Goal: Task Accomplishment & Management: Complete application form

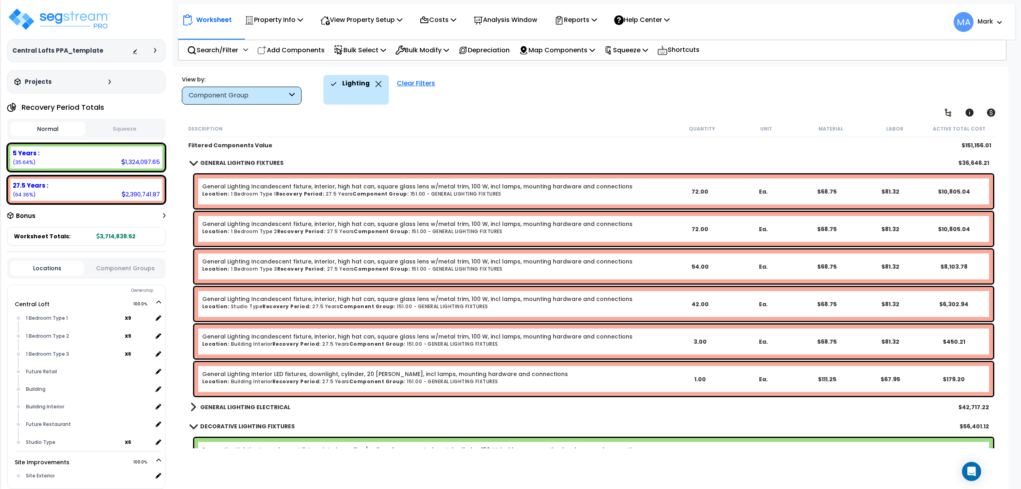
scroll to position [35, 0]
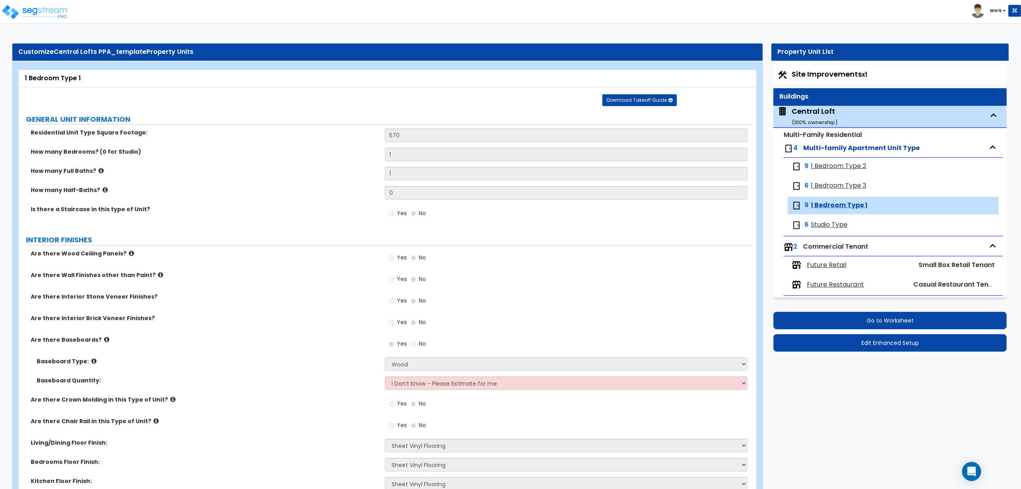
select select "1"
select select "7"
select select "1"
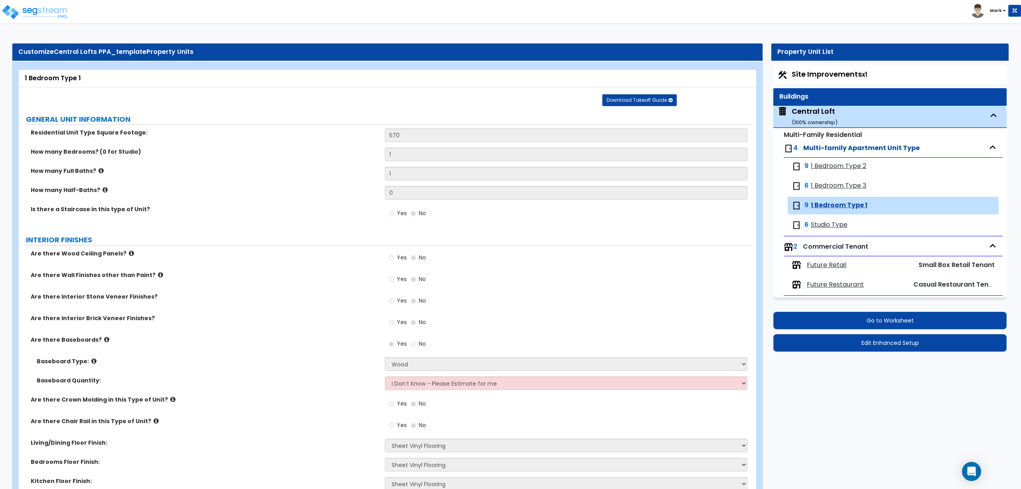
select select "3"
select select "4"
select select "5"
select select "2"
select select "1"
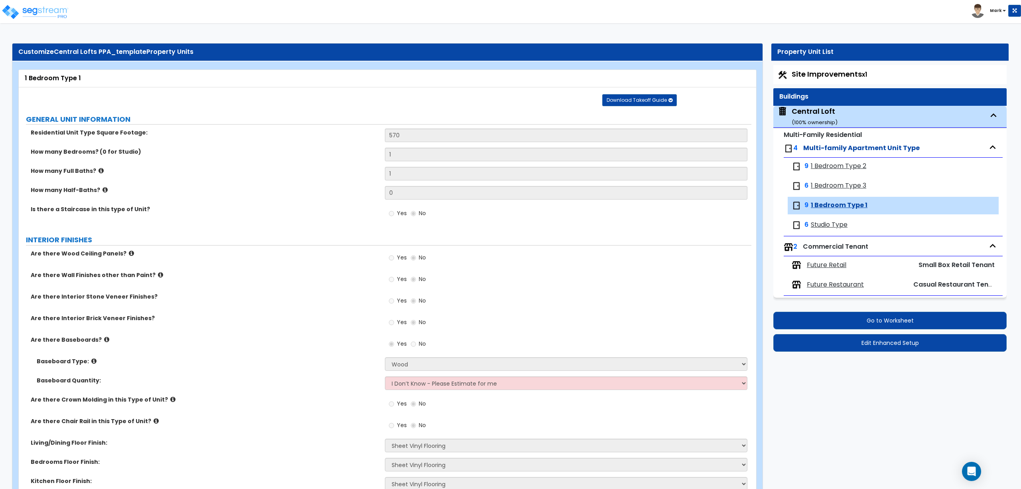
select select "1"
select select "5"
select select "3"
select select "4"
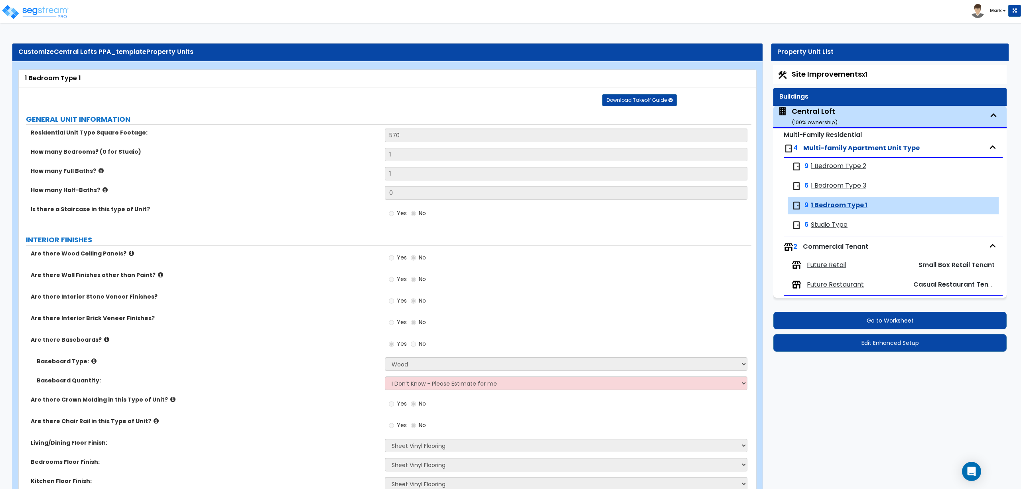
select select "2"
select select "1"
select select "2"
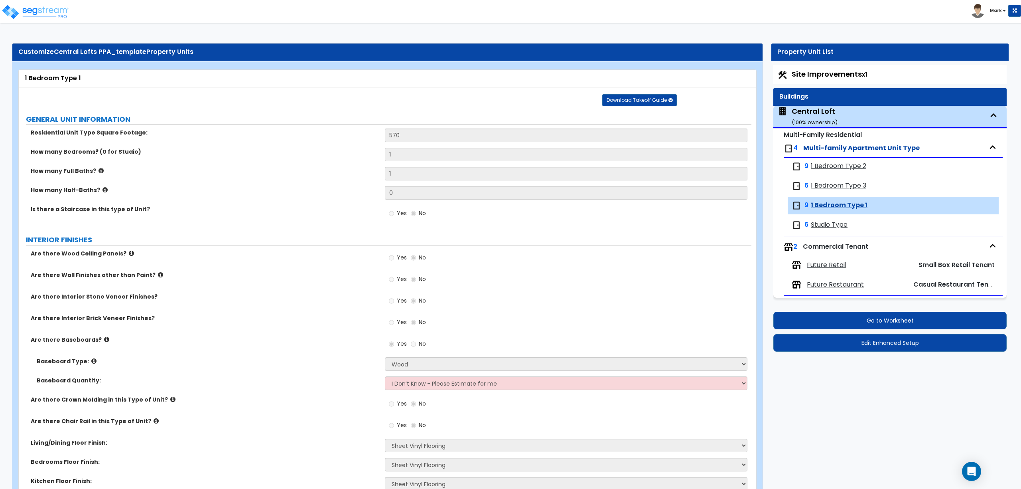
select select "3"
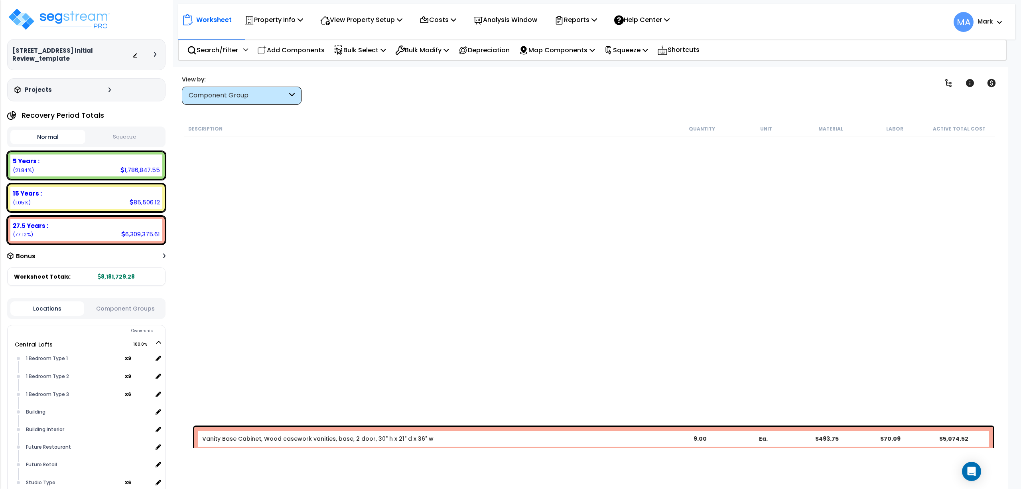
scroll to position [425, 0]
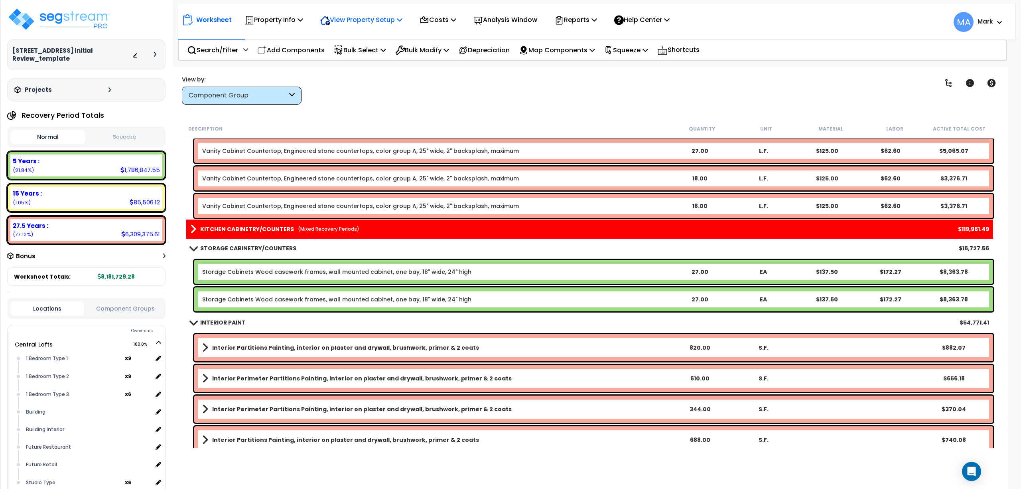
click at [303, 15] on p "View Property Setup" at bounding box center [274, 19] width 59 height 11
click at [337, 53] on link "View Questionnaire" at bounding box center [355, 55] width 79 height 16
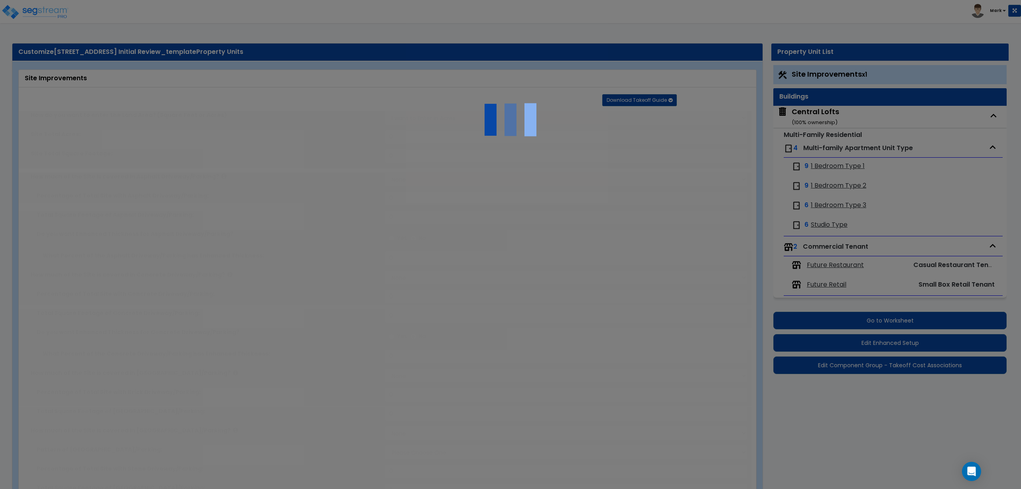
select select "2"
type input "6750"
radio input "true"
select select "2"
type input "164"
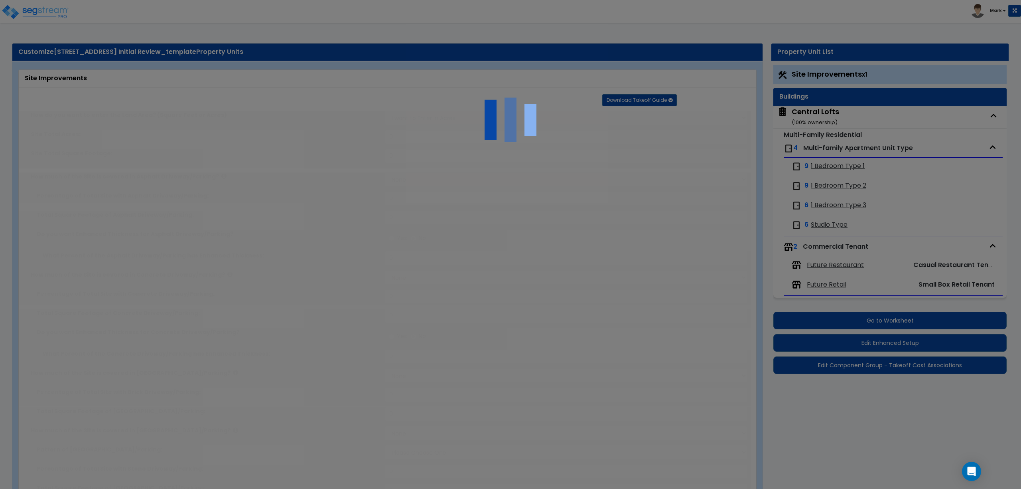
select select "1"
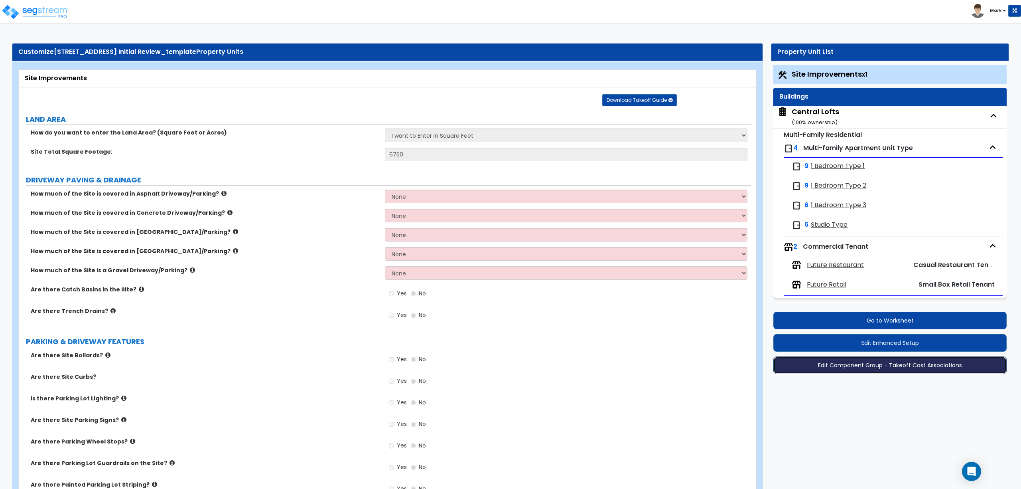
click at [836, 371] on button "Edit Component Group - Takeoff Cost Associations" at bounding box center [890, 365] width 233 height 18
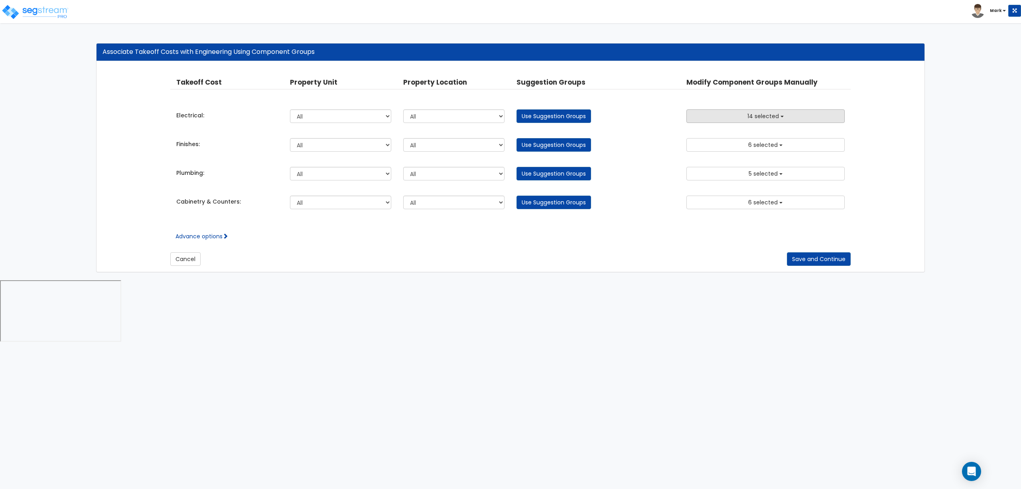
click at [764, 117] on span "14 selected" at bounding box center [764, 116] width 32 height 8
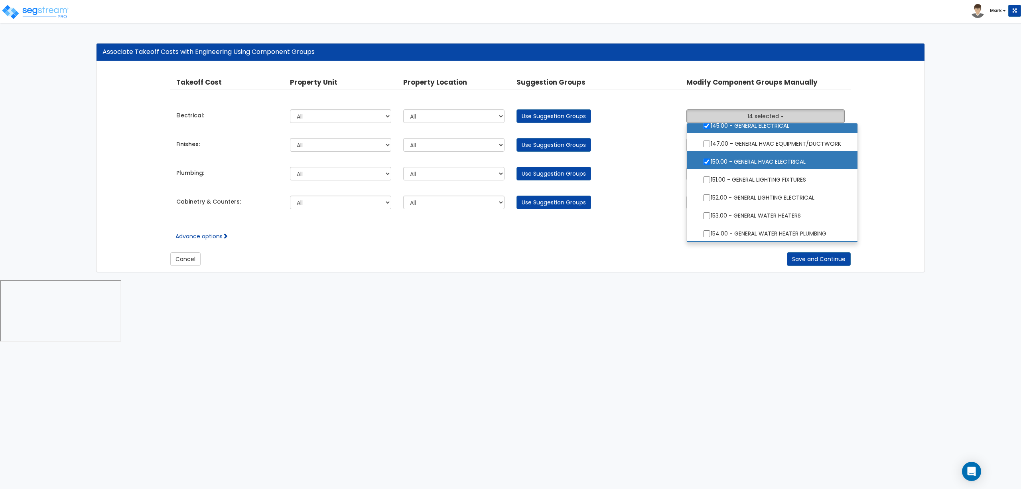
scroll to position [798, 0]
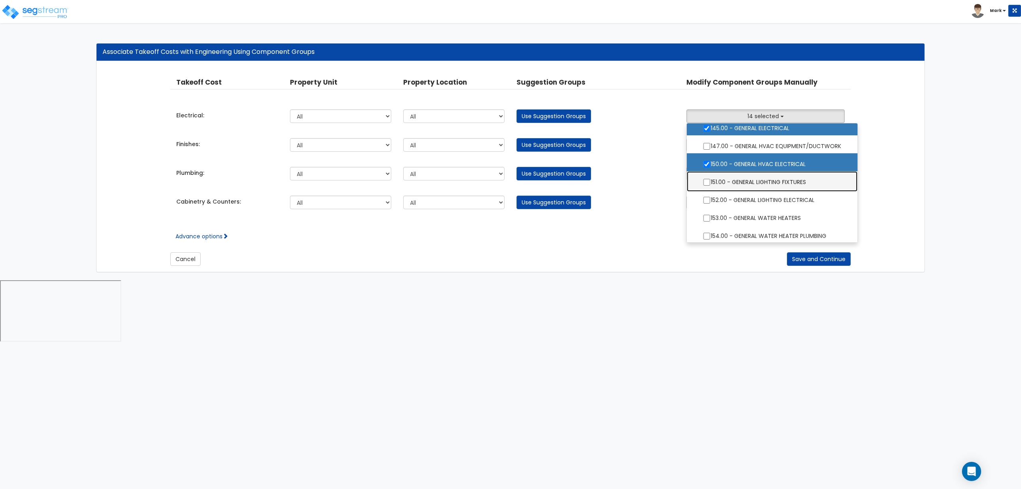
click at [792, 180] on label "151.00 - GENERAL LIGHTING FIXTURES" at bounding box center [772, 181] width 155 height 18
click at [711, 180] on input "151.00 - GENERAL LIGHTING FIXTURES" at bounding box center [707, 182] width 8 height 7
checkbox input "true"
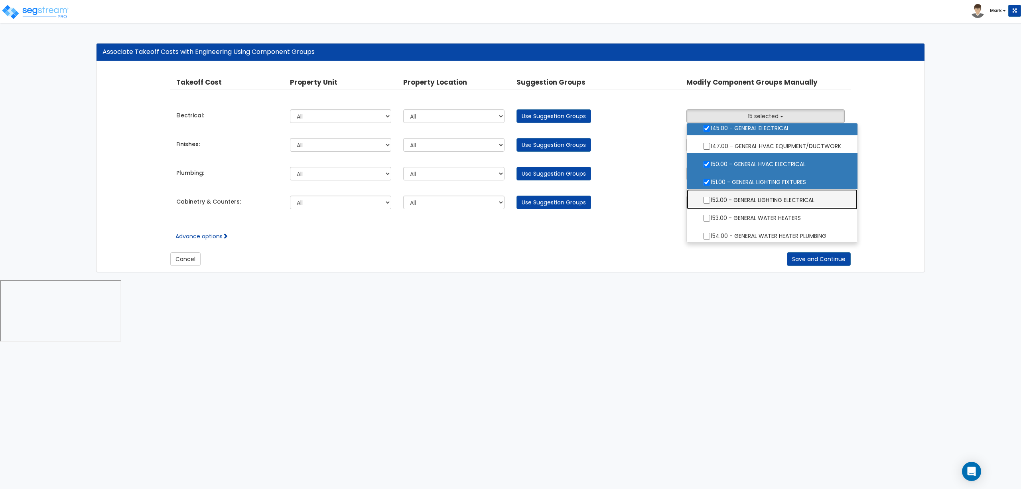
click at [764, 202] on label "152.00 - GENERAL LIGHTING ELECTRICAL" at bounding box center [772, 199] width 155 height 18
click at [711, 202] on input "152.00 - GENERAL LIGHTING ELECTRICAL" at bounding box center [707, 200] width 8 height 7
checkbox input "true"
click at [820, 260] on button "Save and Continue" at bounding box center [819, 259] width 64 height 14
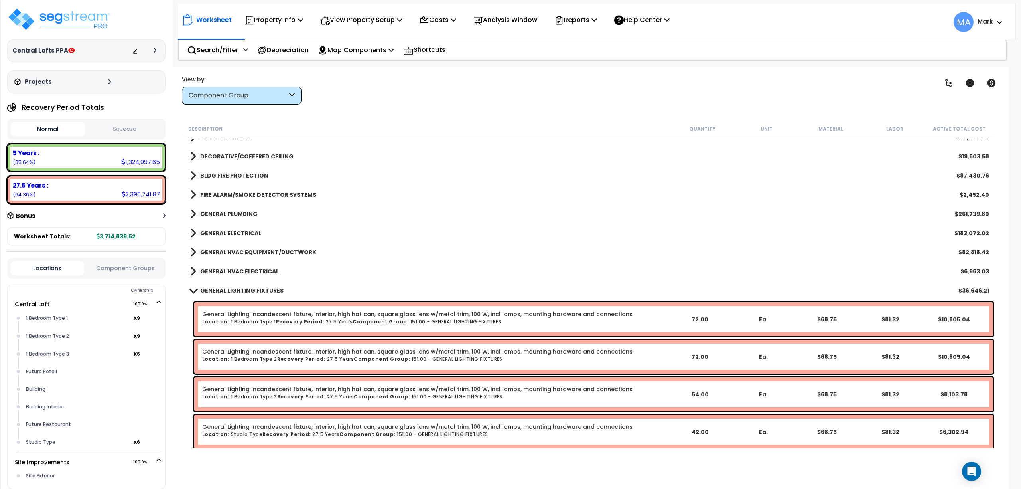
scroll to position [781, 0]
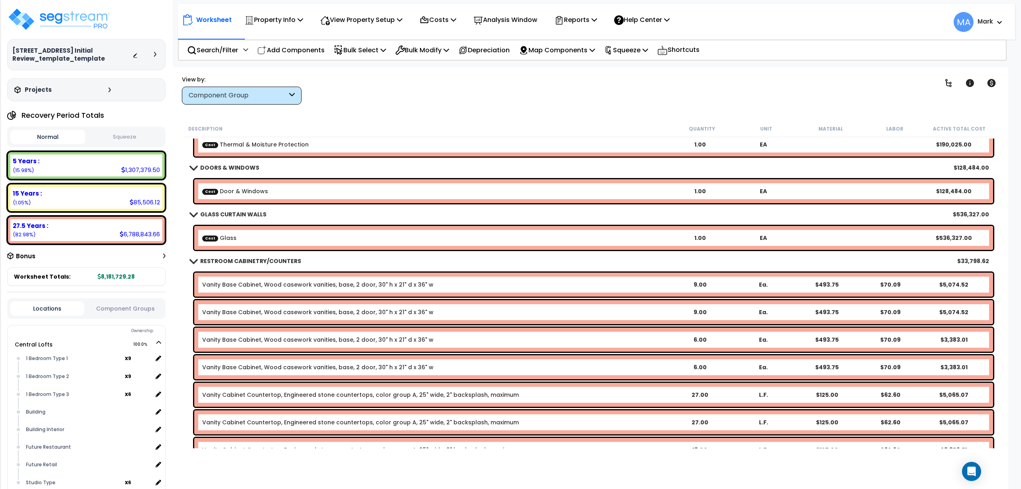
scroll to position [106, 0]
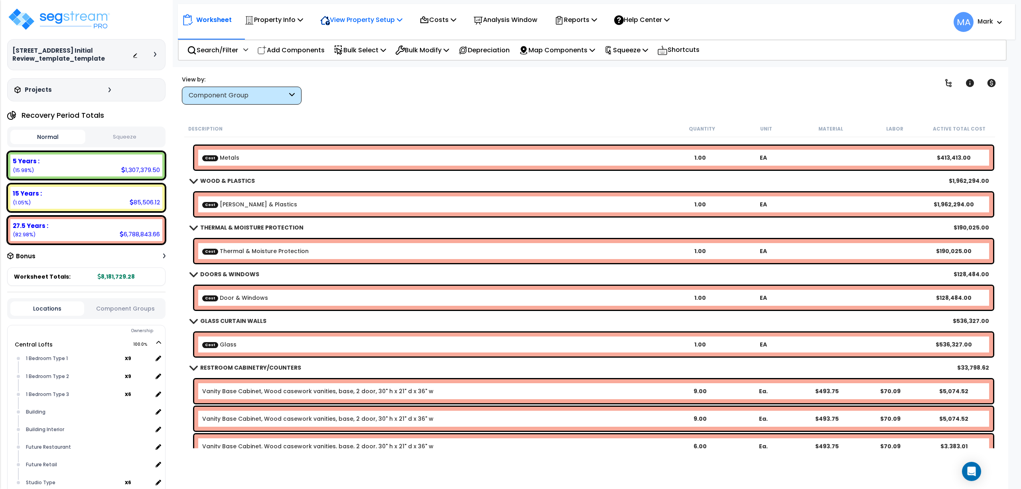
click at [303, 15] on p "View Property Setup" at bounding box center [274, 19] width 59 height 11
click at [369, 57] on link "View Questionnaire" at bounding box center [355, 55] width 79 height 16
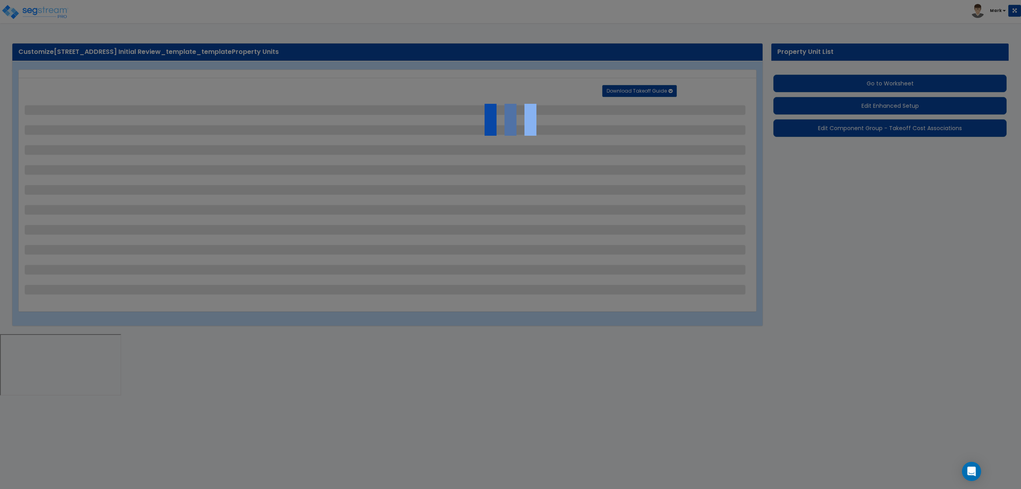
select select "2"
select select "1"
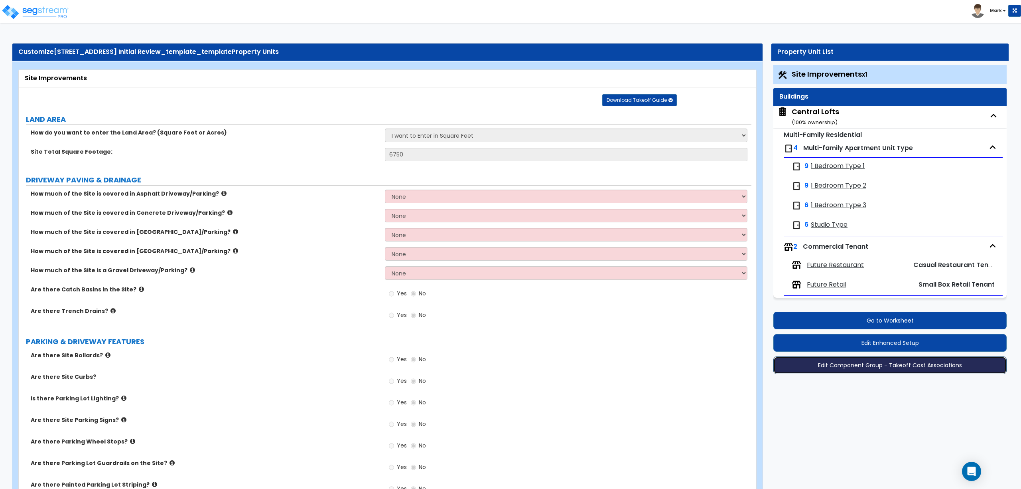
click at [850, 361] on button "Edit Component Group - Takeoff Cost Associations" at bounding box center [890, 365] width 233 height 18
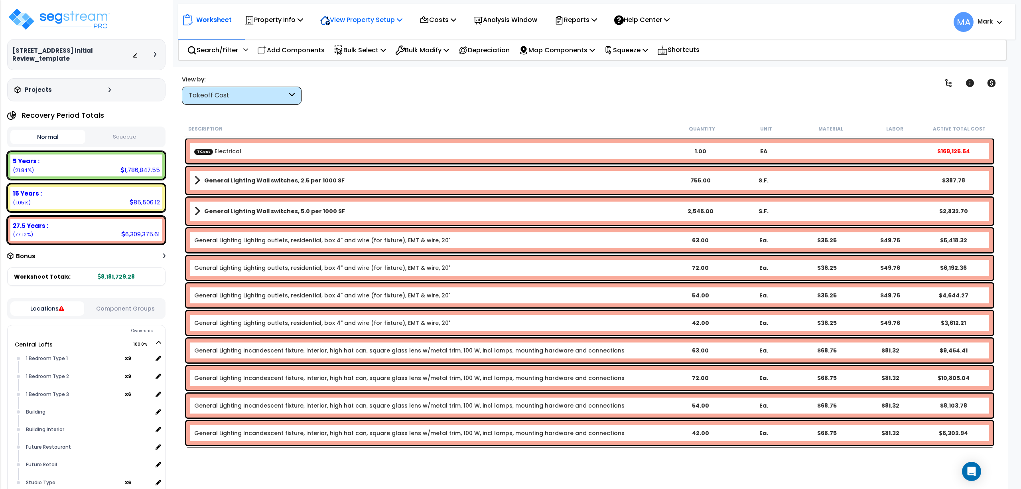
click at [303, 21] on p "View Property Setup" at bounding box center [274, 19] width 59 height 11
click at [353, 50] on link "View Questionnaire" at bounding box center [355, 55] width 79 height 16
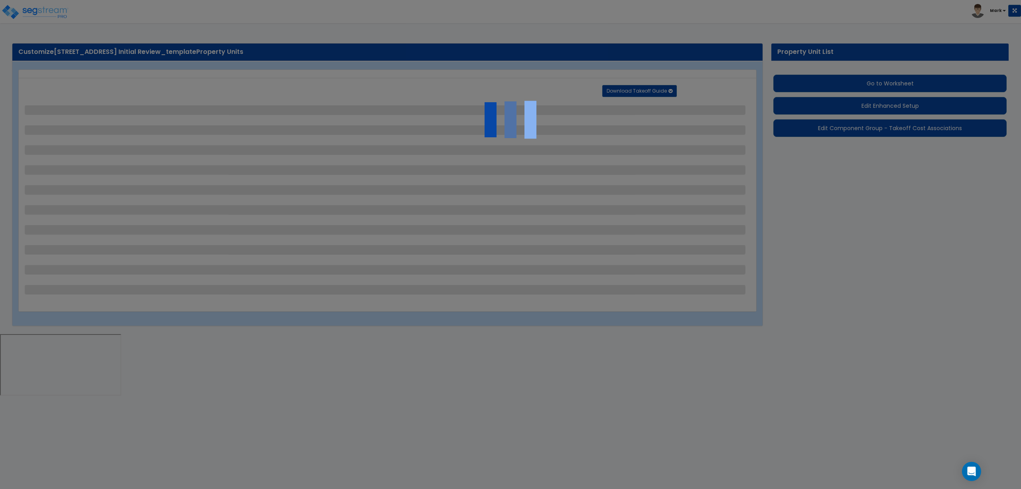
select select "2"
select select "1"
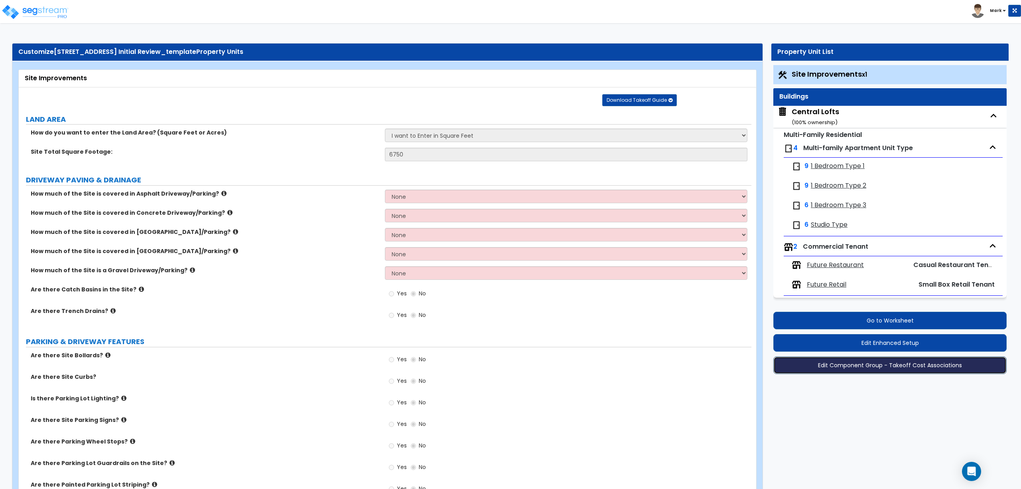
click at [868, 371] on button "Edit Component Group - Takeoff Cost Associations" at bounding box center [890, 365] width 233 height 18
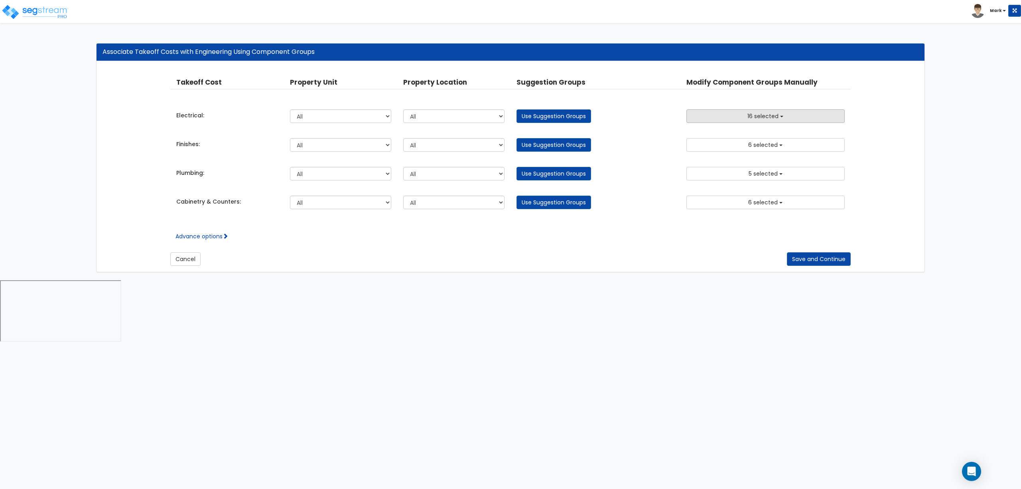
click at [784, 110] on button "16 selected" at bounding box center [766, 116] width 158 height 14
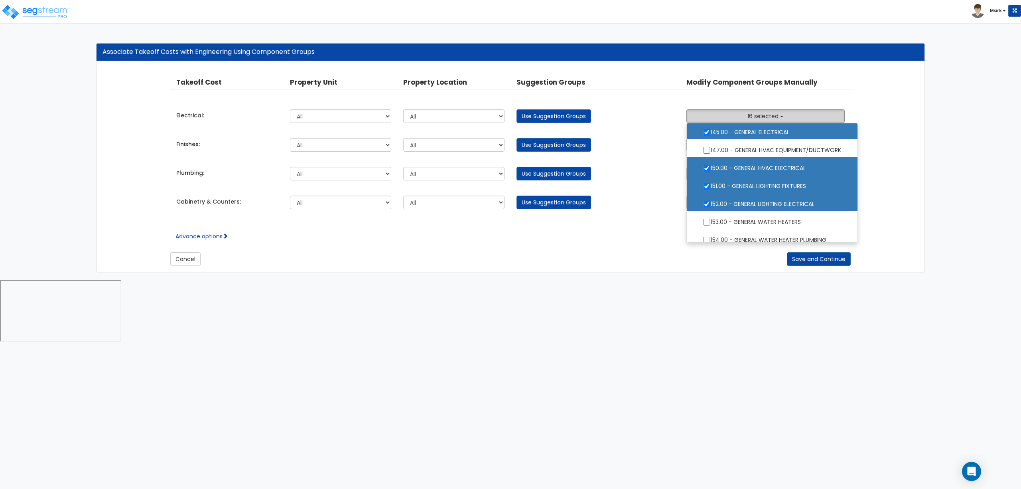
scroll to position [798, 0]
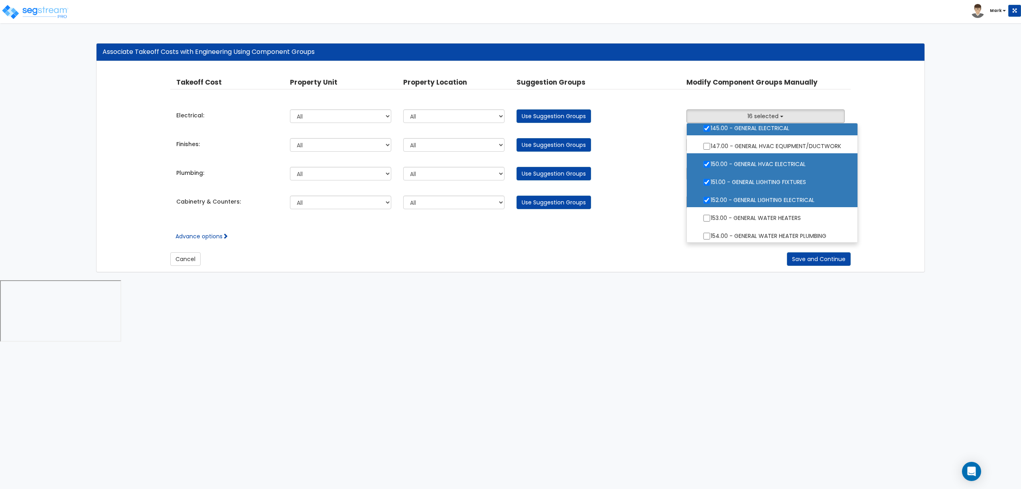
click at [871, 344] on html "Toggle navigation Mark x" at bounding box center [510, 172] width 1021 height 344
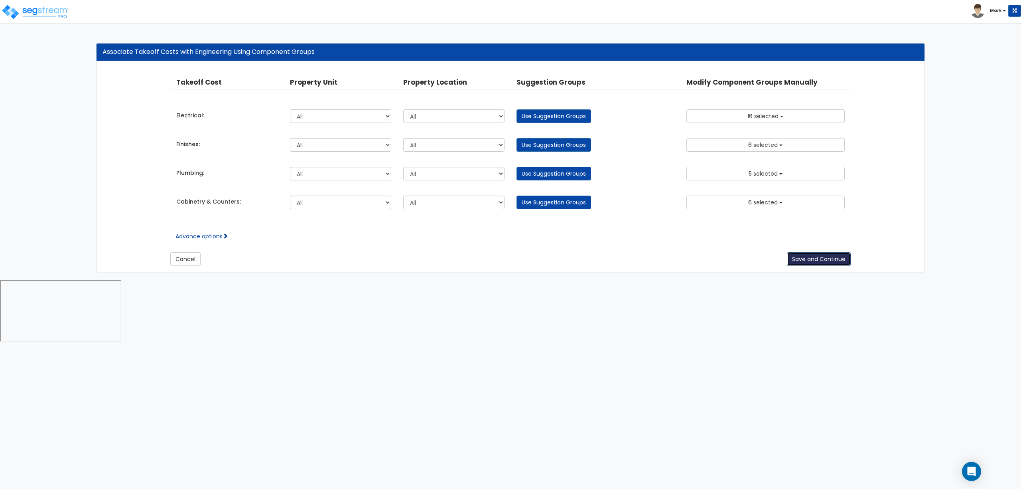
click at [830, 263] on button "Save and Continue" at bounding box center [819, 259] width 64 height 14
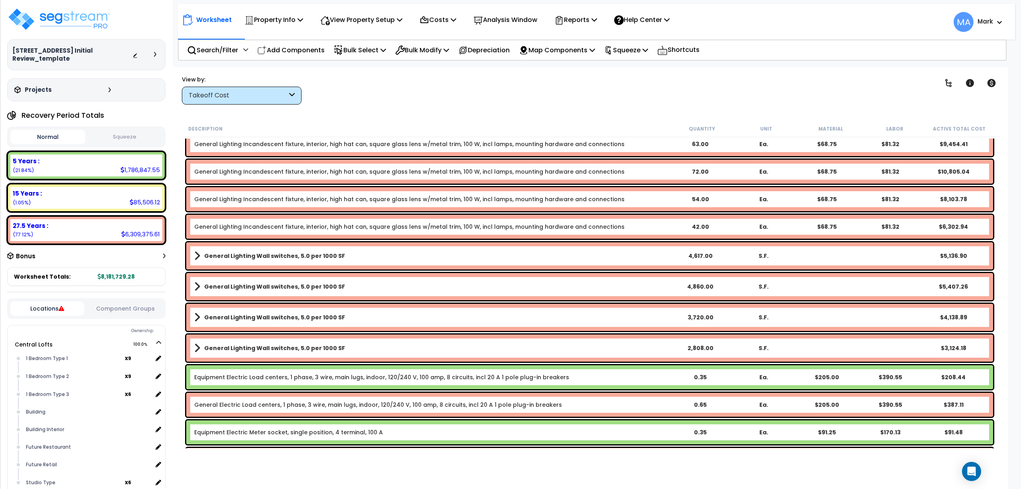
scroll to position [213, 0]
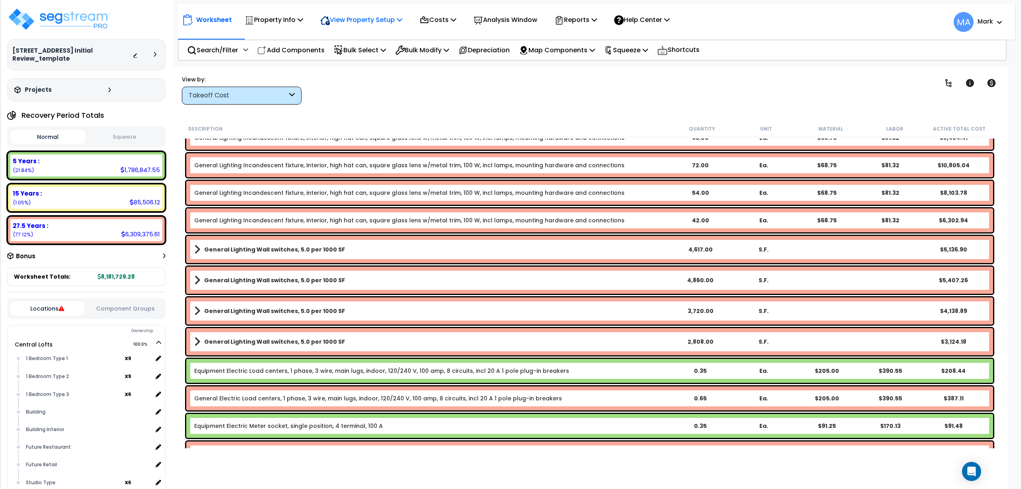
click at [303, 24] on p "View Property Setup" at bounding box center [274, 19] width 59 height 11
click at [363, 50] on link "View Questionnaire" at bounding box center [355, 55] width 79 height 16
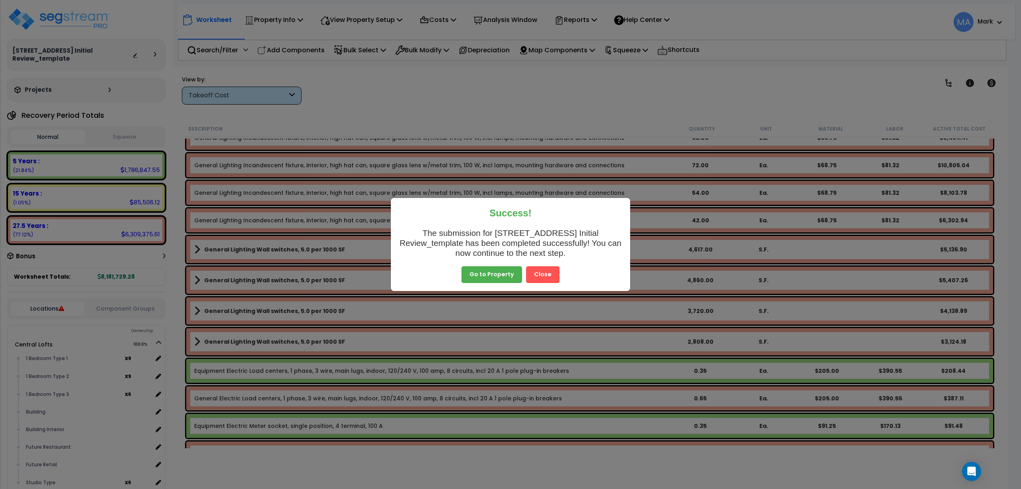
click at [539, 274] on button "Close" at bounding box center [543, 274] width 34 height 17
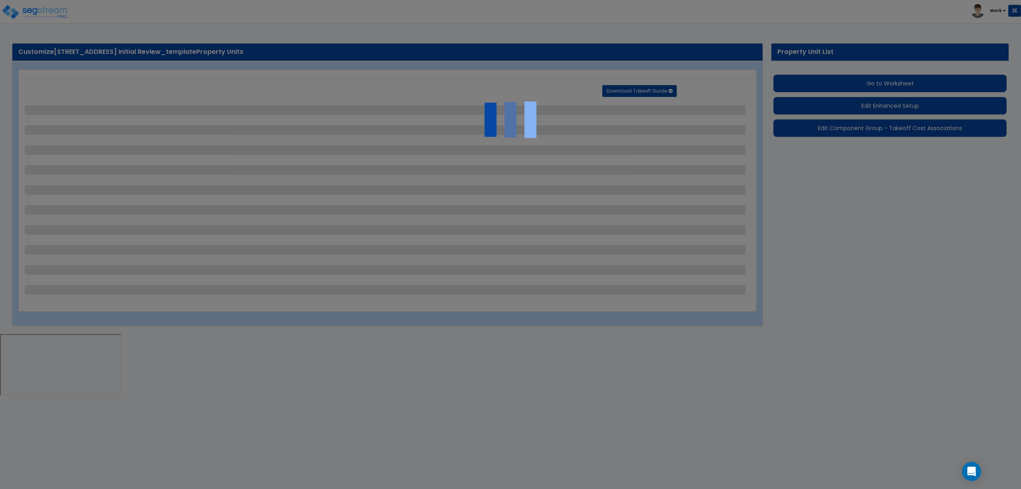
select select "2"
select select "1"
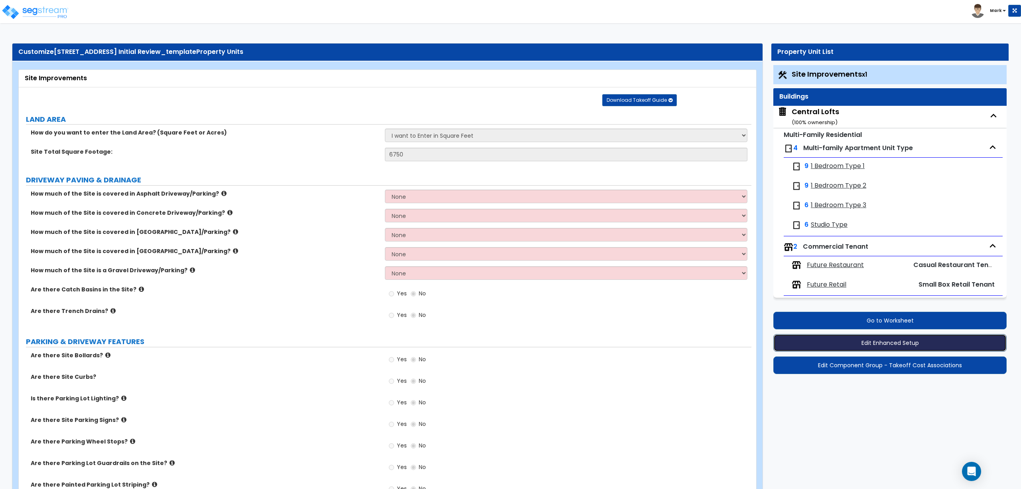
click at [859, 344] on button "Edit Enhanced Setup" at bounding box center [890, 343] width 233 height 18
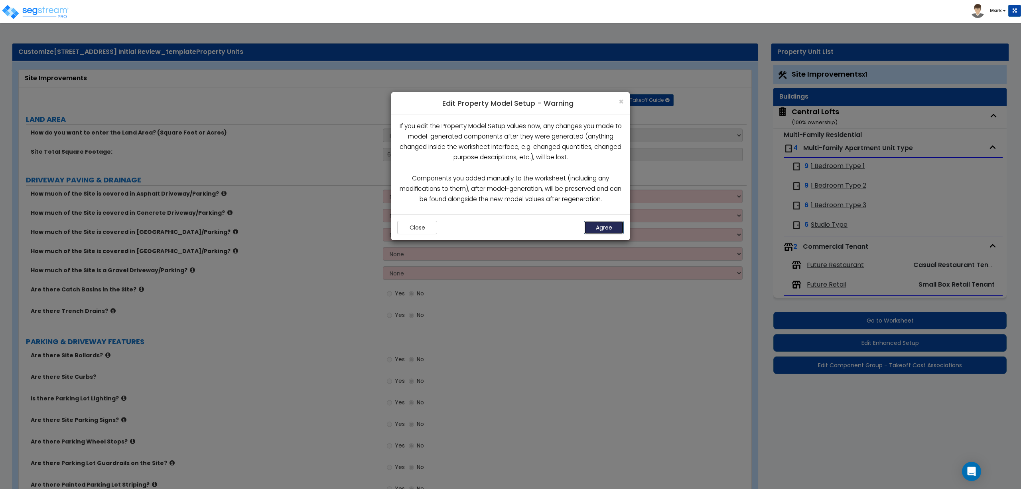
click at [610, 232] on button "Agree" at bounding box center [604, 228] width 40 height 14
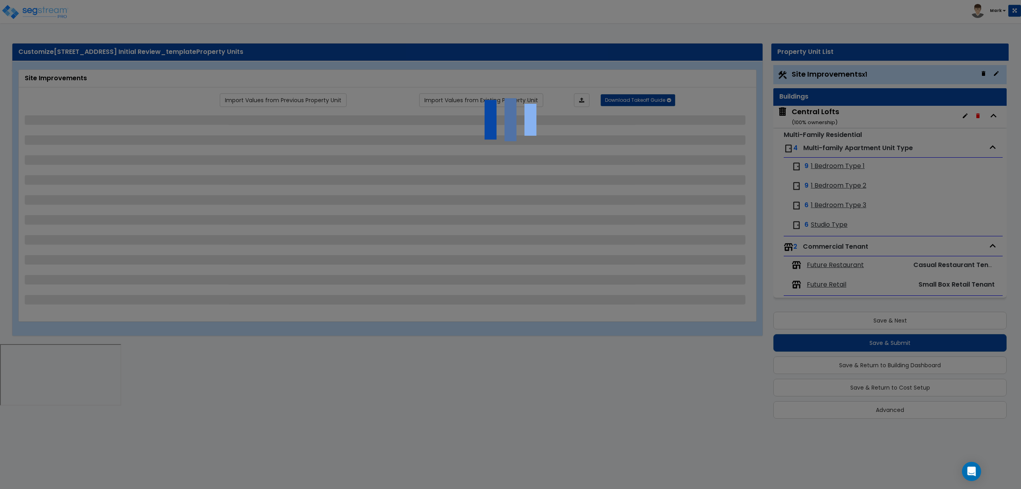
select select "2"
select select "1"
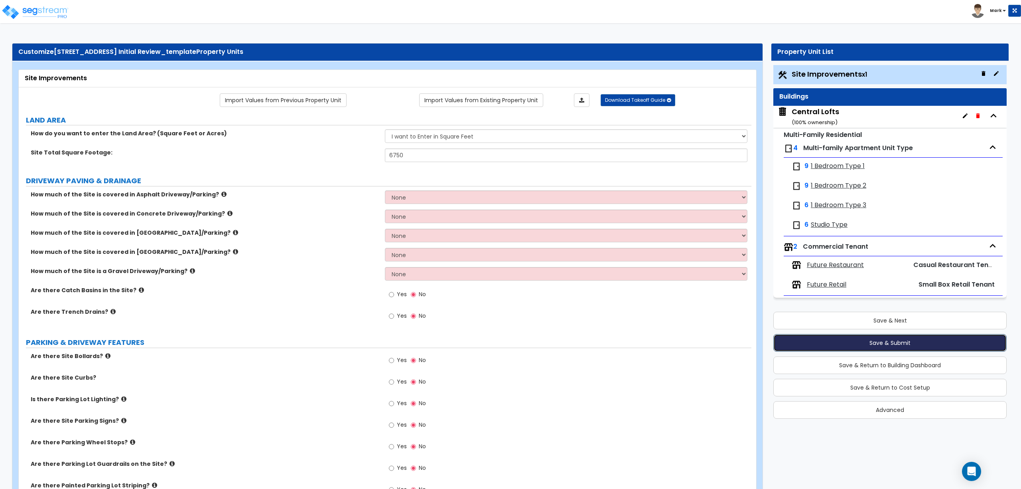
click at [872, 350] on button "Save & Submit" at bounding box center [890, 343] width 233 height 18
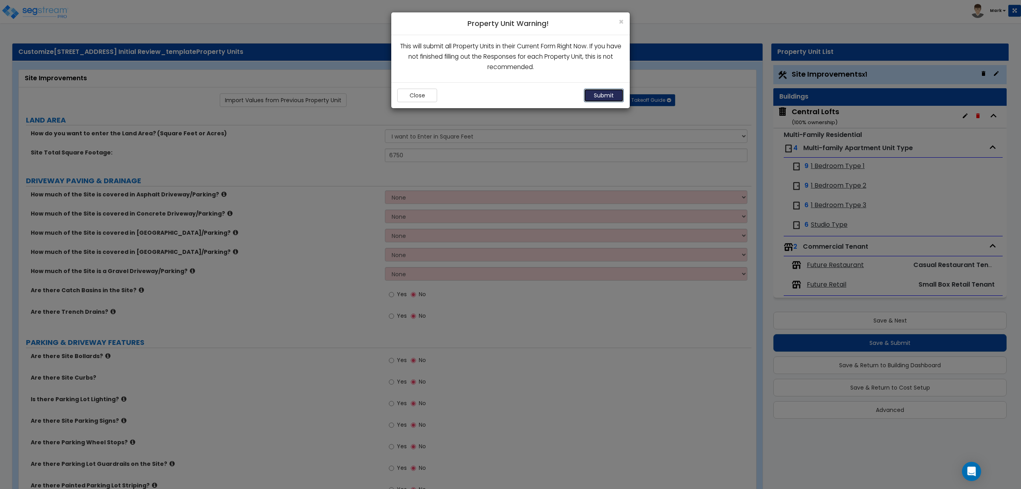
click at [606, 93] on button "Submit" at bounding box center [604, 96] width 40 height 14
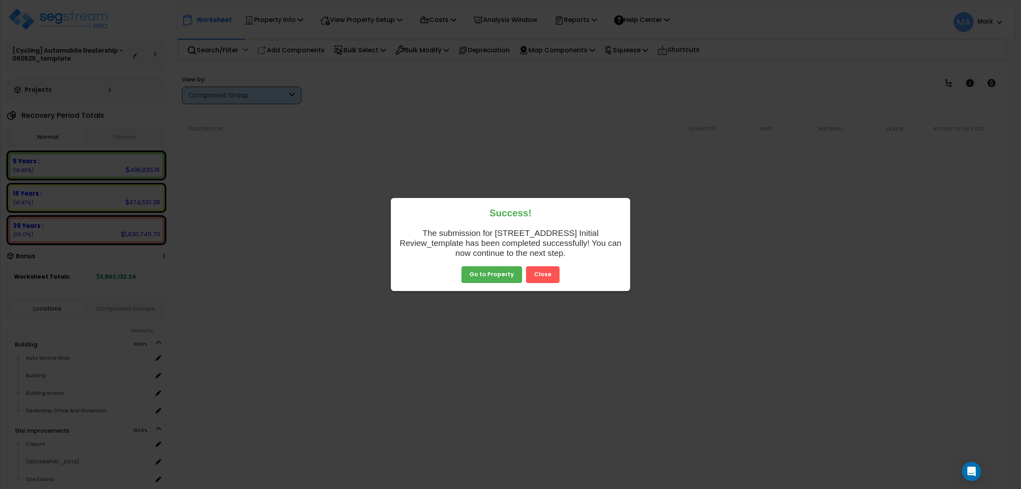
scroll to position [1330, 0]
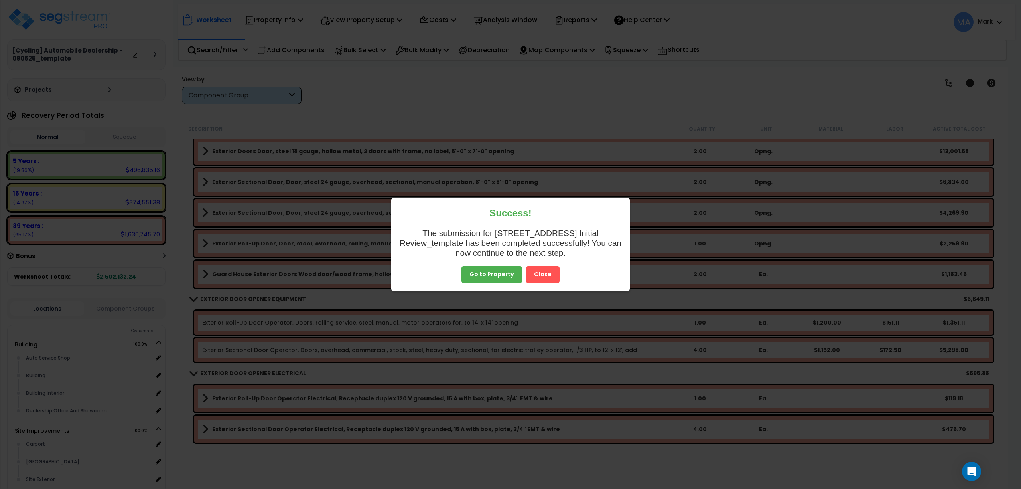
click at [551, 278] on button "Close" at bounding box center [543, 274] width 34 height 17
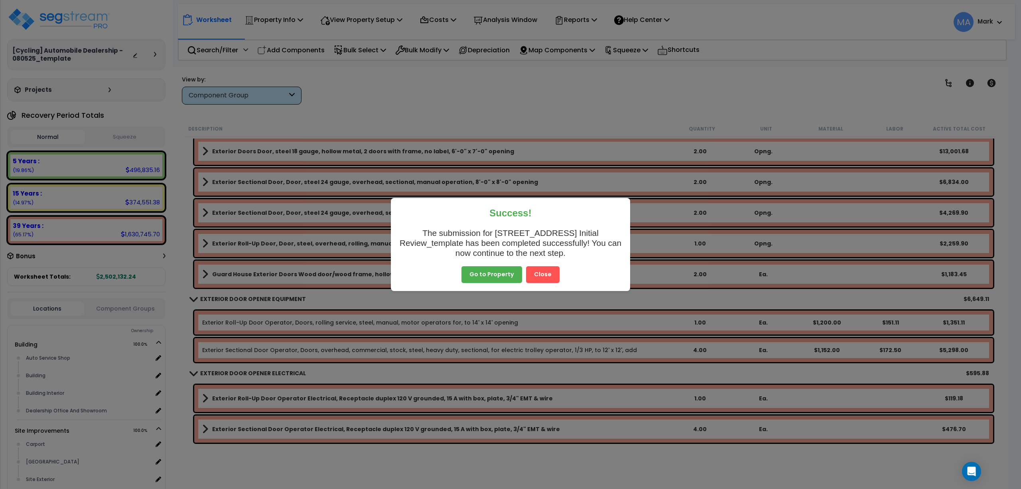
click at [542, 280] on button "Close" at bounding box center [543, 274] width 34 height 17
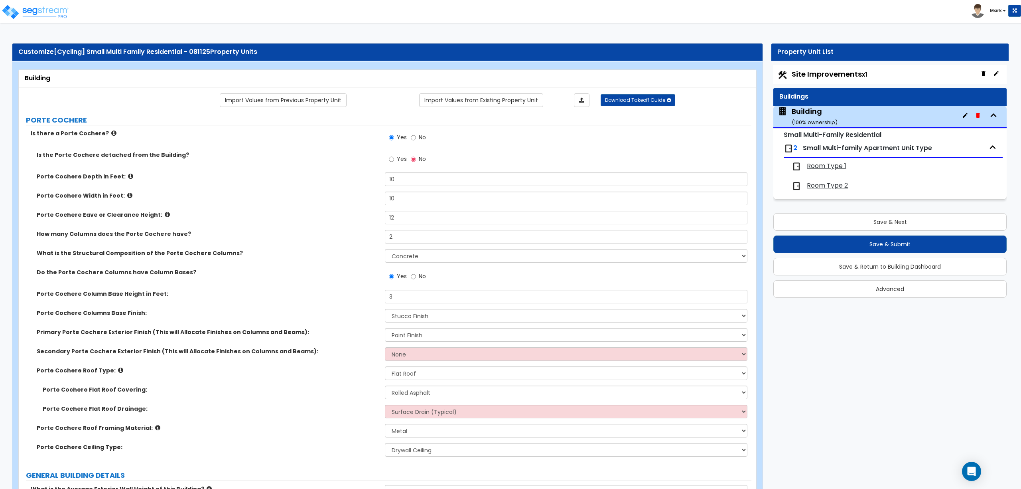
select select "3"
select select "2"
select select "1"
select select "2"
select select "1"
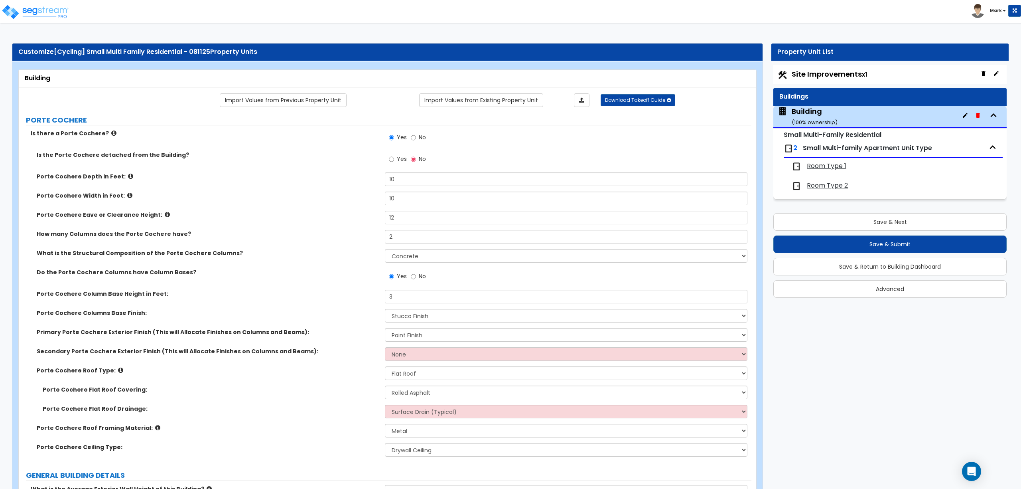
select select "2"
select select "1"
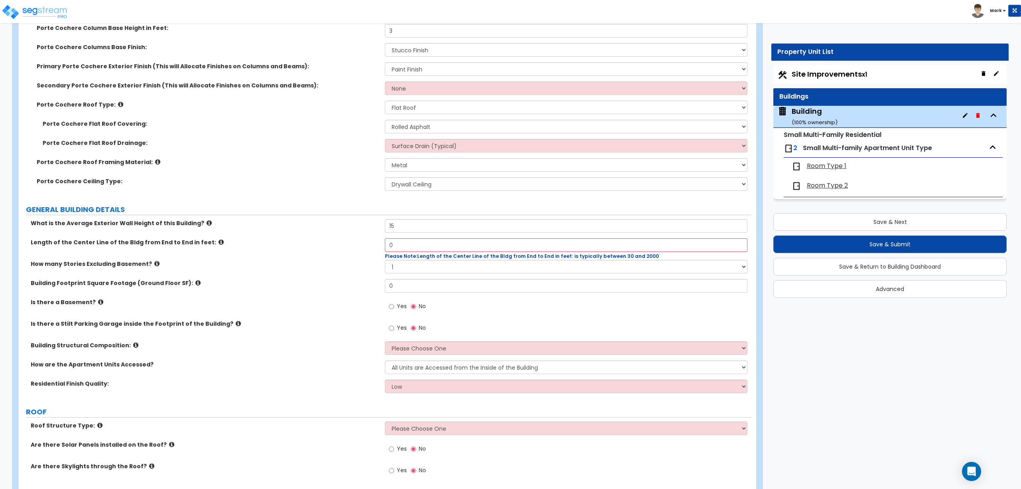
drag, startPoint x: 427, startPoint y: 246, endPoint x: 345, endPoint y: 237, distance: 82.7
click at [347, 238] on div "What is the Average Exterior Wall Height of this Building? 15 Length of the Cen…" at bounding box center [385, 309] width 721 height 180
click at [419, 252] on div "0 Please Note: Length of the Center Line of the Bldg from End to End in feet: i…" at bounding box center [568, 249] width 366 height 22
drag, startPoint x: 413, startPoint y: 250, endPoint x: 358, endPoint y: 226, distance: 60.0
click at [358, 226] on div "What is the Average Exterior Wall Height of this Building? 15 Length of the Cen…" at bounding box center [385, 309] width 721 height 180
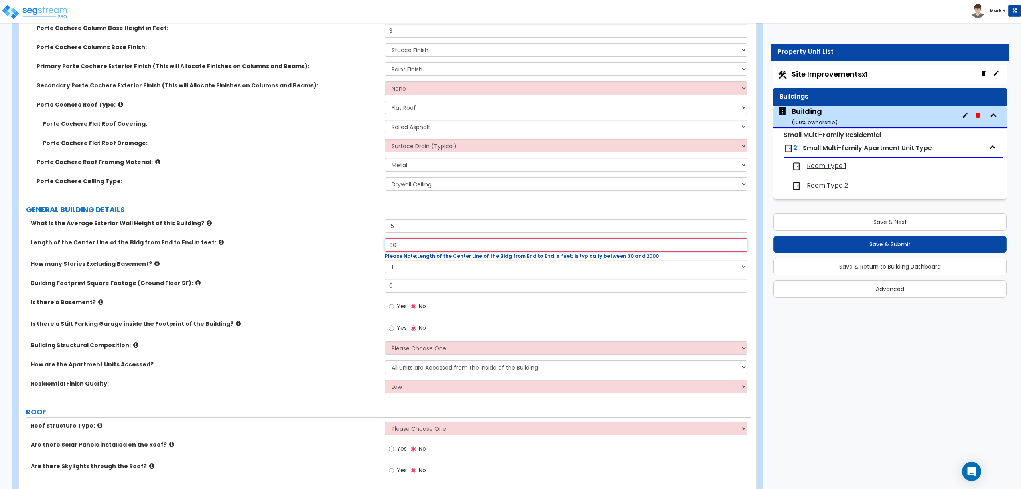
type input "80"
click at [410, 269] on select "1 2 3 4 5" at bounding box center [566, 267] width 362 height 14
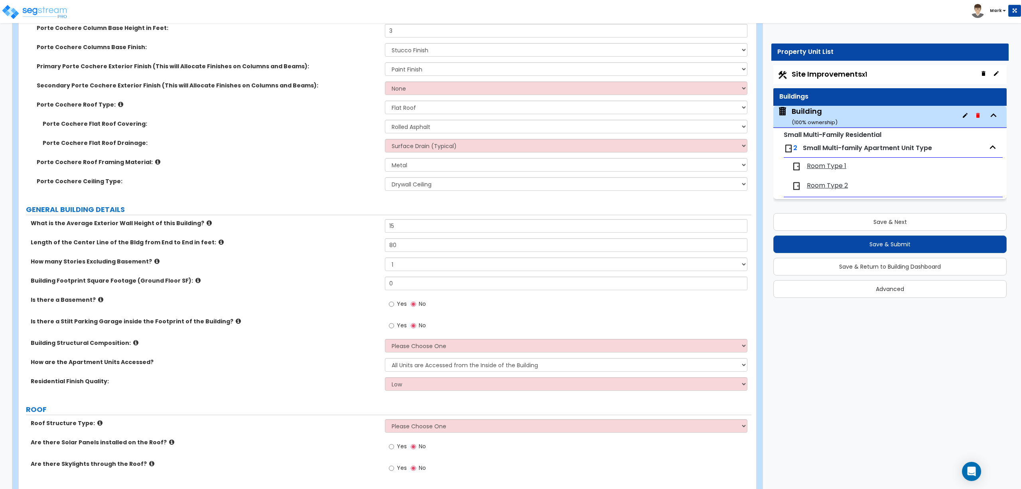
click at [332, 296] on label "Is there a Basement?" at bounding box center [205, 300] width 348 height 8
drag, startPoint x: 403, startPoint y: 287, endPoint x: 358, endPoint y: 284, distance: 45.2
click at [358, 284] on div "Building Footprint Square Footage (Ground Floor SF): 0" at bounding box center [385, 286] width 733 height 19
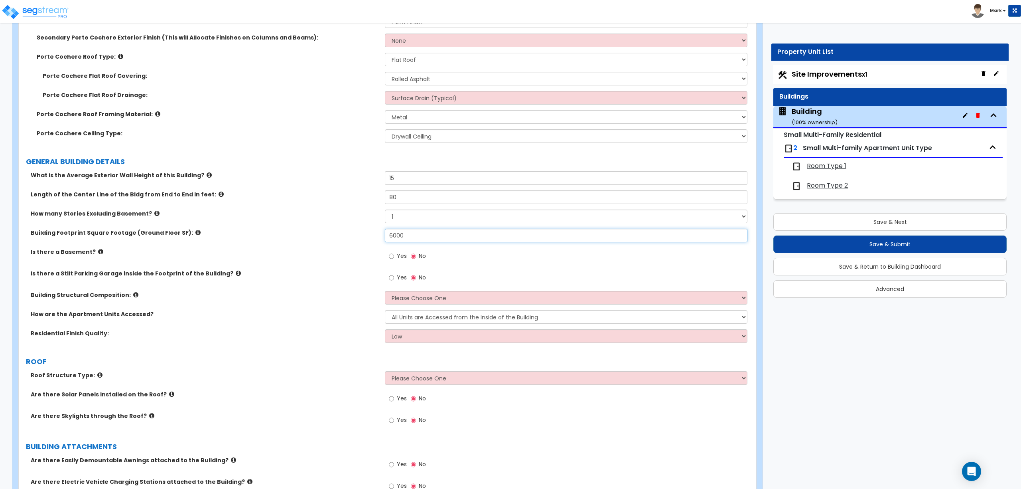
scroll to position [319, 0]
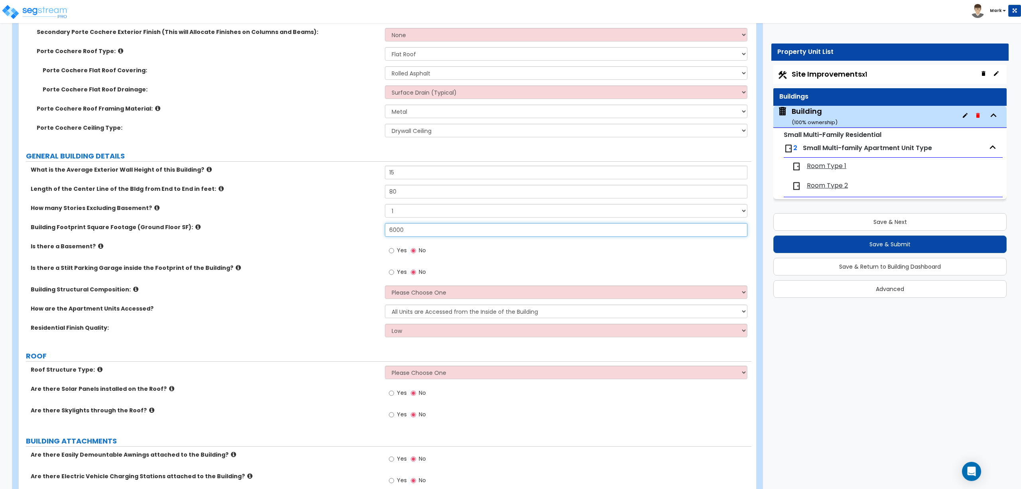
type input "6,000"
click at [396, 296] on select "Please Choose One Reinforced Concrete Structural Steel Brick Masonry CMU Masonr…" at bounding box center [566, 292] width 362 height 14
select select "3"
click at [385, 286] on select "Please Choose One Reinforced Concrete Structural Steel Brick Masonry CMU Masonr…" at bounding box center [566, 292] width 362 height 14
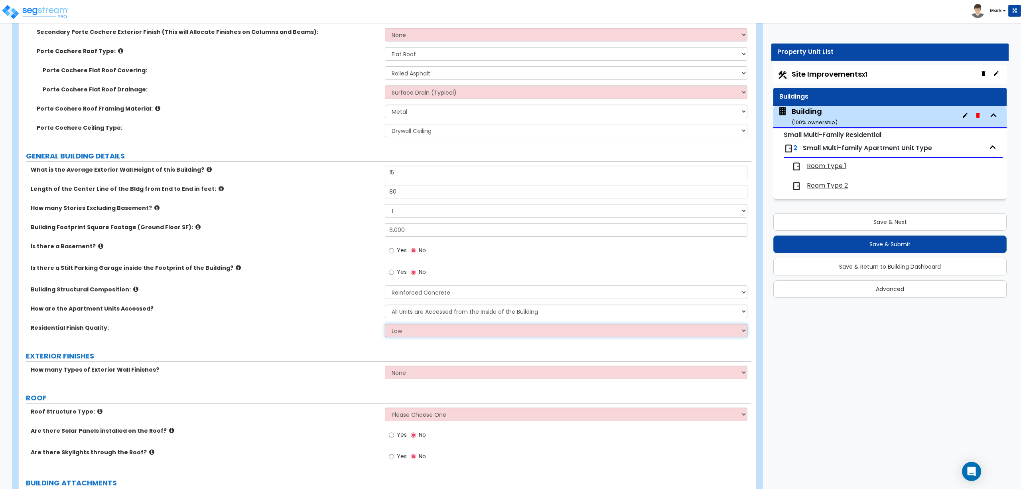
click at [407, 337] on select "Low Average High" at bounding box center [566, 331] width 362 height 14
select select "2"
click at [385, 324] on select "Low Average High" at bounding box center [566, 331] width 362 height 14
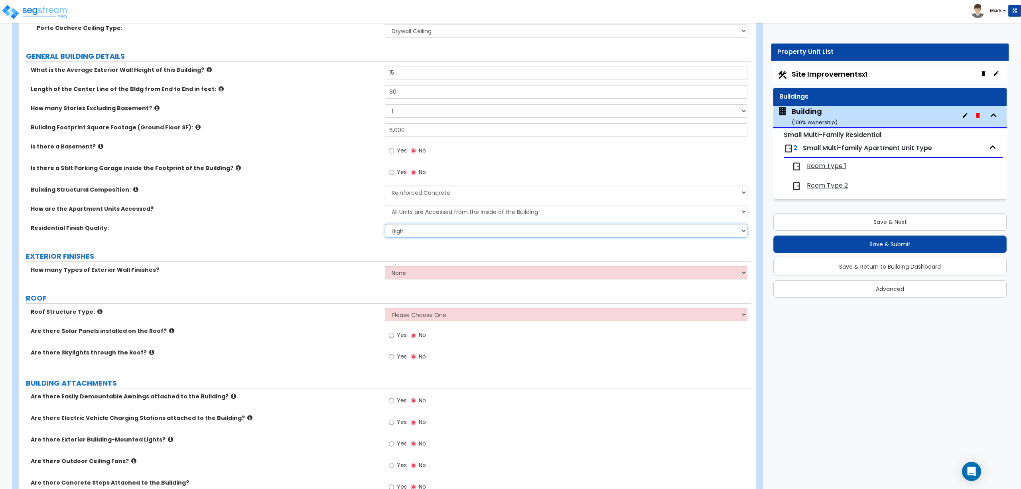
scroll to position [425, 0]
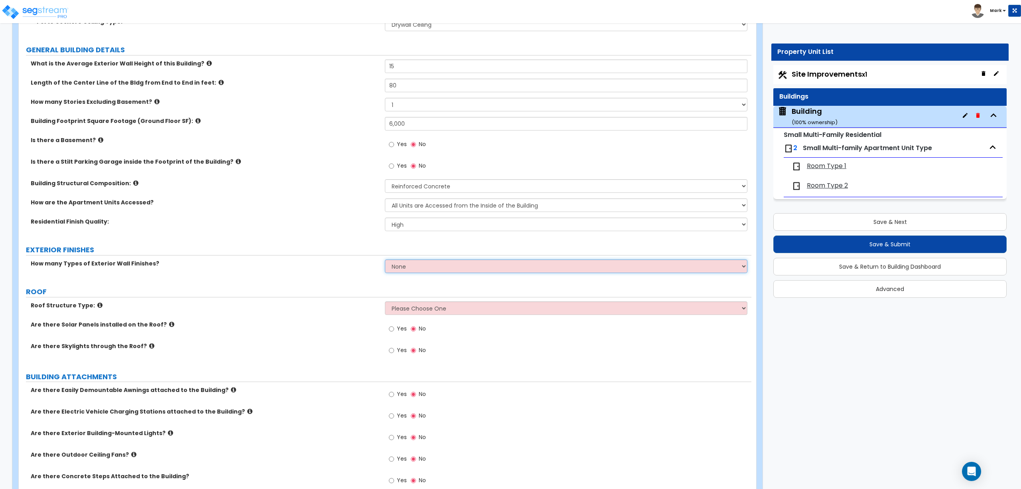
click at [397, 269] on select "None 1 2 3" at bounding box center [566, 266] width 362 height 14
select select "2"
click at [385, 260] on select "None 1 2 3" at bounding box center [566, 266] width 362 height 14
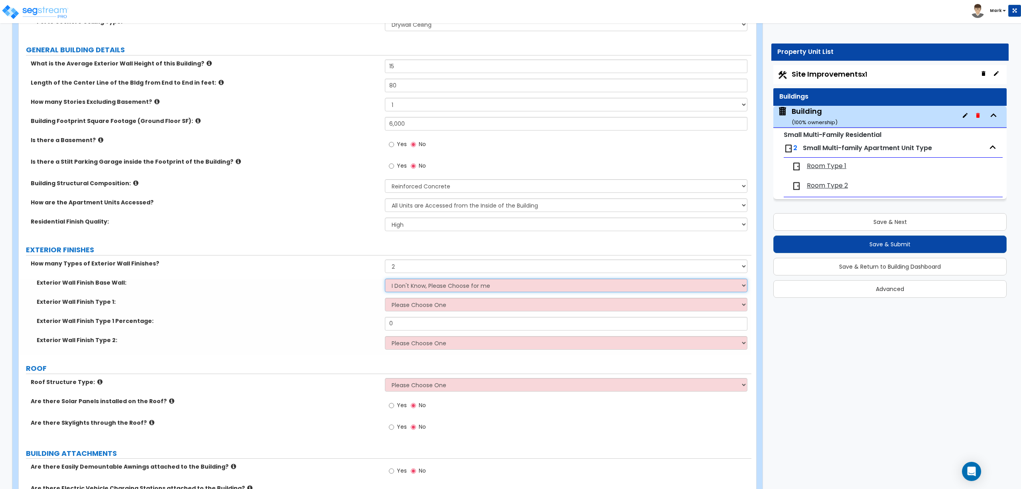
click at [403, 283] on select "I Don't Know, Please Choose for me Concrete Masonry Units (CMU) Cast-in-Place C…" at bounding box center [566, 285] width 362 height 14
select select "1"
click at [385, 279] on select "I Don't Know, Please Choose for me Concrete Masonry Units (CMU) Cast-in-Place C…" at bounding box center [566, 285] width 362 height 14
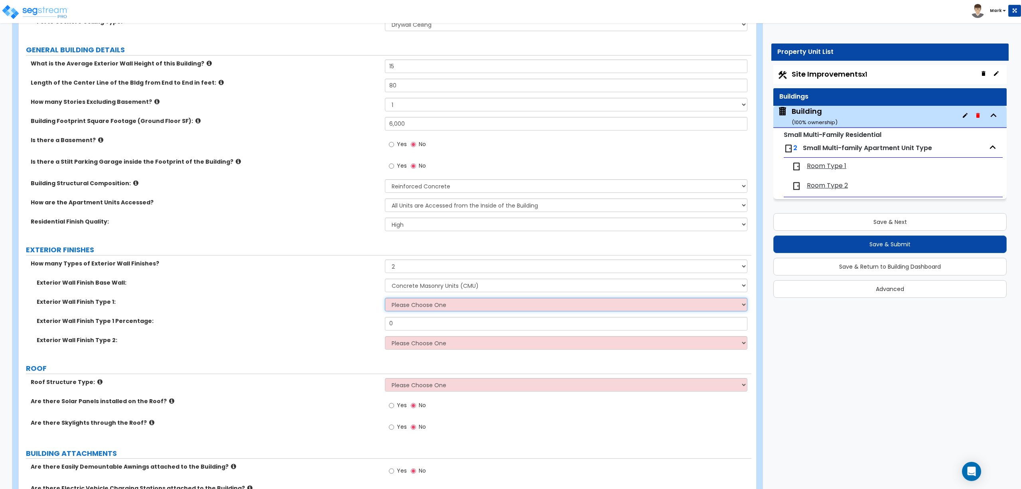
click at [409, 310] on select "Please Choose One No Finish/Shared Wall No Wall Brick Veneer Stone Veneer Wood …" at bounding box center [566, 305] width 362 height 14
select select "10"
click at [385, 298] on select "Please Choose One No Finish/Shared Wall No Wall Brick Veneer Stone Veneer Wood …" at bounding box center [566, 305] width 362 height 14
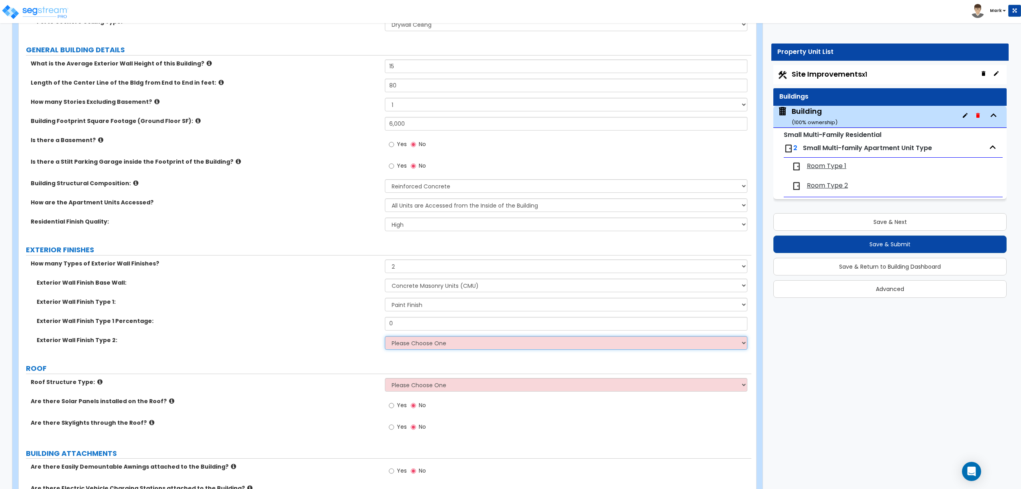
click at [417, 340] on select "Please Choose One No Finish/Shared Wall No Wall Brick Veneer Stone Veneer Wood …" at bounding box center [566, 343] width 362 height 14
select select "5"
click at [385, 337] on select "Please Choose One No Finish/Shared Wall No Wall Brick Veneer Stone Veneer Wood …" at bounding box center [566, 343] width 362 height 14
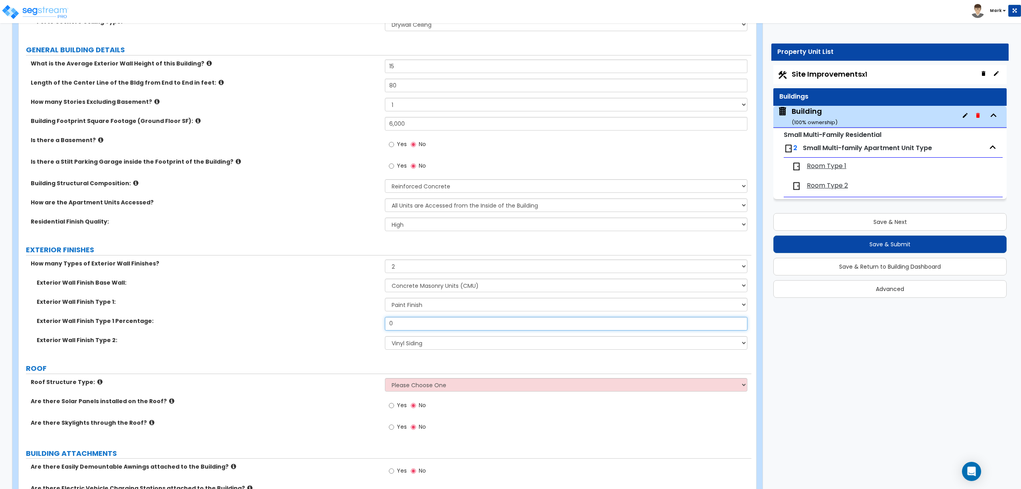
click at [401, 323] on input "0" at bounding box center [566, 324] width 362 height 14
drag, startPoint x: 401, startPoint y: 323, endPoint x: 372, endPoint y: 326, distance: 29.7
click at [372, 326] on div "Exterior Wall Finish Type 1 Percentage: 0" at bounding box center [385, 326] width 733 height 19
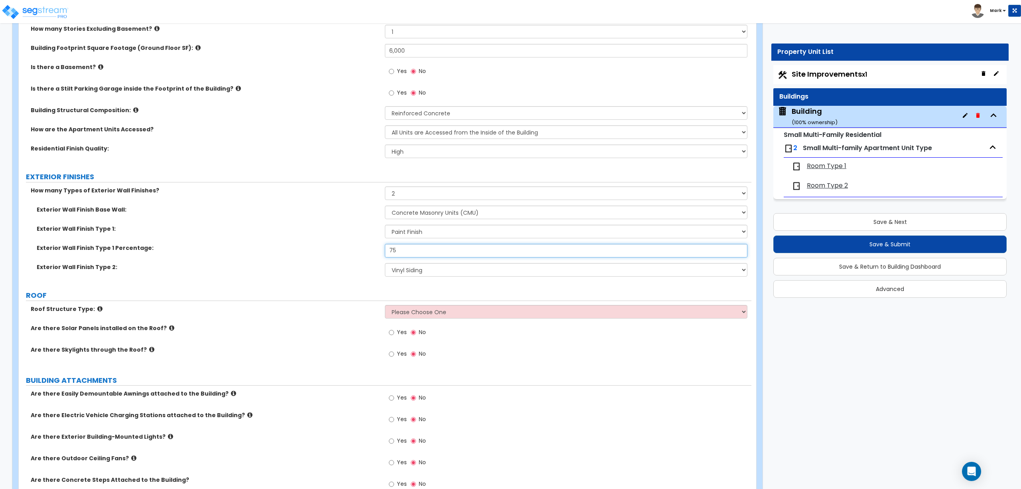
scroll to position [532, 0]
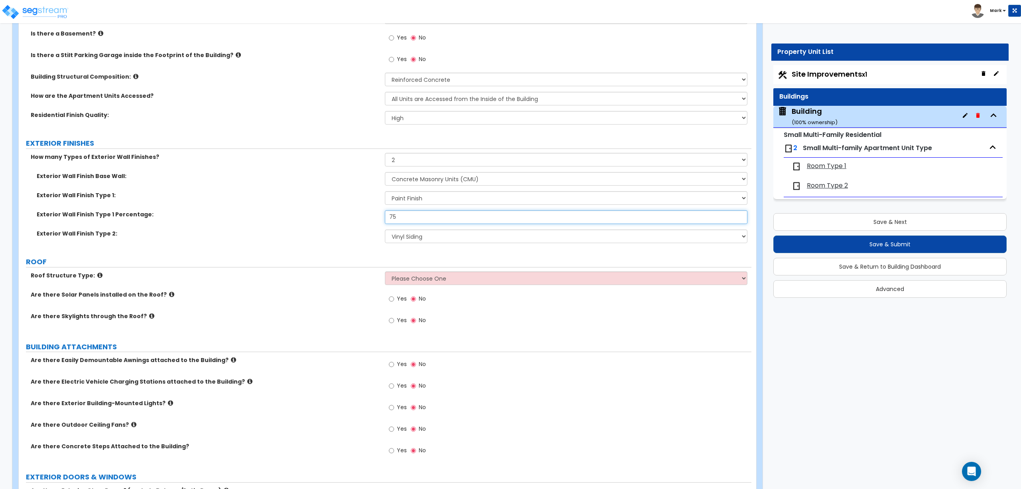
type input "75"
click at [401, 278] on select "Please Choose One Gabled Roof Flat Roof Hybrid Gable & Flat Roof" at bounding box center [566, 278] width 362 height 14
select select "2"
click at [385, 272] on select "Please Choose One Gabled Roof Flat Roof Hybrid Gable & Flat Roof" at bounding box center [566, 278] width 362 height 14
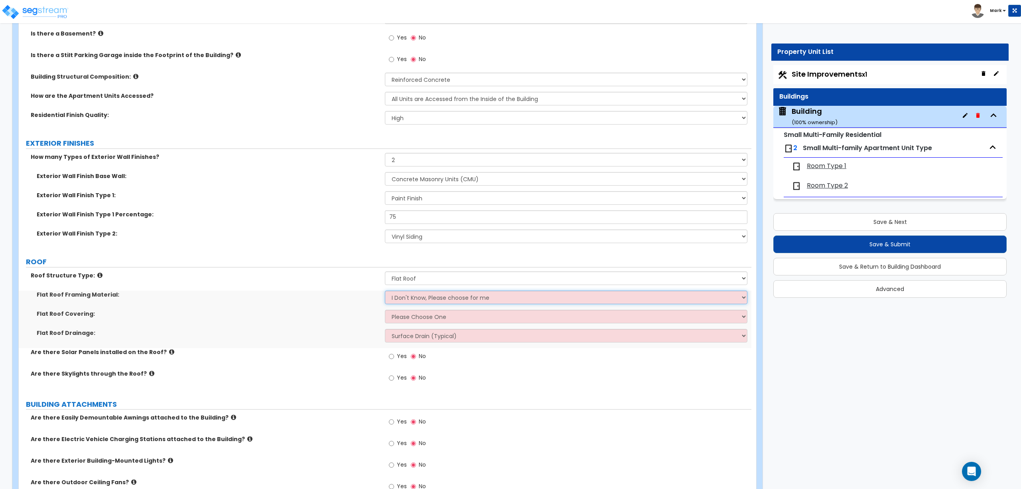
click at [403, 295] on select "I Don't Know, Please choose for me Metal Wood Concrete" at bounding box center [566, 297] width 362 height 14
select select "1"
click at [385, 291] on select "I Don't Know, Please choose for me Metal Wood Concrete" at bounding box center [566, 297] width 362 height 14
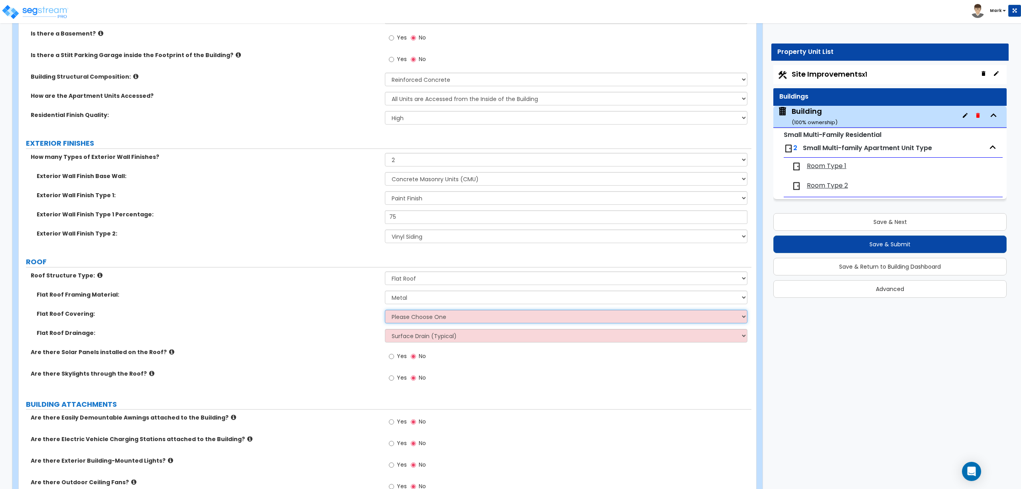
click at [405, 314] on select "Please Choose One Rolled Asphalt PVC Membrane Plastic (EPDM) Membrane Asphalt F…" at bounding box center [566, 317] width 362 height 14
select select "1"
click at [385, 310] on select "Please Choose One Rolled Asphalt PVC Membrane Plastic (EPDM) Membrane Asphalt F…" at bounding box center [566, 317] width 362 height 14
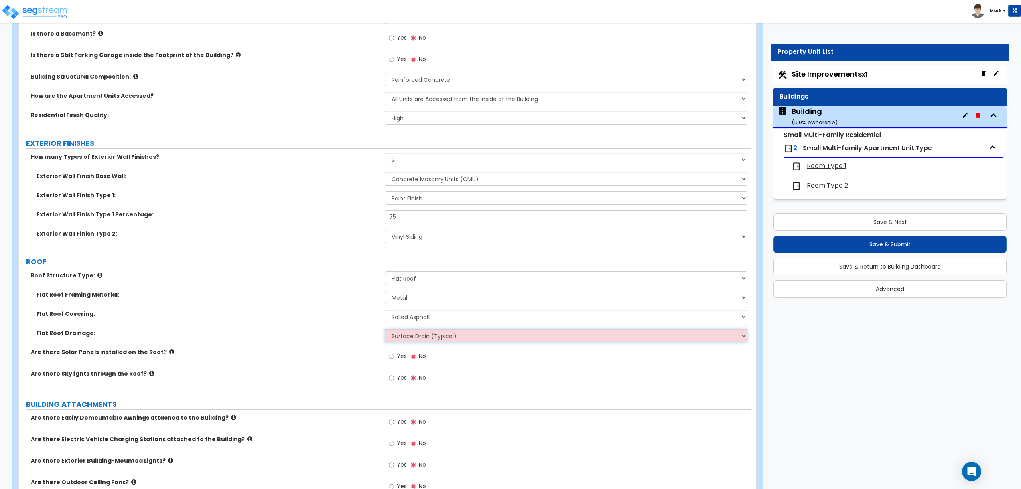
click at [413, 334] on select "Surface Drain (Typical) Gutters Downspout Only" at bounding box center [566, 336] width 362 height 14
click at [348, 335] on label "Flat Roof Drainage:" at bounding box center [208, 333] width 342 height 8
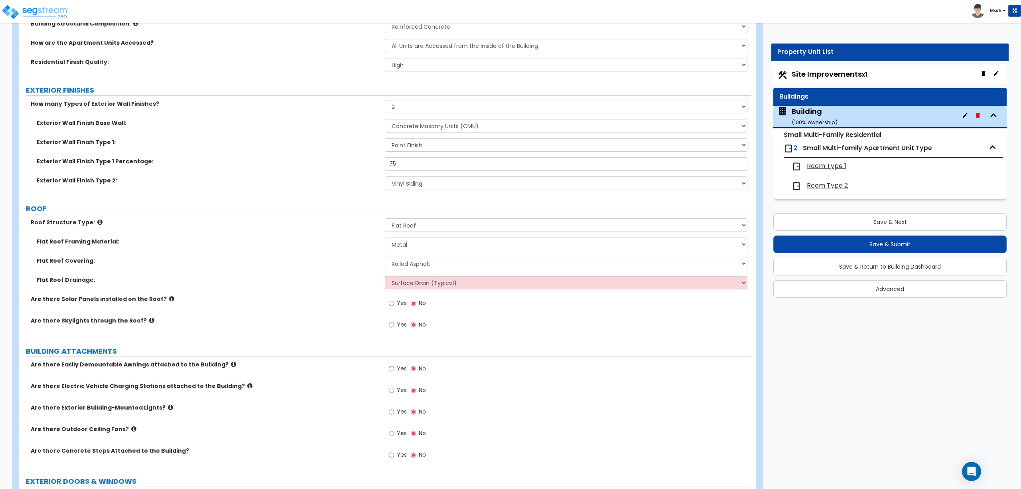
click at [398, 300] on span "Yes" at bounding box center [402, 303] width 10 height 8
click at [394, 300] on input "Yes" at bounding box center [391, 303] width 5 height 9
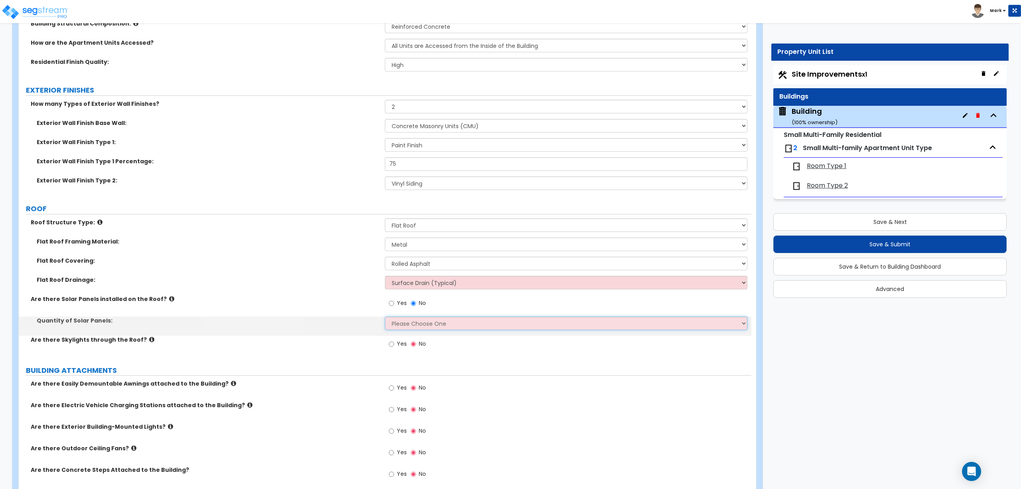
click at [409, 323] on select "Please Choose One Enter the Percentage of Roof Covered by Solar Panels Enter th…" at bounding box center [566, 323] width 362 height 14
select select "1"
click at [385, 317] on select "Please Choose One Enter the Percentage of Roof Covered by Solar Panels Enter th…" at bounding box center [566, 323] width 362 height 14
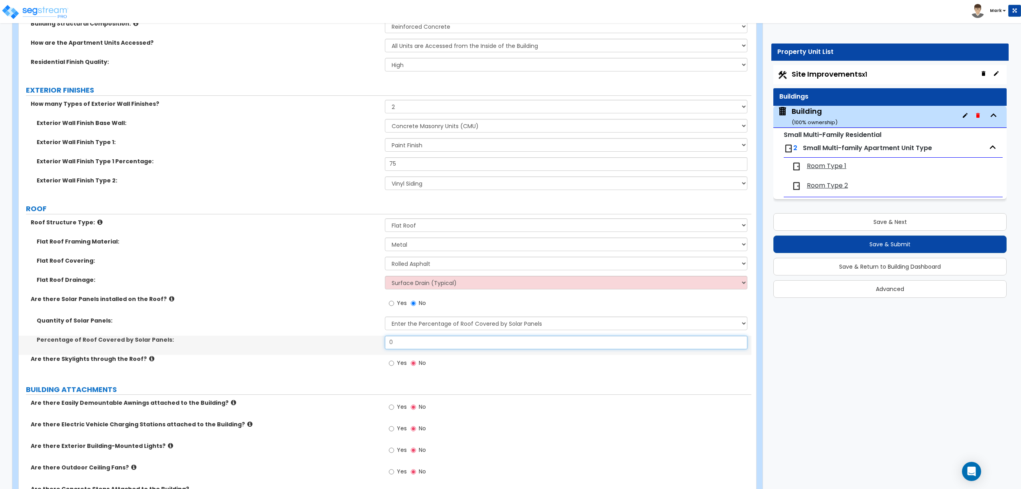
drag, startPoint x: 401, startPoint y: 342, endPoint x: 348, endPoint y: 349, distance: 53.8
click at [348, 349] on div "Percentage of Roof Covered by Solar Panels: 0" at bounding box center [385, 345] width 733 height 19
type input "15"
click at [394, 364] on input "Yes" at bounding box center [391, 363] width 5 height 9
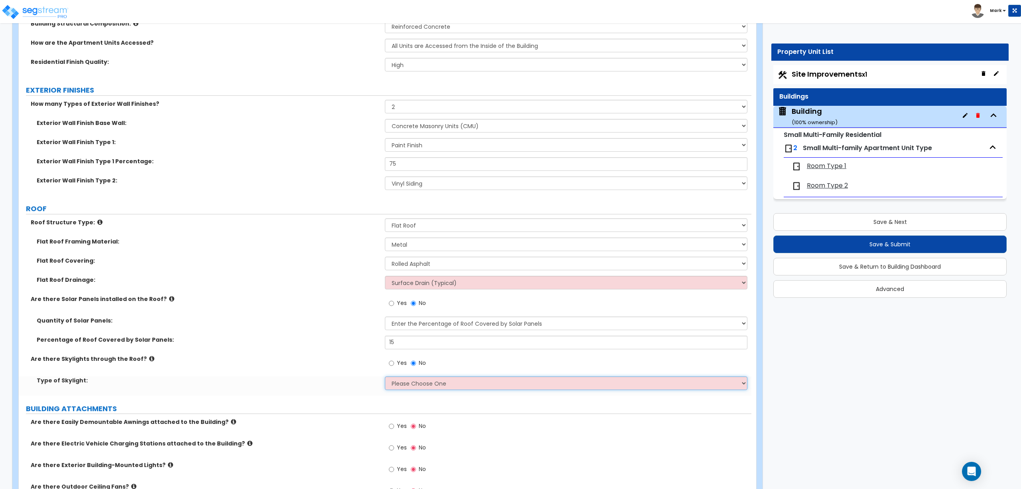
click at [409, 388] on select "Please Choose One Fixed Rectangular Glass Barrel Vault Dome Square Pyramid" at bounding box center [566, 383] width 362 height 14
select select "3"
click at [385, 377] on select "Please Choose One Fixed Rectangular Glass Barrel Vault Dome Square Pyramid" at bounding box center [566, 383] width 362 height 14
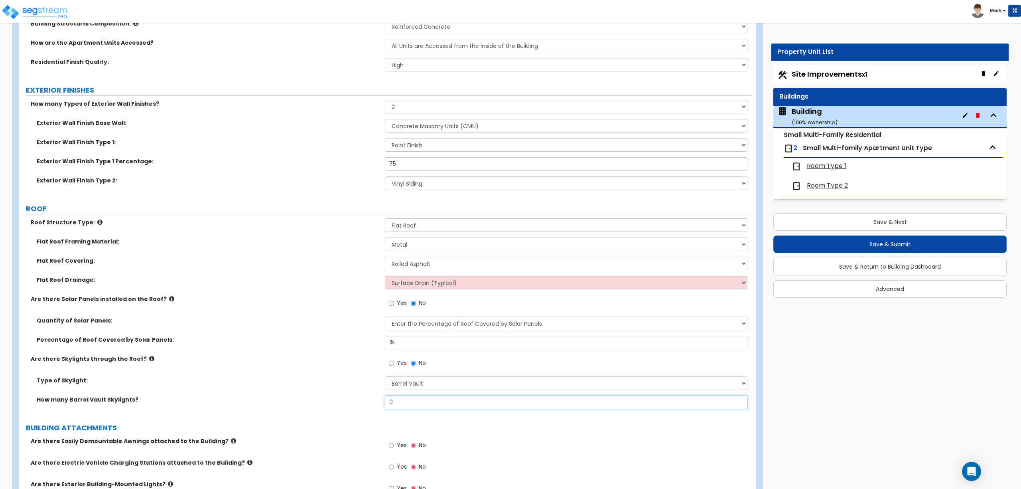
drag, startPoint x: 403, startPoint y: 399, endPoint x: 373, endPoint y: 399, distance: 29.5
click at [373, 399] on div "How many Barrel Vault Skylights? 0" at bounding box center [385, 404] width 733 height 19
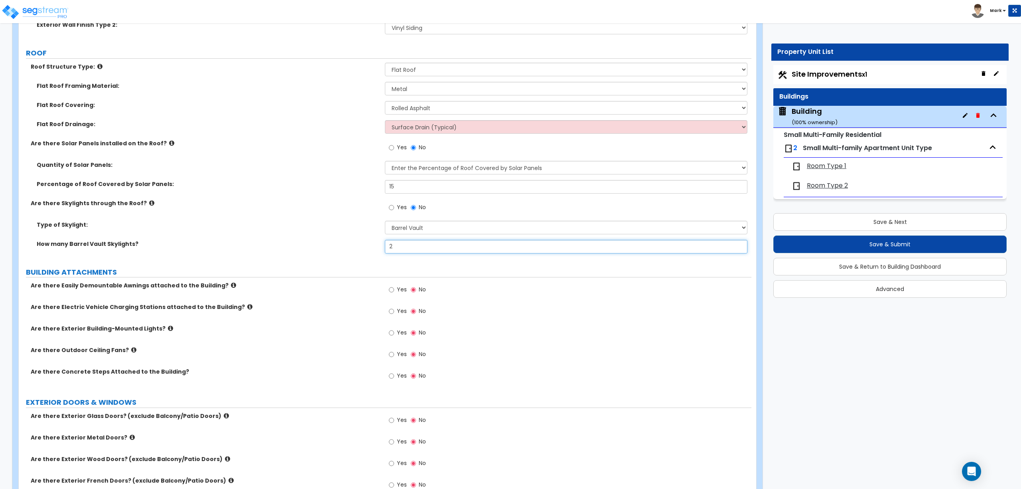
scroll to position [738, 0]
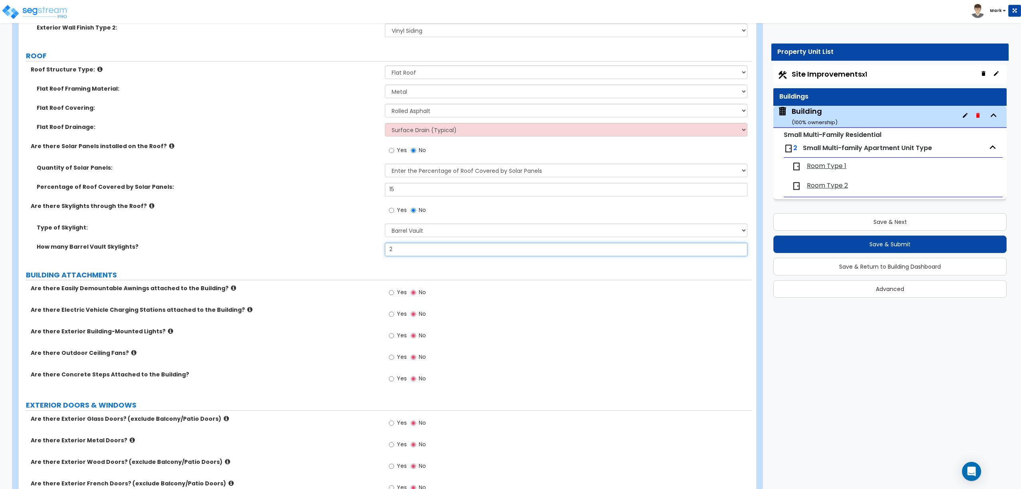
type input "2"
click at [401, 292] on span "Yes" at bounding box center [402, 292] width 10 height 8
click at [394, 292] on input "Yes" at bounding box center [391, 292] width 5 height 9
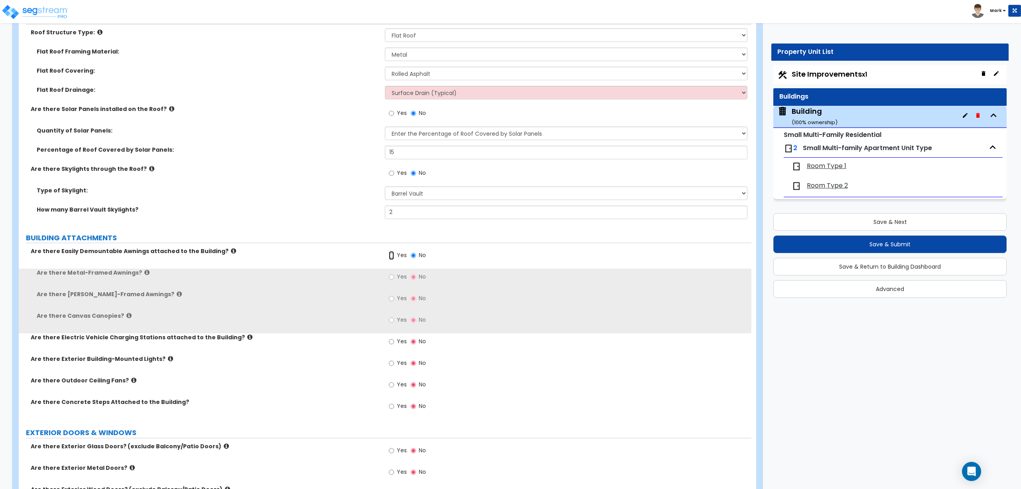
scroll to position [791, 0]
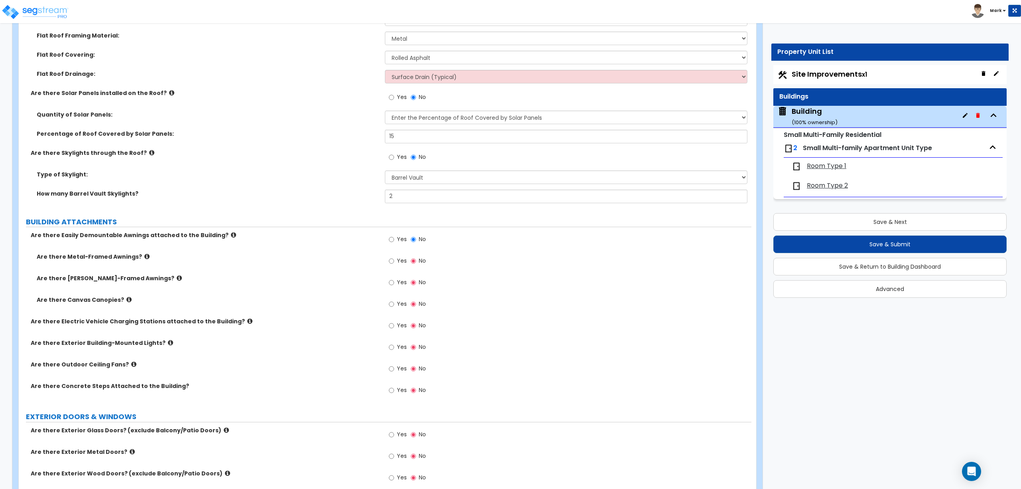
click at [399, 262] on span "Yes" at bounding box center [402, 261] width 10 height 8
click at [394, 262] on input "Yes" at bounding box center [391, 261] width 5 height 9
radio input "true"
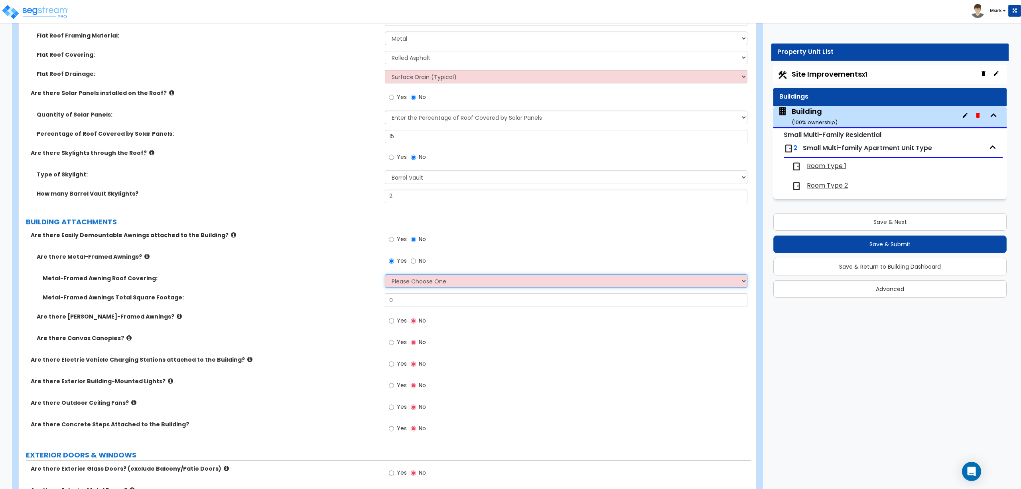
click at [412, 286] on select "Please Choose One Plastic Metal Glass" at bounding box center [566, 281] width 362 height 14
select select "2"
click at [385, 275] on select "Please Choose One Plastic Metal Glass" at bounding box center [566, 281] width 362 height 14
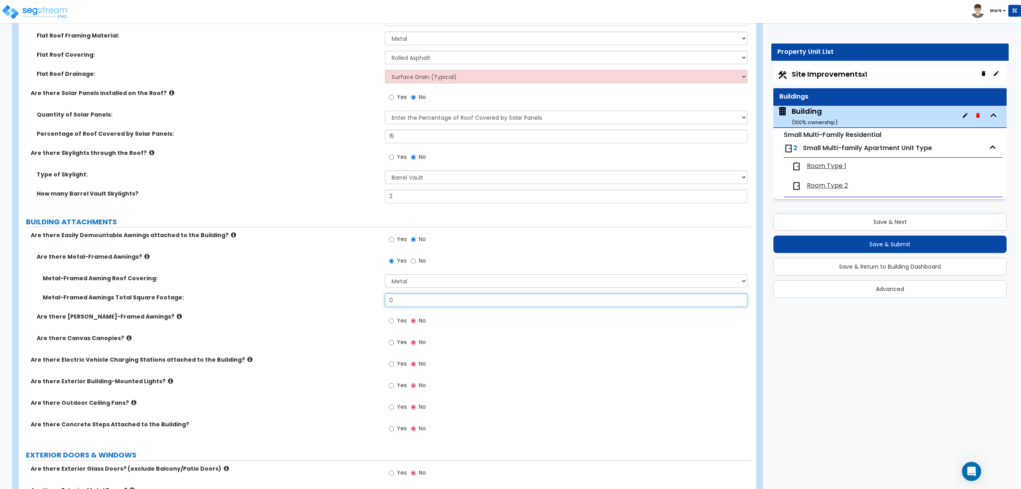
drag, startPoint x: 401, startPoint y: 302, endPoint x: 350, endPoint y: 304, distance: 51.5
click at [350, 304] on div "Metal-Framed Awnings Total Square Footage: 0" at bounding box center [385, 302] width 733 height 19
type input "50"
click at [393, 322] on input "Yes" at bounding box center [391, 320] width 5 height 9
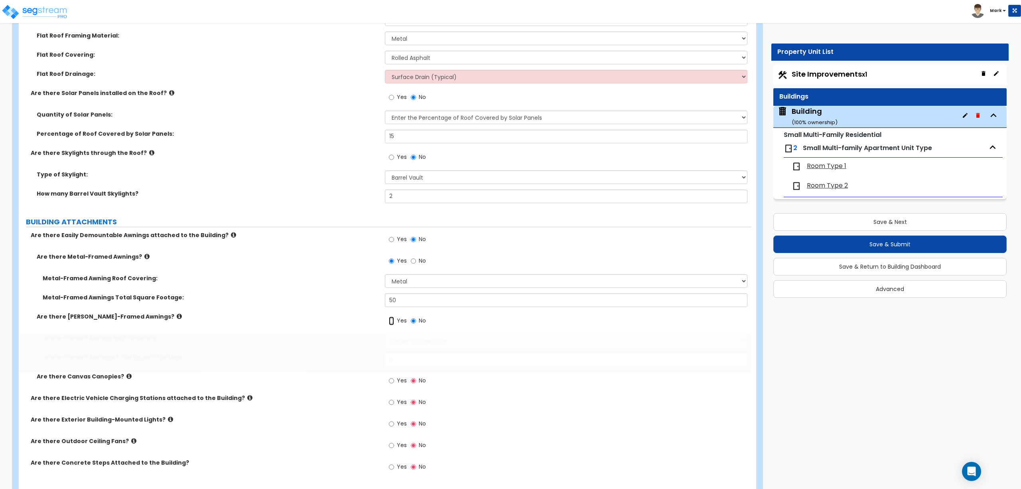
radio input "true"
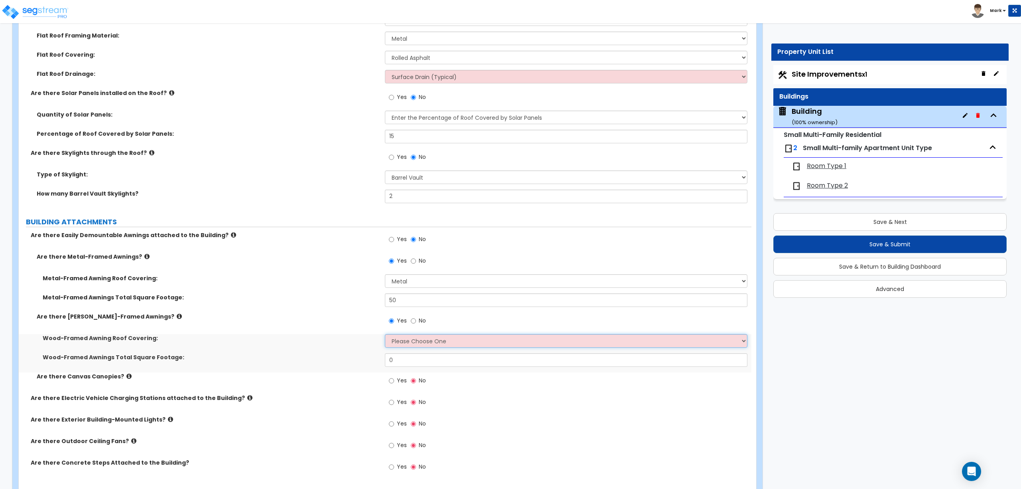
drag, startPoint x: 411, startPoint y: 342, endPoint x: 411, endPoint y: 347, distance: 4.8
click at [411, 342] on select "Please Choose One Asphalt Shingle Clay Tile Wood Shingle Metal Shingle Standing…" at bounding box center [566, 341] width 362 height 14
select select "3"
click at [385, 335] on select "Please Choose One Asphalt Shingle Clay Tile Wood Shingle Metal Shingle Standing…" at bounding box center [566, 341] width 362 height 14
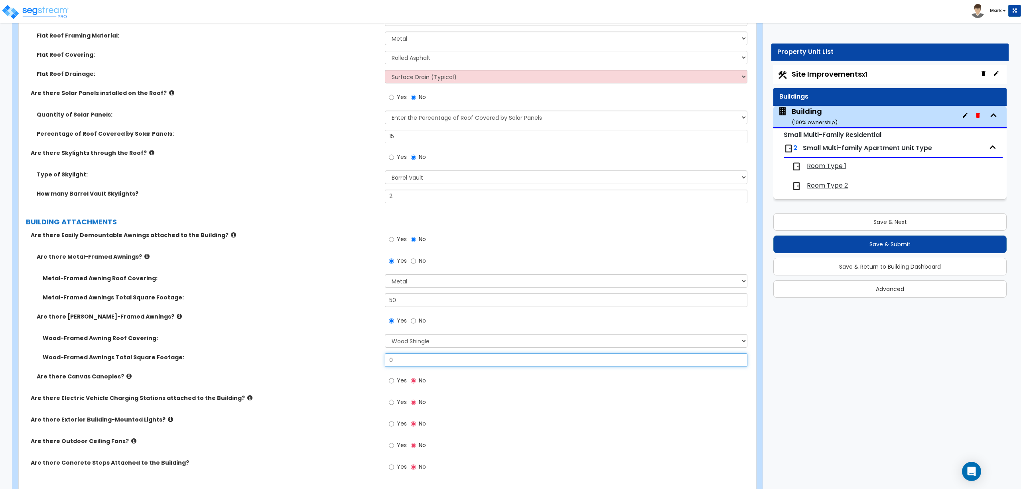
drag, startPoint x: 400, startPoint y: 359, endPoint x: 334, endPoint y: 369, distance: 67.0
click at [334, 369] on div "Wood-Framed Awnings Total Square Footage: 0" at bounding box center [385, 362] width 733 height 19
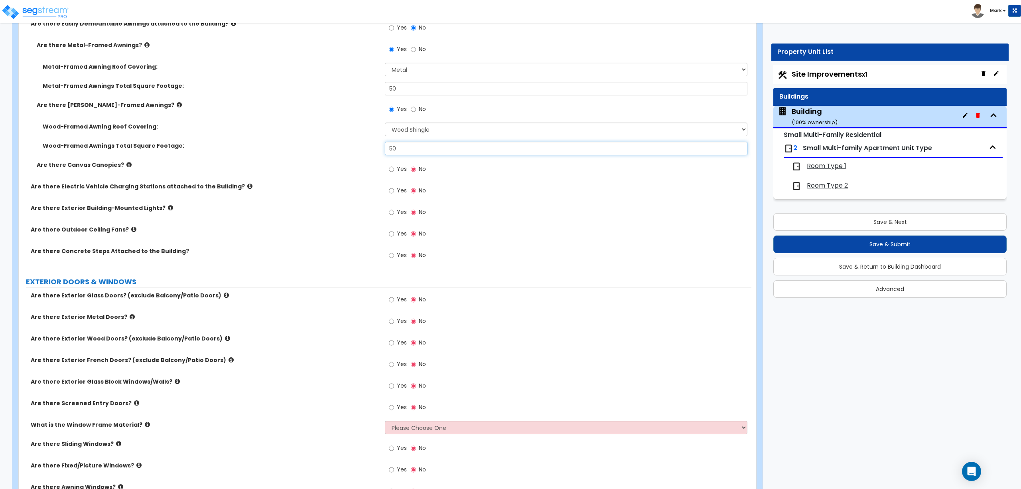
scroll to position [1004, 0]
type input "50"
click at [394, 213] on input "Yes" at bounding box center [391, 210] width 5 height 9
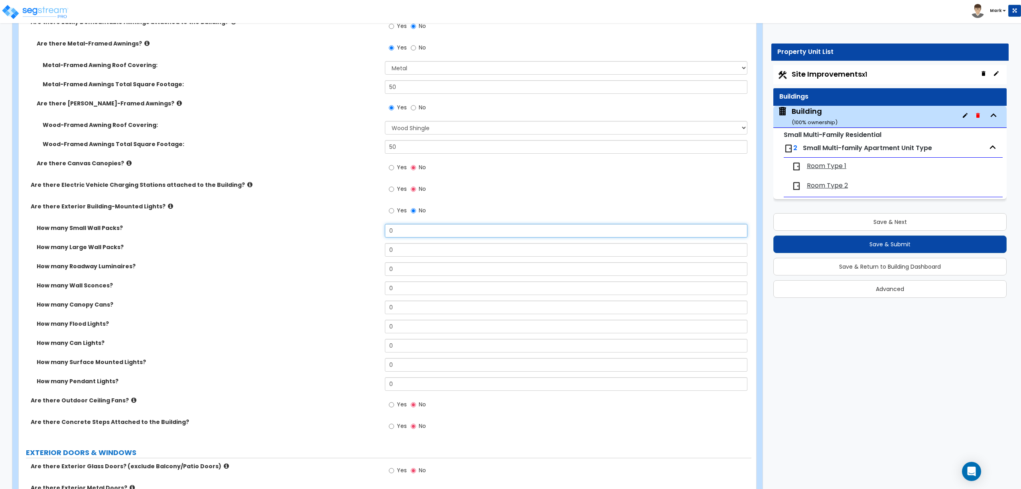
drag, startPoint x: 411, startPoint y: 230, endPoint x: 406, endPoint y: 232, distance: 4.8
click at [409, 230] on input "0" at bounding box center [566, 231] width 362 height 14
drag, startPoint x: 417, startPoint y: 248, endPoint x: 379, endPoint y: 251, distance: 38.4
click at [379, 251] on div "How many Large Wall Packs? 0" at bounding box center [385, 252] width 733 height 19
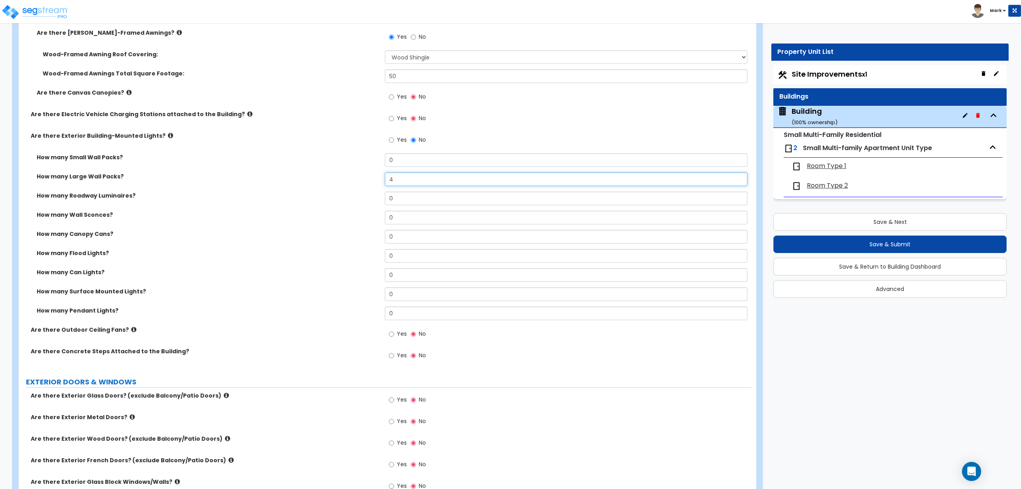
scroll to position [1110, 0]
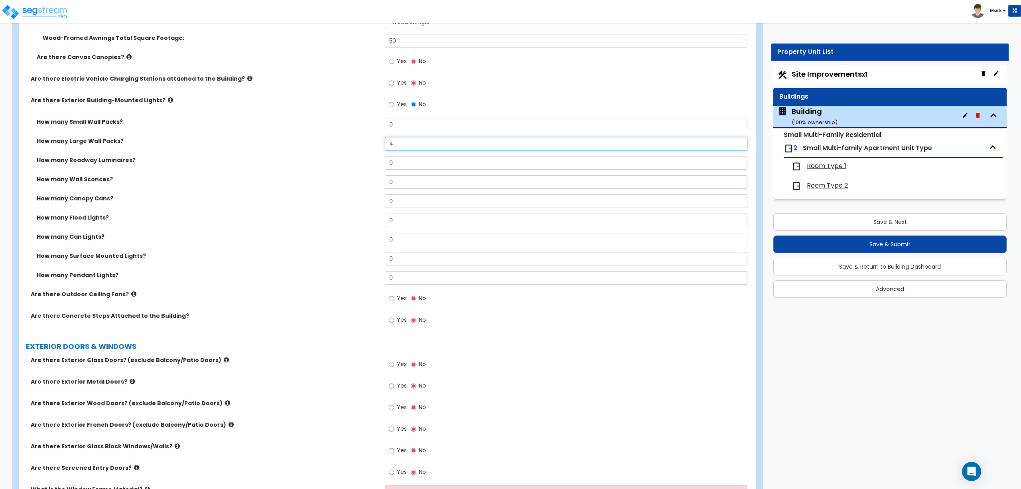
type input "4"
drag, startPoint x: 398, startPoint y: 261, endPoint x: 369, endPoint y: 258, distance: 29.3
click at [369, 258] on div "How many Surface Mounted Lights? 0" at bounding box center [385, 261] width 733 height 19
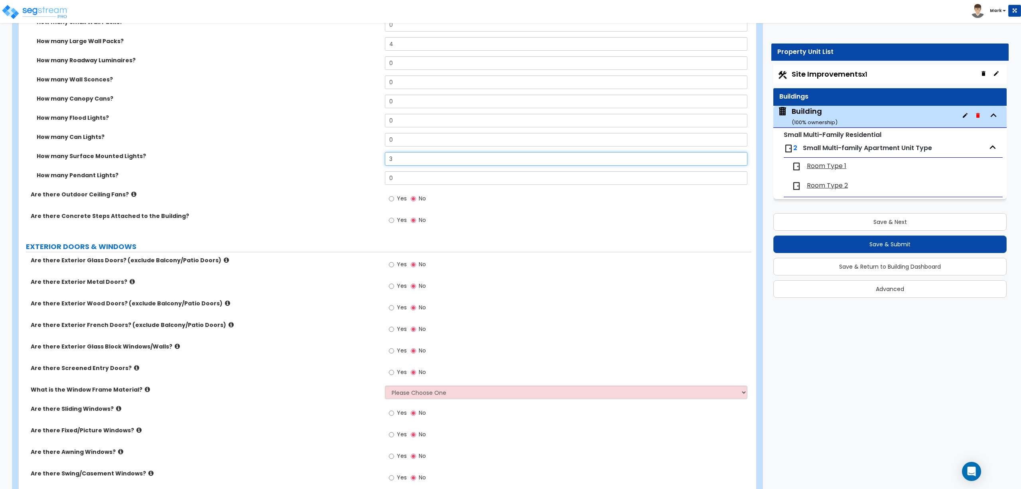
scroll to position [1217, 0]
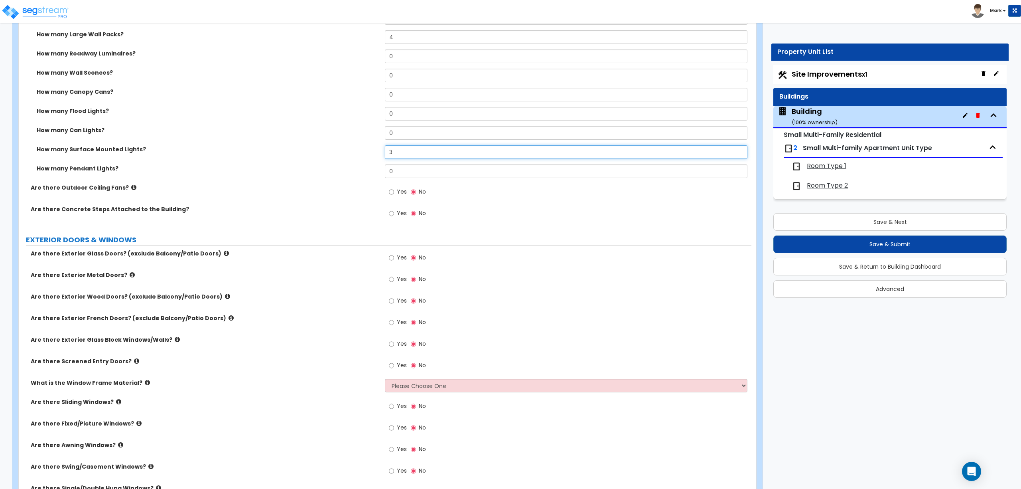
type input "3"
click at [393, 216] on input "Yes" at bounding box center [391, 213] width 5 height 9
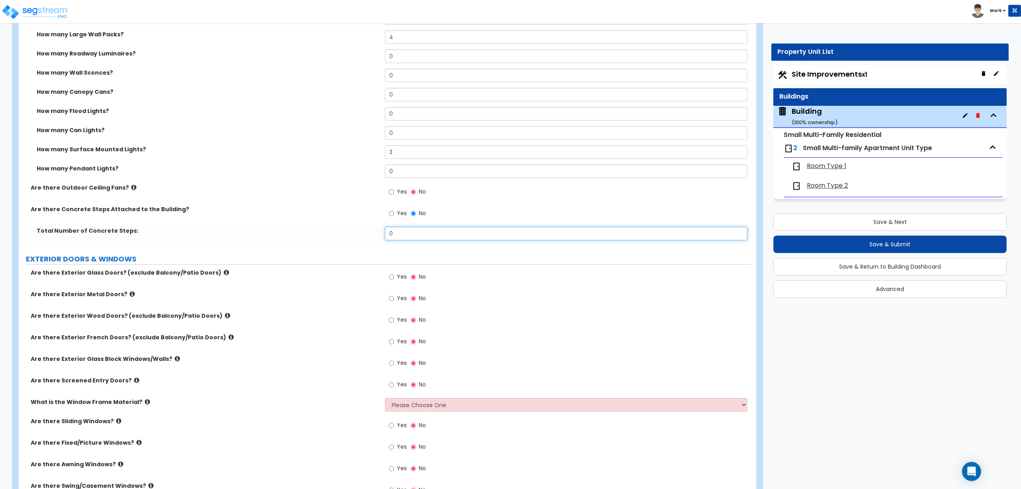
click at [400, 239] on input "0" at bounding box center [566, 234] width 362 height 14
drag, startPoint x: 400, startPoint y: 239, endPoint x: 367, endPoint y: 239, distance: 32.3
click at [367, 239] on div "Total Number of Concrete Steps: 0" at bounding box center [385, 236] width 733 height 19
type input "4"
click at [391, 278] on input "Yes" at bounding box center [391, 277] width 5 height 9
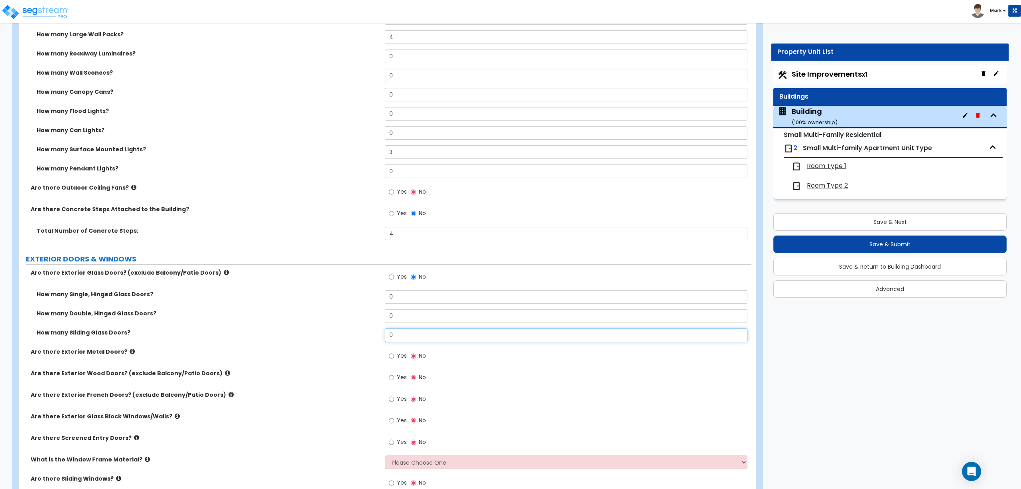
click at [407, 337] on input "0" at bounding box center [566, 335] width 362 height 14
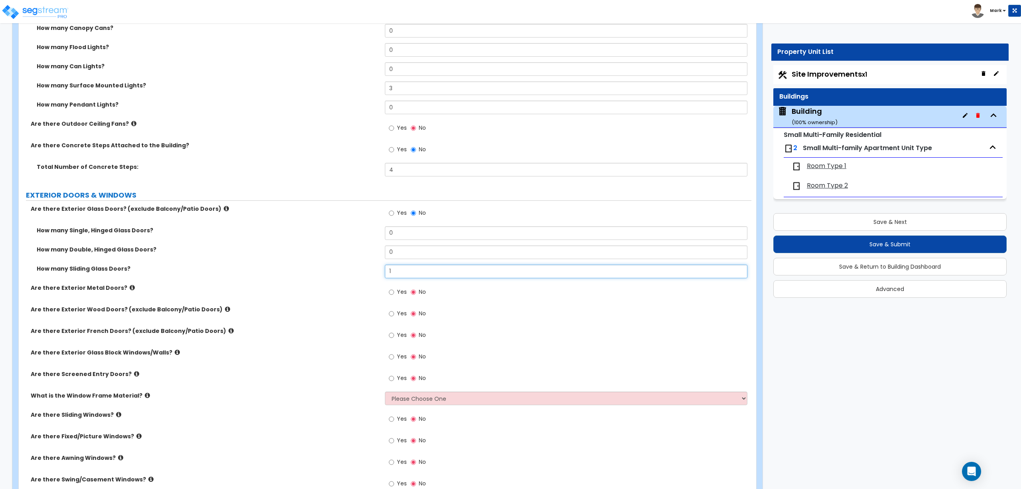
scroll to position [1323, 0]
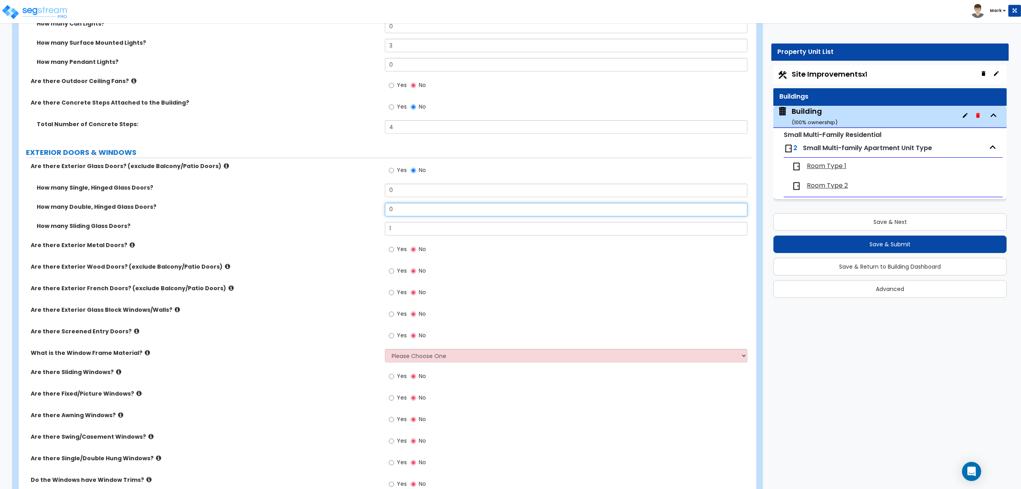
click at [417, 207] on input "0" at bounding box center [566, 210] width 362 height 14
click at [411, 230] on input "1" at bounding box center [566, 229] width 362 height 14
click at [487, 261] on div "Yes No" at bounding box center [568, 252] width 366 height 22
drag, startPoint x: 407, startPoint y: 235, endPoint x: 355, endPoint y: 222, distance: 53.8
click at [374, 233] on div "How many Sliding Glass Doors? 1" at bounding box center [385, 231] width 733 height 19
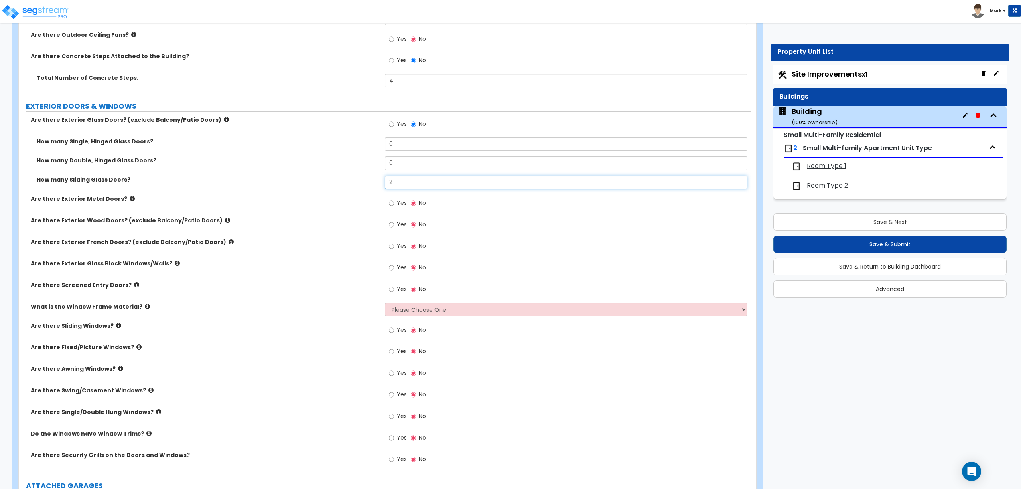
scroll to position [1376, 0]
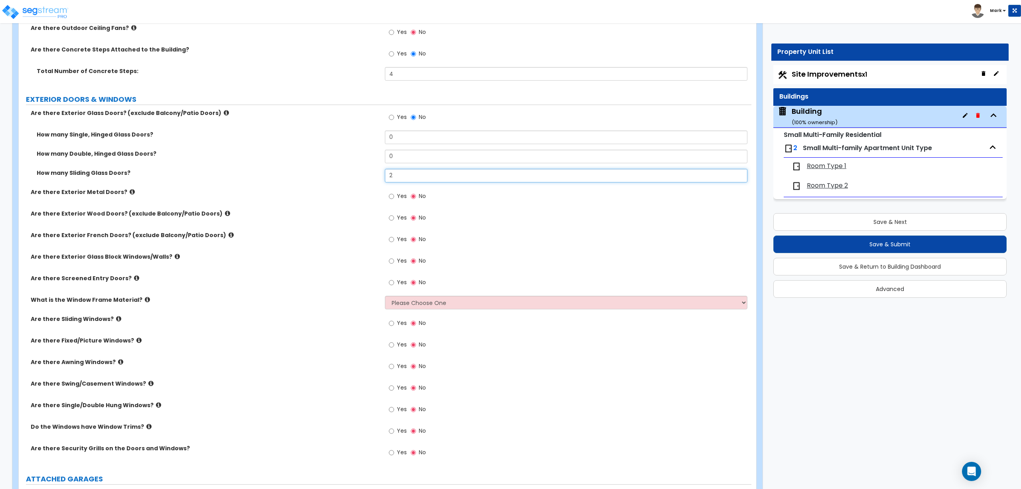
type input "2"
click at [396, 203] on label "Yes" at bounding box center [398, 197] width 18 height 14
click at [394, 201] on input "Yes" at bounding box center [391, 196] width 5 height 9
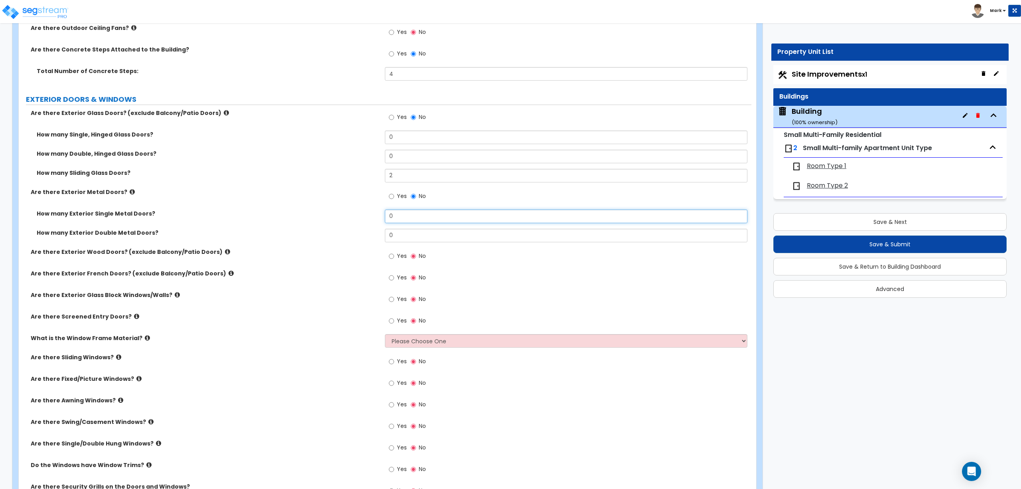
drag, startPoint x: 363, startPoint y: 212, endPoint x: 336, endPoint y: 200, distance: 29.7
click at [346, 210] on div "Are there Exterior Glass Doors? (exclude Balcony/Patio Doors) Yes No How many S…" at bounding box center [385, 306] width 721 height 395
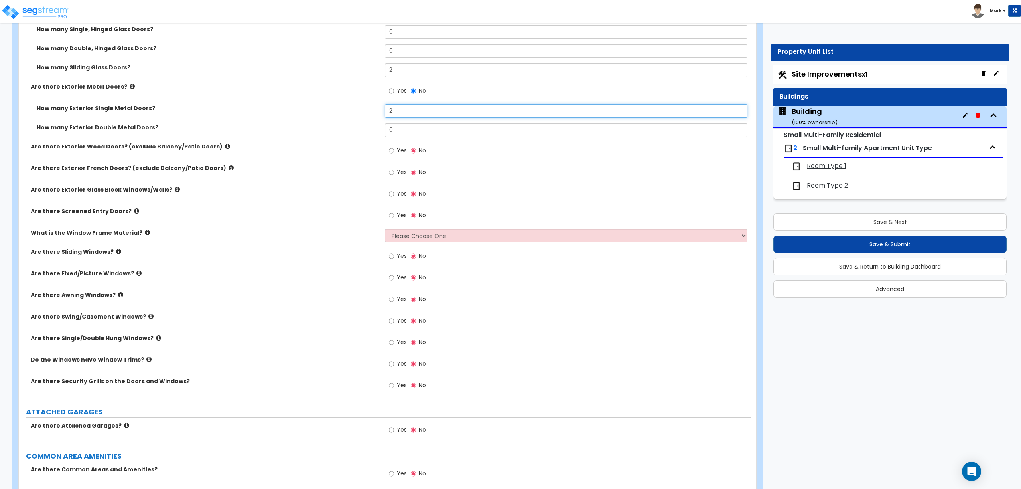
scroll to position [1483, 0]
type input "2"
click at [417, 235] on select "Please Choose One Vinyl Aluminum Wood" at bounding box center [566, 234] width 362 height 14
select select "2"
click at [385, 229] on select "Please Choose One Vinyl Aluminum Wood" at bounding box center [566, 234] width 362 height 14
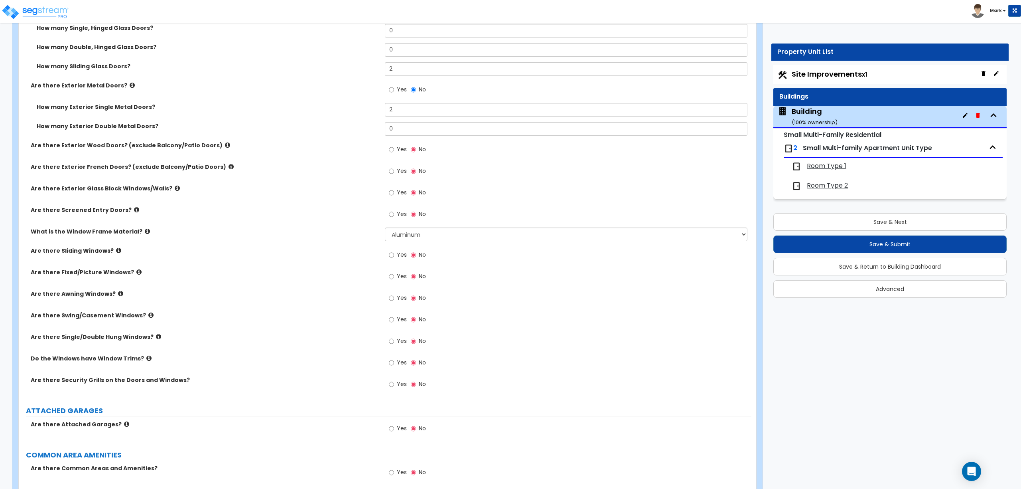
click at [404, 255] on span "Yes" at bounding box center [402, 255] width 10 height 8
click at [394, 255] on input "Yes" at bounding box center [391, 255] width 5 height 9
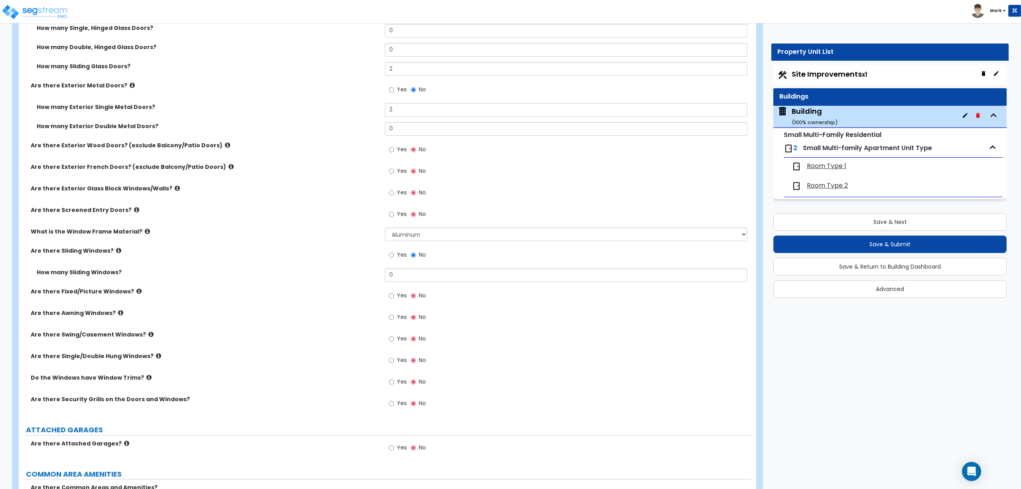
click at [402, 298] on span "Yes" at bounding box center [402, 295] width 10 height 8
click at [394, 298] on input "Yes" at bounding box center [391, 295] width 5 height 9
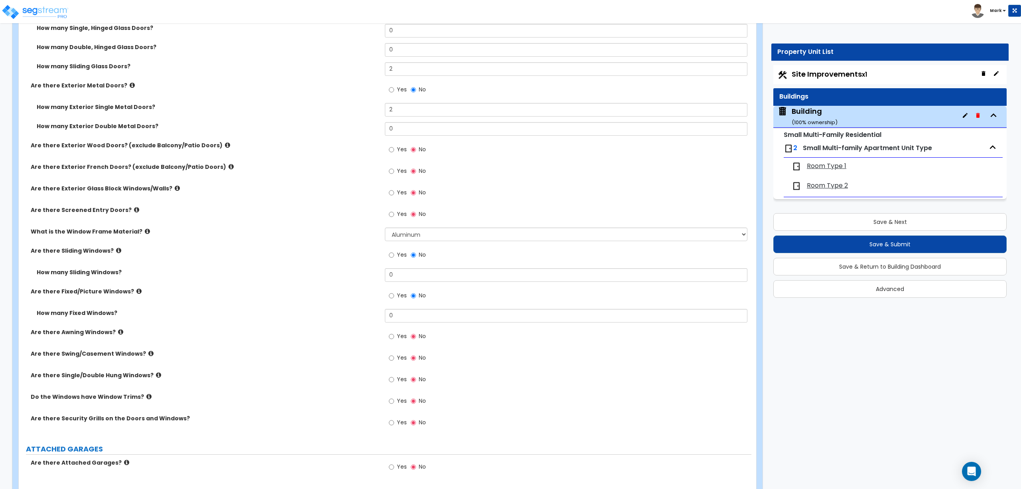
click at [394, 344] on label "Yes" at bounding box center [398, 337] width 18 height 14
click at [394, 341] on input "Yes" at bounding box center [391, 336] width 5 height 9
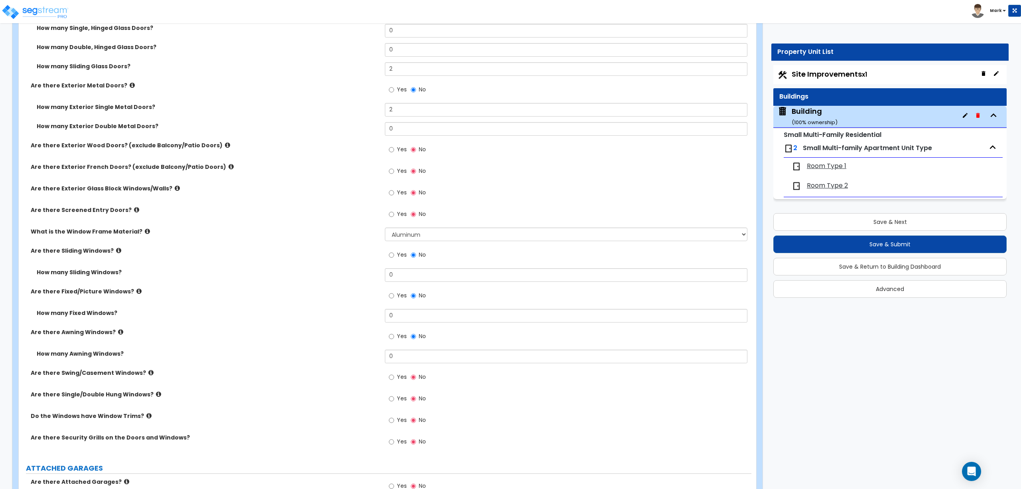
click at [401, 377] on span "Yes" at bounding box center [402, 377] width 10 height 8
click at [394, 377] on input "Yes" at bounding box center [391, 377] width 5 height 9
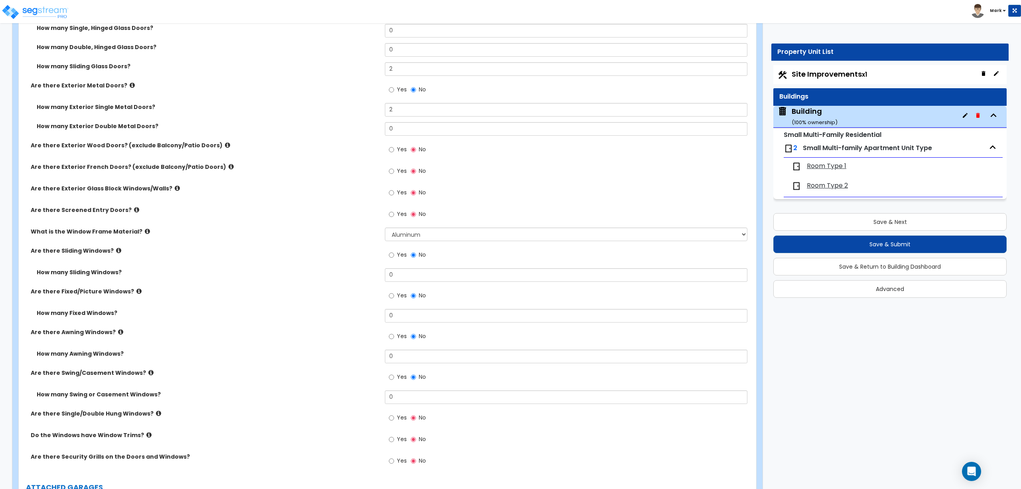
click at [388, 419] on div "Yes No" at bounding box center [407, 418] width 45 height 18
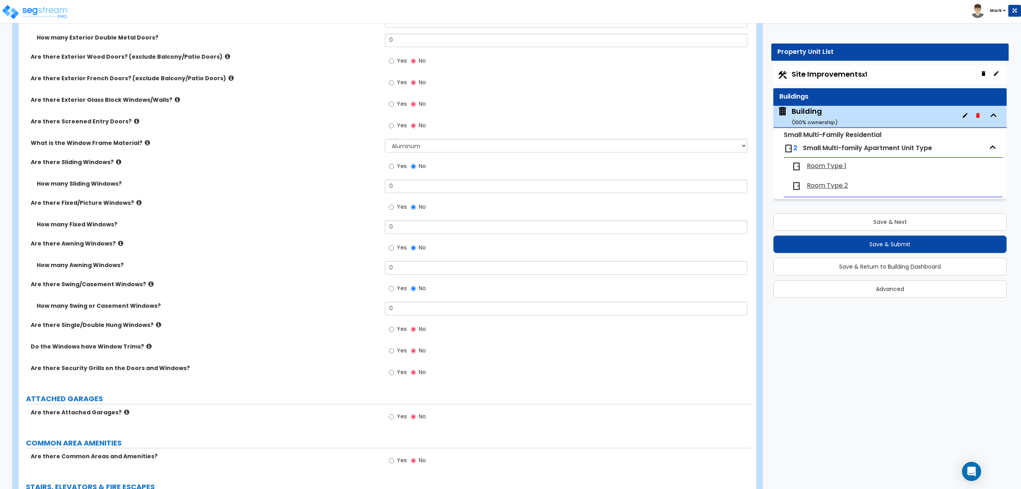
scroll to position [1589, 0]
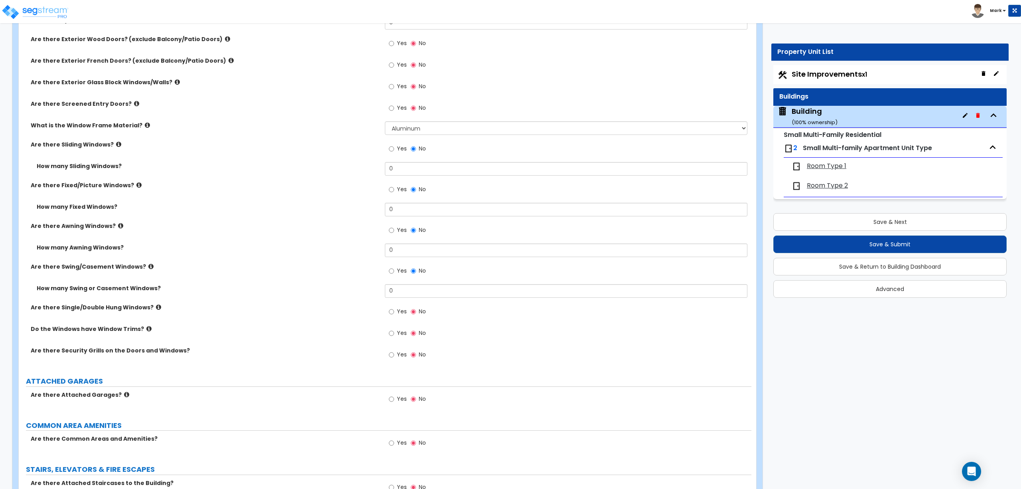
click at [397, 360] on label "Yes" at bounding box center [398, 356] width 18 height 14
click at [394, 359] on input "Yes" at bounding box center [391, 354] width 5 height 9
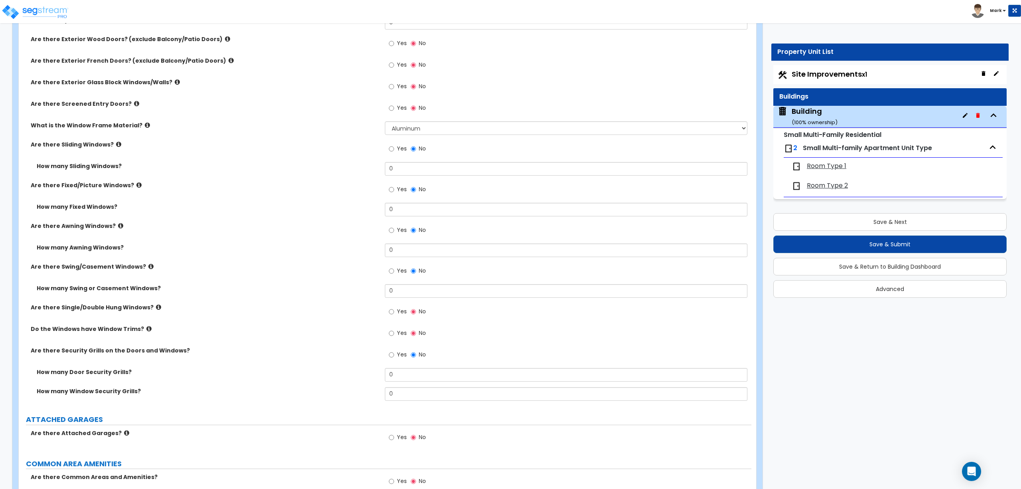
click at [396, 333] on label "Yes" at bounding box center [398, 334] width 18 height 14
click at [394, 333] on input "Yes" at bounding box center [391, 333] width 5 height 9
click at [396, 308] on label "Yes" at bounding box center [398, 313] width 18 height 14
click at [394, 308] on input "Yes" at bounding box center [391, 311] width 5 height 9
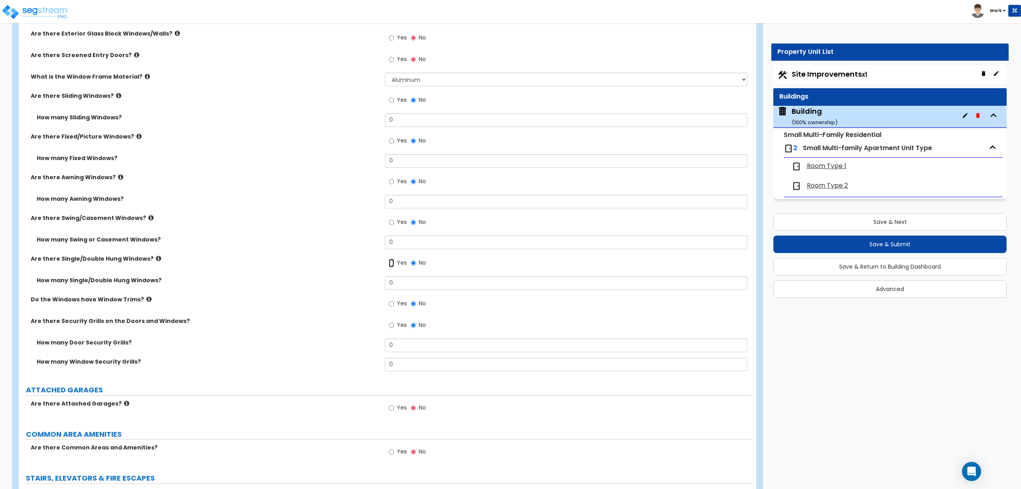
scroll to position [1642, 0]
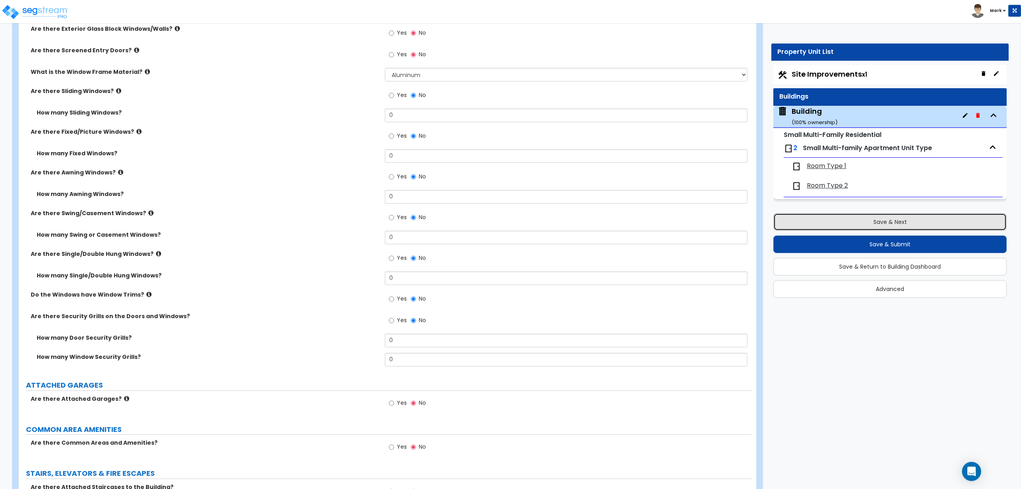
click at [887, 220] on button "Save & Next" at bounding box center [890, 222] width 233 height 18
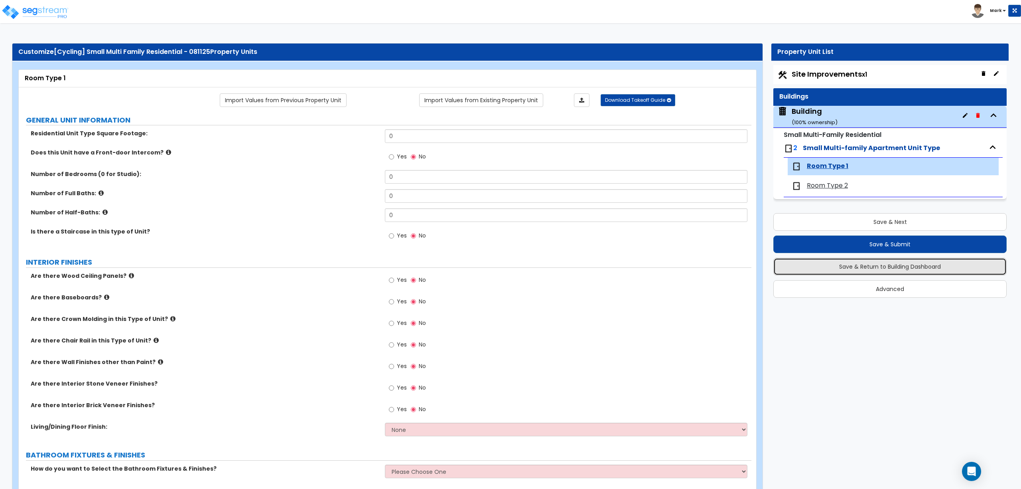
click at [905, 263] on button "Save & Return to Building Dashboard" at bounding box center [890, 267] width 233 height 18
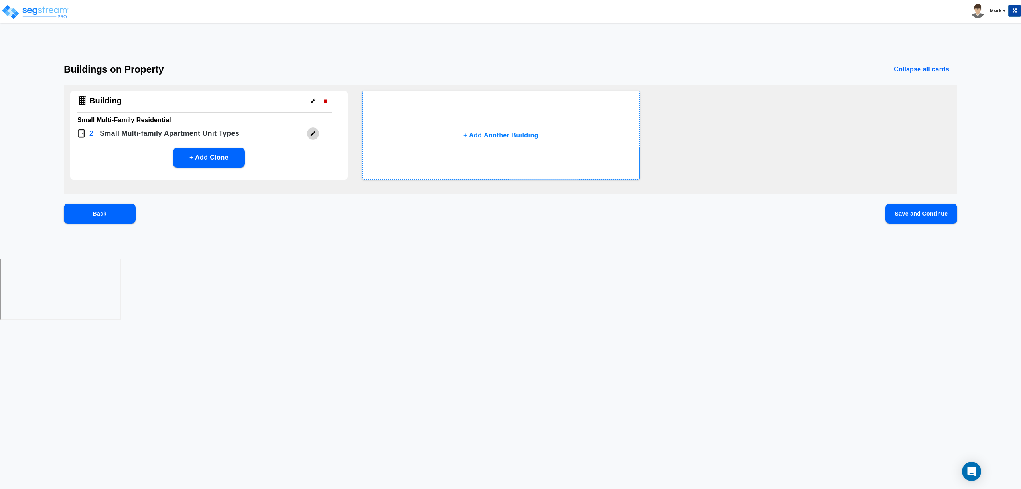
click at [314, 132] on icon "button" at bounding box center [313, 133] width 4 height 4
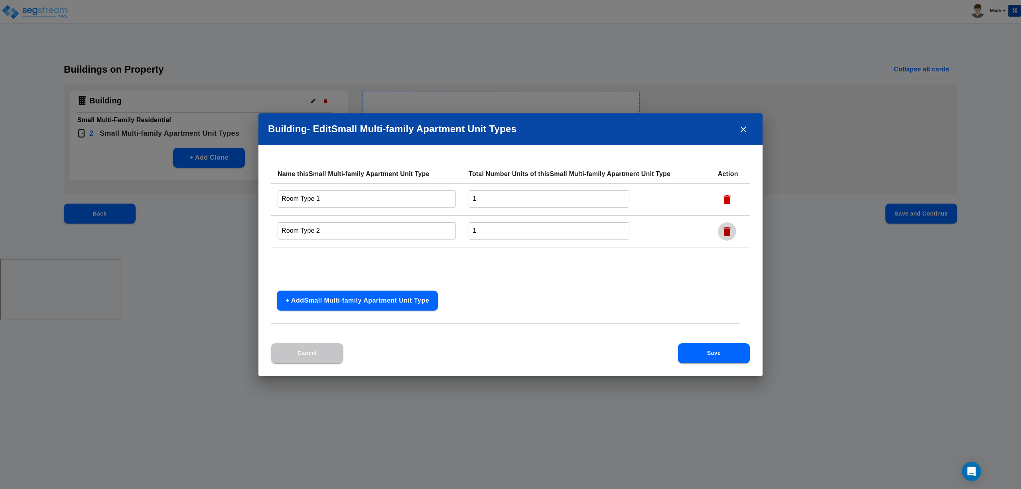
drag, startPoint x: 725, startPoint y: 229, endPoint x: 725, endPoint y: 234, distance: 4.9
click at [725, 234] on icon "button" at bounding box center [727, 231] width 12 height 12
drag, startPoint x: 492, startPoint y: 196, endPoint x: 417, endPoint y: 214, distance: 78.0
click at [417, 214] on tr "Room Type 1 ​ 1 ​" at bounding box center [510, 200] width 479 height 32
drag, startPoint x: 505, startPoint y: 209, endPoint x: 479, endPoint y: 211, distance: 26.0
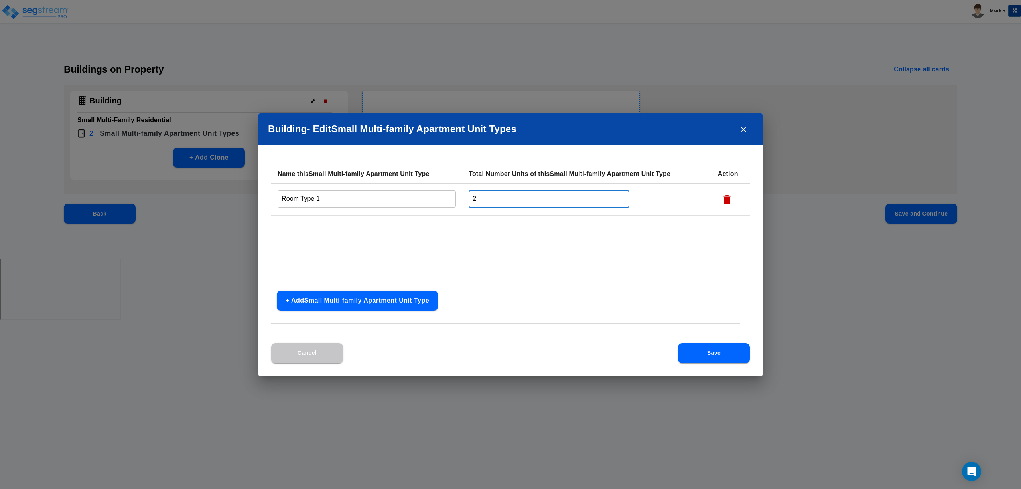
click at [480, 217] on div "Name this Small Multi-family Apartment Unit Type Total Number Units of this Sma…" at bounding box center [510, 224] width 479 height 120
drag, startPoint x: 476, startPoint y: 203, endPoint x: 465, endPoint y: 199, distance: 11.8
click at [465, 199] on td "2 ​" at bounding box center [586, 200] width 249 height 32
type input "3"
click at [728, 358] on button "Save" at bounding box center [714, 353] width 72 height 20
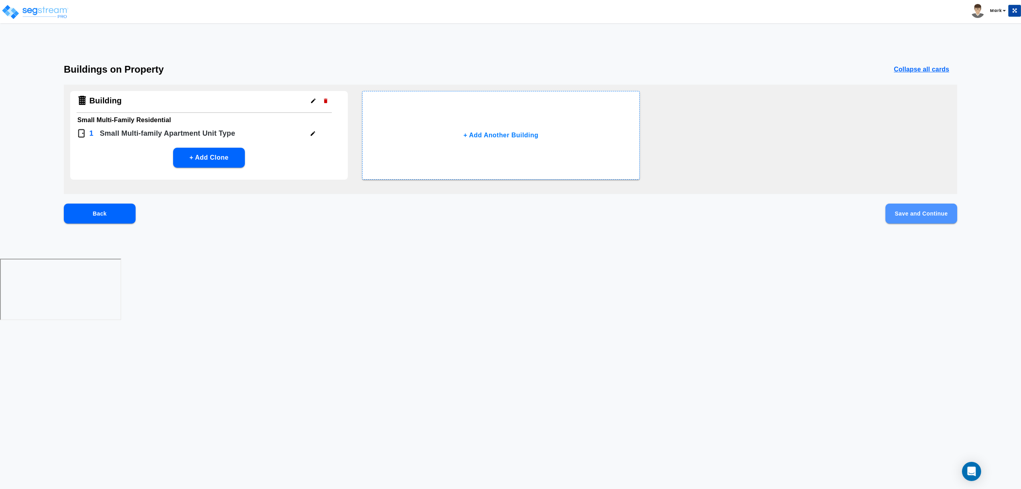
click at [926, 213] on button "Save and Continue" at bounding box center [922, 213] width 72 height 20
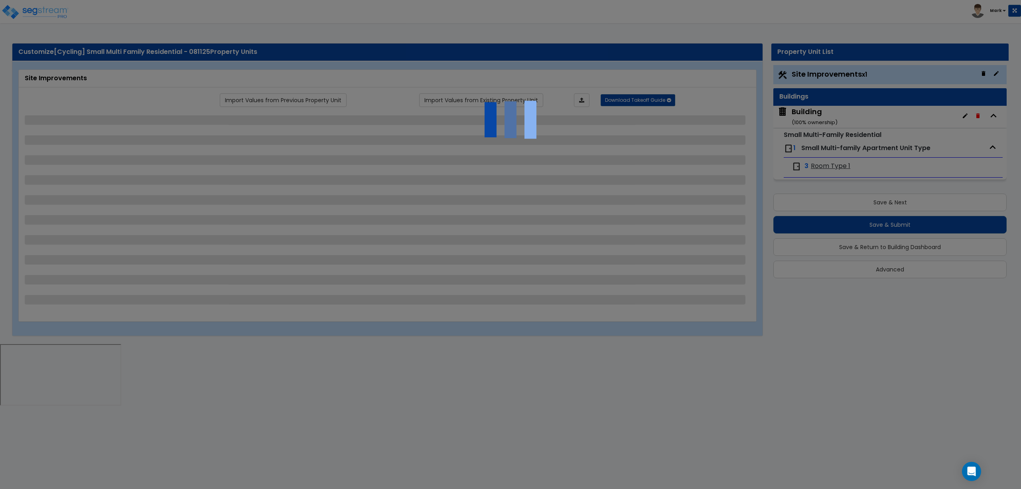
select select "2"
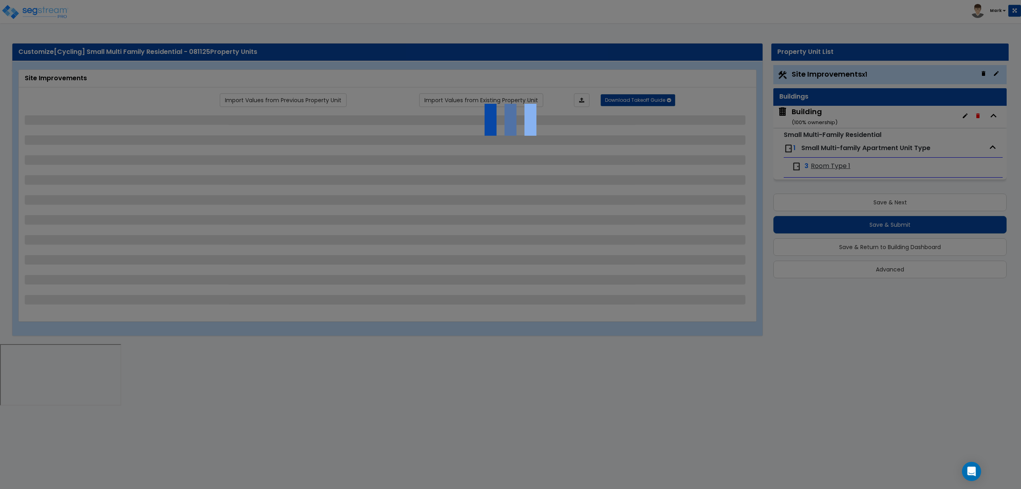
select select "1"
select select "2"
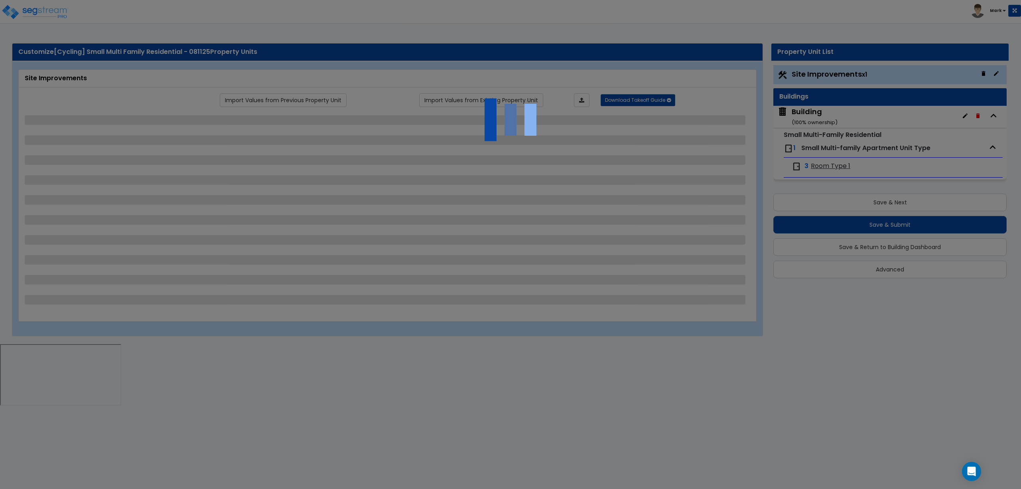
select select "1"
select select "2"
select select "1"
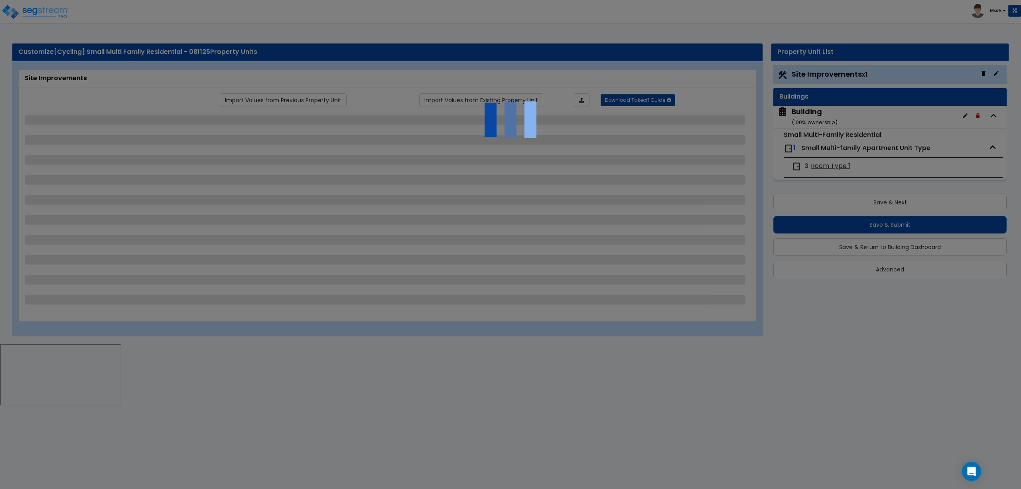
select select "1"
select select "2"
select select "1"
select select "2"
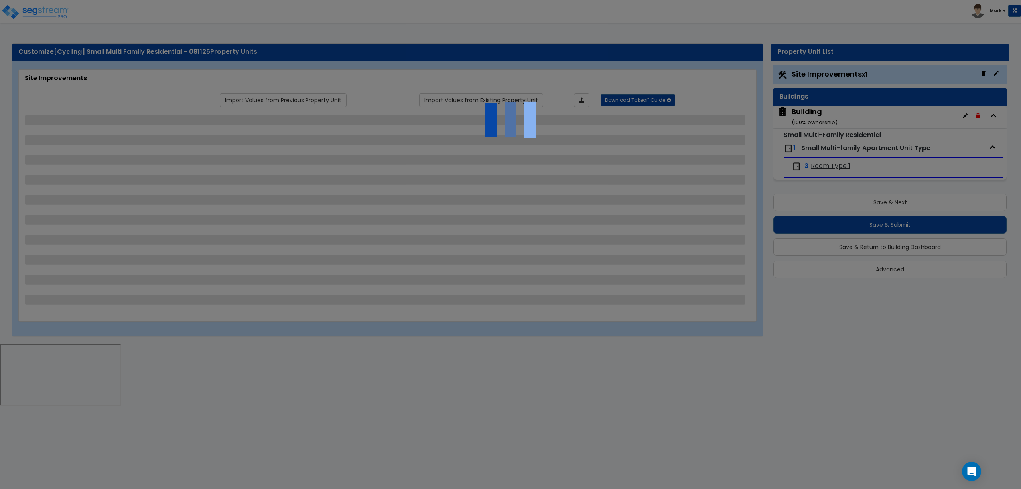
select select "1"
select select "4"
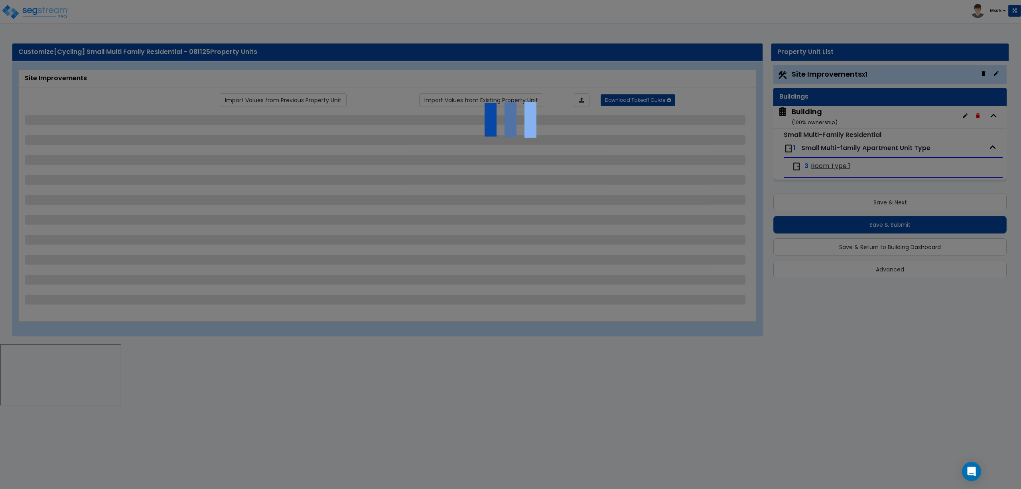
select select "4"
select select "1"
select select "2"
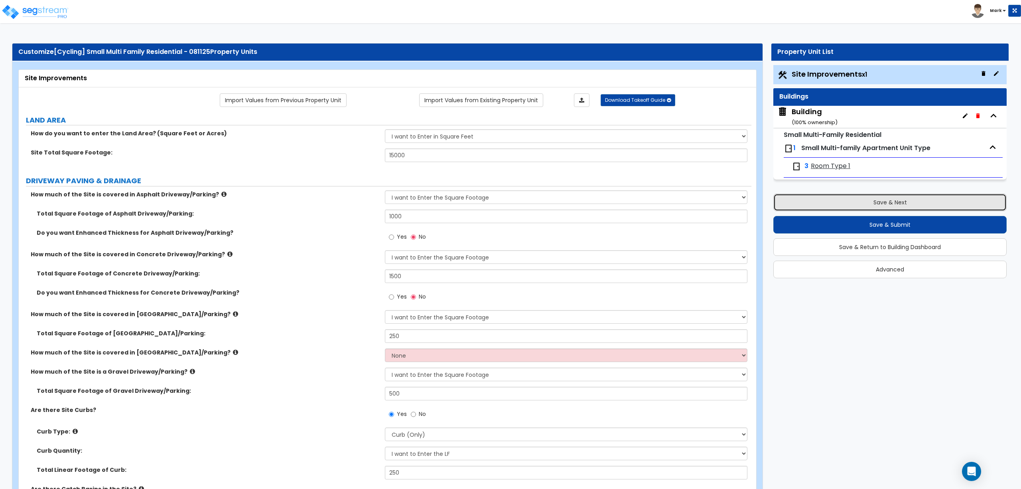
click at [855, 203] on button "Save & Next" at bounding box center [890, 203] width 233 height 18
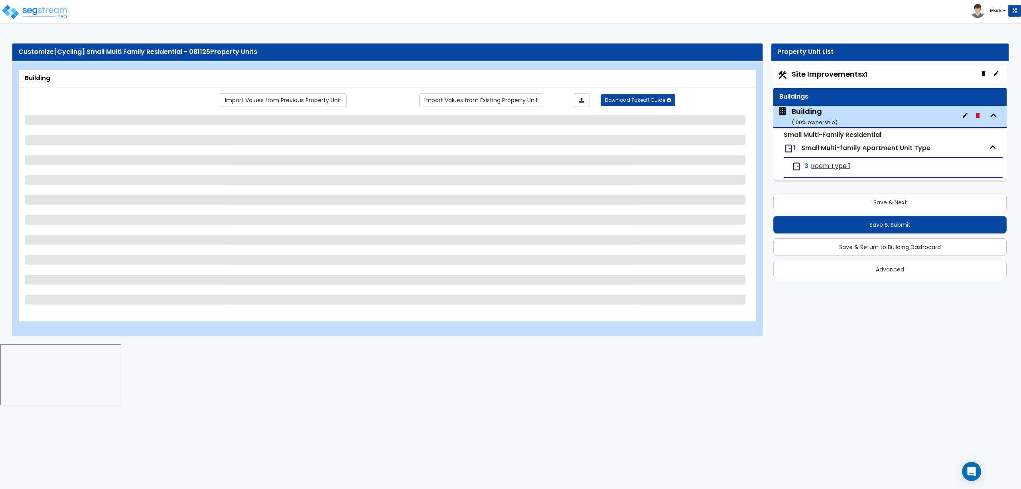
select select "3"
select select "2"
select select "1"
select select "2"
select select "1"
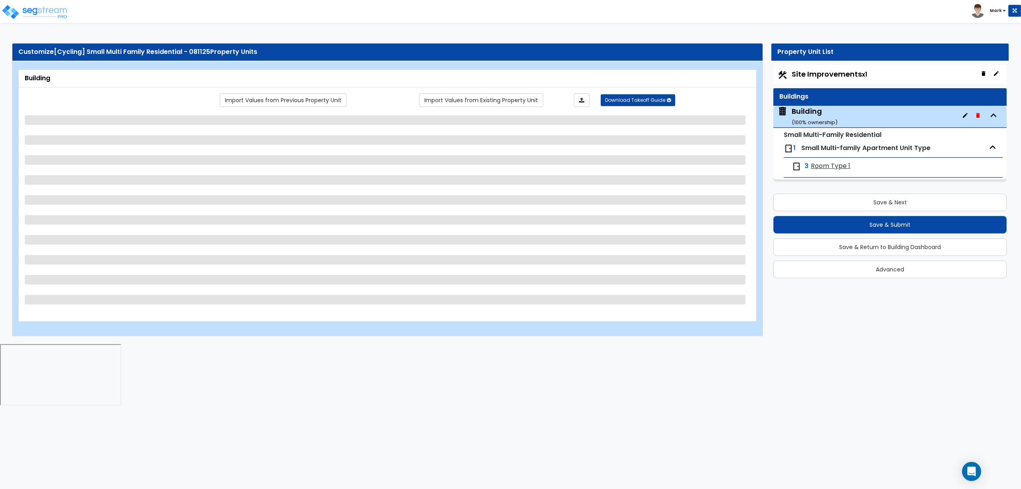
select select "2"
select select "1"
select select "3"
select select "2"
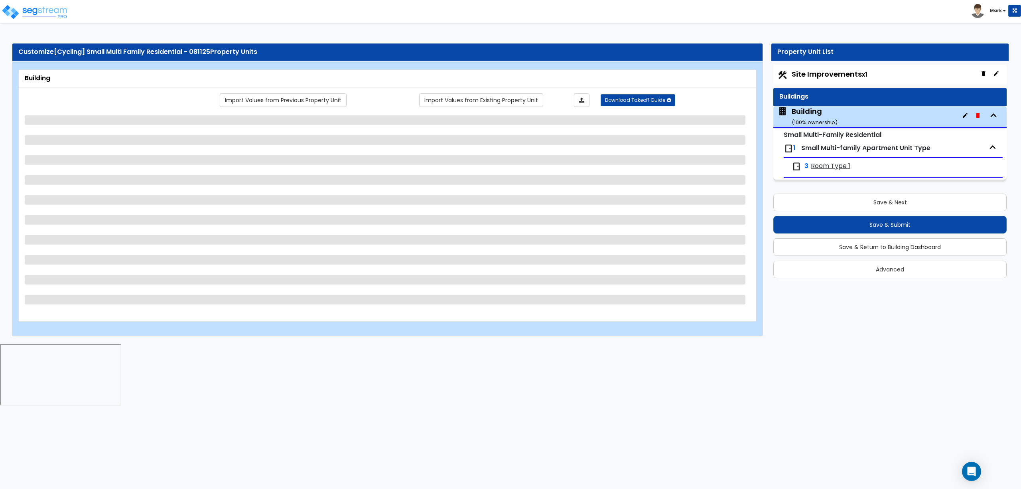
select select "1"
select select "10"
select select "5"
select select "2"
select select "1"
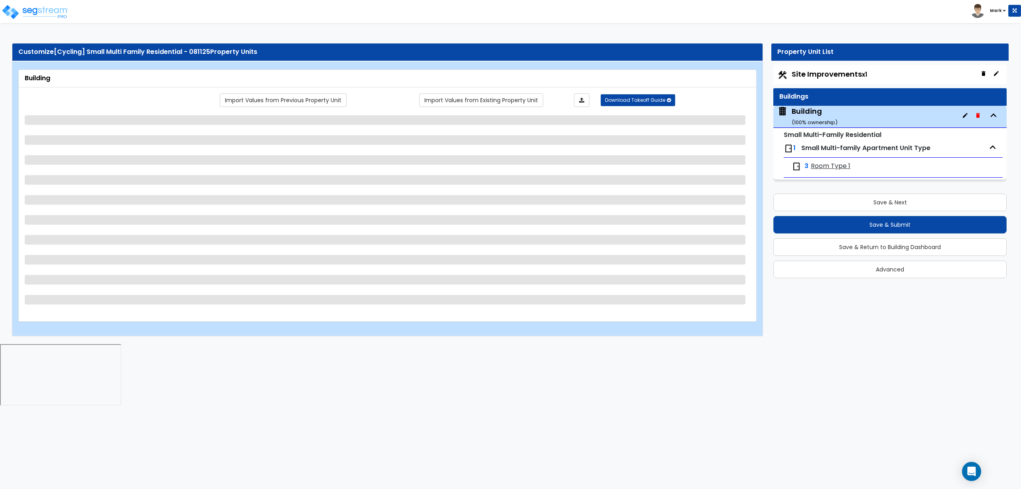
select select "1"
select select "3"
select select "2"
select select "3"
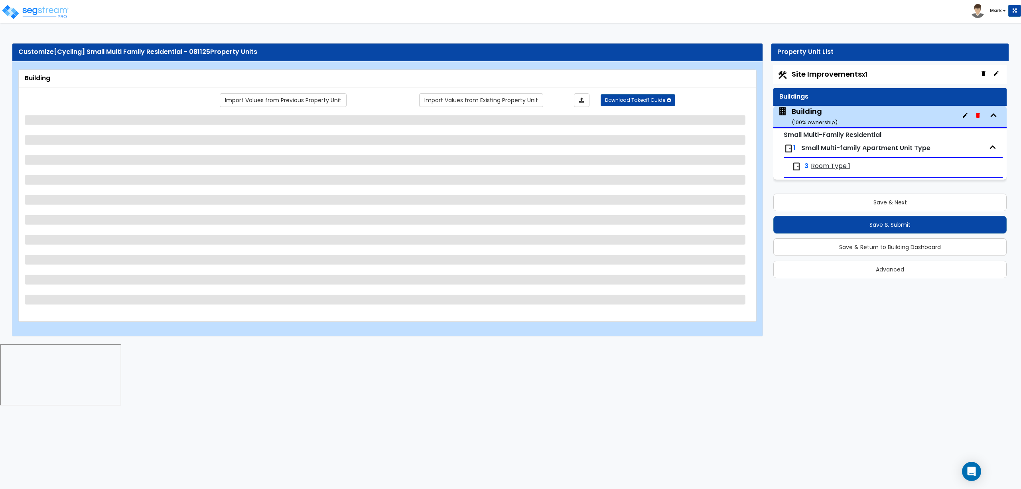
select select "2"
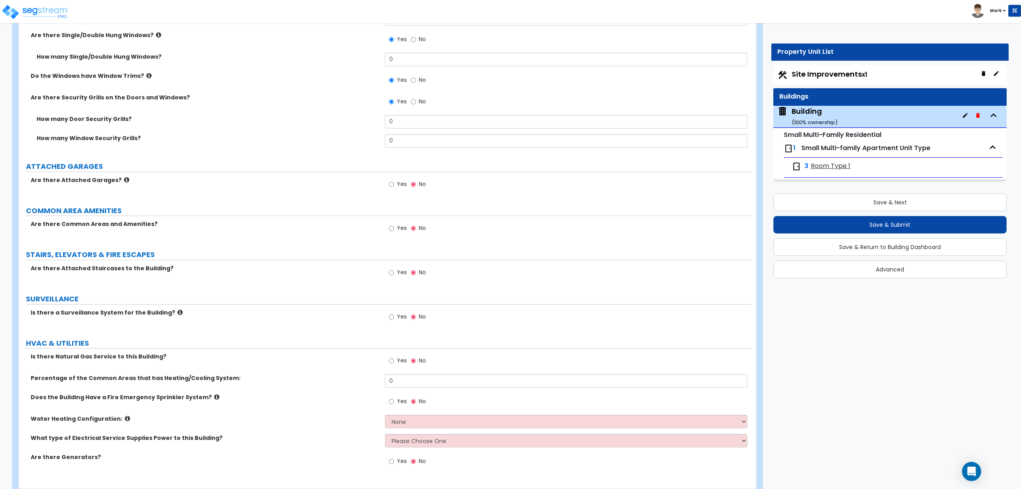
scroll to position [1862, 0]
click at [398, 234] on label "Yes" at bounding box center [398, 228] width 18 height 14
click at [394, 232] on input "Yes" at bounding box center [391, 227] width 5 height 9
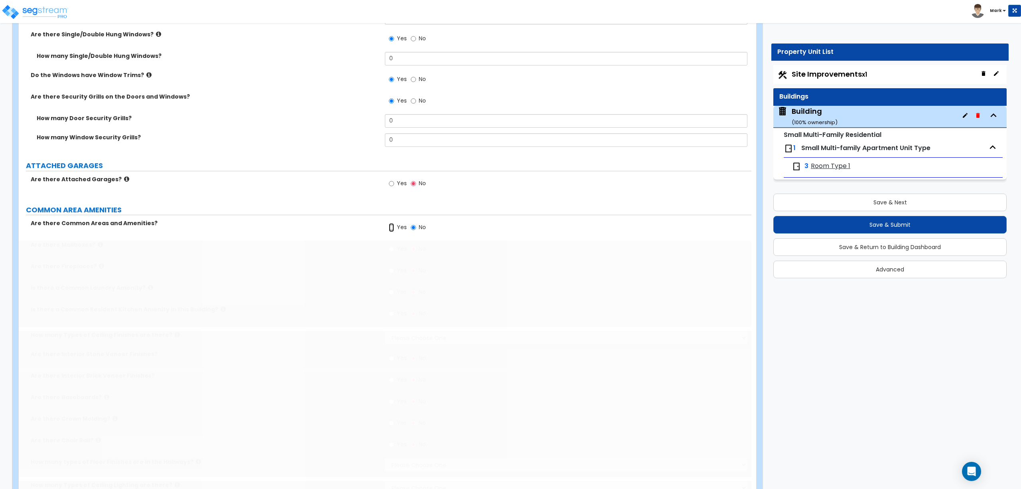
radio input "true"
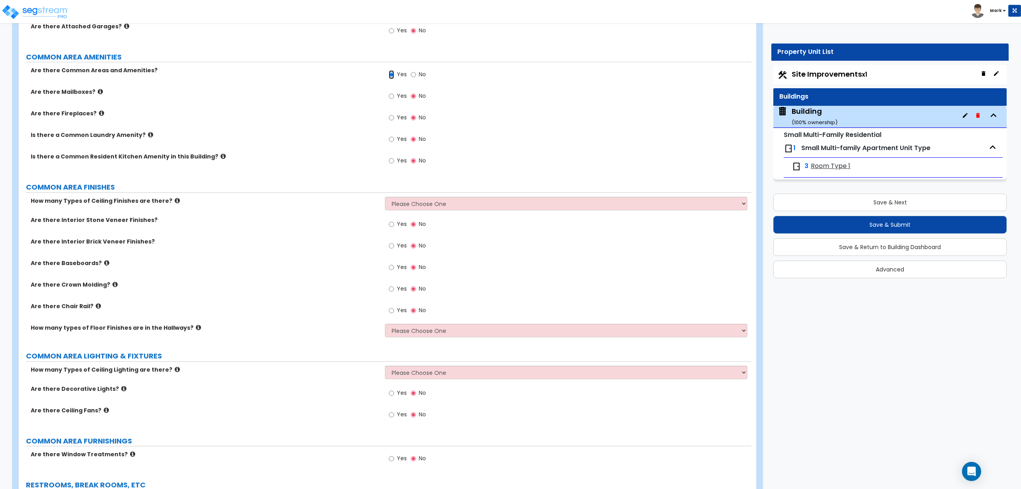
scroll to position [2021, 0]
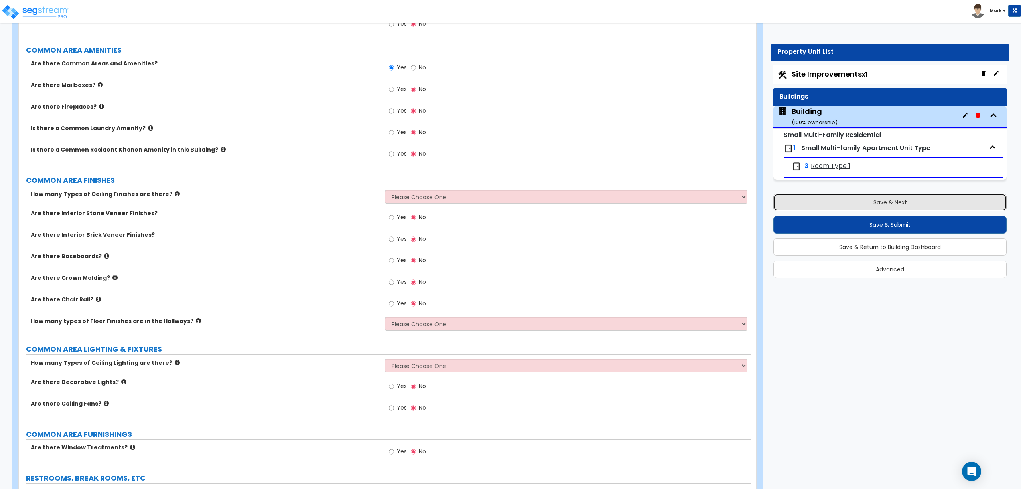
click at [880, 200] on button "Save & Next" at bounding box center [890, 203] width 233 height 18
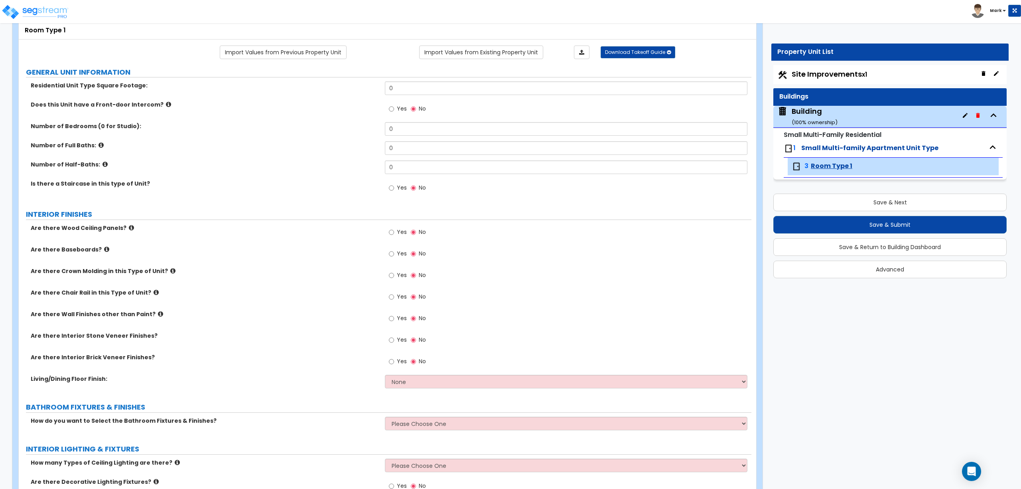
scroll to position [53, 0]
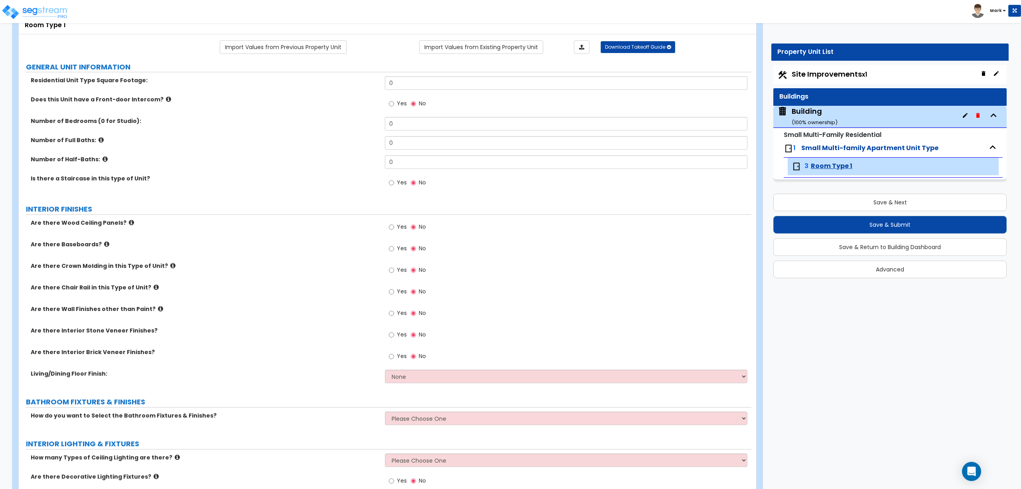
click at [184, 132] on div "Number of Bedrooms (0 for Studio): 0" at bounding box center [385, 126] width 733 height 19
click at [878, 202] on button "Save & Next" at bounding box center [890, 203] width 233 height 18
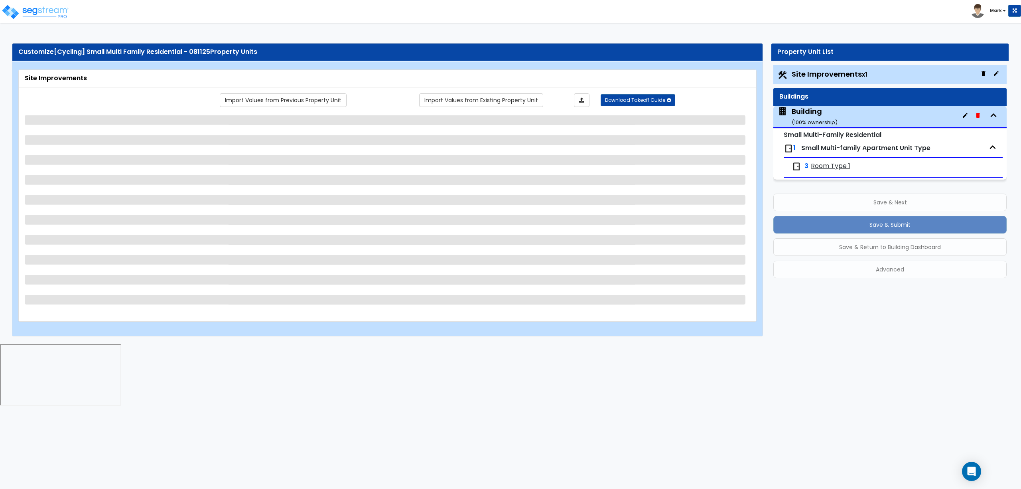
select select "2"
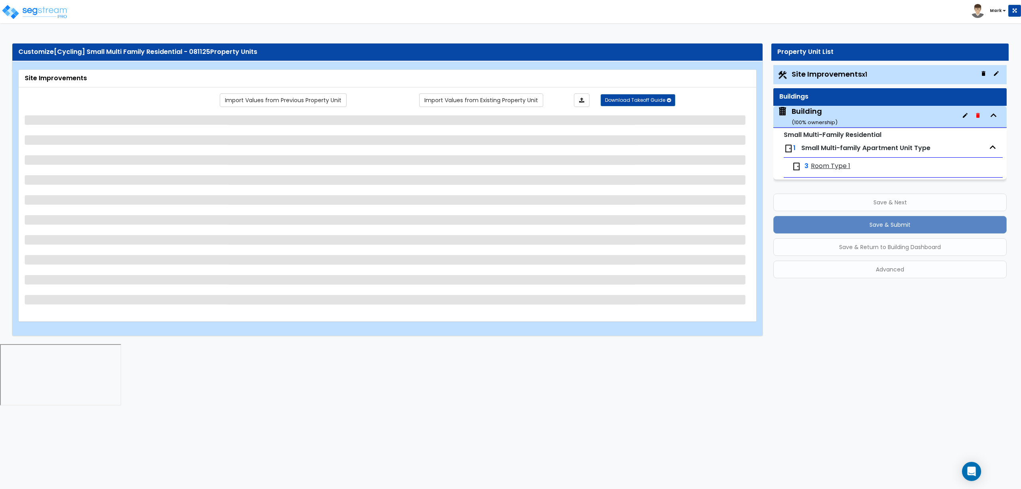
select select "1"
select select "2"
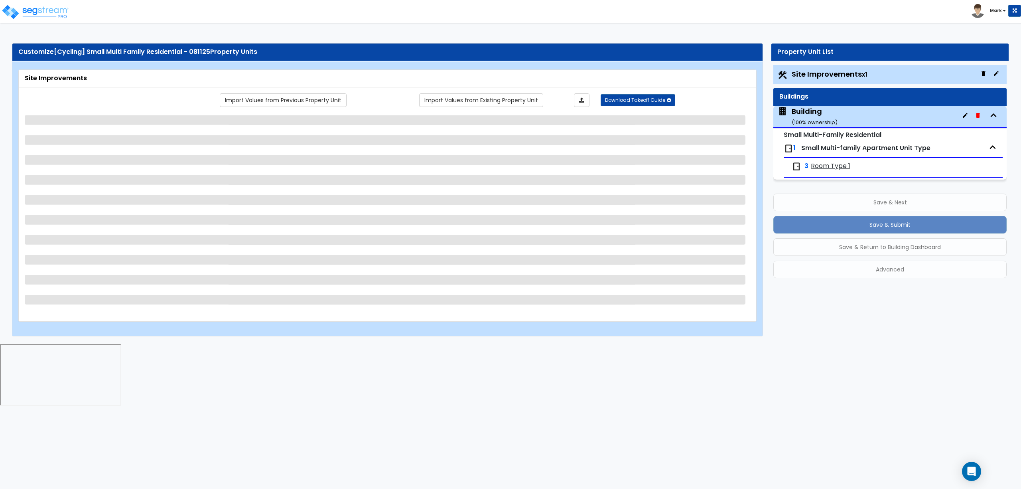
select select "1"
select select "2"
select select "1"
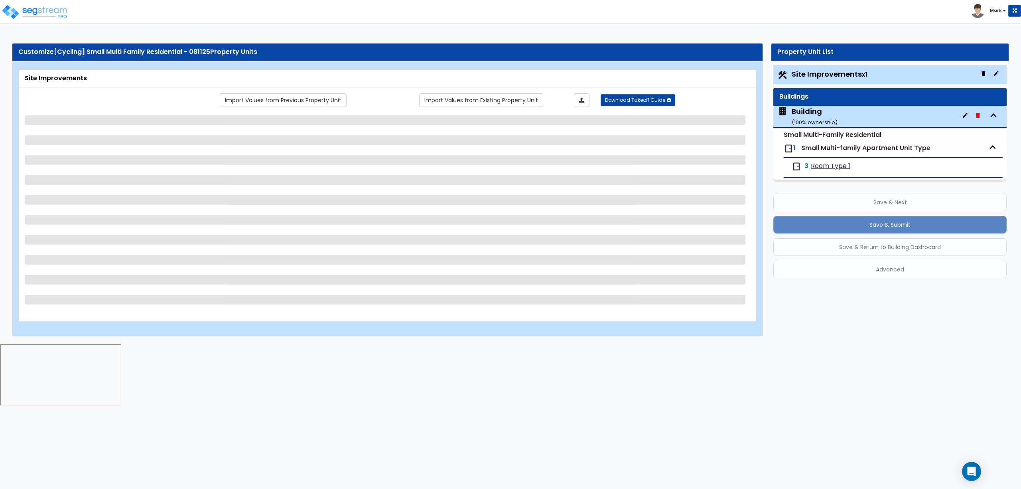
select select "1"
select select "2"
select select "1"
select select "2"
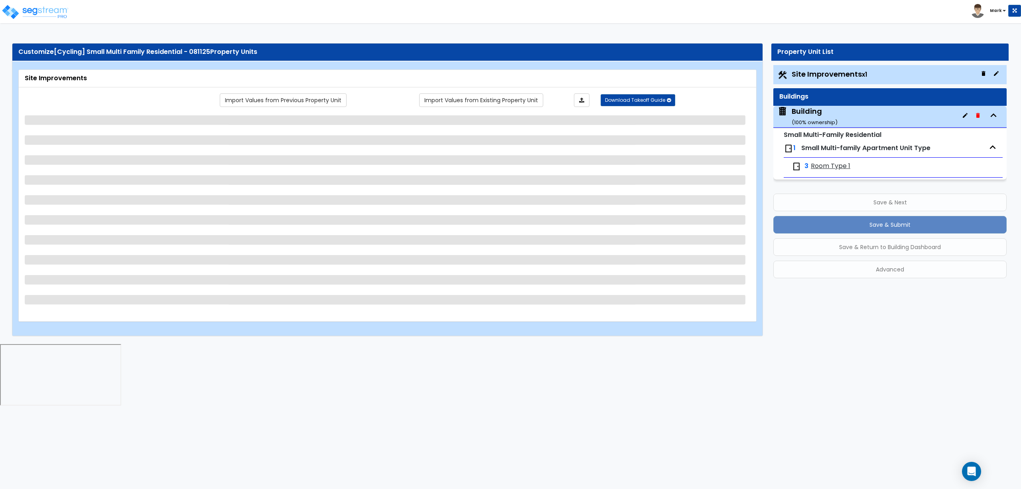
select select "1"
select select "4"
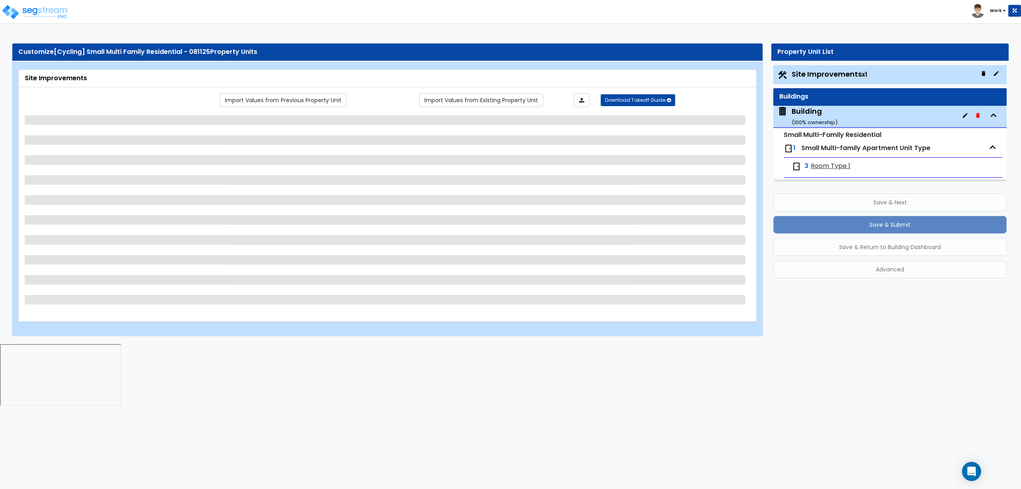
select select "4"
select select "1"
select select "2"
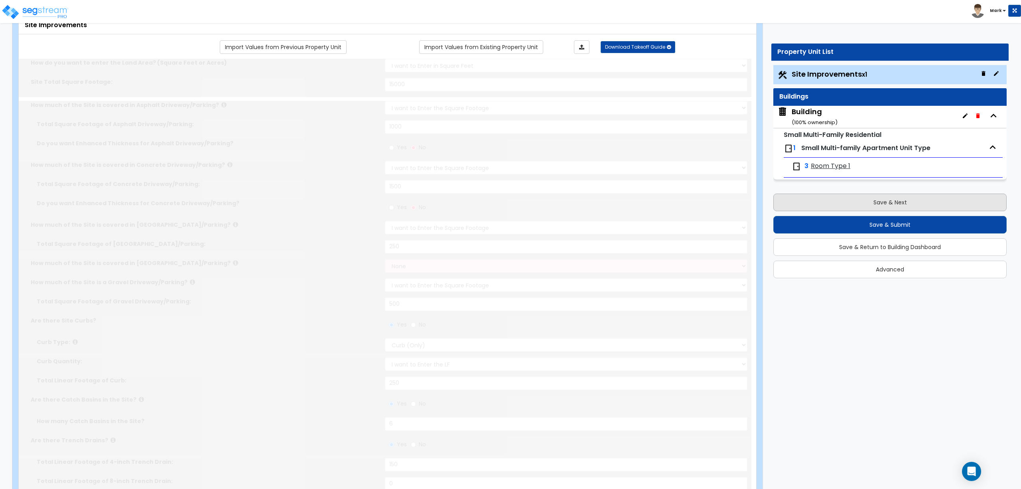
scroll to position [0, 0]
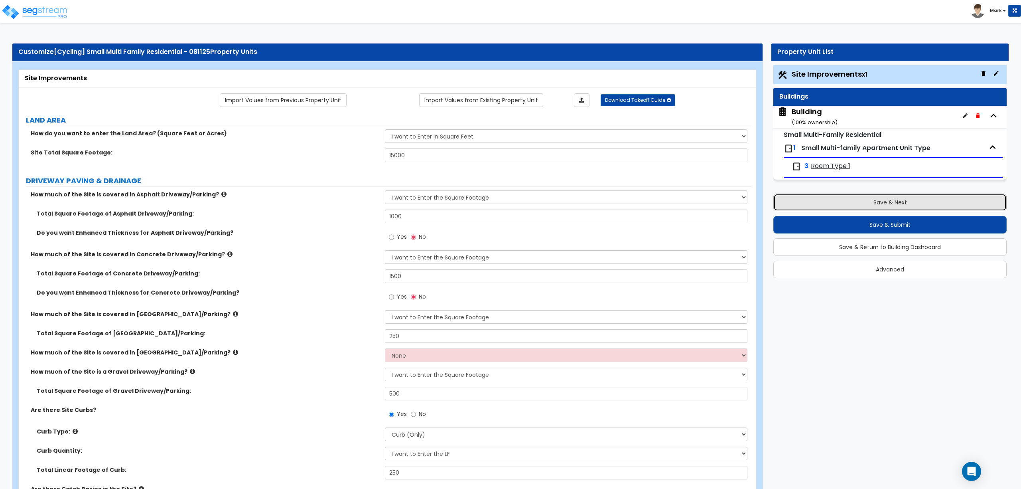
click at [835, 198] on button "Save & Next" at bounding box center [890, 203] width 233 height 18
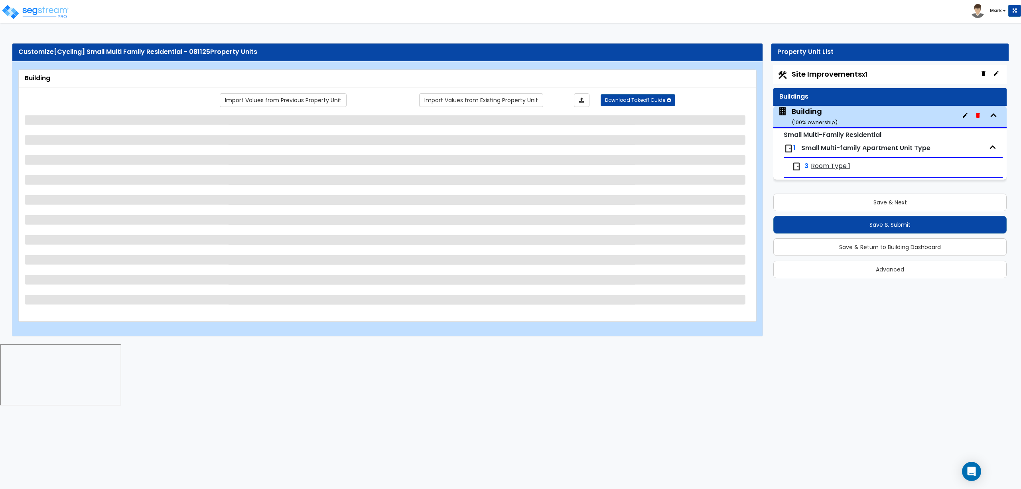
select select "2"
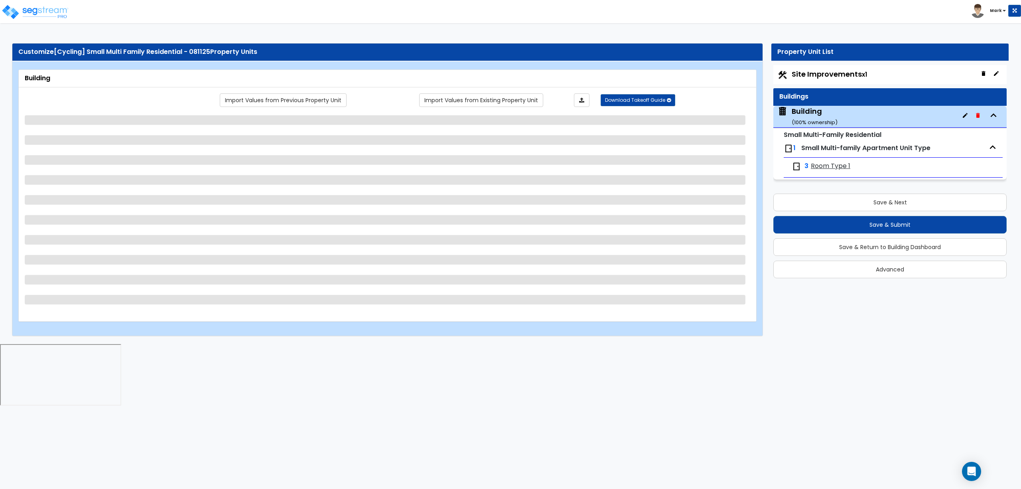
select select "1"
select select "2"
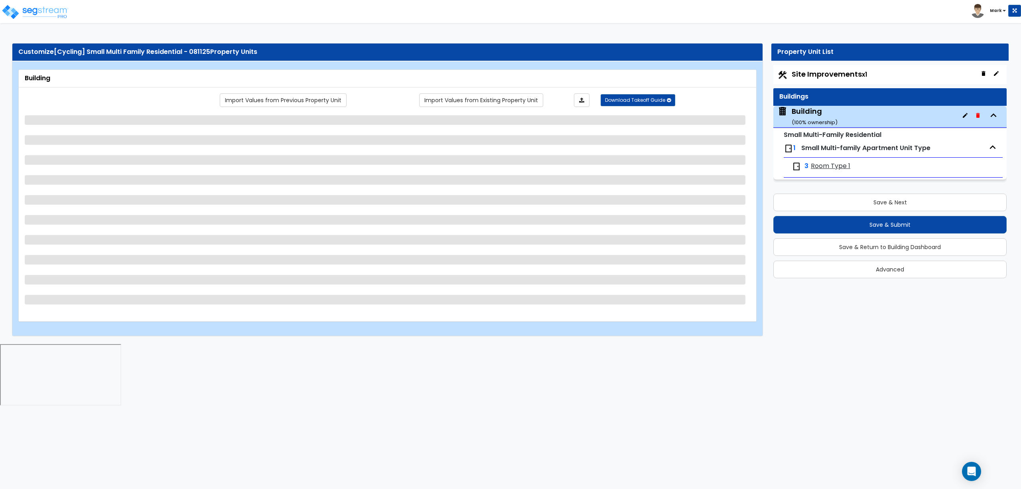
select select "1"
select select "2"
select select "1"
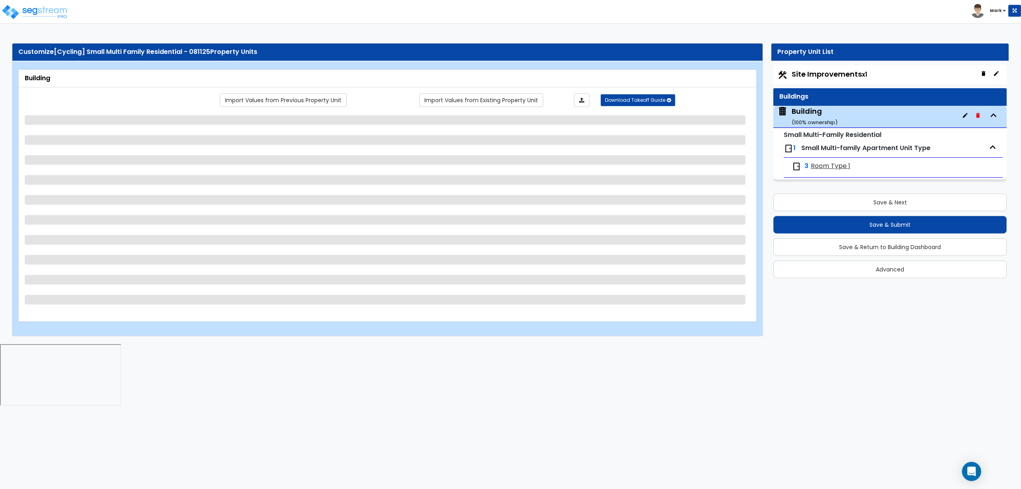
select select "1"
select select "2"
select select "1"
select select "2"
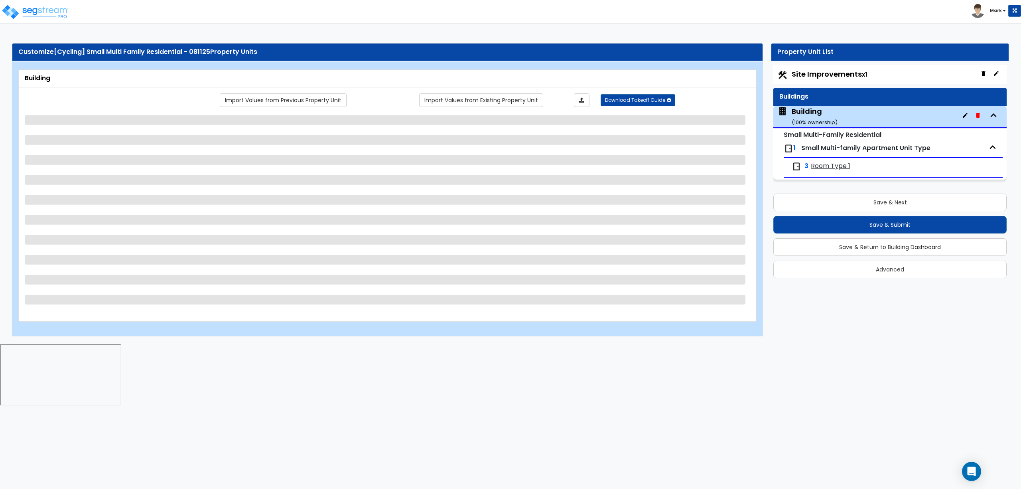
select select "1"
select select "4"
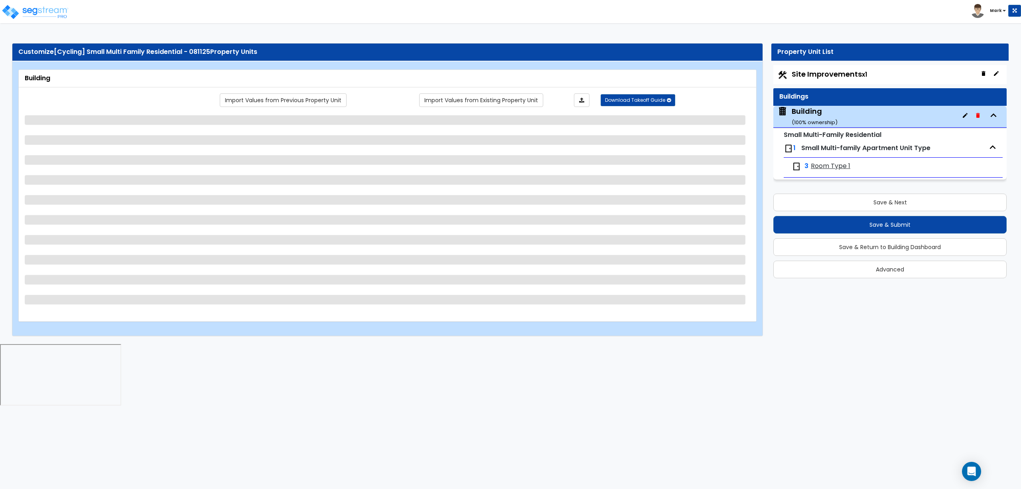
select select "4"
select select "1"
select select "2"
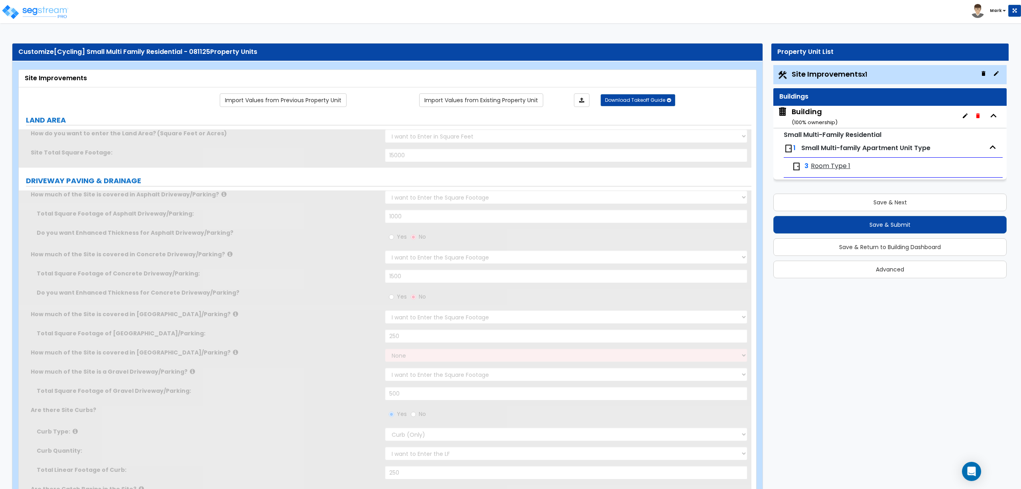
select select "3"
select select "2"
select select "1"
select select "2"
select select "1"
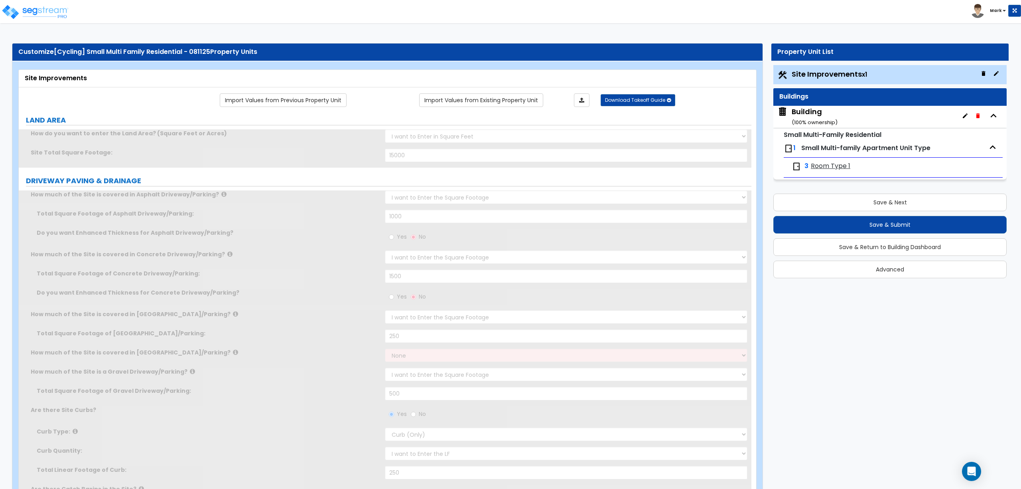
select select "2"
select select "1"
select select "3"
select select "2"
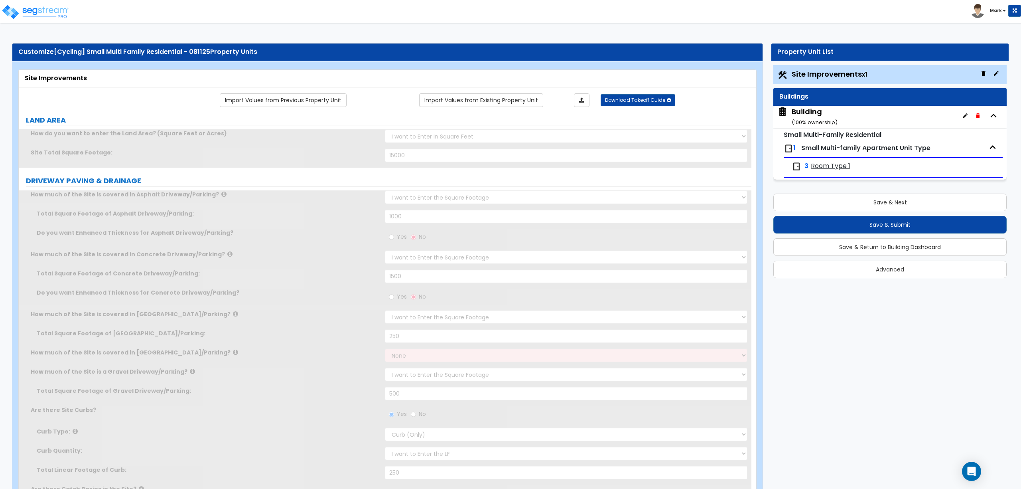
select select "1"
select select "10"
select select "5"
select select "2"
select select "1"
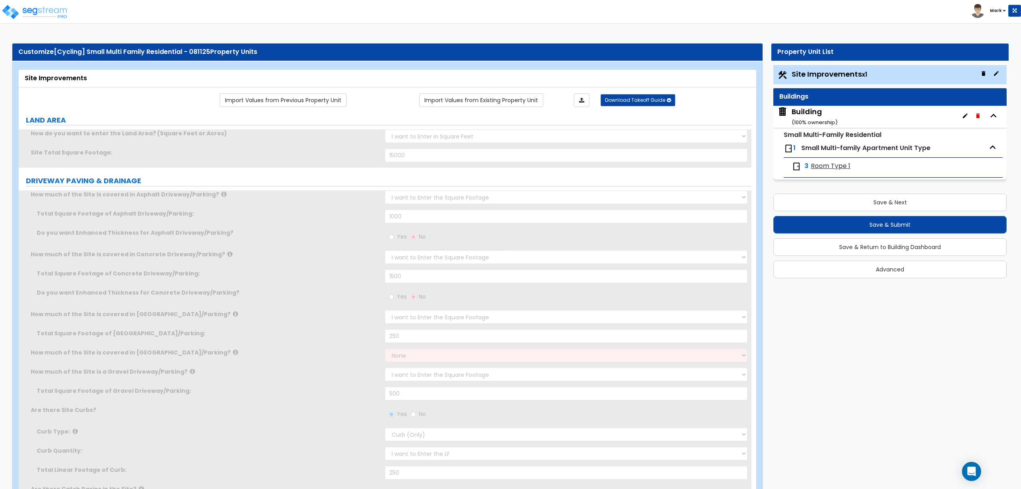
select select "1"
select select "3"
select select "2"
select select "3"
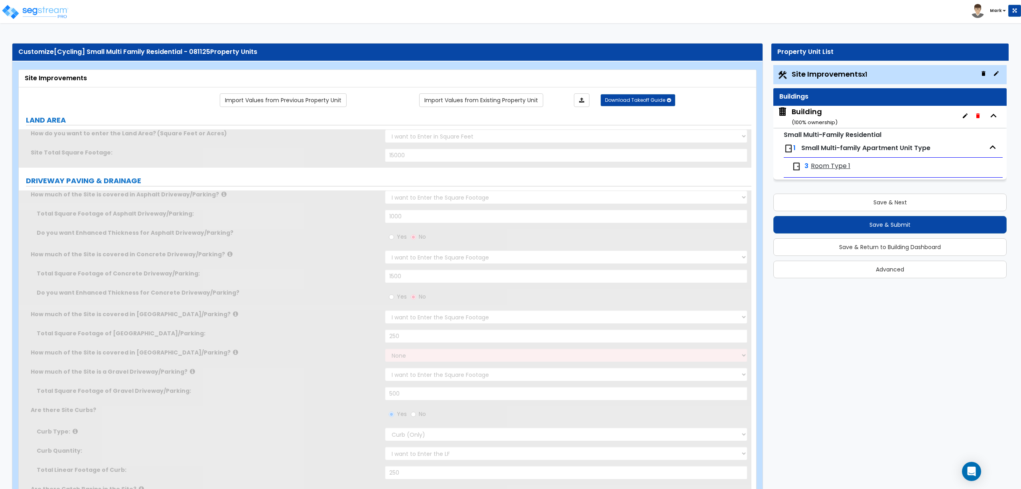
select select "2"
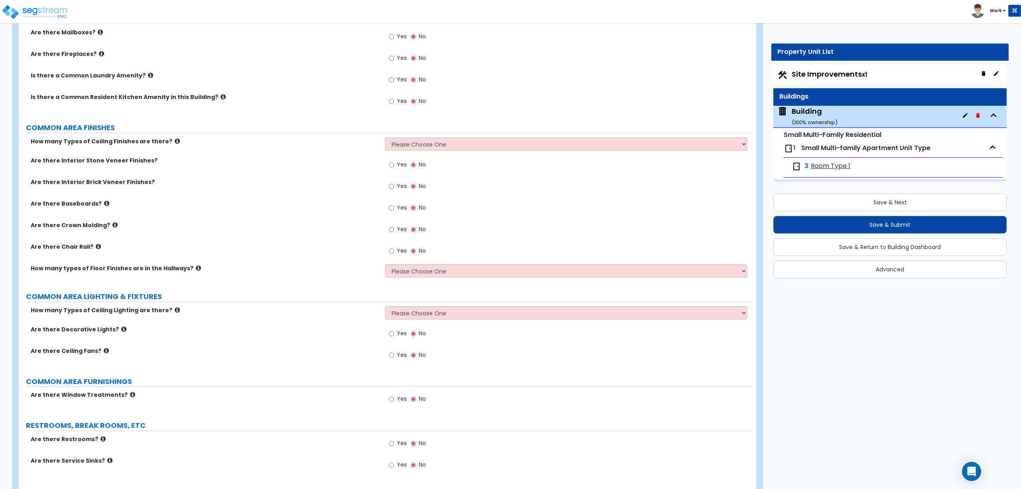
scroll to position [2075, 0]
click at [292, 250] on label "Are there Chair Rail?" at bounding box center [205, 246] width 348 height 8
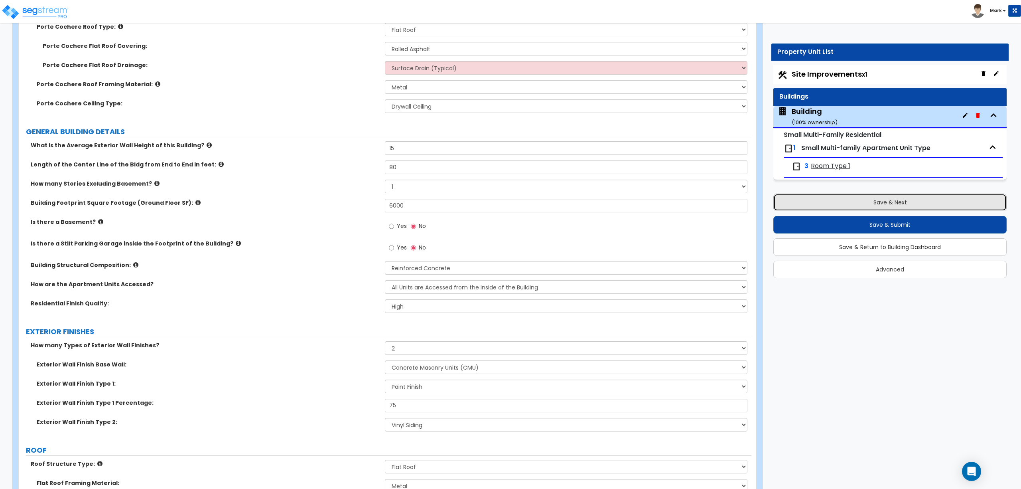
click at [869, 195] on button "Save & Next" at bounding box center [890, 203] width 233 height 18
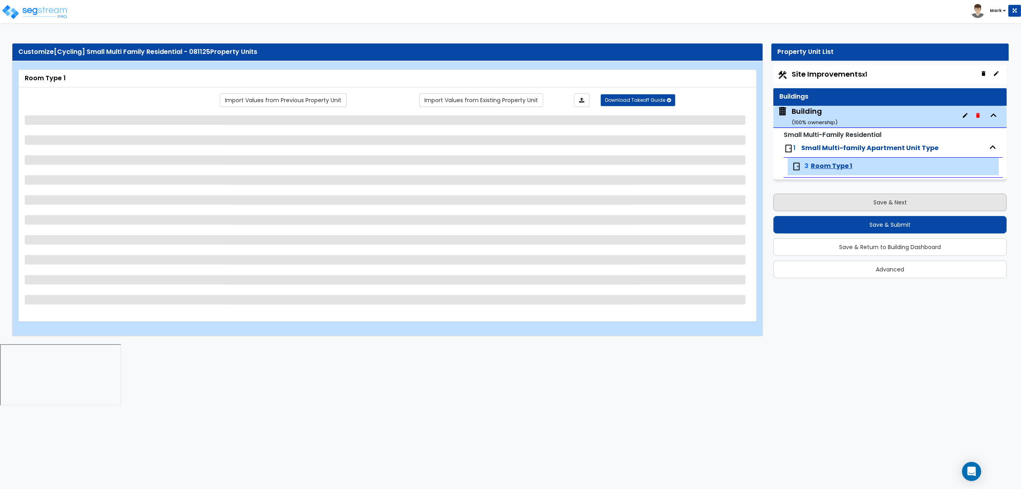
scroll to position [0, 0]
click at [830, 74] on span "Site Improvements x1" at bounding box center [829, 74] width 75 height 10
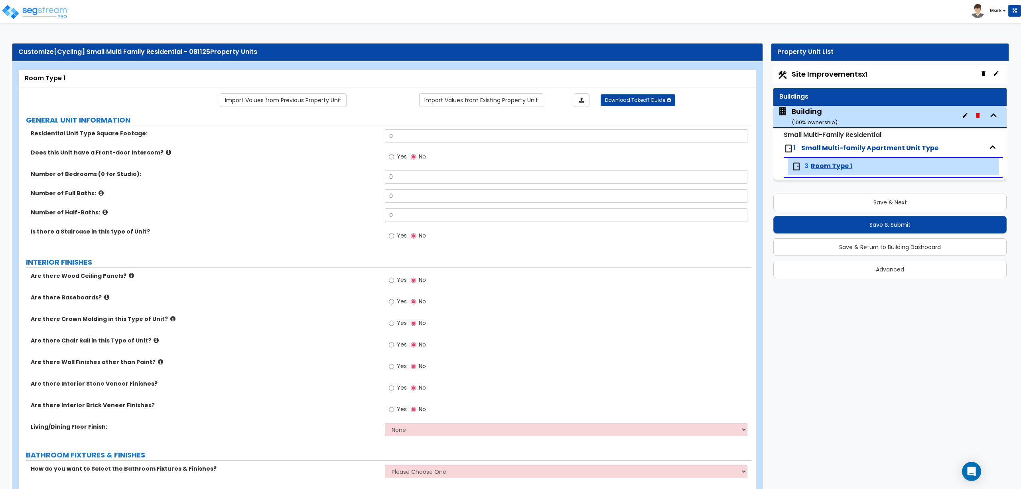
click at [277, 209] on label "Number of Half-Baths:" at bounding box center [205, 212] width 348 height 8
click at [894, 204] on button "Save & Next" at bounding box center [890, 203] width 233 height 18
select select "2"
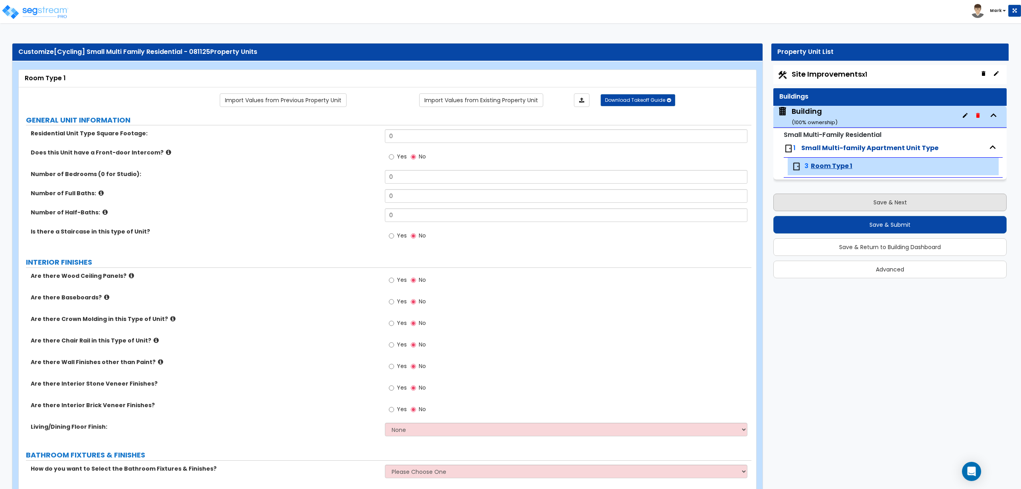
select select "2"
select select "1"
select select "2"
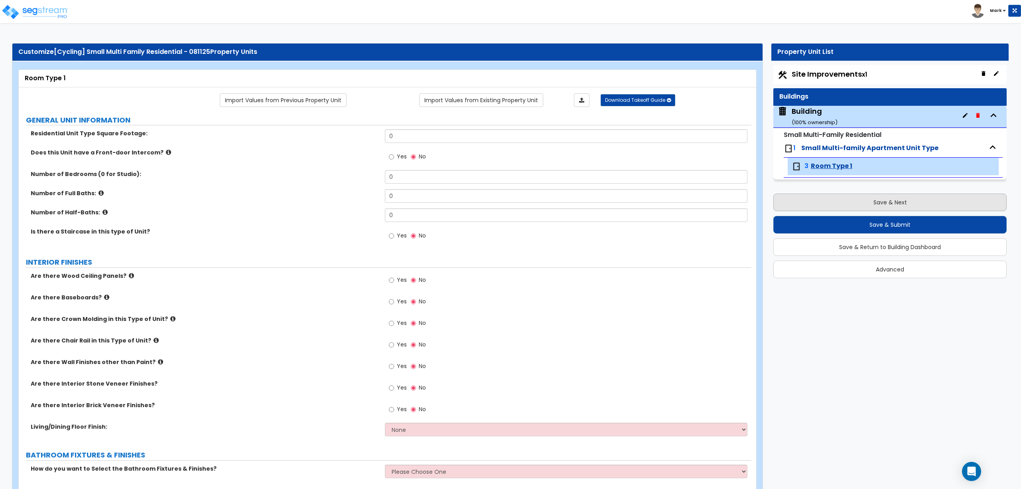
select select "2"
select select "1"
select select "2"
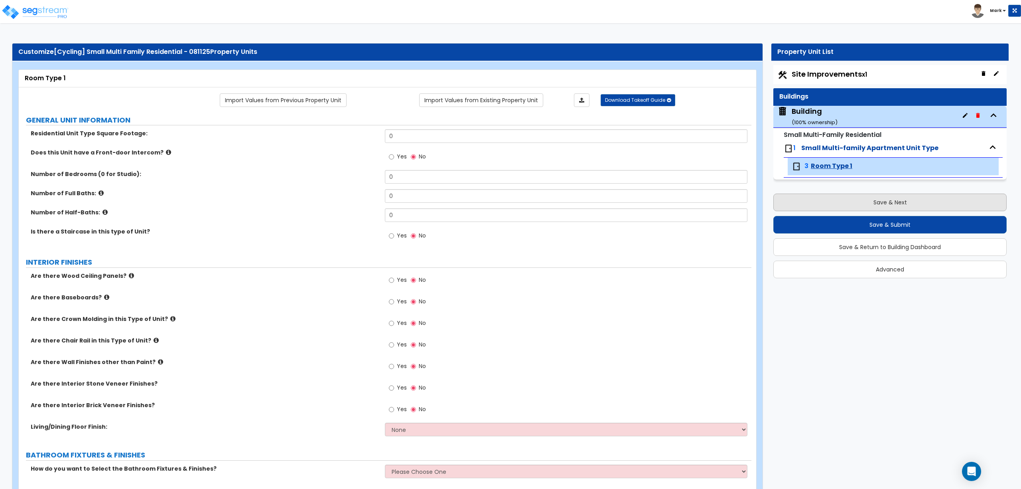
select select "1"
select select "2"
select select "1"
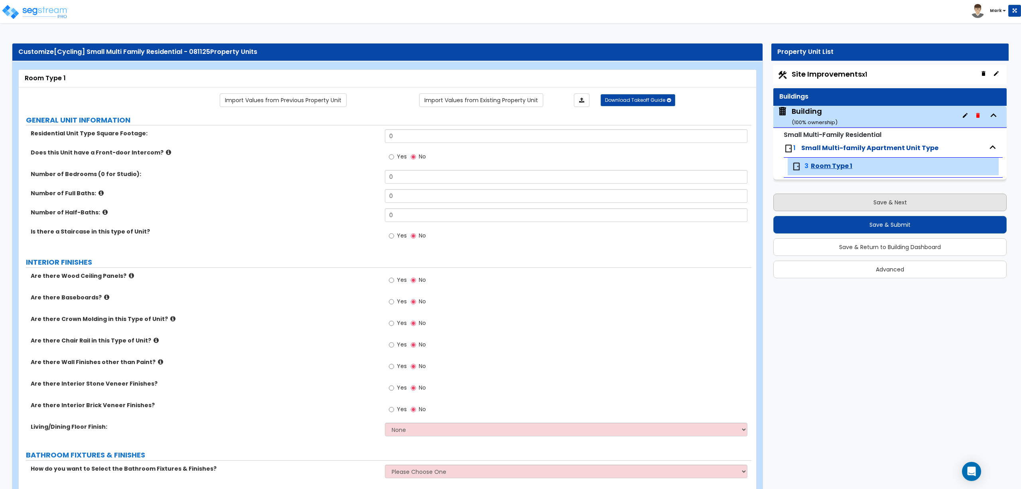
select select "1"
select select "2"
select select "1"
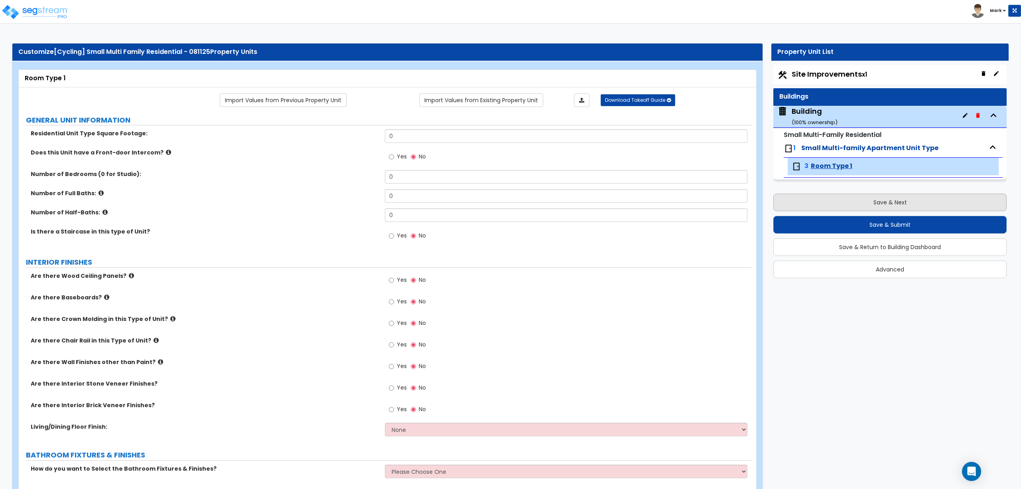
select select "1"
select select "4"
select select "1"
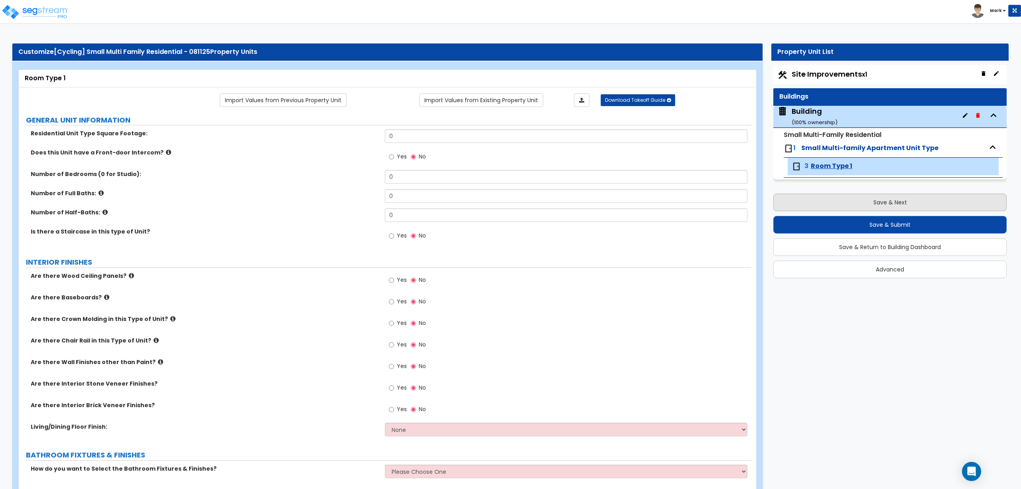
select select "1"
select select "2"
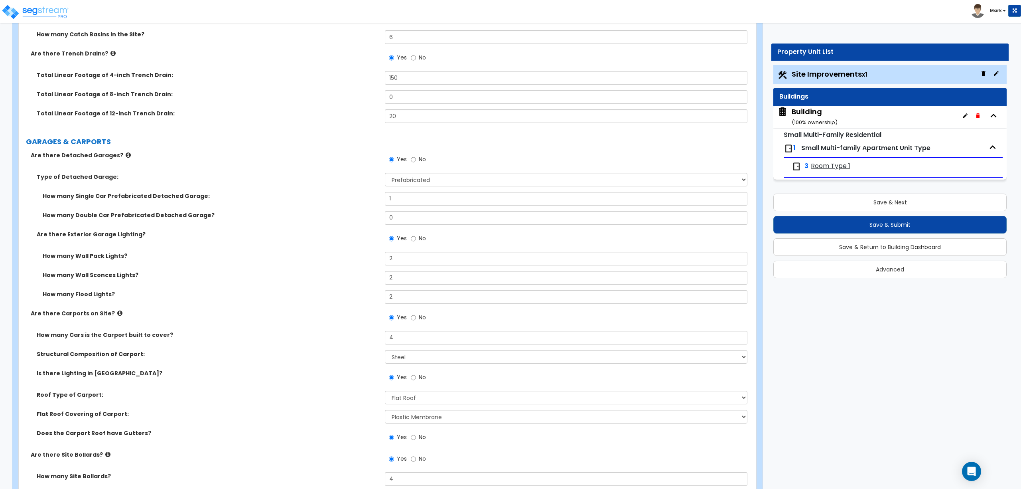
scroll to position [481, 0]
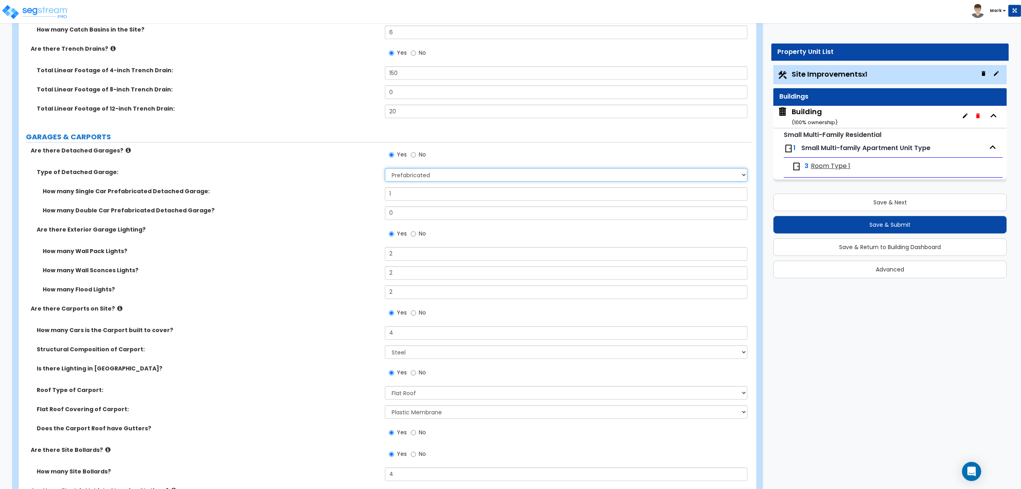
click at [405, 173] on select "Please Choose One: Built-Up Prefabricated" at bounding box center [566, 175] width 362 height 14
select select "1"
click at [385, 169] on select "Please Choose One: Built-Up Prefabricated" at bounding box center [566, 175] width 362 height 14
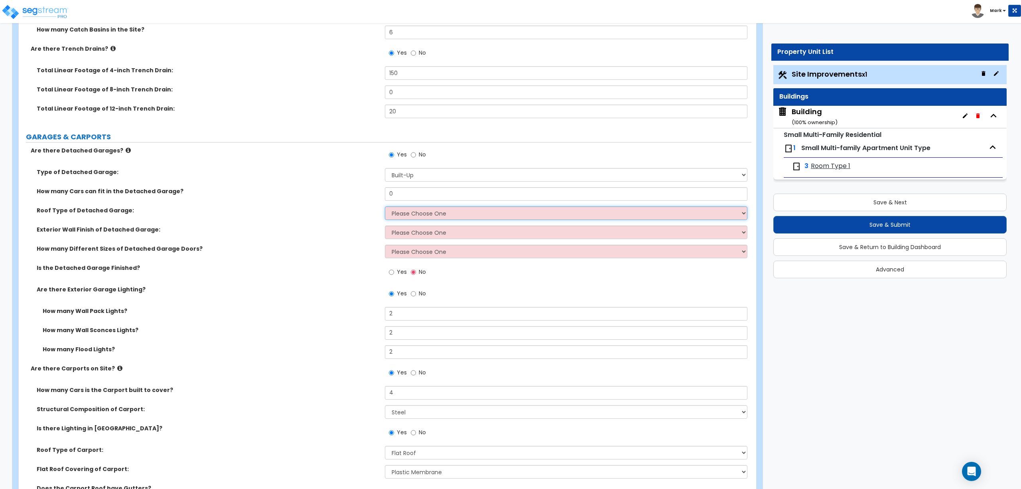
click at [409, 214] on select "Please Choose One Gabled Roof Flat Roof" at bounding box center [566, 213] width 362 height 14
click at [385, 207] on select "Please Choose One Gabled Roof Flat Roof" at bounding box center [566, 213] width 362 height 14
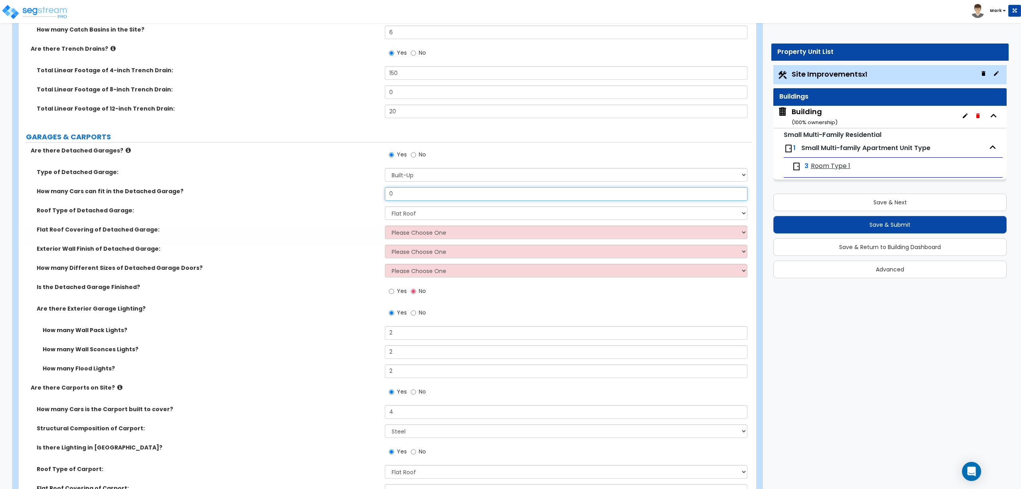
drag, startPoint x: 408, startPoint y: 195, endPoint x: 364, endPoint y: 195, distance: 43.5
click at [364, 195] on div "How many Cars can fit in the Detached Garage? 0" at bounding box center [385, 196] width 733 height 19
click at [407, 258] on select "Please Choose One Brick Veneer Stone Veneer Wood Siding Vinyl Siding Standing S…" at bounding box center [566, 252] width 362 height 14
click at [423, 243] on div "Flat Roof Covering of Detached Garage: Please Choose One Rolled Asphalt Plastic…" at bounding box center [385, 234] width 733 height 19
click at [417, 234] on select "Please Choose One Rolled Asphalt Plastic Membrane Asphalt Flood Coat" at bounding box center [566, 232] width 362 height 14
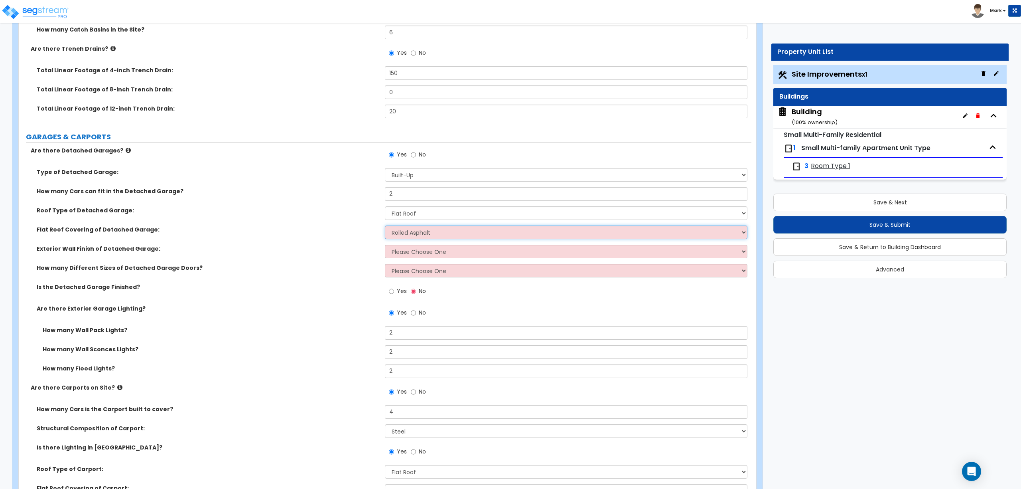
click at [385, 226] on select "Please Choose One Rolled Asphalt Plastic Membrane Asphalt Flood Coat" at bounding box center [566, 232] width 362 height 14
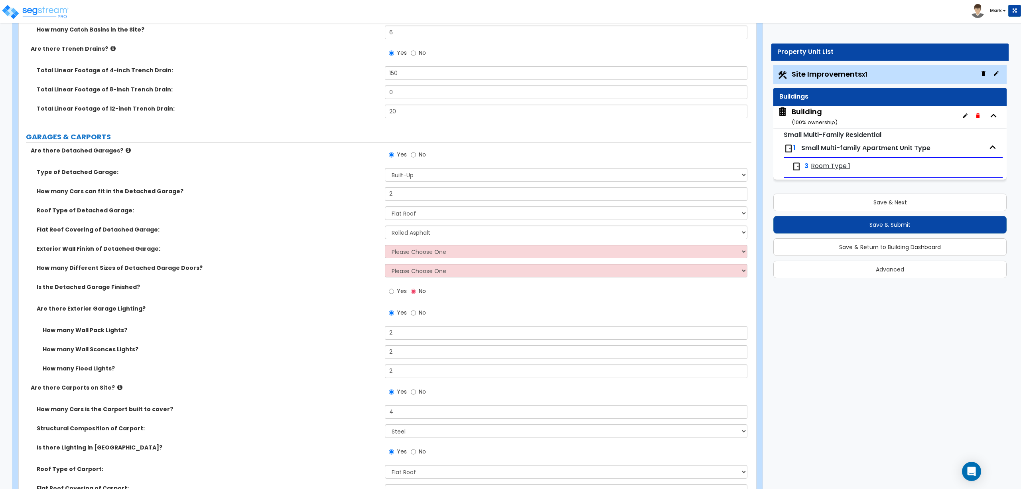
click at [405, 282] on div "How many Different Sizes of Detached Garage Doors? Please Choose One 1 2 3" at bounding box center [385, 273] width 733 height 19
click at [412, 273] on select "Please Choose One 1 2 3" at bounding box center [566, 271] width 362 height 14
click at [385, 265] on select "Please Choose One 1 2 3" at bounding box center [566, 271] width 362 height 14
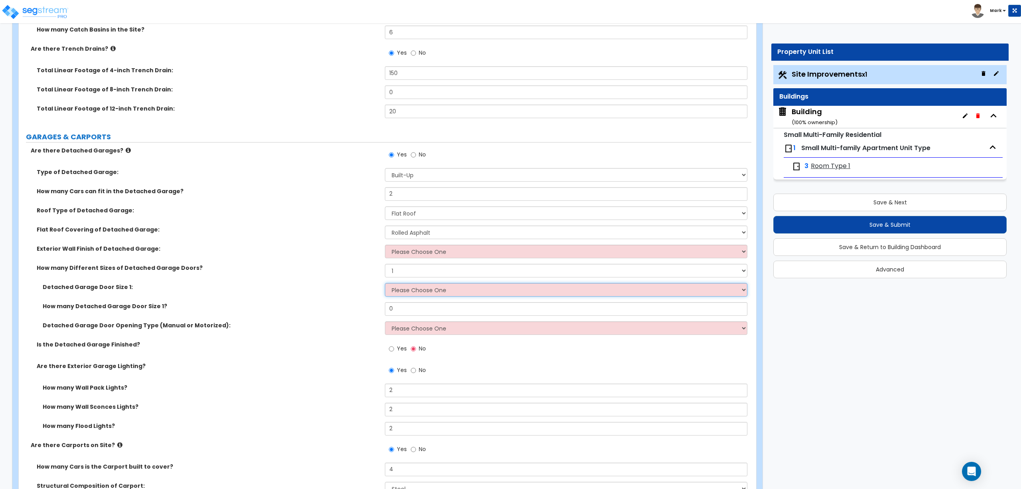
click at [406, 286] on select "Please Choose One 9' x 7' 16' x 7'" at bounding box center [566, 290] width 362 height 14
click at [304, 269] on label "How many Different Sizes of Detached Garage Doors?" at bounding box center [208, 268] width 342 height 8
click at [126, 150] on icon at bounding box center [128, 150] width 5 height 6
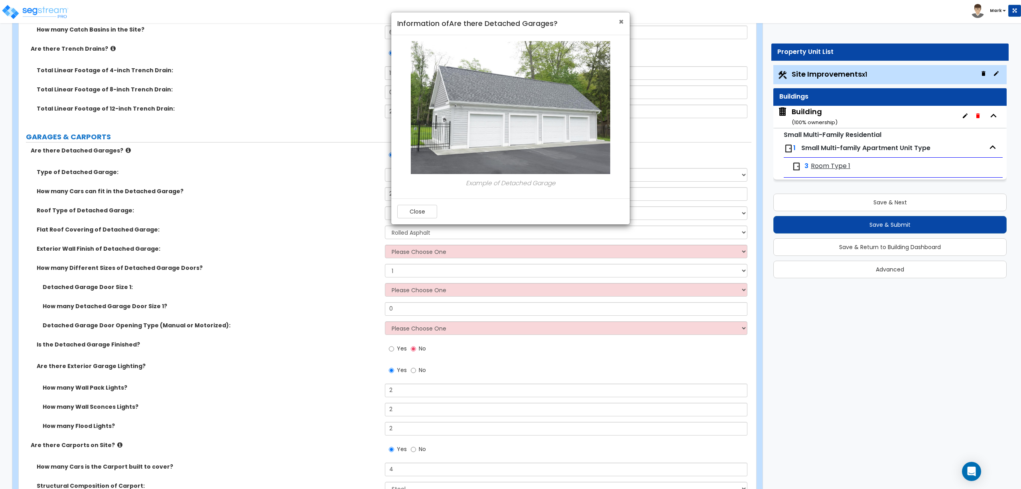
click at [621, 18] on span "×" at bounding box center [621, 22] width 5 height 12
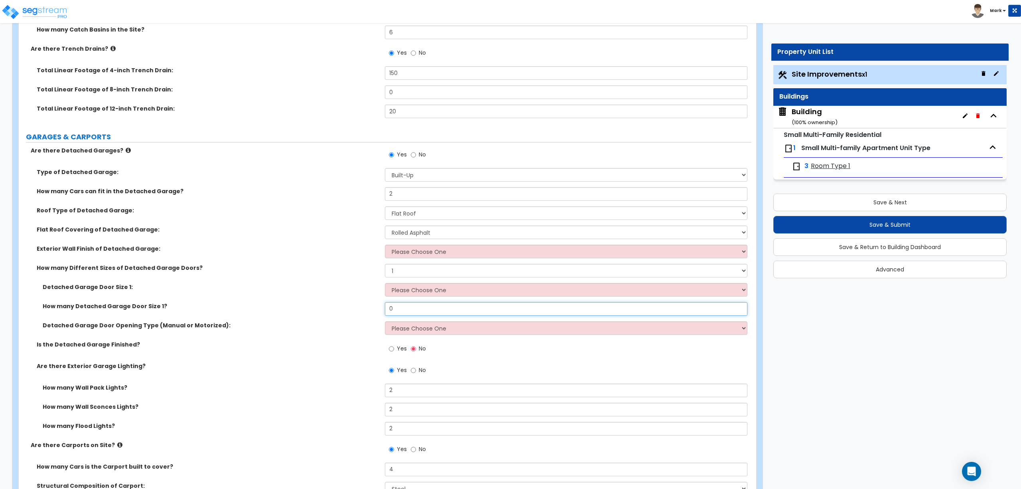
click at [399, 314] on input "0" at bounding box center [566, 309] width 362 height 14
click at [414, 290] on select "Please Choose One 9' x 7' 16' x 7'" at bounding box center [566, 290] width 362 height 14
click at [385, 284] on select "Please Choose One 9' x 7' 16' x 7'" at bounding box center [566, 290] width 362 height 14
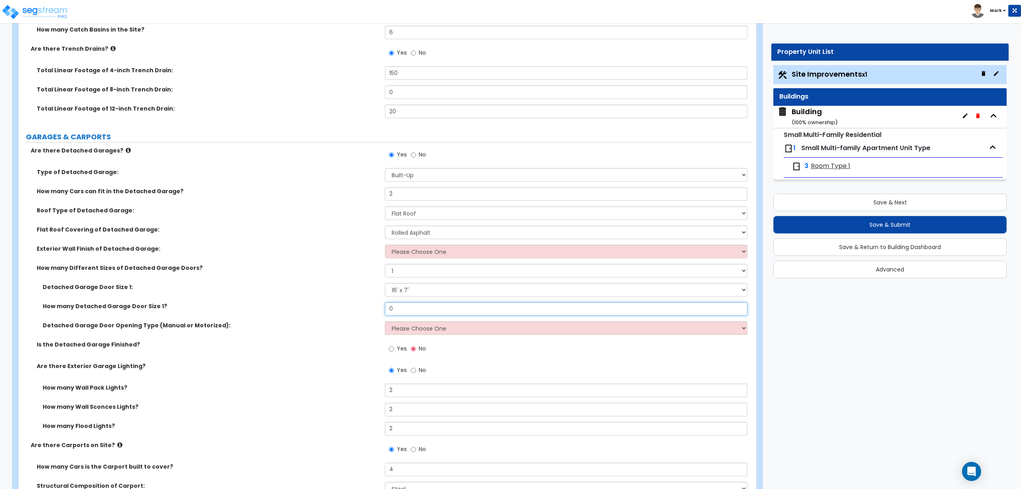
drag, startPoint x: 399, startPoint y: 314, endPoint x: 322, endPoint y: 333, distance: 79.7
click at [322, 333] on div "Detached Garage Door Size 1: Please Choose One 9' x 7' 16' x 7' How many Detach…" at bounding box center [385, 311] width 721 height 57
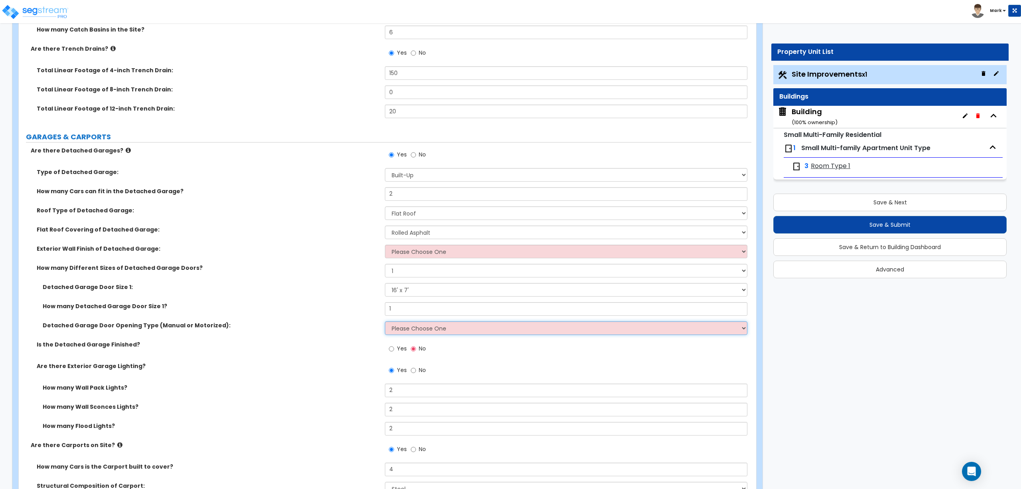
click at [409, 326] on select "Please Choose One All Manual All Motorized Some are Motorized" at bounding box center [566, 328] width 362 height 14
click at [385, 322] on select "Please Choose One All Manual All Motorized Some are Motorized" at bounding box center [566, 328] width 362 height 14
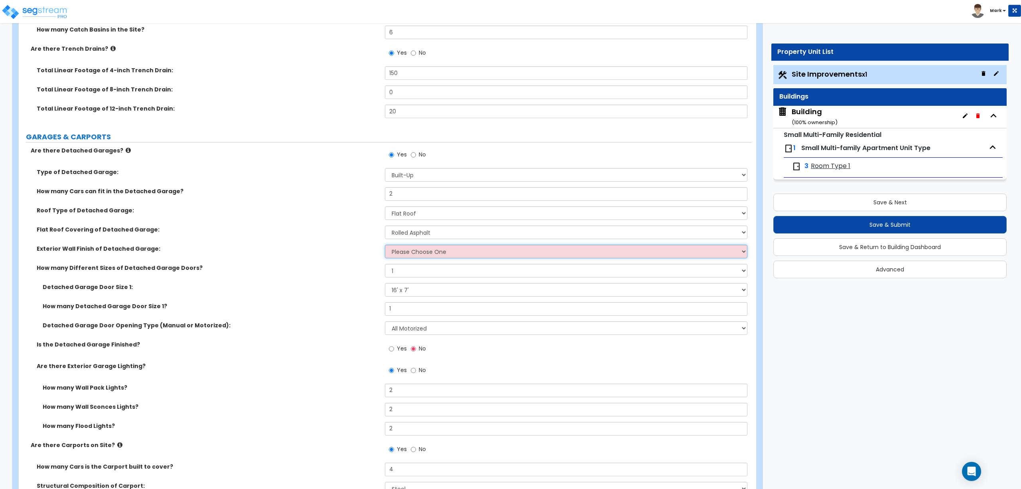
click at [423, 251] on select "Please Choose One Brick Veneer Stone Veneer Wood Siding Vinyl Siding Standing S…" at bounding box center [566, 252] width 362 height 14
click at [861, 205] on button "Save & Next" at bounding box center [890, 203] width 233 height 18
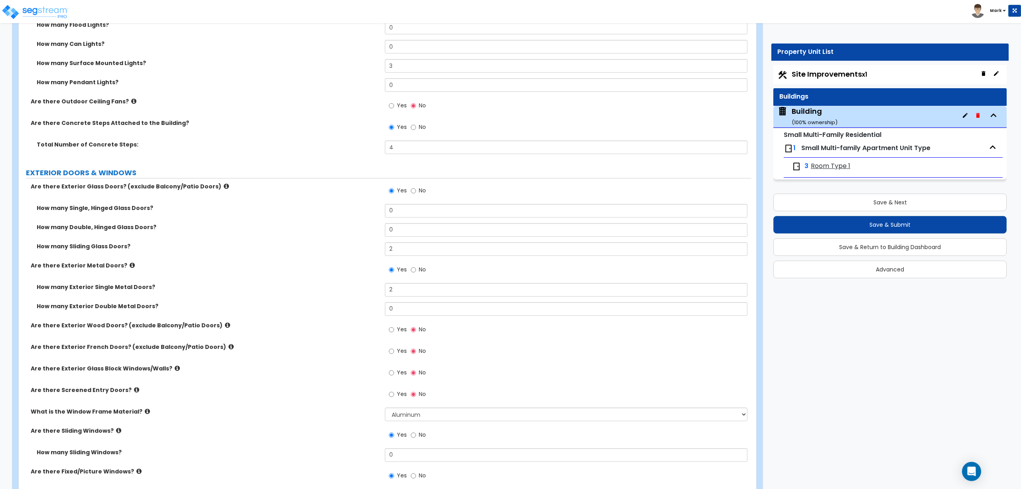
scroll to position [1330, 0]
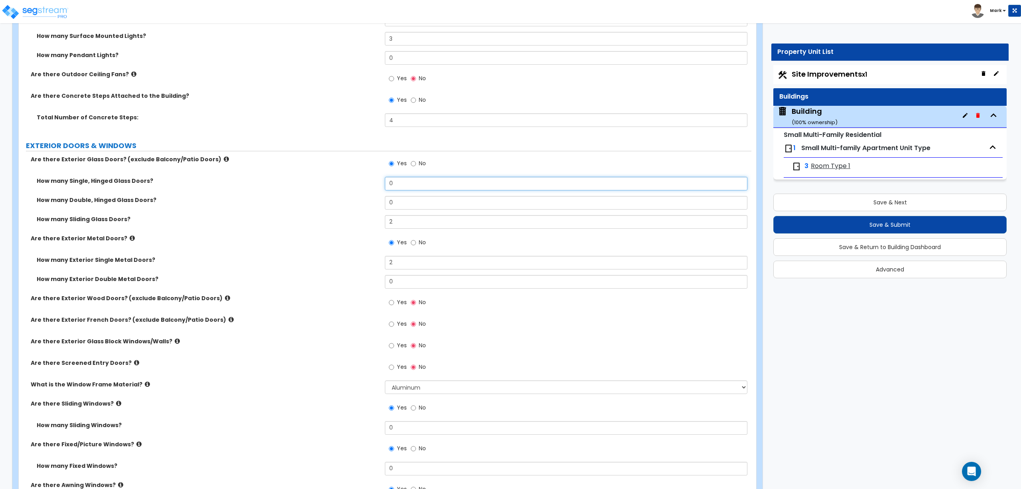
click at [404, 184] on input "0" at bounding box center [566, 184] width 362 height 14
click at [398, 201] on input "0" at bounding box center [566, 203] width 362 height 14
click at [396, 282] on input "0" at bounding box center [566, 282] width 362 height 14
click at [400, 303] on span "Yes" at bounding box center [402, 302] width 10 height 8
click at [394, 303] on input "Yes" at bounding box center [391, 302] width 5 height 9
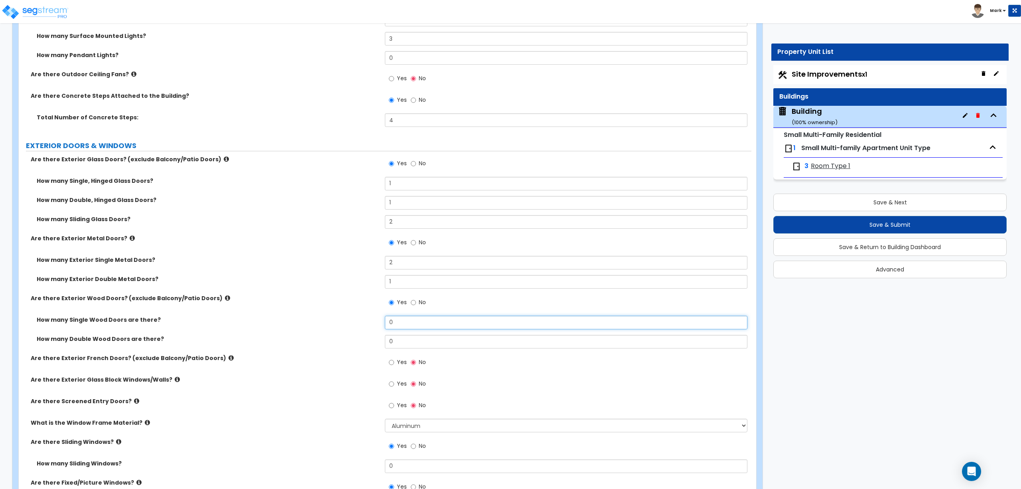
drag, startPoint x: 401, startPoint y: 326, endPoint x: 375, endPoint y: 326, distance: 25.5
click at [375, 326] on div "How many Single Wood Doors are there? 0" at bounding box center [385, 325] width 733 height 19
click at [390, 368] on label "Yes" at bounding box center [398, 363] width 18 height 14
click at [390, 367] on input "Yes" at bounding box center [391, 362] width 5 height 9
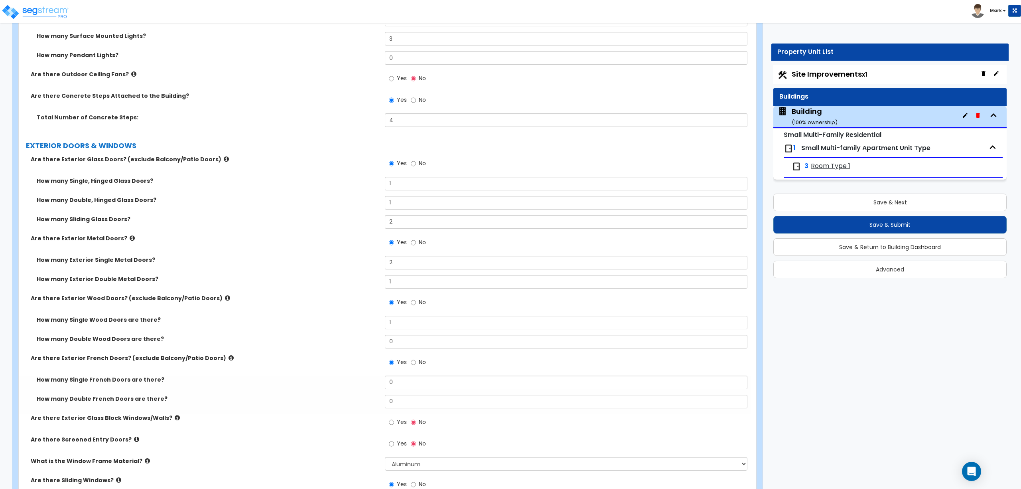
click at [422, 359] on span "No" at bounding box center [422, 362] width 7 height 8
click at [416, 359] on input "No" at bounding box center [413, 362] width 5 height 9
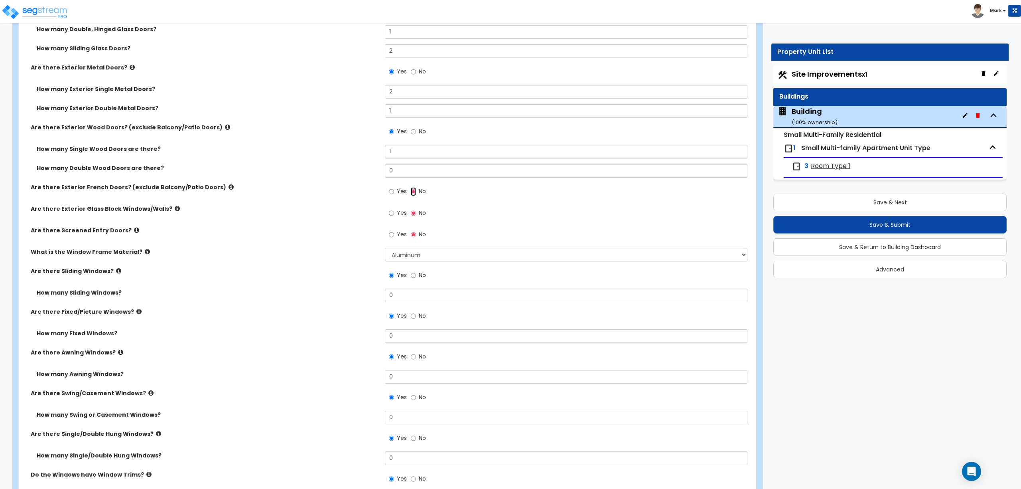
scroll to position [1543, 0]
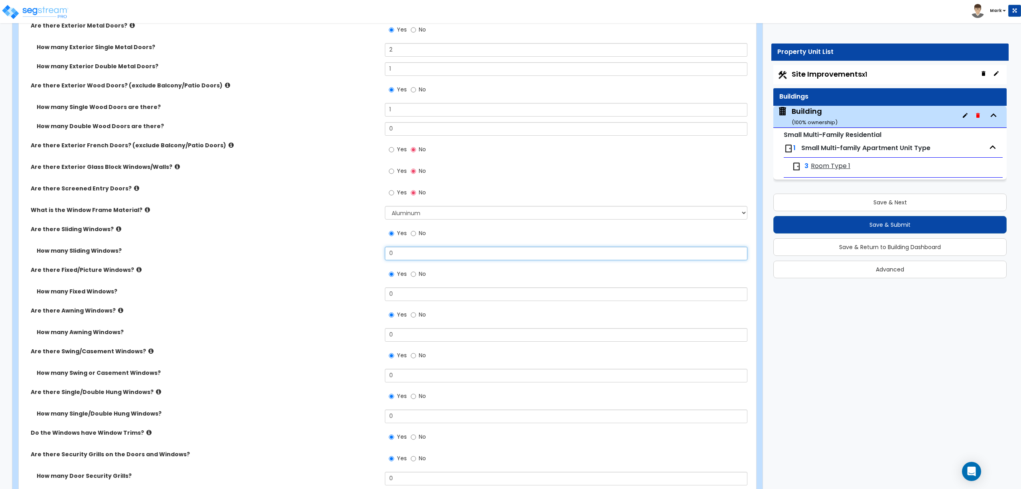
drag, startPoint x: 395, startPoint y: 261, endPoint x: 369, endPoint y: 257, distance: 26.1
click at [369, 257] on div "How many Sliding Windows? 0" at bounding box center [385, 256] width 733 height 19
drag, startPoint x: 389, startPoint y: 297, endPoint x: 378, endPoint y: 294, distance: 10.6
click at [378, 294] on div "How many Fixed Windows? 0" at bounding box center [385, 296] width 733 height 19
drag, startPoint x: 401, startPoint y: 294, endPoint x: 361, endPoint y: 290, distance: 40.1
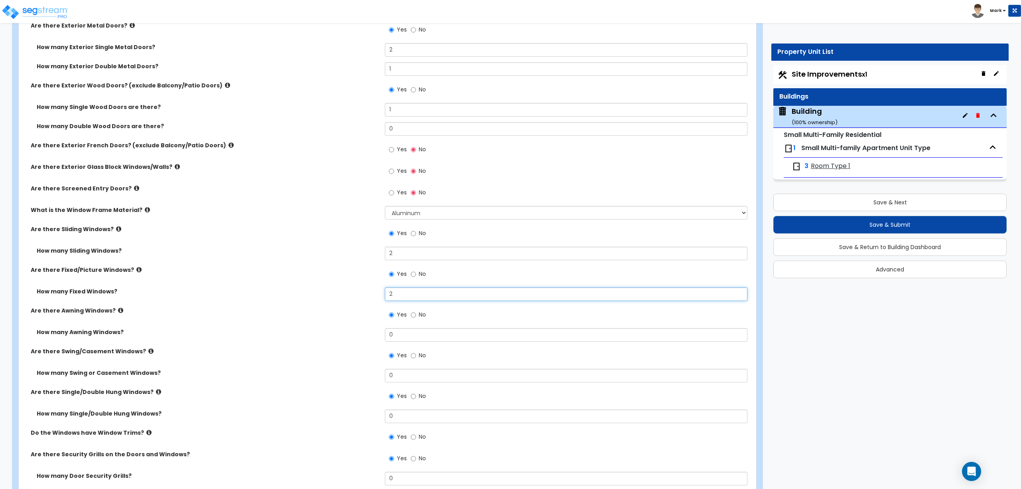
click at [361, 290] on div "How many Fixed Windows? 2" at bounding box center [385, 296] width 733 height 19
click at [374, 253] on div "How many Sliding Windows? 2" at bounding box center [385, 256] width 733 height 19
click at [411, 277] on input "No" at bounding box center [413, 274] width 5 height 9
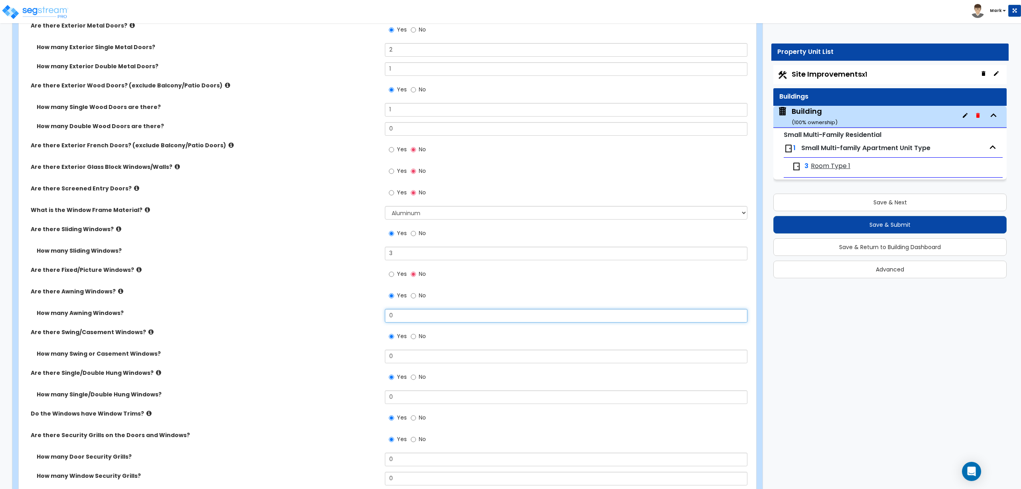
drag, startPoint x: 400, startPoint y: 316, endPoint x: 323, endPoint y: 312, distance: 77.1
click at [335, 313] on div "How many Awning Windows? 0" at bounding box center [385, 318] width 733 height 19
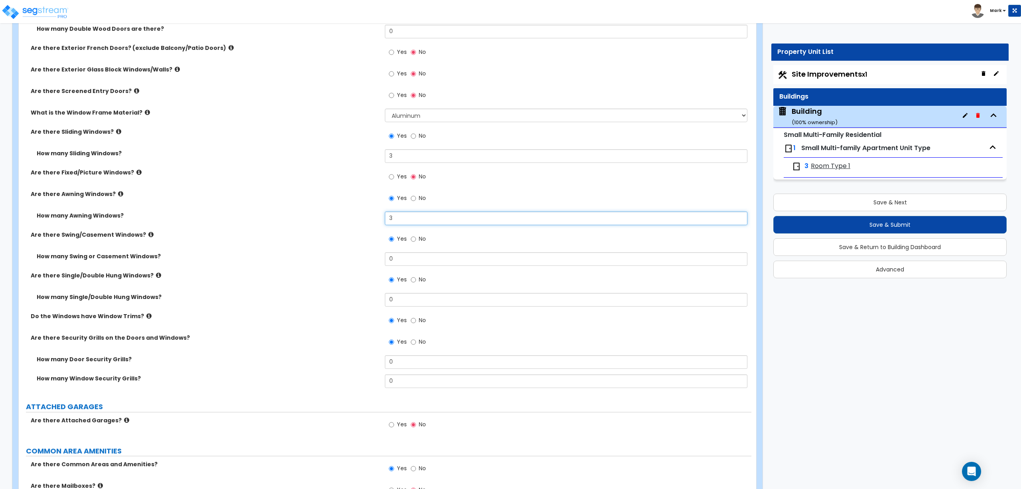
scroll to position [1649, 0]
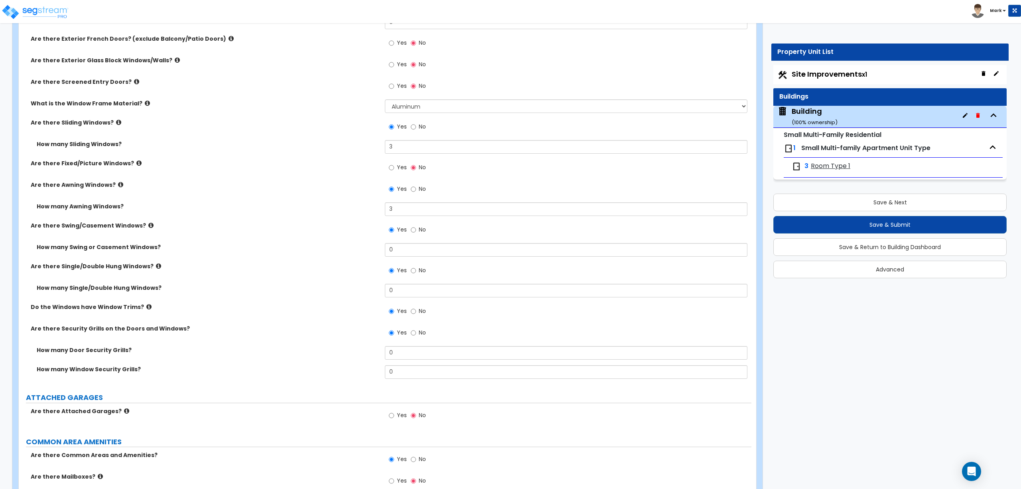
click at [417, 231] on label "No" at bounding box center [418, 231] width 15 height 14
click at [416, 231] on input "No" at bounding box center [413, 229] width 5 height 9
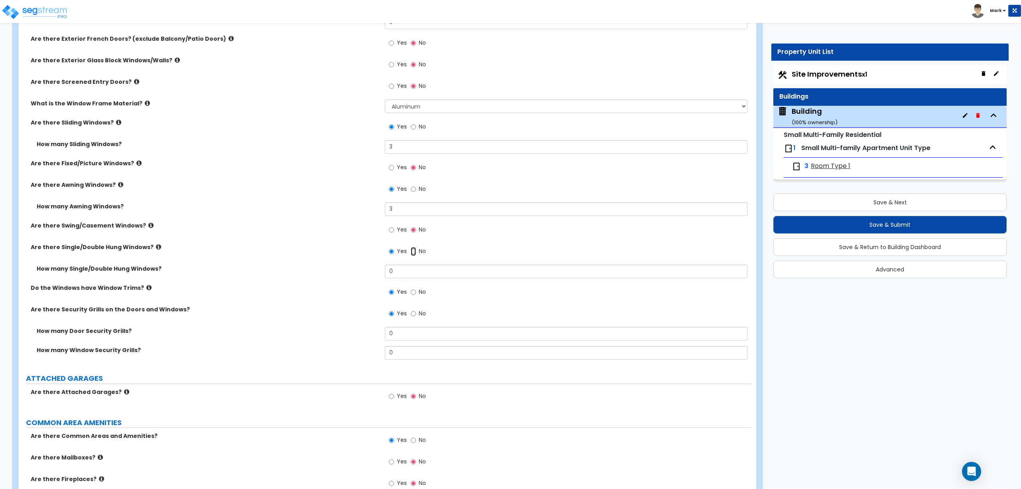
click at [412, 256] on input "No" at bounding box center [413, 251] width 5 height 9
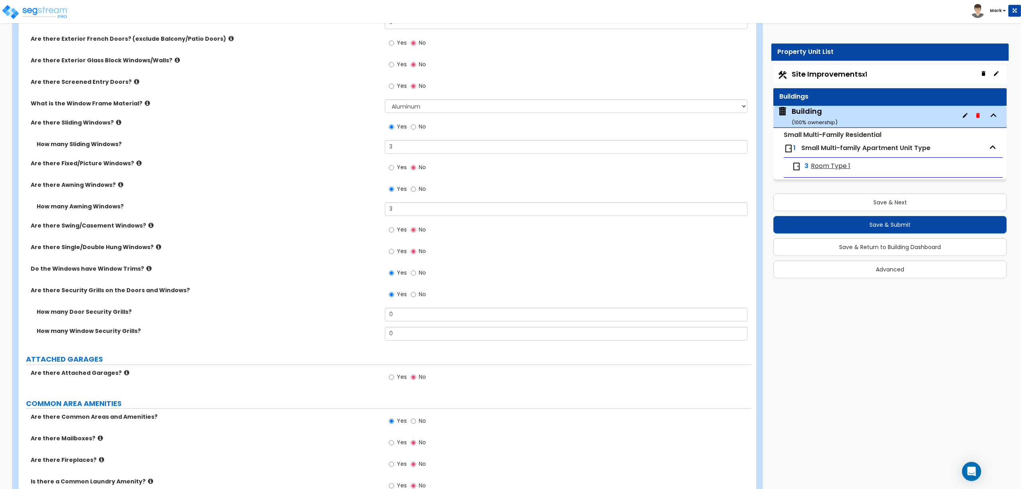
click at [419, 277] on span "No" at bounding box center [422, 273] width 7 height 8
click at [416, 277] on input "No" at bounding box center [413, 273] width 5 height 9
click at [399, 318] on input "0" at bounding box center [566, 315] width 362 height 14
drag, startPoint x: 401, startPoint y: 318, endPoint x: 372, endPoint y: 317, distance: 28.3
click at [372, 317] on div "How many Door Security Grills? 0" at bounding box center [385, 317] width 733 height 19
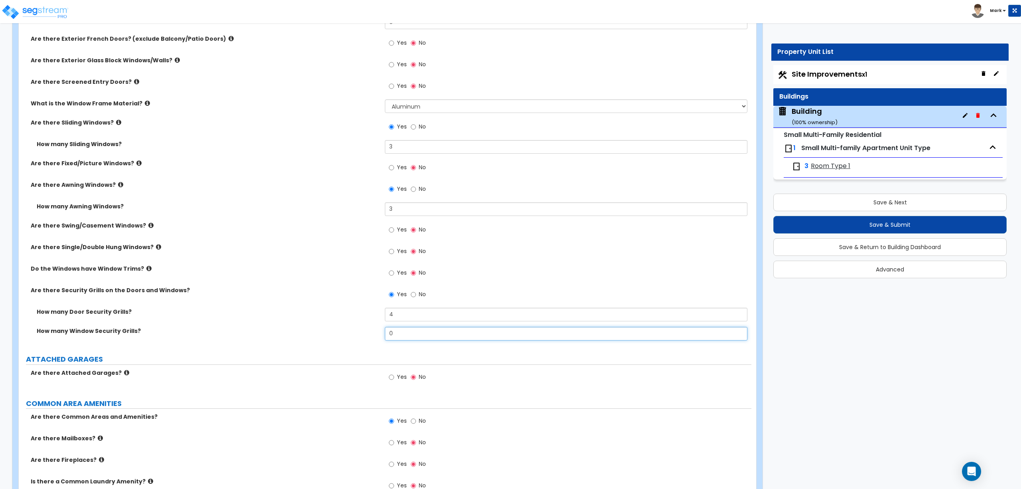
drag, startPoint x: 400, startPoint y: 334, endPoint x: 372, endPoint y: 332, distance: 27.6
click at [372, 332] on div "How many Window Security Grills? 0" at bounding box center [385, 336] width 733 height 19
click at [313, 311] on label "How many Door Security Grills?" at bounding box center [208, 312] width 342 height 8
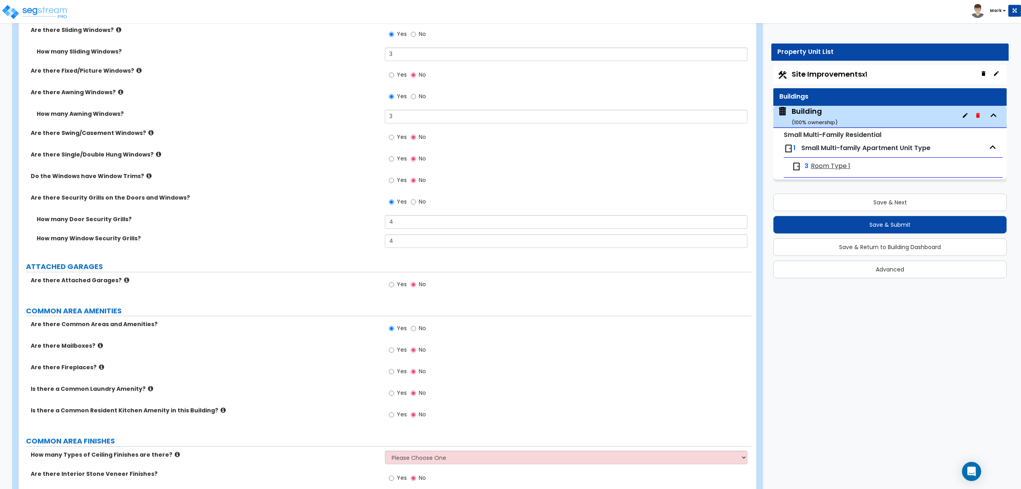
scroll to position [1756, 0]
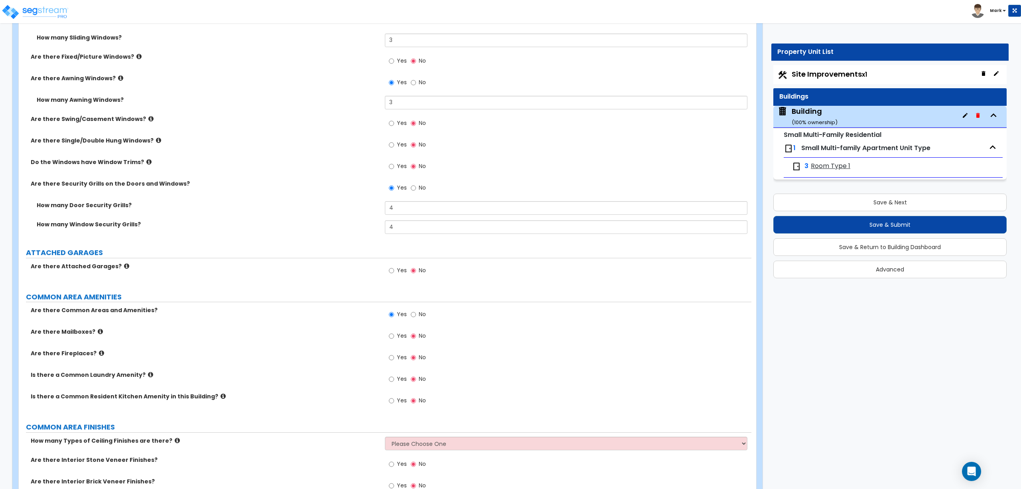
click at [412, 195] on label "No" at bounding box center [418, 189] width 15 height 14
click at [412, 192] on input "No" at bounding box center [413, 188] width 5 height 9
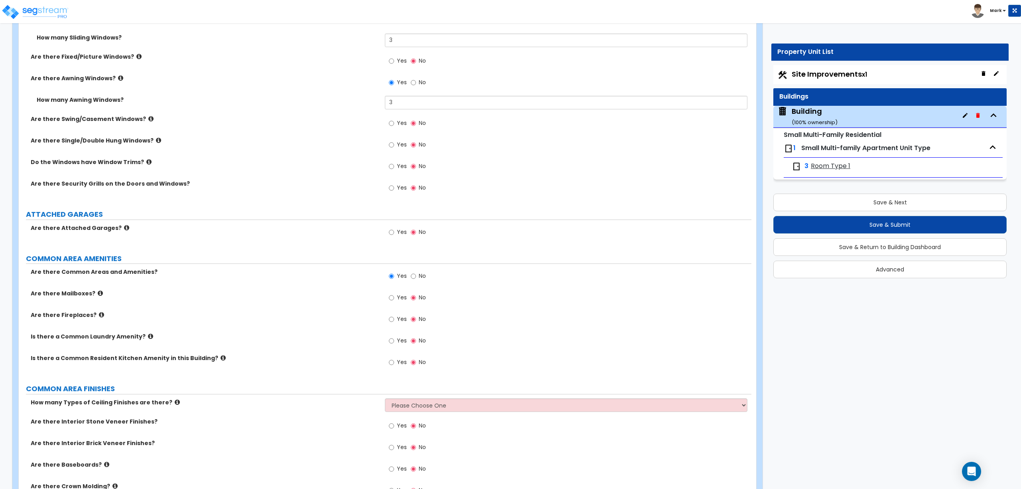
click at [401, 235] on span "Yes" at bounding box center [402, 232] width 10 height 8
click at [394, 235] on input "Yes" at bounding box center [391, 232] width 5 height 9
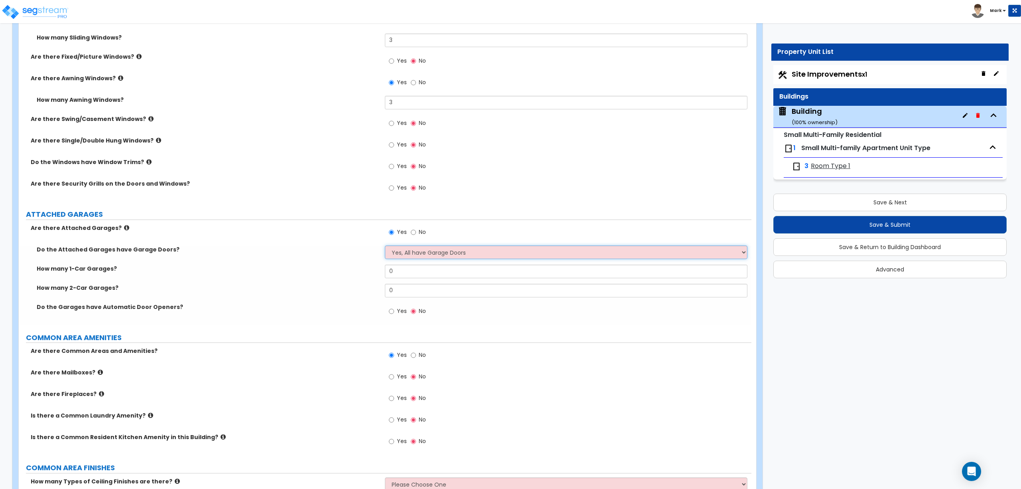
click at [411, 257] on select "Yes, All have Garage Doors No, they don't have Garage Doors I want to Enter the…" at bounding box center [566, 252] width 362 height 14
click at [331, 258] on div "Do the Attached Garages have Garage Doors? Yes, All have Garage Doors No, they …" at bounding box center [385, 254] width 733 height 19
click at [414, 232] on input "No" at bounding box center [413, 232] width 5 height 9
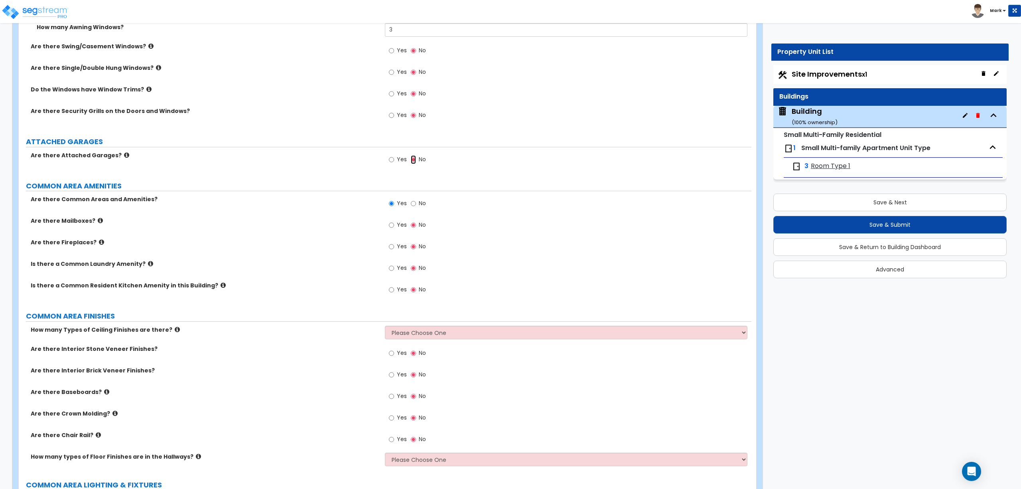
scroll to position [1862, 0]
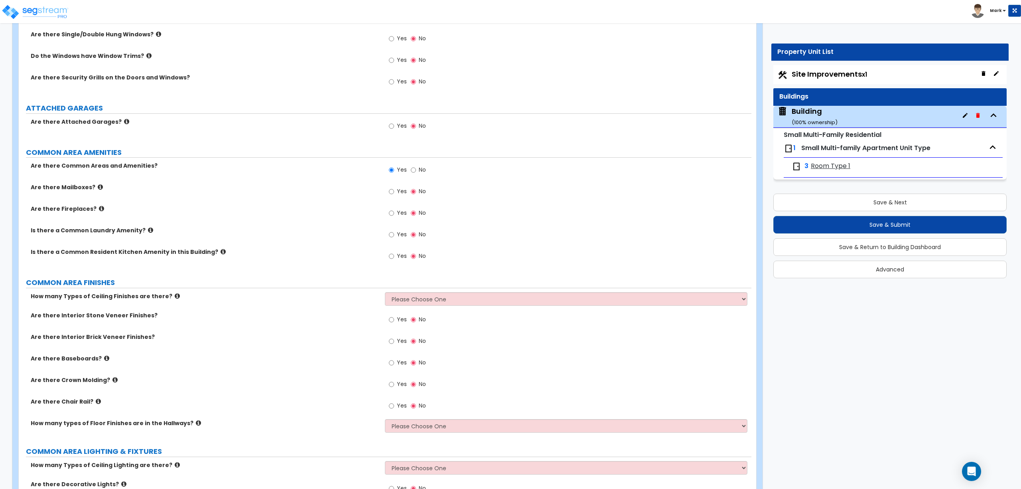
click at [398, 194] on span "Yes" at bounding box center [402, 191] width 10 height 8
click at [394, 194] on input "Yes" at bounding box center [391, 191] width 5 height 9
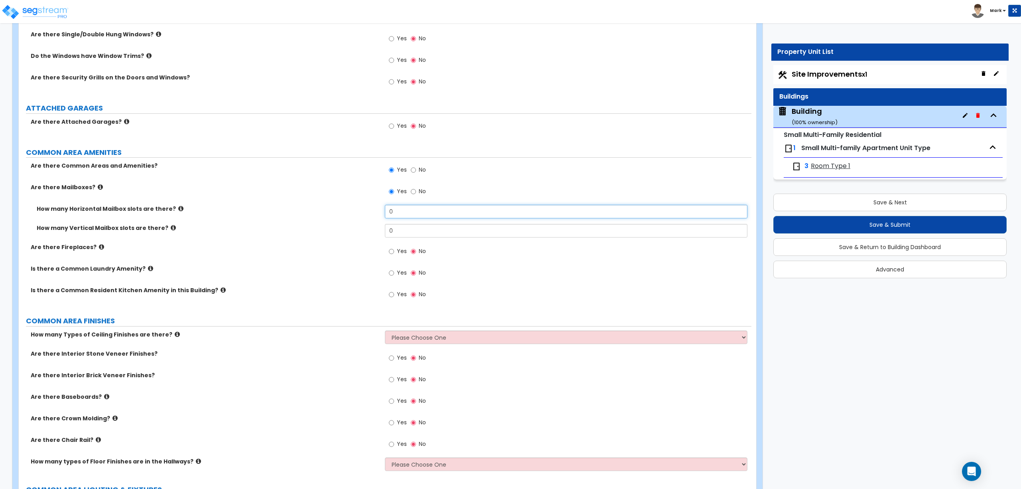
drag, startPoint x: 404, startPoint y: 217, endPoint x: 368, endPoint y: 210, distance: 36.6
click at [368, 210] on div "How many Horizontal Mailbox slots are there? 0" at bounding box center [385, 214] width 733 height 19
drag, startPoint x: 397, startPoint y: 218, endPoint x: 378, endPoint y: 214, distance: 19.5
click at [378, 214] on div "How many Horizontal Mailbox slots are there? 4" at bounding box center [385, 214] width 733 height 19
drag, startPoint x: 404, startPoint y: 231, endPoint x: 366, endPoint y: 232, distance: 37.9
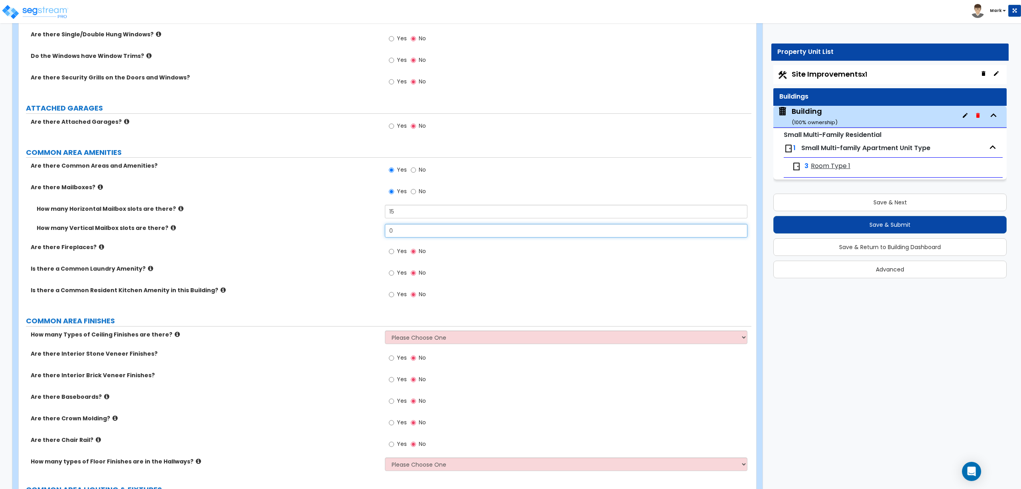
click at [366, 232] on div "How many Vertical Mailbox slots are there? 0" at bounding box center [385, 233] width 733 height 19
click at [401, 273] on span "Yes" at bounding box center [402, 273] width 10 height 8
click at [394, 273] on input "Yes" at bounding box center [391, 273] width 5 height 9
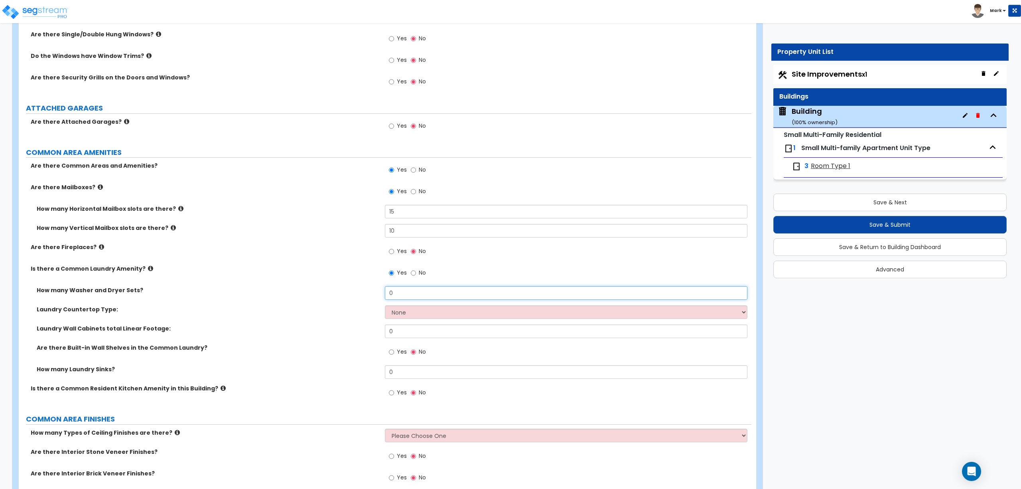
drag, startPoint x: 411, startPoint y: 295, endPoint x: 348, endPoint y: 281, distance: 64.3
click at [348, 281] on div "Are there Common Areas and Amenities? Yes No Are there Mailboxes? Yes No How ma…" at bounding box center [385, 284] width 721 height 244
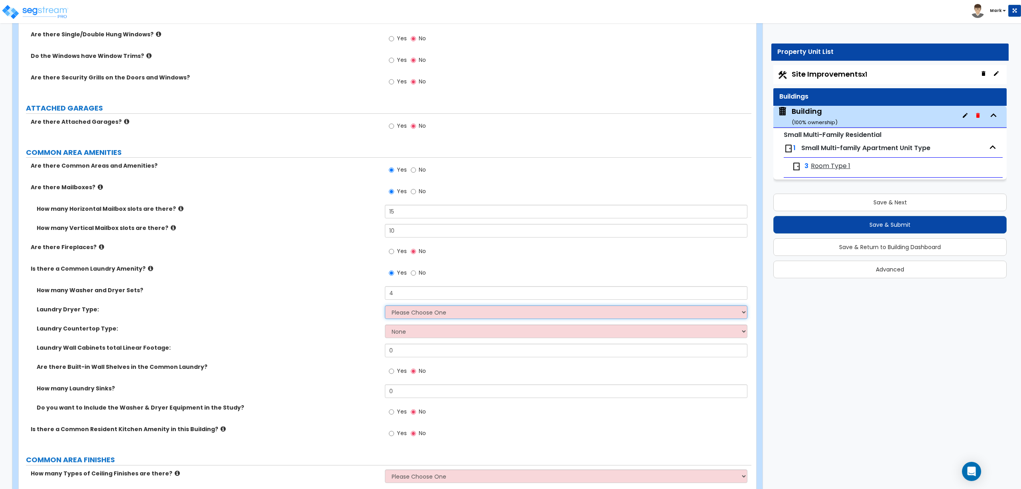
click at [407, 314] on select "Please Choose One Gas Electric" at bounding box center [566, 312] width 362 height 14
click at [385, 307] on select "Please Choose One Gas Electric" at bounding box center [566, 312] width 362 height 14
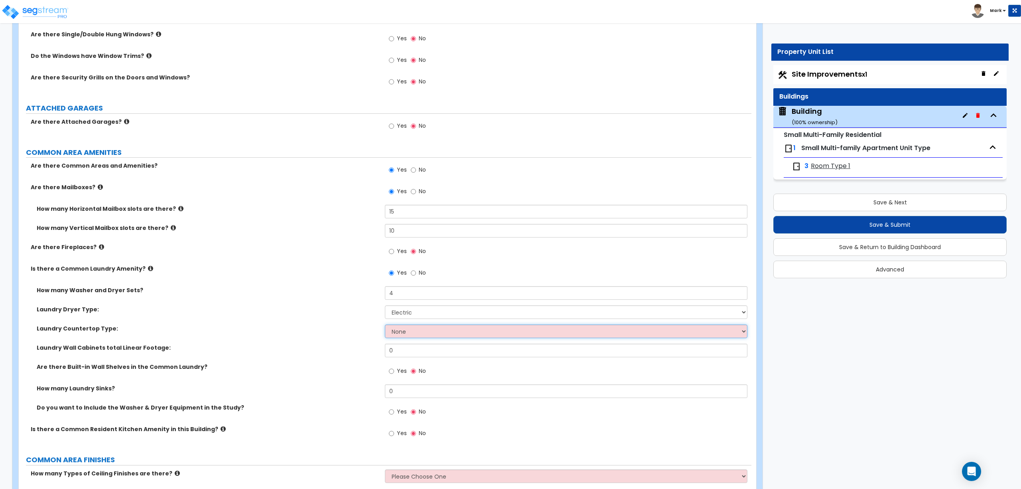
click at [407, 332] on select "None Plastic Laminate Solid Surface Stone Quartz Marble Tile Wood Stainless Ste…" at bounding box center [566, 331] width 362 height 14
click at [385, 326] on select "None Plastic Laminate Solid Surface Stone Quartz Marble Tile Wood Stainless Ste…" at bounding box center [566, 331] width 362 height 14
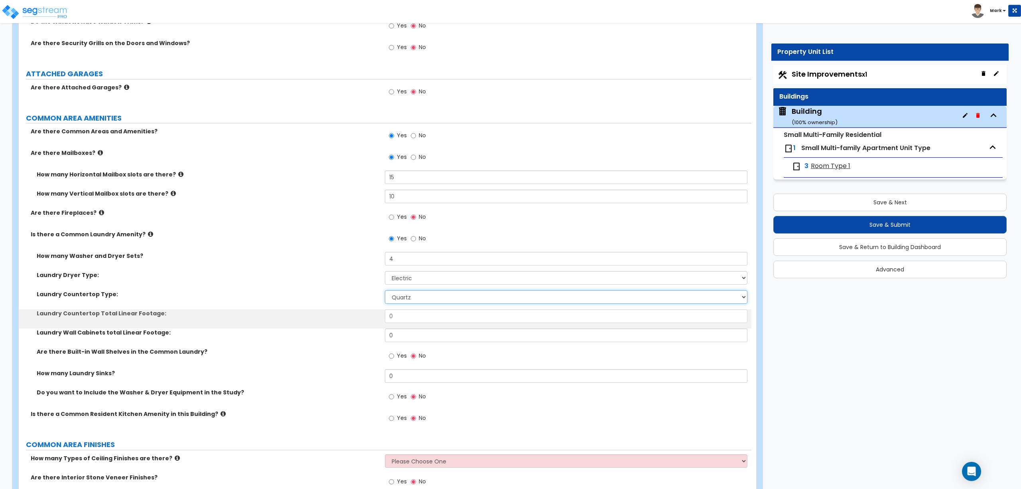
scroll to position [1915, 0]
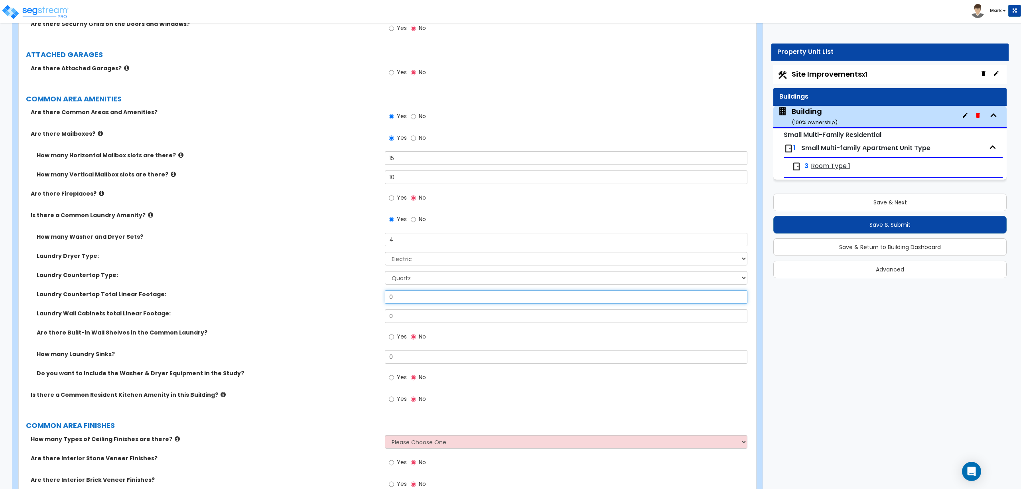
drag, startPoint x: 407, startPoint y: 294, endPoint x: 379, endPoint y: 288, distance: 29.0
click at [379, 288] on div "How many Washer and Dryer Sets? 4 Laundry Dryer Type: Please Choose One Gas Ele…" at bounding box center [385, 312] width 721 height 158
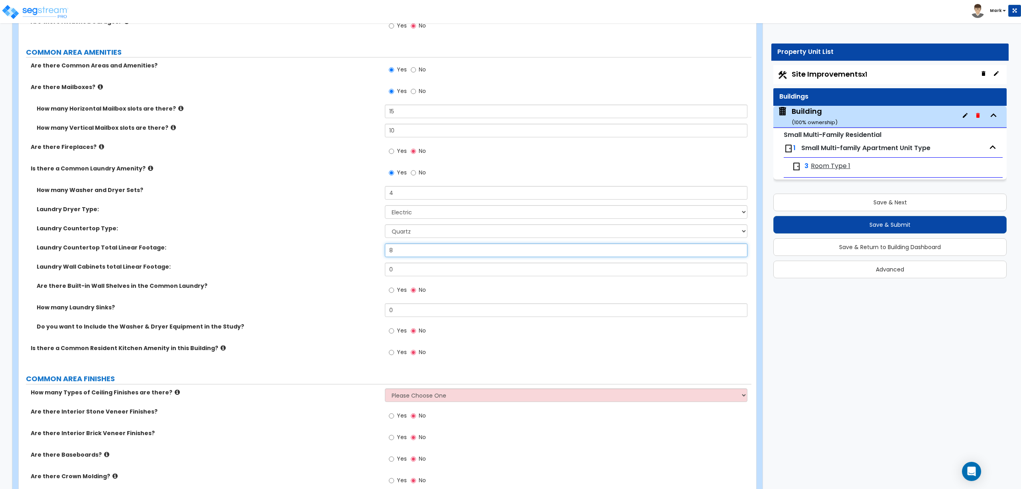
scroll to position [1968, 0]
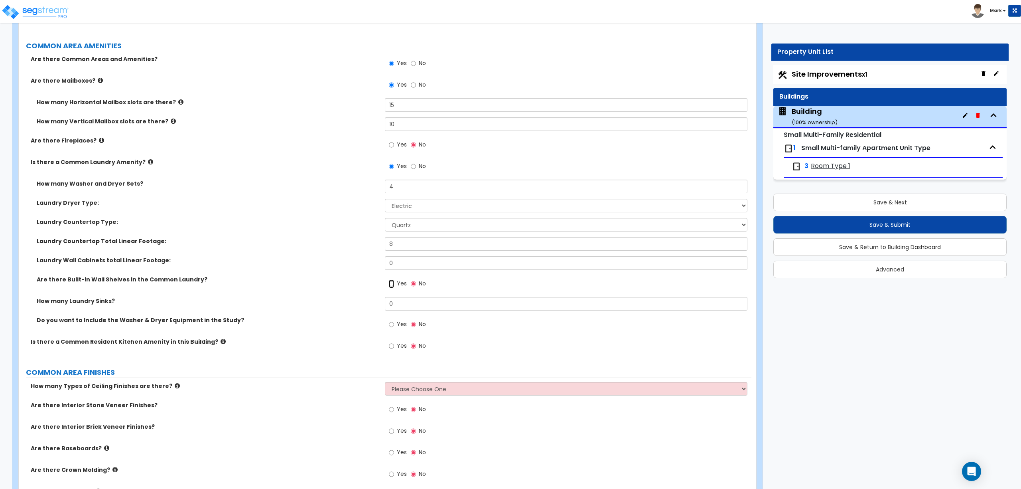
click at [393, 284] on input "Yes" at bounding box center [391, 283] width 5 height 9
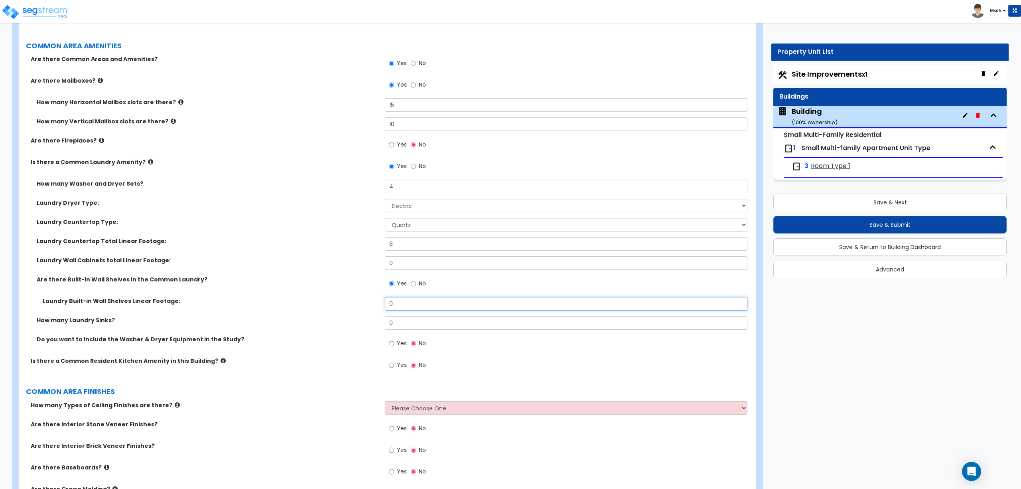
drag, startPoint x: 395, startPoint y: 306, endPoint x: 363, endPoint y: 301, distance: 32.3
click at [364, 302] on div "Laundry Built-in Wall Shelves Linear Footage: 0" at bounding box center [385, 306] width 733 height 19
drag, startPoint x: 397, startPoint y: 308, endPoint x: 365, endPoint y: 310, distance: 31.2
click at [365, 310] on div "Laundry Built-in Wall Shelves Linear Footage: 6" at bounding box center [385, 306] width 733 height 19
drag, startPoint x: 407, startPoint y: 328, endPoint x: 380, endPoint y: 323, distance: 27.2
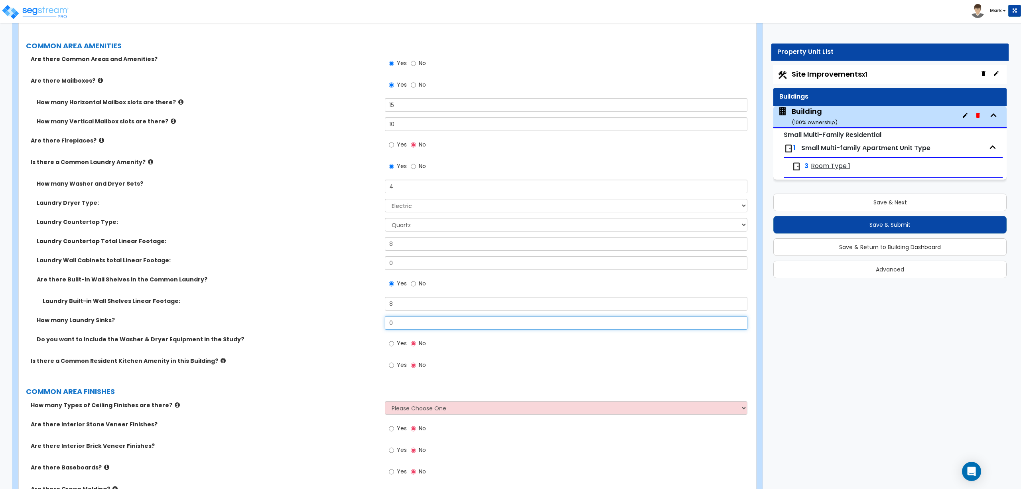
click at [380, 323] on div "How many Laundry Sinks? 0" at bounding box center [385, 325] width 733 height 19
click at [399, 350] on label "Yes" at bounding box center [398, 345] width 18 height 14
click at [394, 348] on input "Yes" at bounding box center [391, 343] width 5 height 9
click at [405, 366] on span "Yes" at bounding box center [402, 365] width 10 height 8
click at [394, 366] on input "Yes" at bounding box center [391, 365] width 5 height 9
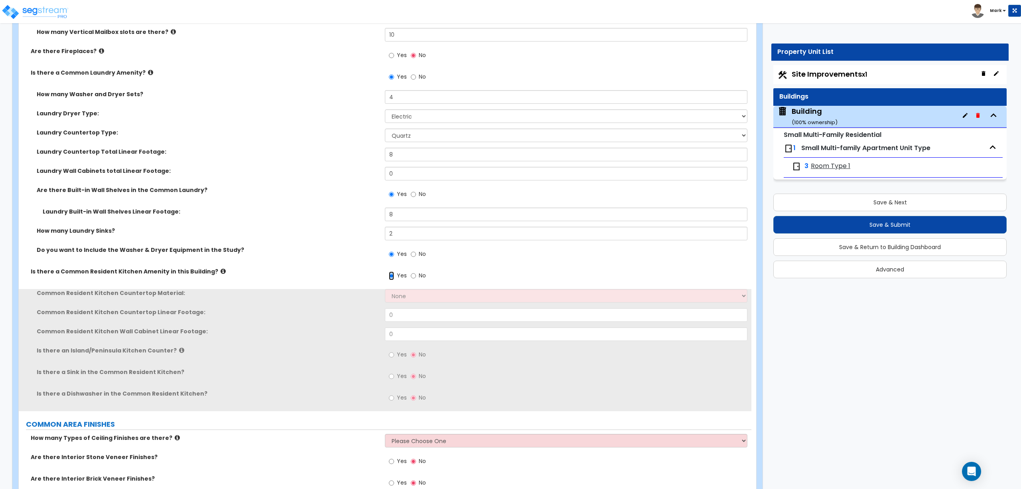
scroll to position [2075, 0]
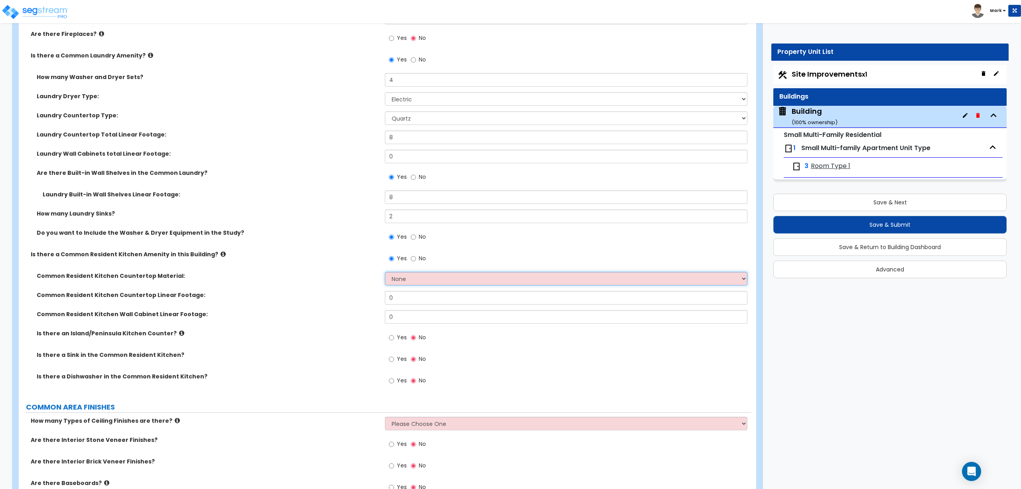
click at [391, 283] on select "None Plastic Laminate Solid Surface Stone Quartz Marble Tile Wood Stainless Ste…" at bounding box center [566, 279] width 362 height 14
click at [430, 262] on div "Yes No" at bounding box center [407, 259] width 45 height 18
click at [393, 280] on select "None Plastic Laminate Solid Surface Stone Quartz Marble Tile Wood Stainless Ste…" at bounding box center [566, 279] width 362 height 14
click at [385, 274] on select "None Plastic Laminate Solid Surface Stone Quartz Marble Tile Wood Stainless Ste…" at bounding box center [566, 279] width 362 height 14
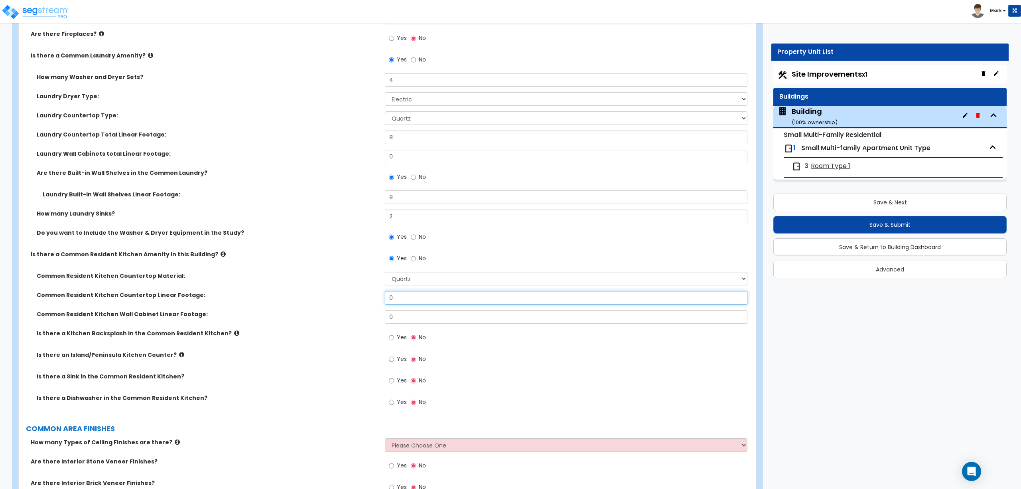
drag, startPoint x: 408, startPoint y: 299, endPoint x: 377, endPoint y: 307, distance: 31.8
click at [377, 307] on div "Common Resident Kitchen Countertop Linear Footage: 0" at bounding box center [385, 300] width 733 height 19
drag, startPoint x: 413, startPoint y: 300, endPoint x: 380, endPoint y: 299, distance: 33.2
click at [380, 299] on div "Common Resident Kitchen Countertop Linear Footage: 10" at bounding box center [385, 300] width 733 height 19
click at [392, 342] on input "Yes" at bounding box center [391, 337] width 5 height 9
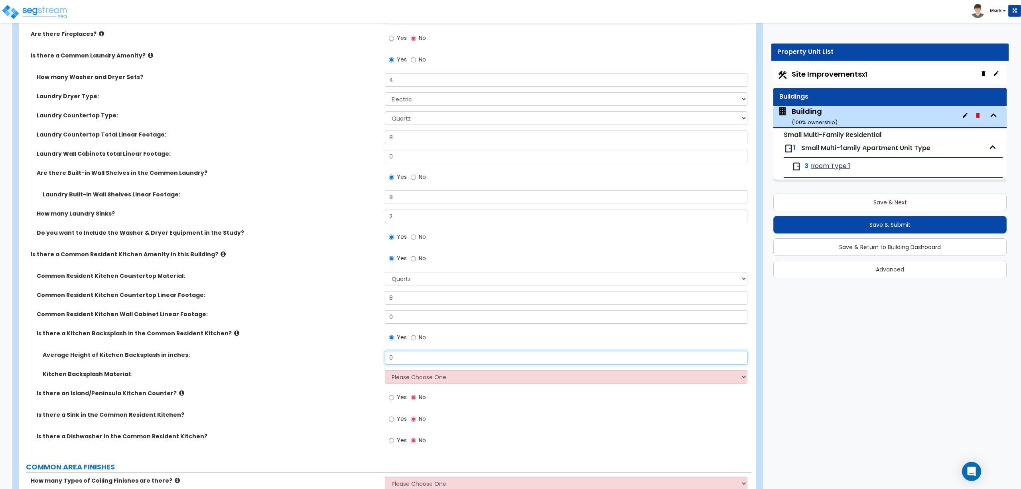
drag, startPoint x: 404, startPoint y: 359, endPoint x: 361, endPoint y: 356, distance: 42.8
click at [361, 356] on div "Average Height of Kitchen Backsplash in inches: 0" at bounding box center [385, 360] width 733 height 19
click at [399, 382] on select "Please Choose One Plastic Laminate Solid Surface Stone Quartz Tile Stainless St…" at bounding box center [566, 377] width 362 height 14
click at [385, 372] on select "Please Choose One Plastic Laminate Solid Surface Stone Quartz Tile Stainless St…" at bounding box center [566, 377] width 362 height 14
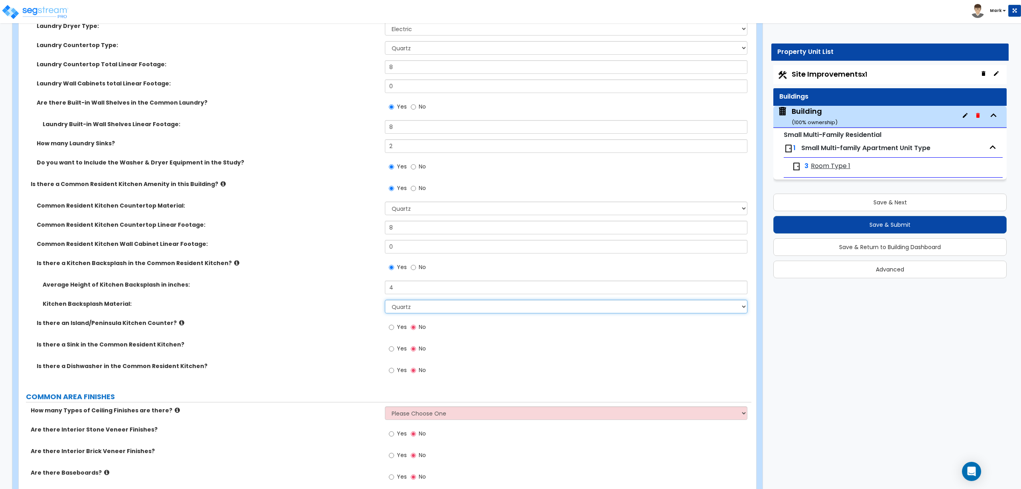
scroll to position [2181, 0]
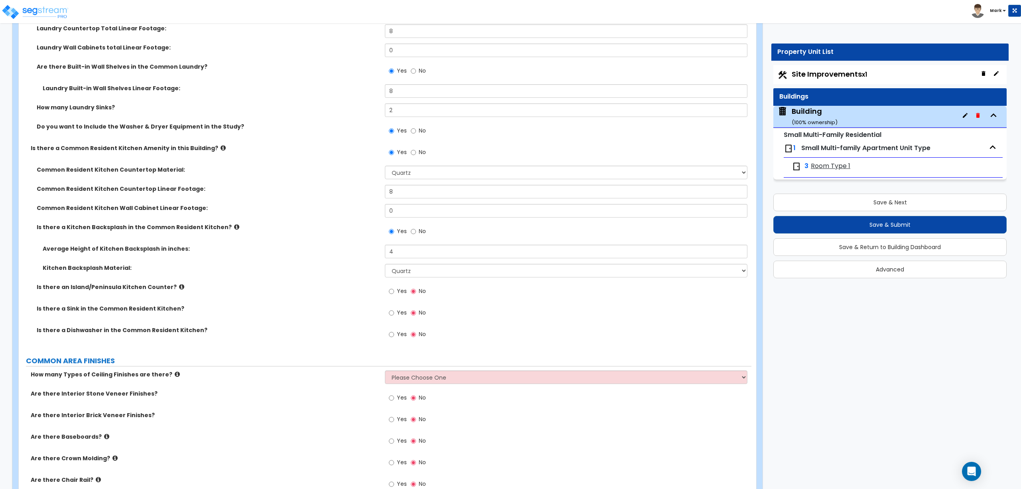
click at [398, 319] on label "Yes" at bounding box center [398, 314] width 18 height 14
click at [394, 317] on input "Yes" at bounding box center [391, 312] width 5 height 9
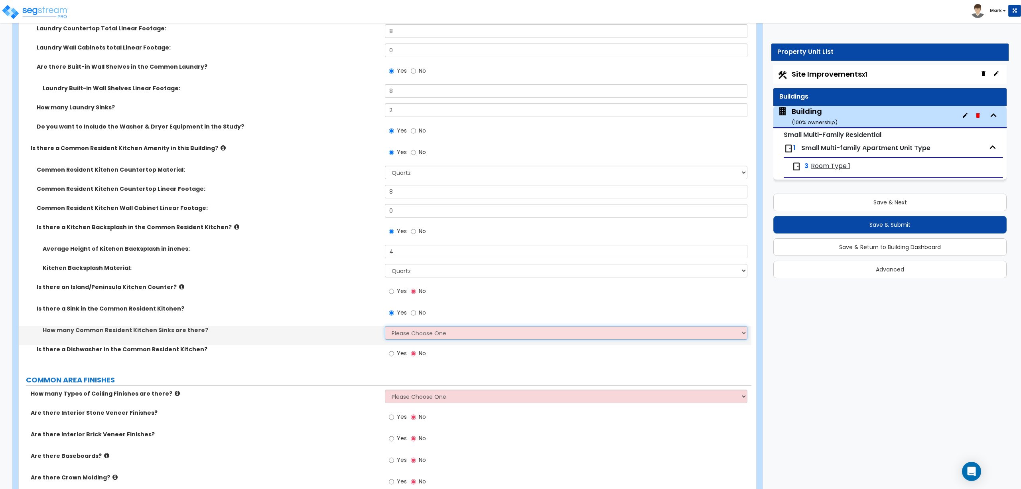
click at [405, 333] on select "Please Choose One 1 2 3" at bounding box center [566, 333] width 362 height 14
click at [385, 328] on select "Please Choose One 1 2 3" at bounding box center [566, 333] width 362 height 14
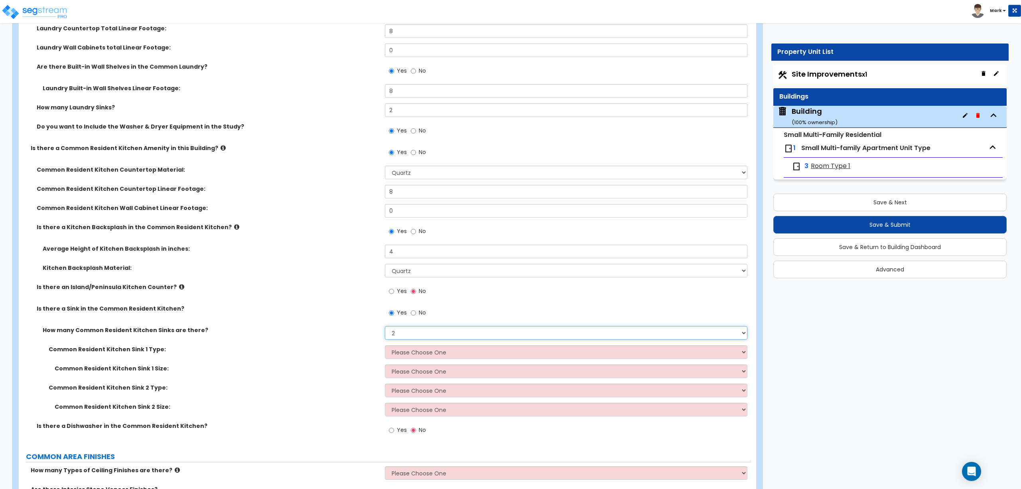
click at [400, 332] on select "Please Choose One 1 2 3" at bounding box center [566, 333] width 362 height 14
click at [385, 328] on select "Please Choose One 1 2 3" at bounding box center [566, 333] width 362 height 14
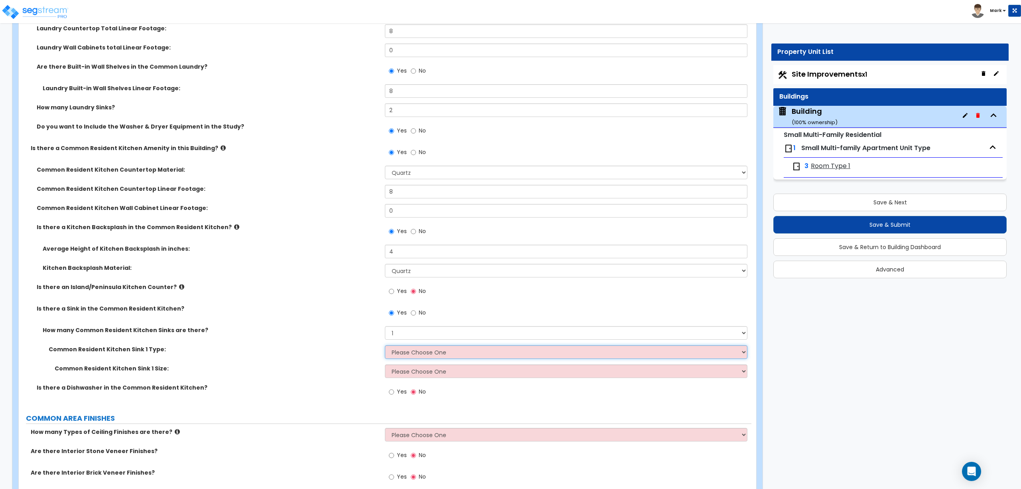
click at [401, 354] on select "Please Choose One Stainless Steel Porcelain Enamel Cast Iron Granite Composite" at bounding box center [566, 352] width 362 height 14
click at [385, 347] on select "Please Choose One Stainless Steel Porcelain Enamel Cast Iron Granite Composite" at bounding box center [566, 352] width 362 height 14
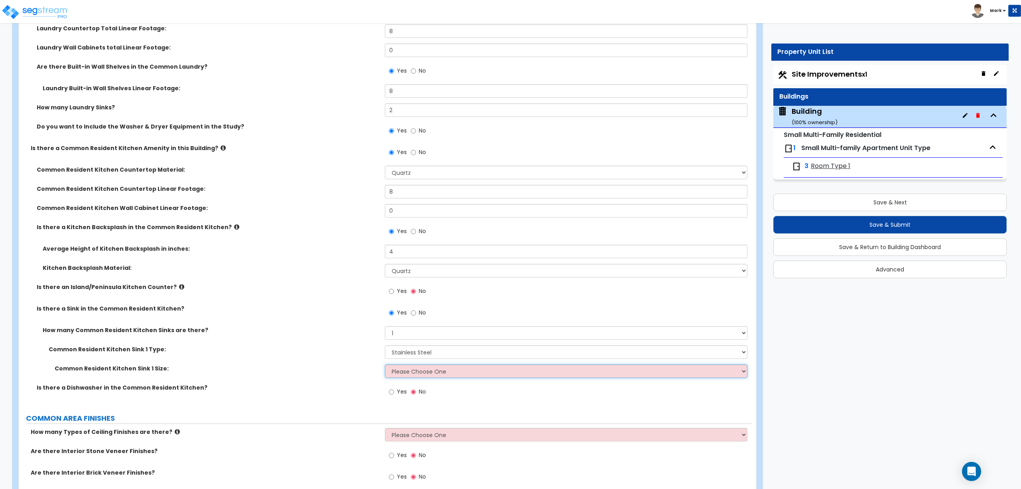
click at [406, 373] on select "Please Choose One Single Sink Double Sink" at bounding box center [566, 371] width 362 height 14
click at [385, 366] on select "Please Choose One Single Sink Double Sink" at bounding box center [566, 371] width 362 height 14
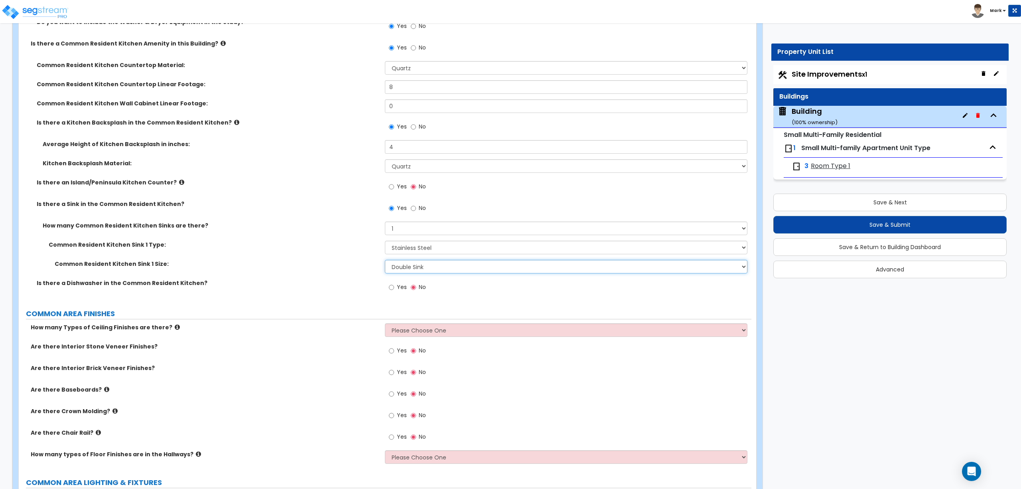
scroll to position [2287, 0]
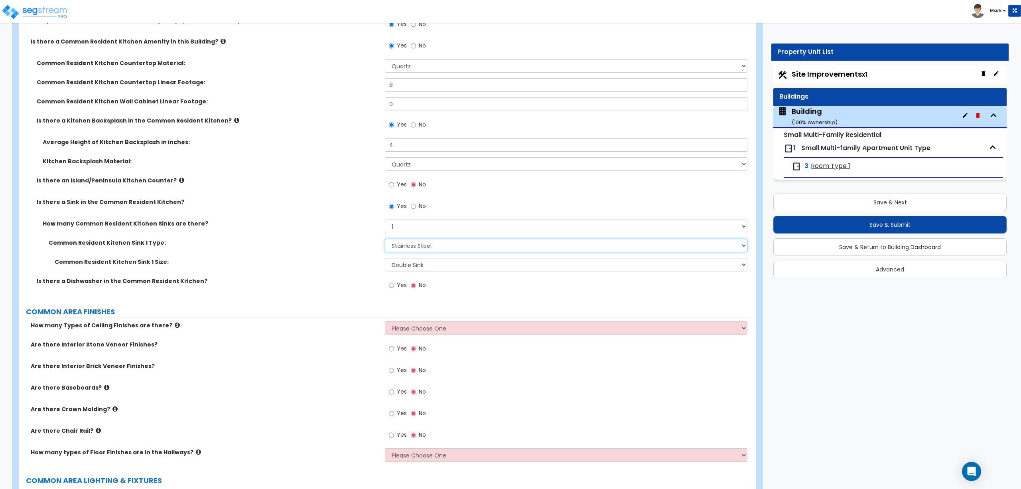
click at [417, 245] on select "Please Choose One Stainless Steel Porcelain Enamel Cast Iron Granite Composite" at bounding box center [566, 246] width 362 height 14
click at [425, 249] on select "Please Choose One Stainless Steel Porcelain Enamel Cast Iron Granite Composite" at bounding box center [566, 246] width 362 height 14
click at [397, 284] on span "Yes" at bounding box center [402, 285] width 10 height 8
click at [394, 284] on input "Yes" at bounding box center [391, 285] width 5 height 9
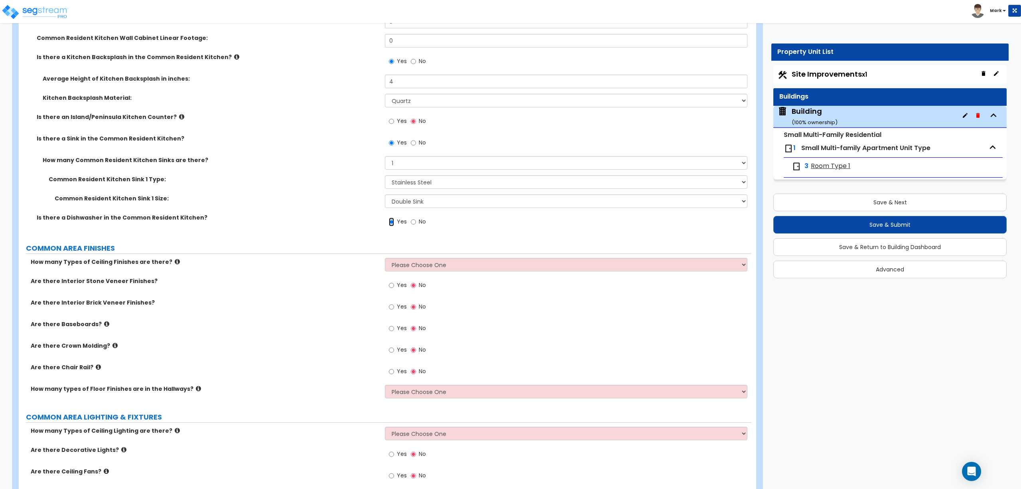
scroll to position [2394, 0]
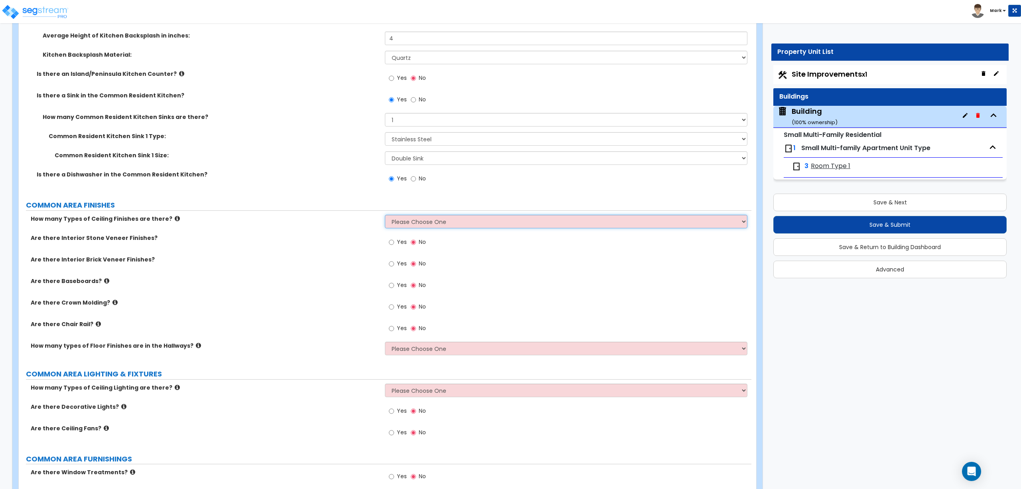
click at [417, 221] on select "Please Choose One 1 2 3" at bounding box center [566, 222] width 362 height 14
click at [385, 217] on select "Please Choose One 1 2 3" at bounding box center [566, 222] width 362 height 14
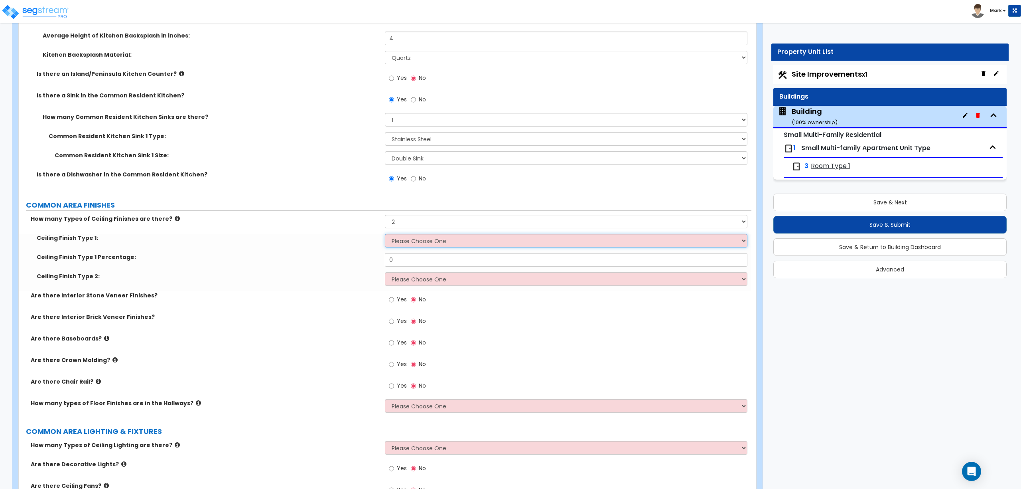
click at [409, 240] on select "Please Choose One Drywall Ceiling Open Ceiling Drop Ceiling" at bounding box center [566, 241] width 362 height 14
click at [385, 236] on select "Please Choose One Drywall Ceiling Open Ceiling Drop Ceiling" at bounding box center [566, 241] width 362 height 14
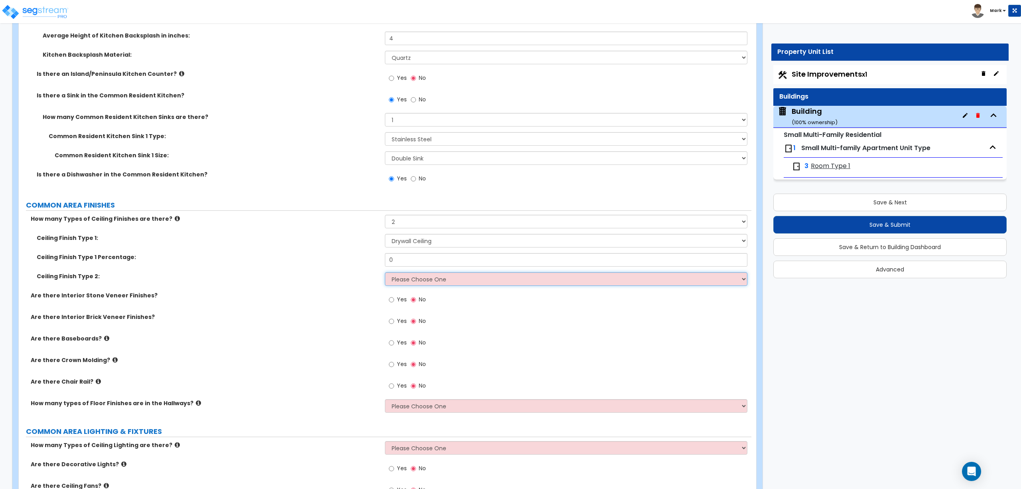
click at [411, 274] on select "Please Choose One Drywall Ceiling Open Ceiling Drop Ceiling" at bounding box center [566, 279] width 362 height 14
click at [385, 274] on select "Please Choose One Drywall Ceiling Open Ceiling Drop Ceiling" at bounding box center [566, 279] width 362 height 14
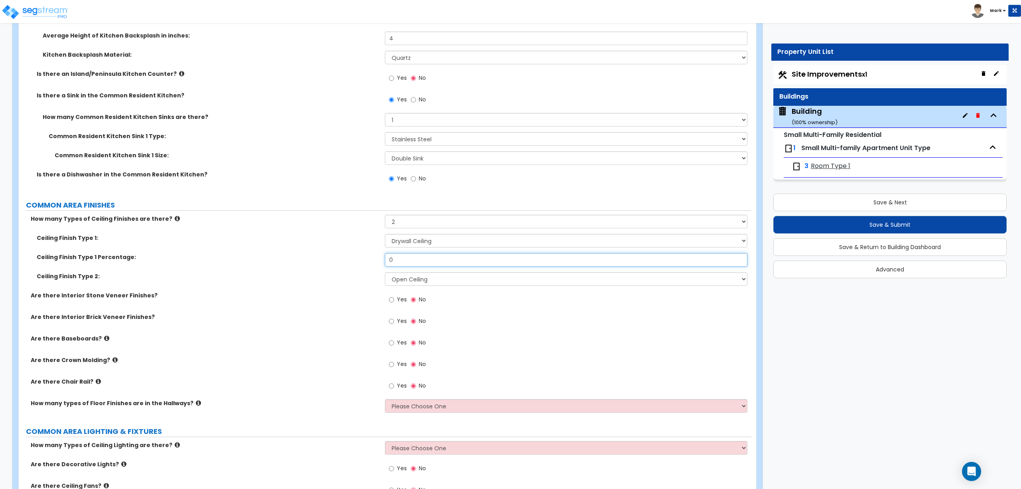
drag, startPoint x: 402, startPoint y: 260, endPoint x: 374, endPoint y: 263, distance: 28.4
click at [374, 263] on div "Ceiling Finish Type 1 Percentage: 0" at bounding box center [385, 262] width 733 height 19
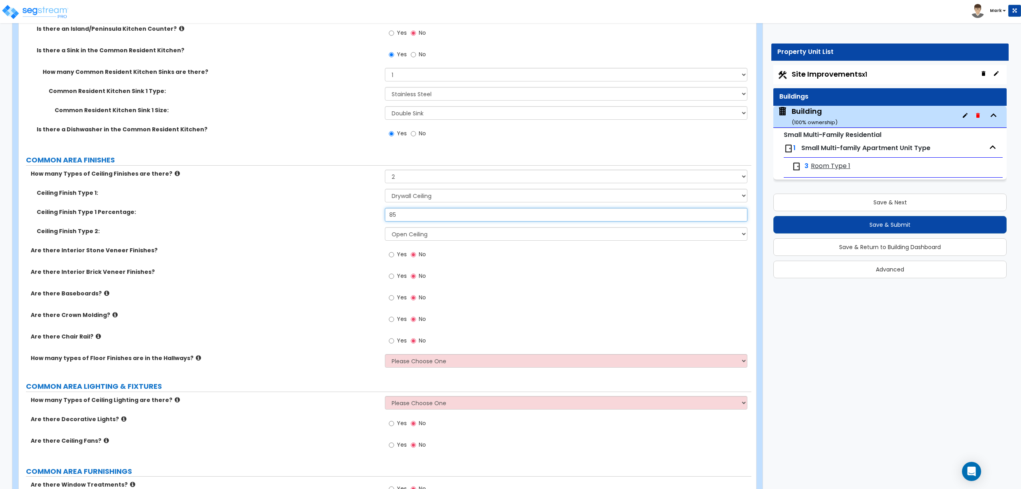
scroll to position [2447, 0]
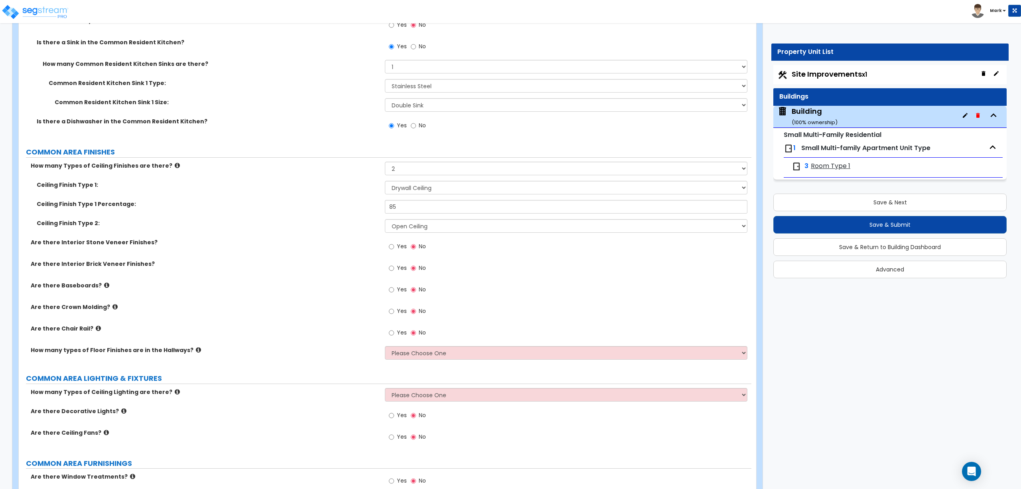
click at [397, 248] on span "Yes" at bounding box center [402, 246] width 10 height 8
click at [394, 248] on input "Yes" at bounding box center [391, 246] width 5 height 9
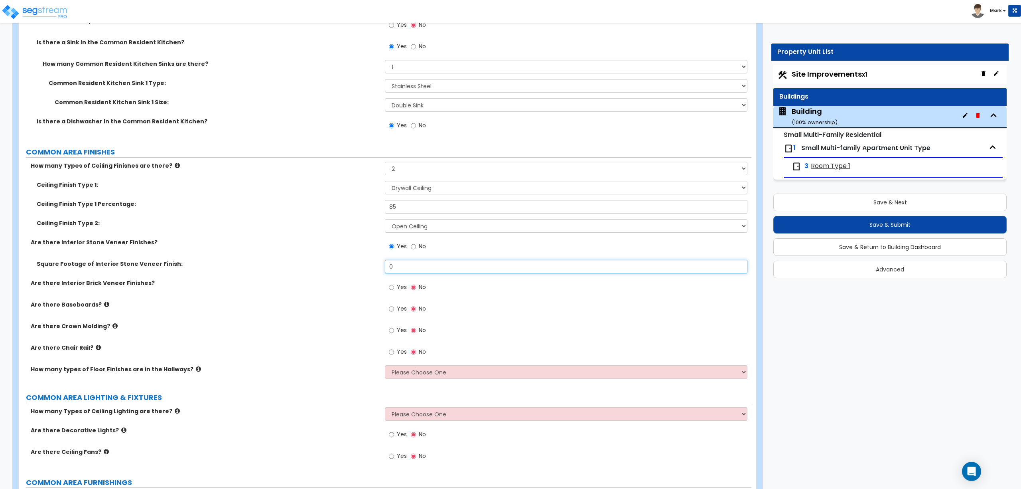
drag, startPoint x: 401, startPoint y: 269, endPoint x: 363, endPoint y: 267, distance: 38.4
click at [363, 267] on div "Square Footage of Interior Stone Veneer Finish: 0" at bounding box center [385, 269] width 733 height 19
click at [405, 288] on span "Yes" at bounding box center [402, 287] width 10 height 8
click at [394, 288] on input "Yes" at bounding box center [391, 287] width 5 height 9
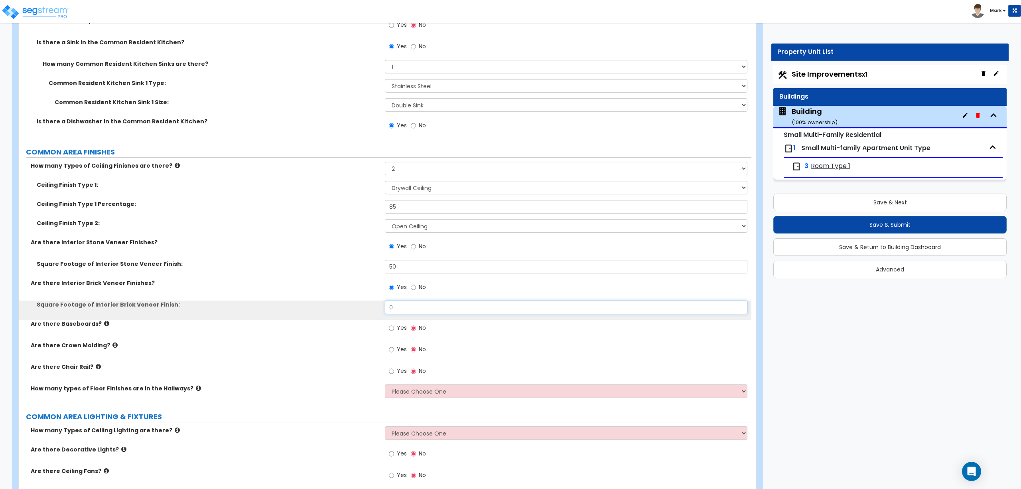
drag, startPoint x: 413, startPoint y: 310, endPoint x: 379, endPoint y: 320, distance: 35.6
click at [377, 307] on div "Square Footage of Interior Brick Veneer Finish: 0" at bounding box center [385, 309] width 733 height 19
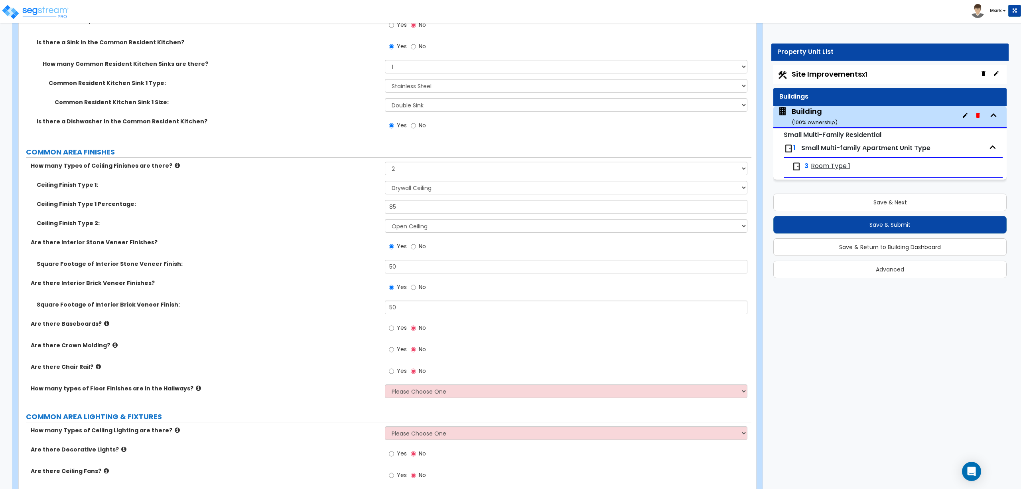
click at [399, 332] on span "Yes" at bounding box center [402, 328] width 10 height 8
click at [394, 332] on input "Yes" at bounding box center [391, 328] width 5 height 9
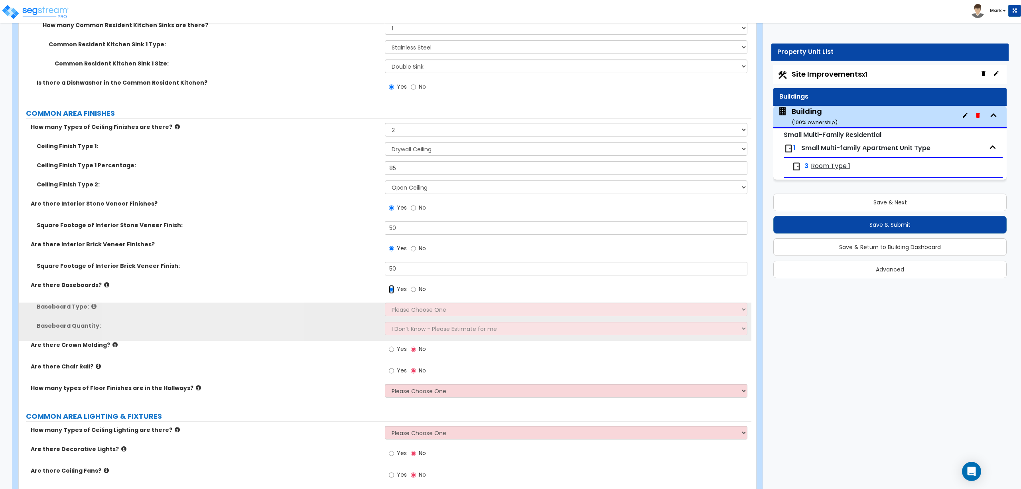
scroll to position [2500, 0]
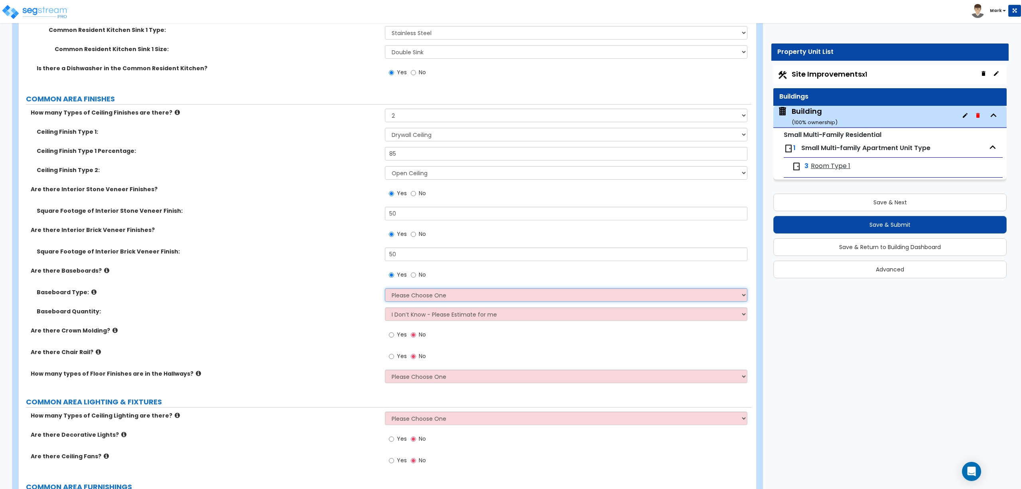
click at [409, 299] on select "Please Choose One Wood Vinyl Carpet Tile" at bounding box center [566, 295] width 362 height 14
click at [385, 290] on select "Please Choose One Wood Vinyl Carpet Tile" at bounding box center [566, 295] width 362 height 14
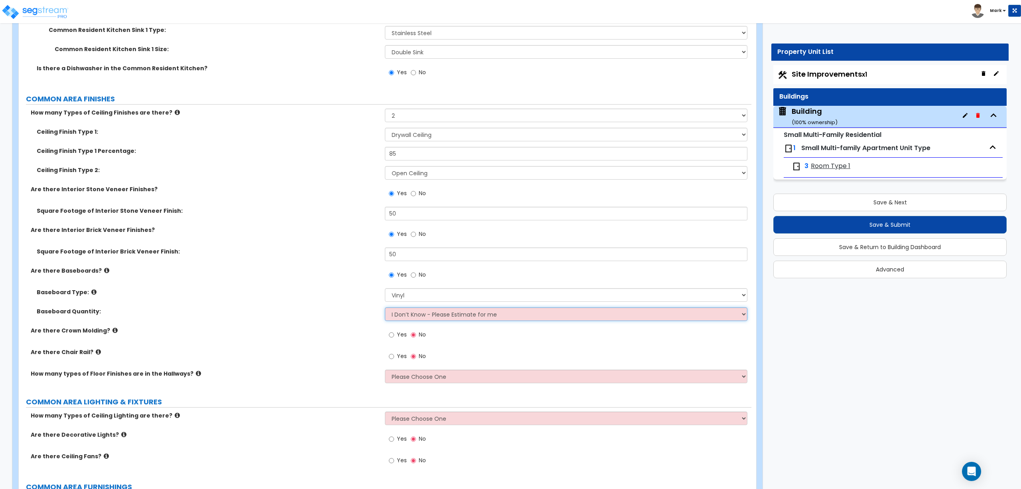
click at [395, 318] on select "I Don’t Know - Please Estimate for me I want to Enter the Linear Footage" at bounding box center [566, 314] width 362 height 14
click at [348, 300] on div "Baseboard Type: Please Choose One Wood Vinyl Carpet Tile" at bounding box center [385, 297] width 733 height 19
click at [407, 336] on div "Yes No" at bounding box center [407, 335] width 45 height 18
click at [402, 334] on span "Yes" at bounding box center [402, 334] width 10 height 8
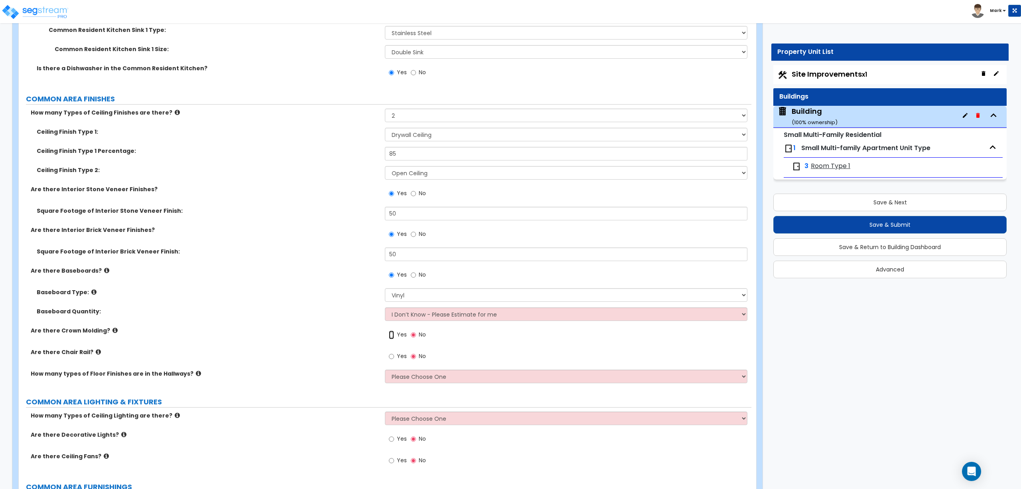
click at [394, 334] on input "Yes" at bounding box center [391, 334] width 5 height 9
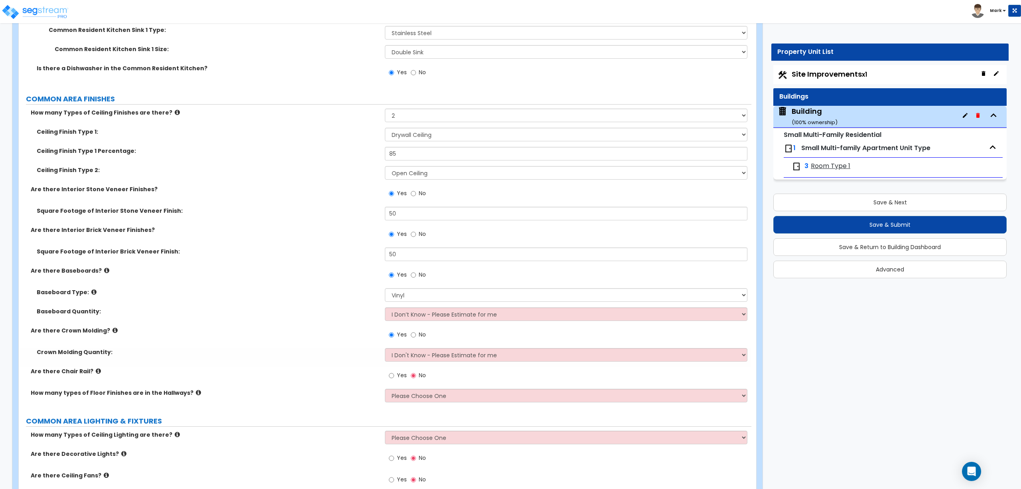
click at [399, 374] on span "Yes" at bounding box center [402, 375] width 10 height 8
click at [394, 374] on input "Yes" at bounding box center [391, 375] width 5 height 9
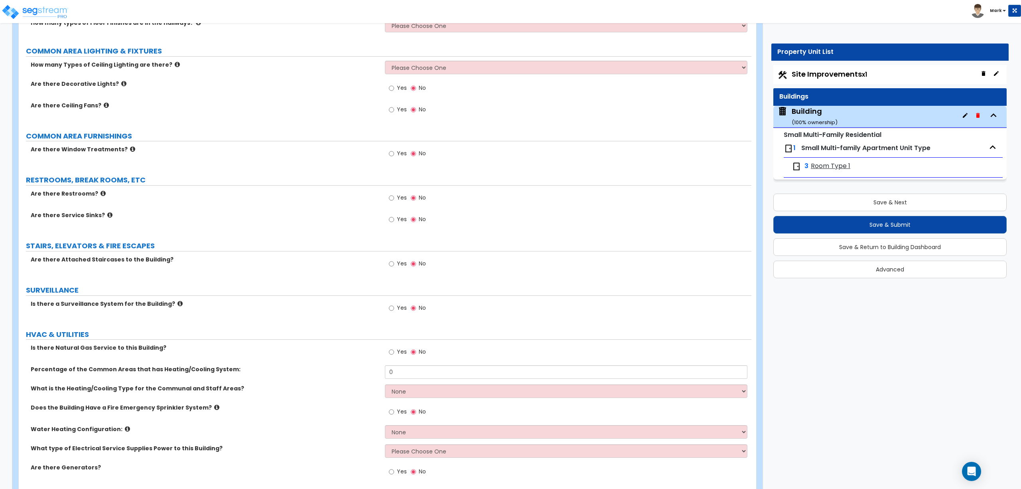
scroll to position [2925, 0]
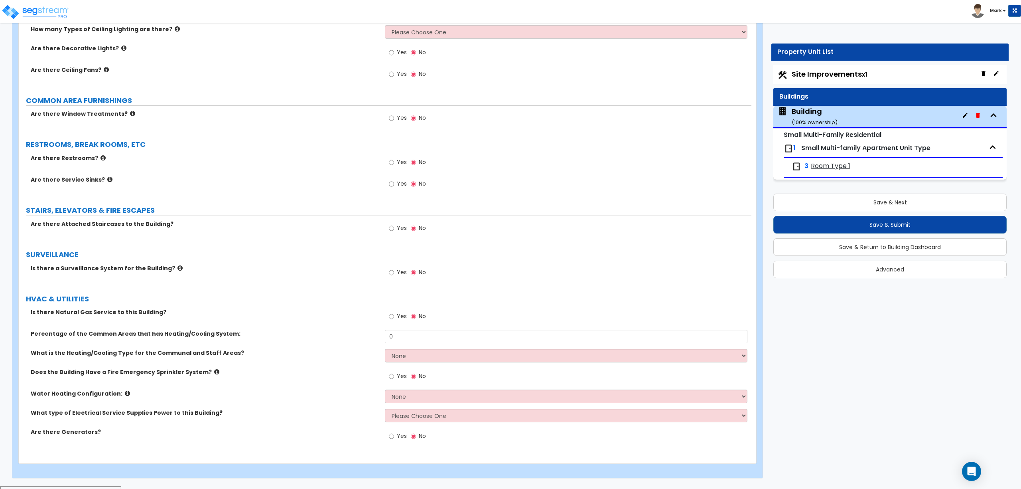
click at [396, 437] on label "Yes" at bounding box center [398, 437] width 18 height 14
click at [394, 437] on input "Yes" at bounding box center [391, 436] width 5 height 9
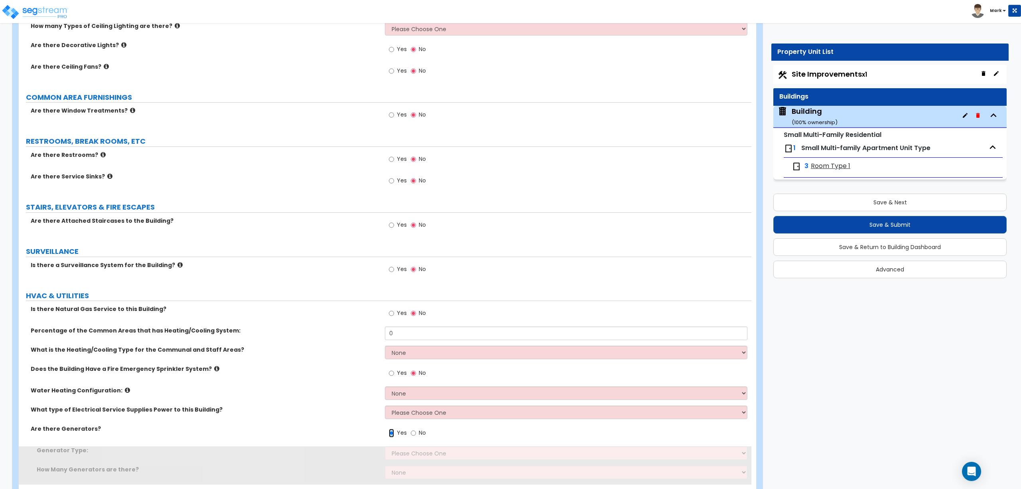
scroll to position [2963, 0]
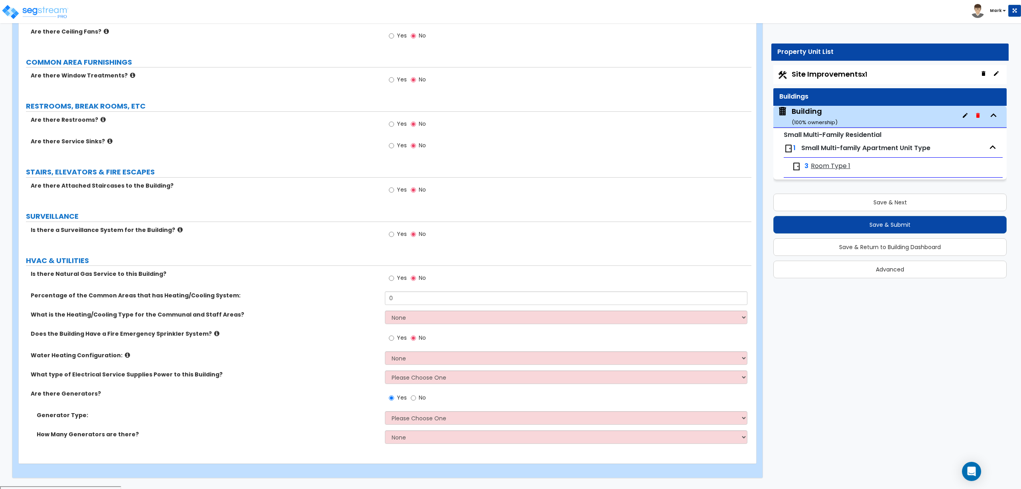
click at [323, 120] on label "Are there Restrooms?" at bounding box center [205, 120] width 348 height 8
click at [305, 109] on label "RESTROOMS, BREAK ROOMS, ETC" at bounding box center [389, 106] width 726 height 10
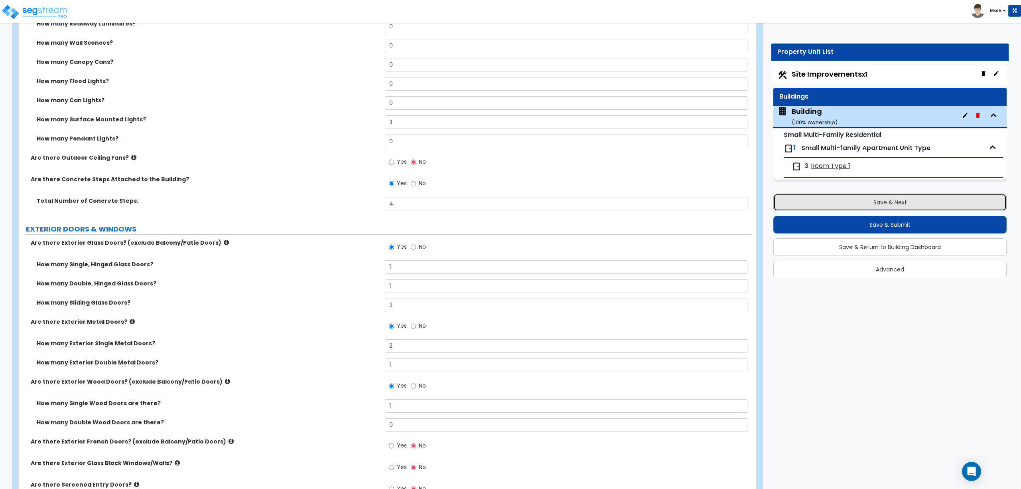
click at [906, 203] on button "Save & Next" at bounding box center [890, 203] width 233 height 18
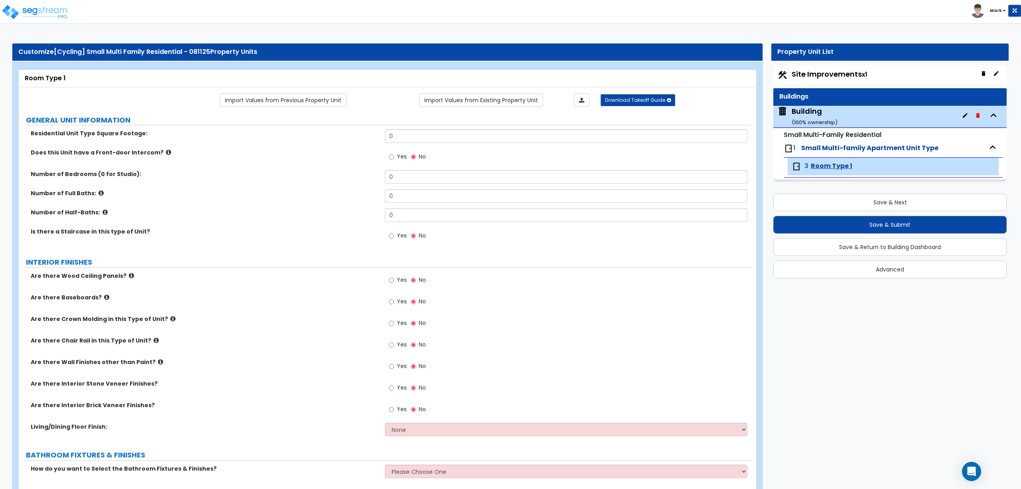
click at [331, 196] on label "Number of Full Baths:" at bounding box center [205, 193] width 348 height 8
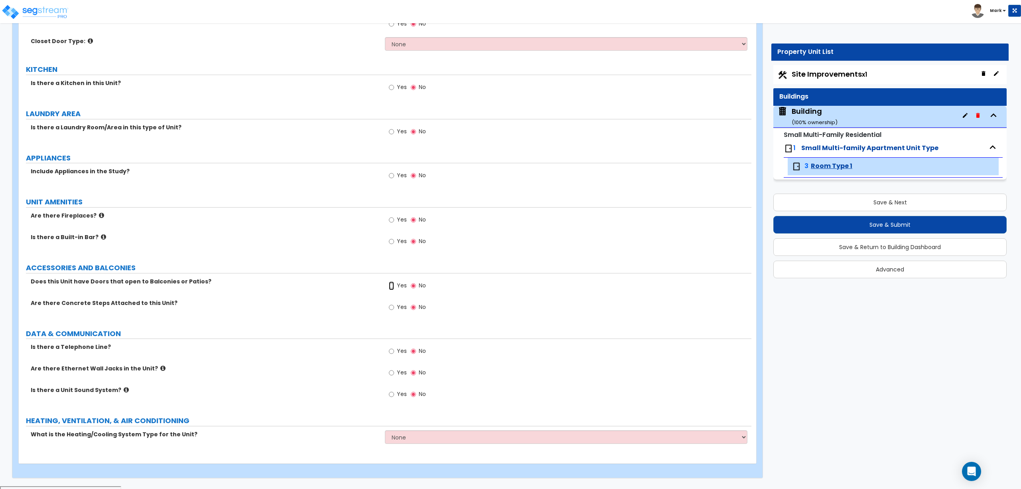
click at [393, 289] on input "Yes" at bounding box center [391, 285] width 5 height 9
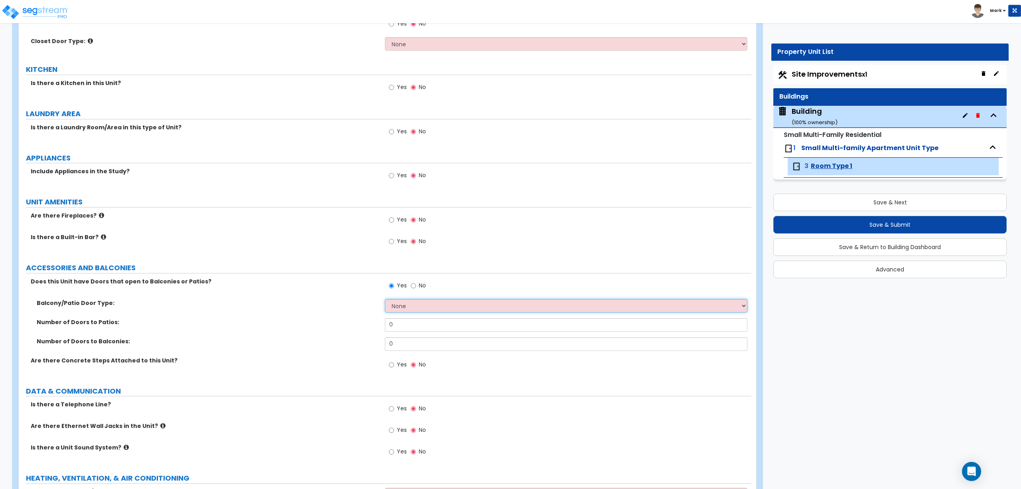
click at [407, 307] on select "None Single Hinged Doors Double Hinged Doors Single French Doors Double French …" at bounding box center [566, 306] width 362 height 14
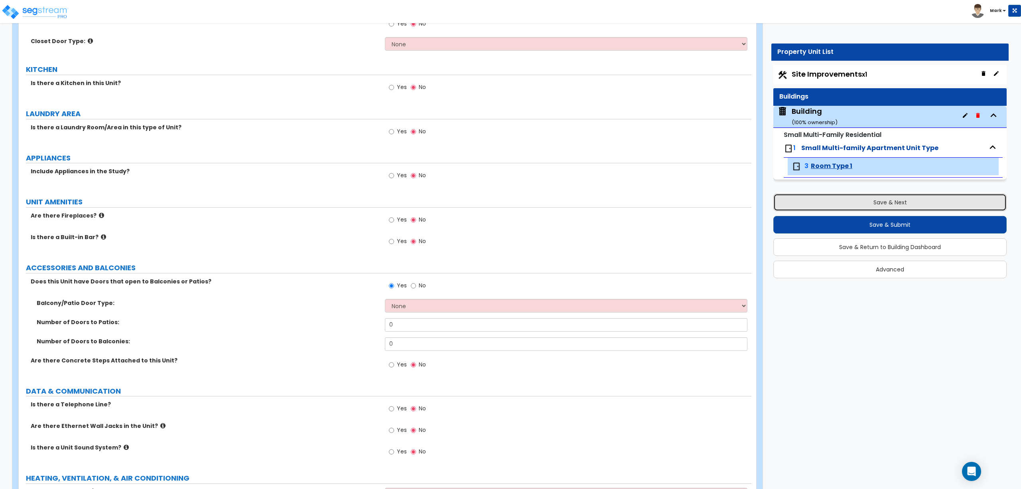
click at [885, 203] on button "Save & Next" at bounding box center [890, 203] width 233 height 18
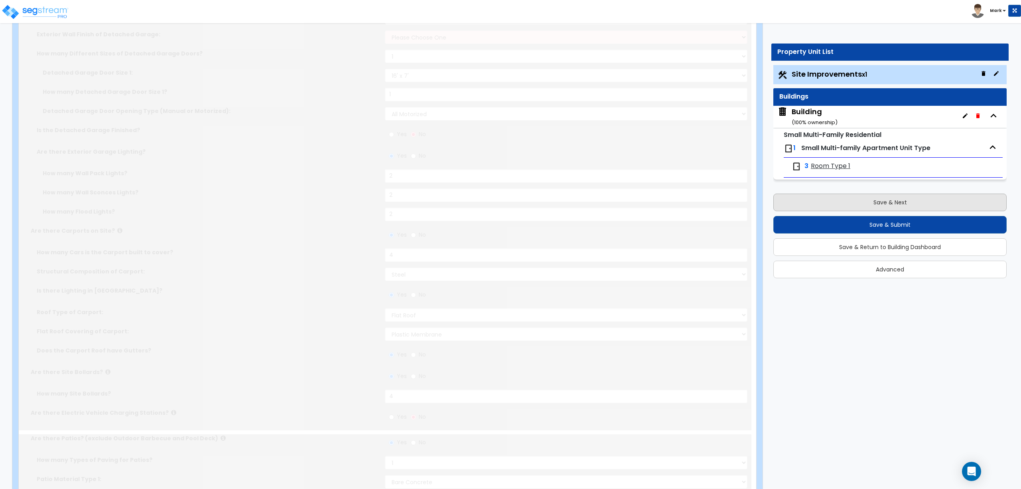
scroll to position [0, 0]
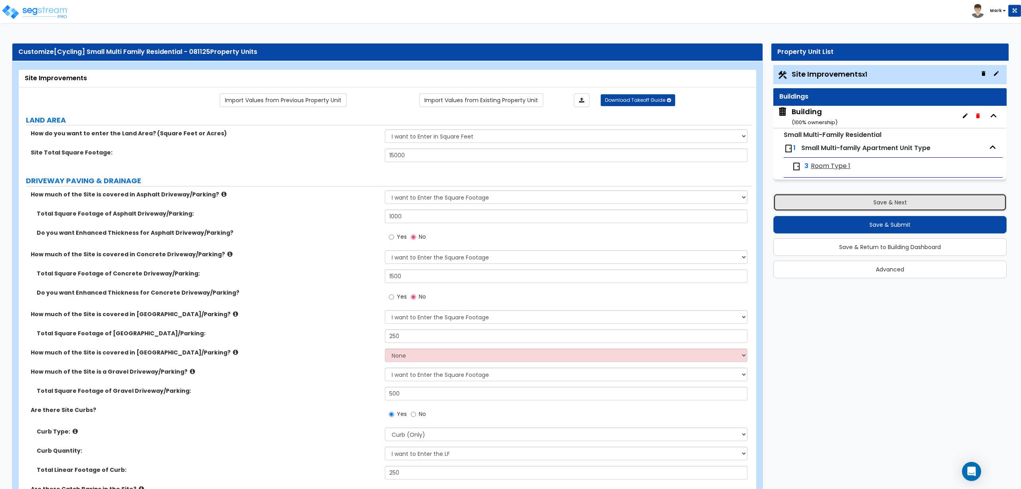
click at [885, 203] on button "Save & Next" at bounding box center [890, 203] width 233 height 18
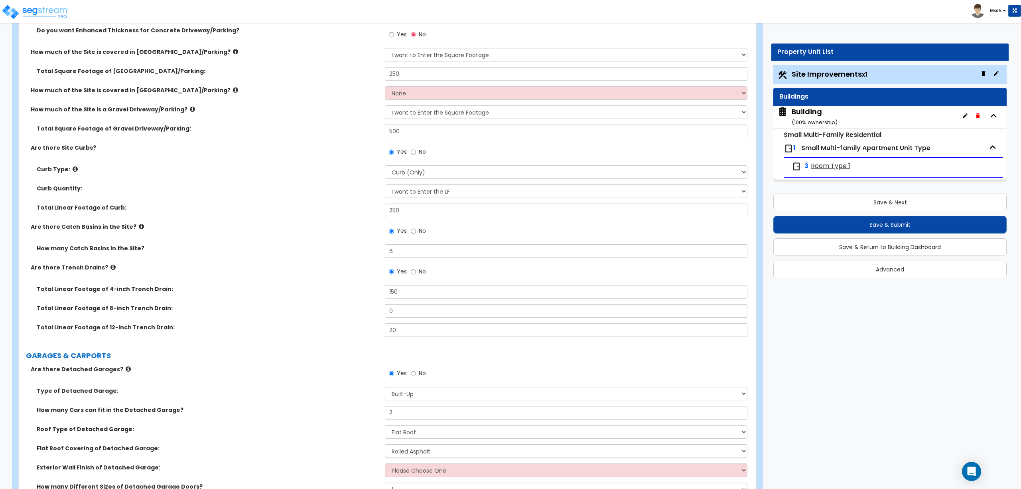
scroll to position [266, 0]
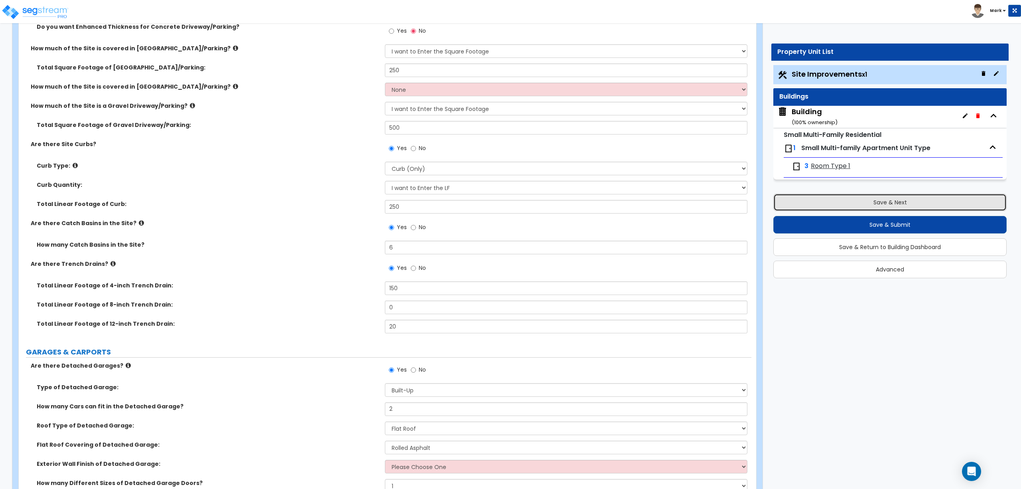
click at [889, 200] on button "Save & Next" at bounding box center [890, 203] width 233 height 18
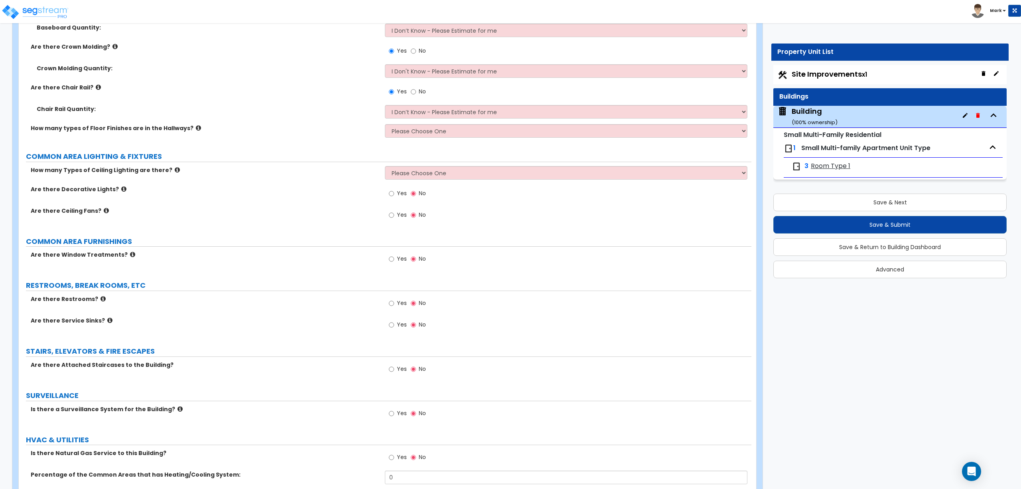
scroll to position [2819, 0]
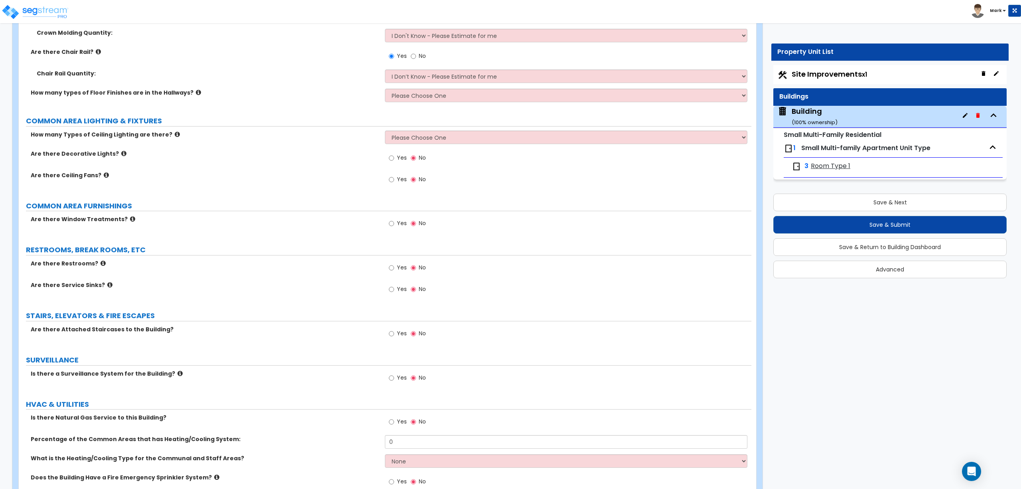
click at [397, 225] on span "Yes" at bounding box center [402, 223] width 10 height 8
click at [394, 225] on input "Yes" at bounding box center [391, 223] width 5 height 9
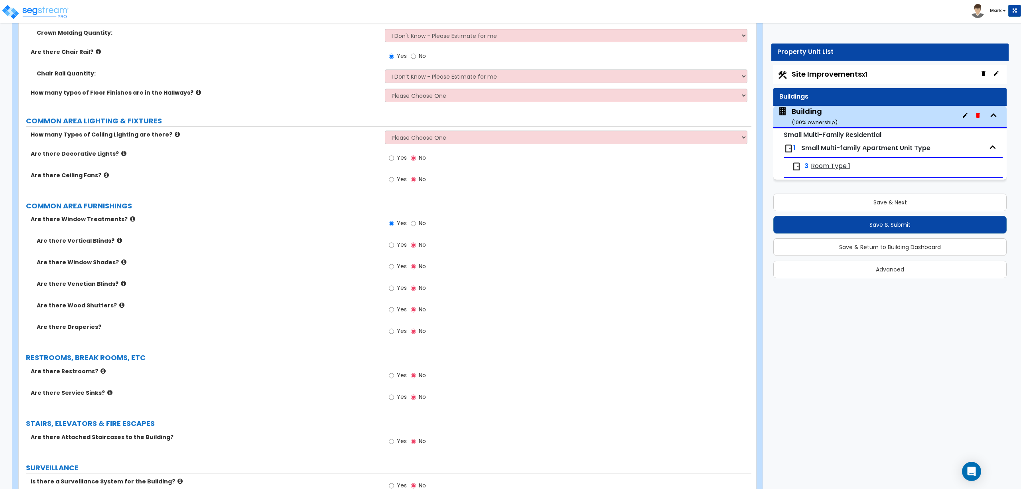
click at [388, 247] on div "Yes No" at bounding box center [407, 246] width 45 height 18
click at [393, 248] on input "Yes" at bounding box center [391, 245] width 5 height 9
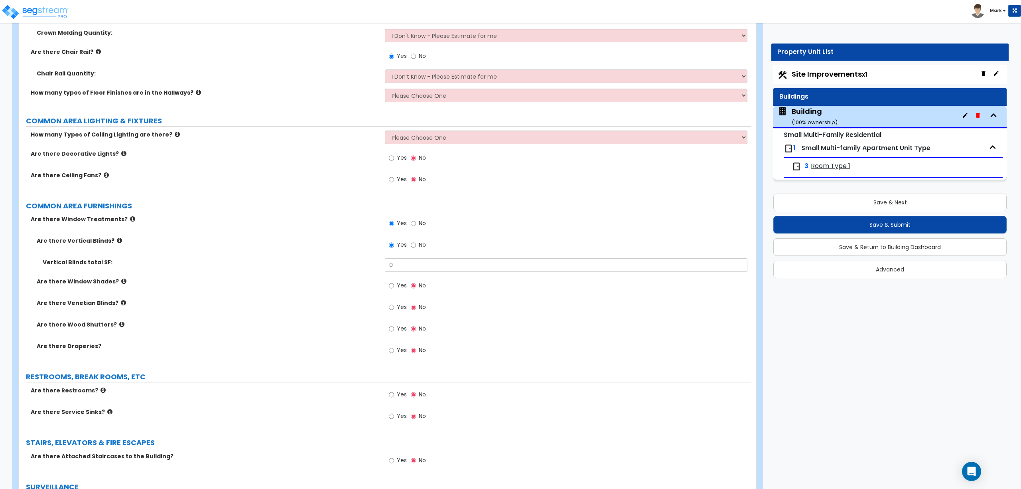
click at [402, 286] on span "Yes" at bounding box center [402, 285] width 10 height 8
click at [394, 286] on input "Yes" at bounding box center [391, 285] width 5 height 9
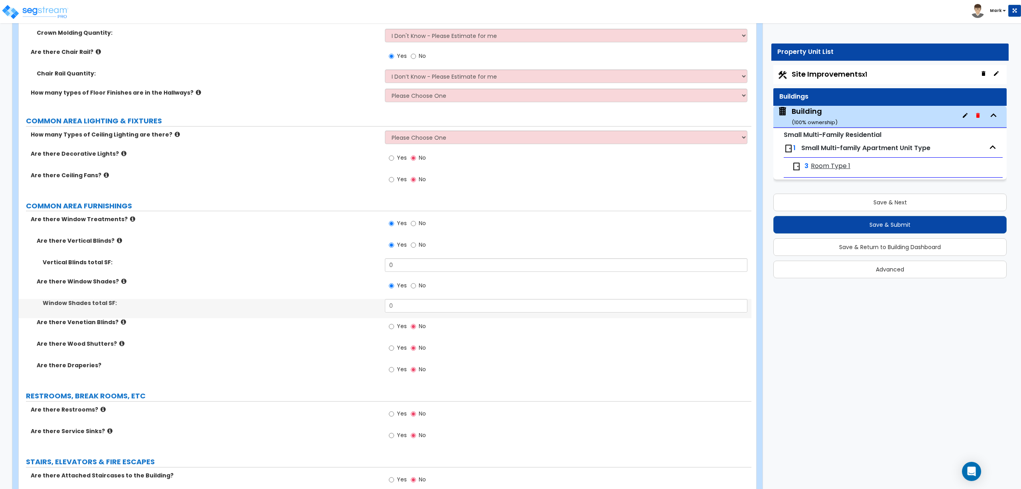
click at [397, 325] on span "Yes" at bounding box center [402, 326] width 10 height 8
click at [394, 325] on input "Yes" at bounding box center [391, 326] width 5 height 9
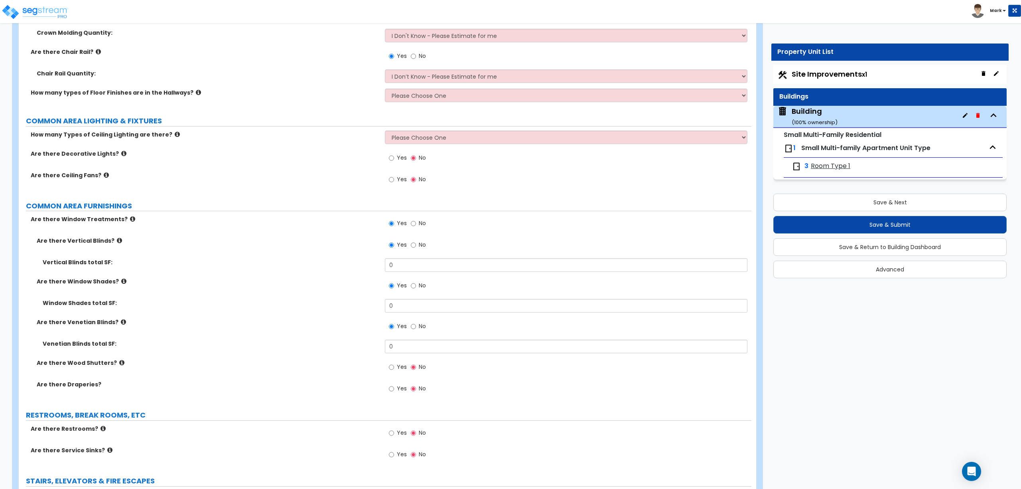
click at [404, 366] on span "Yes" at bounding box center [402, 367] width 10 height 8
click at [394, 366] on input "Yes" at bounding box center [391, 367] width 5 height 9
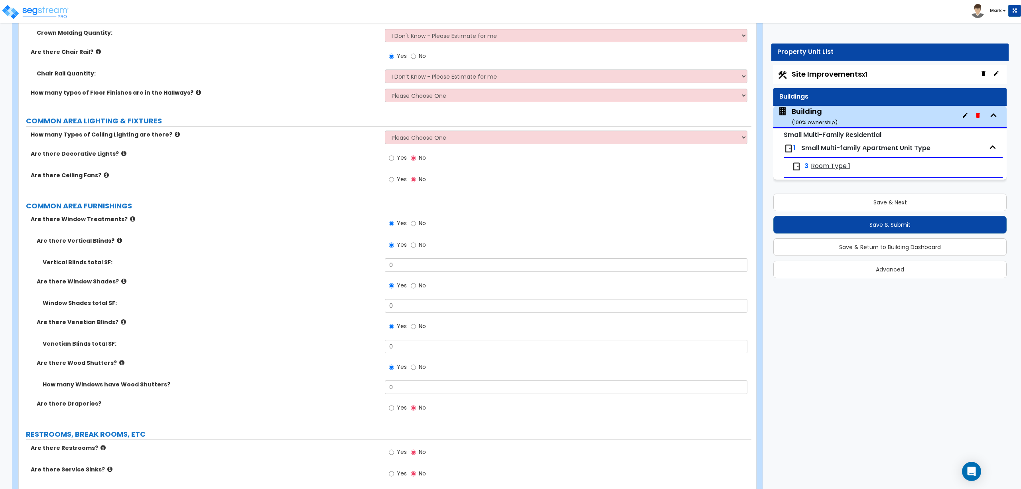
click at [418, 371] on label "No" at bounding box center [418, 368] width 15 height 14
click at [416, 371] on input "No" at bounding box center [413, 367] width 5 height 9
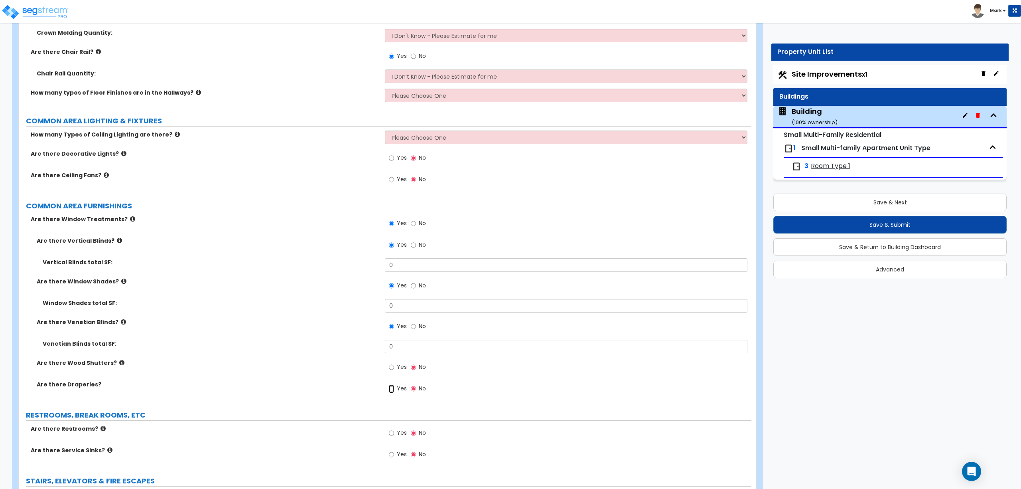
click at [391, 392] on input "Yes" at bounding box center [391, 388] width 5 height 9
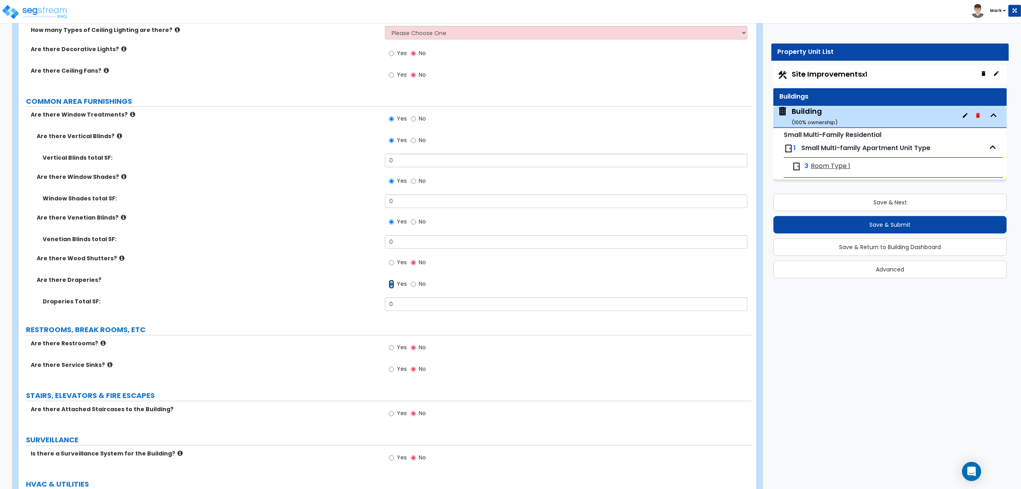
scroll to position [2926, 0]
drag, startPoint x: 206, startPoint y: 63, endPoint x: 188, endPoint y: 61, distance: 18.5
click at [206, 63] on div "Are there Decorative Lights? Yes No" at bounding box center [385, 54] width 733 height 22
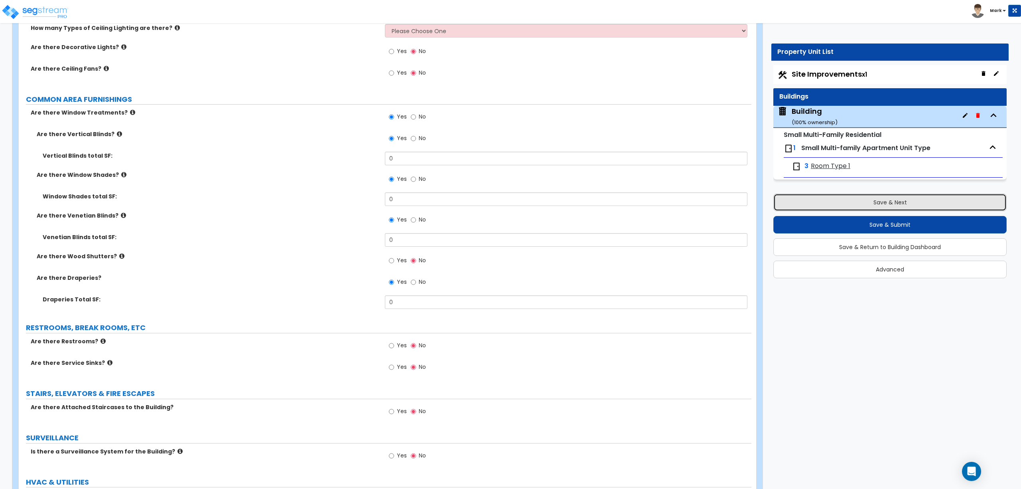
click at [884, 199] on button "Save & Next" at bounding box center [890, 203] width 233 height 18
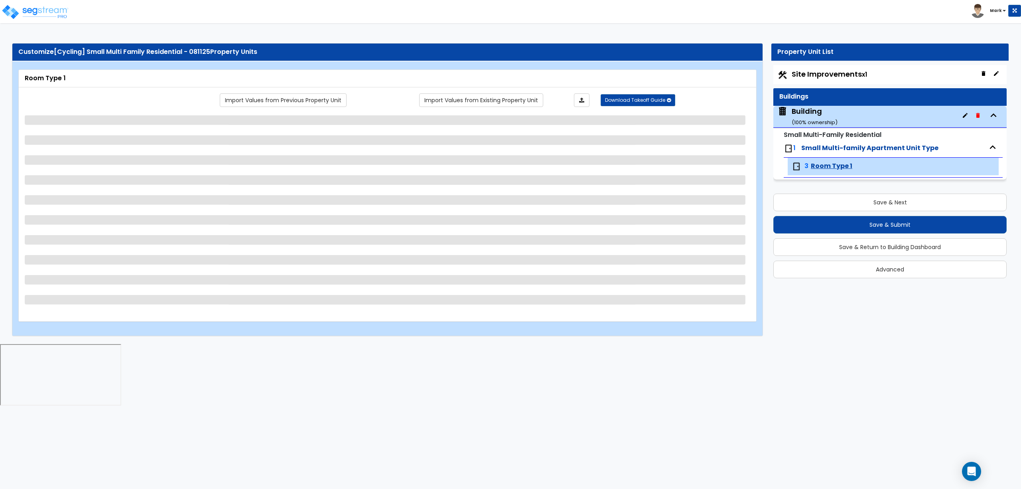
scroll to position [0, 0]
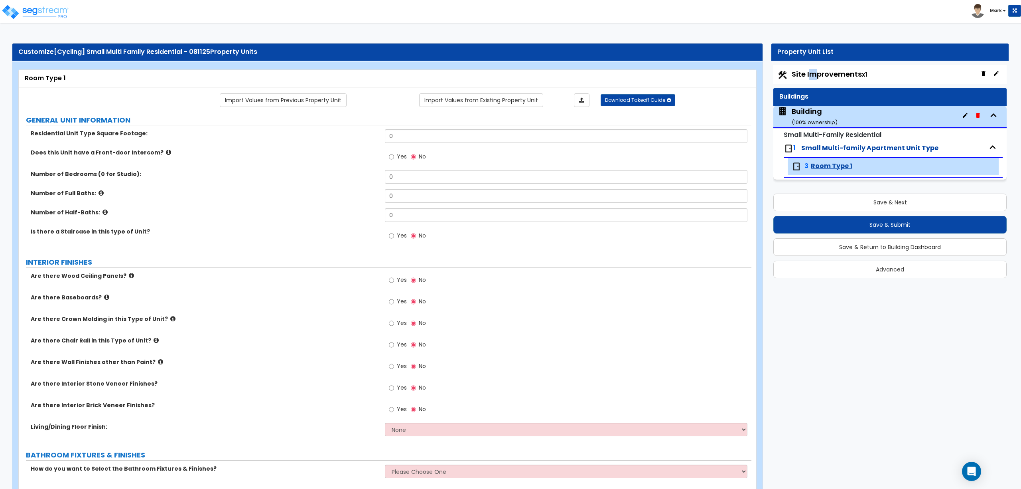
click at [812, 71] on span "Site Improvements x1" at bounding box center [829, 74] width 75 height 10
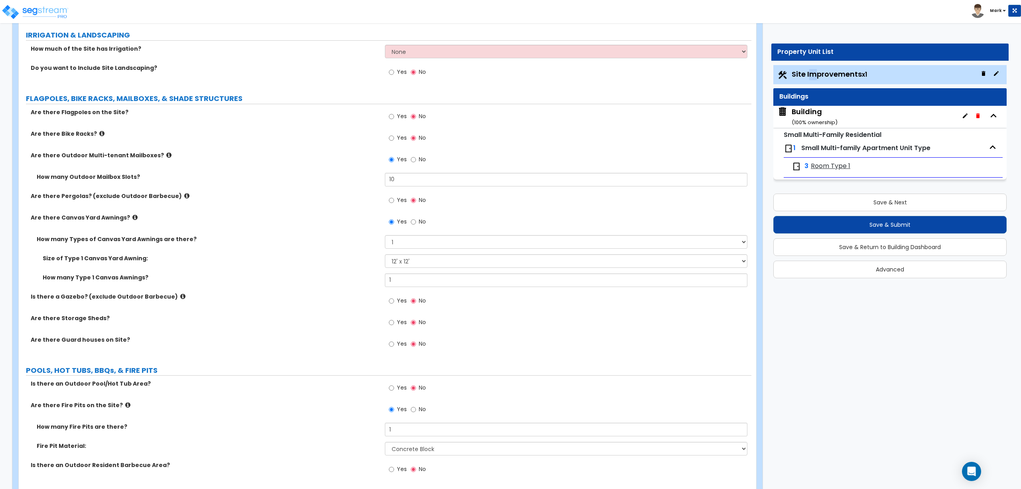
scroll to position [2075, 0]
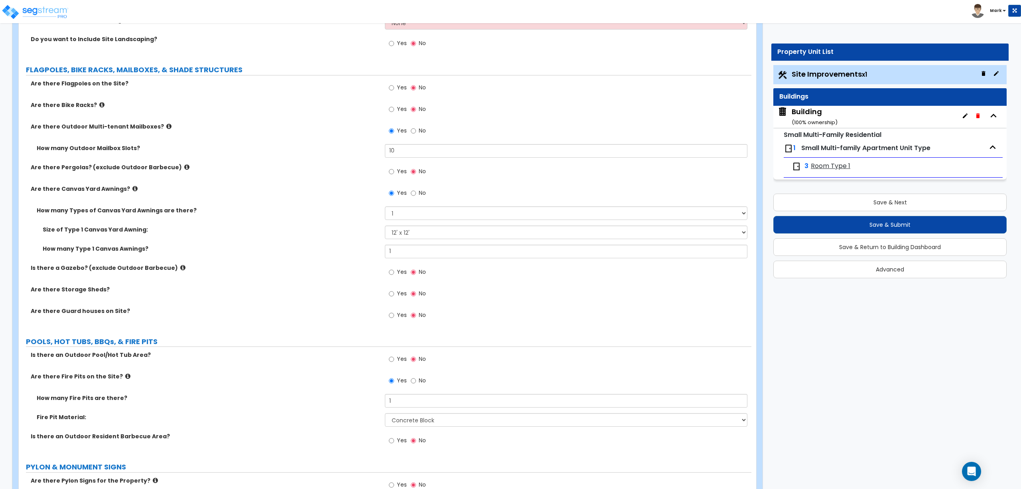
click at [237, 29] on div "How much of the Site has Irrigation? None I want to Enter an Approximate Percen…" at bounding box center [385, 25] width 733 height 19
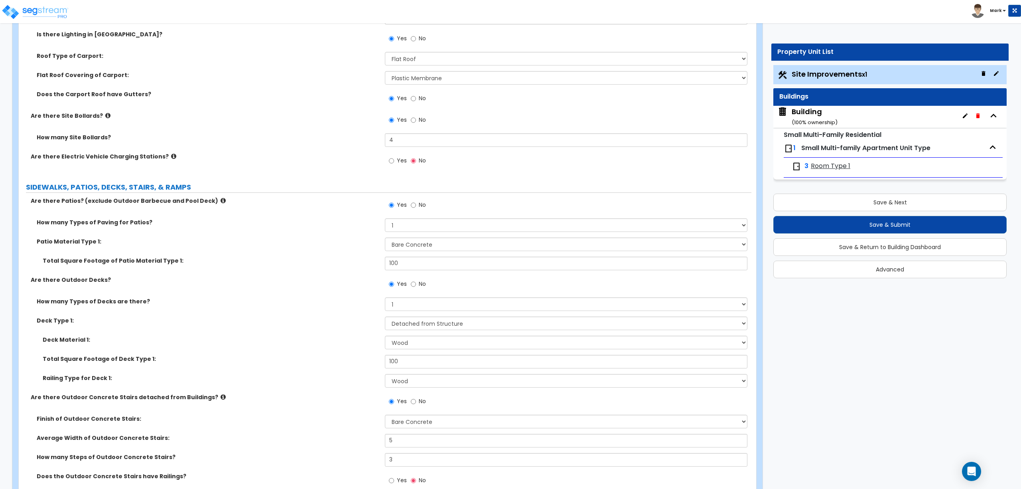
scroll to position [958, 0]
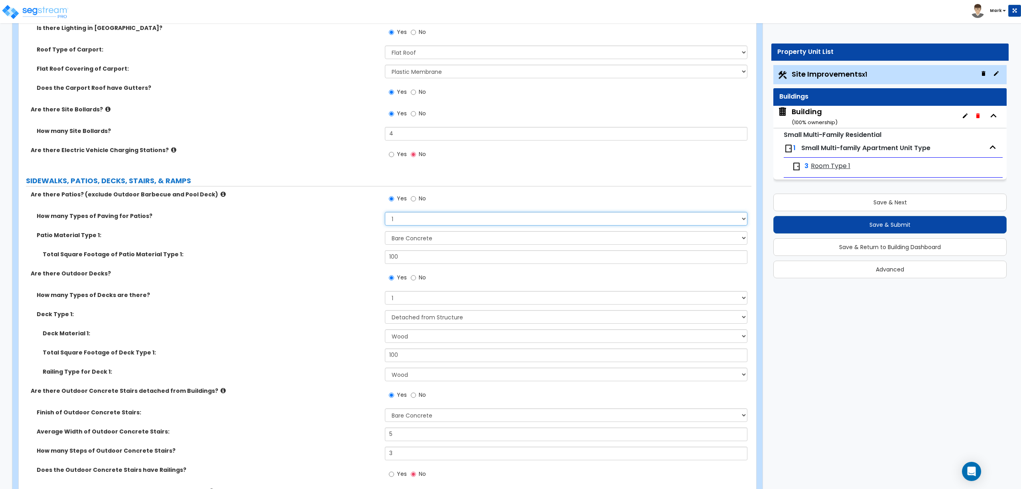
click at [421, 218] on select "1 2 3 4" at bounding box center [566, 219] width 362 height 14
click at [385, 213] on select "1 2 3 4" at bounding box center [566, 219] width 362 height 14
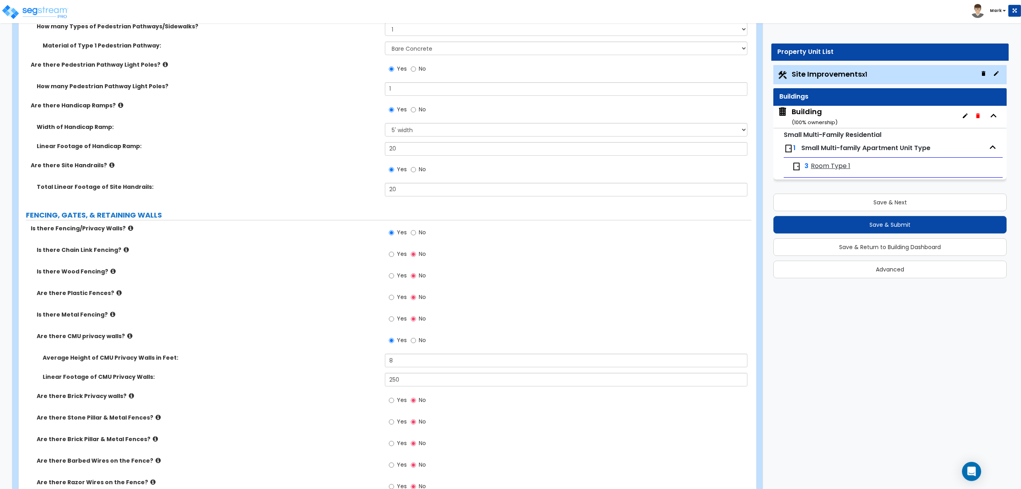
scroll to position [1543, 0]
click at [404, 257] on span "Yes" at bounding box center [402, 253] width 10 height 8
click at [394, 257] on input "Yes" at bounding box center [391, 253] width 5 height 9
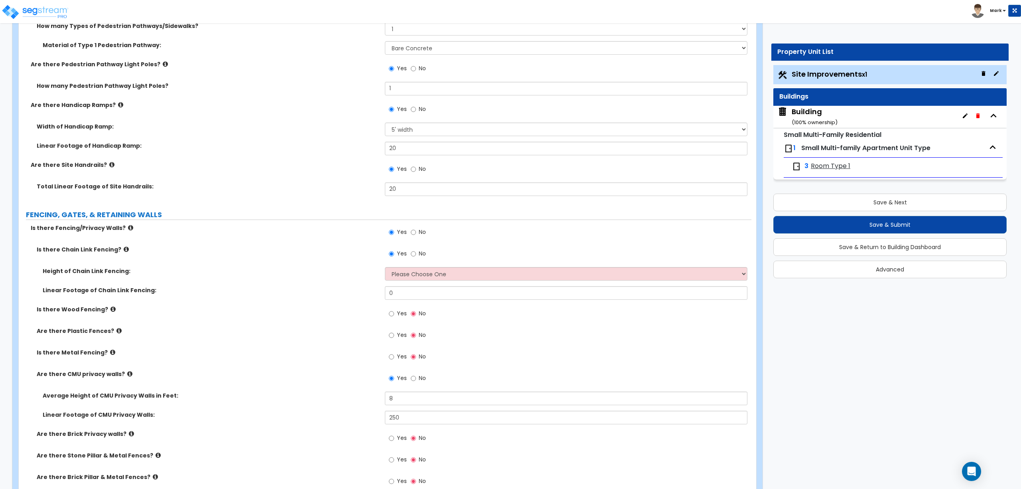
click at [396, 316] on label "Yes" at bounding box center [398, 315] width 18 height 14
click at [394, 316] on input "Yes" at bounding box center [391, 313] width 5 height 9
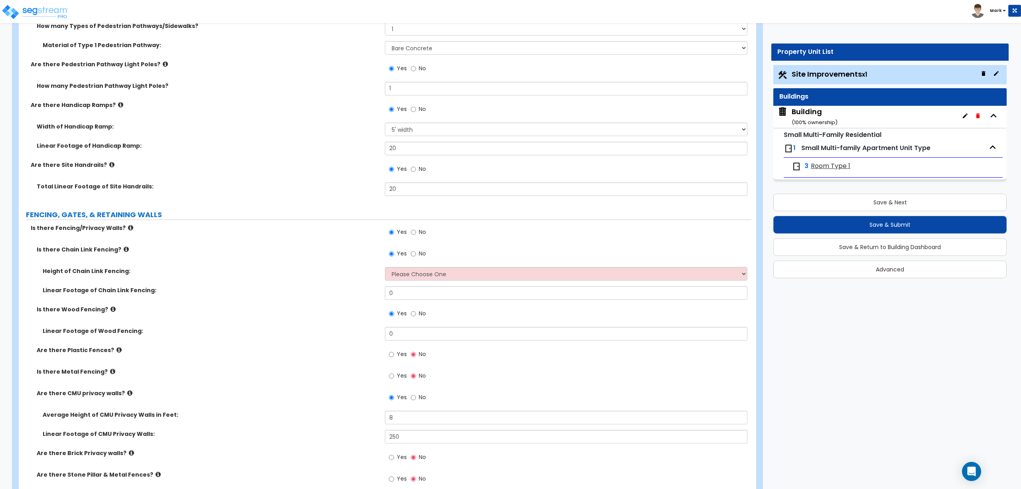
click at [398, 373] on span "Yes" at bounding box center [402, 375] width 10 height 8
click at [394, 373] on input "Yes" at bounding box center [391, 375] width 5 height 9
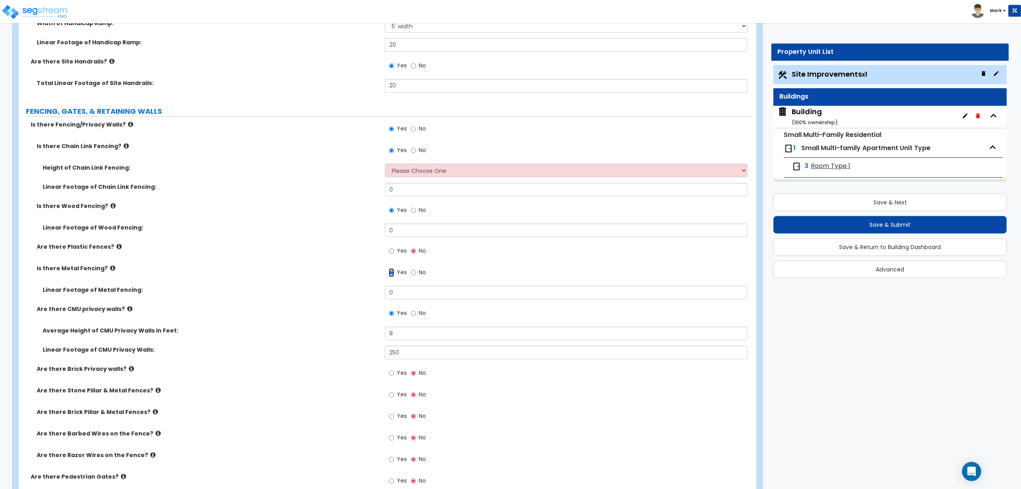
scroll to position [1649, 0]
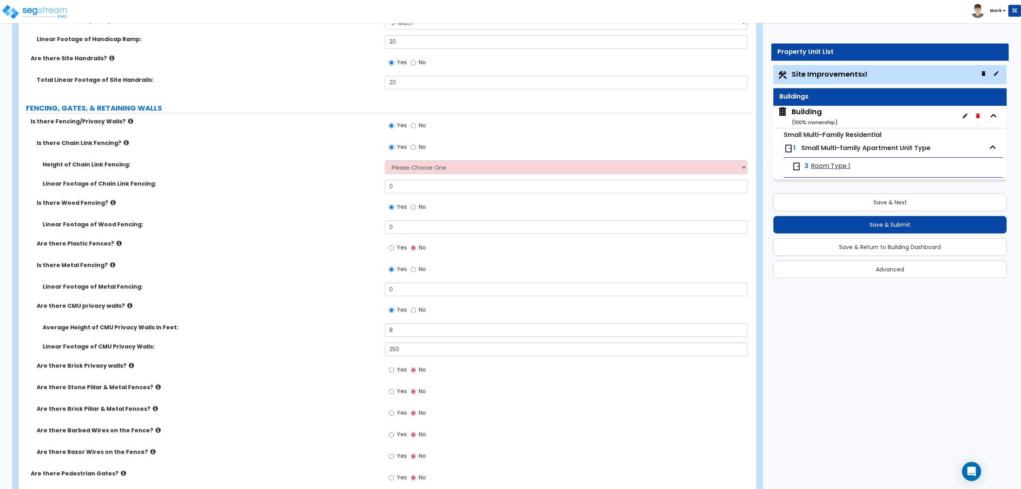
click at [395, 247] on label "Yes" at bounding box center [398, 249] width 18 height 14
click at [394, 247] on input "Yes" at bounding box center [391, 247] width 5 height 9
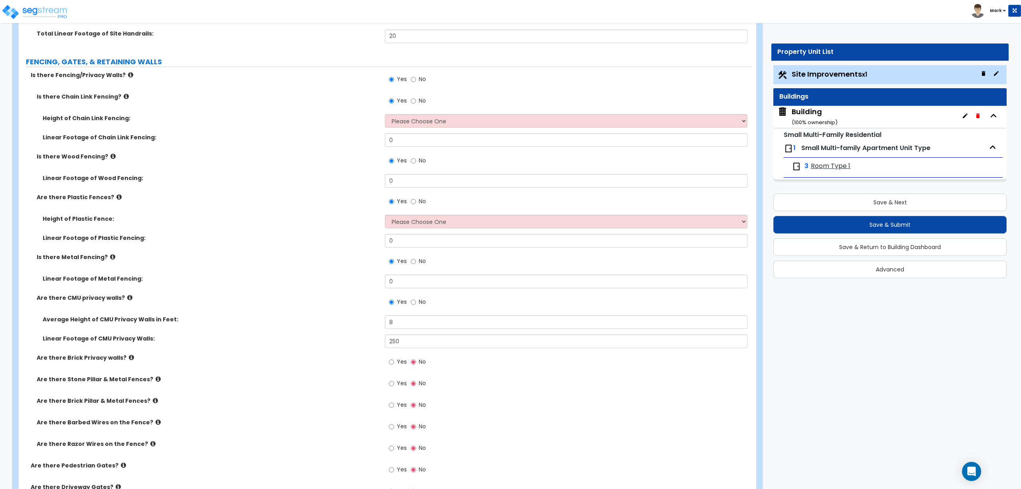
scroll to position [1702, 0]
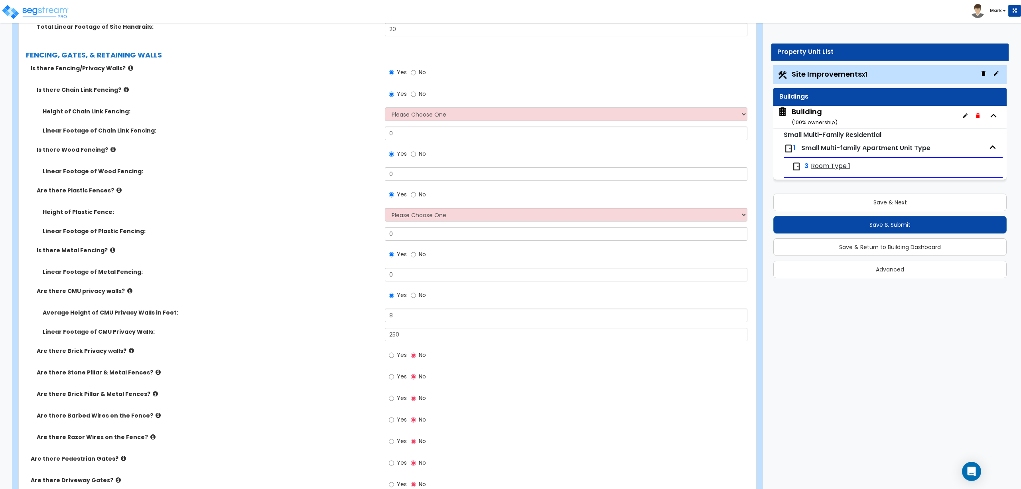
click at [395, 355] on label "Yes" at bounding box center [398, 356] width 18 height 14
click at [394, 355] on input "Yes" at bounding box center [391, 355] width 5 height 9
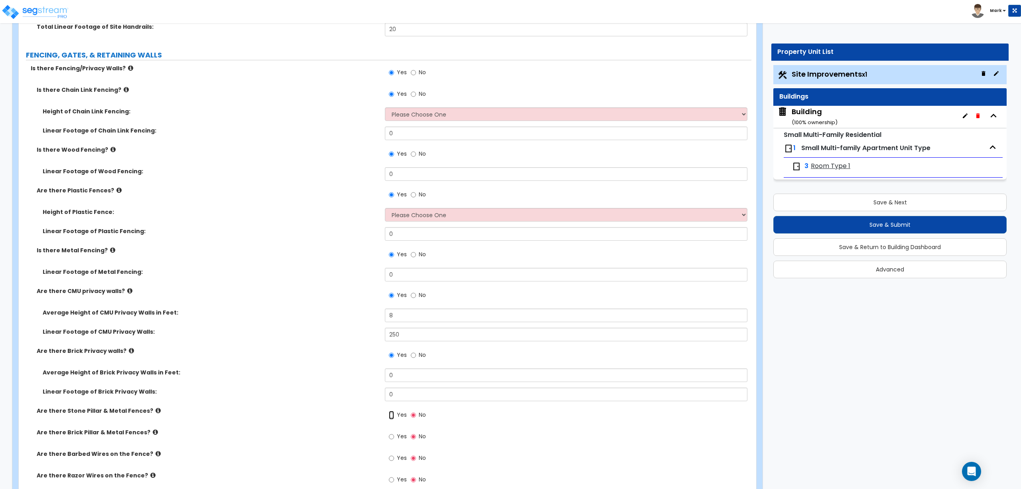
click at [391, 414] on input "Yes" at bounding box center [391, 415] width 5 height 9
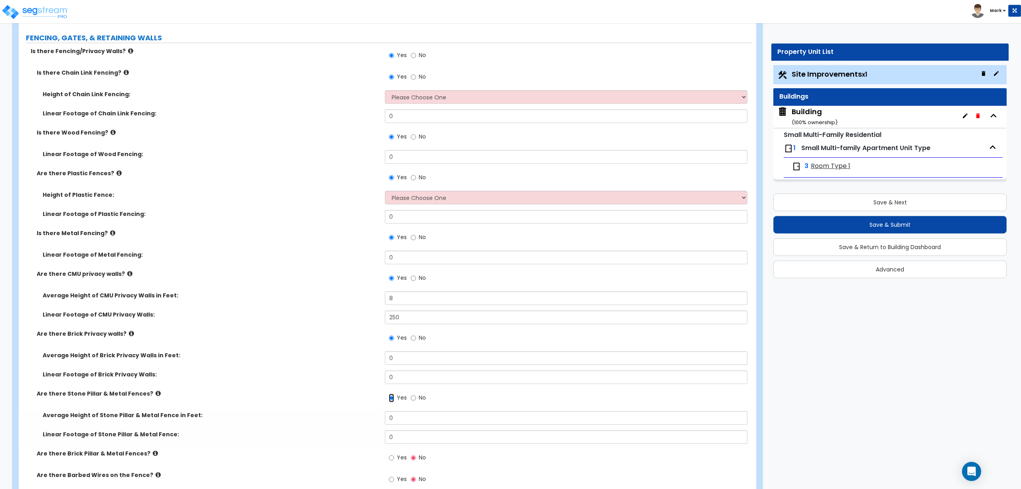
scroll to position [1756, 0]
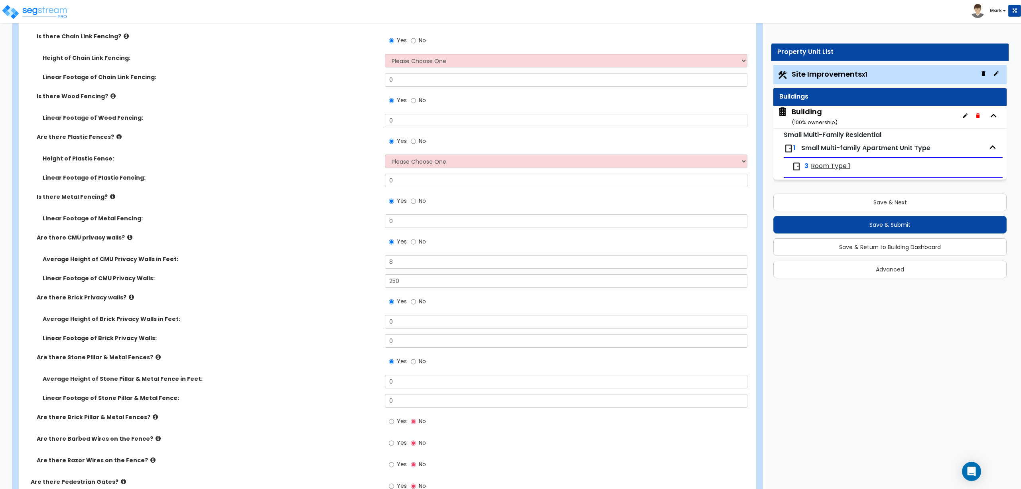
click at [395, 423] on label "Yes" at bounding box center [398, 422] width 18 height 14
click at [394, 423] on input "Yes" at bounding box center [391, 421] width 5 height 9
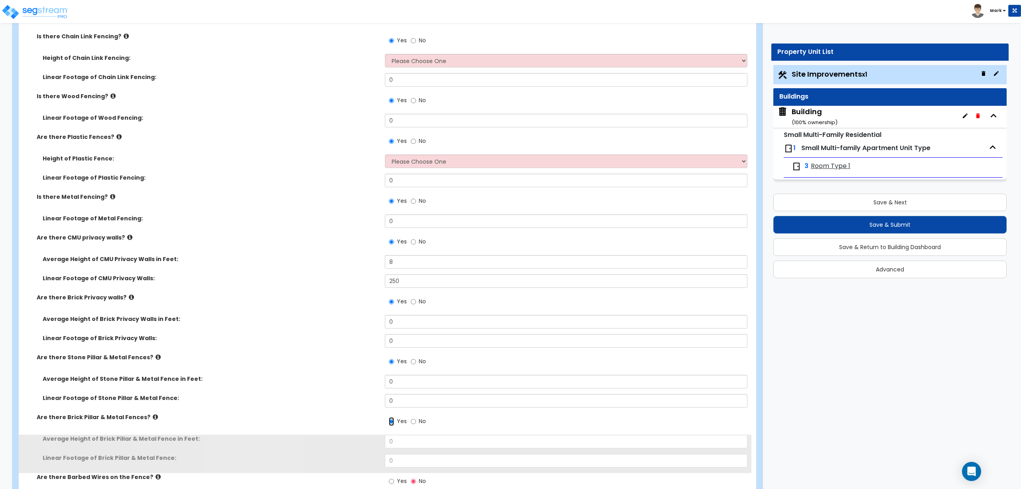
scroll to position [1809, 0]
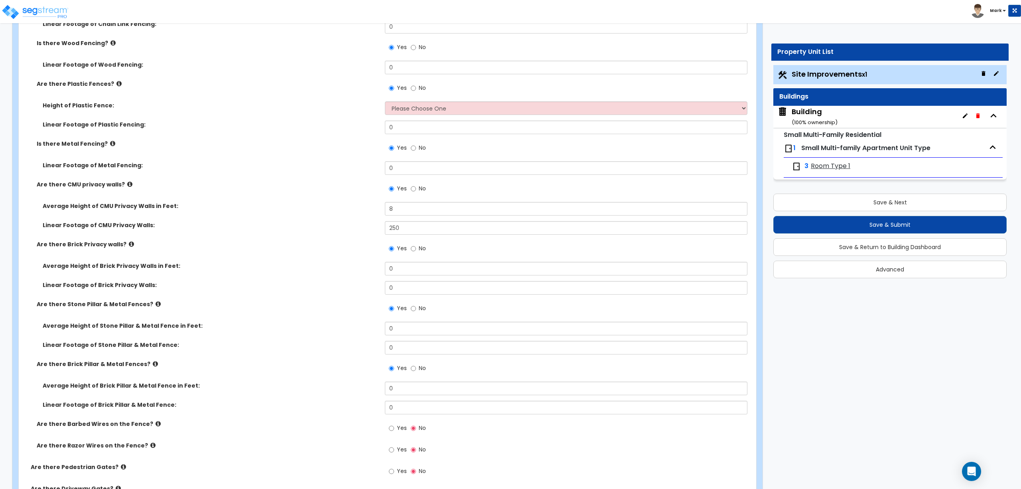
click at [397, 427] on span "Yes" at bounding box center [402, 428] width 10 height 8
click at [394, 427] on input "Yes" at bounding box center [391, 428] width 5 height 9
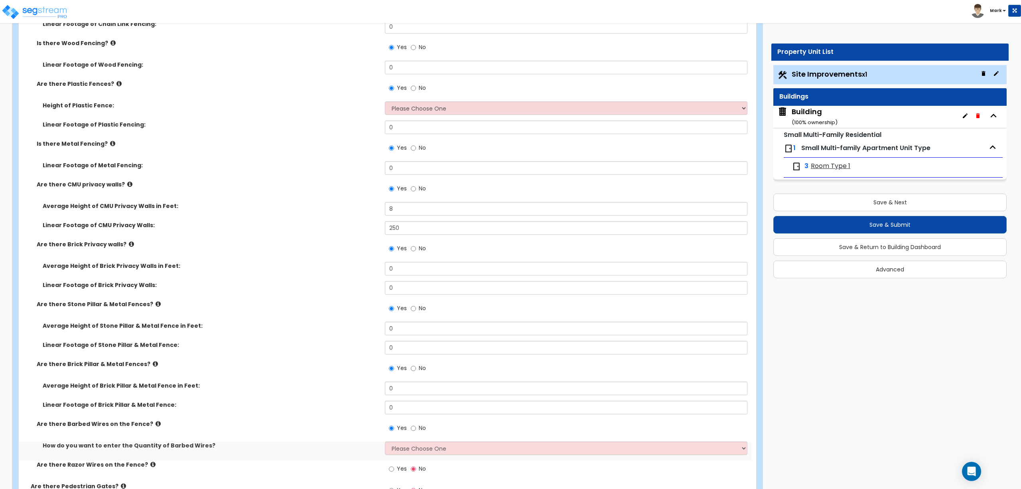
click at [422, 428] on span "No" at bounding box center [422, 428] width 7 height 8
click at [416, 428] on input "No" at bounding box center [413, 428] width 5 height 9
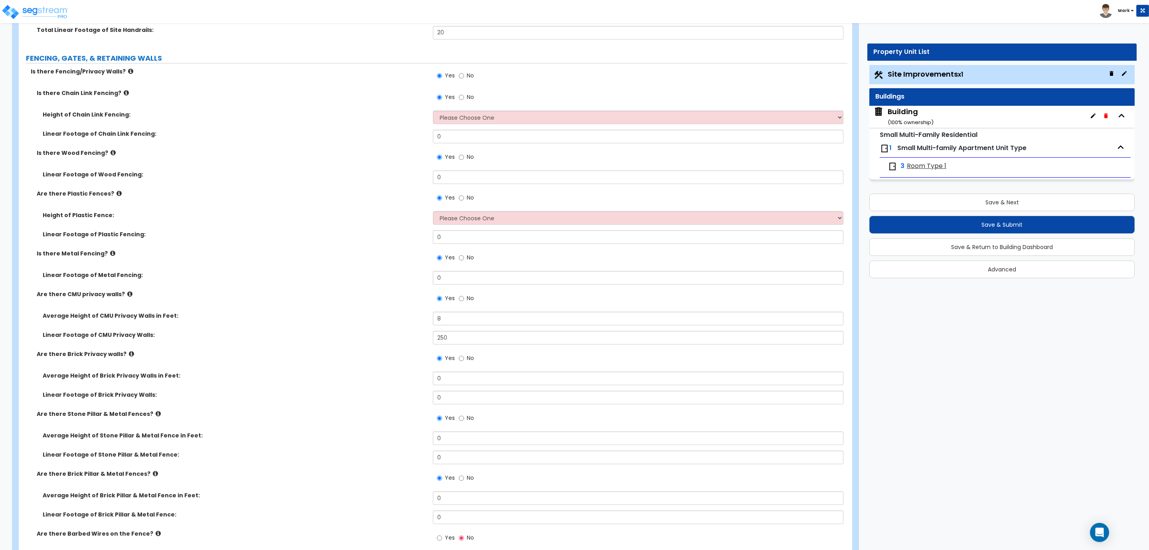
scroll to position [1608, 0]
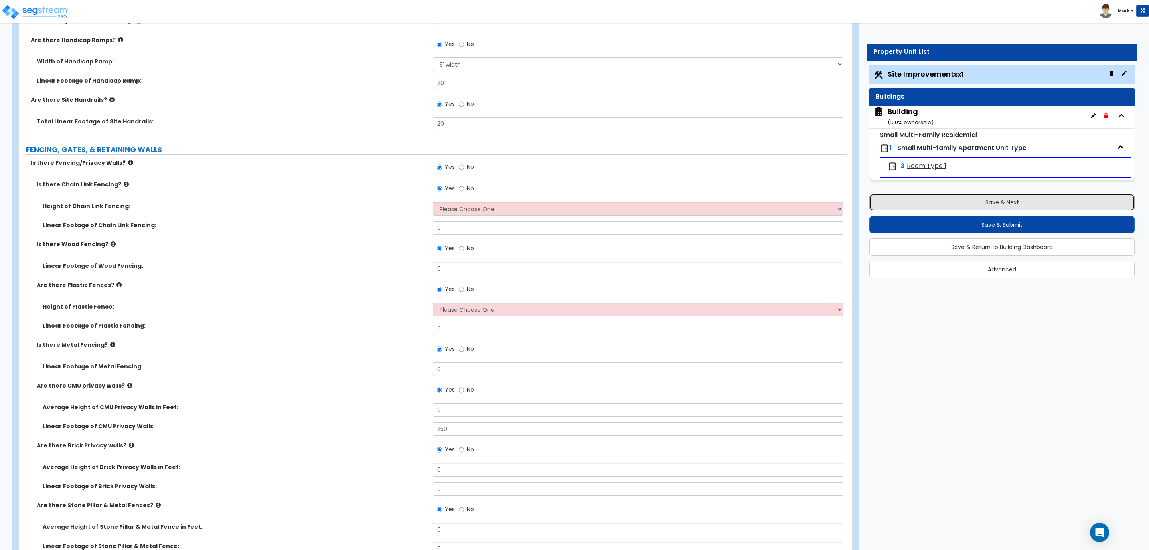
click at [944, 199] on button "Save & Next" at bounding box center [1001, 203] width 265 height 18
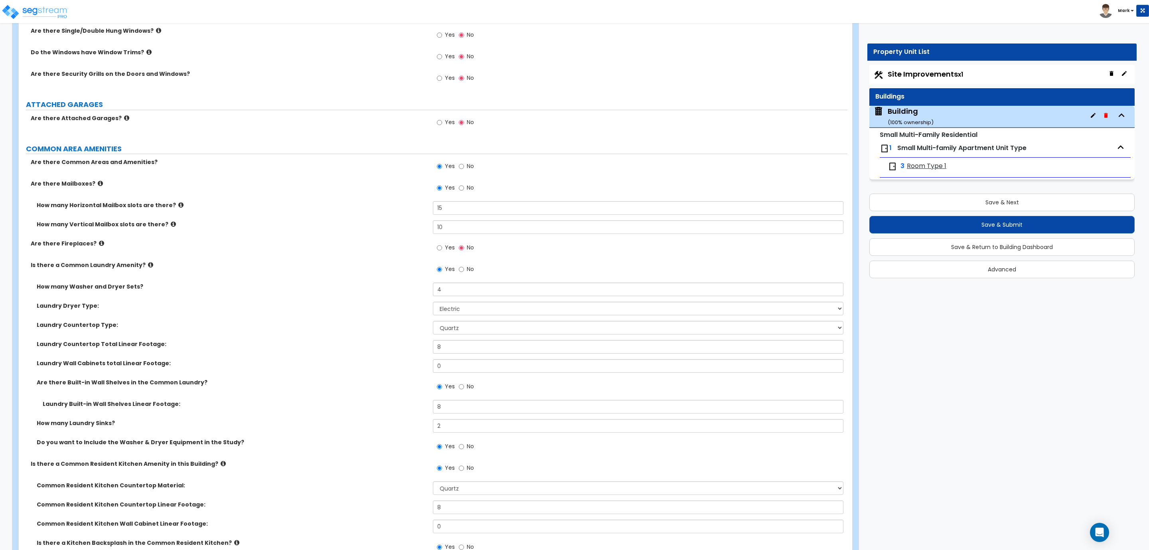
scroll to position [1855, 0]
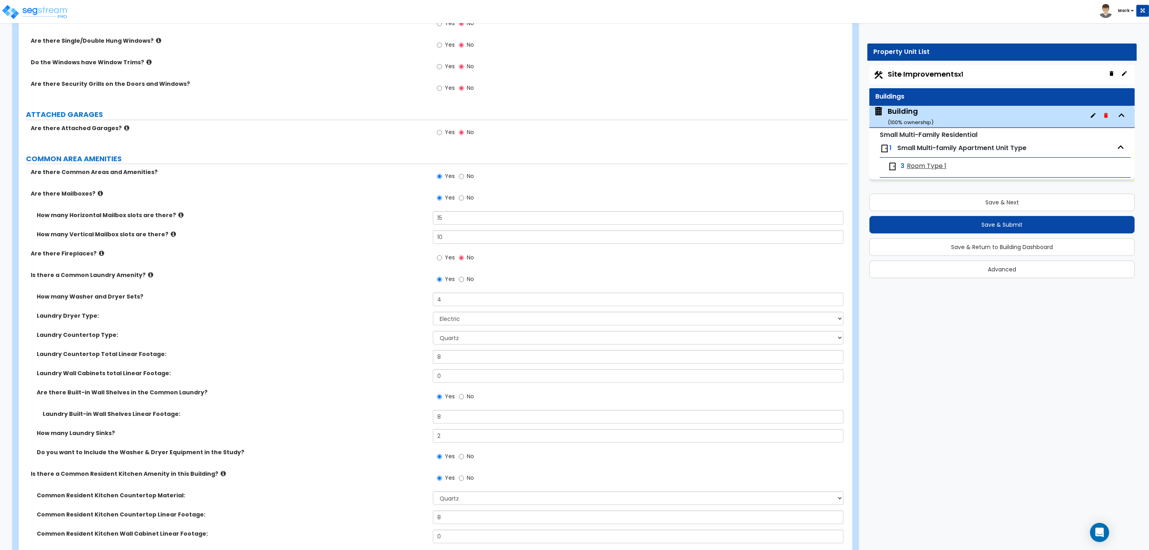
click at [445, 257] on span "Yes" at bounding box center [450, 257] width 10 height 8
click at [442, 257] on input "Yes" at bounding box center [439, 257] width 5 height 9
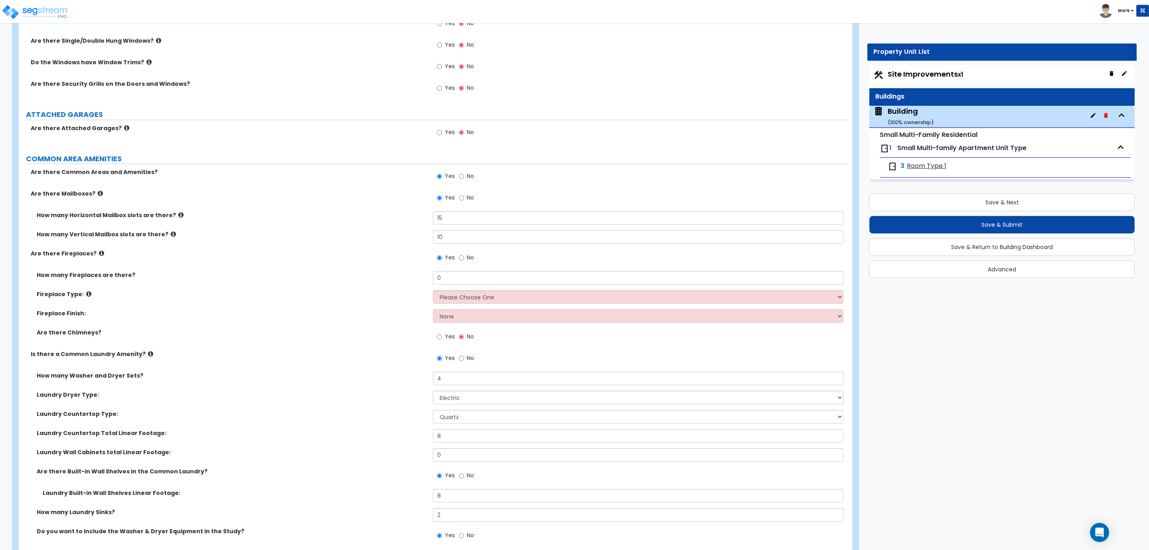
click at [443, 344] on label "Yes" at bounding box center [446, 338] width 18 height 14
click at [442, 341] on input "Yes" at bounding box center [439, 336] width 5 height 9
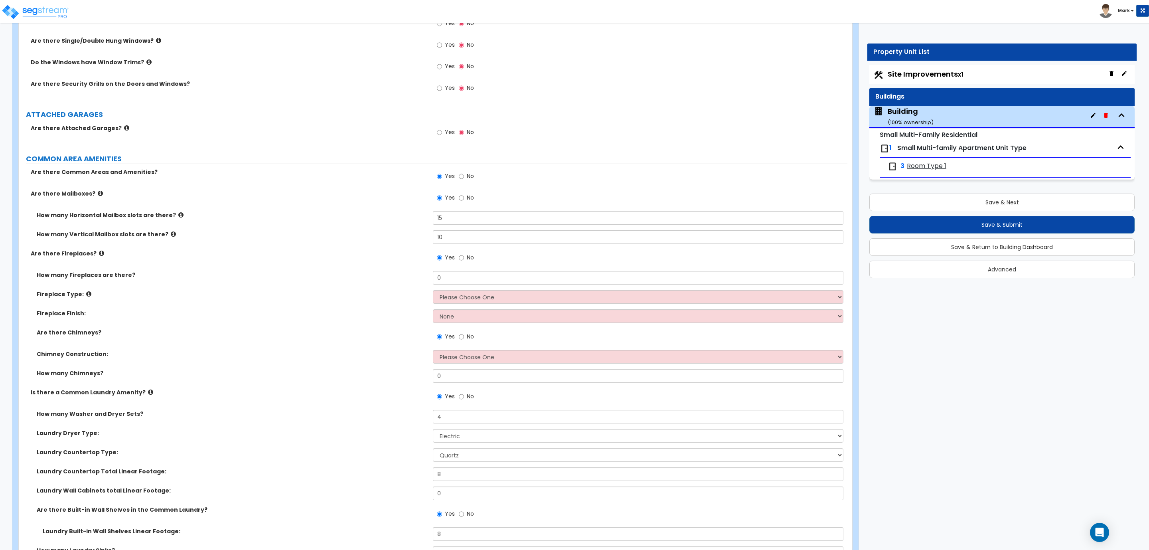
click at [466, 260] on label "No" at bounding box center [466, 259] width 15 height 14
click at [464, 260] on input "No" at bounding box center [461, 257] width 5 height 9
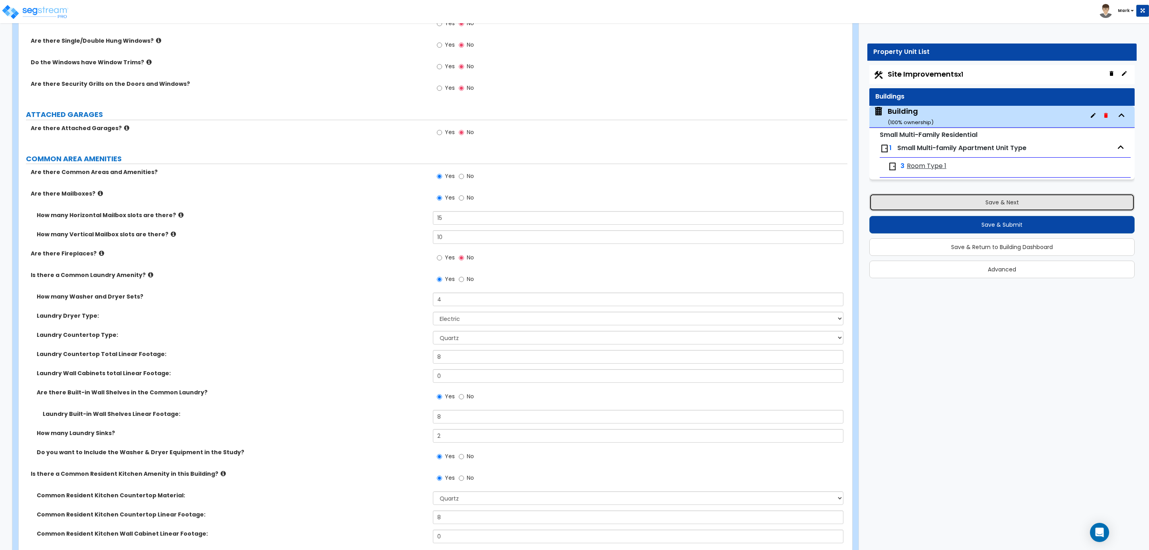
click at [976, 200] on button "Save & Next" at bounding box center [1001, 203] width 265 height 18
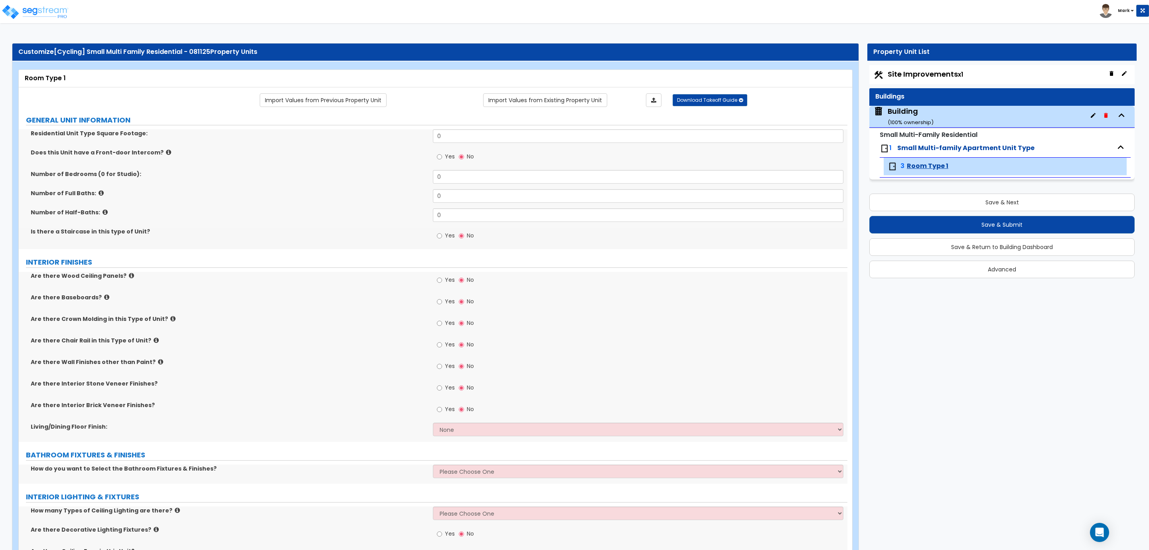
click at [942, 75] on span "Site Improvements x1" at bounding box center [925, 74] width 75 height 10
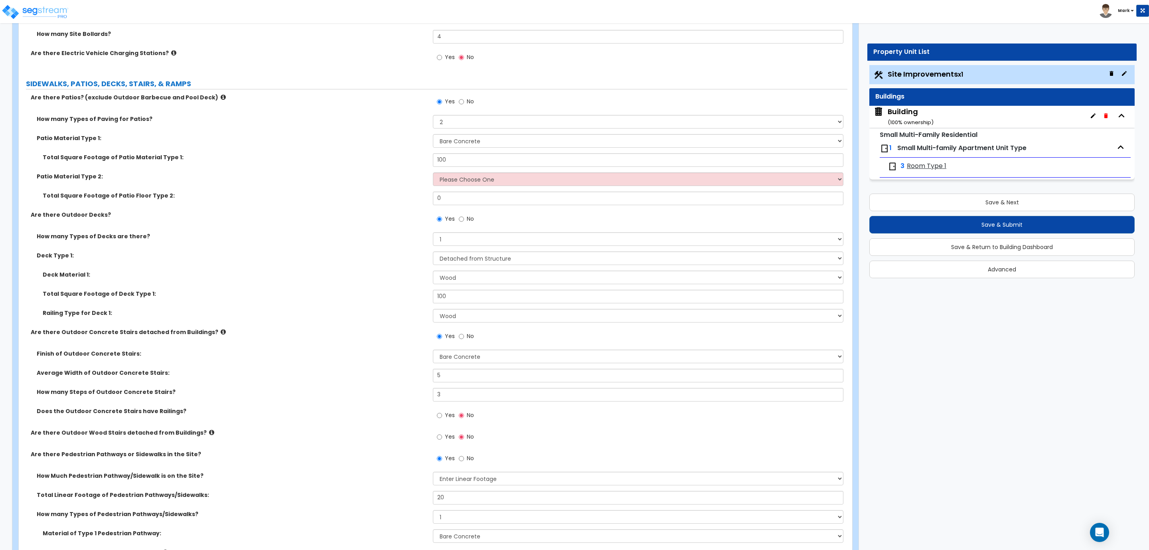
scroll to position [1077, 0]
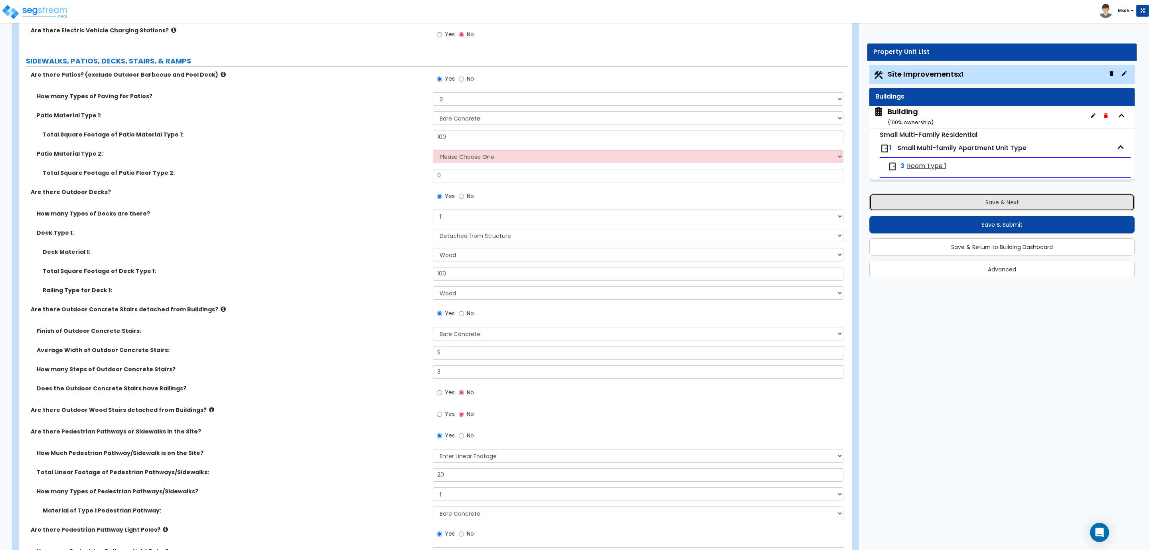
click at [944, 206] on button "Save & Next" at bounding box center [1001, 203] width 265 height 18
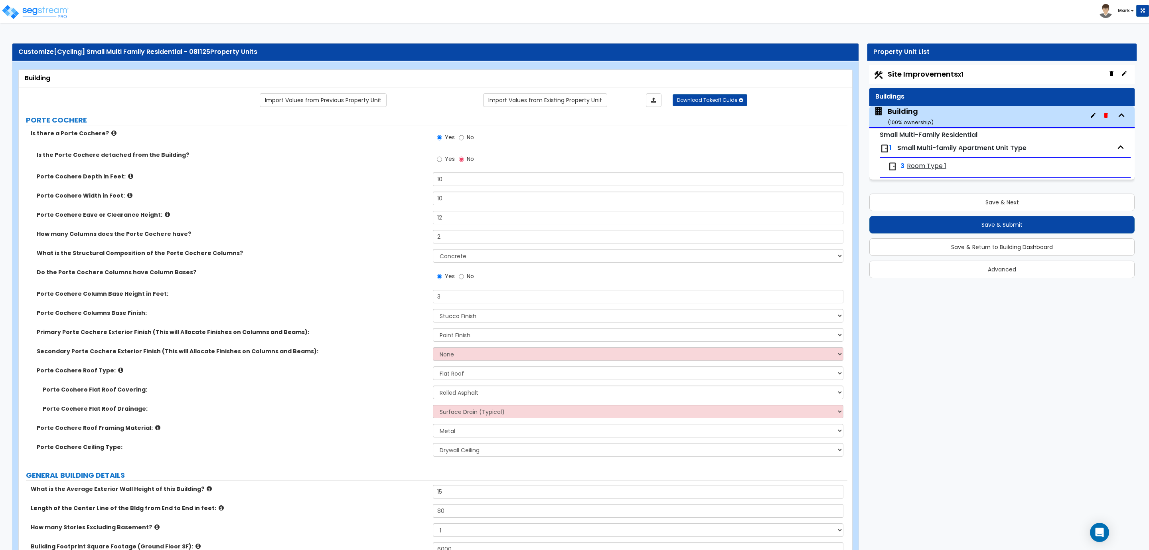
drag, startPoint x: 623, startPoint y: 148, endPoint x: 620, endPoint y: 158, distance: 9.9
click at [623, 149] on div "Yes No" at bounding box center [640, 140] width 414 height 22
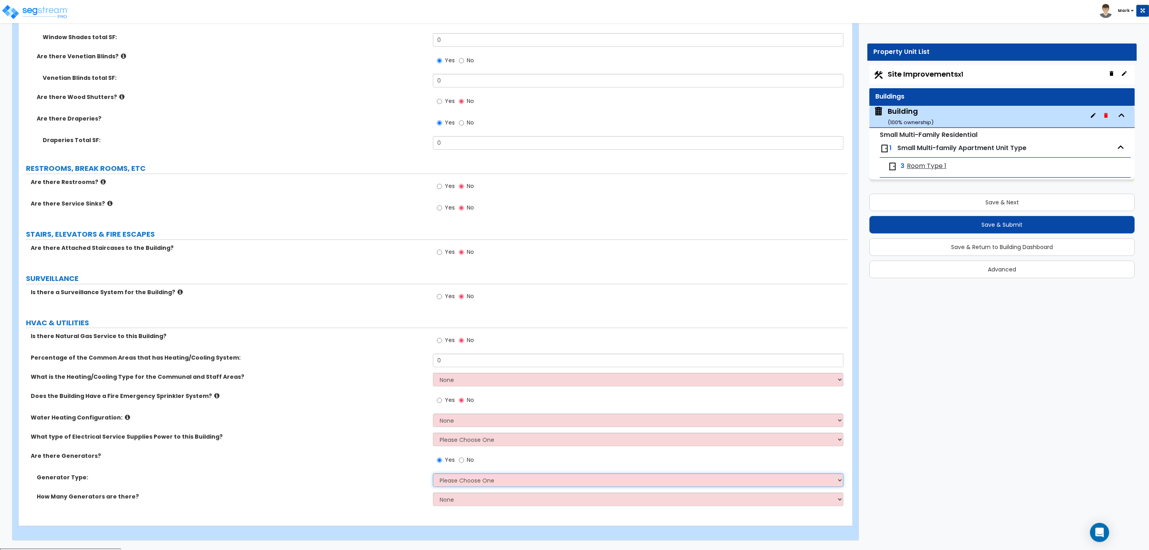
click at [448, 487] on select "Please Choose One Gas Diesel" at bounding box center [638, 480] width 410 height 14
click at [433, 475] on select "Please Choose One Gas Diesel" at bounding box center [638, 480] width 410 height 14
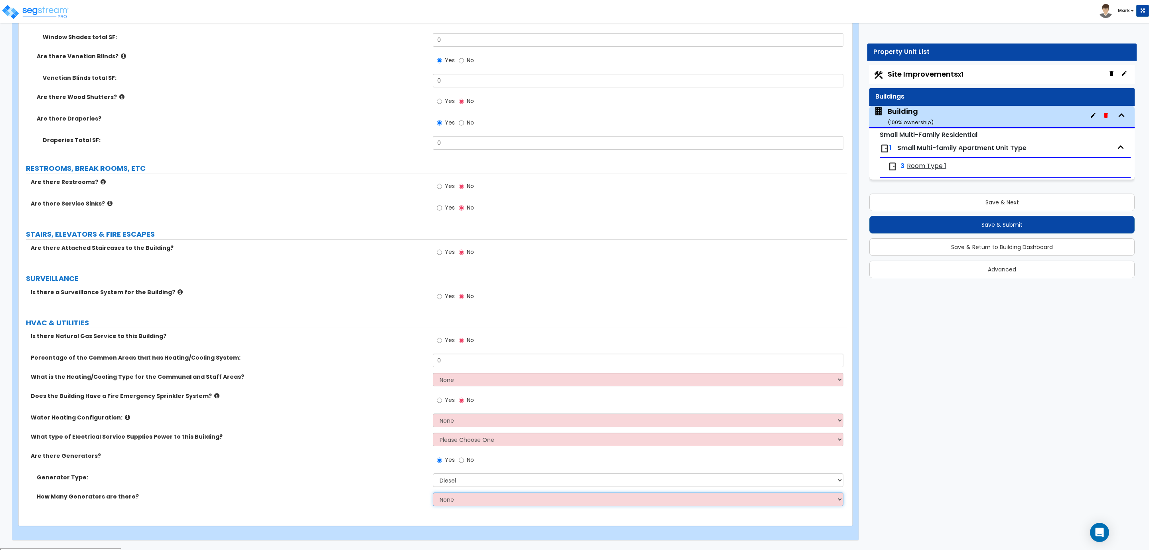
click at [452, 488] on select "None 1 2 3" at bounding box center [638, 499] width 410 height 14
click at [433, 488] on select "None 1 2 3" at bounding box center [638, 499] width 410 height 14
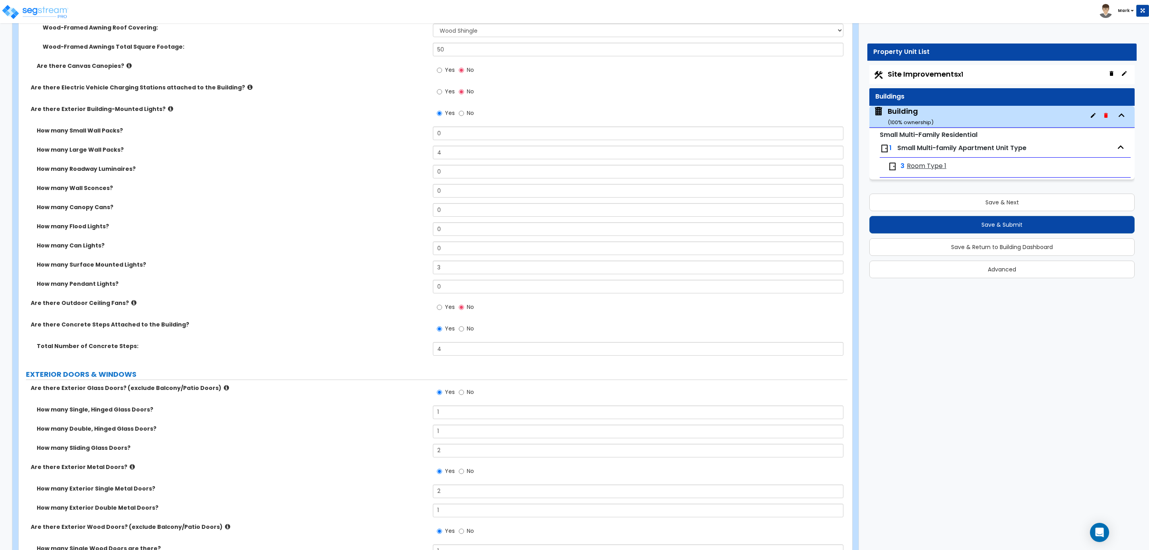
scroll to position [1148, 0]
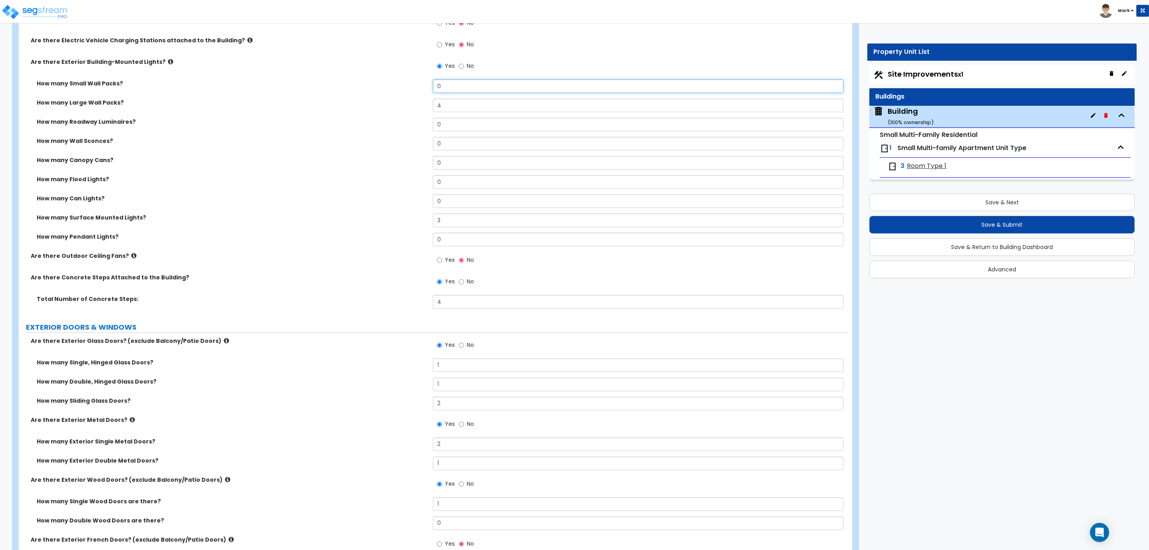
drag, startPoint x: 446, startPoint y: 90, endPoint x: 433, endPoint y: 97, distance: 14.8
click at [434, 96] on div "How many Small Wall Packs? 0" at bounding box center [433, 88] width 829 height 19
drag, startPoint x: 444, startPoint y: 129, endPoint x: 431, endPoint y: 129, distance: 12.8
click at [431, 129] on div "How many Roadway Luminaires? 0" at bounding box center [433, 127] width 829 height 19
drag, startPoint x: 443, startPoint y: 145, endPoint x: 437, endPoint y: 160, distance: 16.2
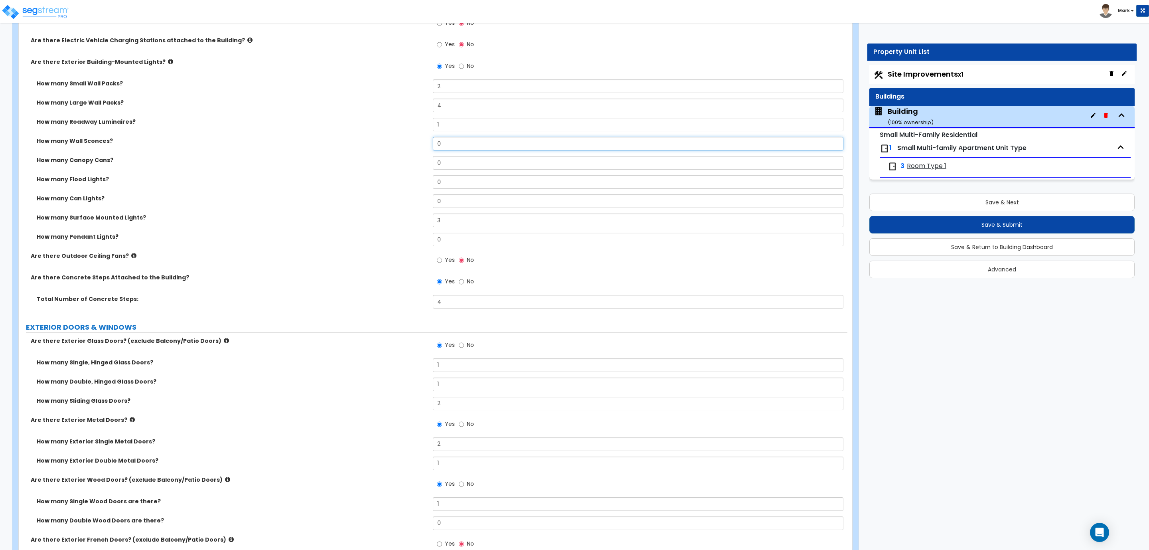
click at [431, 145] on div "How many Wall Sconces? 0" at bounding box center [433, 146] width 829 height 19
drag, startPoint x: 438, startPoint y: 164, endPoint x: 433, endPoint y: 166, distance: 5.3
click at [433, 166] on input "0" at bounding box center [638, 163] width 410 height 14
drag, startPoint x: 443, startPoint y: 176, endPoint x: 430, endPoint y: 182, distance: 14.5
click at [430, 182] on div "How many Flood Lights? 0" at bounding box center [433, 184] width 829 height 19
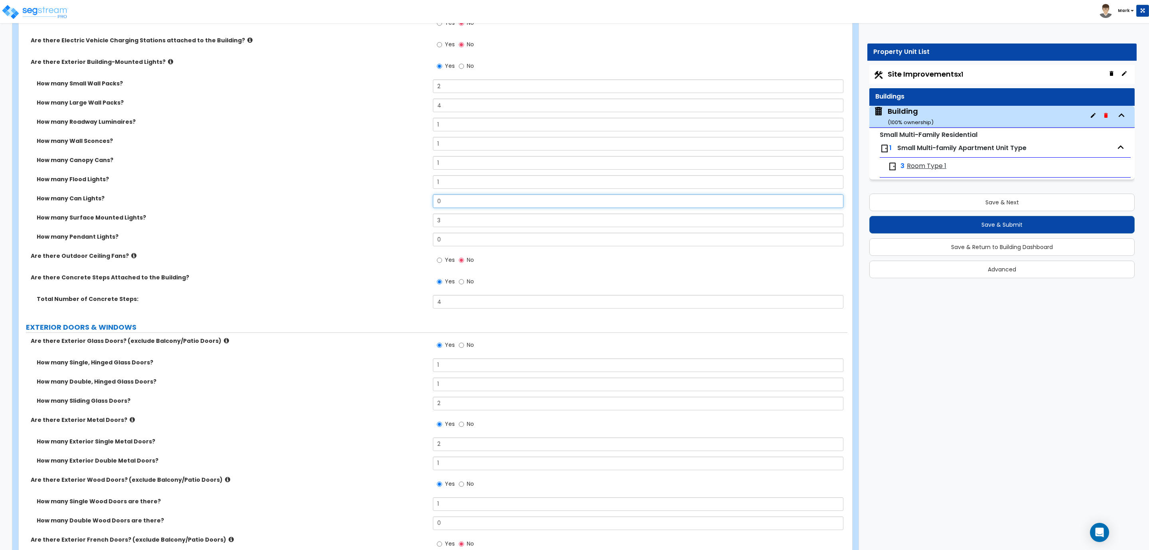
drag, startPoint x: 449, startPoint y: 206, endPoint x: 429, endPoint y: 206, distance: 19.9
click at [429, 206] on div "How many Can Lights? 0" at bounding box center [433, 203] width 829 height 19
drag, startPoint x: 430, startPoint y: 222, endPoint x: 401, endPoint y: 224, distance: 28.8
click at [399, 222] on div "How many Surface Mounted Lights? 3" at bounding box center [433, 222] width 829 height 19
drag, startPoint x: 444, startPoint y: 224, endPoint x: 423, endPoint y: 224, distance: 21.5
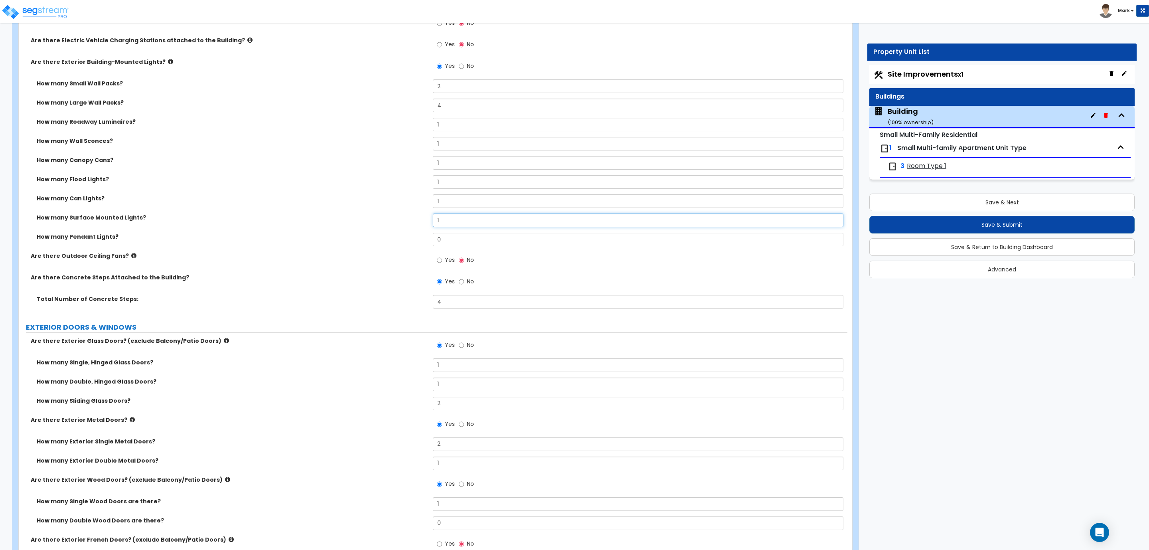
click at [423, 224] on div "How many Surface Mounted Lights? 1" at bounding box center [433, 222] width 829 height 19
drag, startPoint x: 452, startPoint y: 243, endPoint x: 383, endPoint y: 239, distance: 69.6
click at [383, 239] on div "How many Pendant Lights? 0" at bounding box center [433, 242] width 829 height 19
click at [450, 267] on label "Yes" at bounding box center [446, 261] width 18 height 14
click at [442, 265] on input "Yes" at bounding box center [439, 260] width 5 height 9
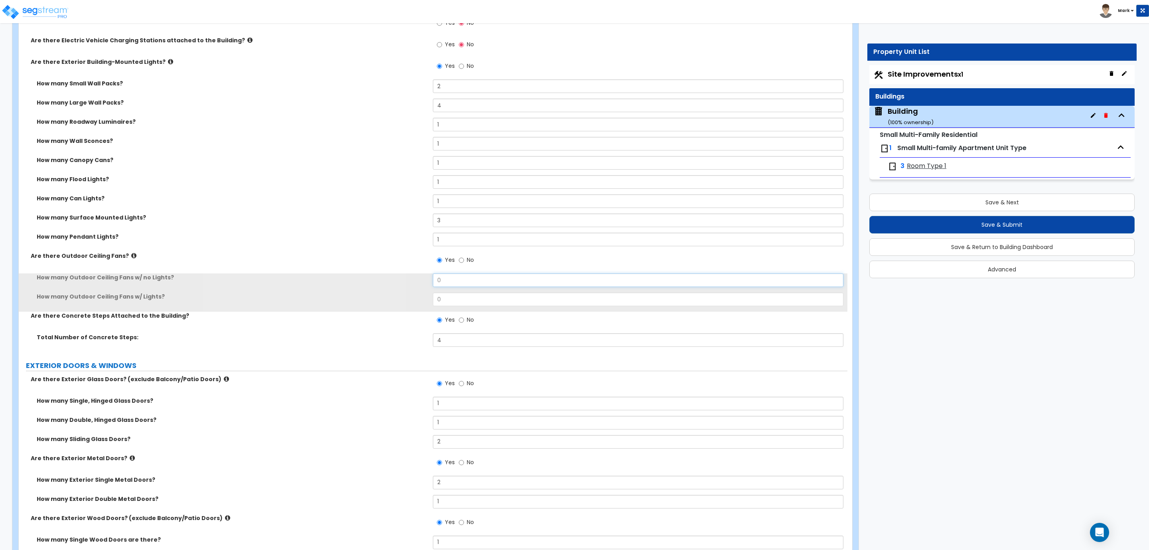
click at [397, 290] on div "How many Outdoor Ceiling Fans w/ no Lights? 0" at bounding box center [433, 282] width 829 height 19
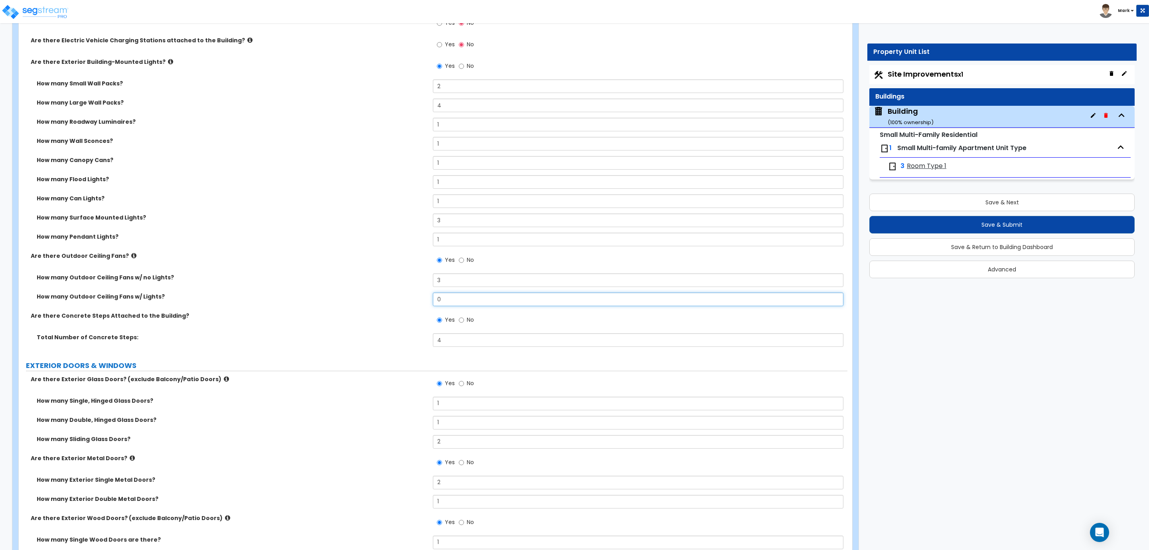
drag, startPoint x: 449, startPoint y: 303, endPoint x: 409, endPoint y: 304, distance: 39.5
click at [409, 304] on div "How many Outdoor Ceiling Fans w/ Lights? 0" at bounding box center [433, 301] width 829 height 19
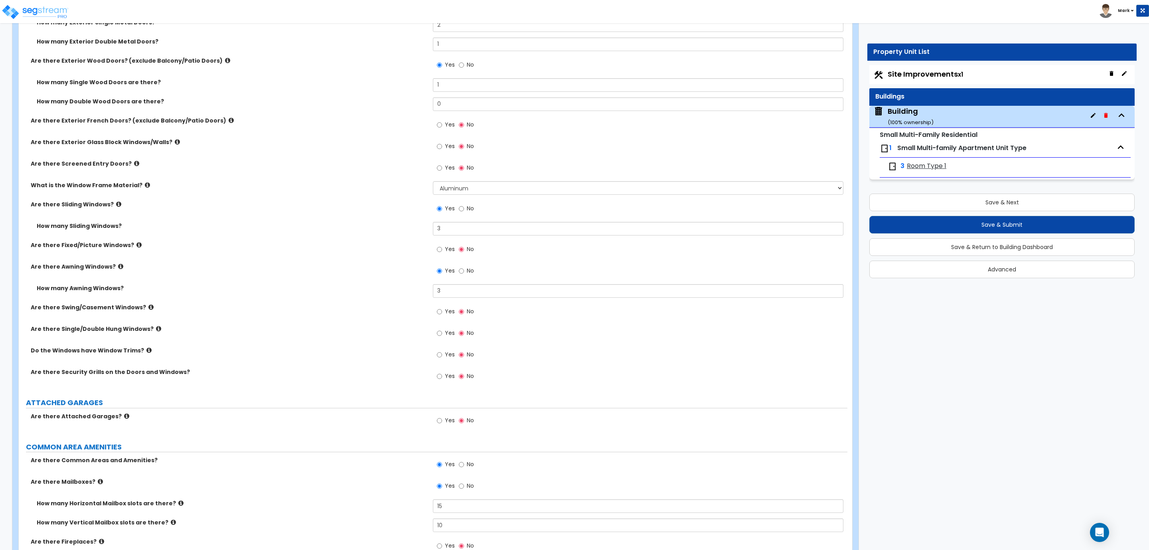
scroll to position [1627, 0]
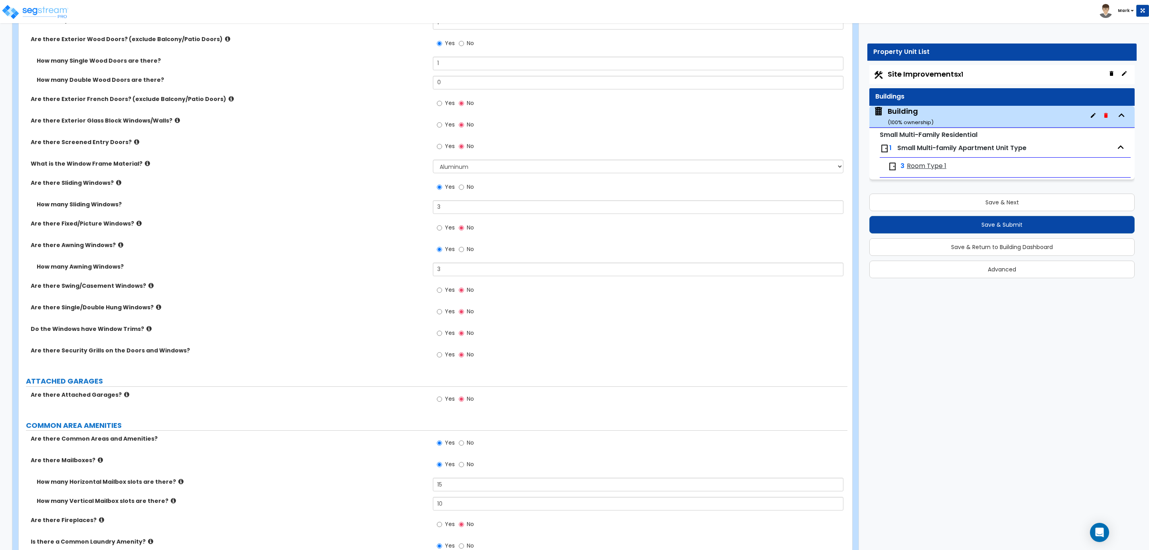
click at [452, 336] on span "Yes" at bounding box center [450, 333] width 10 height 8
click at [442, 336] on input "Yes" at bounding box center [439, 333] width 5 height 9
click at [442, 353] on label "Yes" at bounding box center [446, 356] width 18 height 14
click at [442, 353] on input "Yes" at bounding box center [439, 354] width 5 height 9
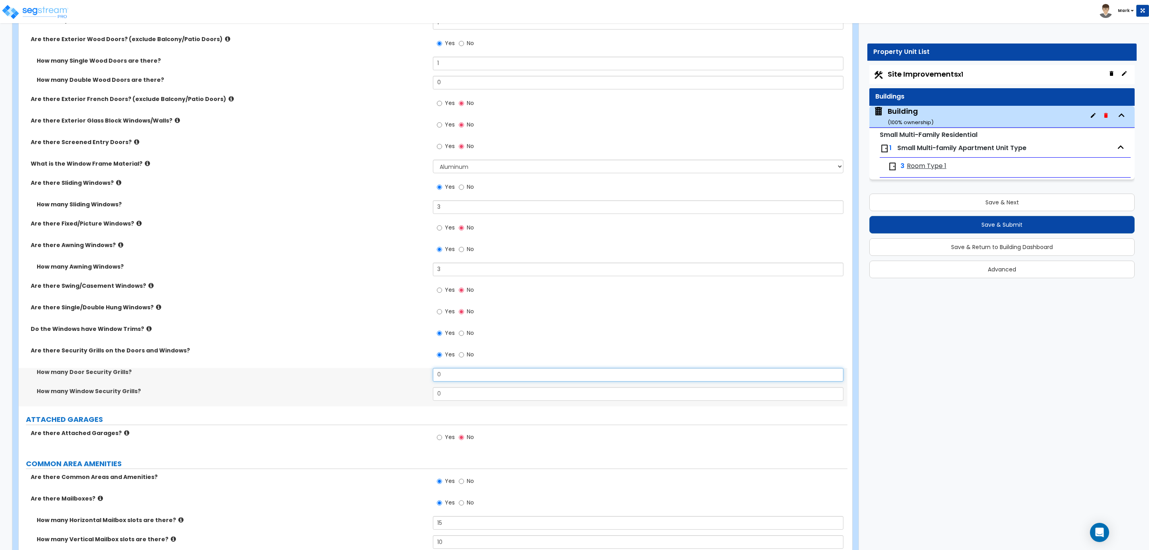
click at [457, 375] on input "0" at bounding box center [638, 375] width 410 height 14
click at [457, 377] on input "0" at bounding box center [638, 375] width 410 height 14
click at [468, 357] on span "No" at bounding box center [470, 354] width 7 height 8
click at [464, 357] on input "No" at bounding box center [461, 354] width 5 height 9
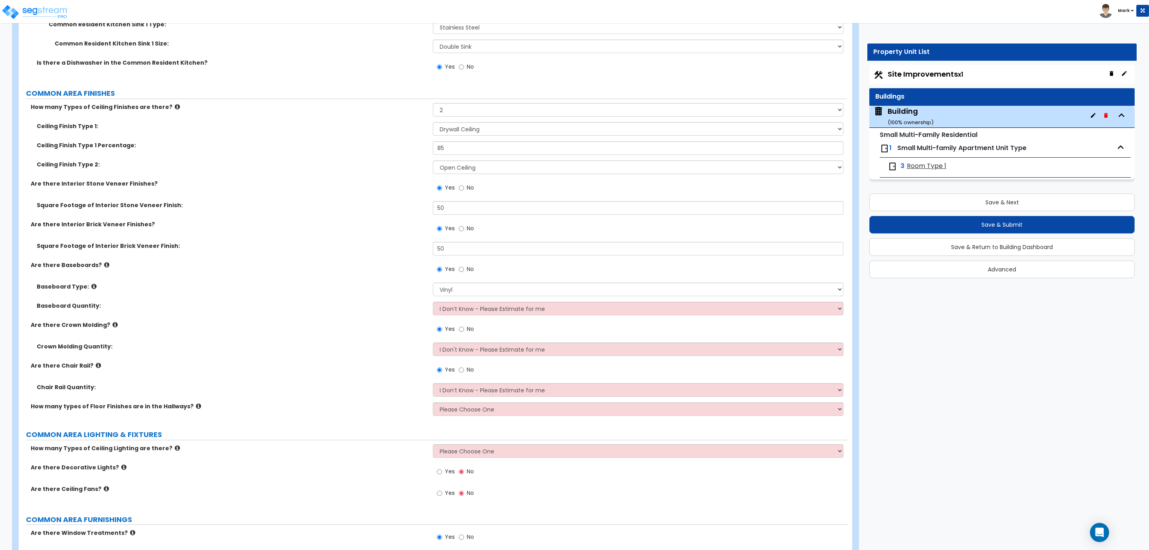
scroll to position [2585, 0]
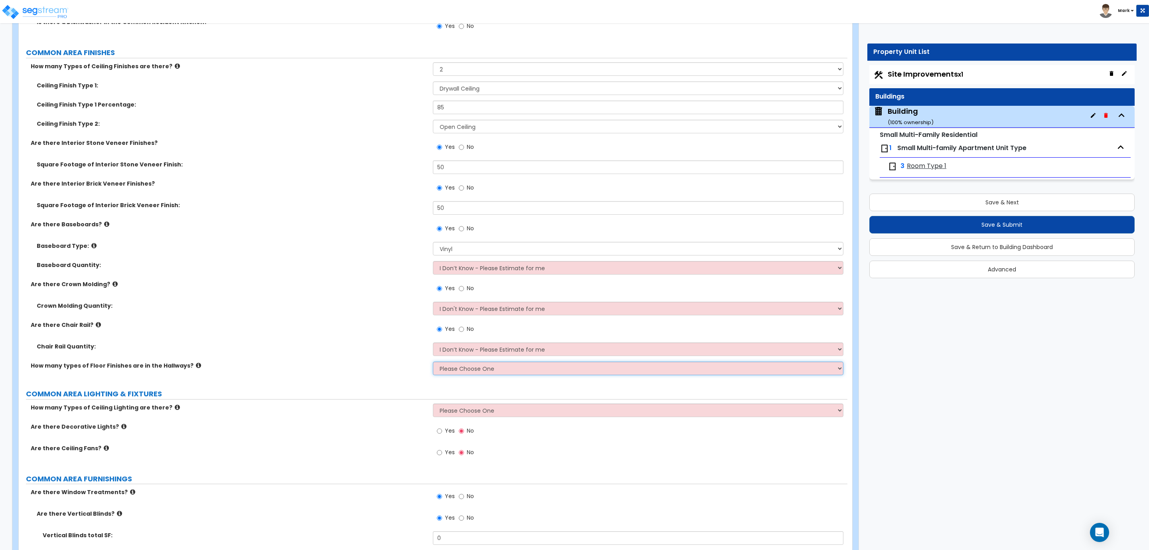
click at [459, 370] on select "Please Choose One 1 2 3 4" at bounding box center [638, 368] width 410 height 14
click at [433, 362] on select "Please Choose One 1 2 3 4" at bounding box center [638, 368] width 410 height 14
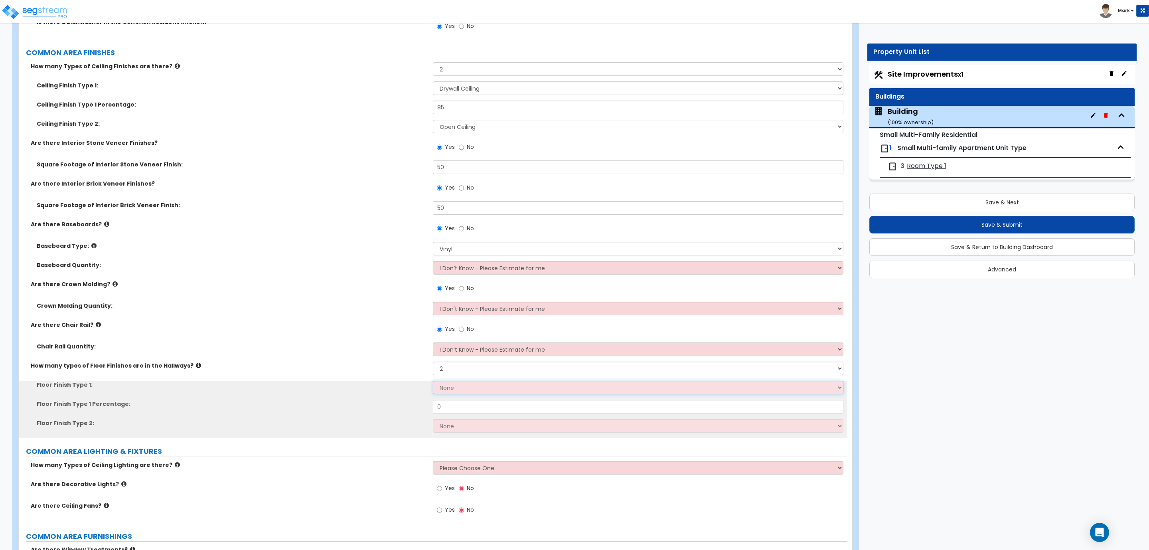
click at [460, 387] on select "None Tile Flooring Hardwood Flooring Resilient Laminate Flooring VCT Flooring S…" at bounding box center [638, 388] width 410 height 14
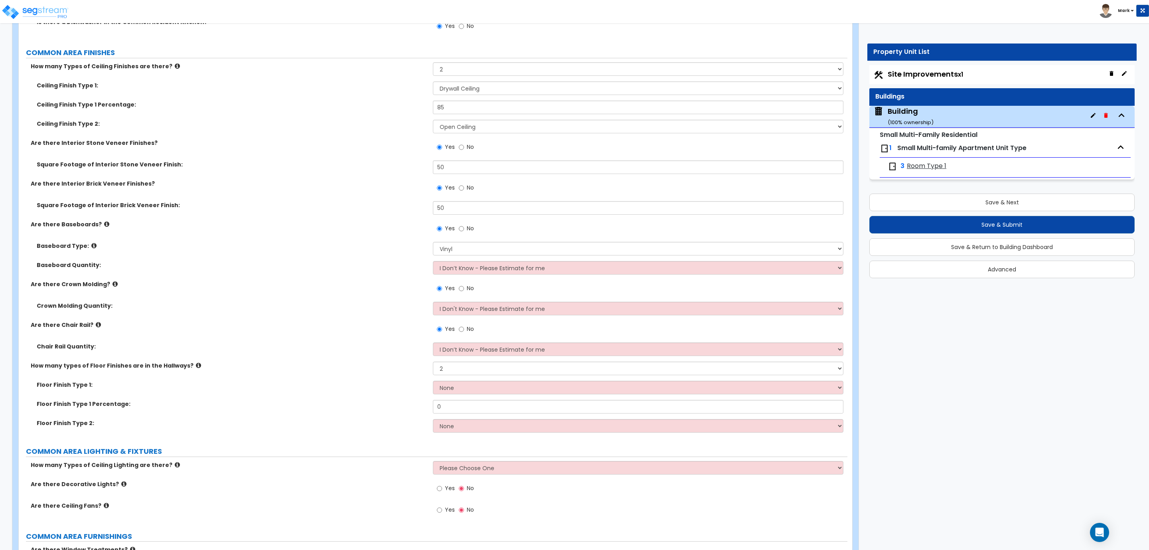
click at [383, 405] on label "Floor Finish Type 1 Percentage:" at bounding box center [232, 404] width 390 height 8
click at [470, 384] on select "None Tile Flooring Hardwood Flooring Resilient Laminate Flooring VCT Flooring S…" at bounding box center [638, 388] width 410 height 14
click at [433, 381] on select "None Tile Flooring Hardwood Flooring Resilient Laminate Flooring VCT Flooring S…" at bounding box center [638, 388] width 410 height 14
click at [450, 424] on select "None Tile Flooring Hardwood Flooring Resilient Laminate Flooring VCT Flooring S…" at bounding box center [638, 426] width 410 height 14
click at [433, 419] on select "None Tile Flooring Hardwood Flooring Resilient Laminate Flooring VCT Flooring S…" at bounding box center [638, 426] width 410 height 14
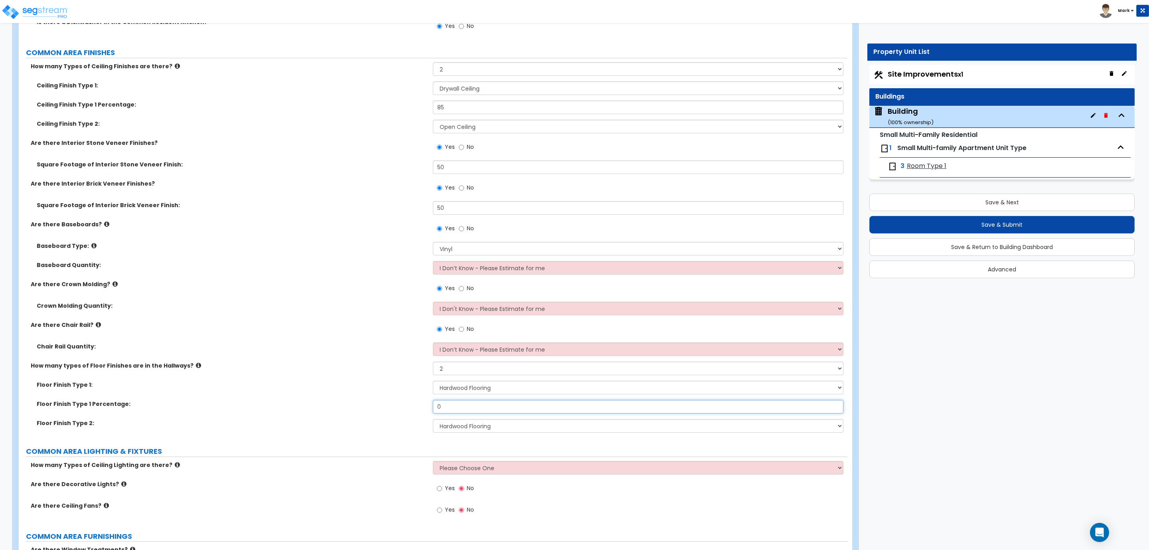
drag, startPoint x: 461, startPoint y: 404, endPoint x: 394, endPoint y: 402, distance: 67.1
click at [394, 402] on div "Floor Finish Type 1 Percentage: 0" at bounding box center [433, 409] width 829 height 19
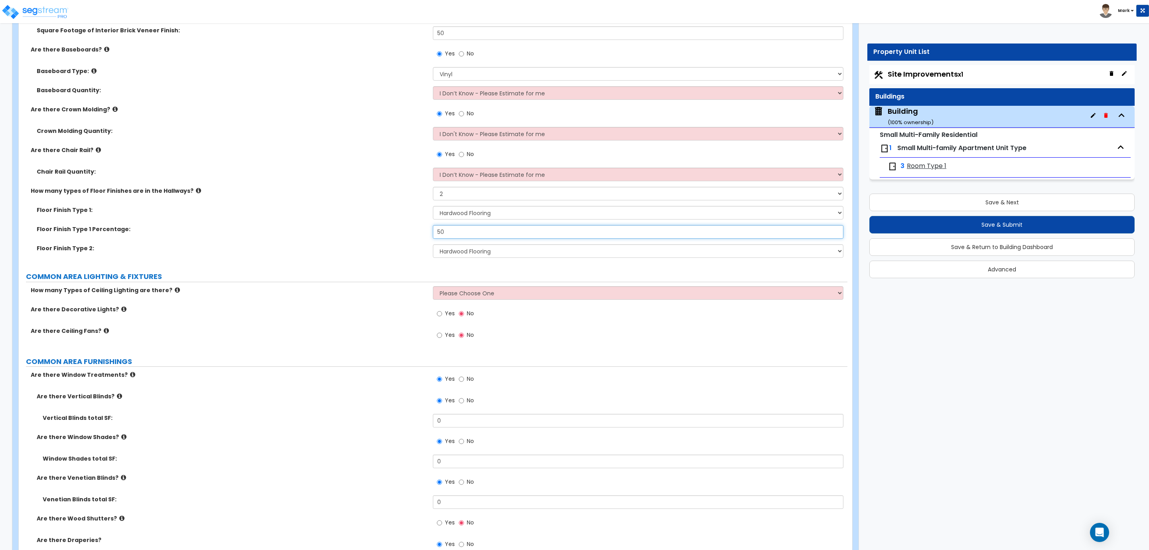
scroll to position [2764, 0]
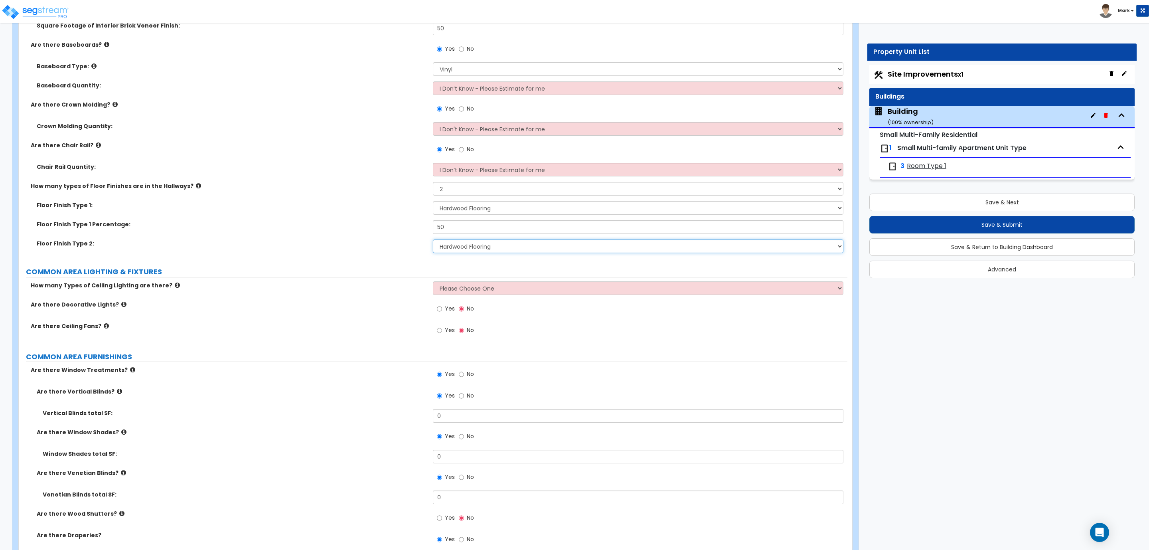
click at [467, 248] on select "None Tile Flooring Hardwood Flooring Resilient Laminate Flooring VCT Flooring S…" at bounding box center [638, 246] width 410 height 14
click at [433, 240] on select "None Tile Flooring Hardwood Flooring Resilient Laminate Flooring VCT Flooring S…" at bounding box center [638, 246] width 410 height 14
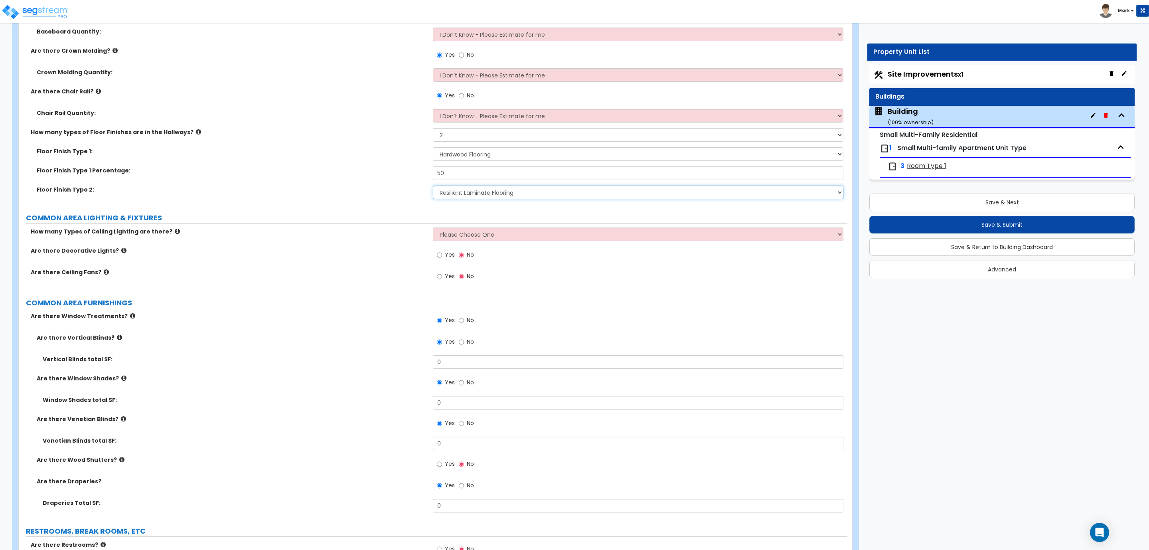
scroll to position [2824, 0]
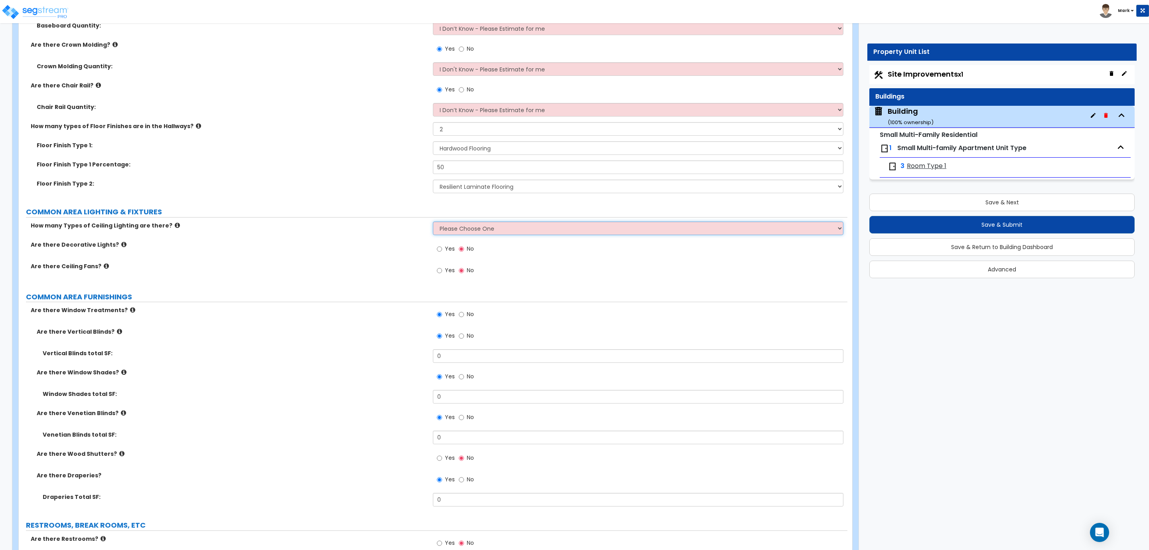
click at [474, 234] on select "Please Choose One 1 2 3" at bounding box center [638, 228] width 410 height 14
click at [433, 222] on select "Please Choose One 1 2 3" at bounding box center [638, 228] width 410 height 14
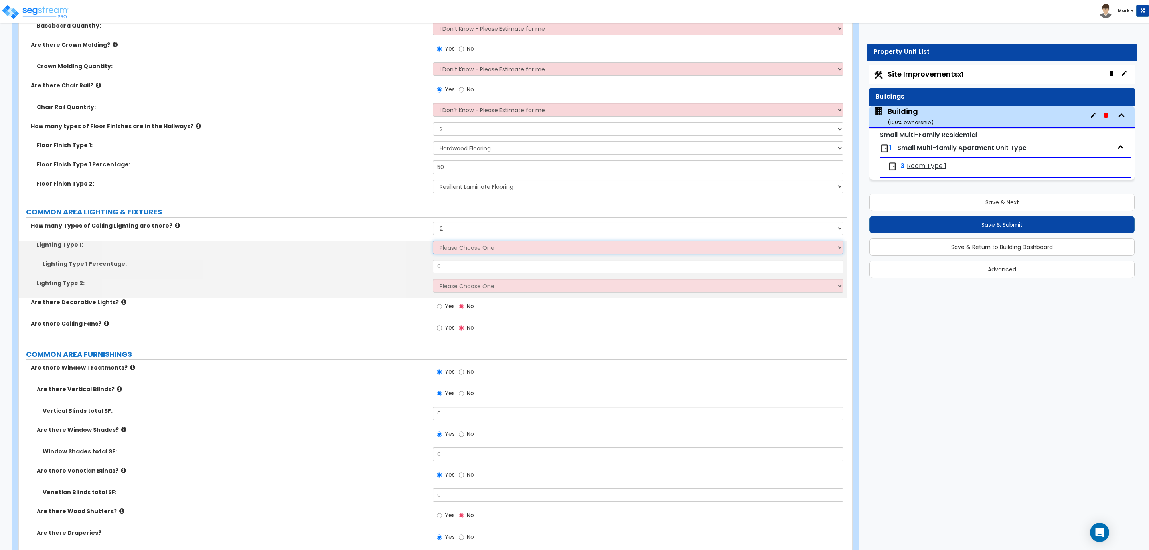
click at [467, 247] on select "Please Choose One LED Surface-Mounted LED Recessed Fluorescent Surface-Mounted …" at bounding box center [638, 248] width 410 height 14
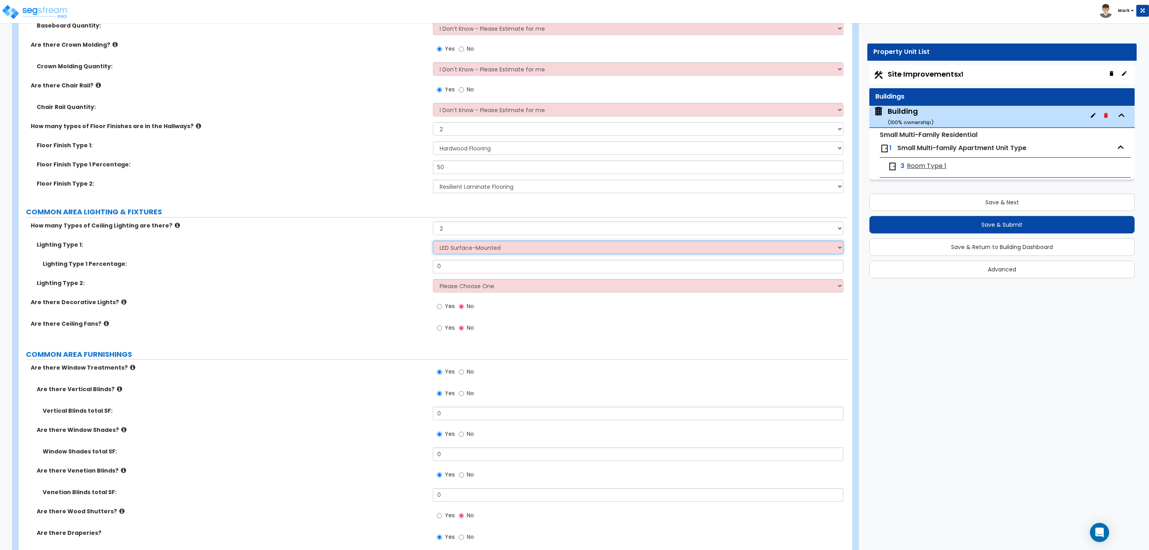
click at [433, 241] on select "Please Choose One LED Surface-Mounted LED Recessed Fluorescent Surface-Mounted …" at bounding box center [638, 248] width 410 height 14
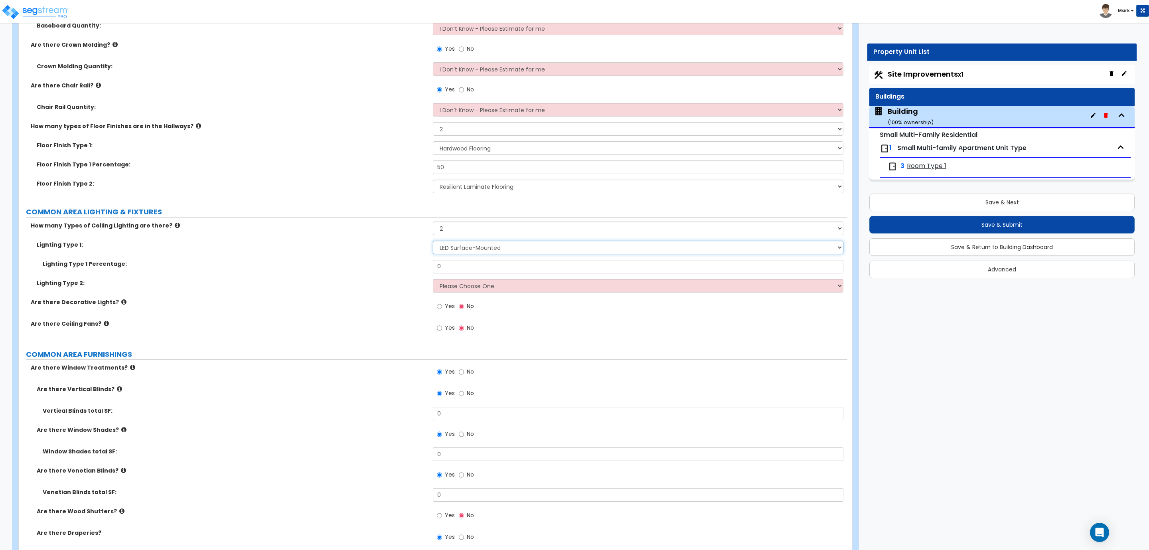
click at [472, 249] on select "Please Choose One LED Surface-Mounted LED Recessed Fluorescent Surface-Mounted …" at bounding box center [638, 248] width 410 height 14
click at [433, 241] on select "Please Choose One LED Surface-Mounted LED Recessed Fluorescent Surface-Mounted …" at bounding box center [638, 248] width 410 height 14
click at [479, 286] on select "Please Choose One LED Surface-Mounted LED Recessed Fluorescent Surface-Mounted …" at bounding box center [638, 286] width 410 height 14
click at [433, 279] on select "Please Choose One LED Surface-Mounted LED Recessed Fluorescent Surface-Mounted …" at bounding box center [638, 286] width 410 height 14
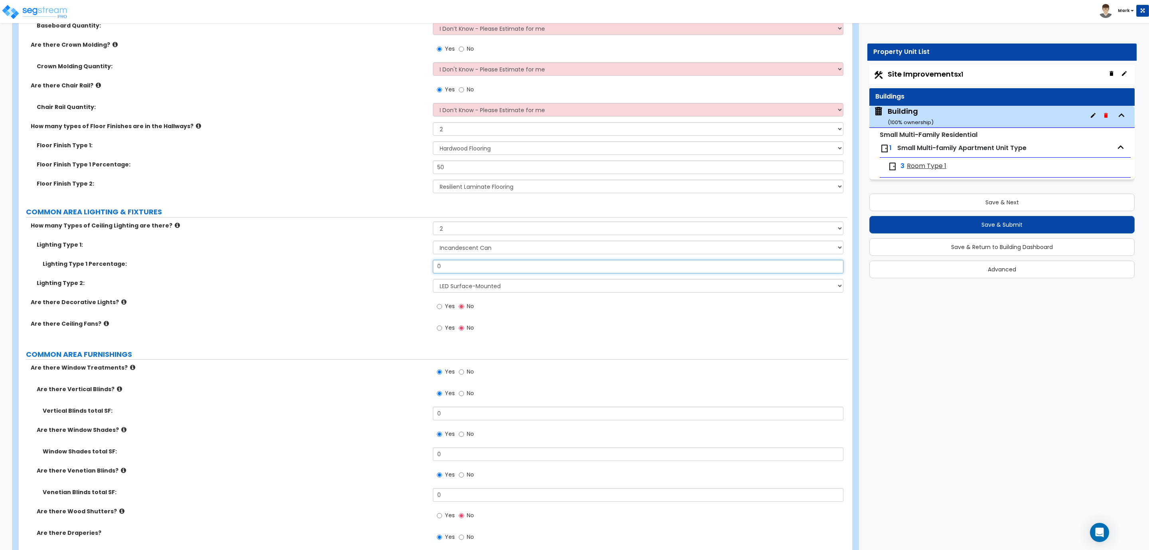
drag, startPoint x: 454, startPoint y: 266, endPoint x: 401, endPoint y: 271, distance: 52.5
click at [401, 271] on div "Lighting Type 1 Percentage: 0" at bounding box center [433, 269] width 829 height 19
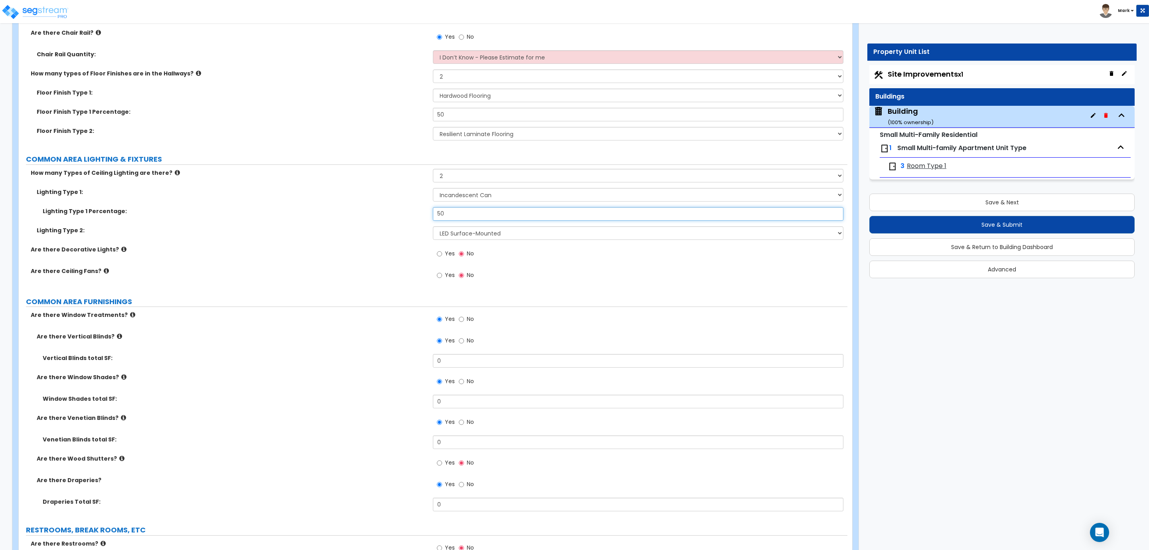
scroll to position [2884, 0]
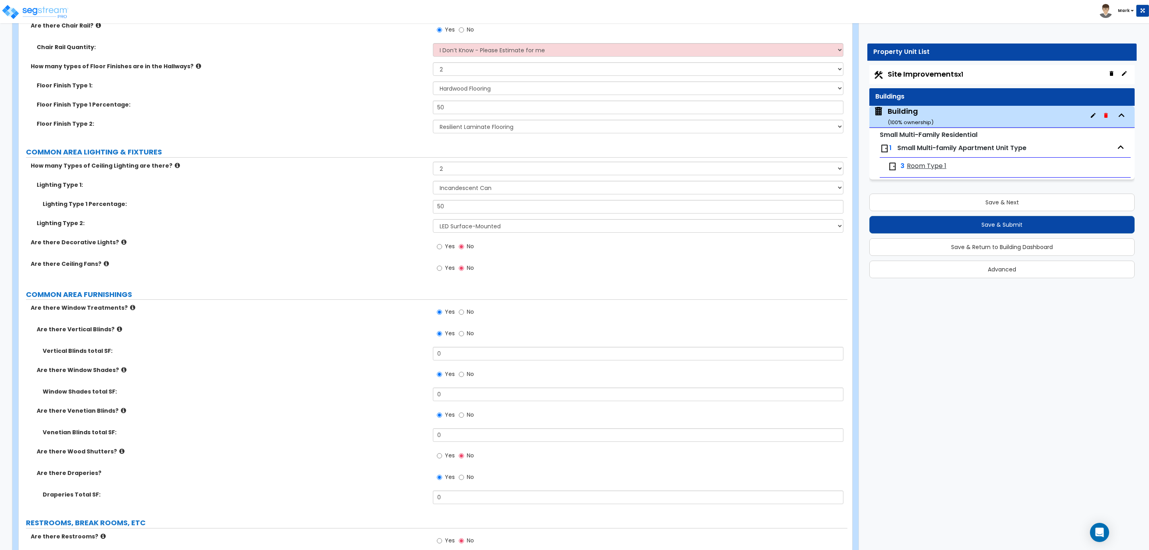
click at [453, 253] on label "Yes" at bounding box center [446, 248] width 18 height 14
click at [442, 251] on input "Yes" at bounding box center [439, 246] width 5 height 9
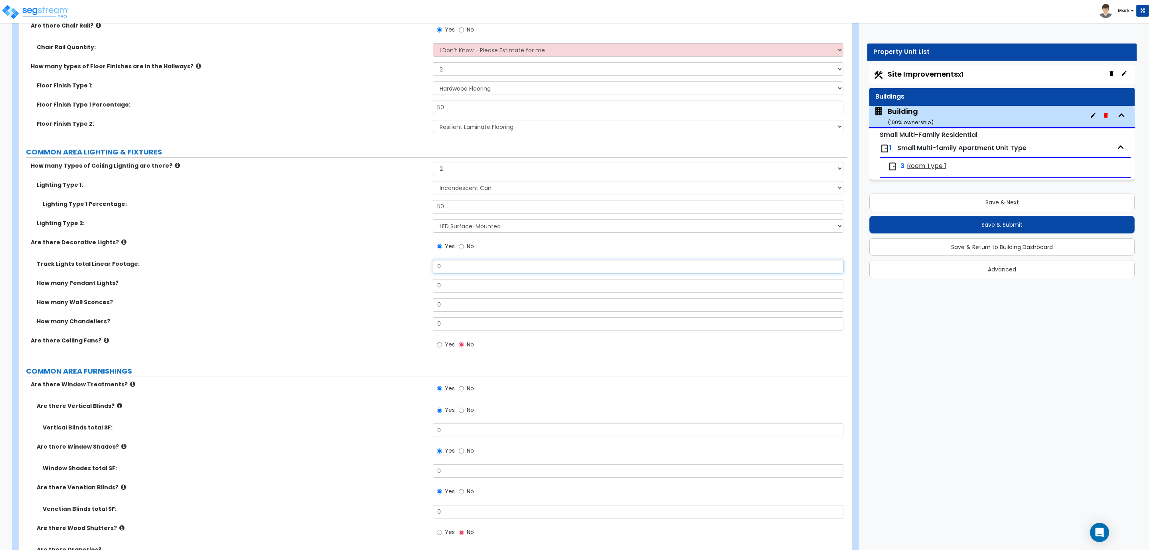
drag, startPoint x: 463, startPoint y: 273, endPoint x: 388, endPoint y: 265, distance: 75.4
click at [388, 265] on div "Track Lights total Linear Footage: 0" at bounding box center [433, 269] width 829 height 19
drag, startPoint x: 468, startPoint y: 289, endPoint x: 402, endPoint y: 280, distance: 66.8
click at [402, 280] on div "How many Pendant Lights? 0" at bounding box center [433, 288] width 829 height 19
drag, startPoint x: 457, startPoint y: 303, endPoint x: 417, endPoint y: 299, distance: 40.5
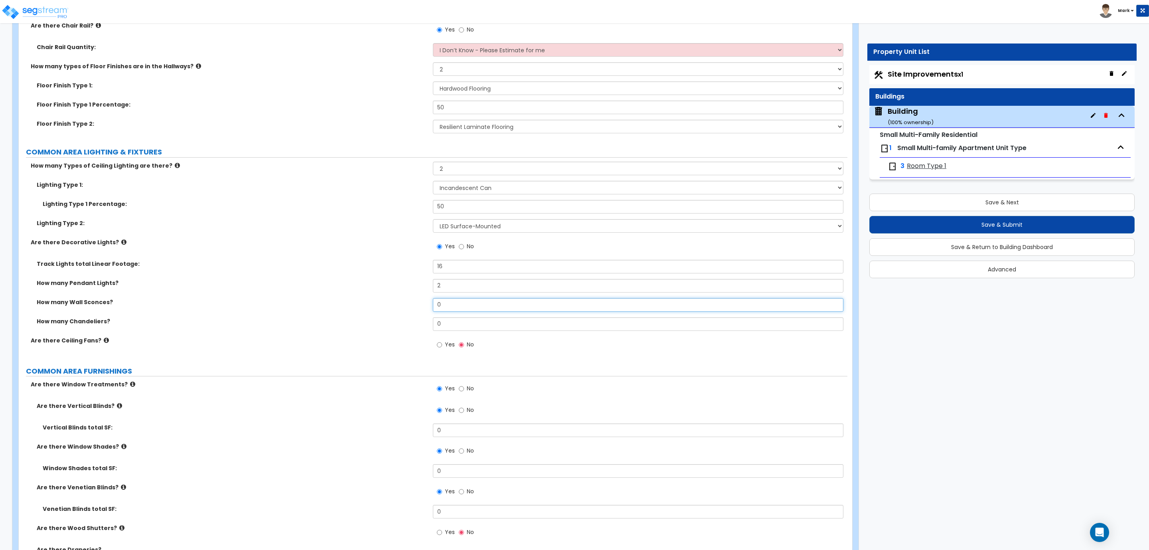
click at [417, 299] on div "How many Wall Sconces? 0" at bounding box center [433, 307] width 829 height 19
drag, startPoint x: 461, startPoint y: 282, endPoint x: 410, endPoint y: 284, distance: 51.5
click at [410, 284] on div "How many Pendant Lights? 2" at bounding box center [433, 288] width 829 height 19
drag, startPoint x: 454, startPoint y: 301, endPoint x: 411, endPoint y: 306, distance: 43.4
click at [411, 306] on div "How many Wall Sconces? 0" at bounding box center [433, 307] width 829 height 19
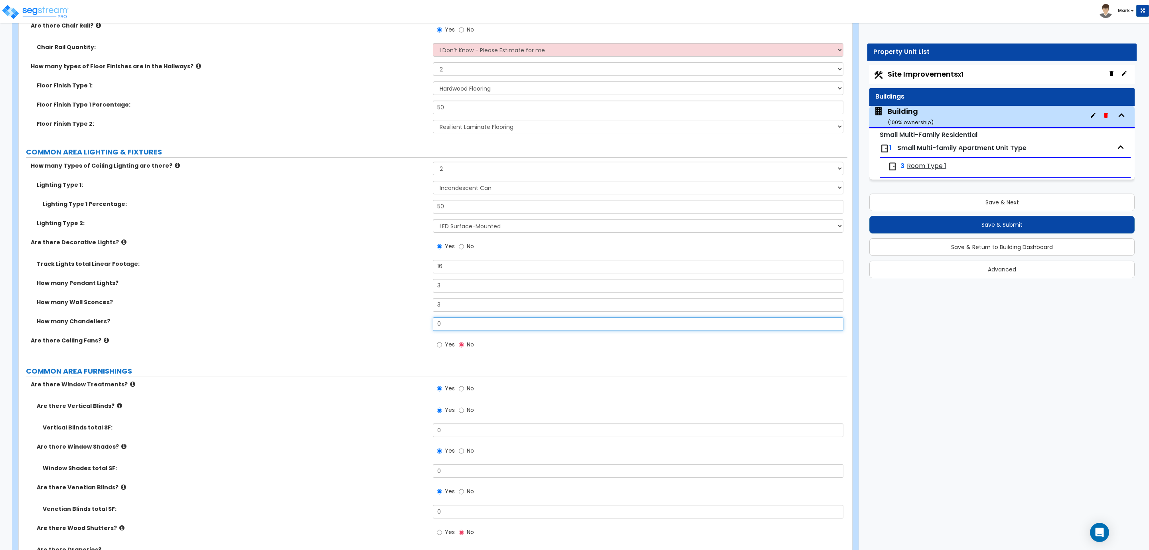
drag, startPoint x: 448, startPoint y: 325, endPoint x: 416, endPoint y: 325, distance: 31.9
click at [416, 325] on div "How many Chandeliers? 0" at bounding box center [433, 326] width 829 height 19
click at [449, 345] on span "Yes" at bounding box center [450, 344] width 10 height 8
click at [442, 345] on input "Yes" at bounding box center [439, 344] width 5 height 9
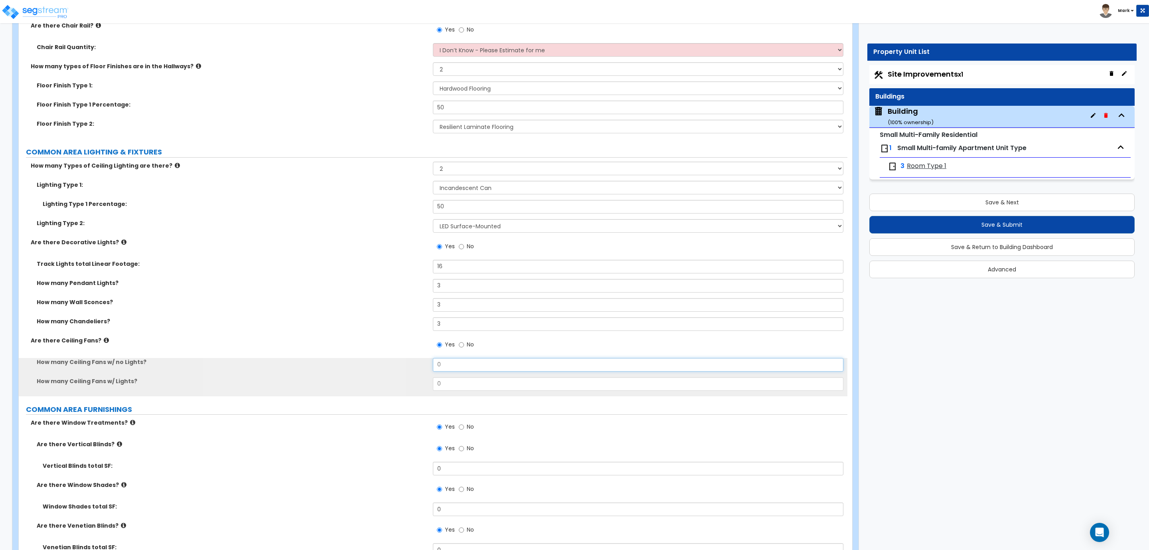
drag, startPoint x: 452, startPoint y: 370, endPoint x: 387, endPoint y: 369, distance: 65.4
click at [388, 369] on div "How many Ceiling Fans w/ no Lights? 0" at bounding box center [433, 367] width 829 height 19
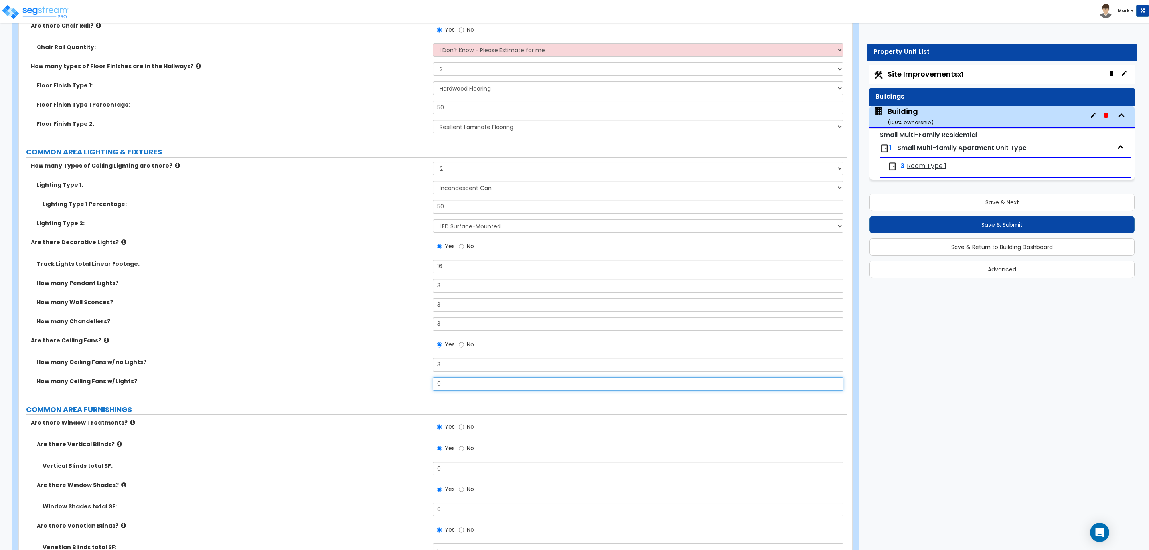
drag, startPoint x: 456, startPoint y: 386, endPoint x: 426, endPoint y: 382, distance: 30.5
click at [426, 382] on div "How many Ceiling Fans w/ Lights? 0" at bounding box center [433, 386] width 829 height 19
click at [385, 361] on label "How many Ceiling Fans w/ no Lights?" at bounding box center [232, 362] width 390 height 8
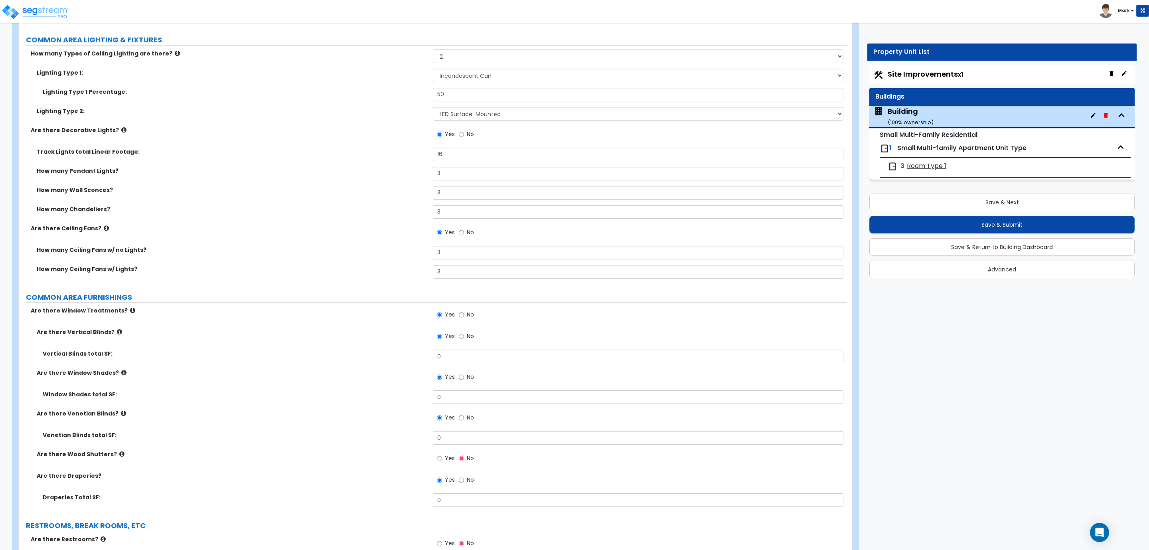
scroll to position [3004, 0]
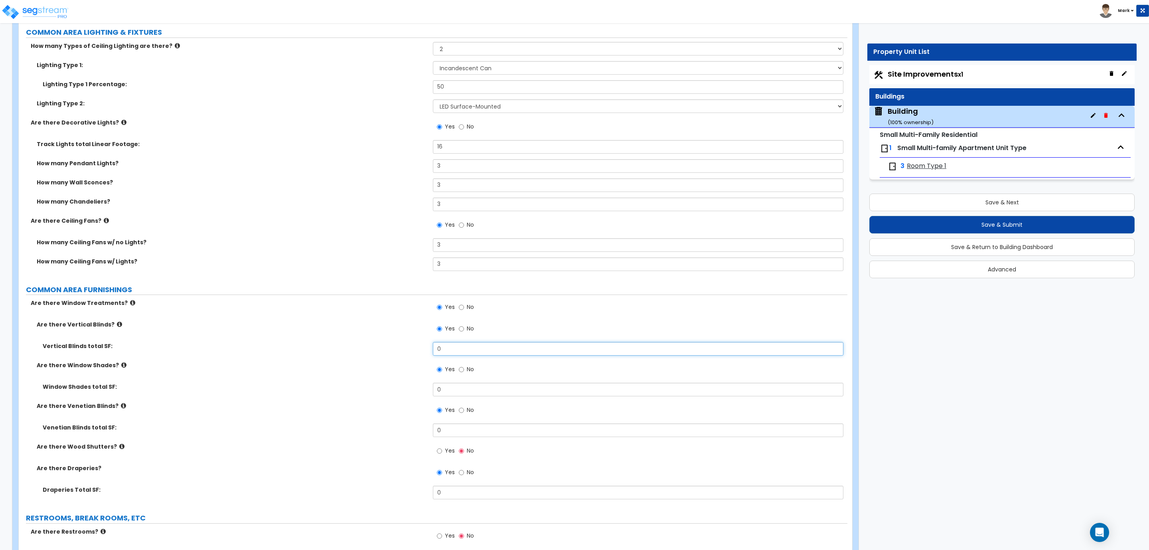
drag, startPoint x: 465, startPoint y: 350, endPoint x: 405, endPoint y: 346, distance: 60.4
click at [405, 346] on div "Vertical Blinds total SF: 0" at bounding box center [433, 351] width 829 height 19
drag, startPoint x: 461, startPoint y: 383, endPoint x: 436, endPoint y: 384, distance: 25.1
click at [436, 384] on input "0" at bounding box center [638, 390] width 410 height 14
drag, startPoint x: 439, startPoint y: 430, endPoint x: 448, endPoint y: 437, distance: 11.3
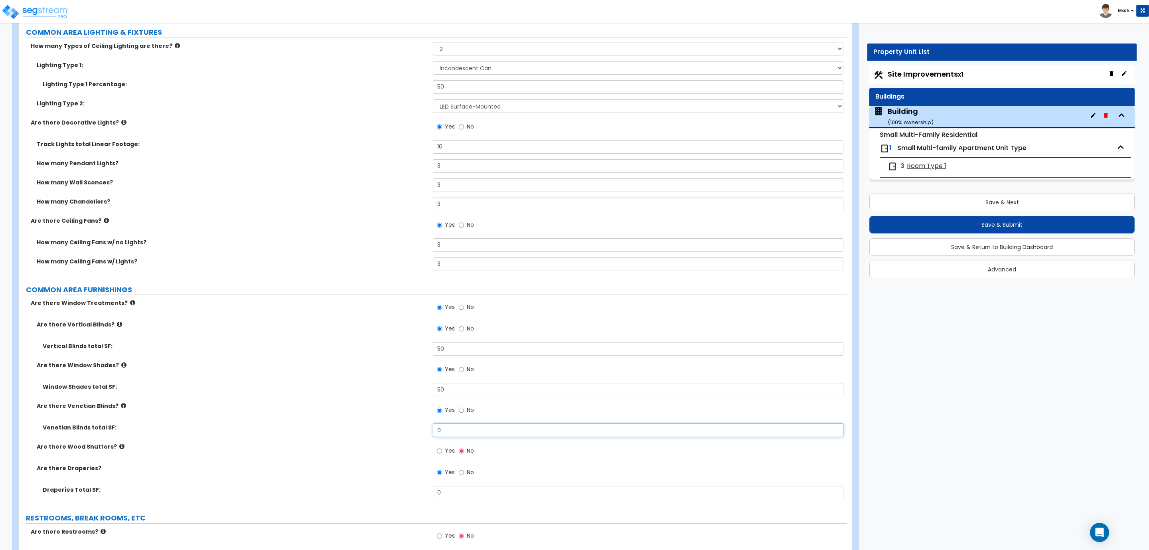
click at [415, 429] on div "Venetian Blinds total SF: 0" at bounding box center [433, 432] width 829 height 19
click at [442, 450] on label "Yes" at bounding box center [446, 452] width 18 height 14
click at [442, 450] on input "Yes" at bounding box center [439, 450] width 5 height 9
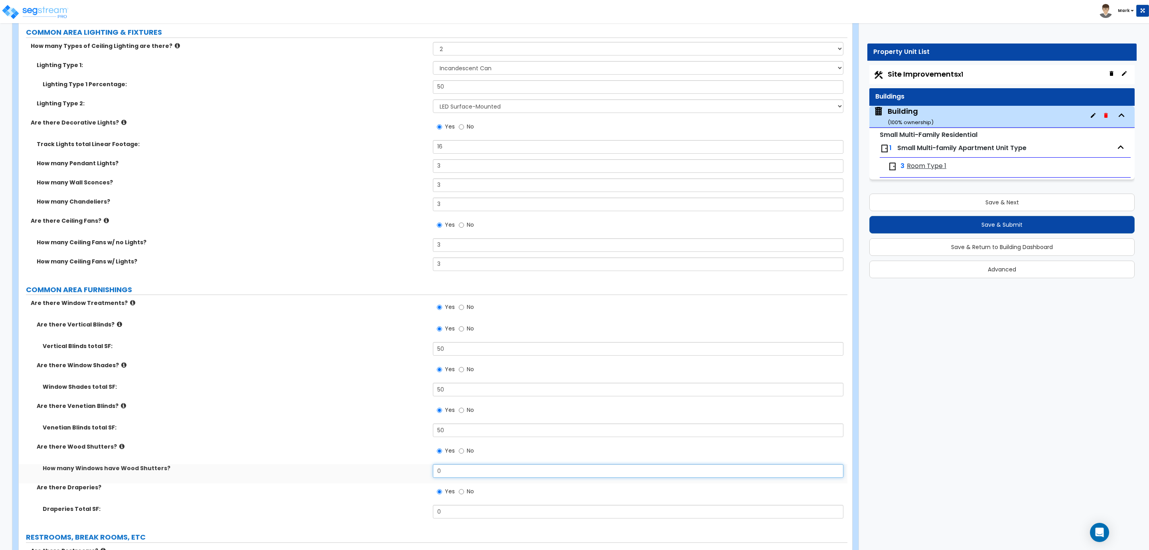
drag, startPoint x: 470, startPoint y: 475, endPoint x: 421, endPoint y: 467, distance: 50.6
click at [421, 467] on div "How many Windows have Wood Shutters? 0" at bounding box center [433, 473] width 829 height 19
drag, startPoint x: 450, startPoint y: 477, endPoint x: 417, endPoint y: 474, distance: 33.6
click at [417, 474] on div "How many Windows have Wood Shutters? 50" at bounding box center [433, 473] width 829 height 19
click at [466, 449] on label "No" at bounding box center [466, 452] width 15 height 14
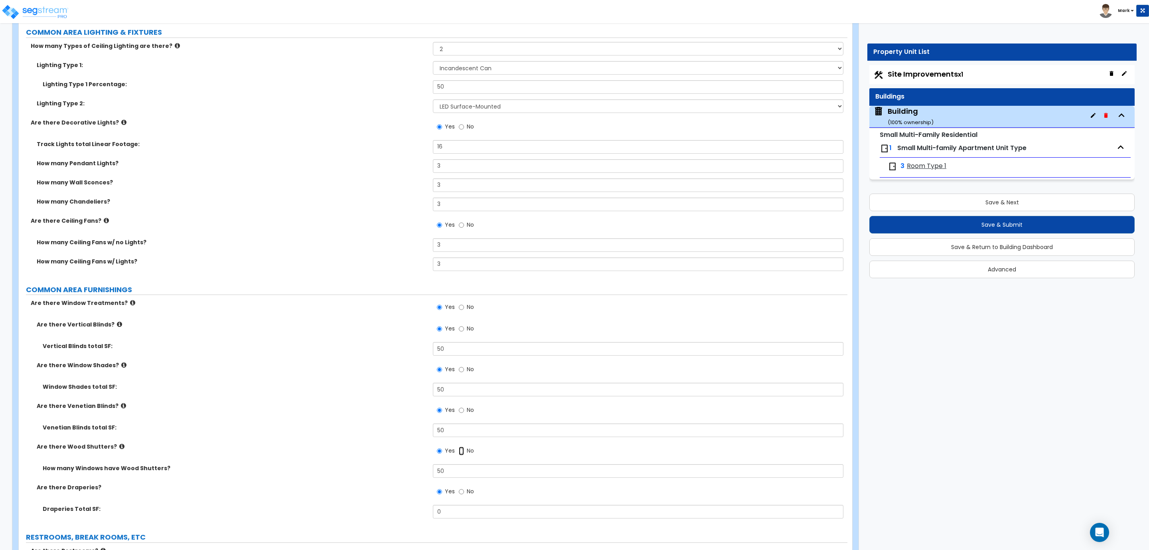
click at [464, 449] on input "No" at bounding box center [461, 450] width 5 height 9
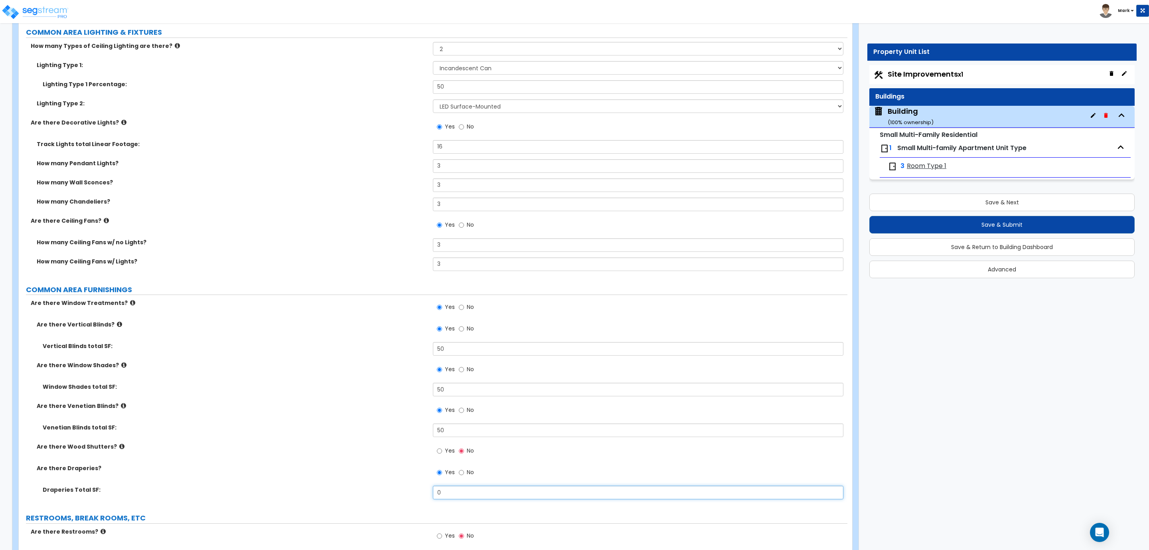
drag, startPoint x: 464, startPoint y: 489, endPoint x: 417, endPoint y: 490, distance: 47.1
click at [417, 488] on div "Draperies Total SF: 0" at bounding box center [433, 495] width 829 height 19
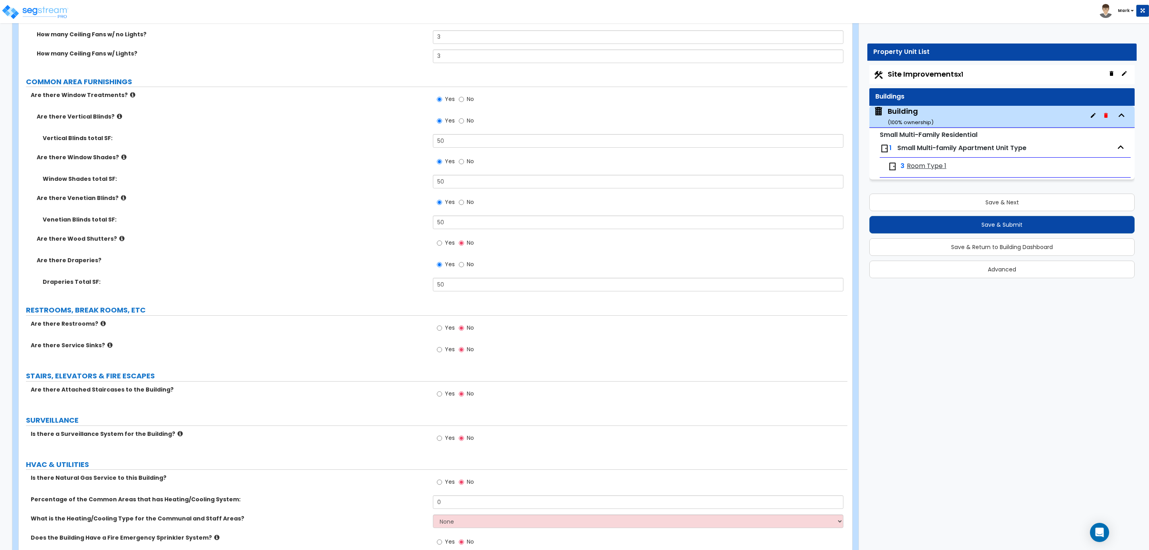
scroll to position [3212, 0]
click at [452, 322] on label "Yes" at bounding box center [446, 329] width 18 height 14
click at [442, 323] on input "Yes" at bounding box center [439, 327] width 5 height 9
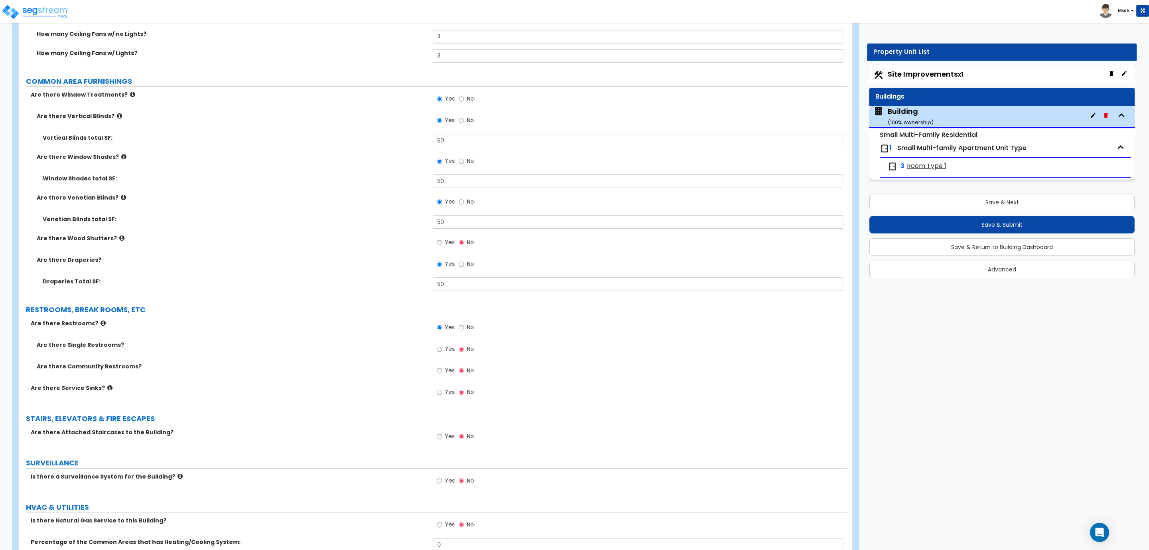
click at [445, 346] on span "Yes" at bounding box center [450, 349] width 10 height 8
click at [442, 346] on input "Yes" at bounding box center [439, 349] width 5 height 9
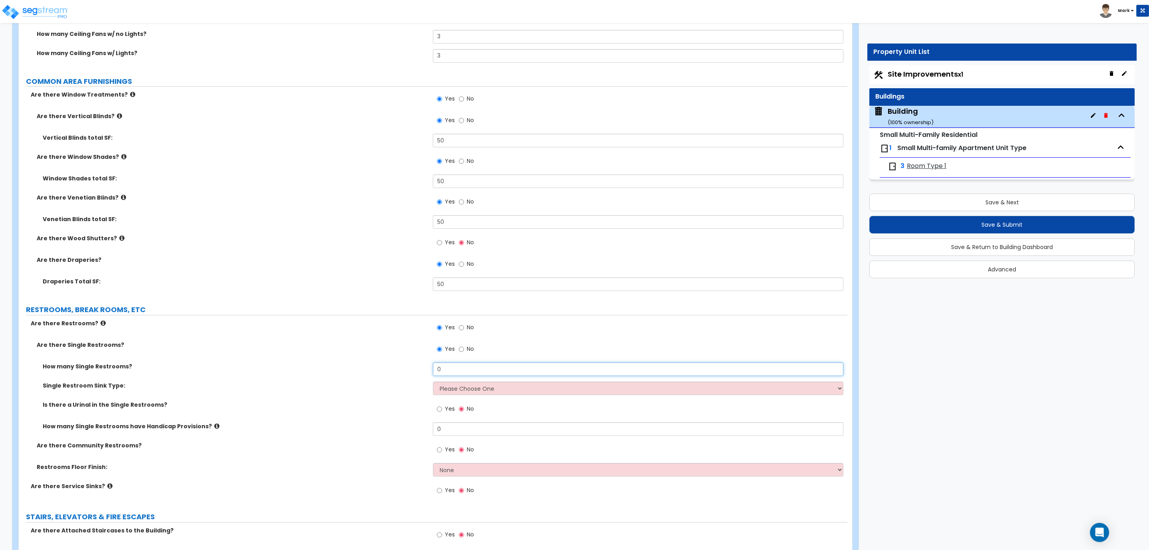
drag, startPoint x: 458, startPoint y: 373, endPoint x: 409, endPoint y: 367, distance: 50.1
click at [409, 367] on div "How many Single Restrooms? 0" at bounding box center [433, 371] width 829 height 19
click at [454, 389] on select "Please Choose One Wall-mounted Vanity-mounted" at bounding box center [638, 388] width 410 height 14
click at [433, 382] on select "Please Choose One Wall-mounted Vanity-mounted" at bounding box center [638, 388] width 410 height 14
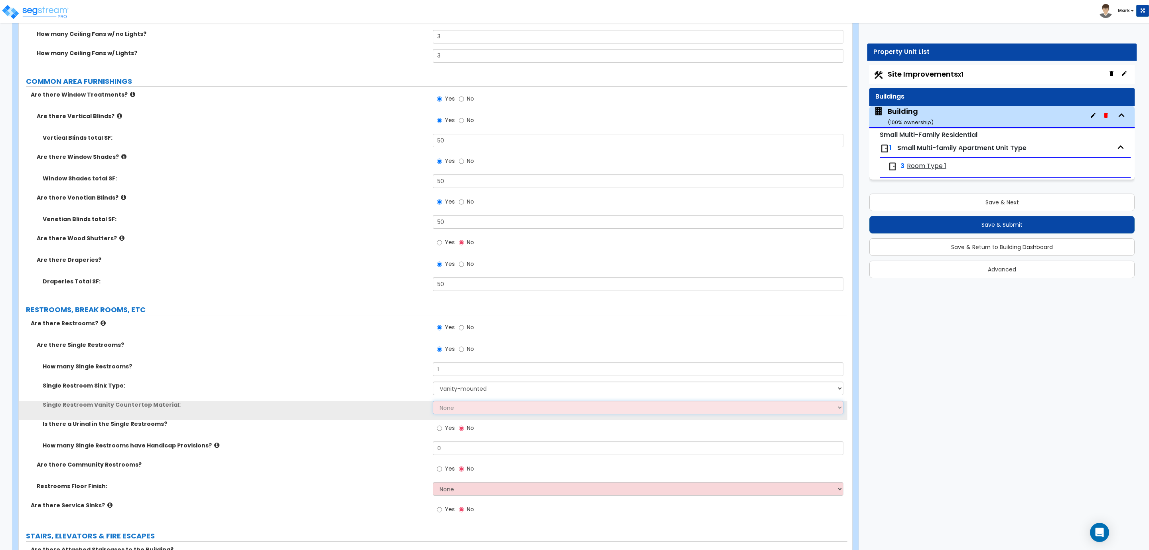
click at [456, 407] on select "None Plastic Laminate Solid Surface Stone Quartz Marble Tile Wood Stainless Ste…" at bounding box center [638, 408] width 410 height 14
click at [433, 401] on select "None Plastic Laminate Solid Surface Stone Quartz Marble Tile Wood Stainless Ste…" at bounding box center [638, 408] width 410 height 14
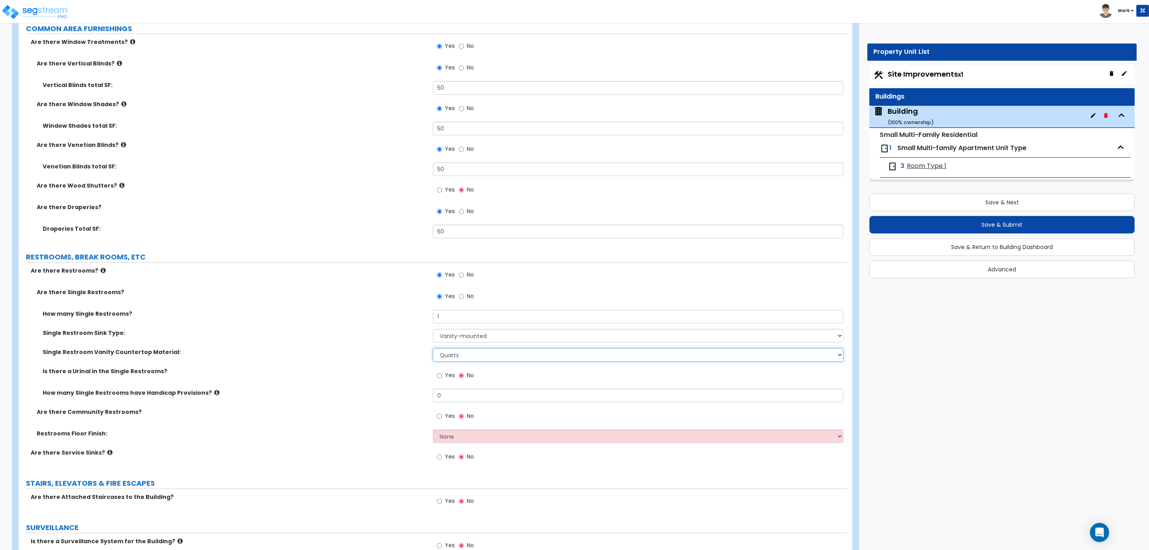
scroll to position [3272, 0]
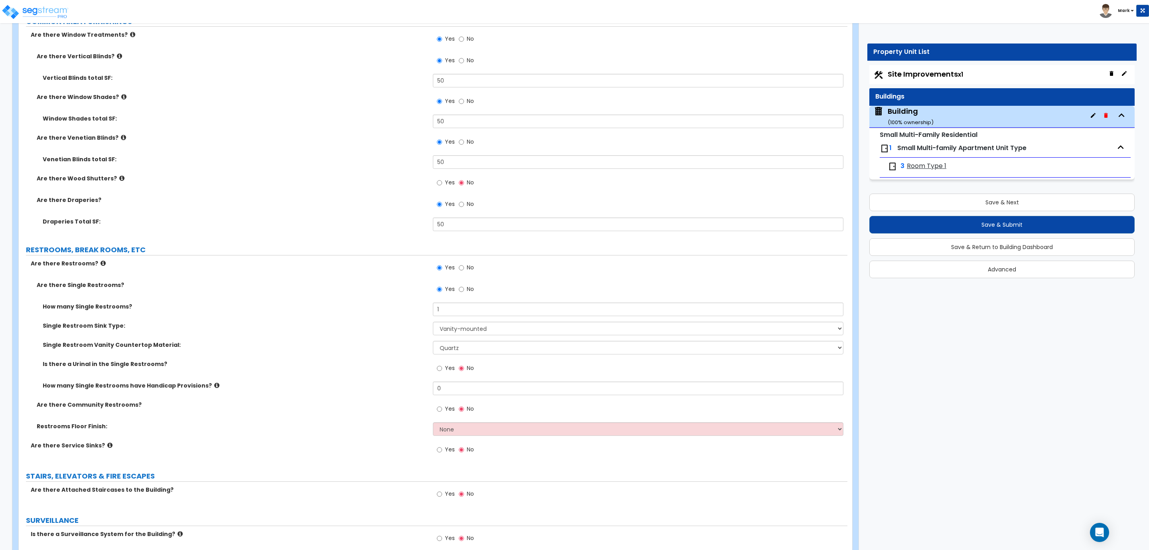
click at [449, 371] on span "Yes" at bounding box center [450, 368] width 10 height 8
click at [442, 371] on input "Yes" at bounding box center [439, 368] width 5 height 9
drag, startPoint x: 451, startPoint y: 392, endPoint x: 405, endPoint y: 394, distance: 46.3
click at [405, 394] on div "How many Single Restrooms have Handicap Provisions? 0" at bounding box center [433, 390] width 829 height 19
click at [441, 405] on label "Yes" at bounding box center [446, 410] width 18 height 14
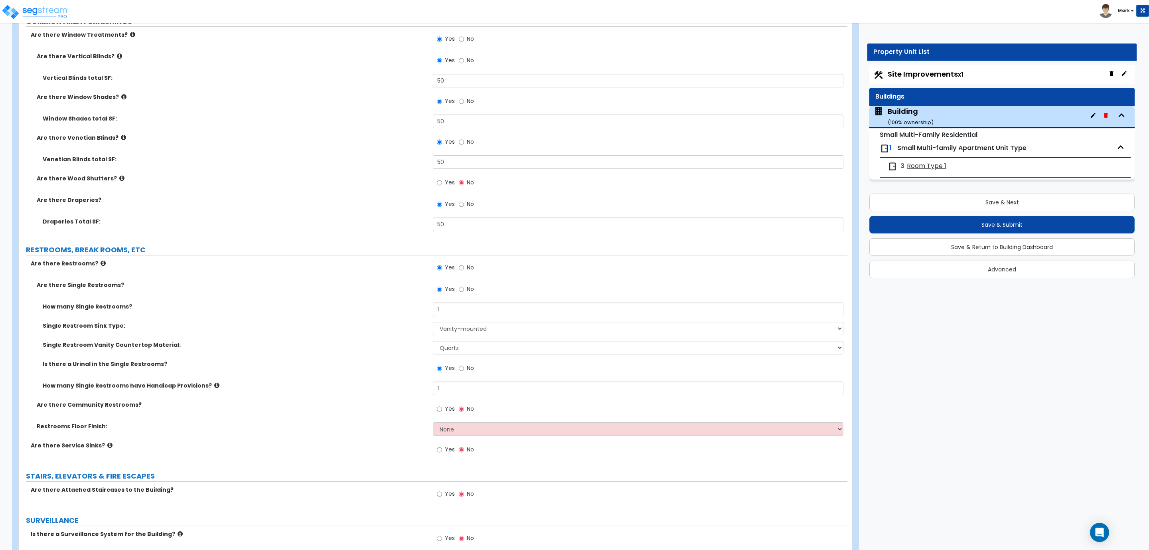
click at [441, 405] on input "Yes" at bounding box center [439, 409] width 5 height 9
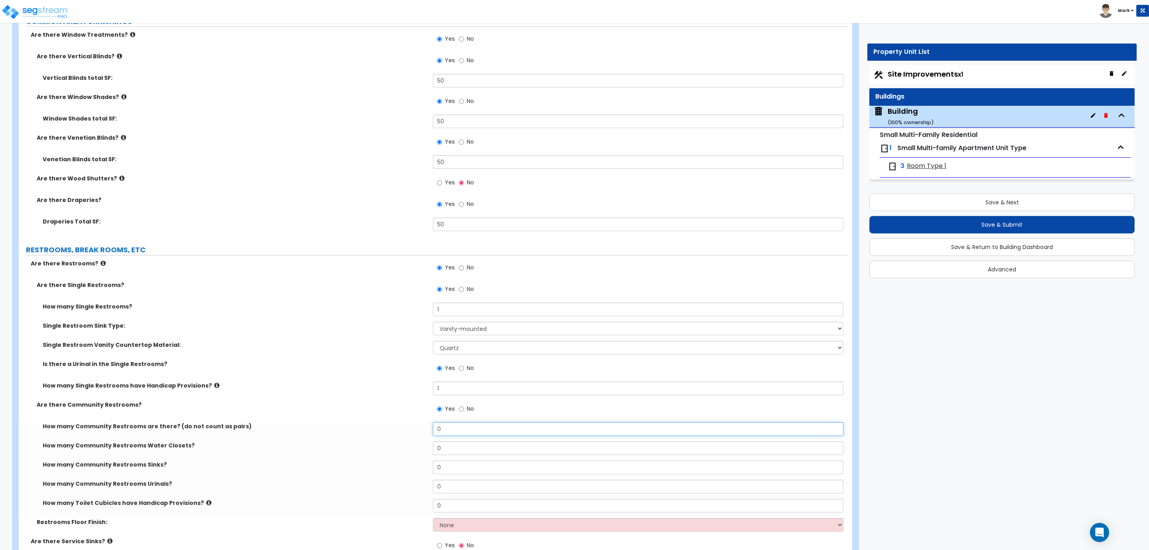
drag, startPoint x: 461, startPoint y: 427, endPoint x: 403, endPoint y: 429, distance: 57.9
click at [403, 429] on div "How many Community Restrooms are there? (do not count as pairs) 0" at bounding box center [433, 431] width 829 height 19
drag, startPoint x: 447, startPoint y: 444, endPoint x: 411, endPoint y: 451, distance: 36.9
click at [411, 451] on div "How many Community Restrooms Water Closets? 0" at bounding box center [433, 450] width 829 height 19
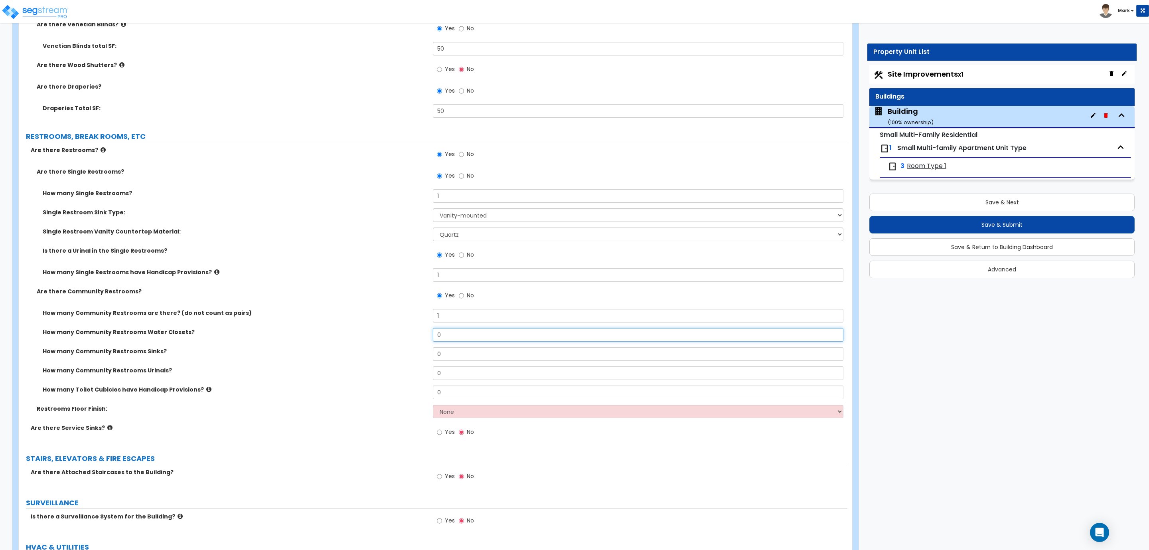
scroll to position [3391, 0]
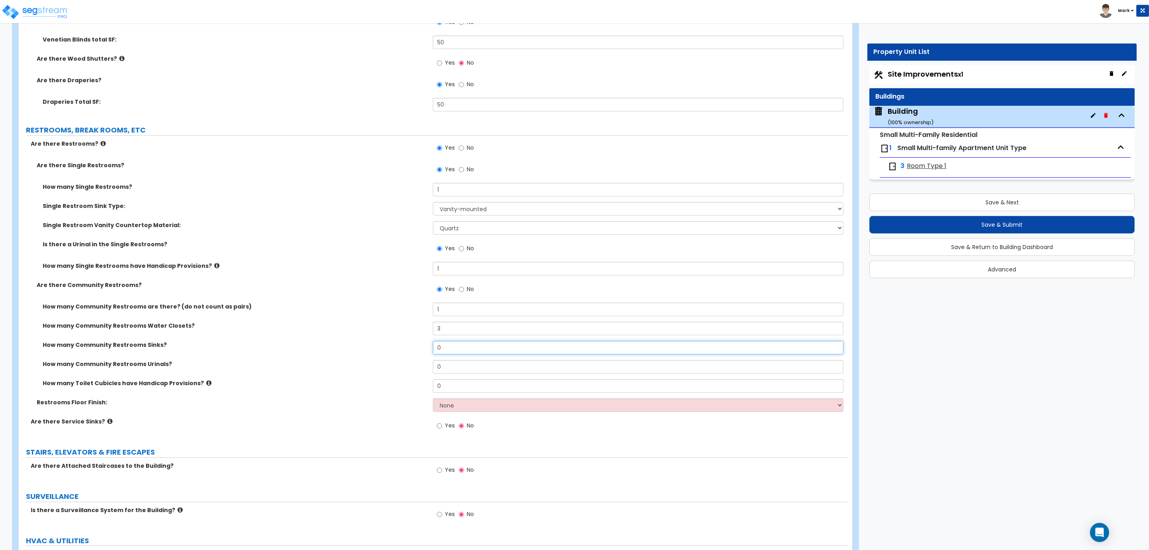
drag, startPoint x: 445, startPoint y: 350, endPoint x: 418, endPoint y: 350, distance: 27.1
click at [418, 350] on div "How many Community Restrooms Sinks? 0" at bounding box center [433, 350] width 829 height 19
drag, startPoint x: 450, startPoint y: 369, endPoint x: 415, endPoint y: 369, distance: 34.7
click at [415, 369] on div "How many Community Restrooms Urinals? 0" at bounding box center [433, 369] width 829 height 19
drag, startPoint x: 454, startPoint y: 388, endPoint x: 403, endPoint y: 389, distance: 50.3
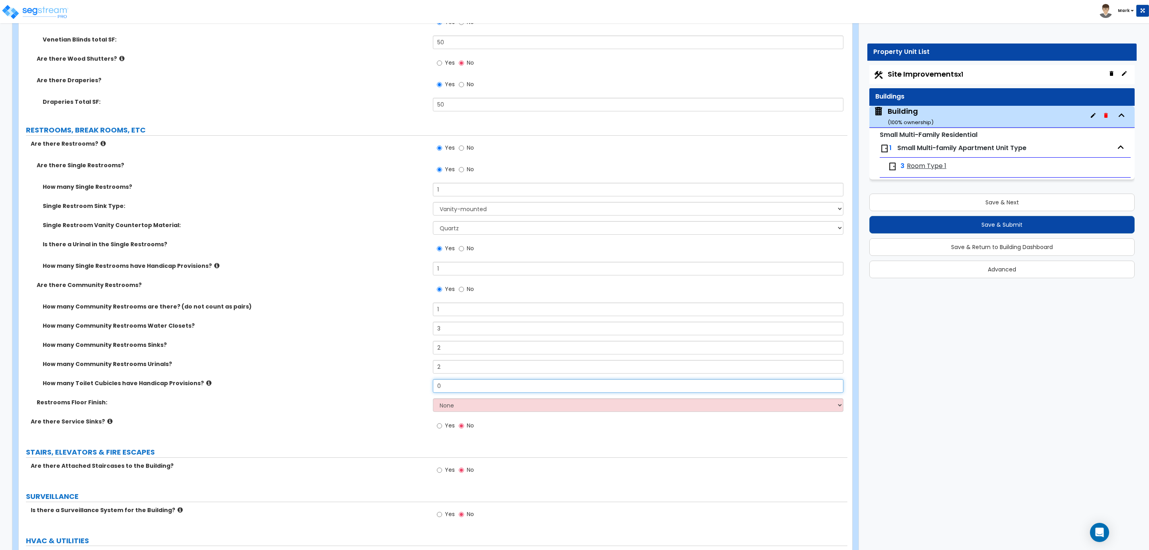
click at [403, 389] on div "How many Toilet Cubicles have Handicap Provisions? 0" at bounding box center [433, 388] width 829 height 19
drag, startPoint x: 456, startPoint y: 389, endPoint x: 403, endPoint y: 388, distance: 52.7
click at [403, 388] on div "How many Toilet Cubicles have Handicap Provisions? 1" at bounding box center [433, 388] width 829 height 19
click at [447, 405] on select "None Tile Flooring Resilient Laminate Flooring VCT Flooring Sheet Vinyl Flooring" at bounding box center [638, 405] width 410 height 14
click at [433, 399] on select "None Tile Flooring Resilient Laminate Flooring VCT Flooring Sheet Vinyl Flooring" at bounding box center [638, 405] width 410 height 14
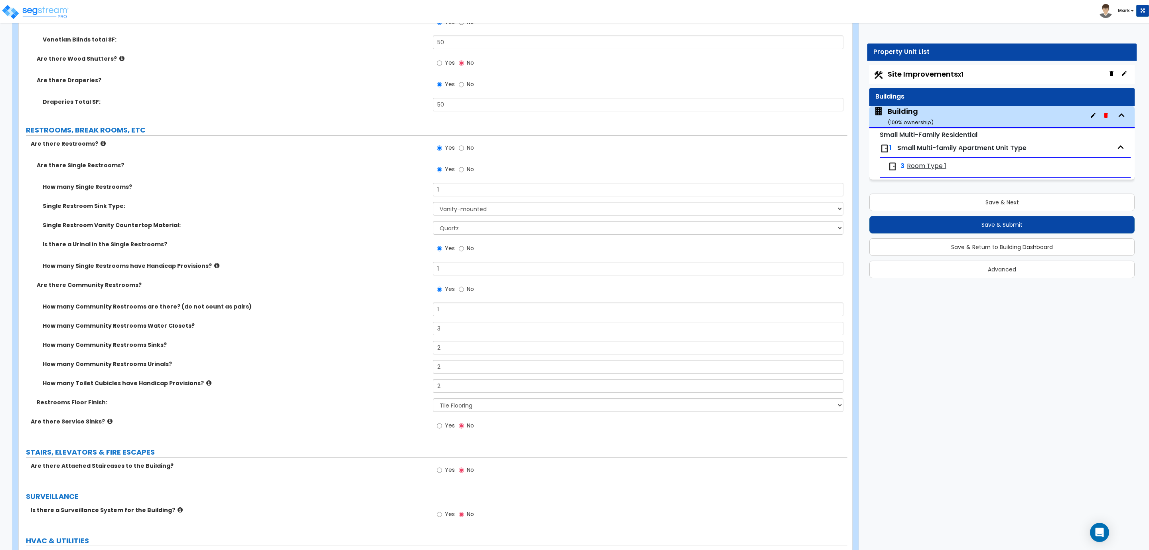
click at [445, 430] on label "Yes" at bounding box center [446, 427] width 18 height 14
click at [442, 430] on input "Yes" at bounding box center [439, 425] width 5 height 9
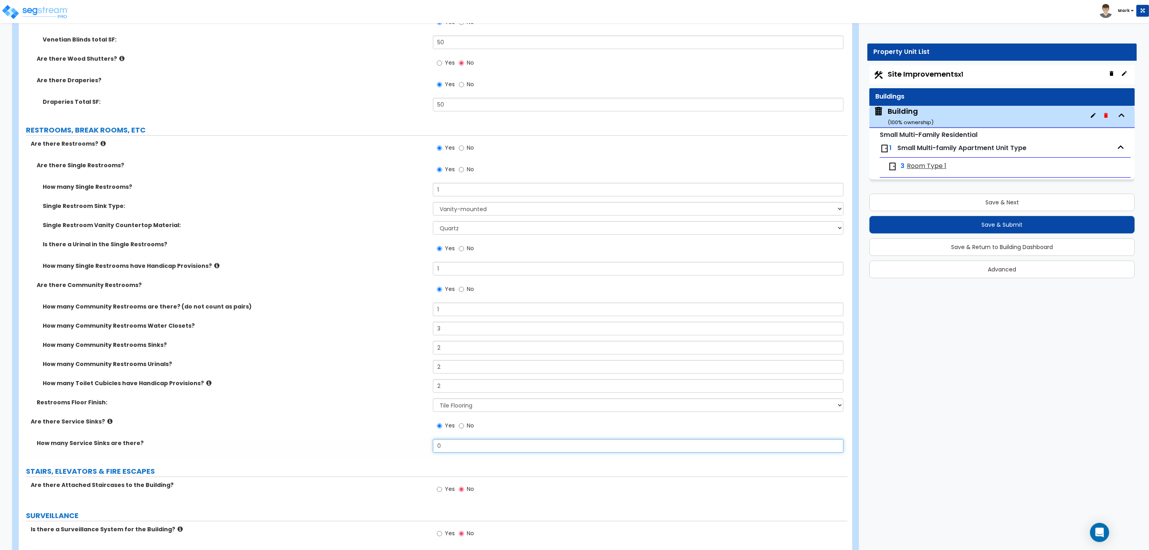
drag, startPoint x: 452, startPoint y: 442, endPoint x: 405, endPoint y: 449, distance: 48.4
click at [405, 449] on div "How many Service Sinks are there? 0" at bounding box center [433, 448] width 829 height 19
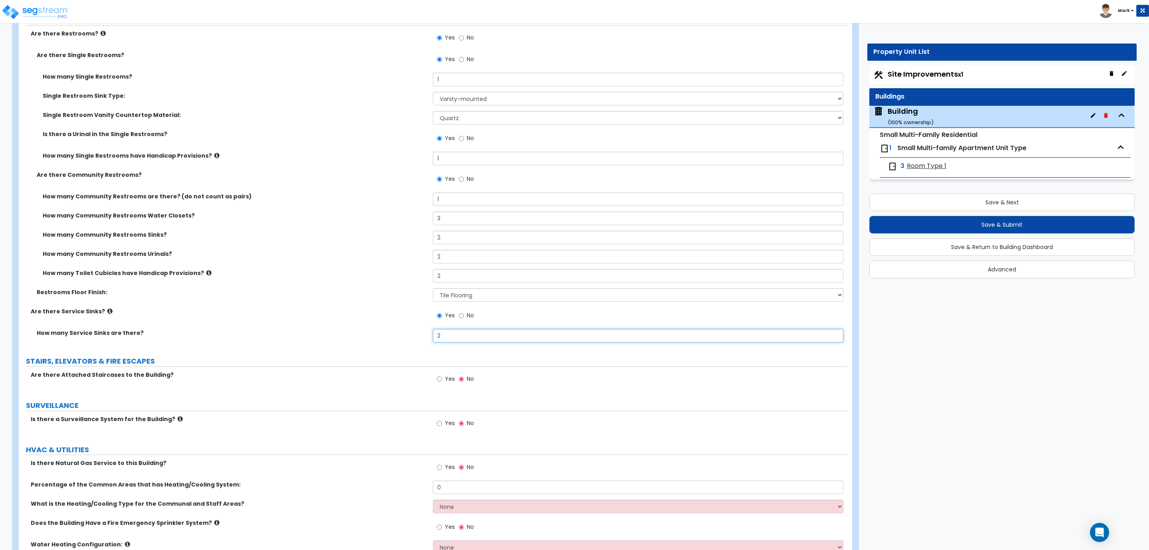
scroll to position [3511, 0]
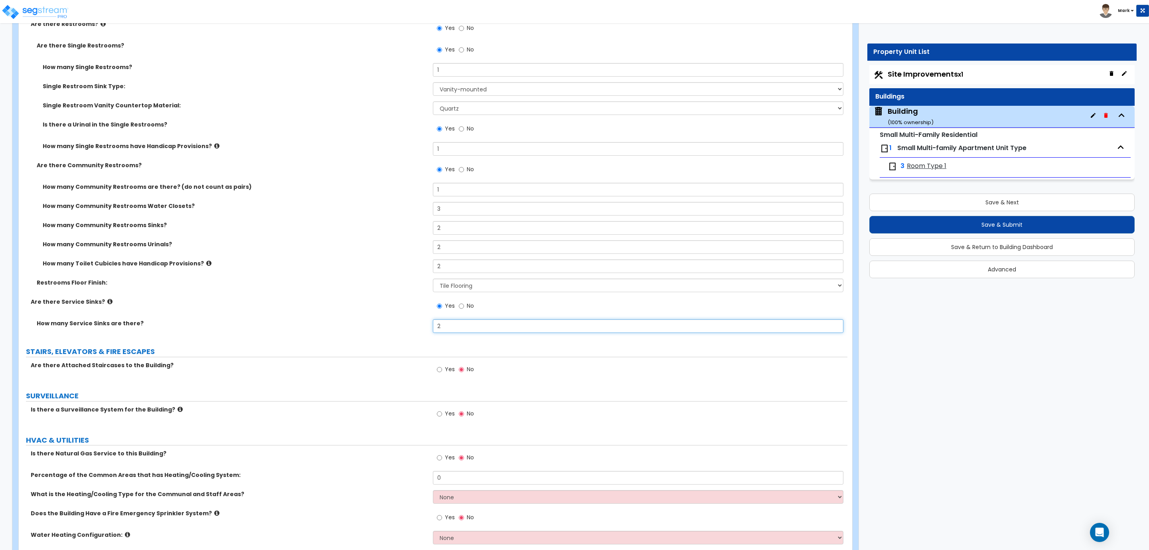
drag, startPoint x: 450, startPoint y: 331, endPoint x: 398, endPoint y: 349, distance: 55.6
click at [441, 371] on input "Yes" at bounding box center [439, 369] width 5 height 9
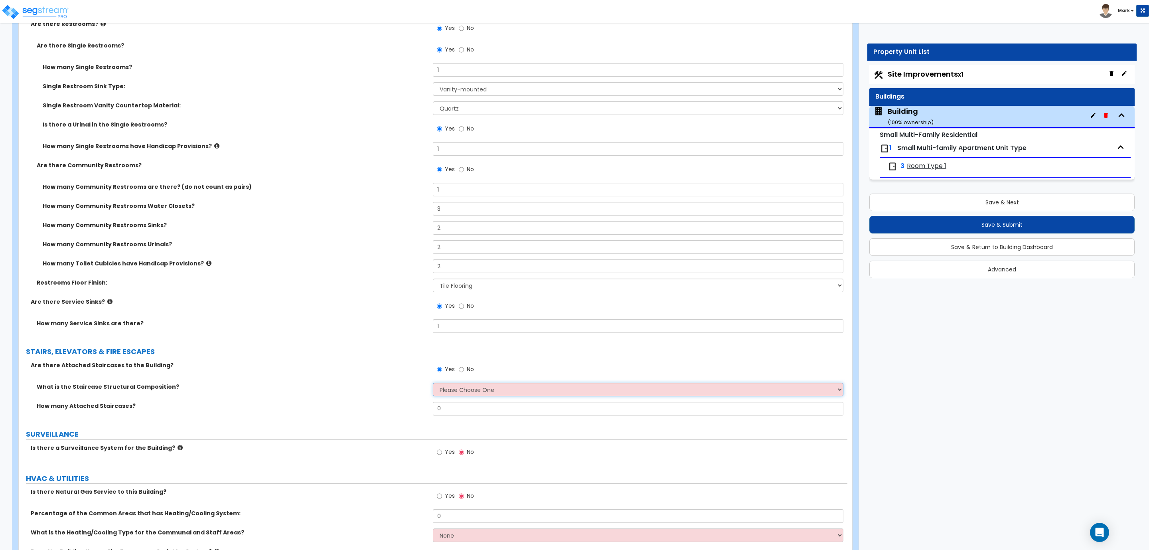
click at [453, 388] on select "Please Choose One Reinforced Concrete Structural Steel Wood" at bounding box center [638, 390] width 410 height 14
click at [351, 403] on label "How many Attached Staircases?" at bounding box center [232, 406] width 390 height 8
click at [465, 365] on label "No" at bounding box center [466, 370] width 15 height 14
click at [464, 365] on input "No" at bounding box center [461, 369] width 5 height 9
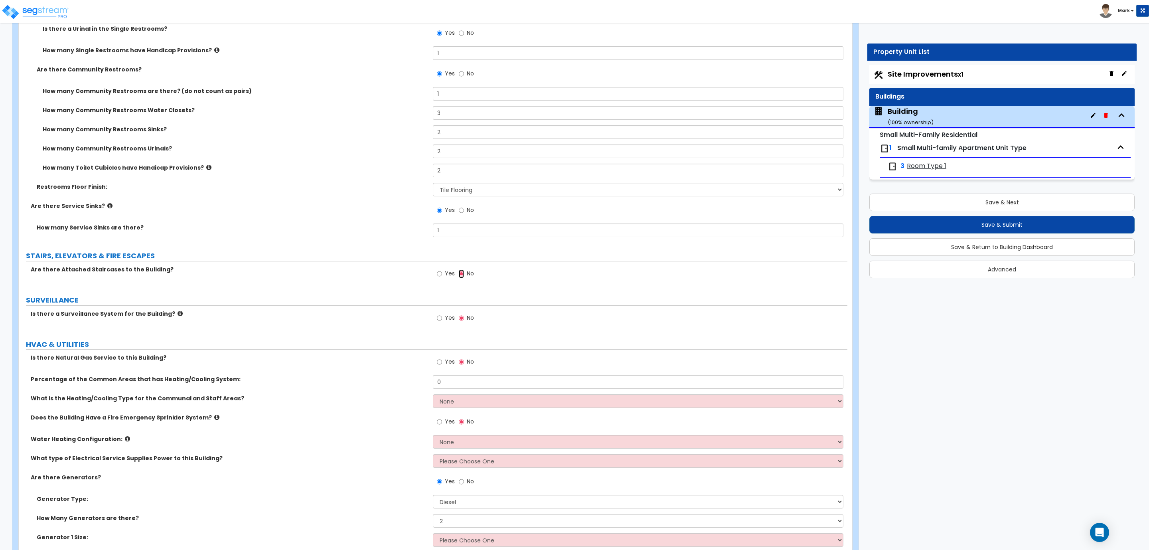
scroll to position [3631, 0]
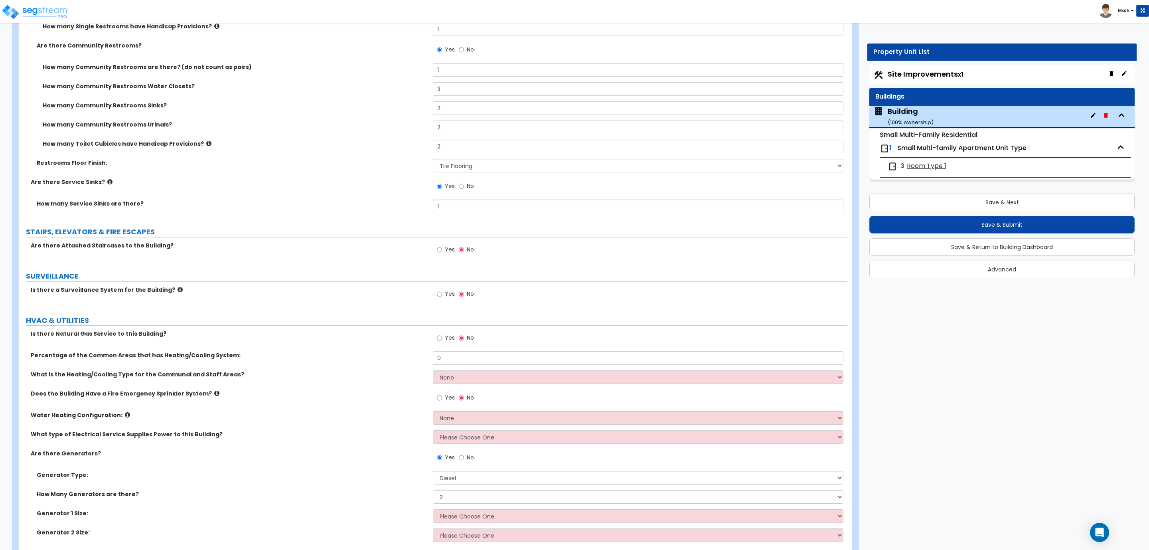
click at [439, 300] on label "Yes" at bounding box center [446, 295] width 18 height 14
click at [439, 298] on input "Yes" at bounding box center [439, 294] width 5 height 9
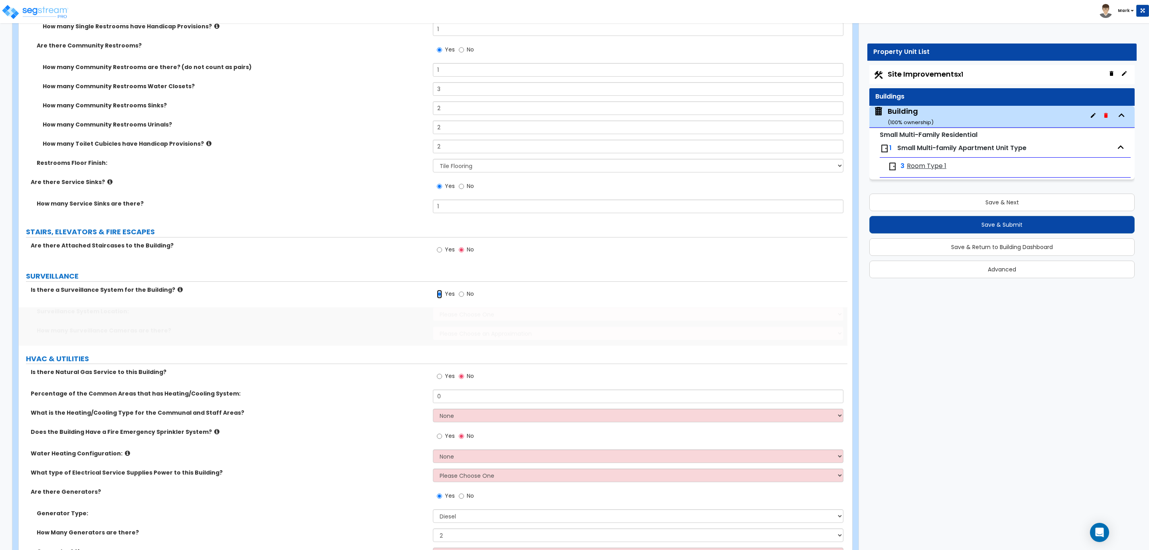
scroll to position [3669, 0]
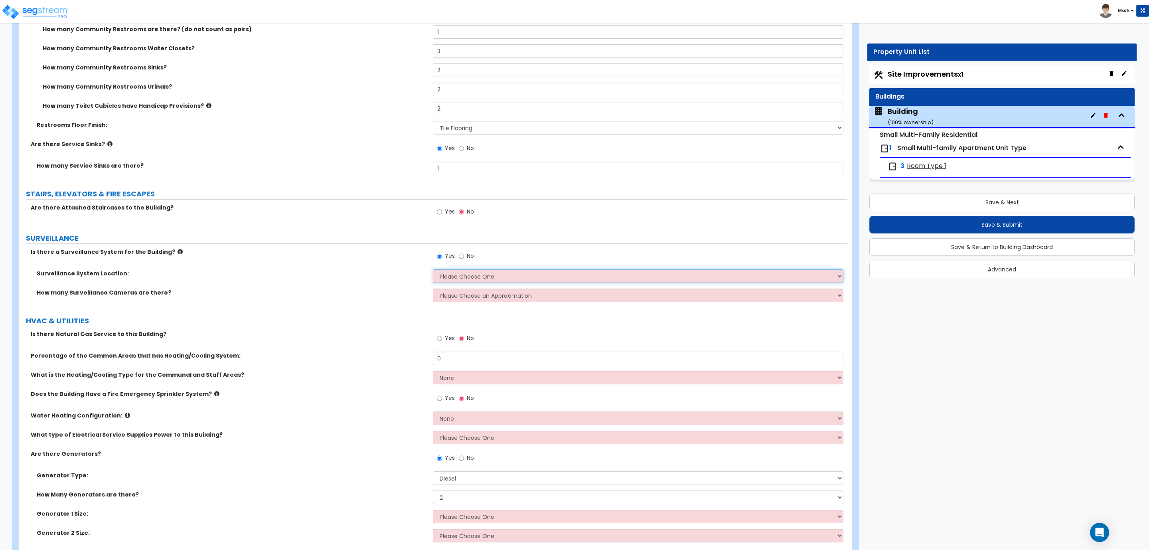
click at [473, 276] on select "Please Choose One Inside the Building Outside the Building Both Inside & Outside" at bounding box center [638, 276] width 410 height 14
click at [433, 270] on select "Please Choose One Inside the Building Outside the Building Both Inside & Outside" at bounding box center [638, 276] width 410 height 14
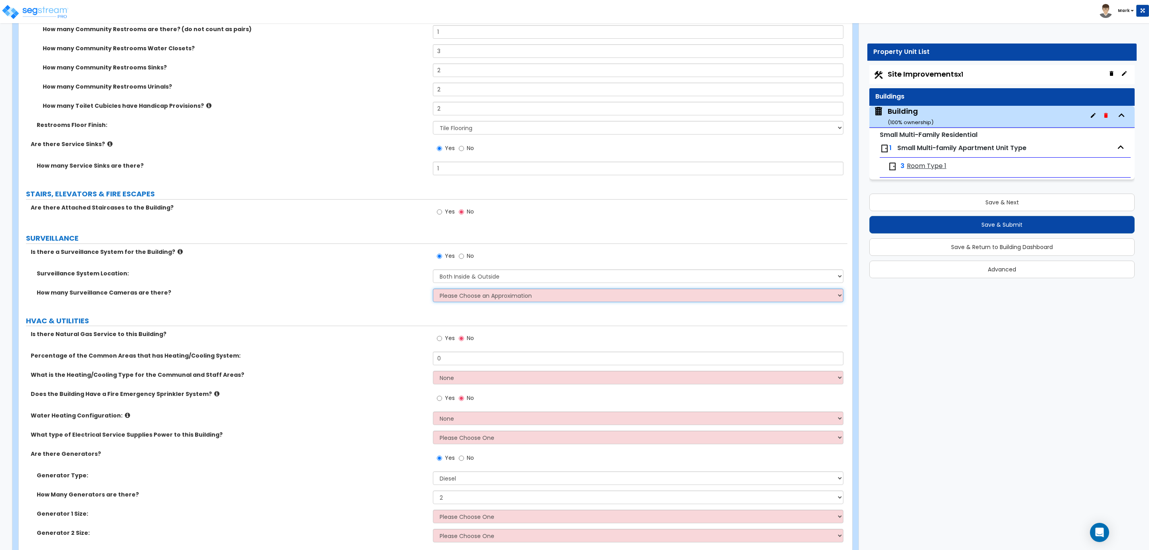
click at [457, 297] on select "Please Choose an Approximation Barely Noticed Any Noticed a Couple Frequently S…" at bounding box center [638, 295] width 410 height 14
click at [433, 289] on select "Please Choose an Approximation Barely Noticed Any Noticed a Couple Frequently S…" at bounding box center [638, 295] width 410 height 14
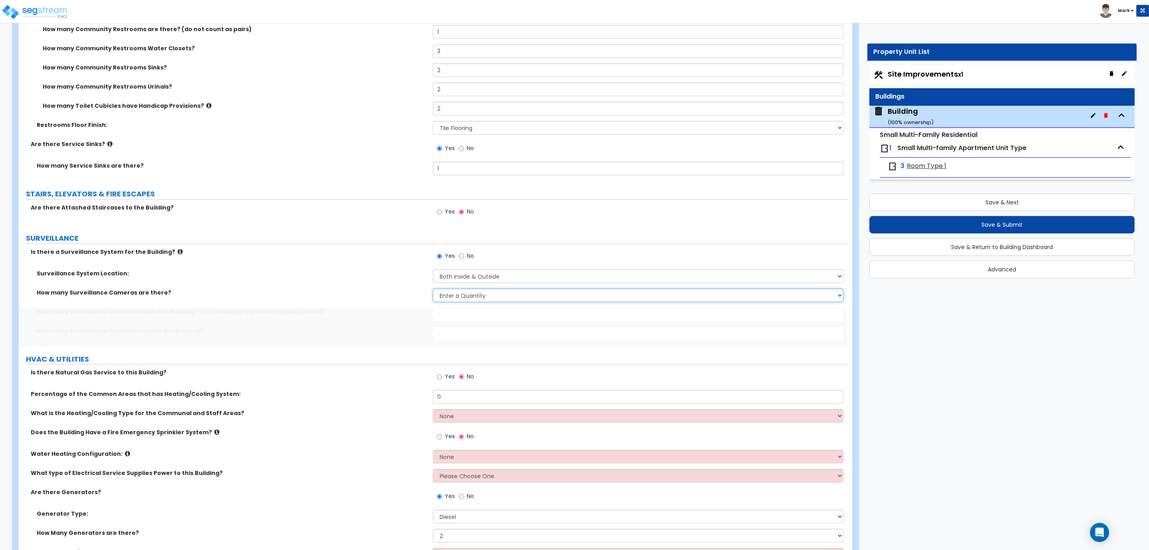
scroll to position [3707, 0]
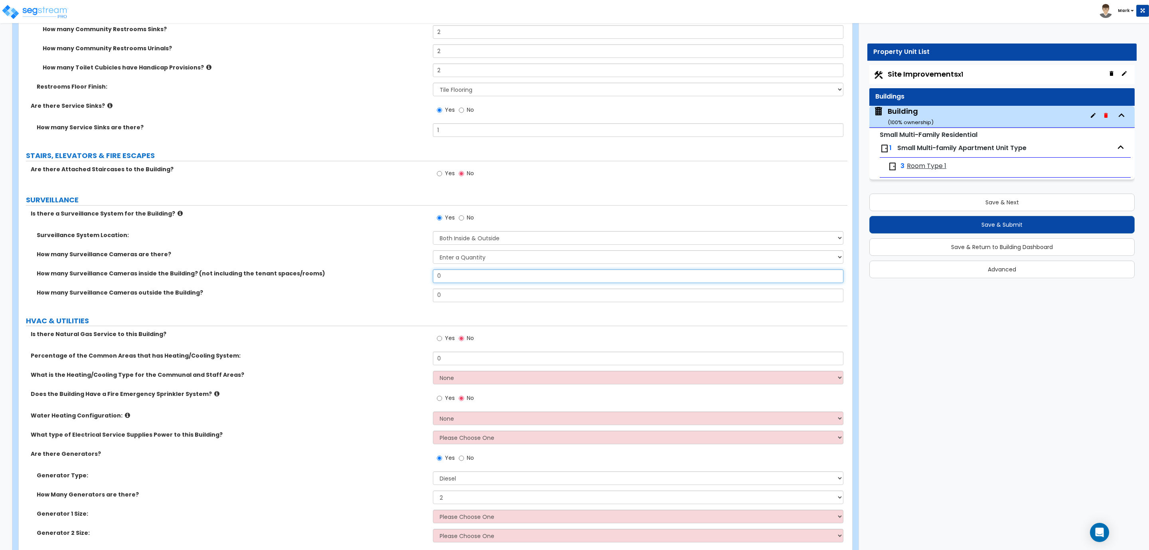
drag, startPoint x: 457, startPoint y: 280, endPoint x: 367, endPoint y: 286, distance: 90.7
click at [399, 282] on div "How many Surveillance Cameras inside the Building? (not including the tenant sp…" at bounding box center [433, 278] width 829 height 19
drag, startPoint x: 450, startPoint y: 298, endPoint x: 424, endPoint y: 299, distance: 26.4
click at [424, 299] on div "How many Surveillance Cameras outside the Building? 0" at bounding box center [433, 297] width 829 height 19
drag, startPoint x: 462, startPoint y: 271, endPoint x: 395, endPoint y: 274, distance: 66.7
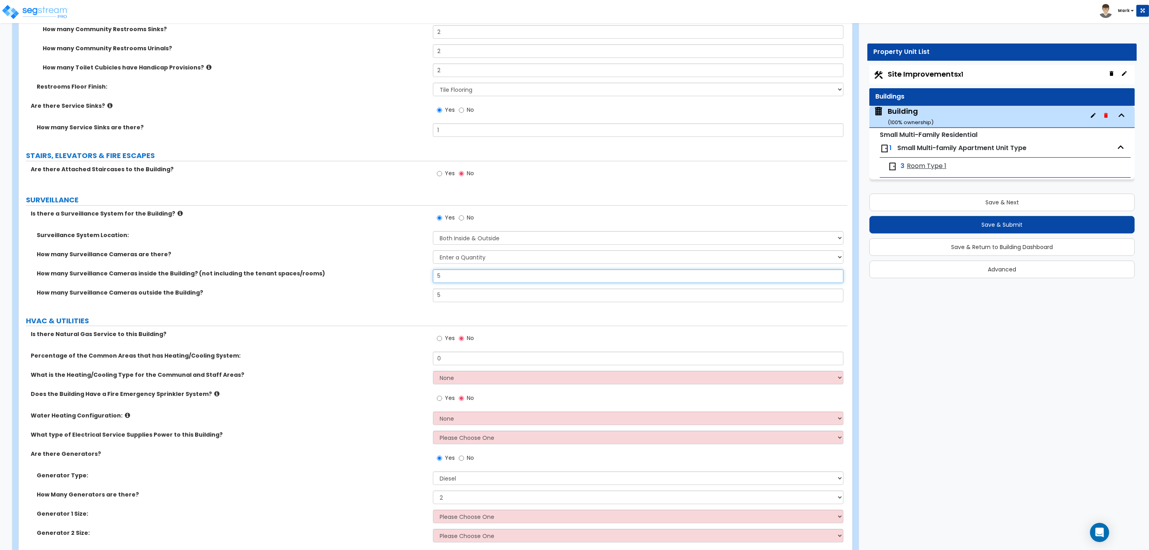
click at [408, 274] on div "How many Surveillance Cameras inside the Building? (not including the tenant sp…" at bounding box center [433, 278] width 829 height 19
click at [449, 334] on label "Yes" at bounding box center [446, 339] width 18 height 14
click at [442, 334] on input "Yes" at bounding box center [439, 338] width 5 height 9
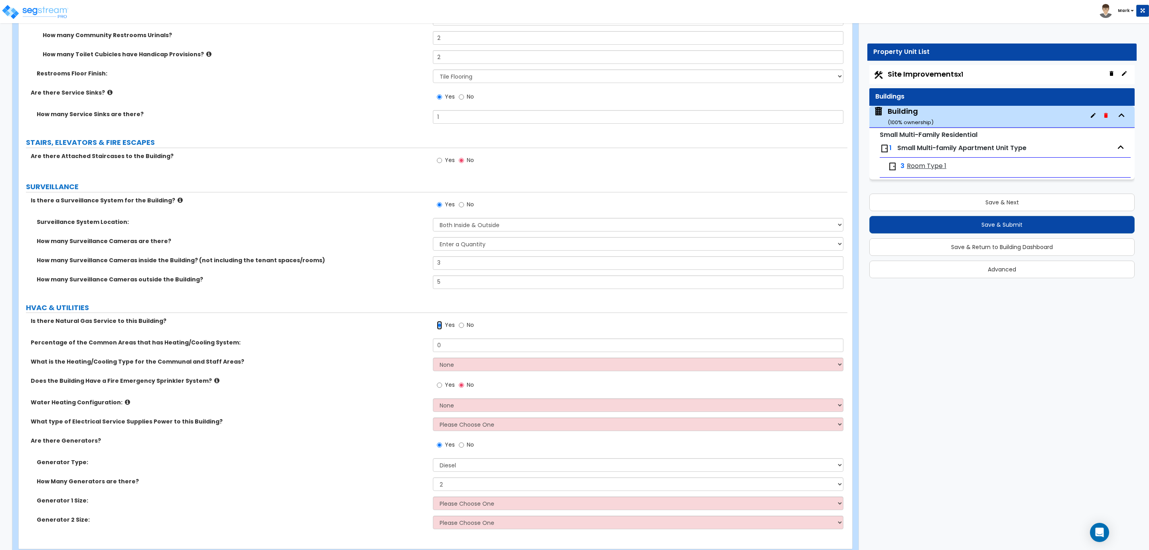
scroll to position [3743, 0]
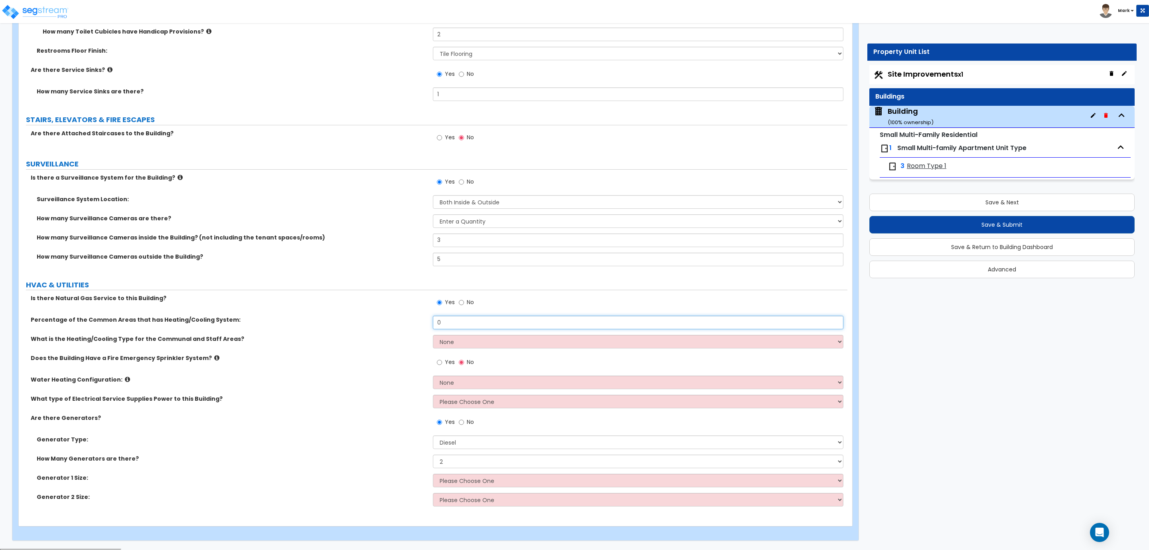
drag, startPoint x: 458, startPoint y: 325, endPoint x: 379, endPoint y: 323, distance: 79.8
click at [379, 323] on div "Percentage of the Common Areas that has Heating/Cooling System: 0" at bounding box center [433, 325] width 829 height 19
click at [462, 318] on input "0" at bounding box center [638, 323] width 410 height 14
click at [457, 323] on input "0" at bounding box center [638, 323] width 410 height 14
click at [454, 342] on select "None Heat Only Centralized Heating & Cooling Thru Wall Air Conditioners Mini Sp…" at bounding box center [638, 342] width 410 height 14
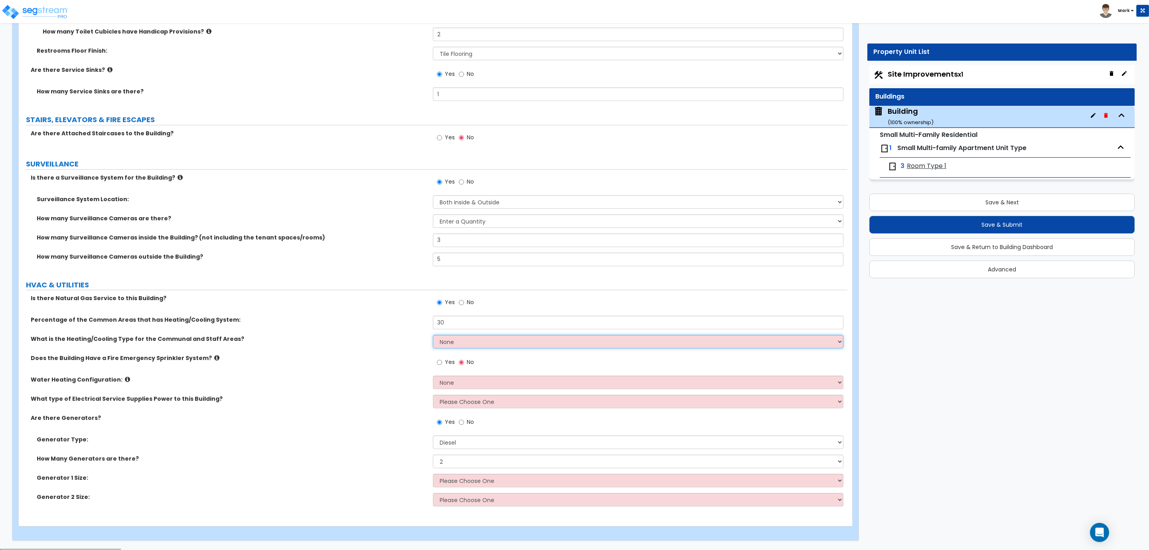
click at [450, 345] on select "None Heat Only Centralized Heating & Cooling Thru Wall Air Conditioners Mini Sp…" at bounding box center [638, 342] width 410 height 14
click at [433, 336] on select "None Heat Only Centralized Heating & Cooling Thru Wall Air Conditioners Mini Sp…" at bounding box center [638, 342] width 410 height 14
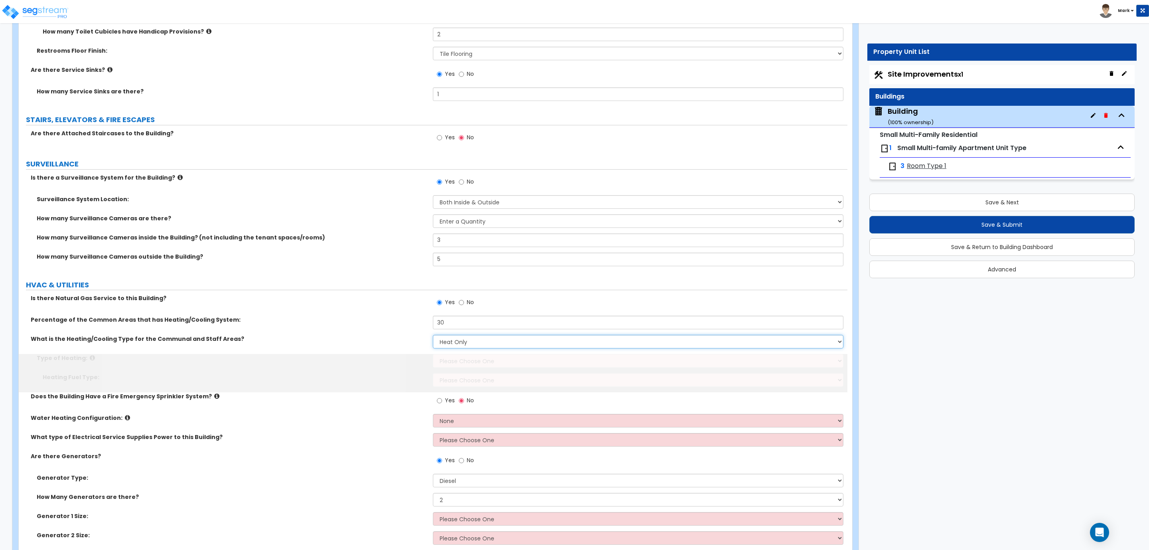
scroll to position [3781, 0]
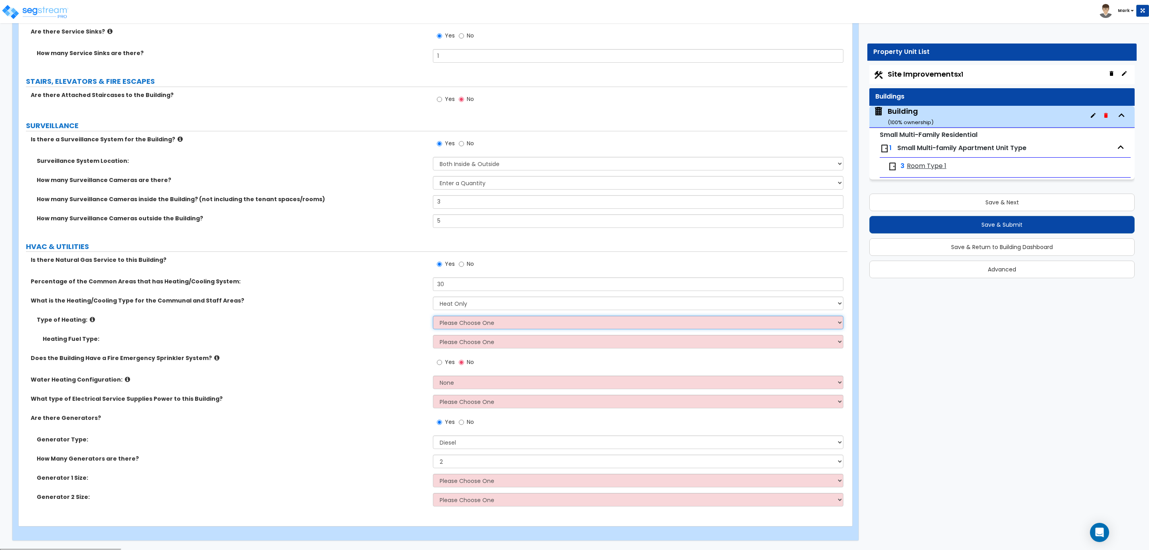
click at [464, 324] on select "Please Choose One Wall Heater Electric Baseboard Heater Hydronic Heating Radian…" at bounding box center [638, 323] width 410 height 14
click at [433, 317] on select "Please Choose One Wall Heater Electric Baseboard Heater Hydronic Heating Radian…" at bounding box center [638, 323] width 410 height 14
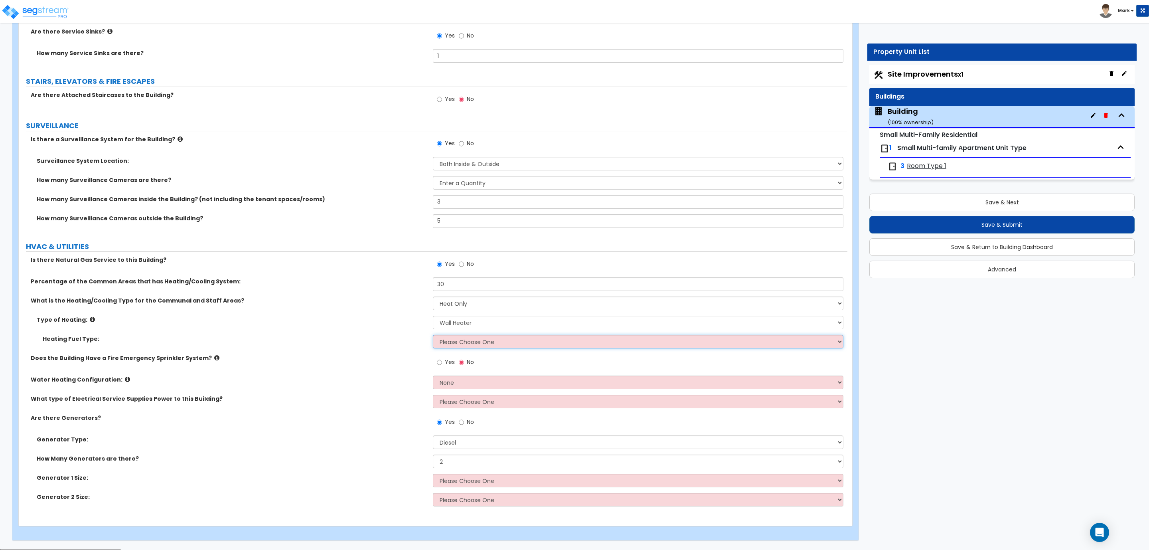
click at [458, 342] on select "Please Choose One Gas Electric" at bounding box center [638, 342] width 410 height 14
click at [433, 336] on select "Please Choose One Gas Electric" at bounding box center [638, 342] width 410 height 14
click at [456, 342] on select "Please Choose One Gas Electric" at bounding box center [638, 342] width 410 height 14
click at [433, 336] on select "Please Choose One Gas Electric" at bounding box center [638, 342] width 410 height 14
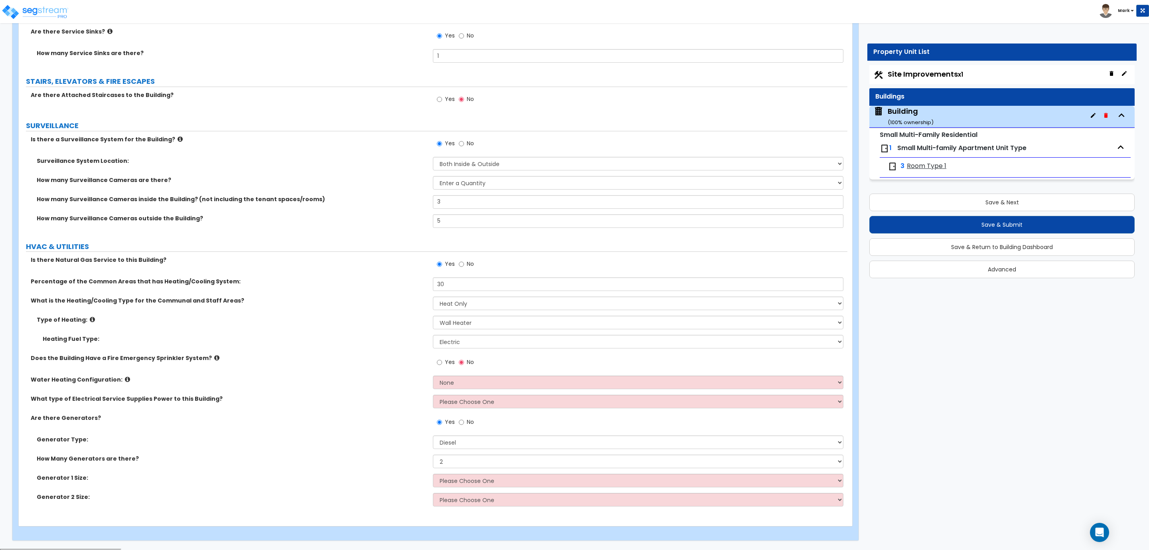
click at [443, 359] on label "Yes" at bounding box center [446, 363] width 18 height 14
click at [442, 359] on input "Yes" at bounding box center [439, 362] width 5 height 9
click at [448, 387] on select "None Water Heater for Multiple Units Water Heater for Individual Units" at bounding box center [638, 382] width 410 height 14
click at [433, 377] on select "None Water Heater for Multiple Units Water Heater for Individual Units" at bounding box center [638, 382] width 410 height 14
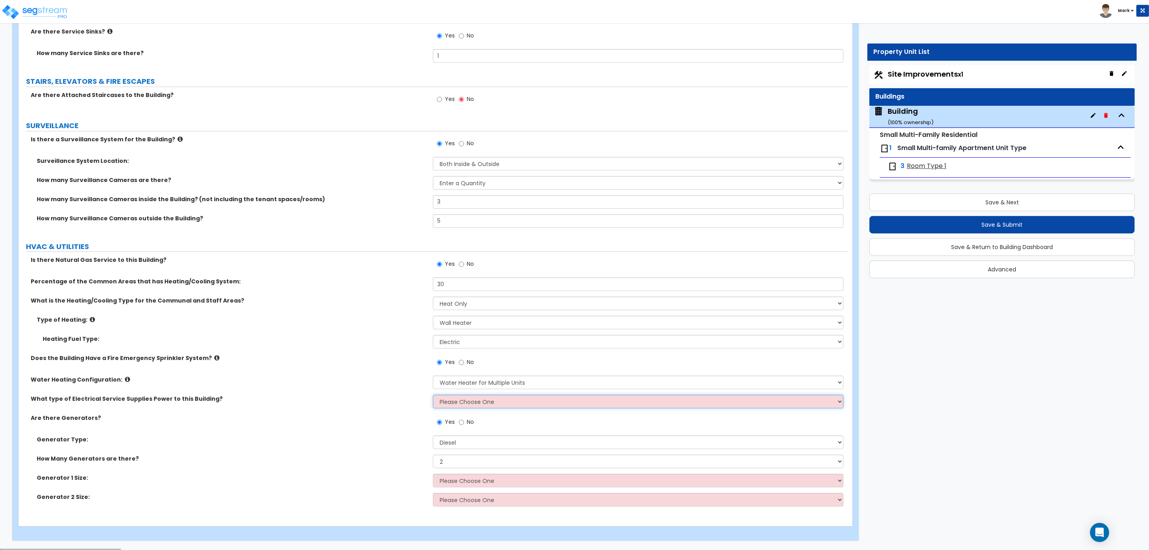
click at [460, 400] on select "Please Choose One Overhead Underground" at bounding box center [638, 402] width 410 height 14
drag, startPoint x: 381, startPoint y: 403, endPoint x: 390, endPoint y: 402, distance: 9.6
click at [381, 403] on label "What type of Electrical Service Supplies Power to this Building?" at bounding box center [229, 399] width 396 height 8
click at [450, 404] on select "Please Choose One Overhead Underground" at bounding box center [638, 402] width 410 height 14
click at [433, 396] on select "Please Choose One Overhead Underground" at bounding box center [638, 402] width 410 height 14
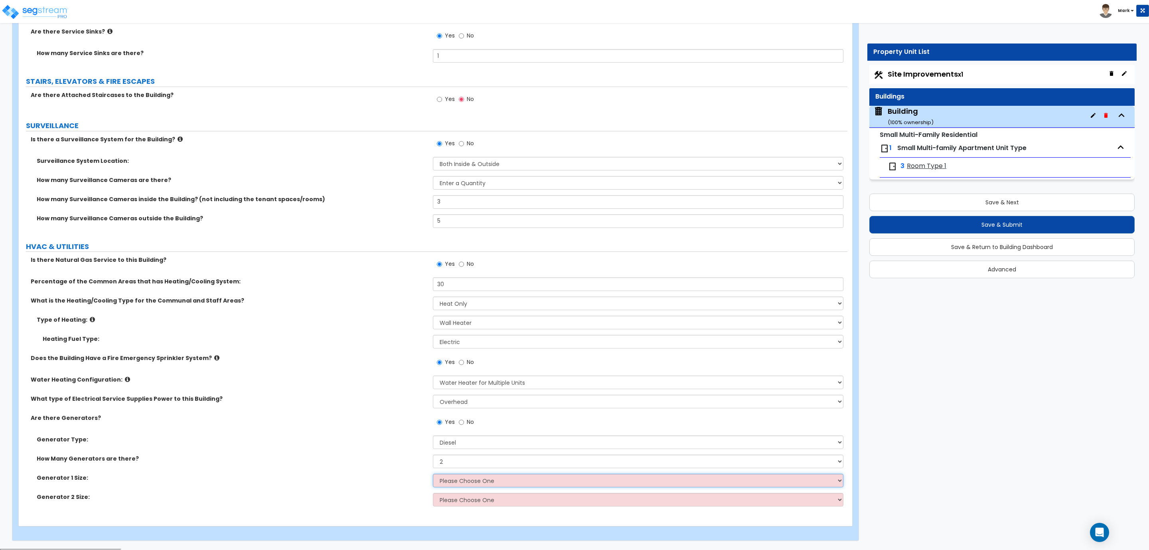
click at [470, 479] on select "Please Choose One 30kW 50kW 75kW 100kW 125 kW 150 kW 175 kW 200 kW 250 kW 300 k…" at bounding box center [638, 481] width 410 height 14
click at [433, 474] on select "Please Choose One 30kW 50kW 75kW 100kW 125 kW 150 kW 175 kW 200 kW 250 kW 300 k…" at bounding box center [638, 481] width 410 height 14
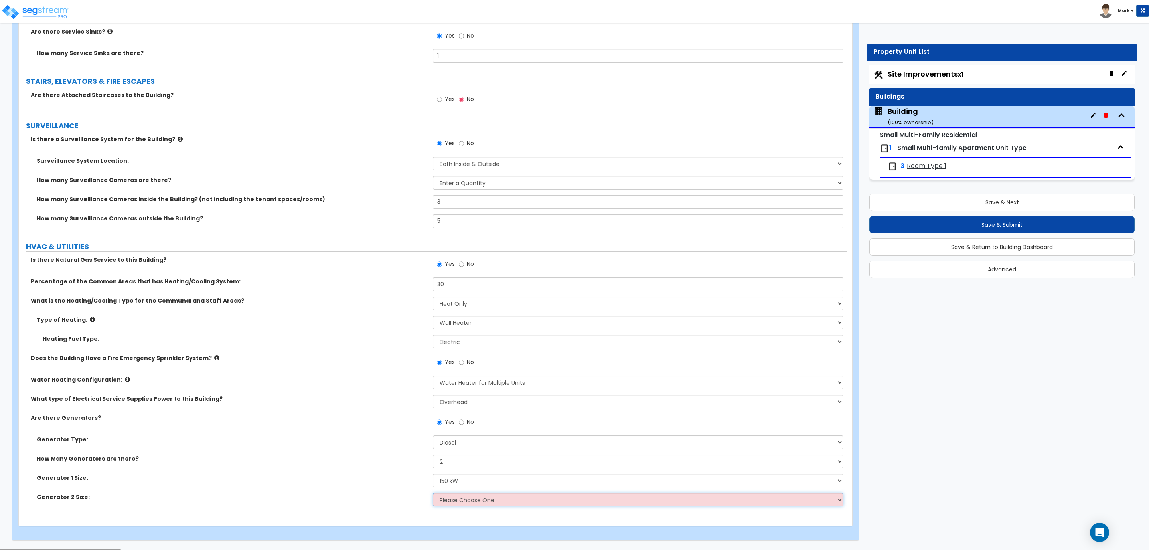
click at [458, 488] on select "Please Choose One 30kW 50kW 75kW 100kW 125 kW 150 kW 175 kW 200 kW 250 kW 300 k…" at bounding box center [638, 500] width 410 height 14
click at [433, 488] on select "Please Choose One 30kW 50kW 75kW 100kW 125 kW 150 kW 175 kW 200 kW 250 kW 300 k…" at bounding box center [638, 500] width 410 height 14
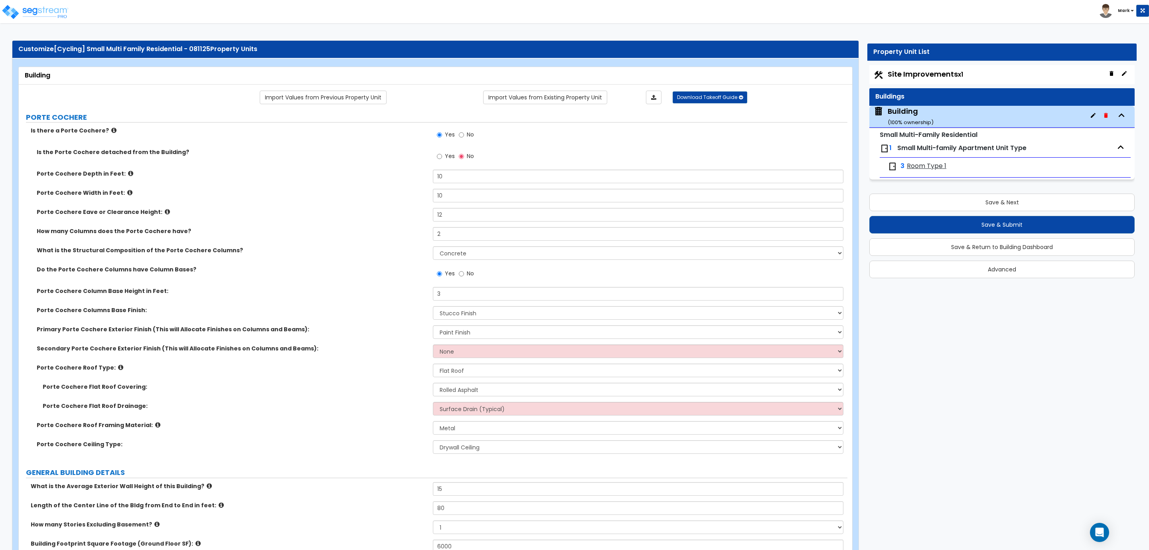
scroll to position [0, 0]
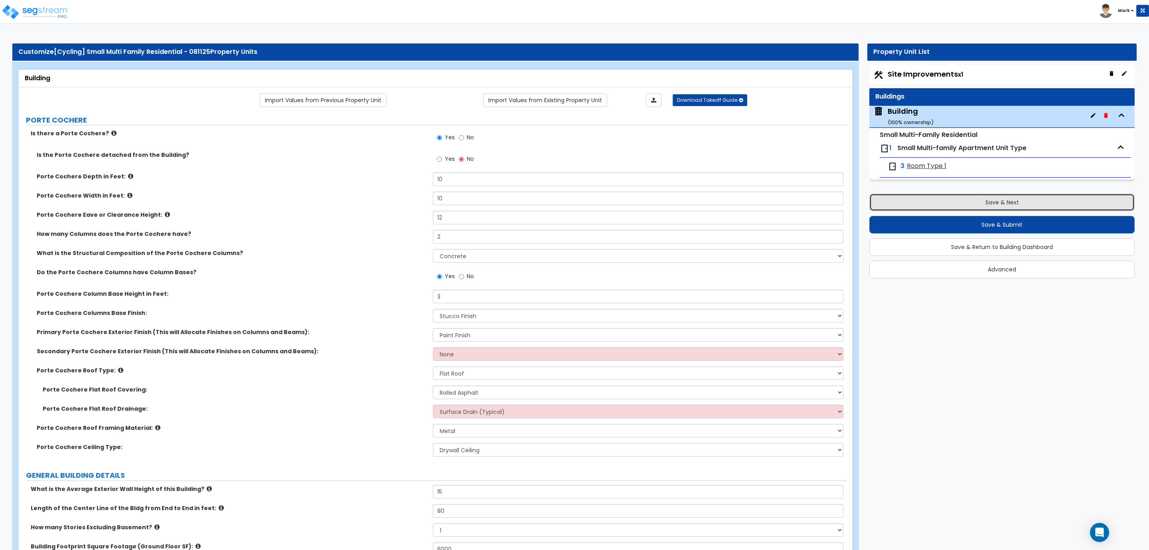
click at [966, 197] on button "Save & Next" at bounding box center [1001, 203] width 265 height 18
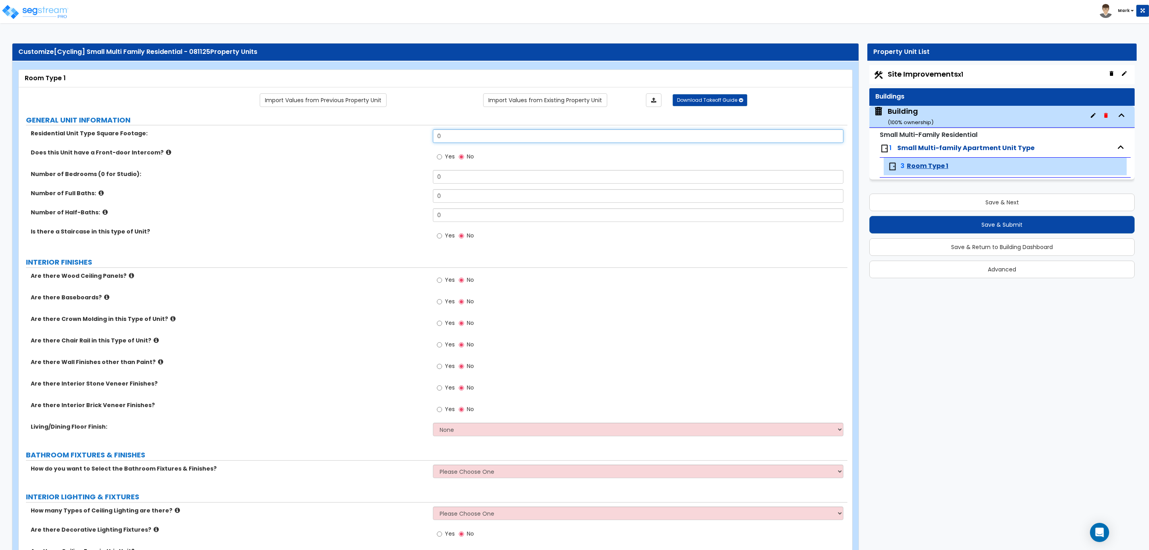
drag, startPoint x: 464, startPoint y: 142, endPoint x: 367, endPoint y: 121, distance: 100.0
click at [310, 243] on div "Is there a Staircase in this type of Unit? Yes No" at bounding box center [433, 238] width 829 height 22
click at [443, 159] on label "Yes" at bounding box center [446, 158] width 18 height 14
click at [442, 159] on input "Yes" at bounding box center [439, 156] width 5 height 9
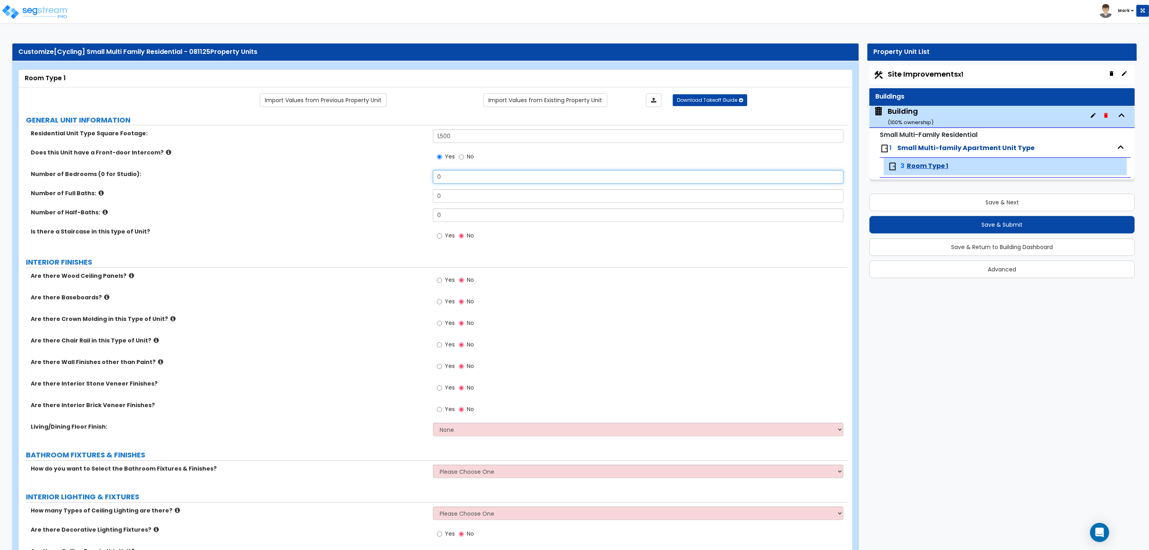
drag, startPoint x: 454, startPoint y: 178, endPoint x: 418, endPoint y: 177, distance: 35.5
click at [418, 177] on div "Number of Bedrooms (0 for Studio): 0" at bounding box center [433, 179] width 829 height 19
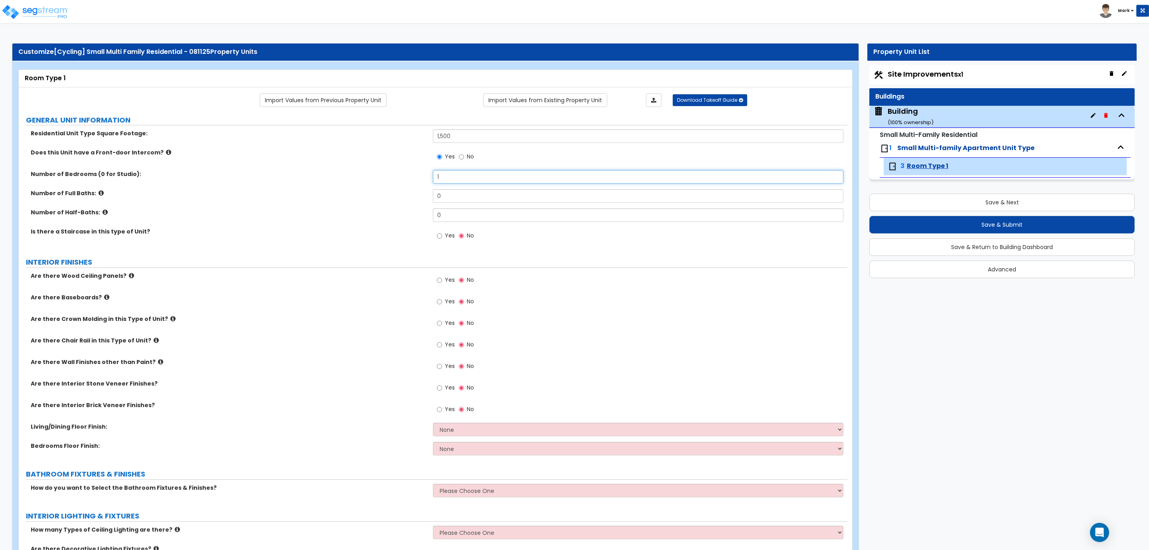
drag, startPoint x: 447, startPoint y: 179, endPoint x: 412, endPoint y: 174, distance: 35.5
click at [414, 174] on div "Number of Bedrooms (0 for Studio): 1" at bounding box center [433, 179] width 829 height 19
drag, startPoint x: 448, startPoint y: 196, endPoint x: 393, endPoint y: 192, distance: 55.7
click at [393, 192] on div "Number of Full Baths: 0" at bounding box center [433, 198] width 829 height 19
click at [448, 281] on span "Yes" at bounding box center [450, 280] width 10 height 8
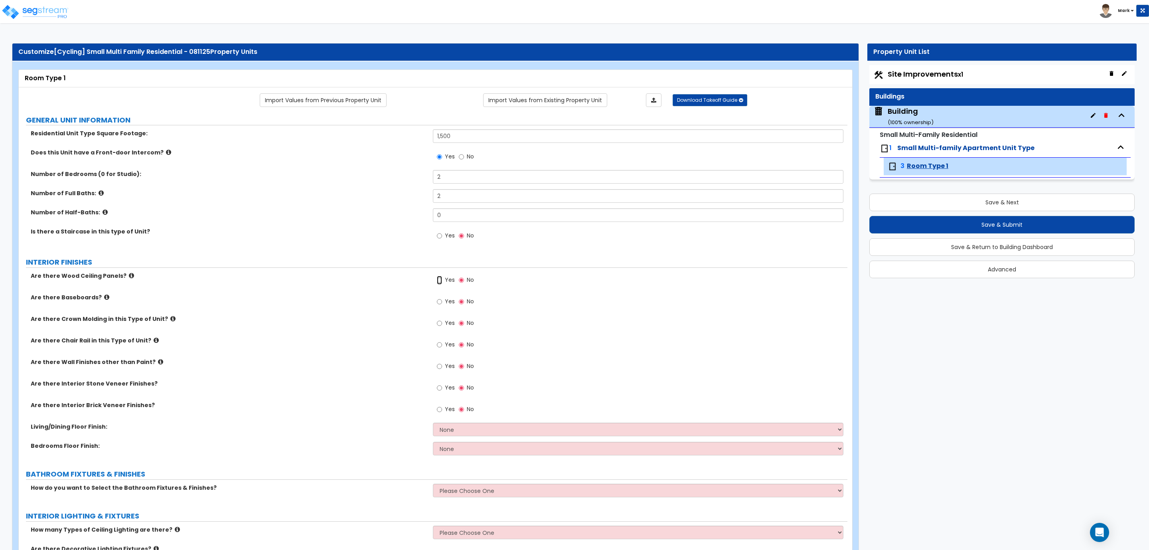
click at [442, 281] on input "Yes" at bounding box center [439, 280] width 5 height 9
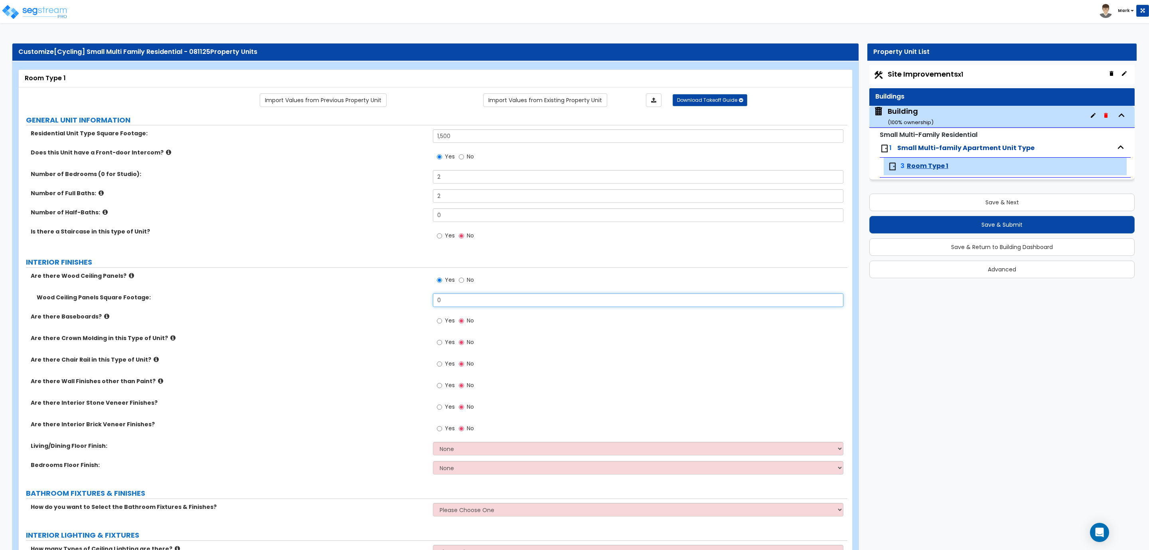
drag, startPoint x: 453, startPoint y: 297, endPoint x: 363, endPoint y: 299, distance: 90.2
click at [414, 300] on div "Wood Ceiling Panels Square Footage: 0" at bounding box center [433, 302] width 829 height 19
click at [444, 326] on label "Yes" at bounding box center [446, 322] width 18 height 14
click at [442, 325] on input "Yes" at bounding box center [439, 320] width 5 height 9
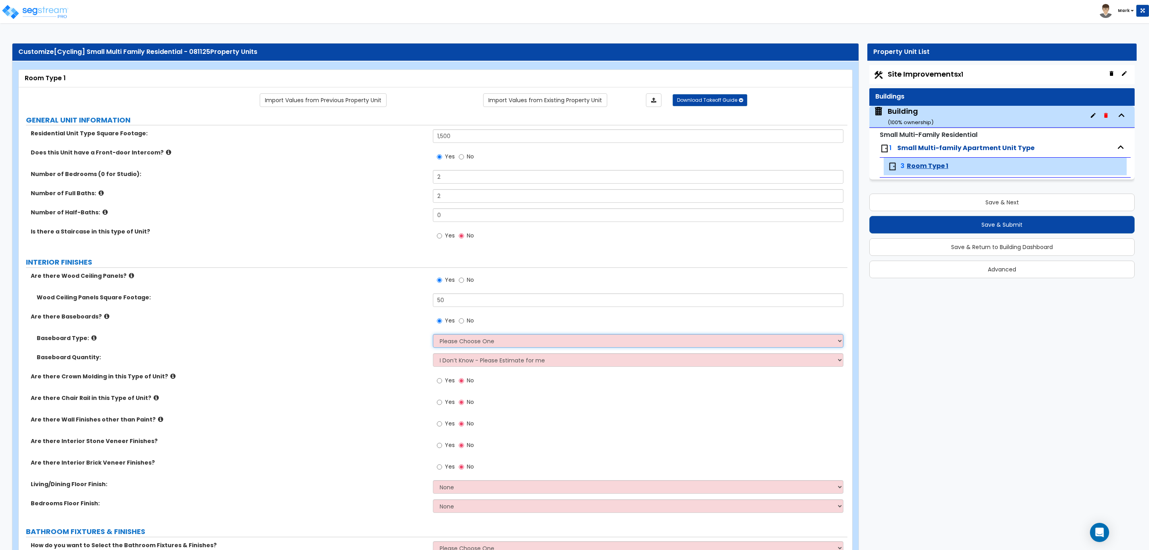
click at [458, 341] on select "Please Choose One Wood Vinyl Carpet Tile" at bounding box center [638, 341] width 410 height 14
click at [433, 335] on select "Please Choose One Wood Vinyl Carpet Tile" at bounding box center [638, 341] width 410 height 14
click at [453, 340] on select "Please Choose One Wood Vinyl Carpet Tile" at bounding box center [638, 341] width 410 height 14
click at [433, 335] on select "Please Choose One Wood Vinyl Carpet Tile" at bounding box center [638, 341] width 410 height 14
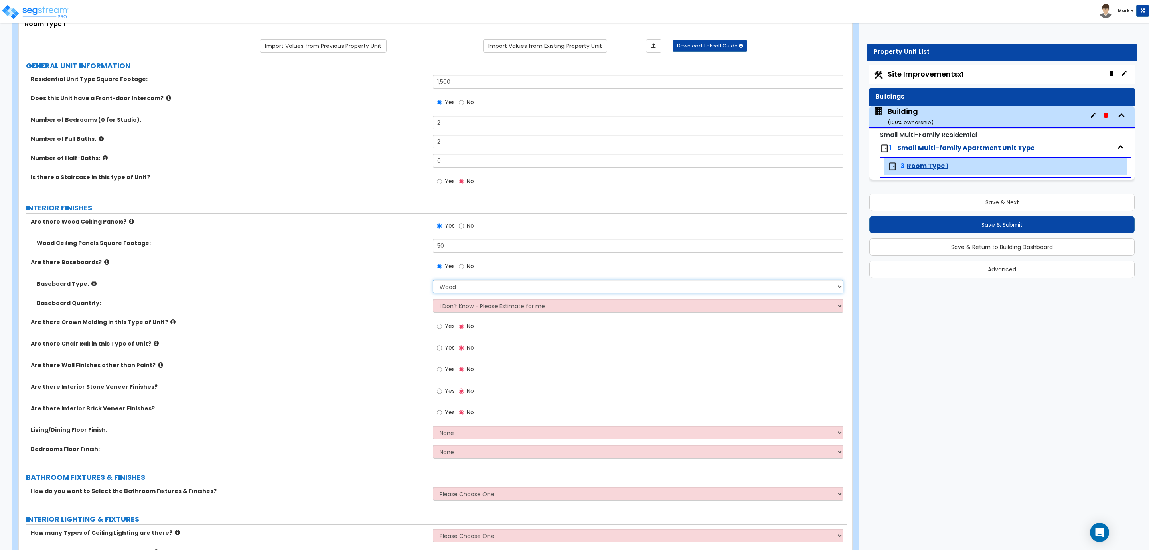
scroll to position [60, 0]
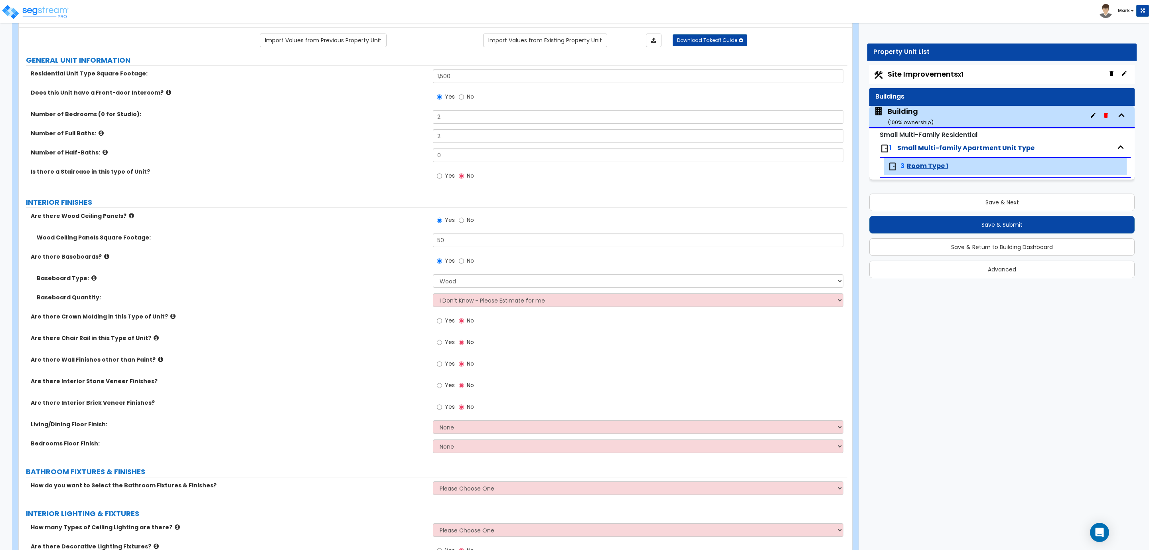
click at [451, 323] on span "Yes" at bounding box center [450, 320] width 10 height 8
click at [442, 323] on input "Yes" at bounding box center [439, 320] width 5 height 9
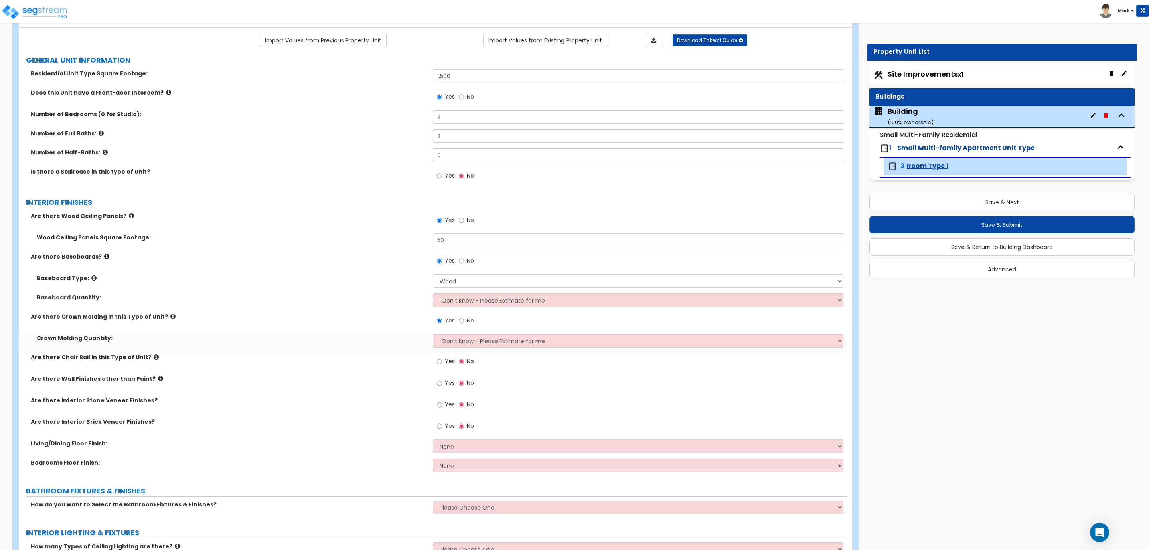
click at [448, 365] on span "Yes" at bounding box center [450, 361] width 10 height 8
click at [442, 365] on input "Yes" at bounding box center [439, 361] width 5 height 9
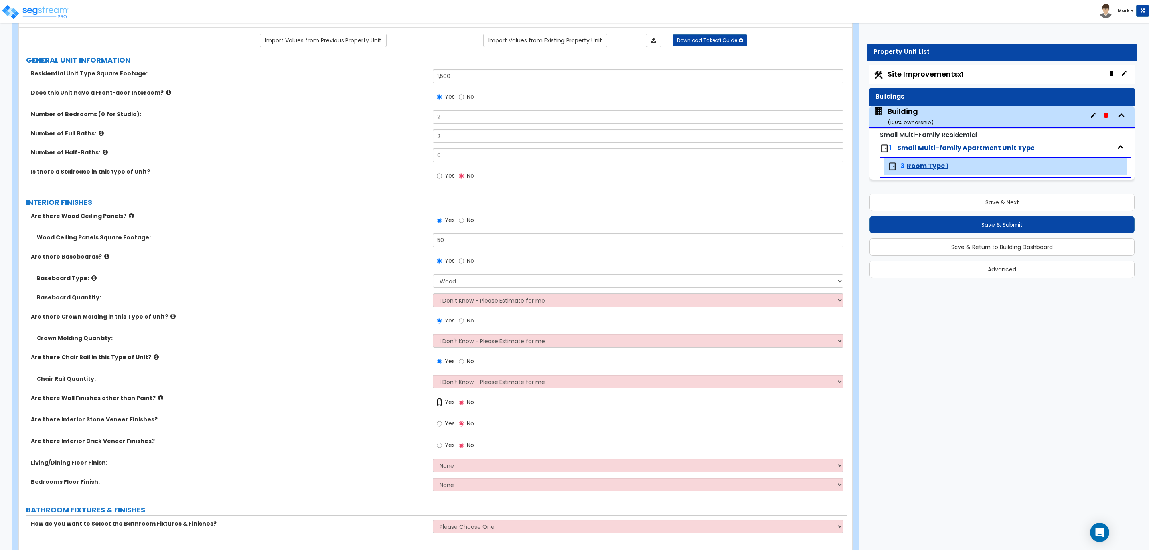
click at [442, 401] on input "Yes" at bounding box center [439, 402] width 5 height 9
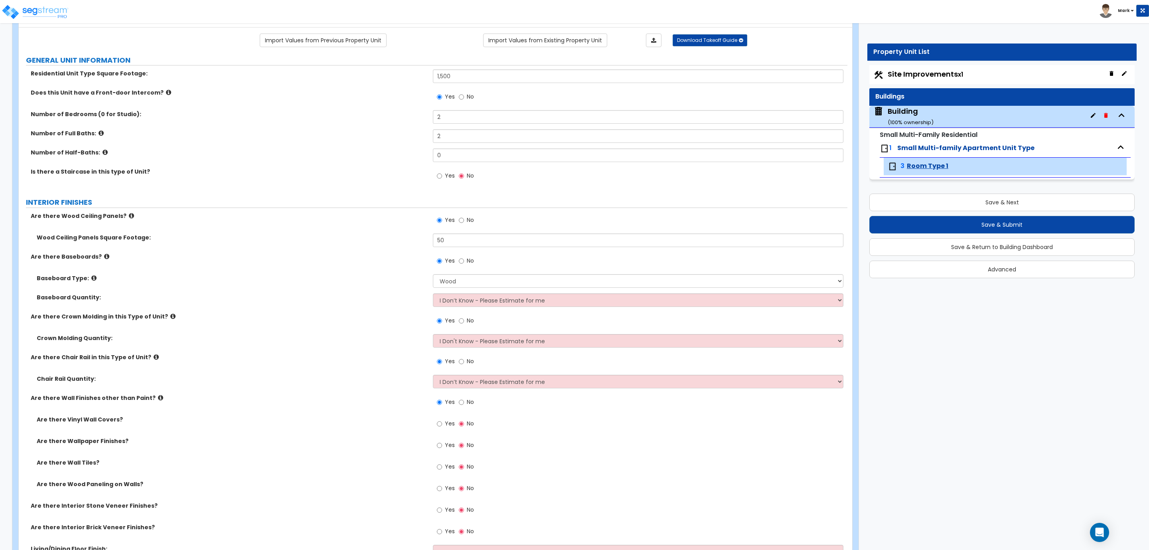
click at [453, 430] on label "Yes" at bounding box center [446, 425] width 18 height 14
click at [442, 428] on input "Yes" at bounding box center [439, 423] width 5 height 9
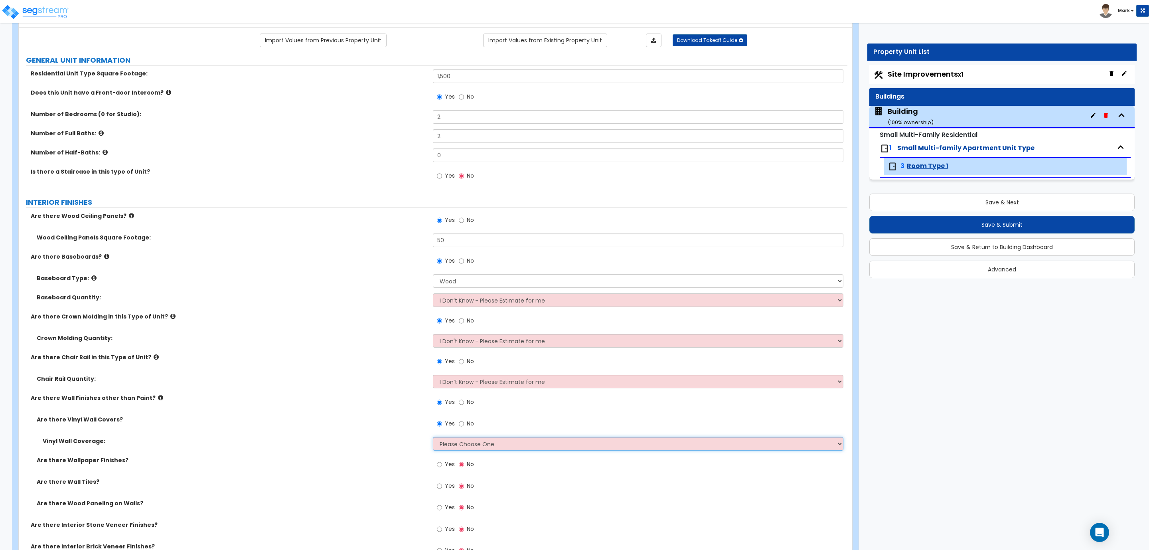
click at [458, 443] on select "Please Choose One Only a Small Portion of Walls are Covered Several Walls are C…" at bounding box center [638, 444] width 410 height 14
click at [433, 438] on select "Please Choose One Only a Small Portion of Walls are Covered Several Walls are C…" at bounding box center [638, 444] width 410 height 14
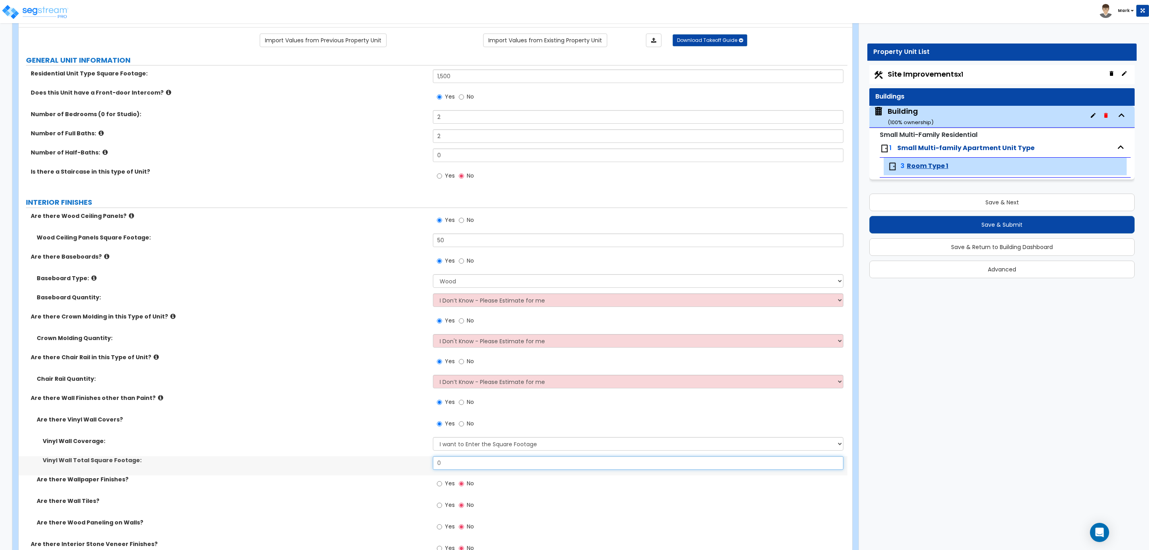
drag, startPoint x: 458, startPoint y: 468, endPoint x: 428, endPoint y: 464, distance: 31.0
click at [428, 464] on div "Vinyl Wall Total Square Footage: 0" at bounding box center [433, 465] width 829 height 19
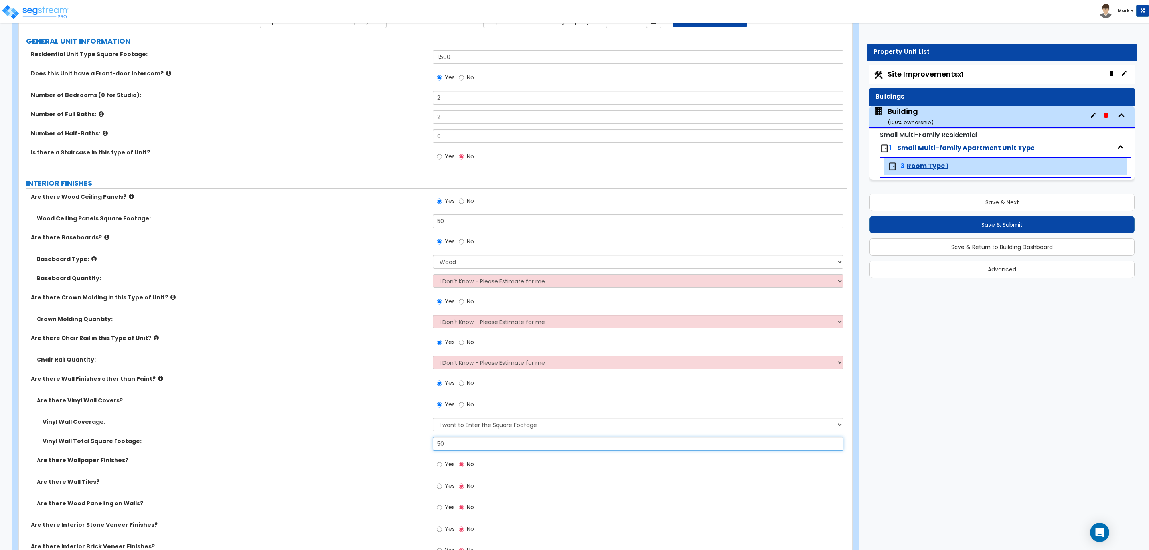
scroll to position [120, 0]
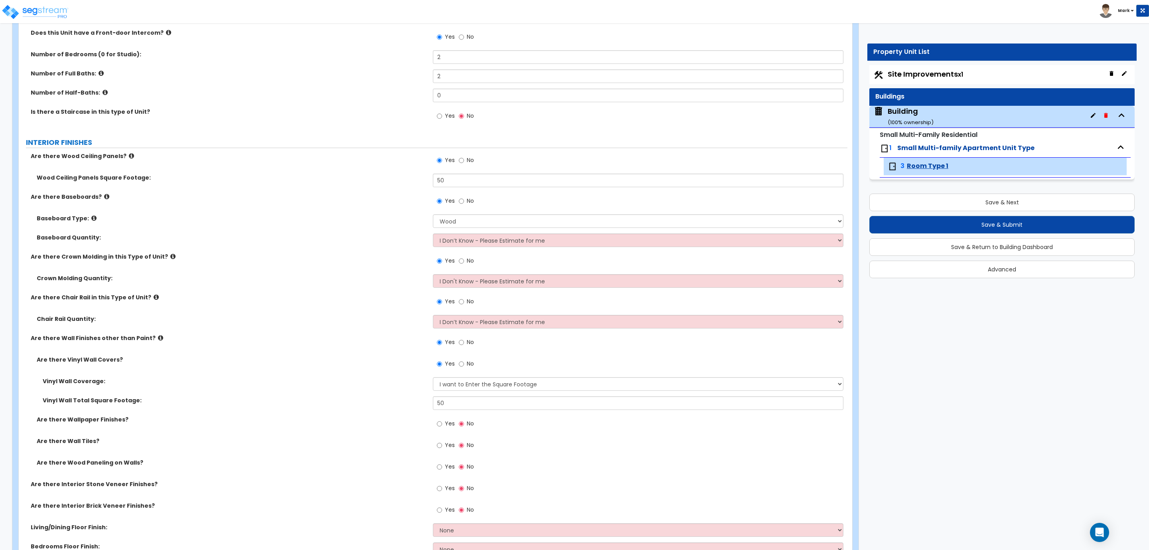
click at [449, 423] on span "Yes" at bounding box center [450, 423] width 10 height 8
click at [442, 423] on input "Yes" at bounding box center [439, 423] width 5 height 9
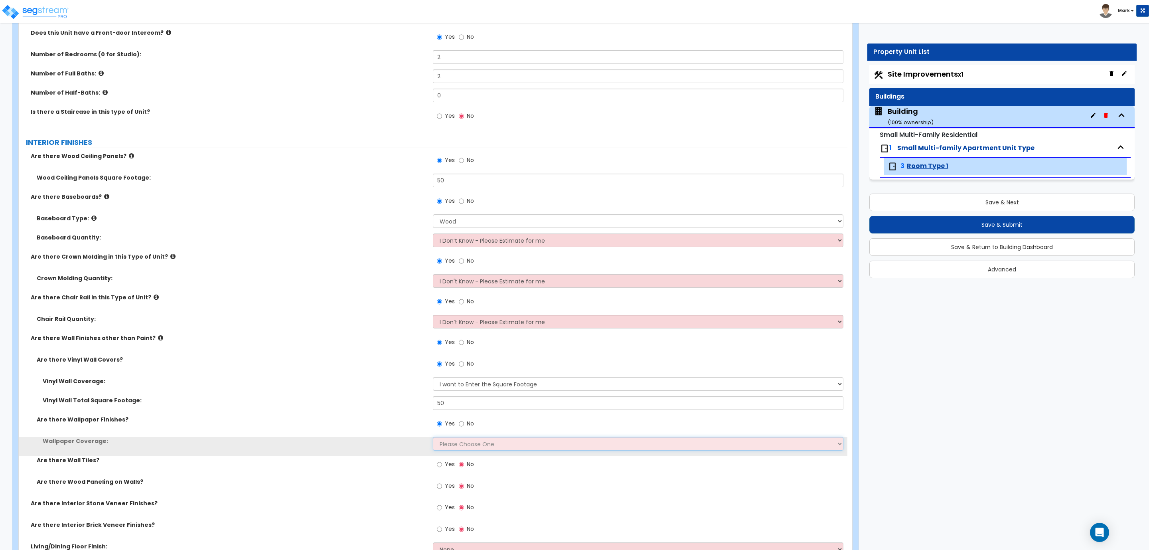
click at [452, 448] on select "Please Choose One Only a Small Portion of Walls are Covered Several Walls are C…" at bounding box center [638, 444] width 410 height 14
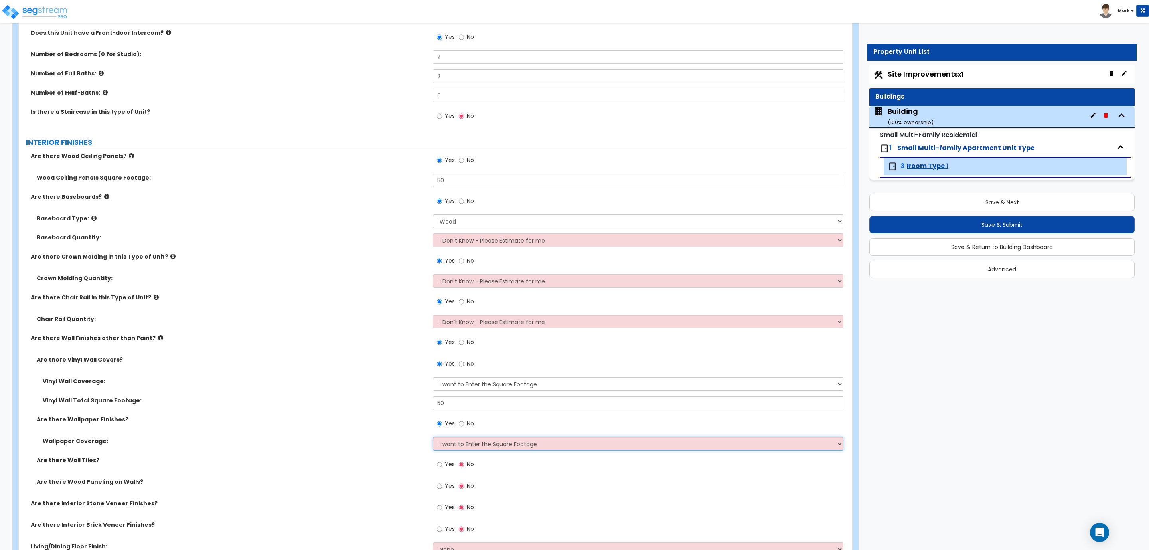
click at [433, 438] on select "Please Choose One Only a Small Portion of Walls are Covered Several Walls are C…" at bounding box center [638, 444] width 410 height 14
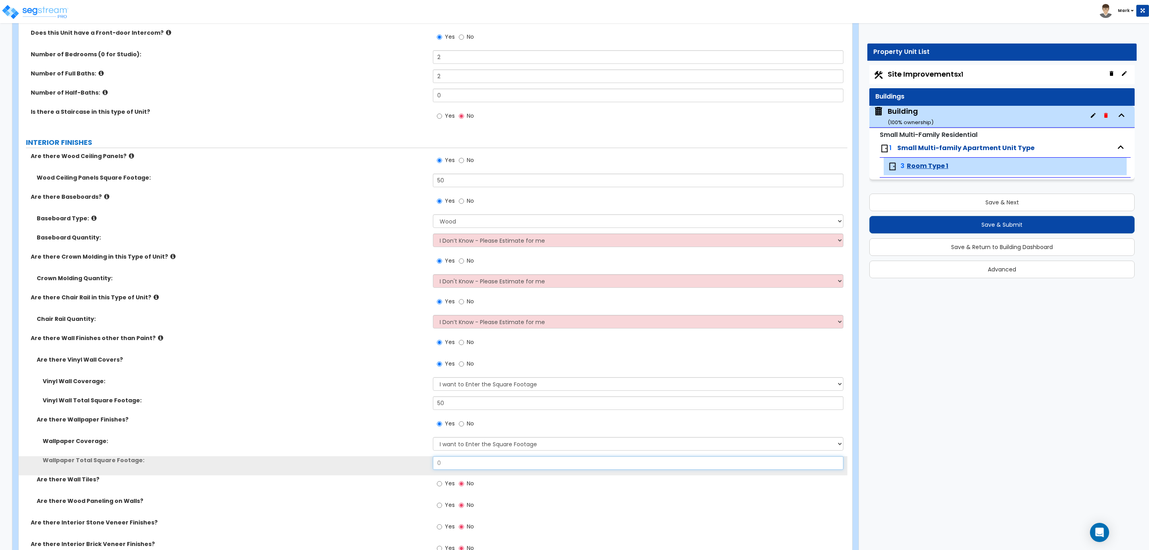
drag, startPoint x: 448, startPoint y: 464, endPoint x: 404, endPoint y: 468, distance: 44.4
click at [404, 468] on div "Wallpaper Total Square Footage: 0" at bounding box center [433, 465] width 829 height 19
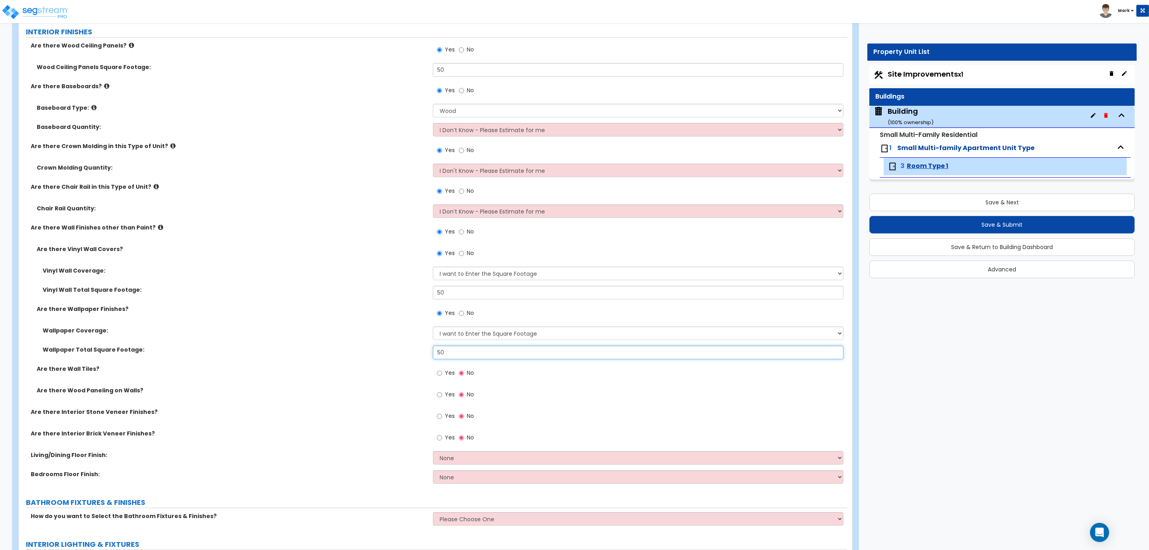
scroll to position [239, 0]
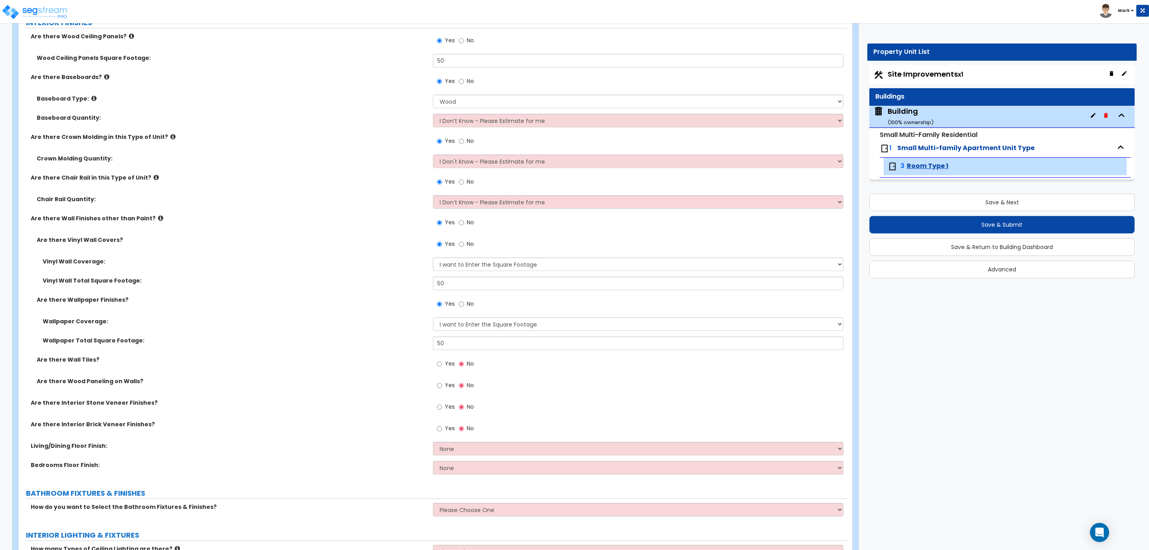
click at [448, 370] on label "Yes" at bounding box center [446, 365] width 18 height 14
click at [442, 368] on input "Yes" at bounding box center [439, 363] width 5 height 9
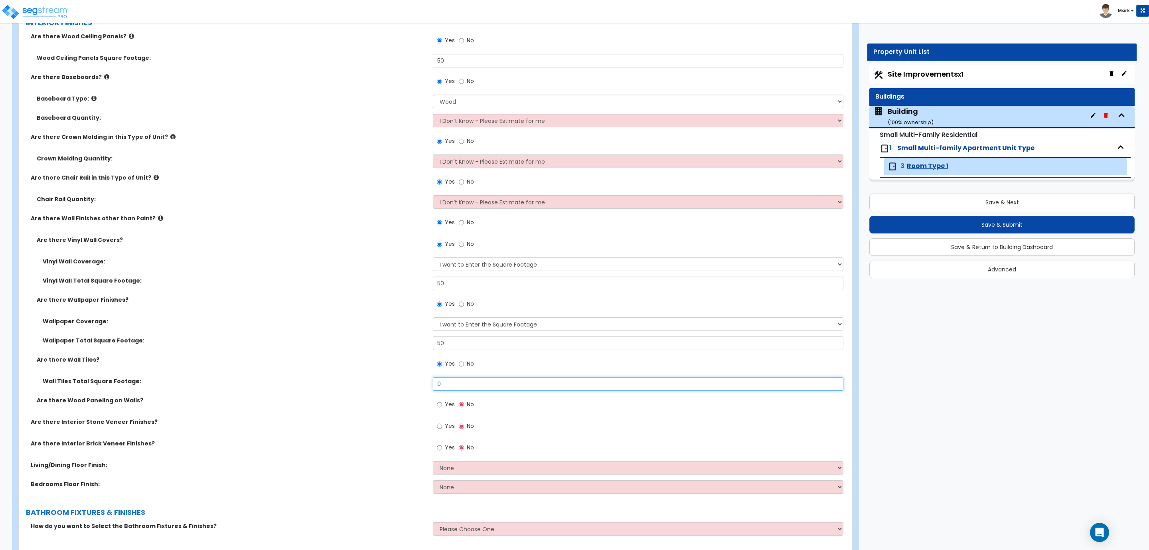
drag, startPoint x: 450, startPoint y: 384, endPoint x: 422, endPoint y: 385, distance: 28.8
click at [427, 385] on div "Wall Tiles Total Square Footage: 0" at bounding box center [433, 386] width 829 height 19
click at [444, 405] on label "Yes" at bounding box center [446, 406] width 18 height 14
click at [442, 405] on input "Yes" at bounding box center [439, 404] width 5 height 9
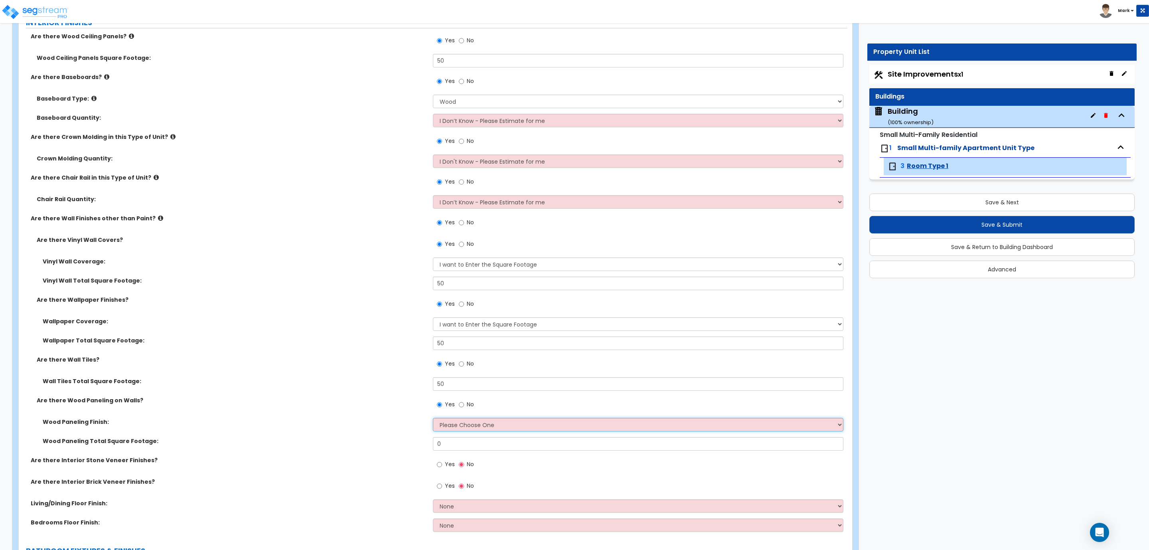
click at [466, 424] on select "Please Choose One Birch Mahogany Oak or Cherry Rosewood Teak I Don't Know, Plea…" at bounding box center [638, 425] width 410 height 14
click at [433, 419] on select "Please Choose One Birch Mahogany Oak or Cherry Rosewood Teak I Don't Know, Plea…" at bounding box center [638, 425] width 410 height 14
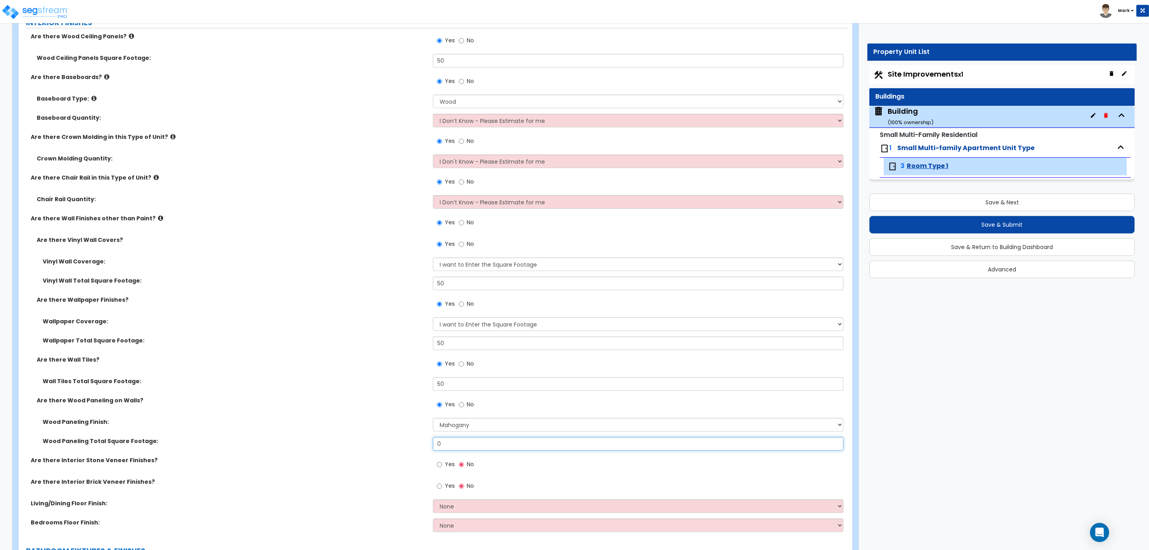
drag, startPoint x: 446, startPoint y: 442, endPoint x: 421, endPoint y: 437, distance: 24.8
click at [426, 438] on div "Wood Paneling Total Square Footage: 0" at bounding box center [433, 446] width 829 height 19
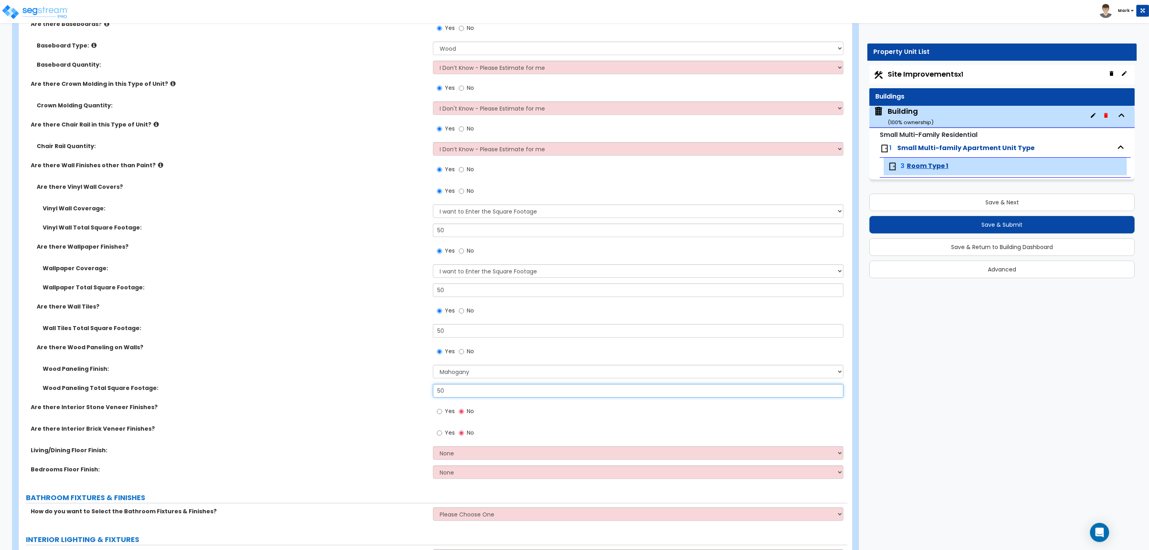
scroll to position [299, 0]
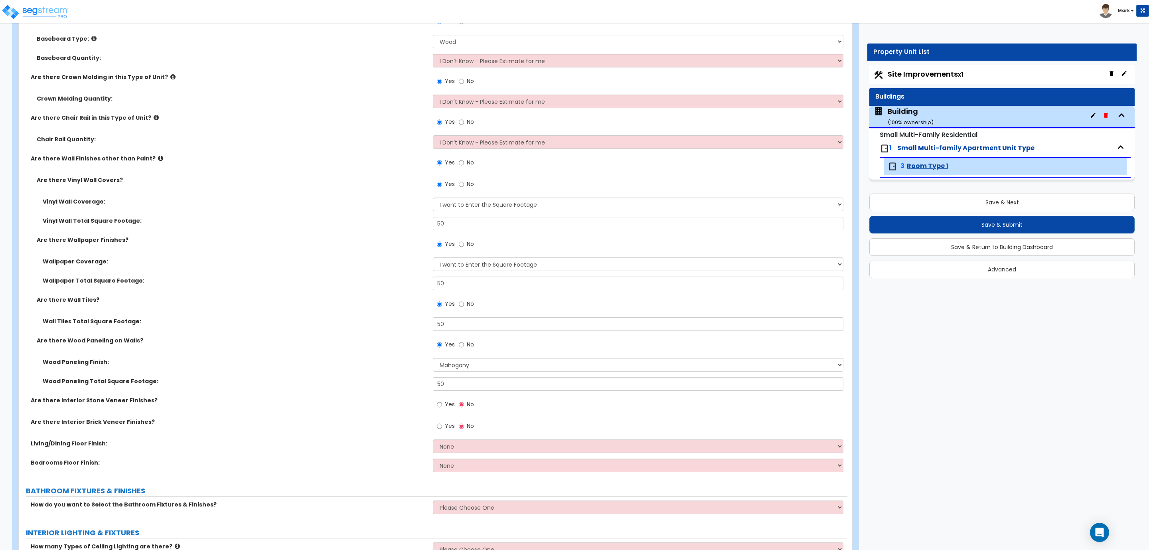
click at [450, 406] on span "Yes" at bounding box center [450, 404] width 10 height 8
click at [442, 406] on input "Yes" at bounding box center [439, 404] width 5 height 9
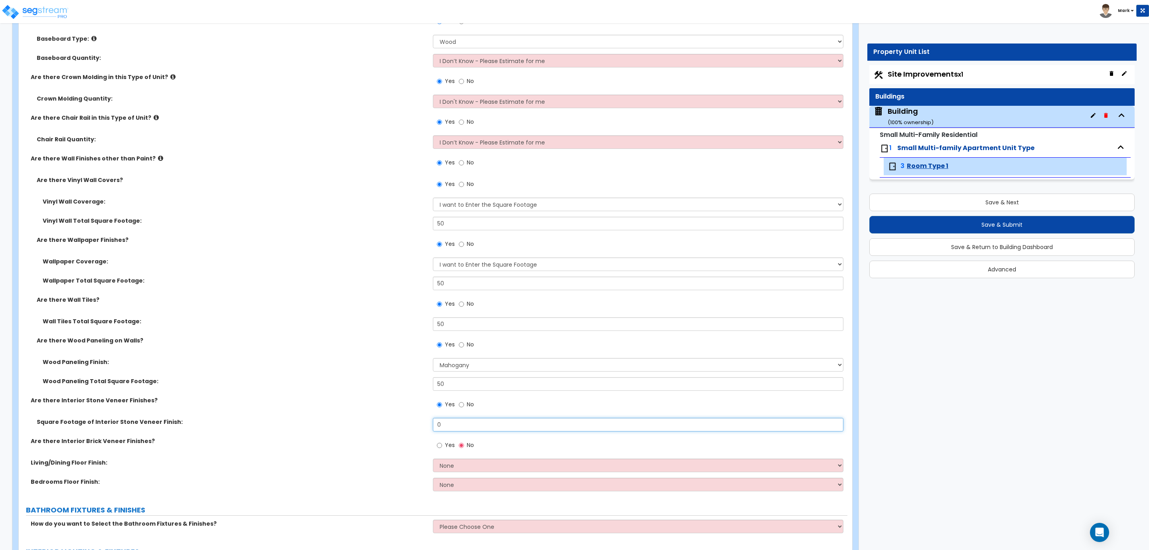
drag, startPoint x: 458, startPoint y: 431, endPoint x: 427, endPoint y: 427, distance: 32.2
click at [430, 428] on div "Square Footage of Interior Stone Veneer Finish: 0" at bounding box center [433, 427] width 829 height 19
click at [444, 440] on label "Yes" at bounding box center [446, 446] width 18 height 14
click at [442, 441] on input "Yes" at bounding box center [439, 445] width 5 height 9
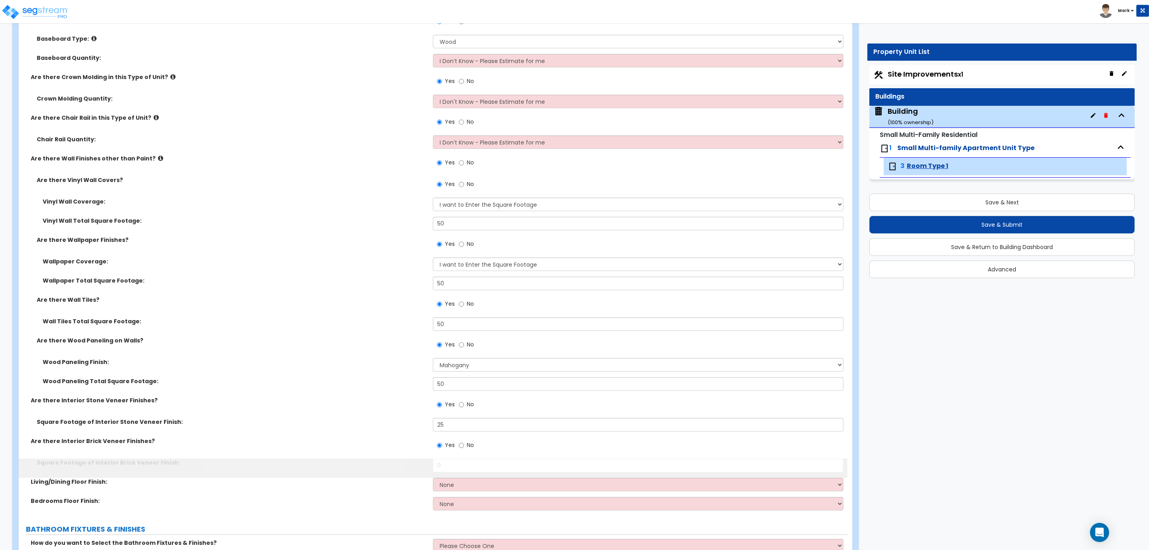
click at [444, 442] on label "Yes" at bounding box center [446, 446] width 18 height 14
click at [442, 442] on input "Yes" at bounding box center [439, 445] width 5 height 9
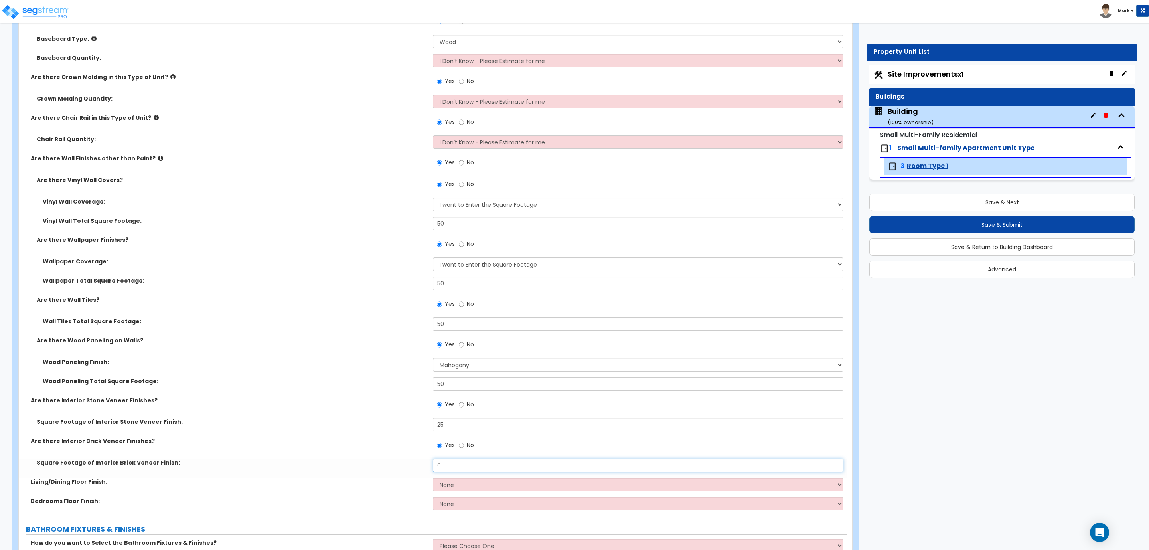
drag, startPoint x: 450, startPoint y: 465, endPoint x: 433, endPoint y: 467, distance: 17.3
click at [433, 467] on input "0" at bounding box center [638, 465] width 410 height 14
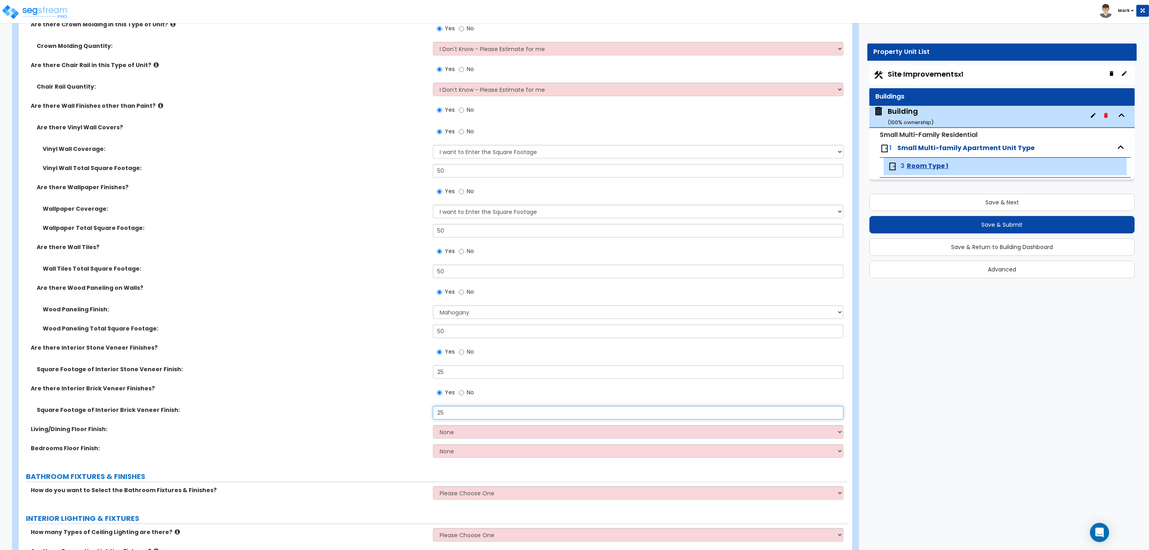
scroll to position [359, 0]
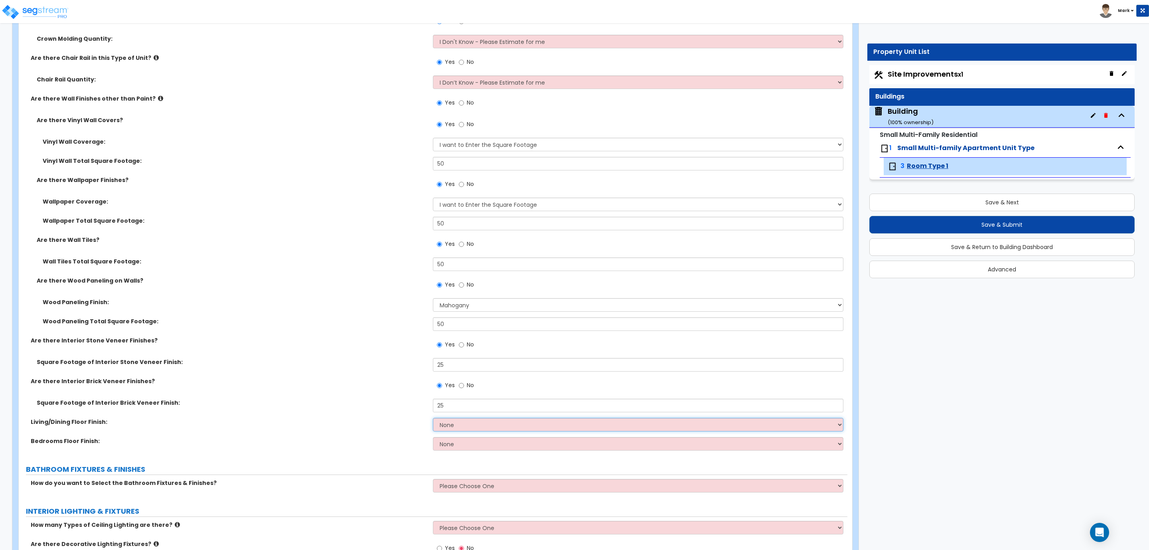
click at [456, 424] on select "None Tile Flooring Hardwood Flooring Resilient Laminate Flooring VCT Flooring S…" at bounding box center [638, 425] width 410 height 14
click at [433, 419] on select "None Tile Flooring Hardwood Flooring Resilient Laminate Flooring VCT Flooring S…" at bounding box center [638, 425] width 410 height 14
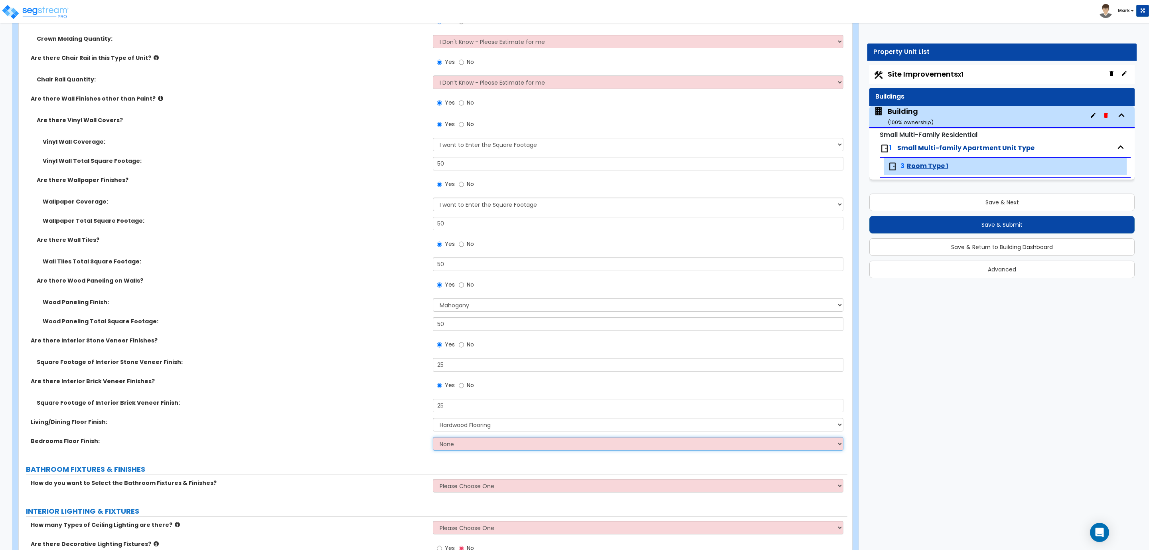
click at [456, 443] on select "None Tile Flooring Hardwood Flooring Resilient Laminate Flooring VCT Flooring S…" at bounding box center [638, 444] width 410 height 14
click at [433, 438] on select "None Tile Flooring Hardwood Flooring Resilient Laminate Flooring VCT Flooring S…" at bounding box center [638, 444] width 410 height 14
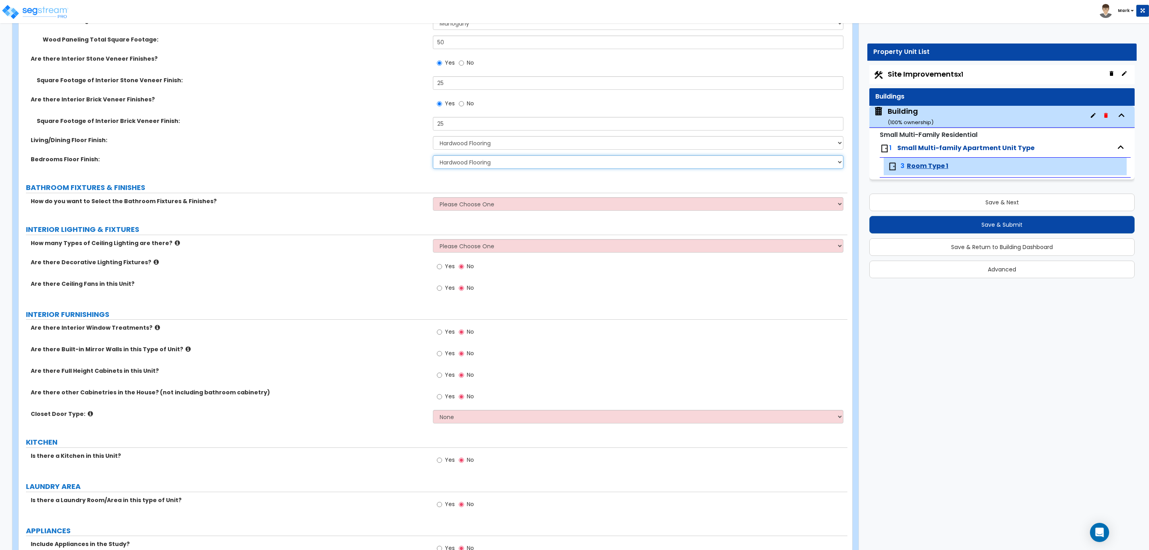
scroll to position [591, 0]
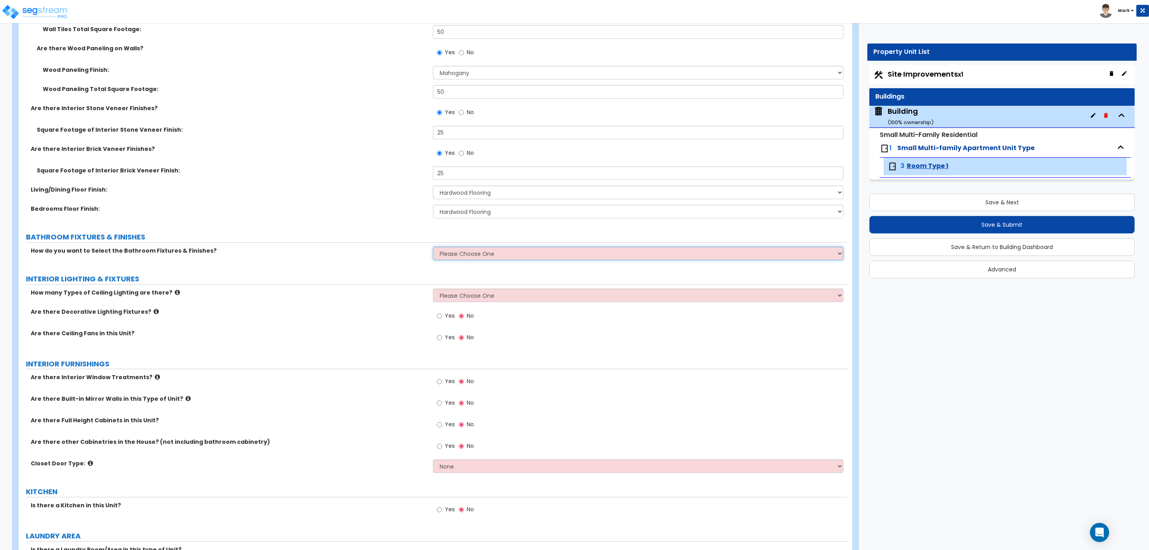
click at [449, 251] on select "Please Choose One Select the type of Fixtures and Finishes only for one Bath an…" at bounding box center [638, 254] width 410 height 14
click at [433, 247] on select "Please Choose One Select the type of Fixtures and Finishes only for one Bath an…" at bounding box center [638, 254] width 410 height 14
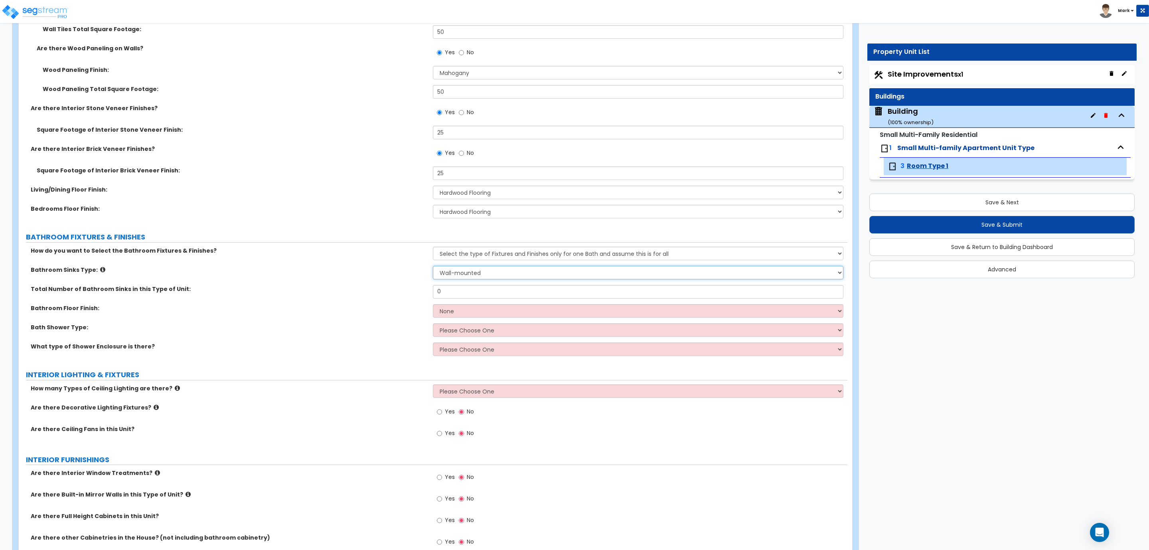
click at [481, 274] on select "Please Choose One Wall-mounted Pedestal-mounted Vanity-mounted" at bounding box center [638, 273] width 410 height 14
click at [433, 267] on select "Please Choose One Wall-mounted Pedestal-mounted Vanity-mounted" at bounding box center [638, 273] width 410 height 14
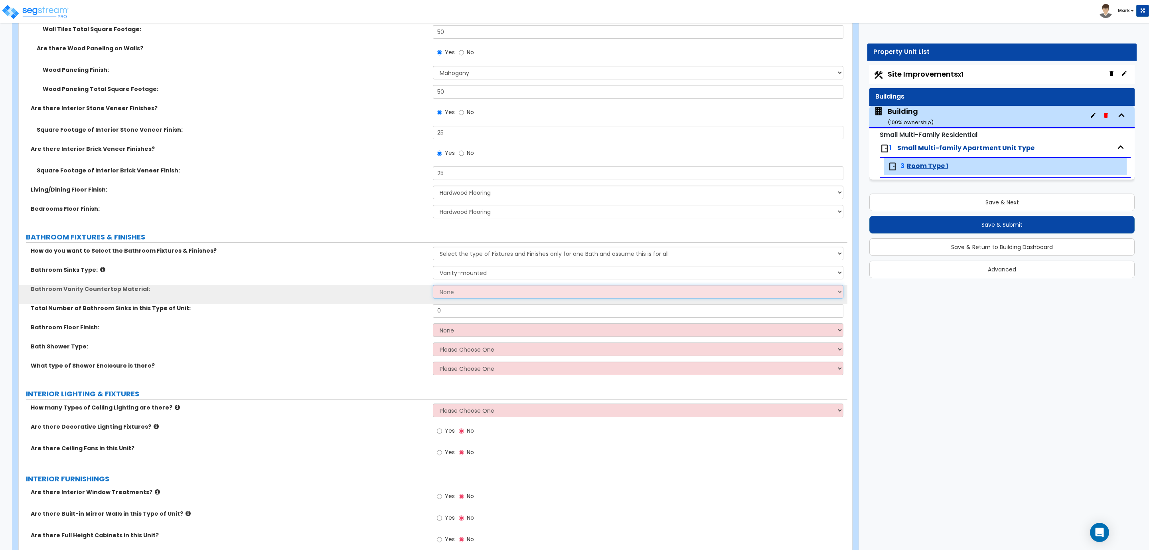
click at [462, 288] on select "None Plastic Laminate Solid Surface Stone Quartz Marble Tile Wood" at bounding box center [638, 292] width 410 height 14
click at [433, 286] on select "None Plastic Laminate Solid Surface Stone Quartz Marble Tile Wood" at bounding box center [638, 292] width 410 height 14
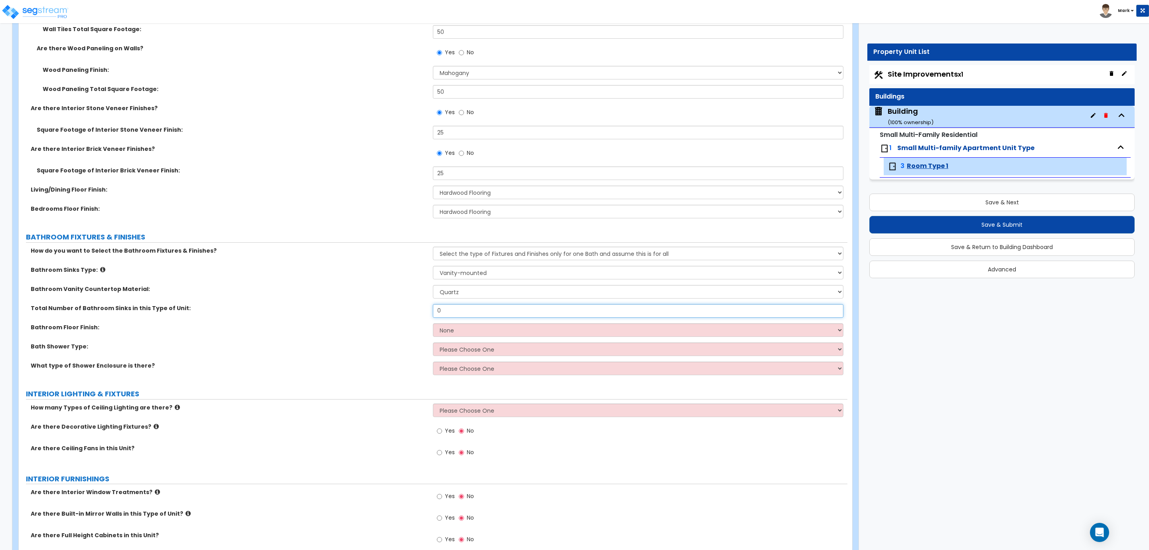
drag, startPoint x: 451, startPoint y: 314, endPoint x: 425, endPoint y: 313, distance: 25.9
click at [425, 313] on div "Total Number of Bathroom Sinks in this Type of Unit: 0" at bounding box center [433, 313] width 829 height 19
drag, startPoint x: 454, startPoint y: 313, endPoint x: 404, endPoint y: 310, distance: 50.3
click at [404, 310] on div "Total Number of Bathroom Sinks in this Type of Unit: 2" at bounding box center [433, 313] width 829 height 19
click at [451, 327] on select "None Tile Flooring Hardwood Flooring Resilient Laminate Flooring VCT Flooring S…" at bounding box center [638, 330] width 410 height 14
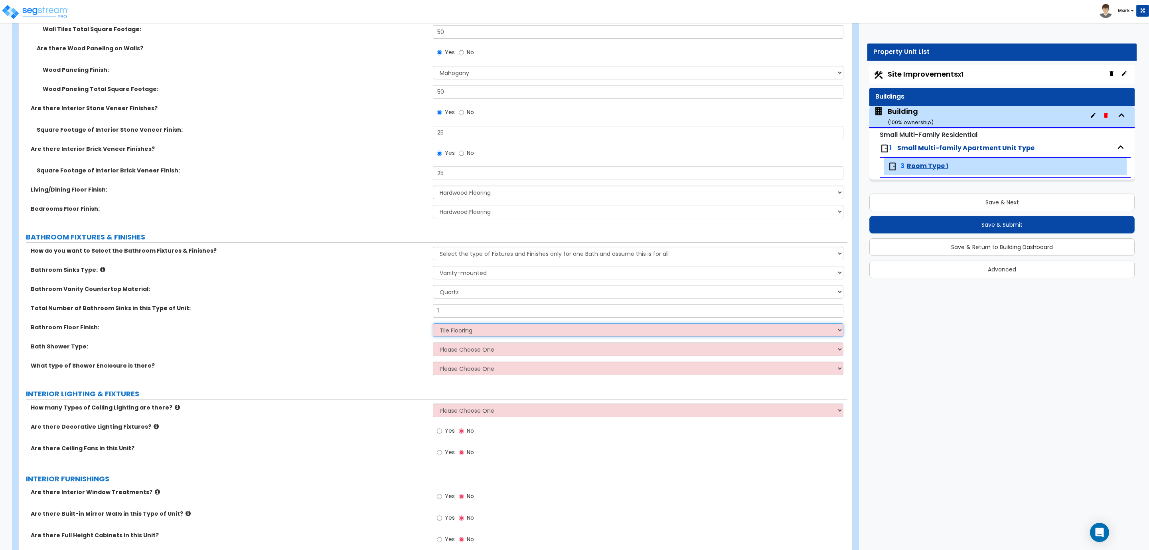
click at [433, 324] on select "None Tile Flooring Hardwood Flooring Resilient Laminate Flooring VCT Flooring S…" at bounding box center [638, 330] width 410 height 14
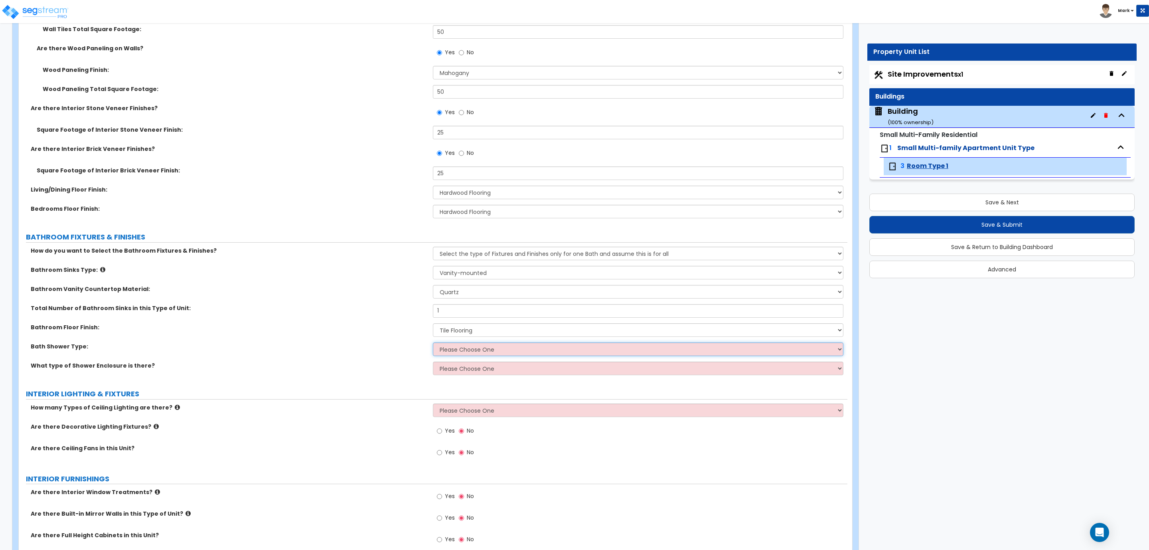
click at [456, 350] on select "Please Choose One Standalone Shower Bathtub - Shower Combination" at bounding box center [638, 349] width 410 height 14
click at [433, 343] on select "Please Choose One Standalone Shower Bathtub - Shower Combination" at bounding box center [638, 349] width 410 height 14
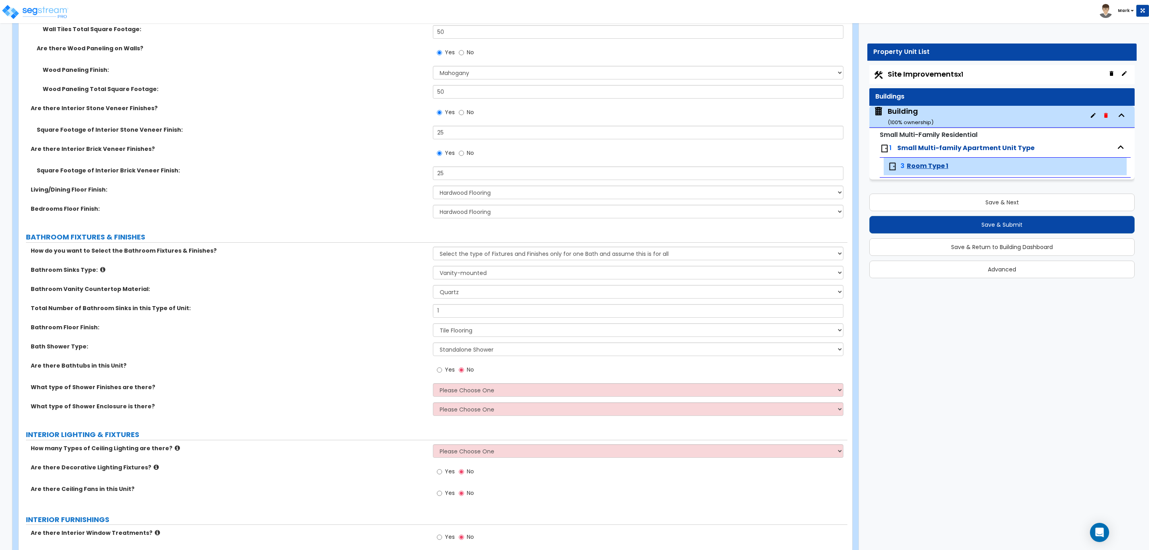
click at [447, 370] on span "Yes" at bounding box center [450, 369] width 10 height 8
click at [442, 370] on input "Yes" at bounding box center [439, 369] width 5 height 9
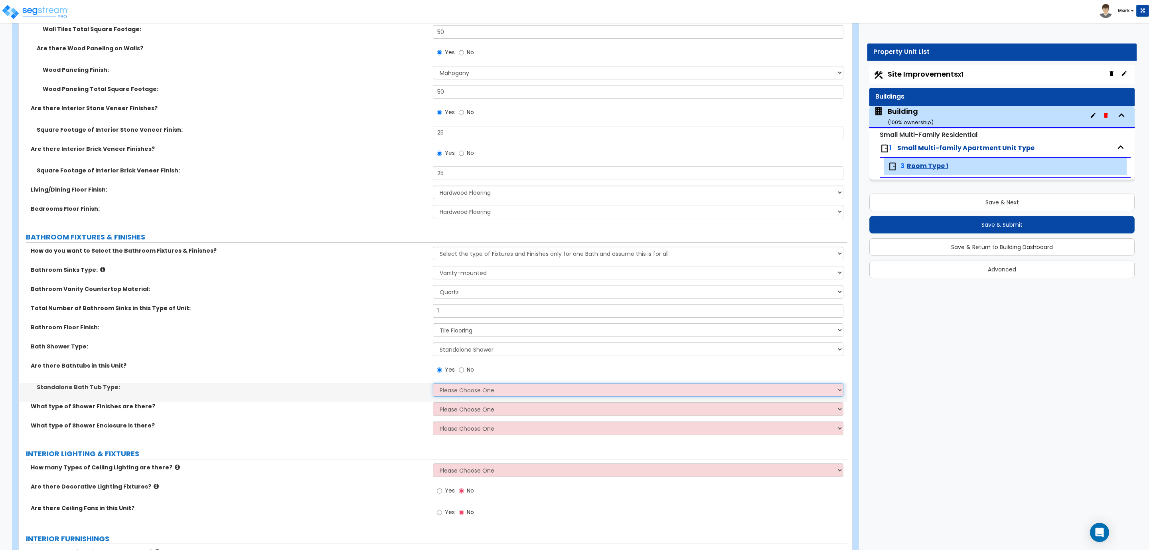
click at [458, 389] on select "Please Choose One Freestanding Bathtub Recessed Bathtub Walk-in Bathtub" at bounding box center [638, 390] width 410 height 14
click at [433, 384] on select "Please Choose One Freestanding Bathtub Recessed Bathtub Walk-in Bathtub" at bounding box center [638, 390] width 410 height 14
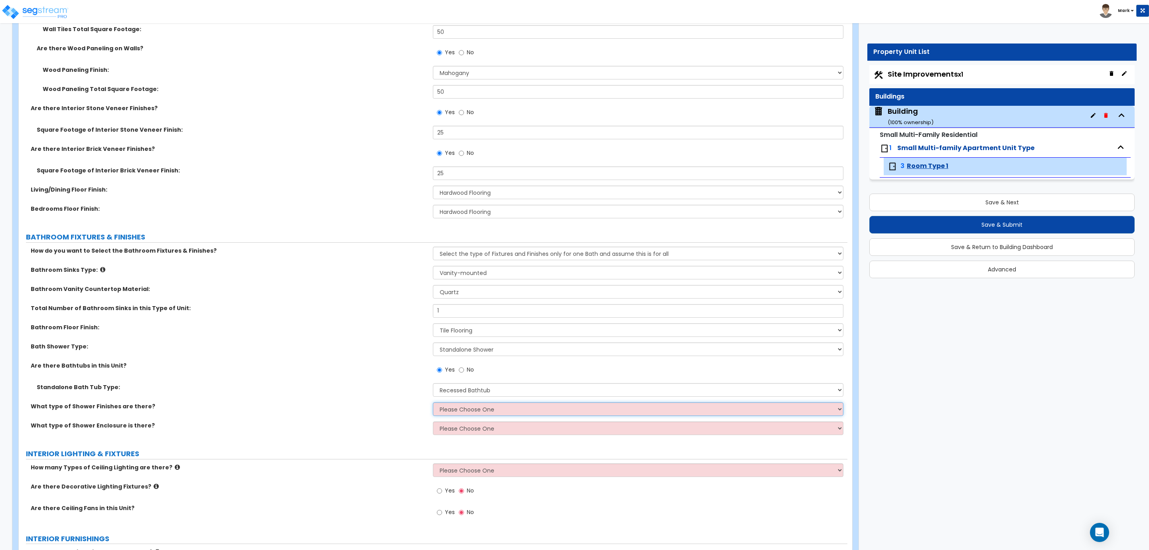
click at [443, 415] on select "Please Choose One Plastic Tile Stone" at bounding box center [638, 409] width 410 height 14
click at [379, 428] on label "What type of Shower Enclosure is there?" at bounding box center [229, 425] width 396 height 8
click at [473, 406] on select "Please Choose One Plastic Tile Stone" at bounding box center [638, 409] width 410 height 14
click at [433, 403] on select "Please Choose One Plastic Tile Stone" at bounding box center [638, 409] width 410 height 14
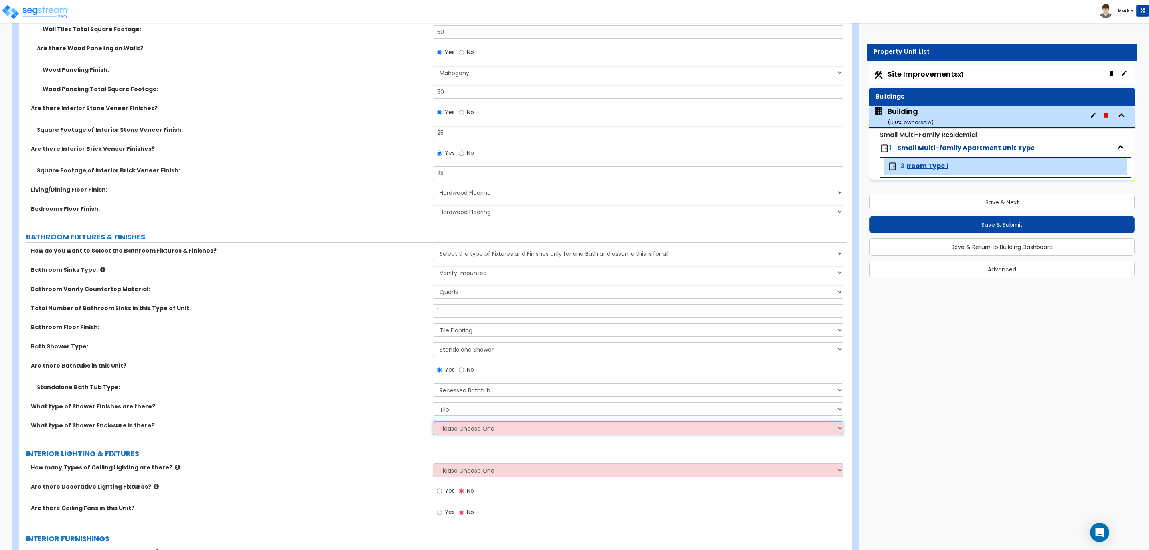
click at [457, 430] on select "Please Choose One Curtain & Rod Glass Sliding Doors Glass Hinged Doors" at bounding box center [638, 428] width 410 height 14
click at [433, 422] on select "Please Choose One Curtain & Rod Glass Sliding Doors Glass Hinged Doors" at bounding box center [638, 428] width 410 height 14
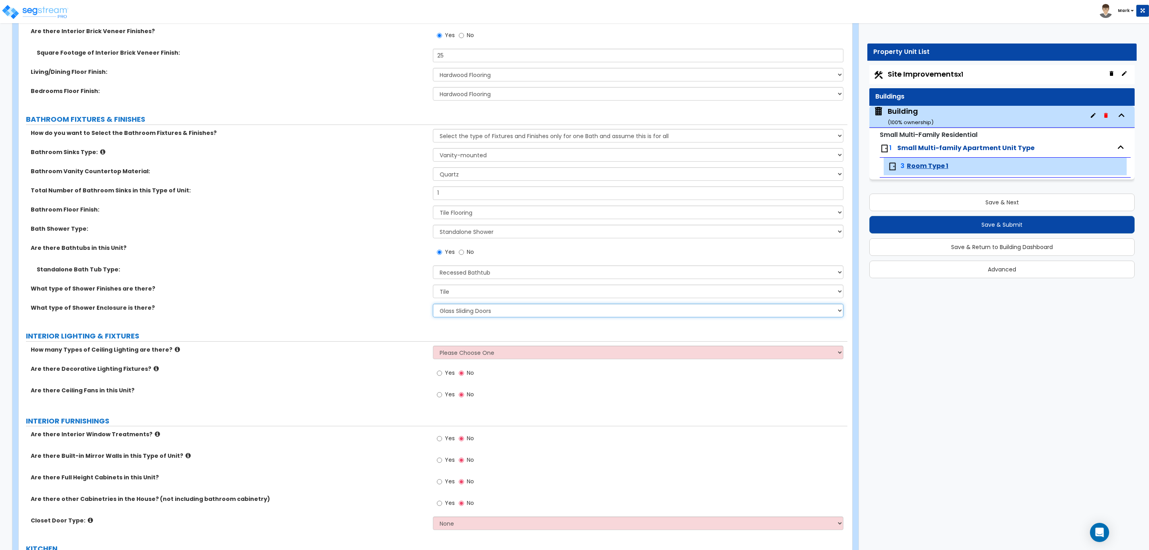
scroll to position [711, 0]
click at [490, 312] on select "Please Choose One Curtain & Rod Glass Sliding Doors Glass Hinged Doors" at bounding box center [638, 309] width 410 height 14
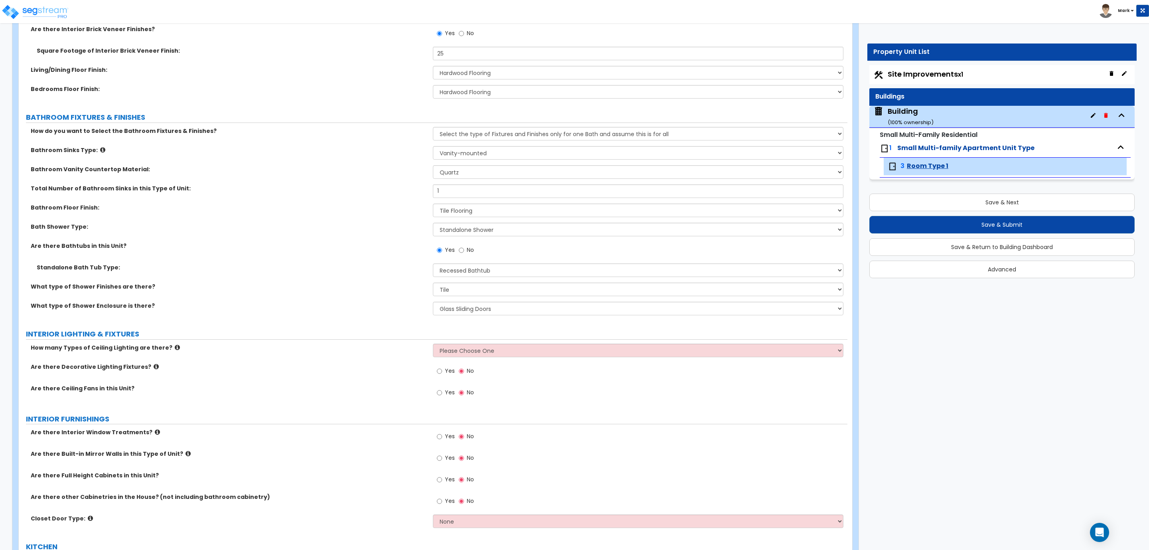
click at [382, 297] on div "What type of Shower Finishes are there? Please Choose One Plastic Tile Stone" at bounding box center [433, 291] width 829 height 19
click at [464, 306] on select "Please Choose One Curtain & Rod Glass Sliding Doors Glass Hinged Doors" at bounding box center [638, 309] width 410 height 14
click at [433, 302] on select "Please Choose One Curtain & Rod Glass Sliding Doors Glass Hinged Doors" at bounding box center [638, 309] width 410 height 14
click at [465, 356] on select "Please Choose One 1 2 3" at bounding box center [638, 351] width 410 height 14
click at [433, 344] on select "Please Choose One 1 2 3" at bounding box center [638, 351] width 410 height 14
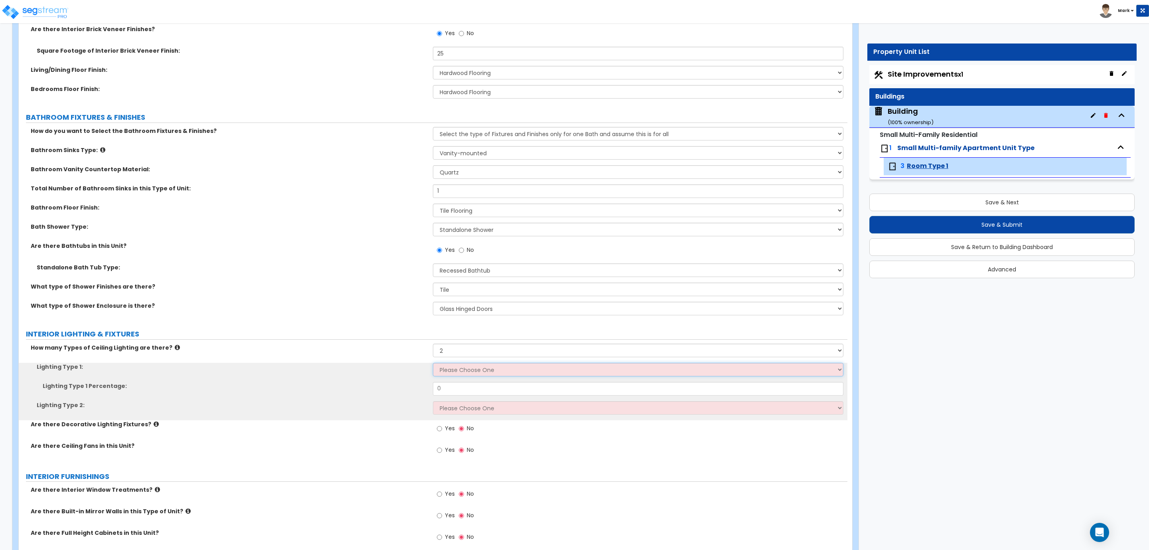
click at [440, 364] on select "Please Choose One LED Surface-Mounted LED Recessed Fluorescent Surface-Mounted …" at bounding box center [638, 370] width 410 height 14
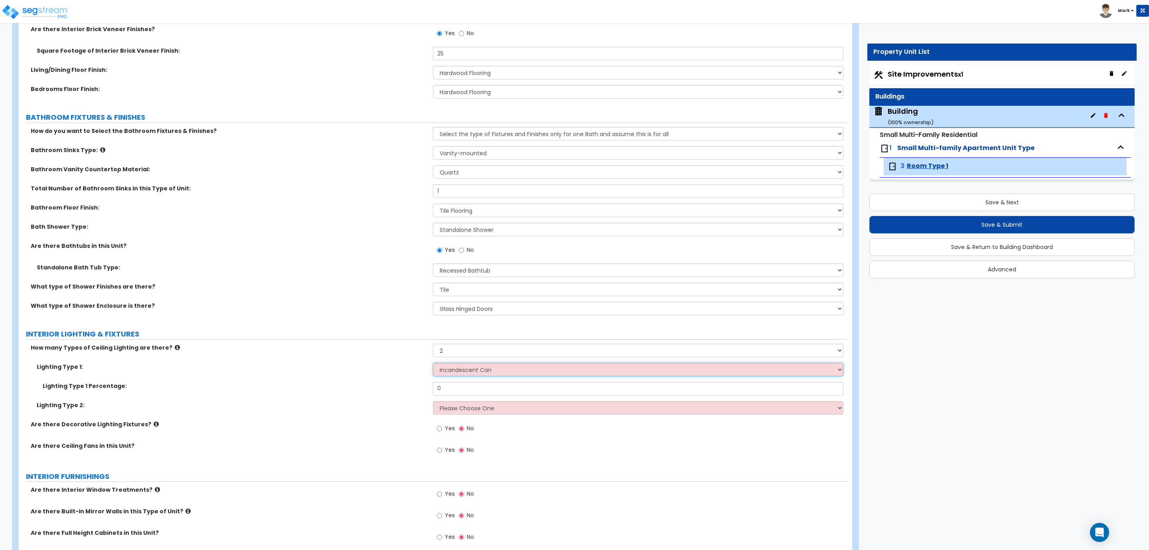
click at [433, 363] on select "Please Choose One LED Surface-Mounted LED Recessed Fluorescent Surface-Mounted …" at bounding box center [638, 370] width 410 height 14
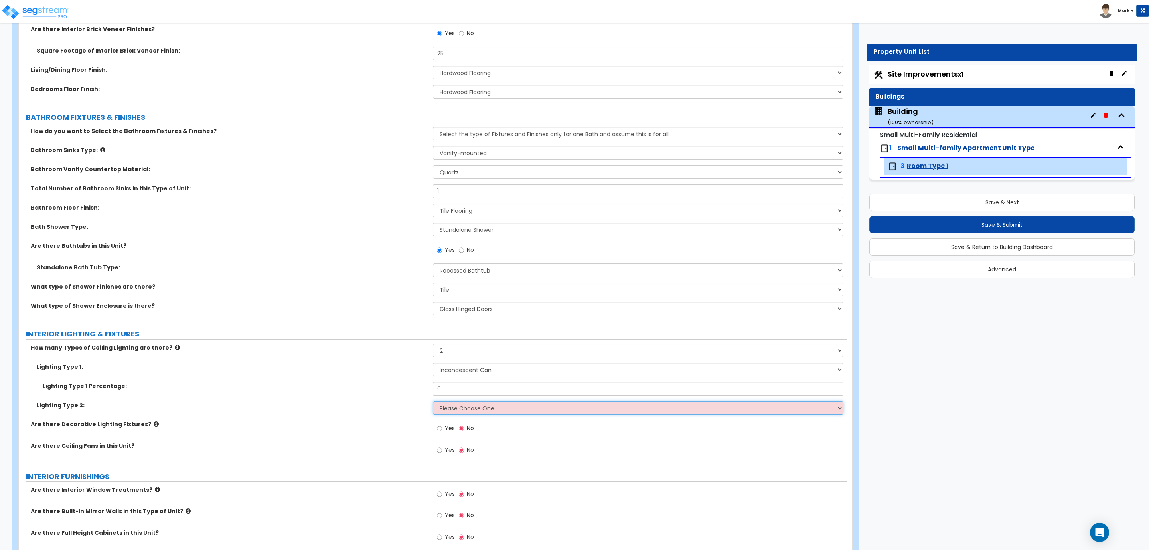
click at [462, 414] on select "Please Choose One LED Surface-Mounted LED Recessed Fluorescent Surface-Mounted …" at bounding box center [638, 408] width 410 height 14
click at [433, 402] on select "Please Choose One LED Surface-Mounted LED Recessed Fluorescent Surface-Mounted …" at bounding box center [638, 408] width 410 height 14
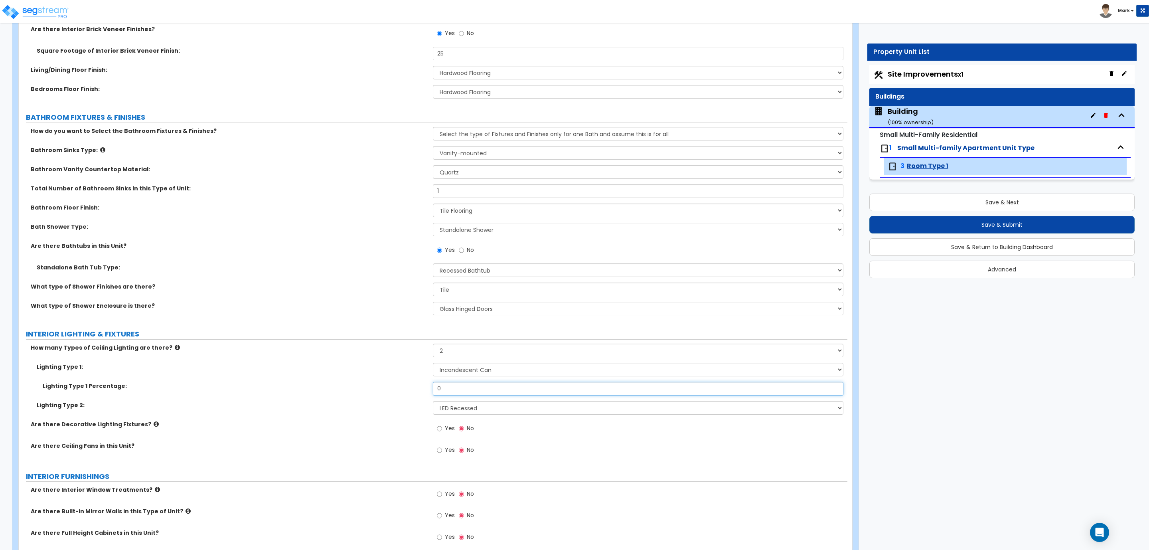
drag, startPoint x: 459, startPoint y: 394, endPoint x: 393, endPoint y: 388, distance: 66.1
click at [407, 393] on div "Lighting Type 1 Percentage: 0" at bounding box center [433, 391] width 829 height 19
click at [444, 427] on label "Yes" at bounding box center [446, 430] width 18 height 14
click at [442, 427] on input "Yes" at bounding box center [439, 428] width 5 height 9
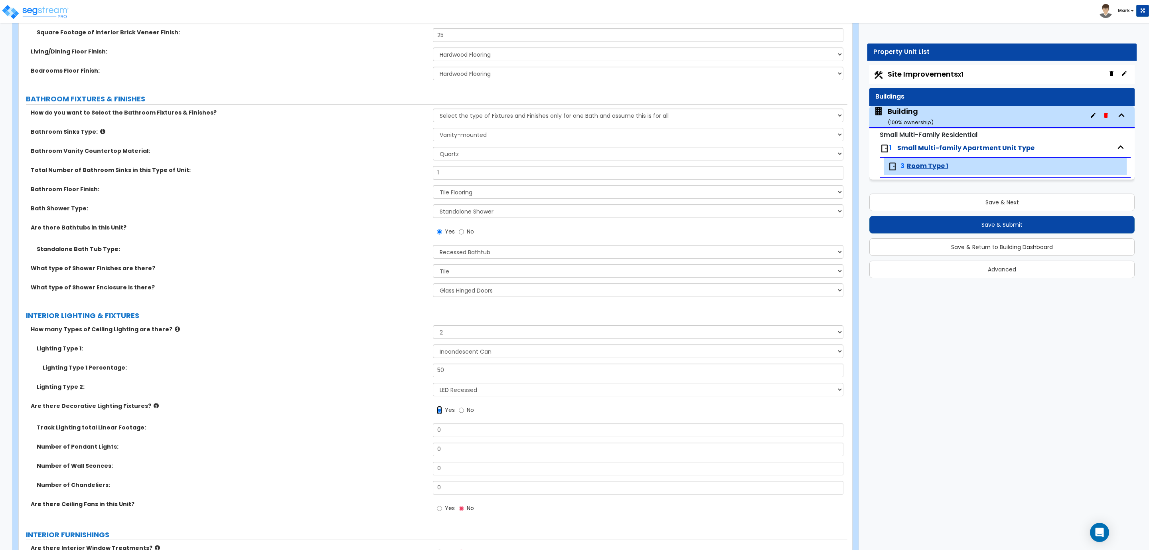
scroll to position [771, 0]
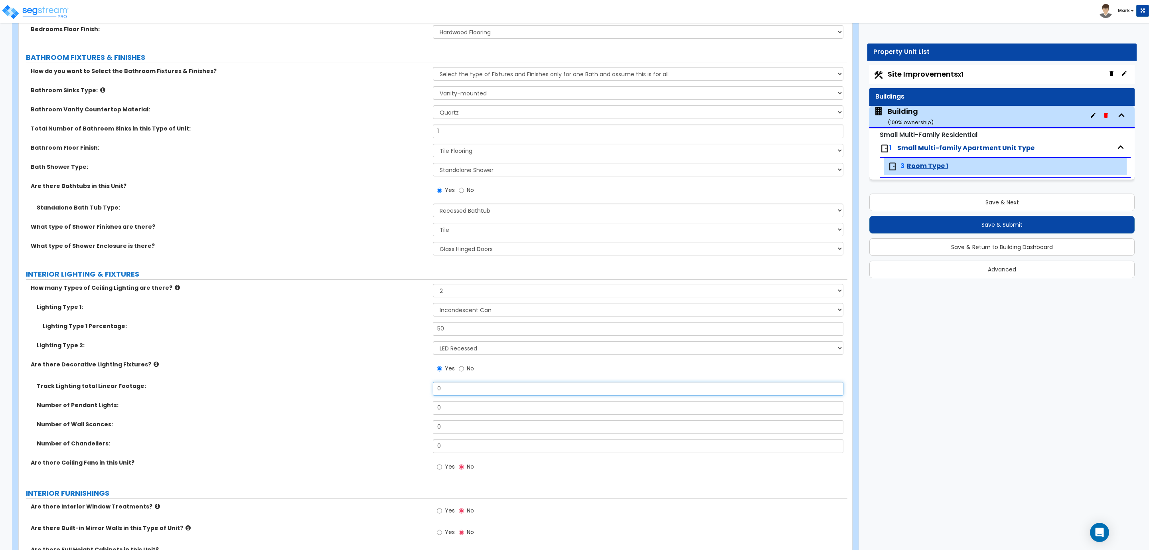
drag, startPoint x: 449, startPoint y: 389, endPoint x: 382, endPoint y: 384, distance: 67.6
click at [382, 384] on div "Track Lighting total Linear Footage: 0" at bounding box center [433, 391] width 829 height 19
drag, startPoint x: 457, startPoint y: 406, endPoint x: 411, endPoint y: 405, distance: 46.3
click at [411, 405] on div "Number of Pendant Lights: 0" at bounding box center [433, 410] width 829 height 19
drag, startPoint x: 458, startPoint y: 432, endPoint x: 429, endPoint y: 437, distance: 30.0
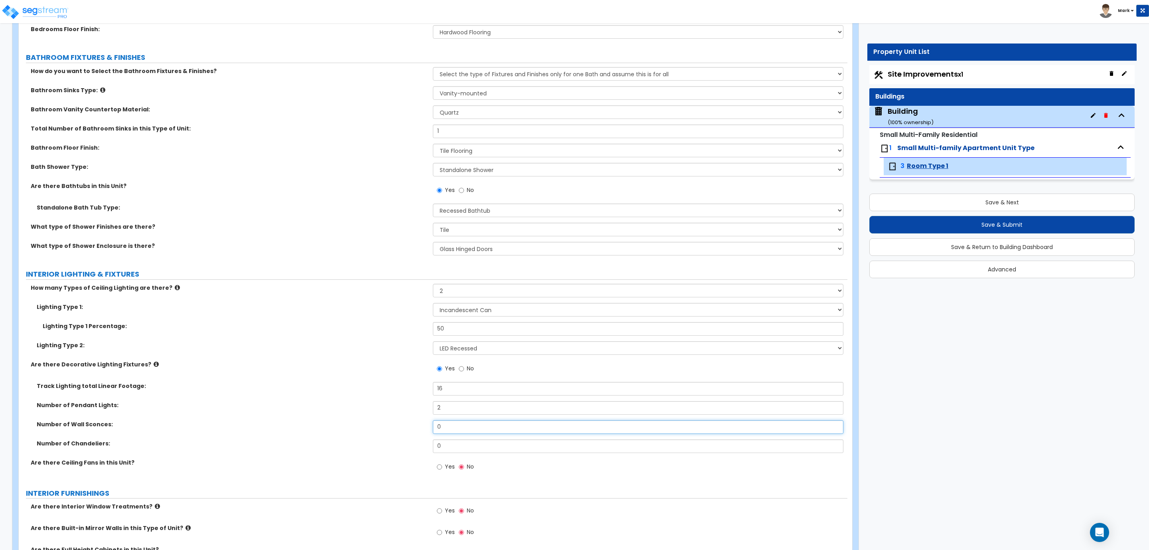
click at [423, 430] on div "Number of Wall Sconces: 0" at bounding box center [433, 429] width 829 height 19
drag, startPoint x: 446, startPoint y: 448, endPoint x: 430, endPoint y: 454, distance: 17.0
click at [426, 449] on div "Number of Chandeliers: 0" at bounding box center [433, 448] width 829 height 19
drag, startPoint x: 436, startPoint y: 467, endPoint x: 440, endPoint y: 461, distance: 7.1
click at [437, 467] on div "Yes No" at bounding box center [455, 467] width 45 height 18
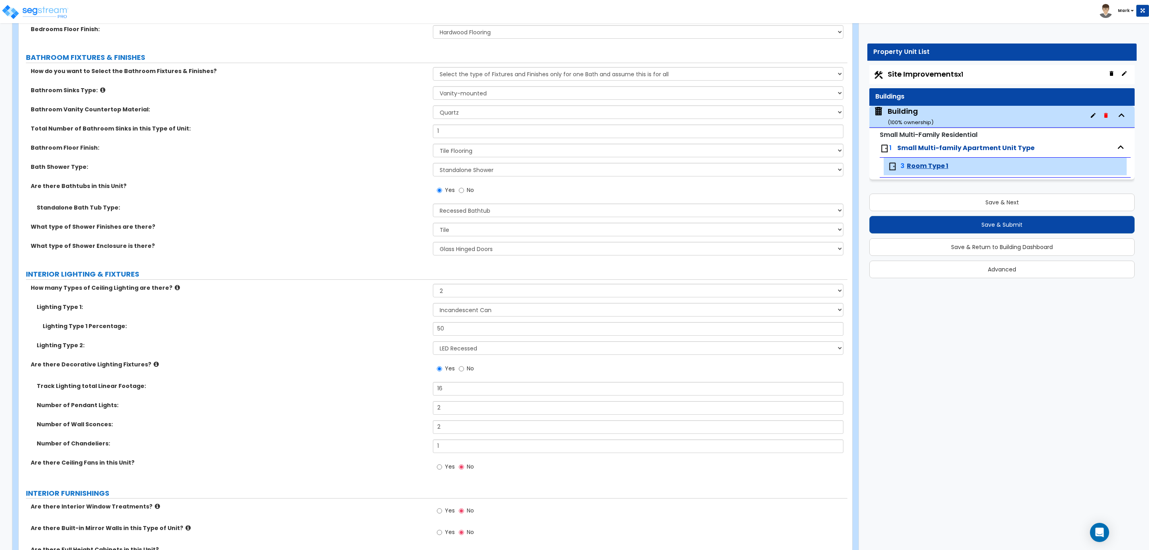
click at [445, 460] on div "Yes No" at bounding box center [455, 467] width 45 height 18
click at [443, 470] on label "Yes" at bounding box center [446, 468] width 18 height 14
click at [442, 470] on input "Yes" at bounding box center [439, 466] width 5 height 9
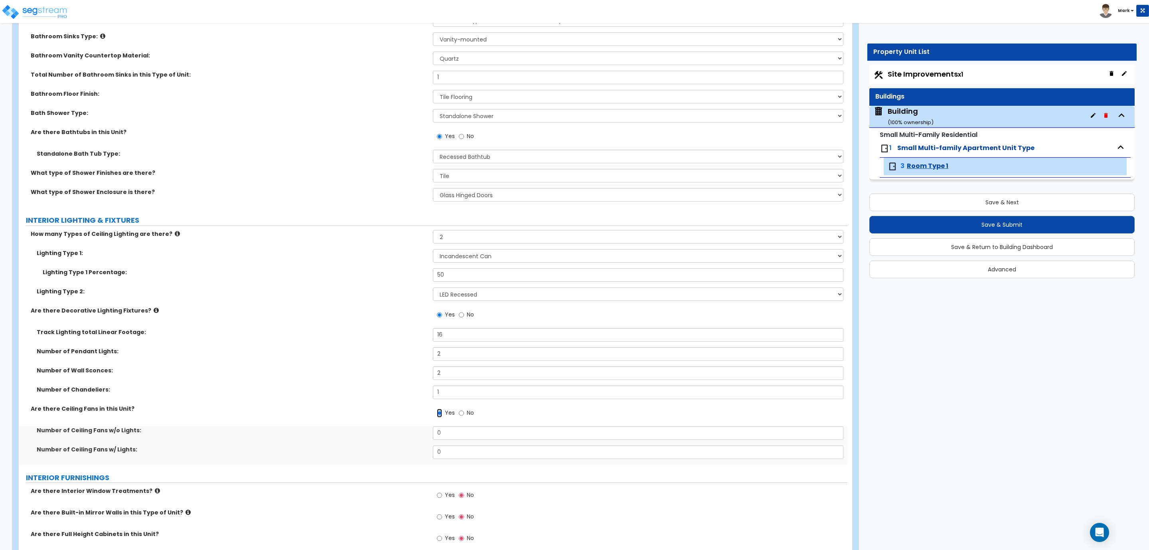
scroll to position [831, 0]
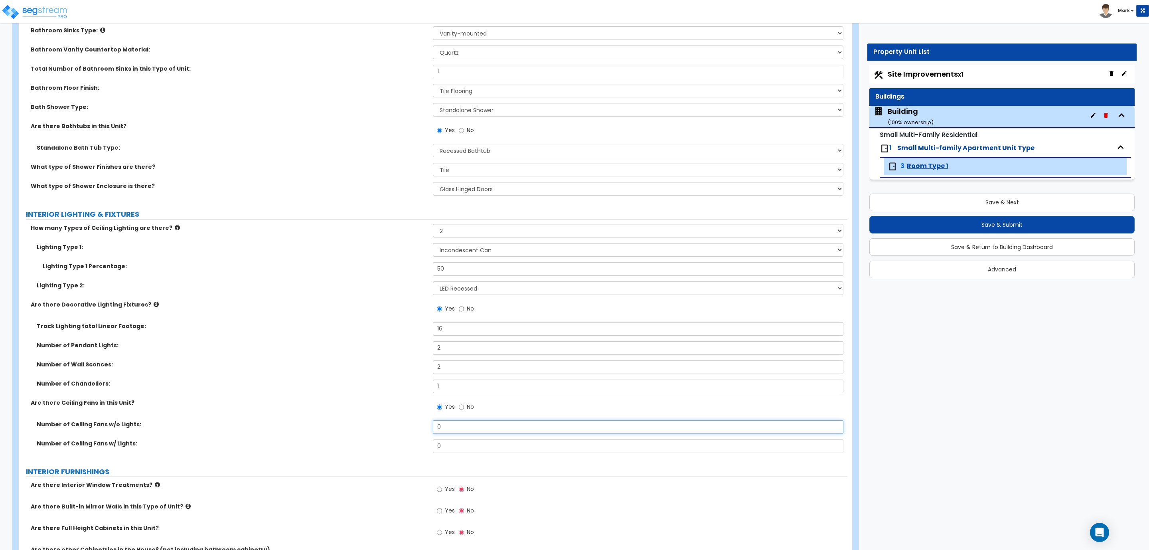
drag, startPoint x: 467, startPoint y: 427, endPoint x: 413, endPoint y: 436, distance: 55.0
click at [413, 436] on div "Number of Ceiling Fans w/o Lights: 0" at bounding box center [433, 429] width 829 height 19
drag, startPoint x: 433, startPoint y: 450, endPoint x: 428, endPoint y: 450, distance: 4.8
click at [428, 450] on div "Number of Ceiling Fans w/ Lights: 0" at bounding box center [433, 448] width 829 height 19
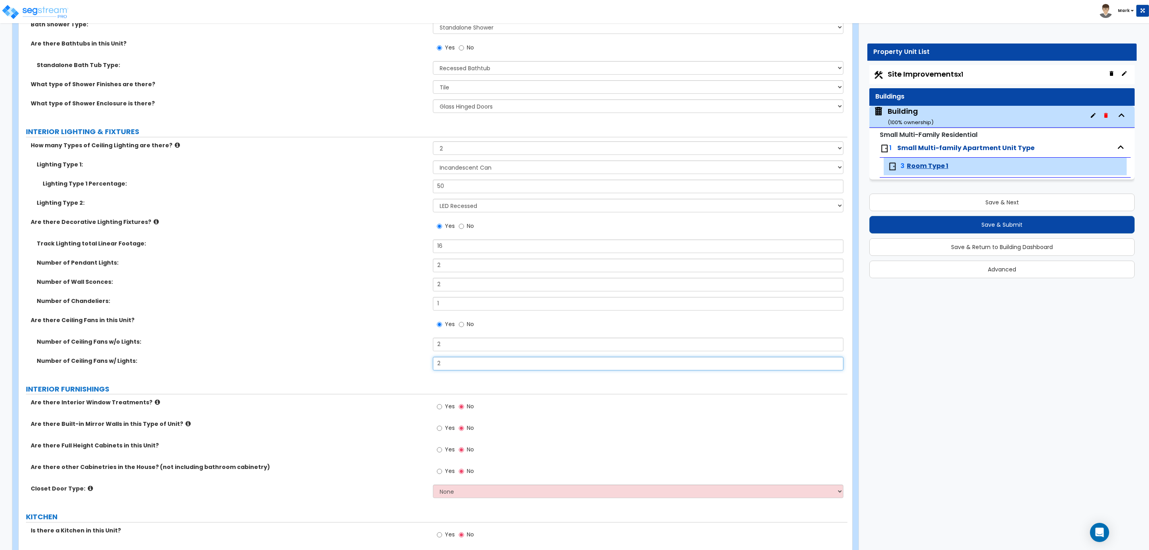
scroll to position [1010, 0]
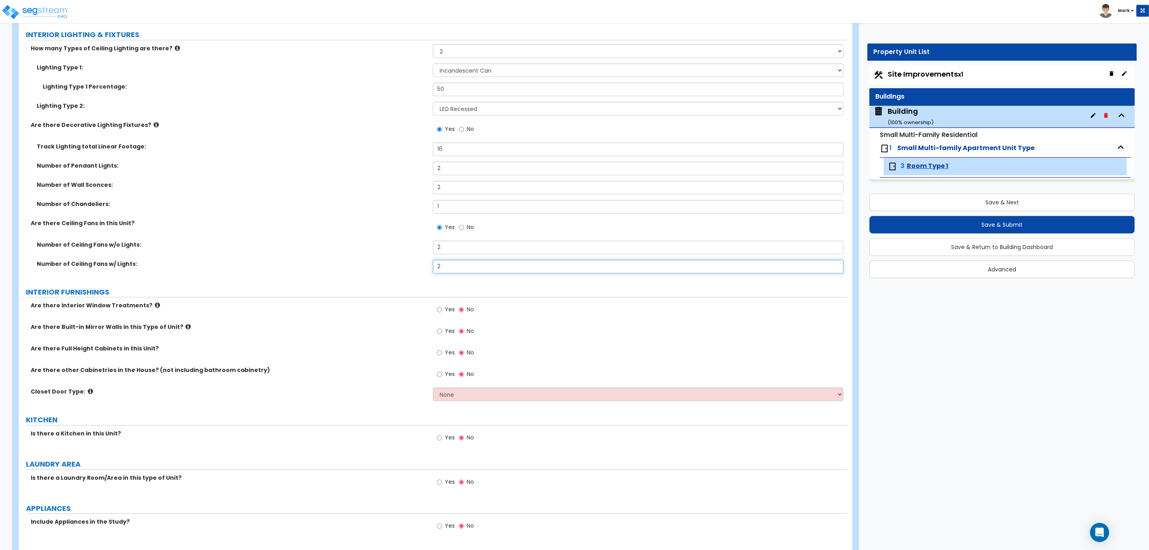
drag, startPoint x: 457, startPoint y: 272, endPoint x: 430, endPoint y: 264, distance: 28.3
click at [430, 264] on div "Number of Ceiling Fans w/ Lights: 2" at bounding box center [433, 269] width 829 height 19
drag, startPoint x: 449, startPoint y: 247, endPoint x: 436, endPoint y: 247, distance: 13.2
click at [436, 247] on input "2" at bounding box center [638, 248] width 410 height 14
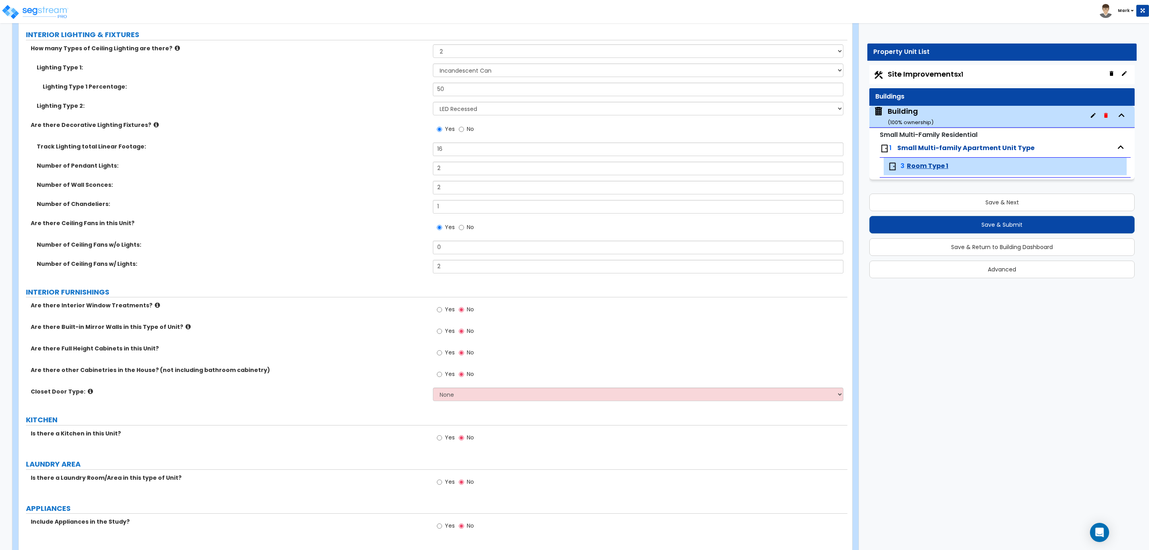
click at [442, 311] on label "Yes" at bounding box center [446, 311] width 18 height 14
click at [442, 311] on input "Yes" at bounding box center [439, 309] width 5 height 9
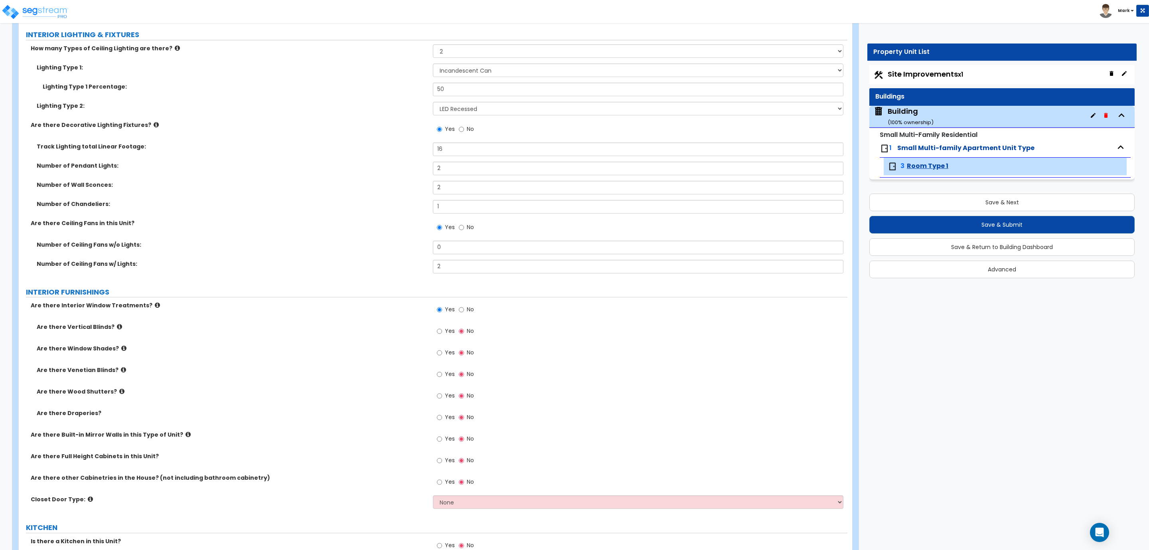
click at [449, 335] on span "Yes" at bounding box center [450, 331] width 10 height 8
click at [442, 335] on input "Yes" at bounding box center [439, 331] width 5 height 9
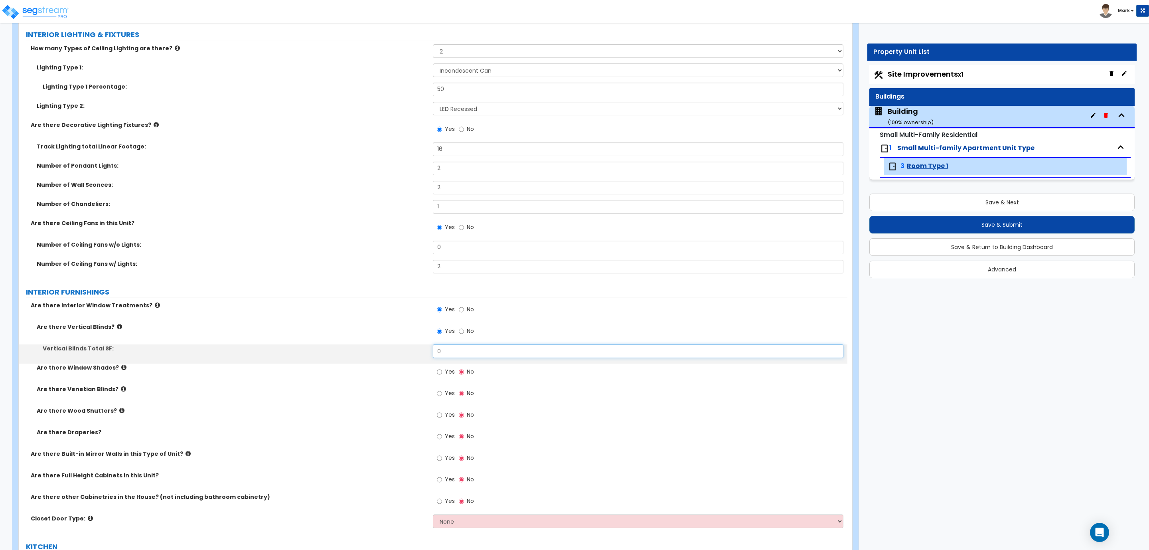
drag, startPoint x: 458, startPoint y: 349, endPoint x: 413, endPoint y: 354, distance: 45.4
click at [413, 354] on div "Vertical Blinds Total SF: 0" at bounding box center [433, 353] width 829 height 19
click at [441, 373] on input "Yes" at bounding box center [439, 371] width 5 height 9
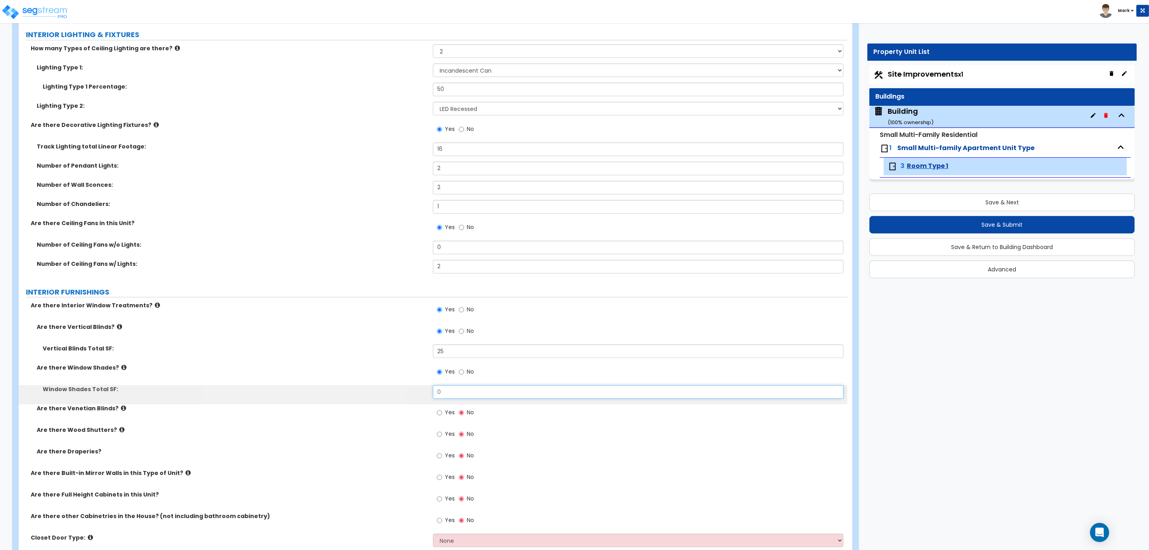
drag, startPoint x: 456, startPoint y: 396, endPoint x: 433, endPoint y: 394, distance: 24.0
click at [433, 394] on input "0" at bounding box center [638, 392] width 410 height 14
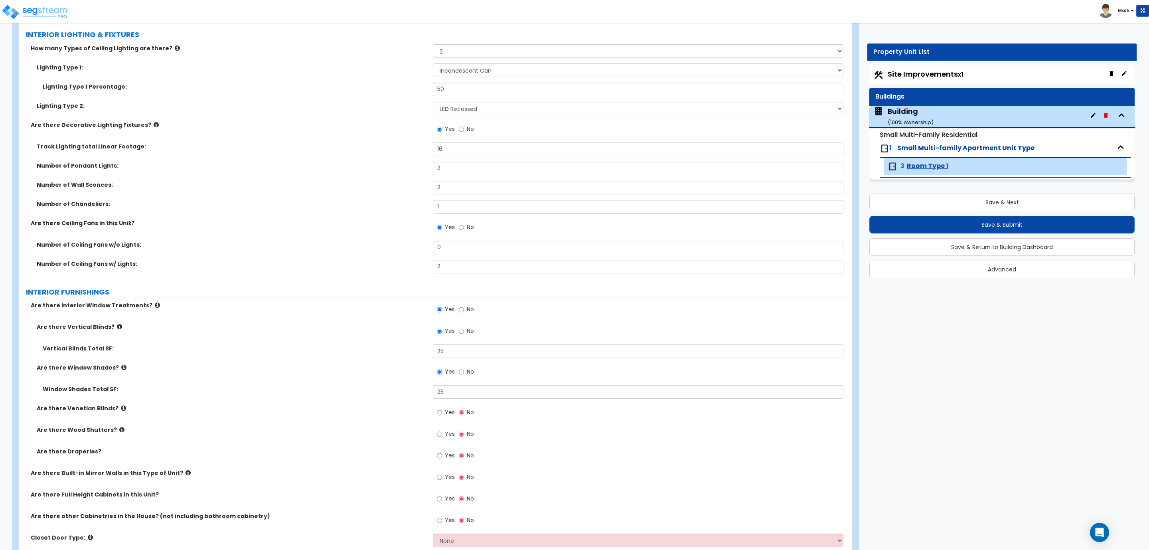
click at [449, 416] on span "Yes" at bounding box center [450, 412] width 10 height 8
click at [442, 417] on input "Yes" at bounding box center [439, 412] width 5 height 9
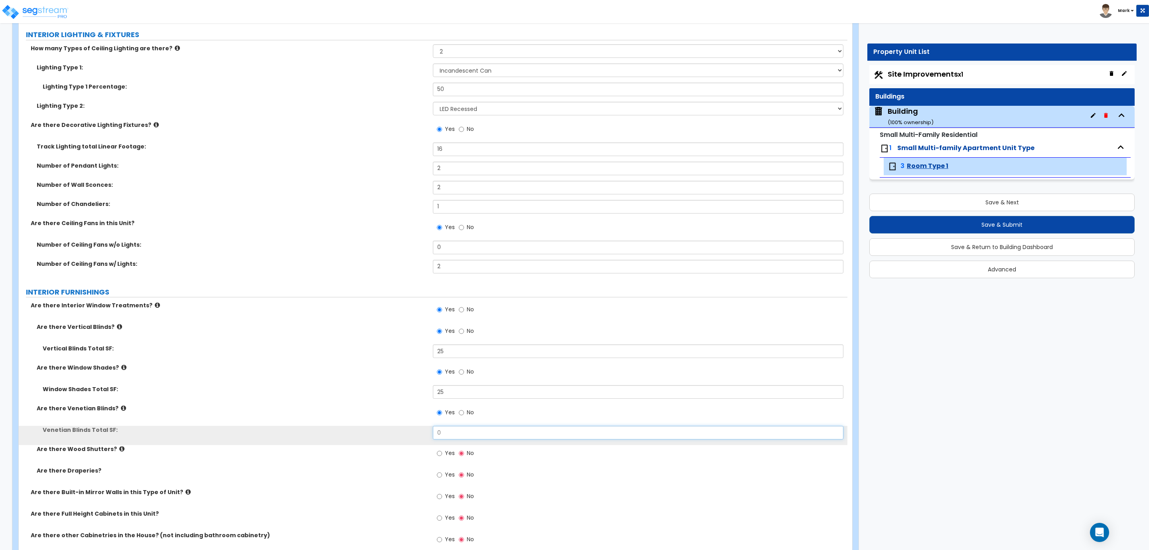
drag, startPoint x: 454, startPoint y: 439, endPoint x: 436, endPoint y: 435, distance: 18.1
click at [436, 435] on input "0" at bounding box center [638, 433] width 410 height 14
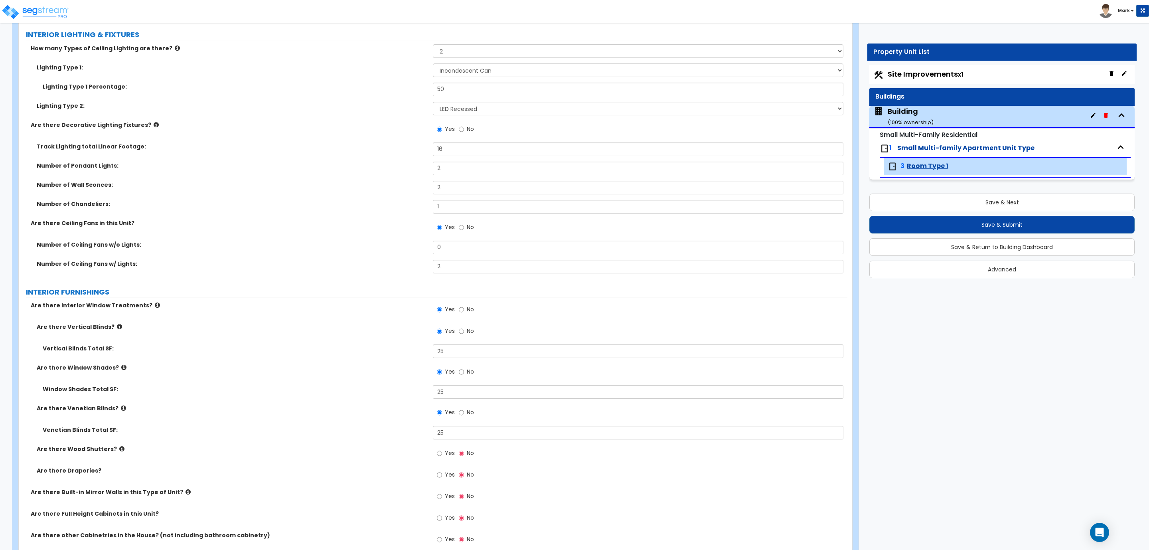
click at [441, 480] on label "Yes" at bounding box center [446, 476] width 18 height 14
click at [441, 479] on input "Yes" at bounding box center [439, 474] width 5 height 9
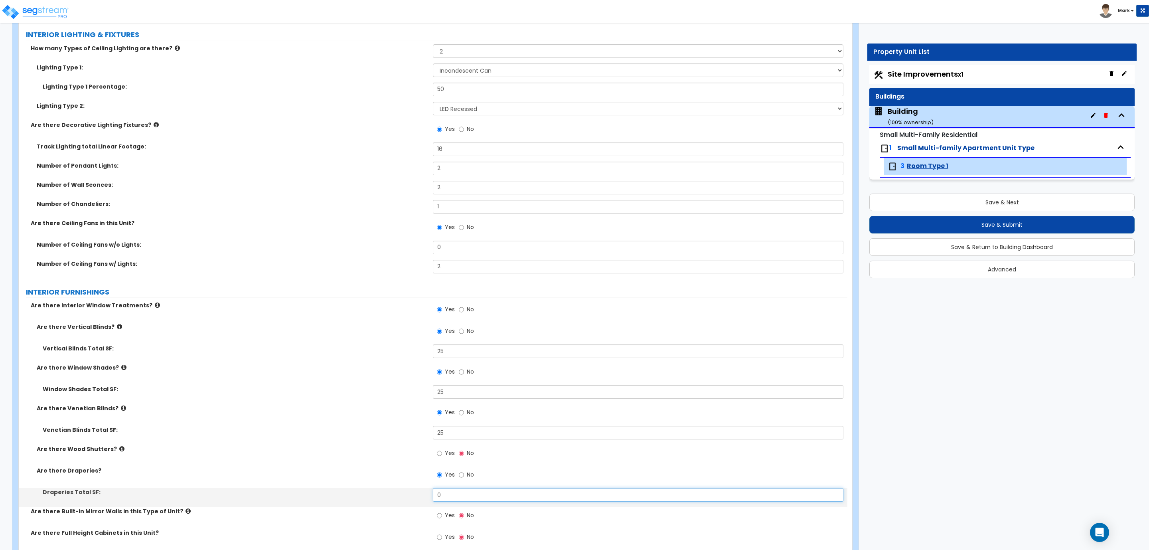
drag, startPoint x: 456, startPoint y: 494, endPoint x: 444, endPoint y: 496, distance: 12.0
click at [444, 488] on input "0" at bounding box center [638, 495] width 410 height 14
drag, startPoint x: 444, startPoint y: 496, endPoint x: 437, endPoint y: 496, distance: 7.2
click at [436, 488] on input "0" at bounding box center [638, 495] width 410 height 14
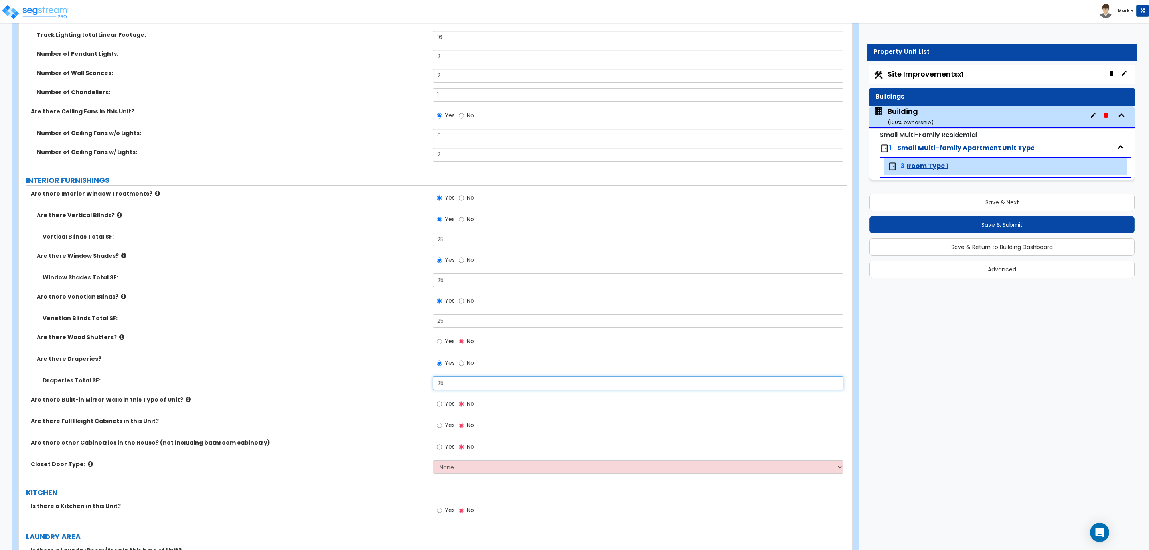
scroll to position [1130, 0]
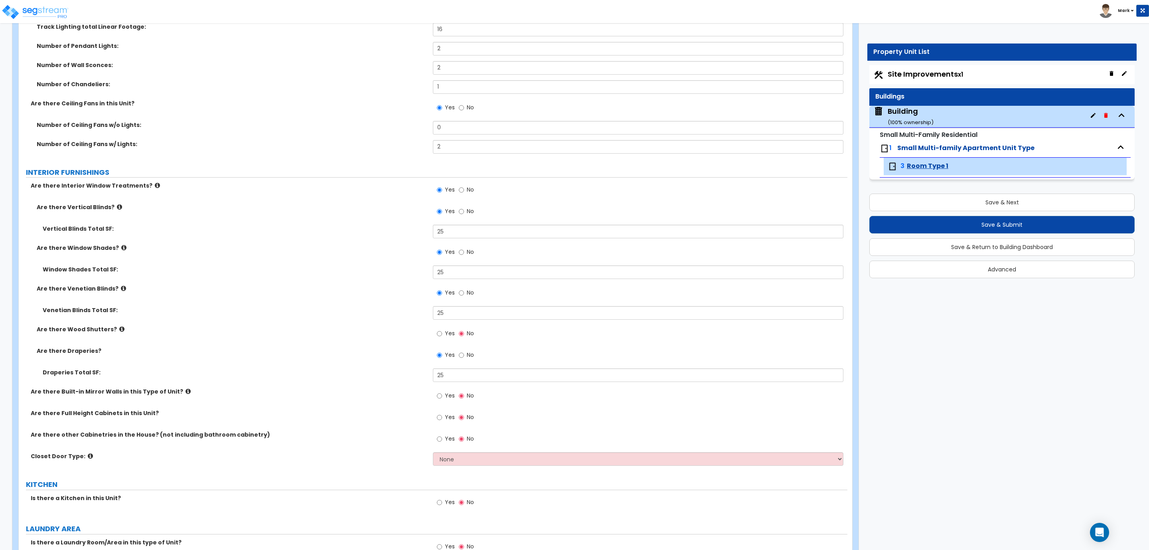
click at [444, 397] on label "Yes" at bounding box center [446, 397] width 18 height 14
click at [442, 397] on input "Yes" at bounding box center [439, 395] width 5 height 9
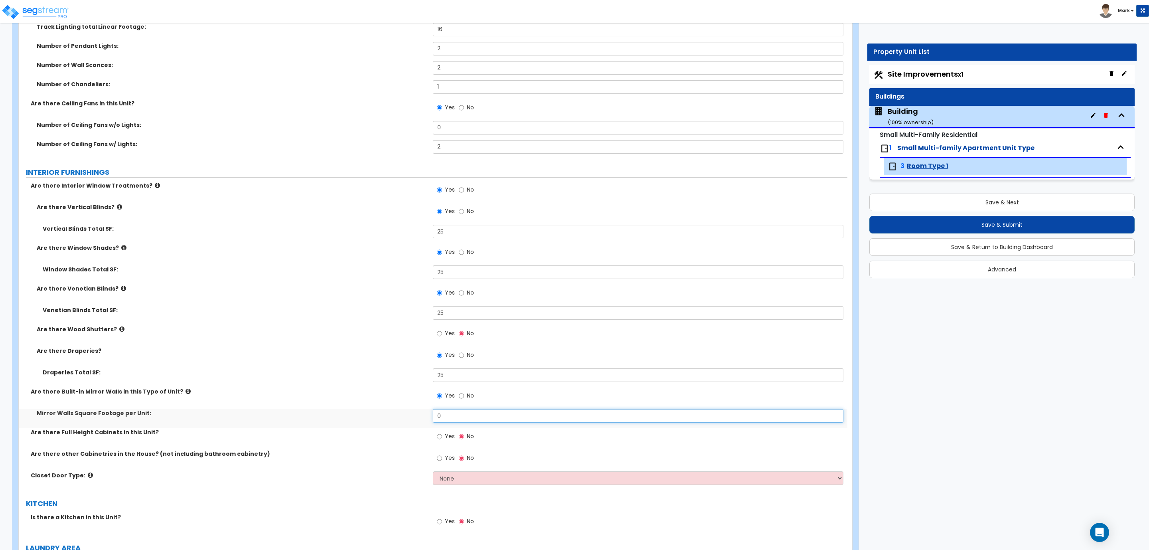
drag, startPoint x: 443, startPoint y: 423, endPoint x: 430, endPoint y: 423, distance: 13.6
click at [430, 423] on div "Mirror Walls Square Footage per Unit: 0" at bounding box center [433, 418] width 829 height 19
click at [449, 440] on span "Yes" at bounding box center [450, 436] width 10 height 8
click at [442, 440] on input "Yes" at bounding box center [439, 436] width 5 height 9
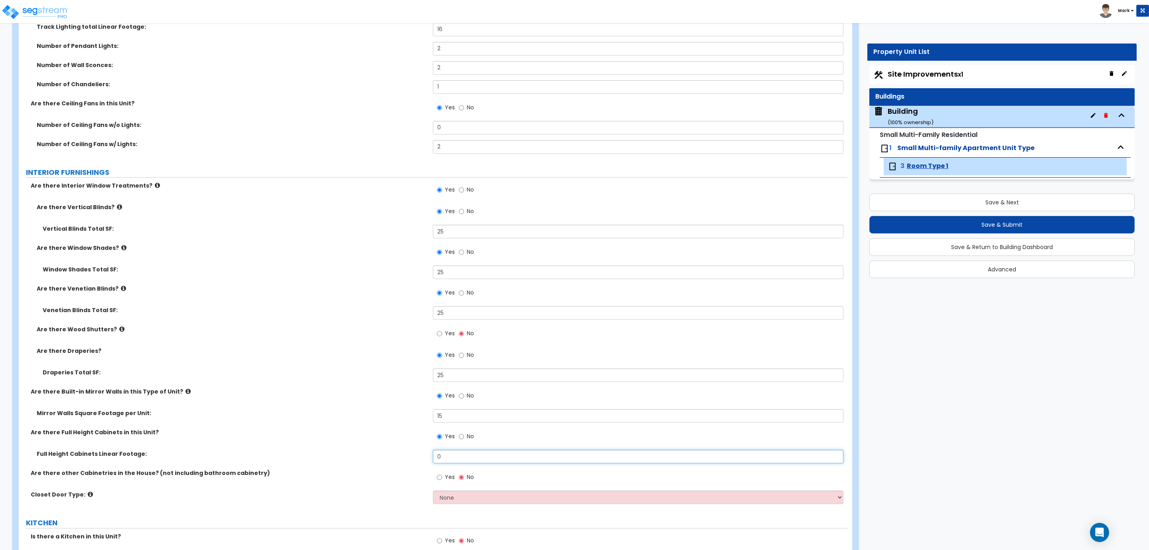
drag, startPoint x: 460, startPoint y: 457, endPoint x: 432, endPoint y: 459, distance: 27.6
click at [432, 459] on div "Full Height Cabinets Linear Footage: 0" at bounding box center [433, 459] width 829 height 19
drag, startPoint x: 450, startPoint y: 456, endPoint x: 431, endPoint y: 458, distance: 19.2
click at [431, 458] on div "Full Height Cabinets Linear Footage: 4" at bounding box center [433, 459] width 829 height 19
click at [446, 472] on div "Yes No" at bounding box center [455, 478] width 45 height 18
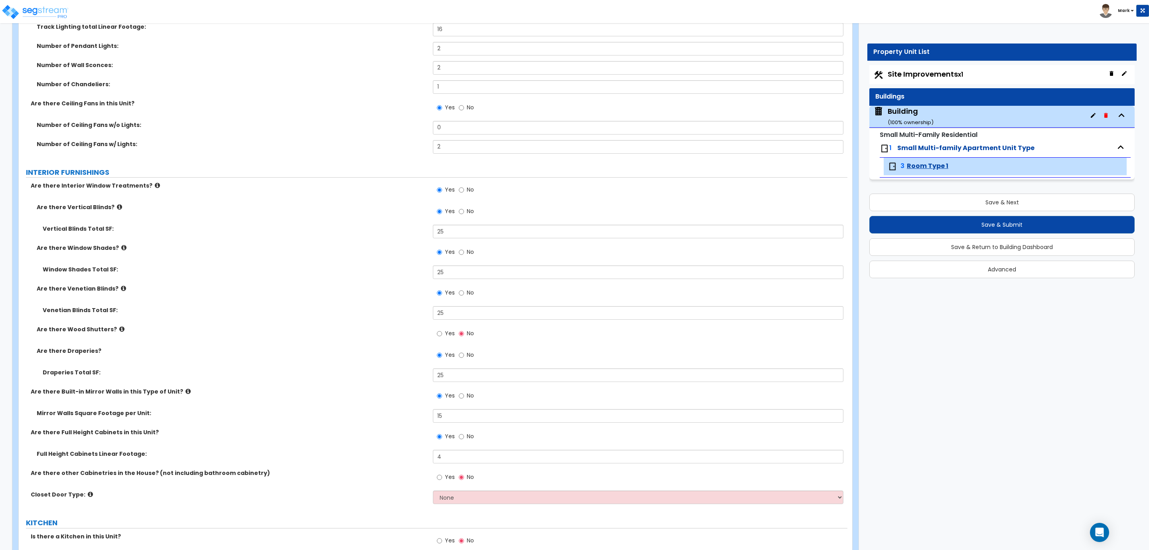
click at [448, 477] on span "Yes" at bounding box center [450, 477] width 10 height 8
click at [442, 477] on input "Yes" at bounding box center [439, 477] width 5 height 9
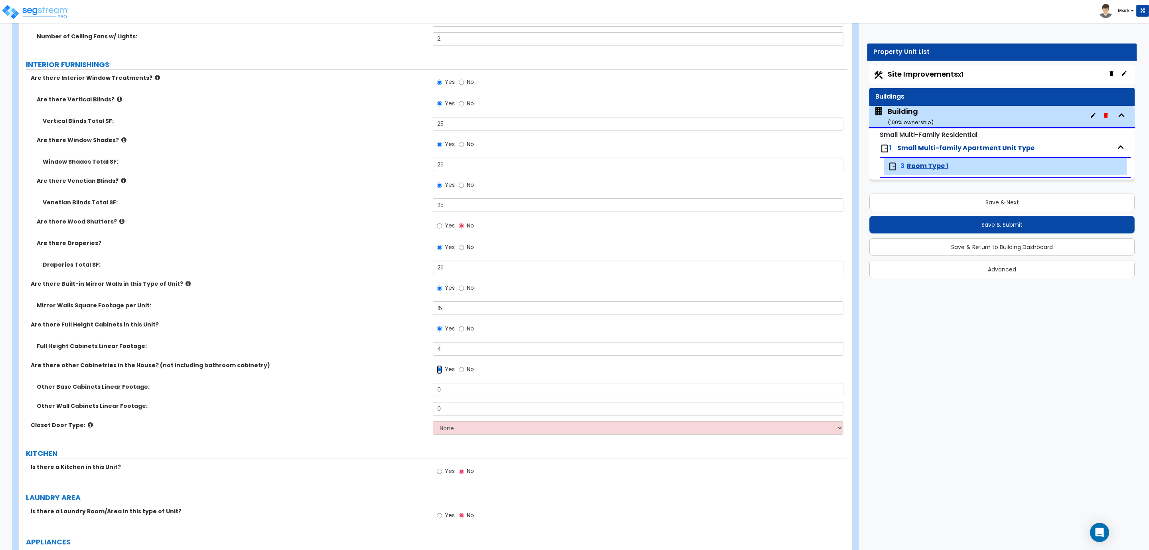
scroll to position [1250, 0]
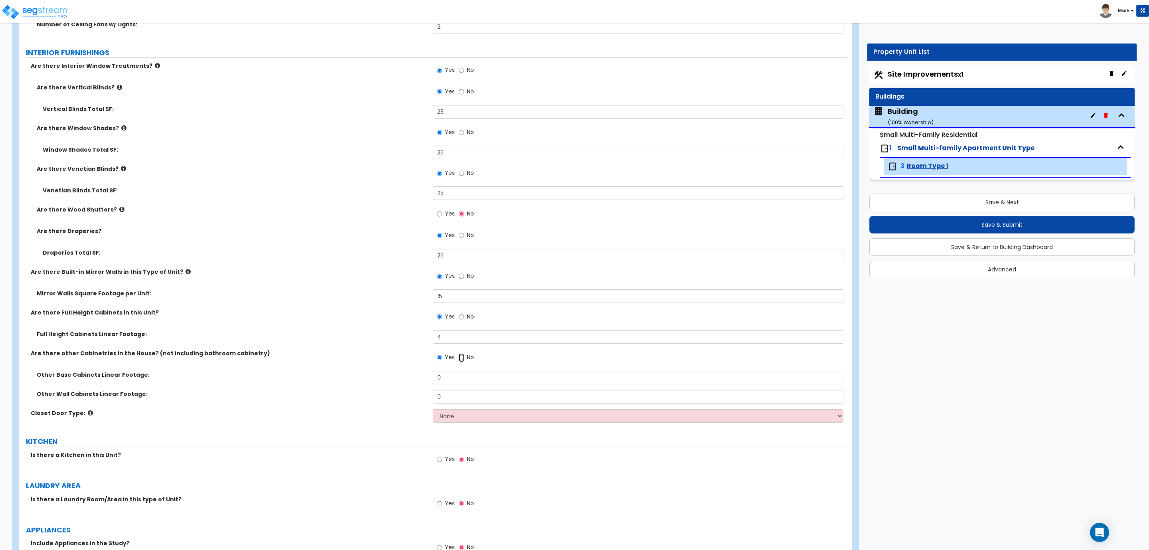
click at [462, 359] on input "No" at bounding box center [461, 357] width 5 height 9
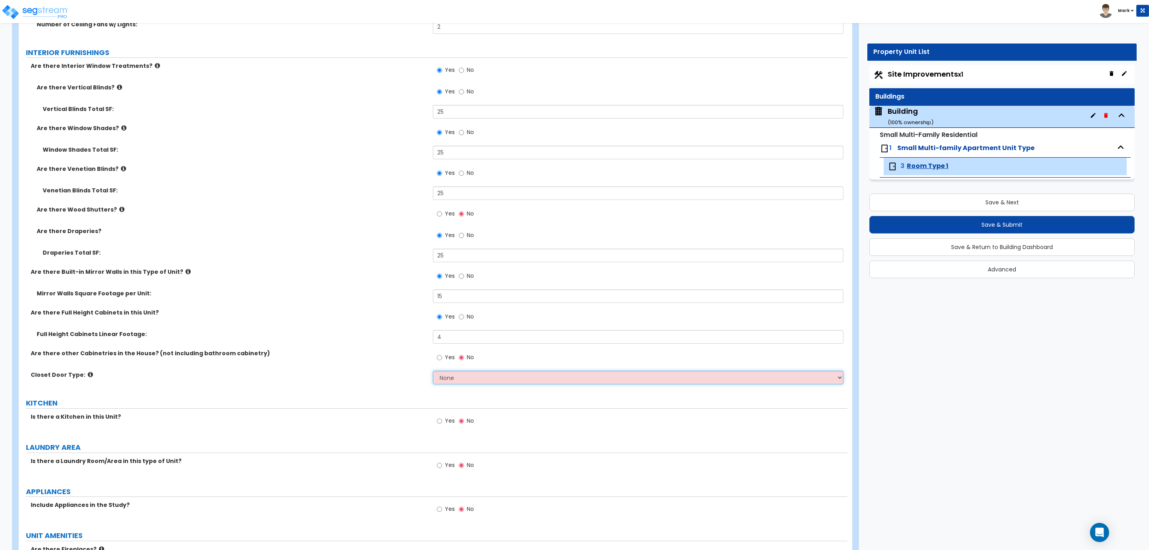
click at [452, 381] on select "None Bi-fold Louvered Doors Bi-fold Panel Doors Sliding Doors Hinged Wood Door" at bounding box center [638, 378] width 410 height 14
click at [433, 371] on select "None Bi-fold Louvered Doors Bi-fold Panel Doors Sliding Doors Hinged Wood Door" at bounding box center [638, 378] width 410 height 14
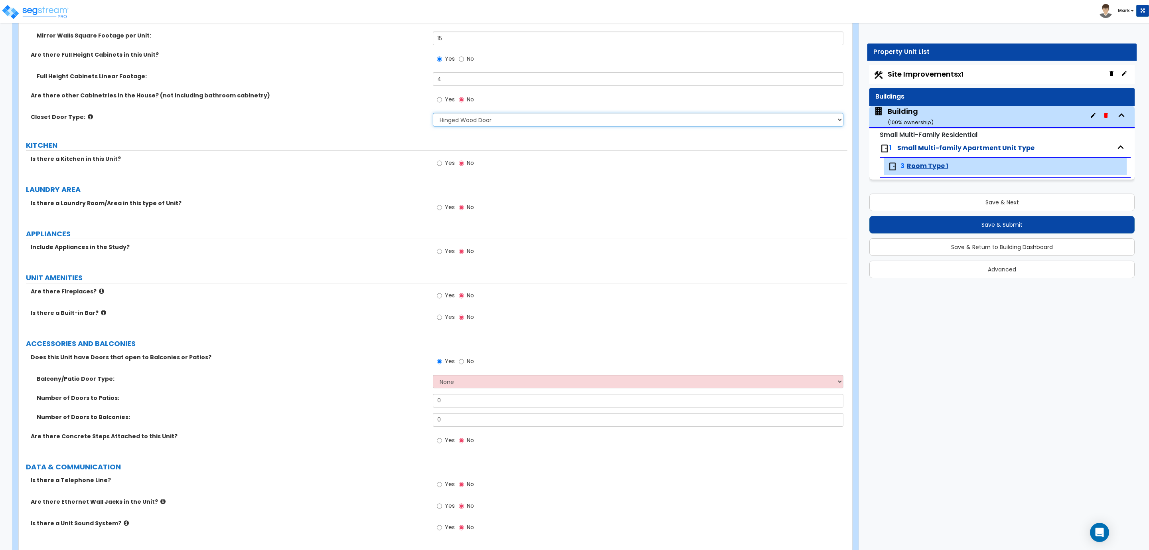
scroll to position [1460, 0]
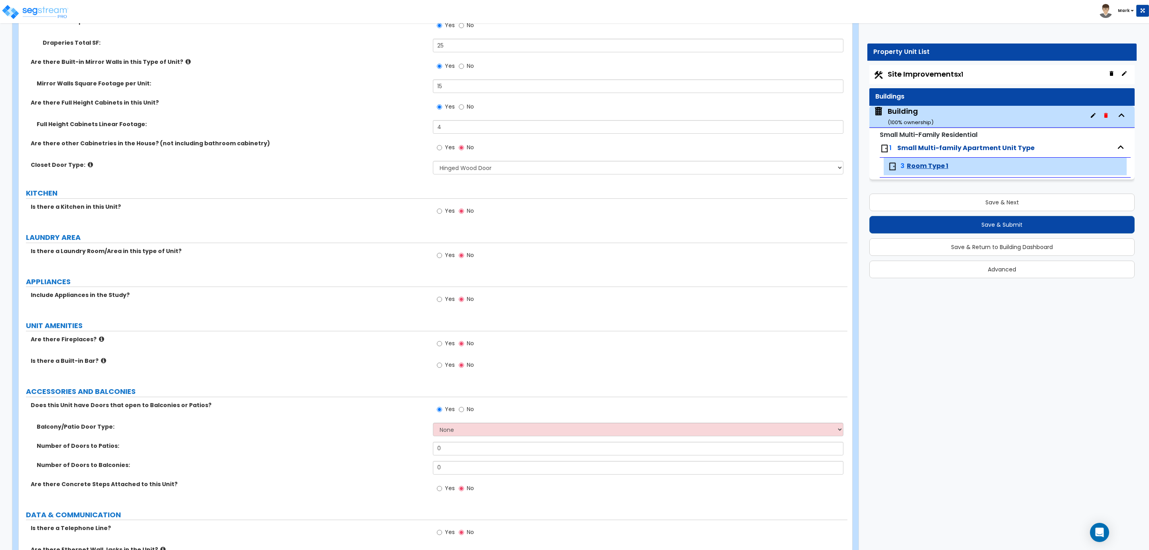
click at [444, 207] on label "Yes" at bounding box center [446, 212] width 18 height 14
click at [442, 207] on input "Yes" at bounding box center [439, 211] width 5 height 9
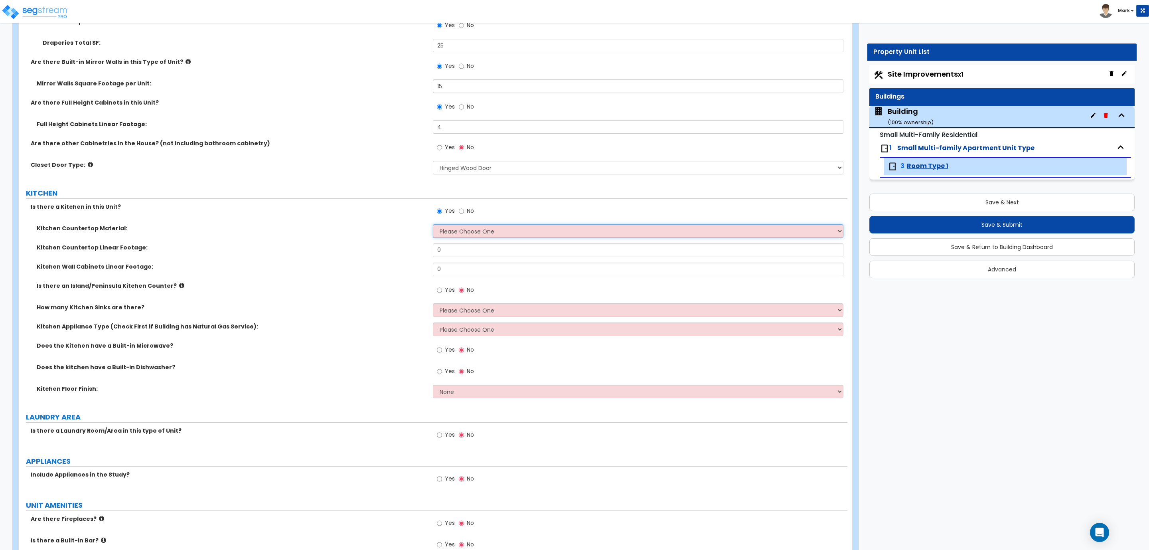
click at [443, 232] on select "Please Choose One Plastic Laminate Solid Surface Stone Quartz Marble Tile Wood …" at bounding box center [638, 231] width 410 height 14
click at [433, 225] on select "Please Choose One Plastic Laminate Solid Surface Stone Quartz Marble Tile Wood …" at bounding box center [638, 231] width 410 height 14
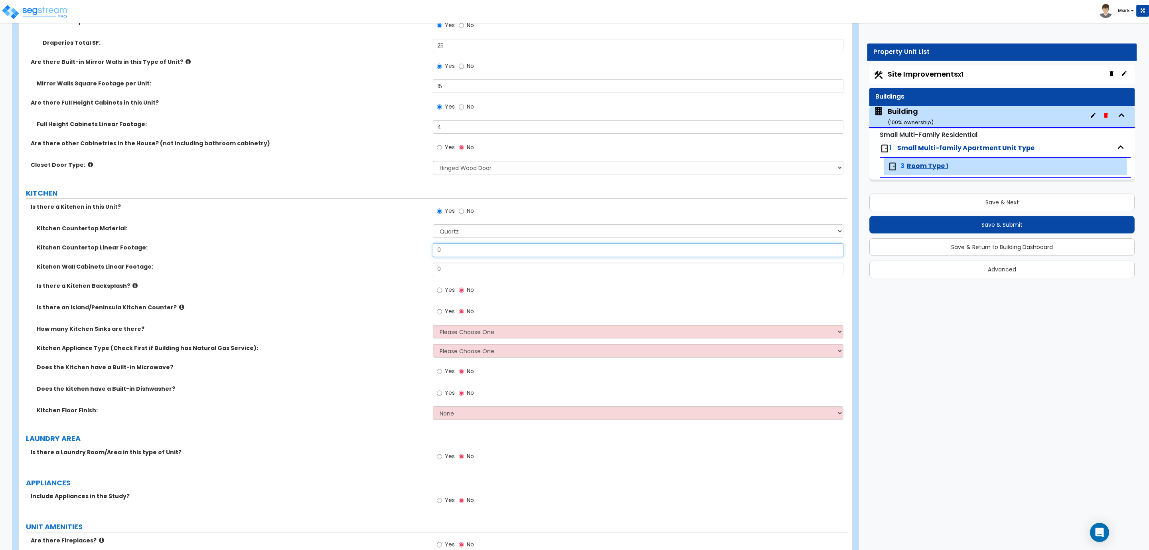
drag, startPoint x: 462, startPoint y: 254, endPoint x: 419, endPoint y: 258, distance: 43.2
click at [419, 258] on div "Kitchen Countertop Linear Footage: 0" at bounding box center [433, 252] width 829 height 19
drag, startPoint x: 462, startPoint y: 254, endPoint x: 424, endPoint y: 247, distance: 38.6
click at [425, 247] on div "Kitchen Countertop Linear Footage: 6" at bounding box center [433, 252] width 829 height 19
drag, startPoint x: 451, startPoint y: 272, endPoint x: 410, endPoint y: 267, distance: 41.8
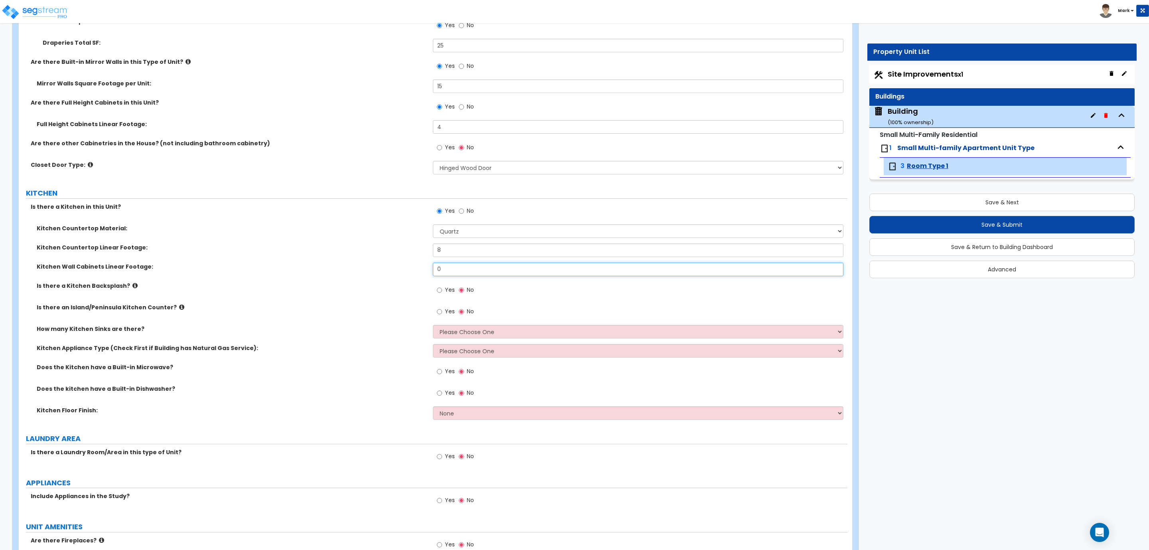
click at [412, 266] on div "Kitchen Wall Cabinets Linear Footage: 0" at bounding box center [433, 272] width 829 height 19
click at [448, 291] on span "Yes" at bounding box center [450, 290] width 10 height 8
click at [442, 291] on input "Yes" at bounding box center [439, 290] width 5 height 9
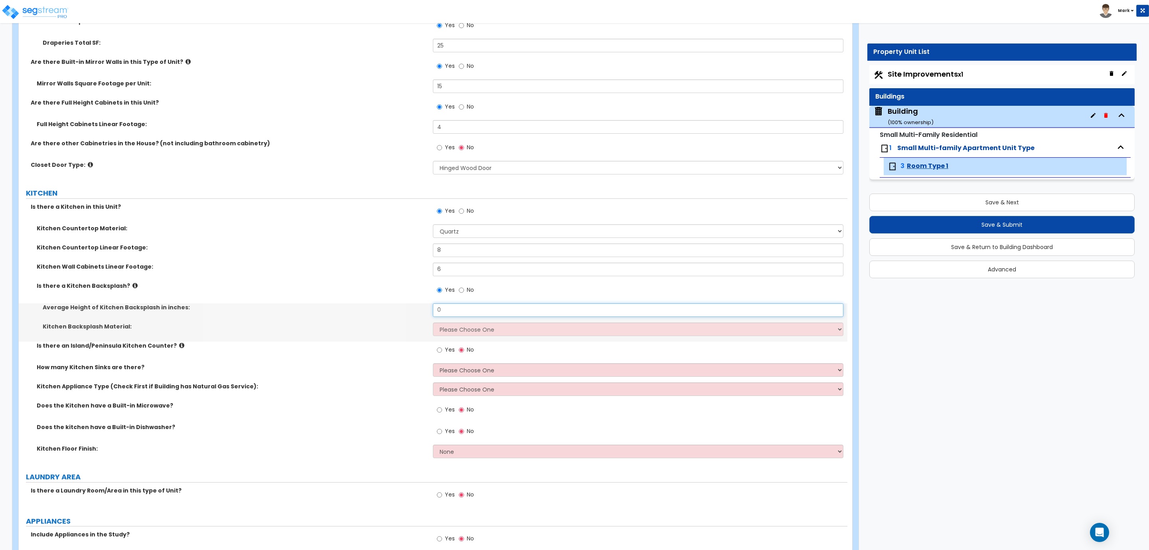
drag, startPoint x: 457, startPoint y: 312, endPoint x: 437, endPoint y: 314, distance: 20.4
click at [437, 314] on input "0" at bounding box center [638, 310] width 410 height 14
click at [471, 329] on select "Please Choose One Plastic Laminate Solid Surface Stone Quartz Tile Stainless St…" at bounding box center [638, 329] width 410 height 14
click at [433, 323] on select "Please Choose One Plastic Laminate Solid Surface Stone Quartz Tile Stainless St…" at bounding box center [638, 329] width 410 height 14
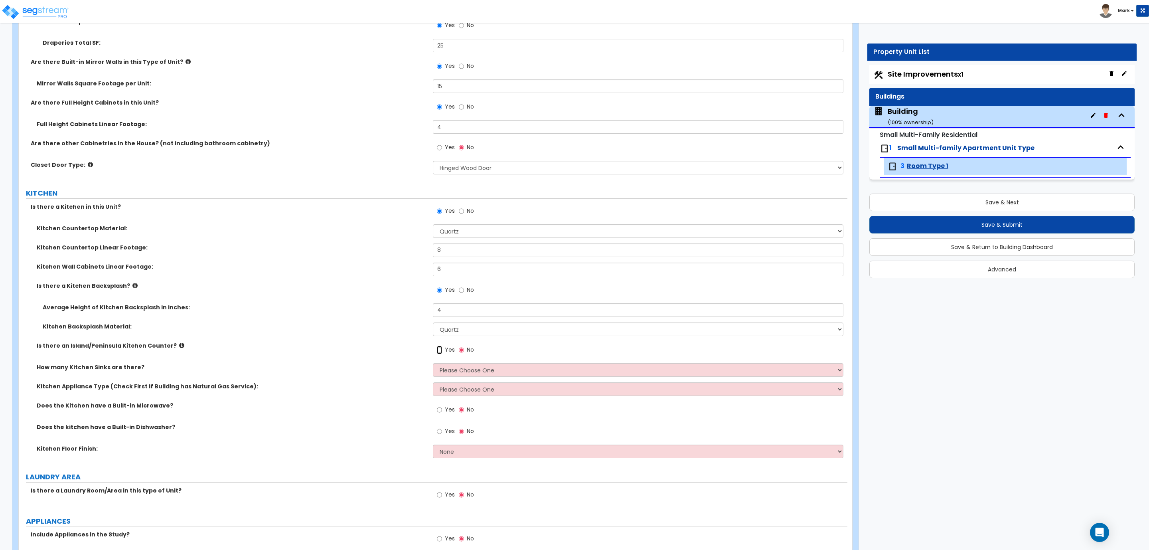
click at [438, 351] on input "Yes" at bounding box center [439, 350] width 5 height 9
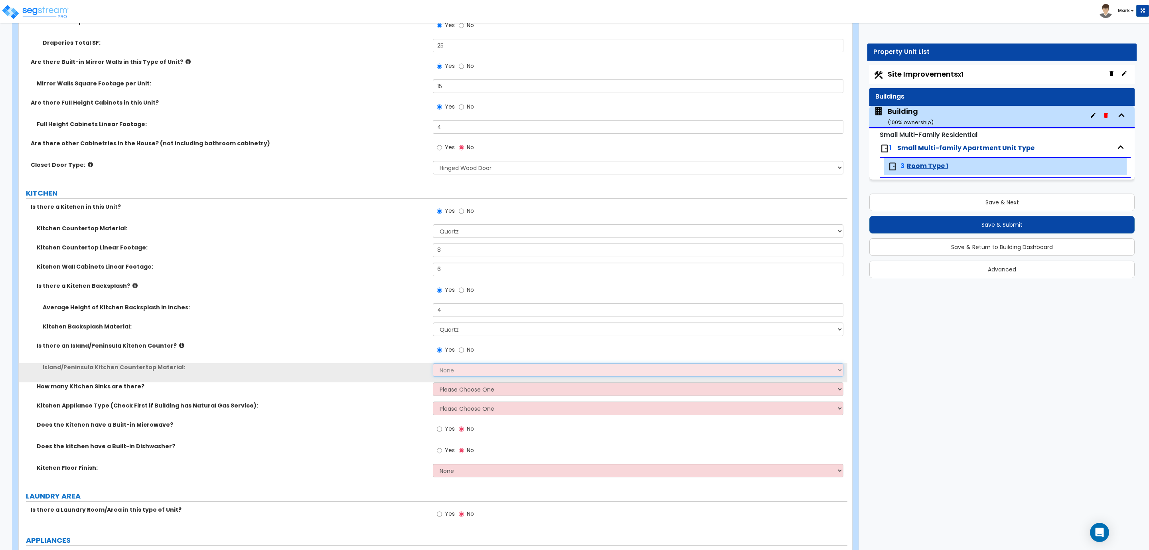
click at [443, 371] on select "None Plastic Laminate Solid Surface Stone Quartz Marble Tile Wood Stainless Ste…" at bounding box center [638, 370] width 410 height 14
click at [433, 364] on select "None Plastic Laminate Solid Surface Stone Quartz Marble Tile Wood Stainless Ste…" at bounding box center [638, 370] width 410 height 14
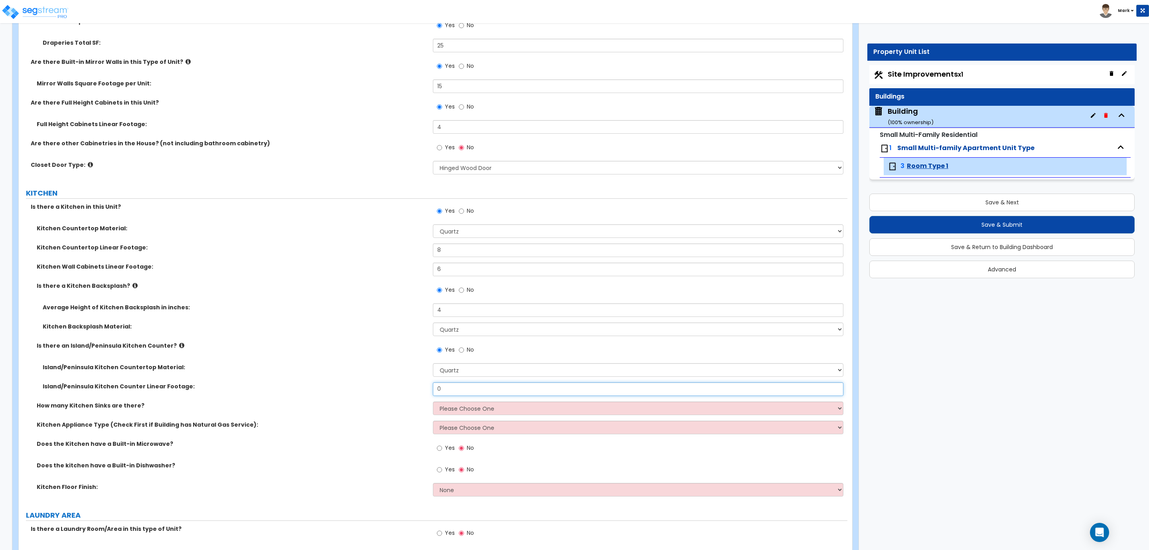
drag, startPoint x: 446, startPoint y: 385, endPoint x: 415, endPoint y: 386, distance: 31.9
click at [415, 386] on div "Island/Peninsula Kitchen Counter Linear Footage: 0" at bounding box center [433, 391] width 829 height 19
click at [456, 415] on select "Please Choose One 1 2 3" at bounding box center [638, 408] width 410 height 14
click at [433, 402] on select "Please Choose One 1 2 3" at bounding box center [638, 408] width 410 height 14
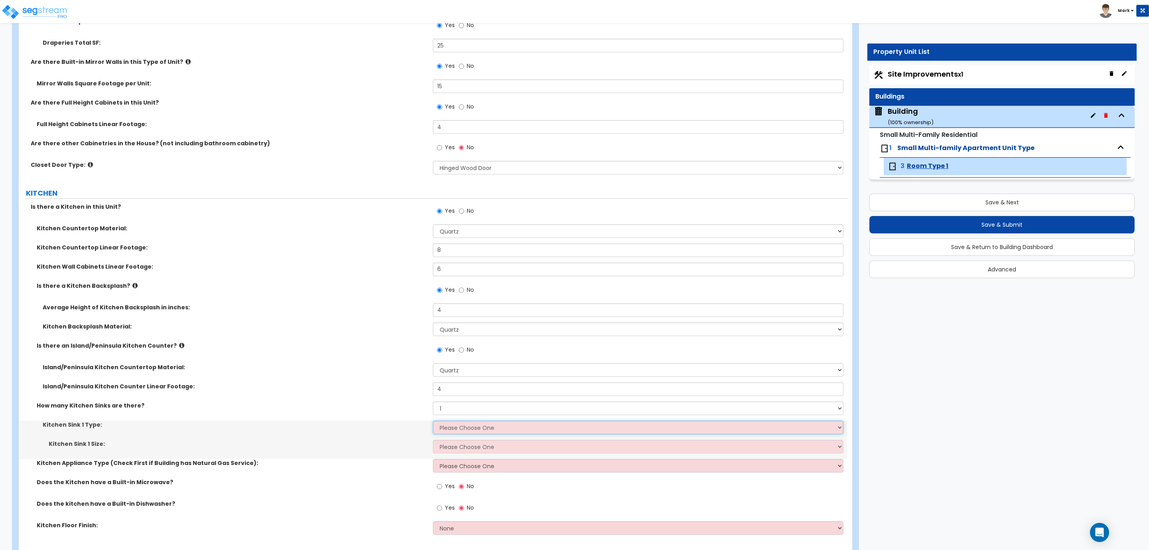
click at [453, 427] on select "Please Choose One Stainless Steel Porcelain Enamel Cast Iron Granite Composite" at bounding box center [638, 428] width 410 height 14
click at [433, 421] on select "Please Choose One Stainless Steel Porcelain Enamel Cast Iron Granite Composite" at bounding box center [638, 428] width 410 height 14
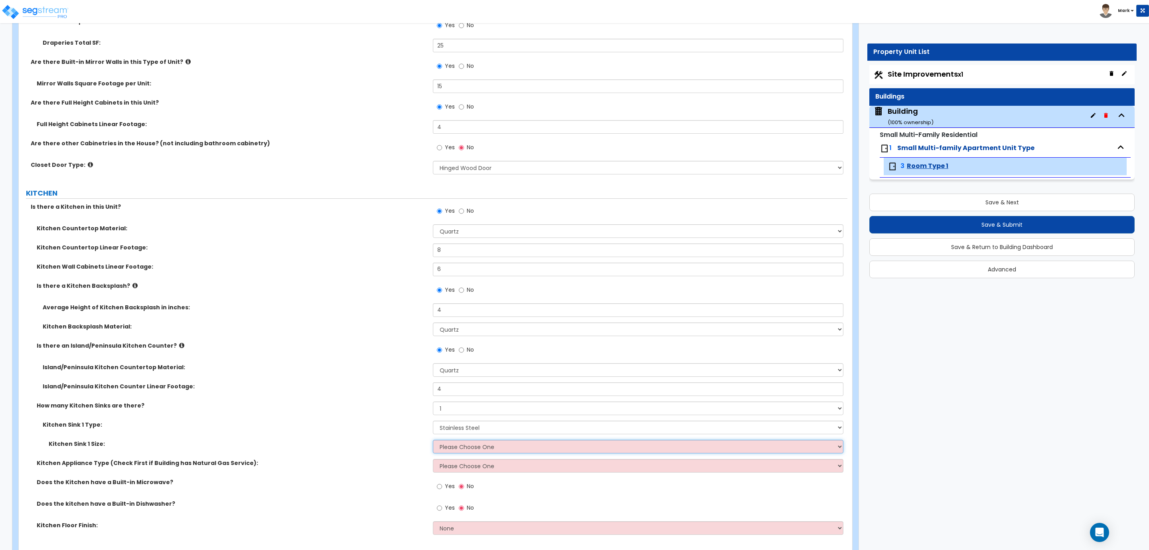
click at [454, 445] on select "Please Choose One Single Sink Double Sink" at bounding box center [638, 447] width 410 height 14
click at [433, 440] on select "Please Choose One Single Sink Double Sink" at bounding box center [638, 447] width 410 height 14
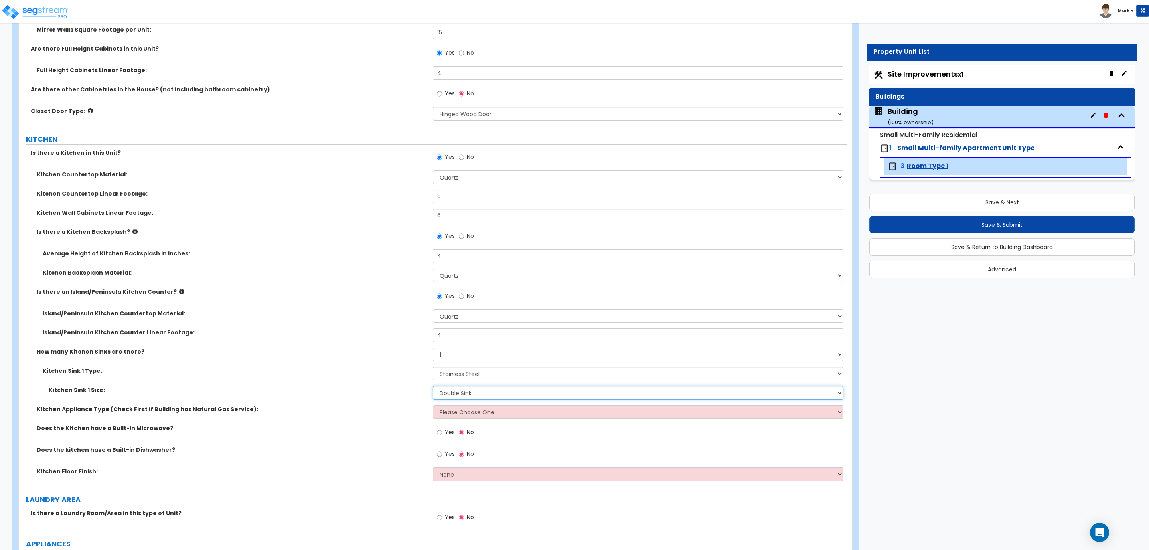
scroll to position [1519, 0]
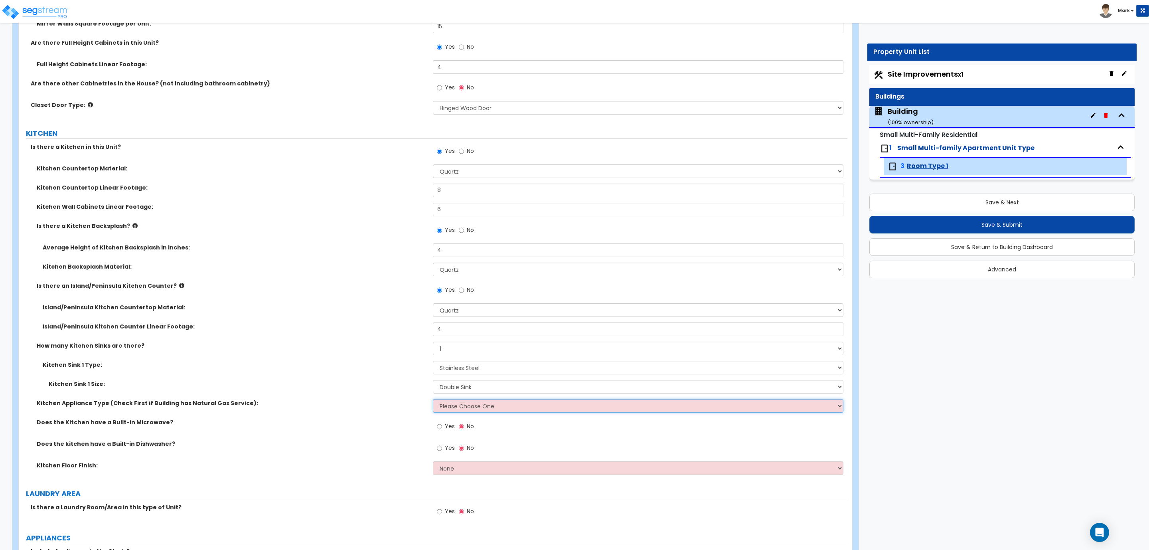
click at [448, 411] on select "Please Choose One Gas Electric" at bounding box center [638, 406] width 410 height 14
click at [433, 399] on select "Please Choose One Gas Electric" at bounding box center [638, 406] width 410 height 14
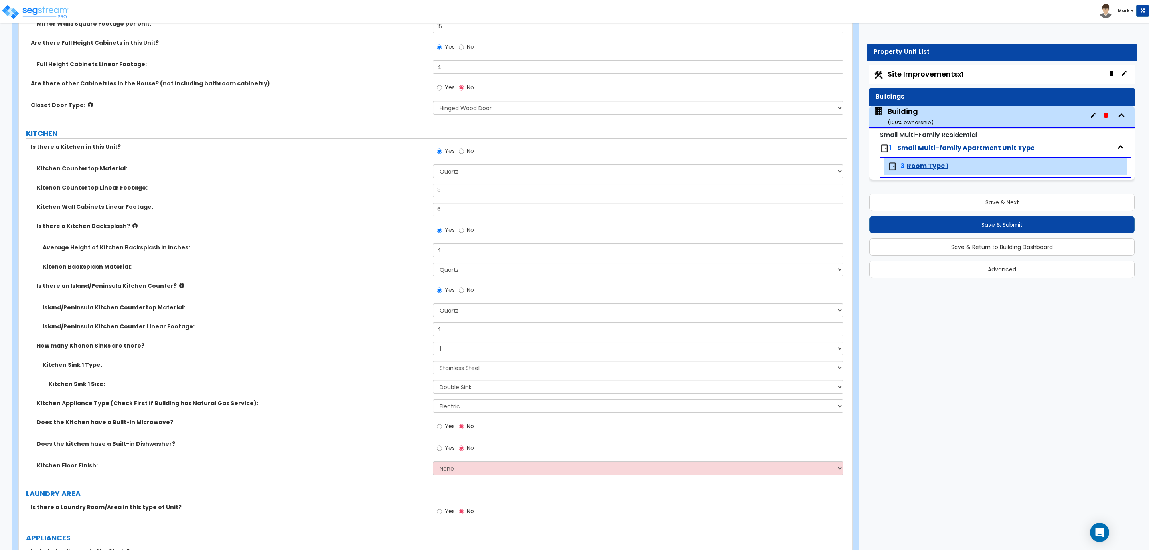
click at [453, 427] on span "Yes" at bounding box center [450, 426] width 10 height 8
click at [442, 427] on input "Yes" at bounding box center [439, 426] width 5 height 9
click at [448, 452] on label "Yes" at bounding box center [446, 449] width 18 height 14
click at [442, 452] on input "Yes" at bounding box center [439, 448] width 5 height 9
click at [449, 471] on select "None Tile Flooring Hardwood Flooring Resilient Laminate Flooring VCT Flooring S…" at bounding box center [638, 468] width 410 height 14
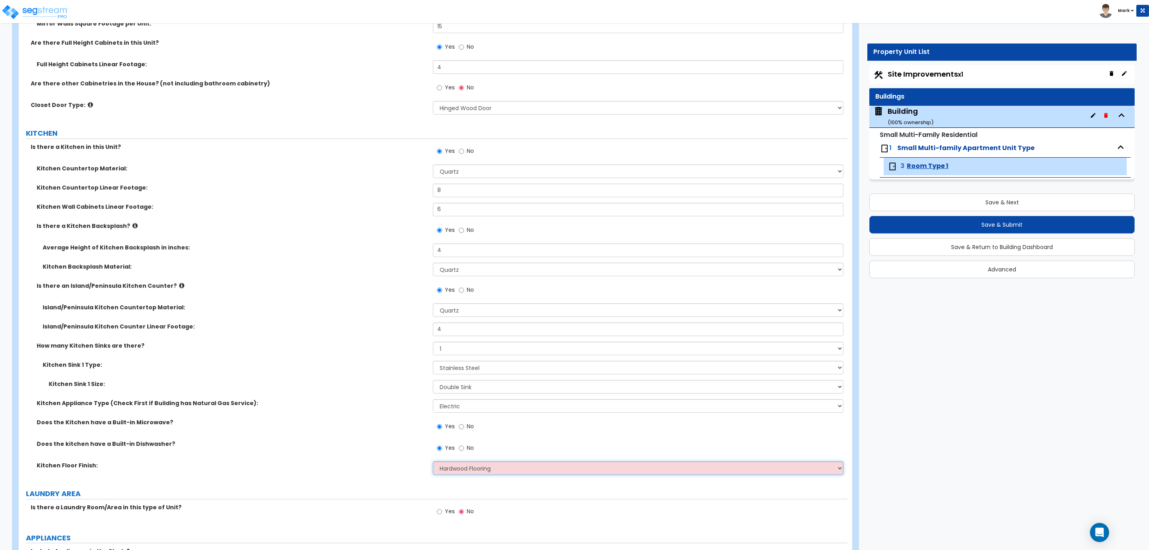
click at [433, 462] on select "None Tile Flooring Hardwood Flooring Resilient Laminate Flooring VCT Flooring S…" at bounding box center [638, 468] width 410 height 14
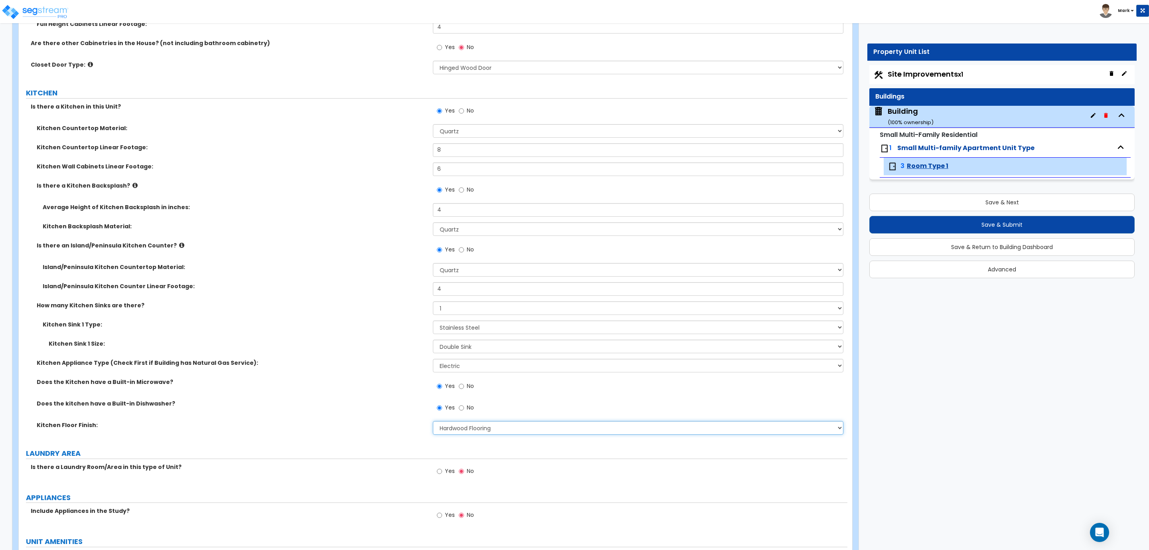
scroll to position [1699, 0]
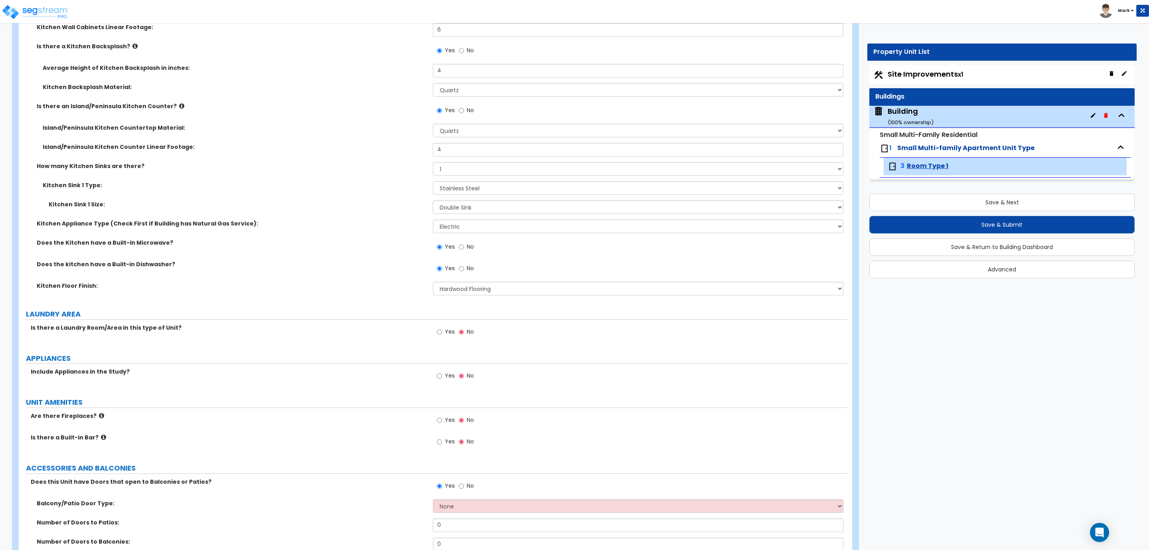
click at [452, 330] on span "Yes" at bounding box center [450, 332] width 10 height 8
click at [442, 330] on input "Yes" at bounding box center [439, 332] width 5 height 9
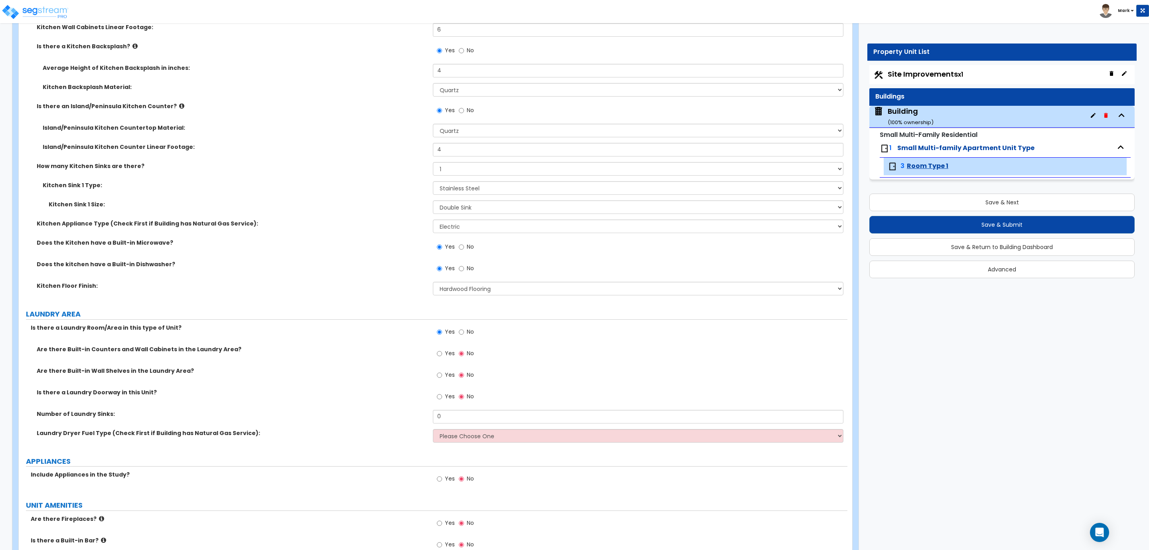
click at [442, 370] on label "Yes" at bounding box center [446, 376] width 18 height 14
click at [442, 371] on input "Yes" at bounding box center [439, 375] width 5 height 9
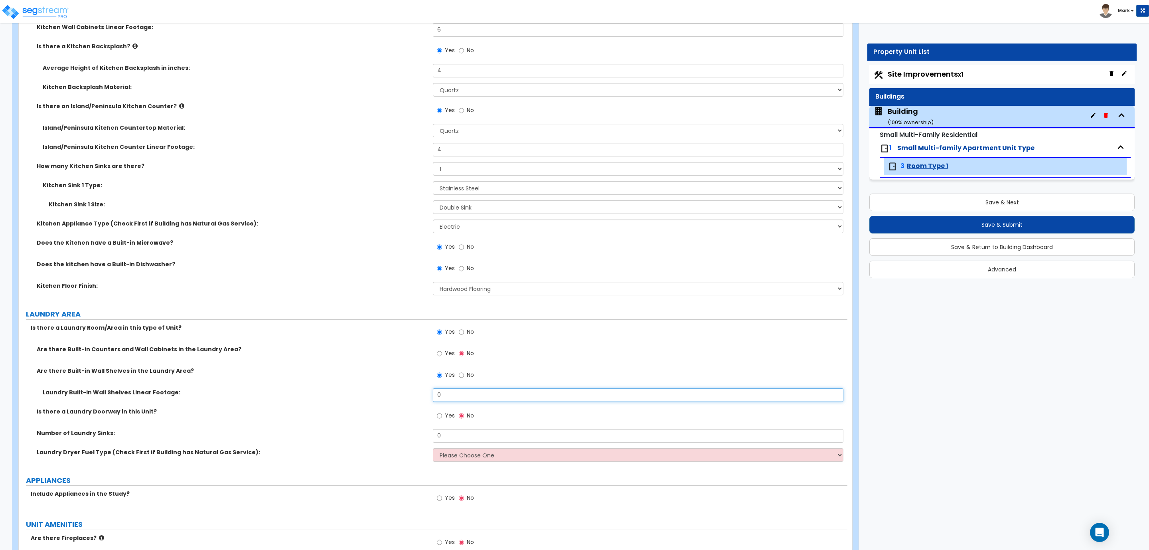
drag, startPoint x: 444, startPoint y: 392, endPoint x: 401, endPoint y: 403, distance: 44.6
click at [401, 403] on div "Laundry Built-in Wall Shelves Linear Footage: 0" at bounding box center [433, 397] width 829 height 19
drag, startPoint x: 445, startPoint y: 431, endPoint x: 420, endPoint y: 433, distance: 25.2
click at [420, 433] on div "Number of Laundry Sinks: 0" at bounding box center [433, 438] width 829 height 19
click at [445, 455] on select "Please Choose One Gas Electric" at bounding box center [638, 455] width 410 height 14
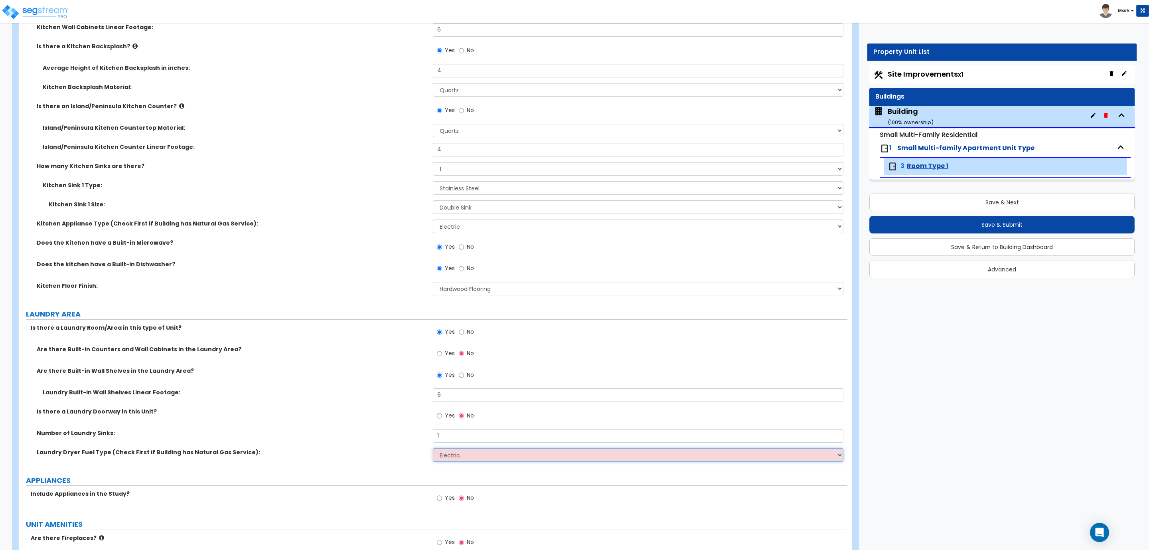
click at [433, 448] on select "Please Choose One Gas Electric" at bounding box center [638, 455] width 410 height 14
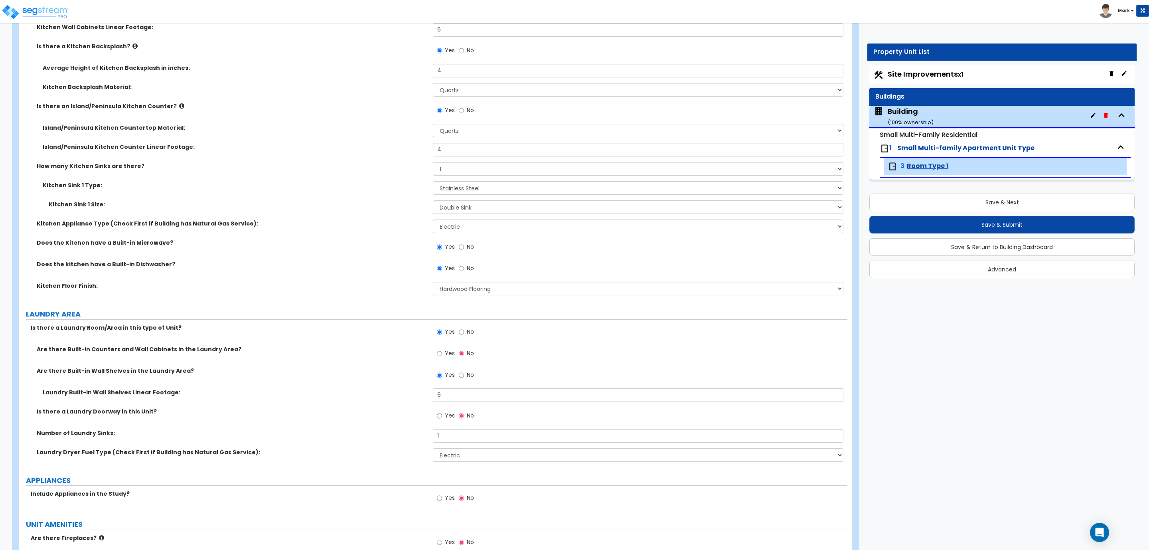
click at [443, 358] on label "Yes" at bounding box center [446, 355] width 18 height 14
click at [442, 358] on input "Yes" at bounding box center [439, 353] width 5 height 9
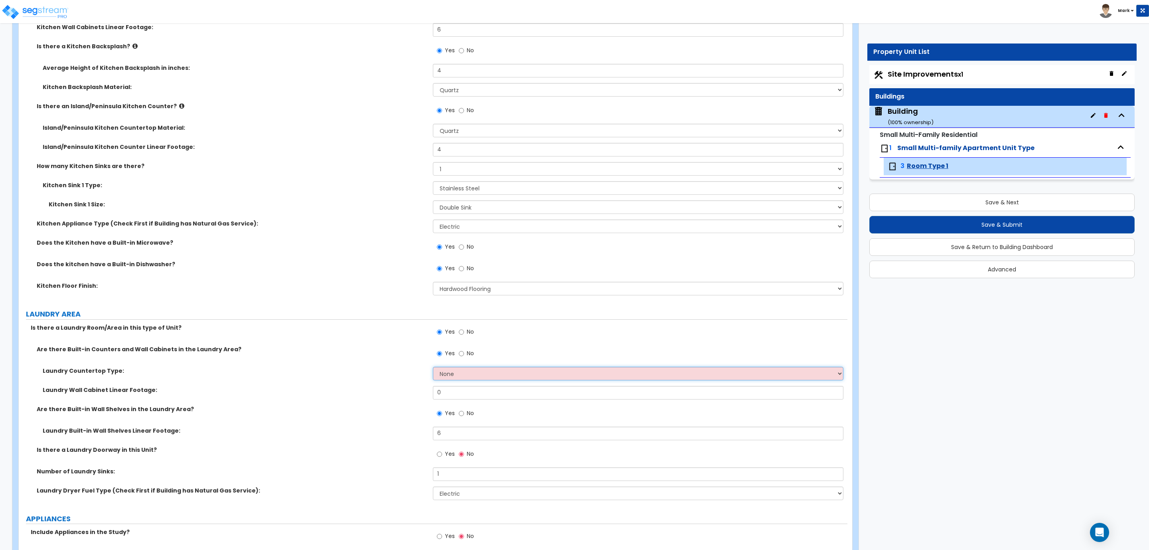
click at [461, 371] on select "None Plastic Laminate Solid Surface Stone Quartz Marble Tile Wood Stainless Ste…" at bounding box center [638, 374] width 410 height 14
click at [433, 367] on select "None Plastic Laminate Solid Surface Stone Quartz Marble Tile Wood Stainless Ste…" at bounding box center [638, 374] width 410 height 14
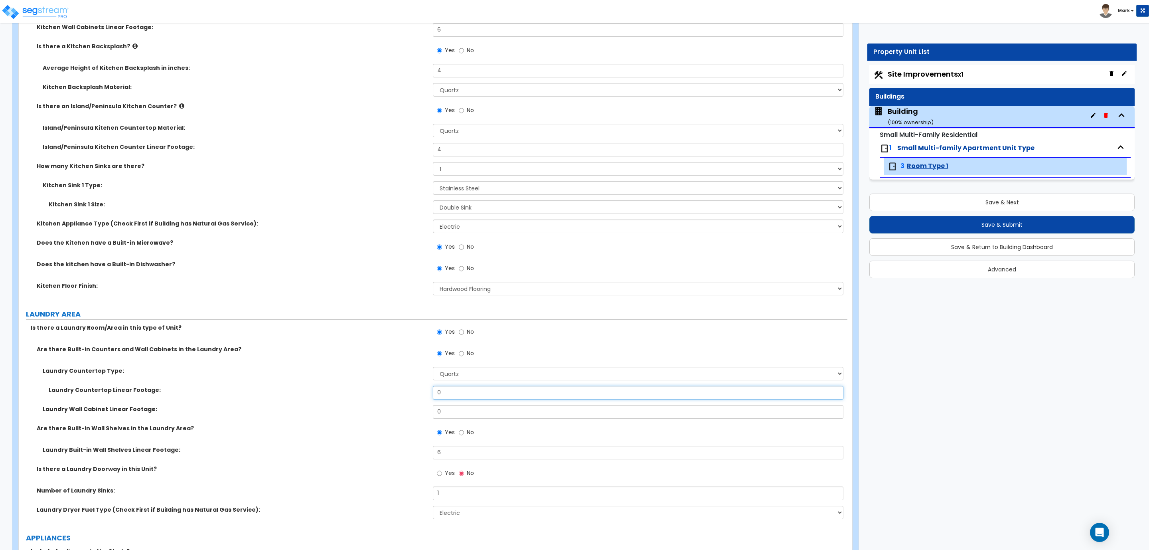
click at [403, 389] on div "Laundry Countertop Linear Footage: 0" at bounding box center [433, 395] width 829 height 19
drag, startPoint x: 452, startPoint y: 393, endPoint x: 408, endPoint y: 395, distance: 44.4
click at [408, 395] on div "Laundry Countertop Linear Footage: 5" at bounding box center [433, 395] width 829 height 19
click at [443, 410] on input "0" at bounding box center [638, 412] width 410 height 14
drag, startPoint x: 443, startPoint y: 417, endPoint x: 398, endPoint y: 415, distance: 45.1
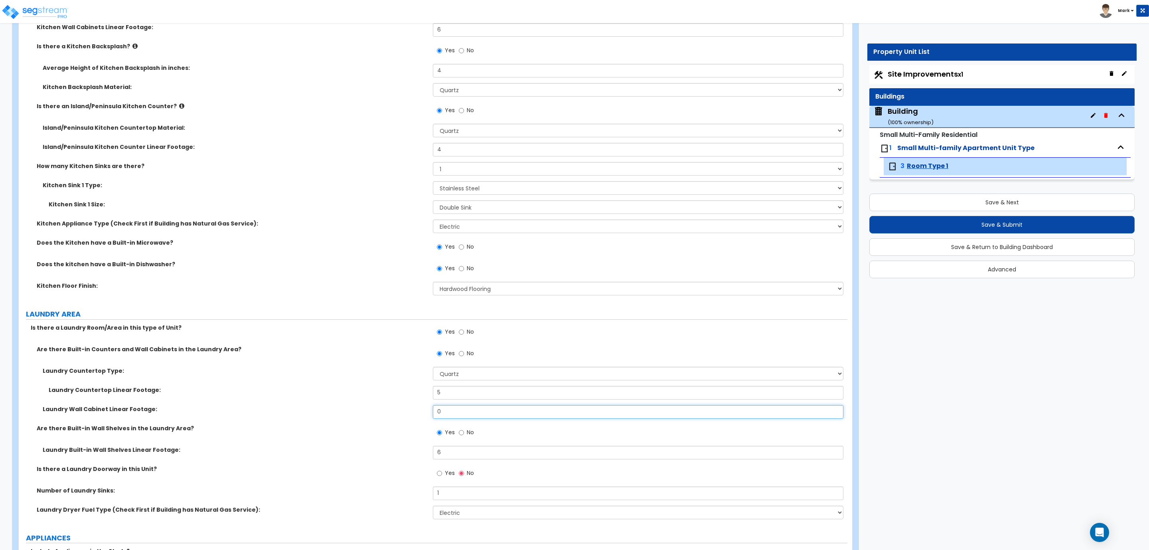
click at [398, 415] on div "Laundry Wall Cabinet Linear Footage: 0" at bounding box center [433, 414] width 829 height 19
click at [387, 413] on label "Laundry Wall Cabinet Linear Footage:" at bounding box center [235, 409] width 384 height 8
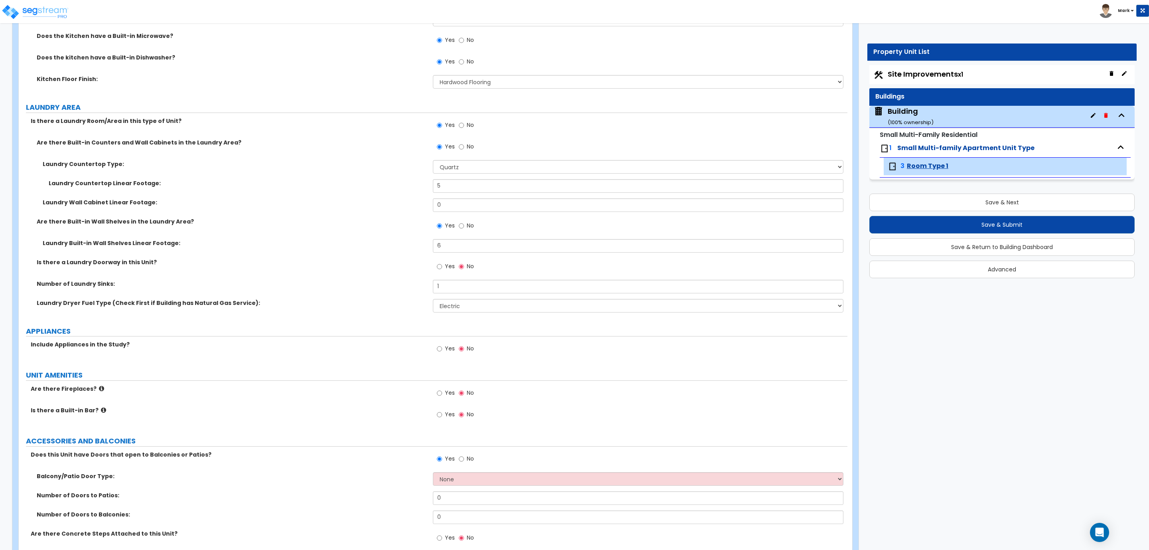
scroll to position [1938, 0]
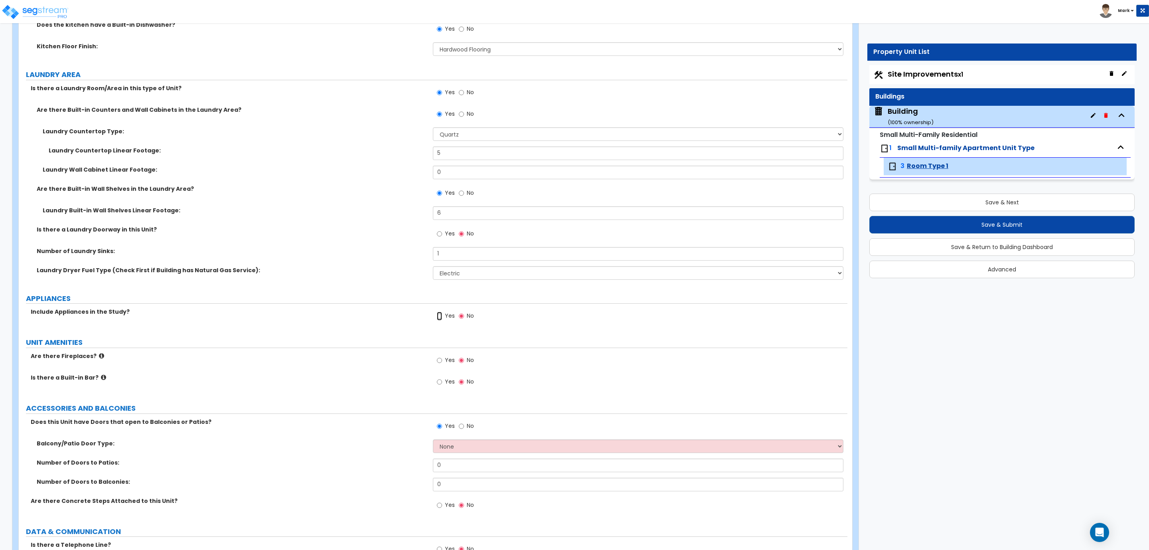
click at [442, 318] on input "Yes" at bounding box center [439, 316] width 5 height 9
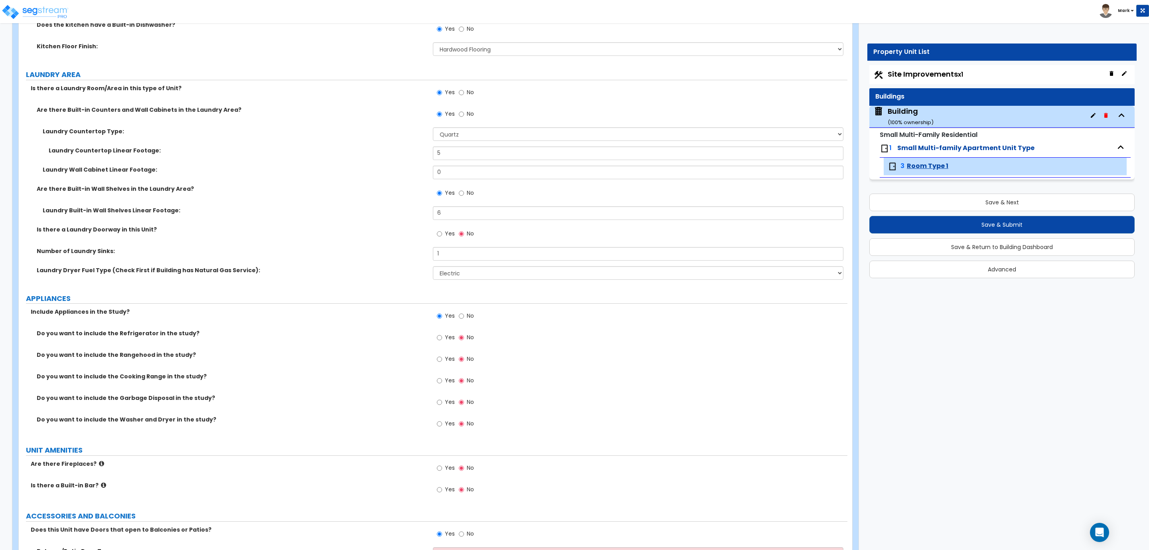
click at [449, 336] on span "Yes" at bounding box center [450, 337] width 10 height 8
click at [442, 336] on input "Yes" at bounding box center [439, 337] width 5 height 9
click at [450, 359] on span "Yes" at bounding box center [450, 359] width 10 height 8
click at [442, 359] on input "Yes" at bounding box center [439, 359] width 5 height 9
click at [449, 379] on span "Yes" at bounding box center [450, 380] width 10 height 8
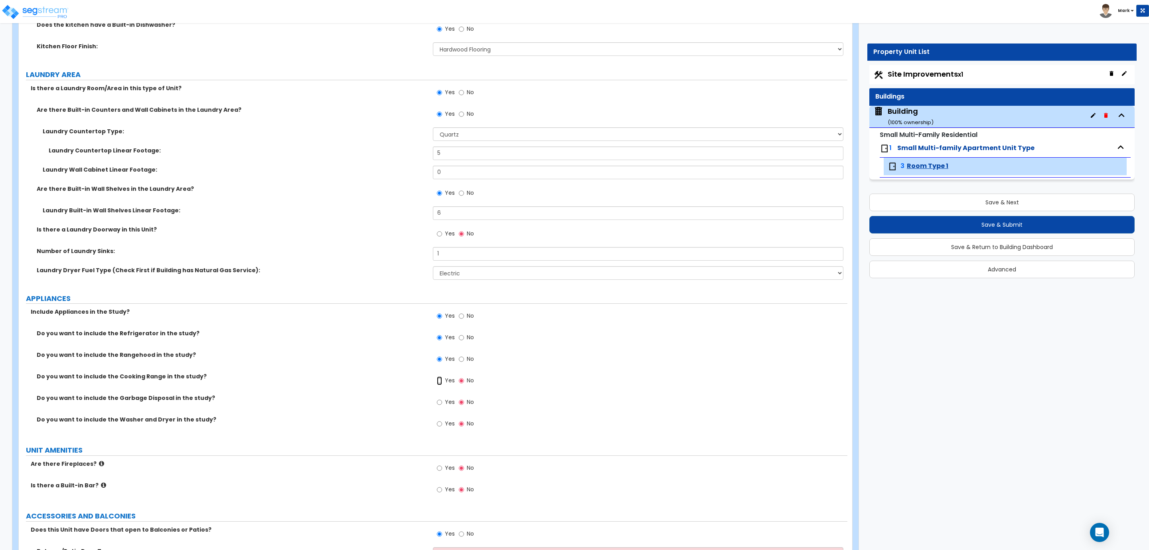
click at [442, 379] on input "Yes" at bounding box center [439, 380] width 5 height 9
click at [449, 395] on div "Yes No" at bounding box center [455, 403] width 45 height 18
click at [450, 407] on label "Yes" at bounding box center [446, 403] width 18 height 14
click at [442, 407] on input "Yes" at bounding box center [439, 402] width 5 height 9
click at [448, 427] on span "Yes" at bounding box center [450, 423] width 10 height 8
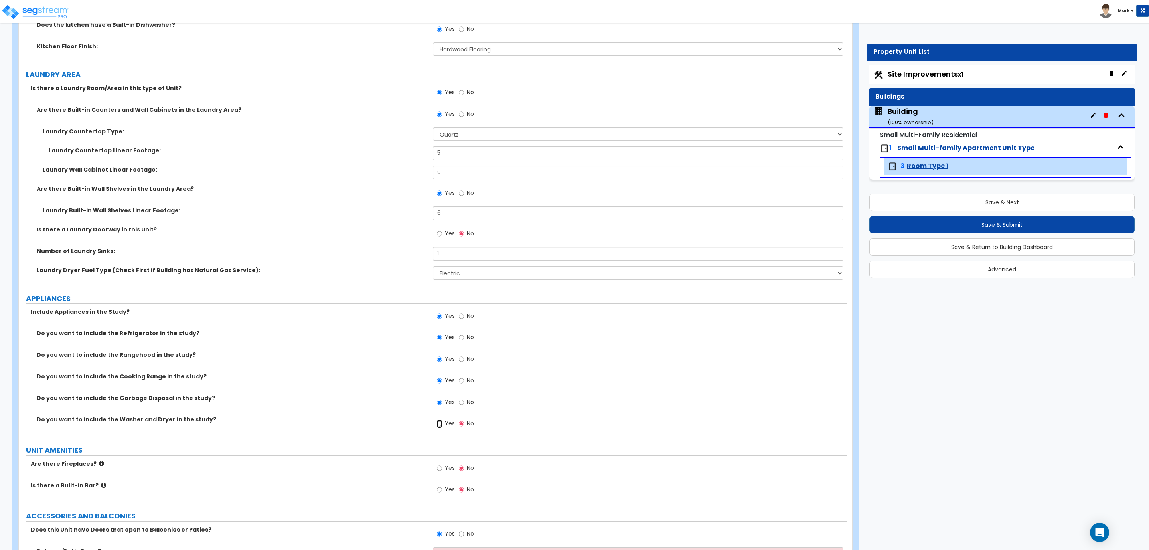
click at [442, 427] on input "Yes" at bounding box center [439, 423] width 5 height 9
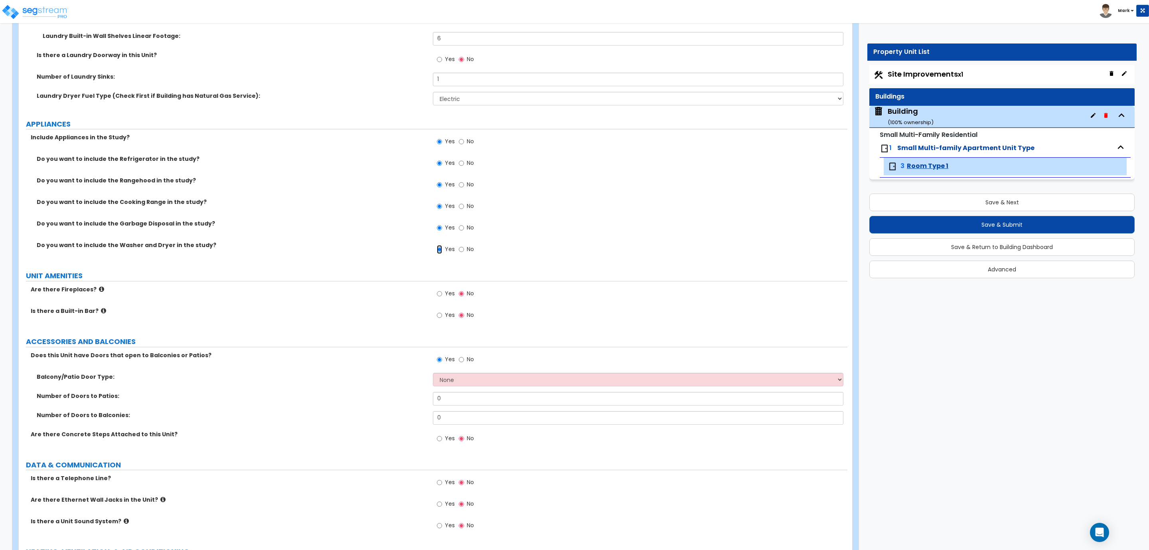
scroll to position [2118, 0]
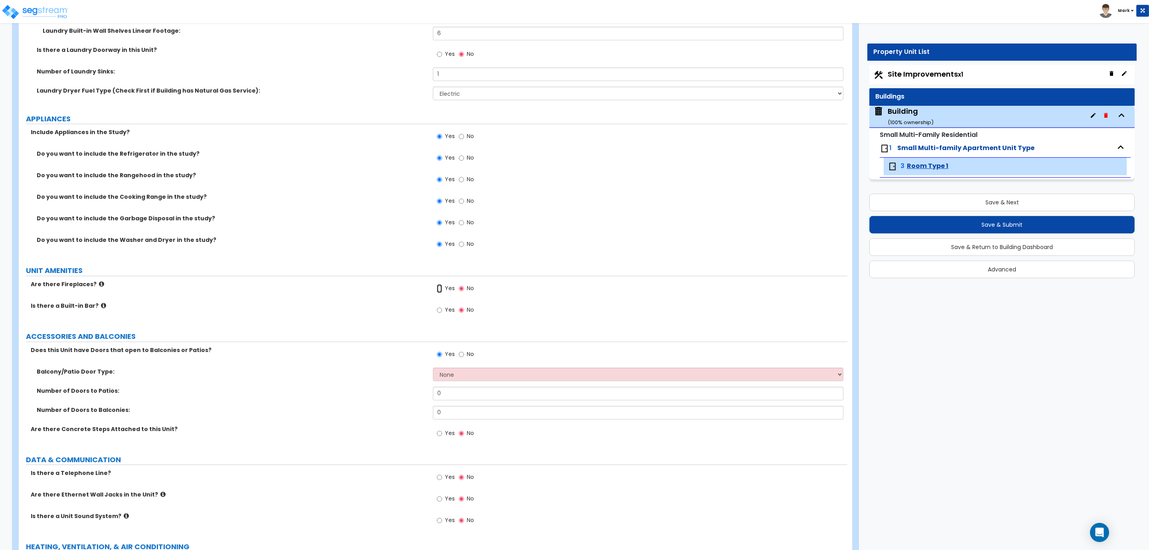
click at [441, 291] on input "Yes" at bounding box center [439, 288] width 5 height 9
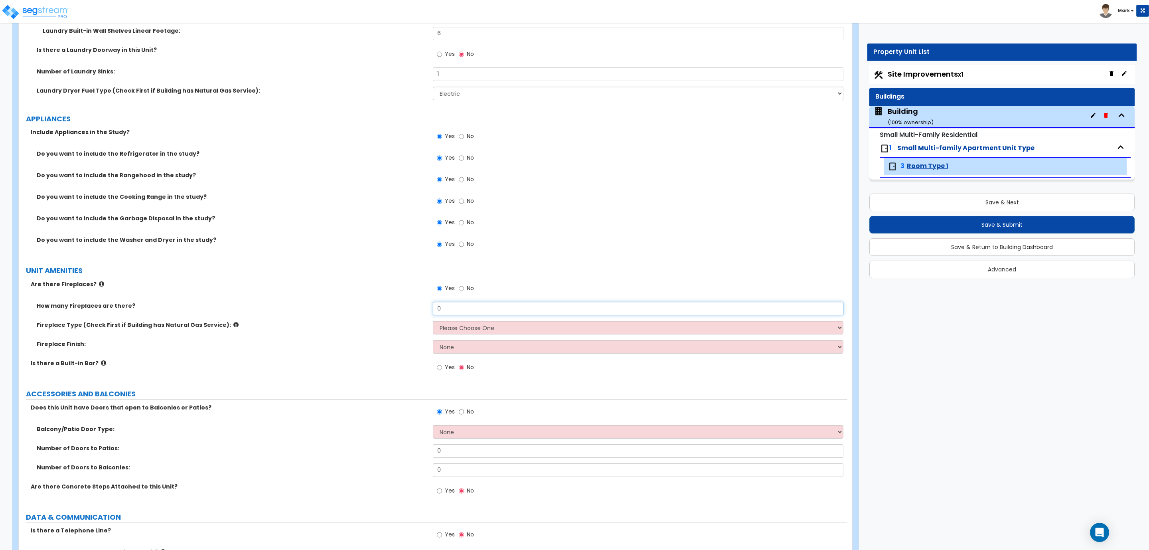
drag, startPoint x: 450, startPoint y: 307, endPoint x: 402, endPoint y: 312, distance: 48.2
click at [402, 312] on div "How many Fireplaces are there? 0" at bounding box center [433, 311] width 829 height 19
click at [454, 334] on select "Please Choose One Built-in Electric Fireplace Built-in Gas Fireplace Built-in W…" at bounding box center [638, 328] width 410 height 14
click at [433, 322] on select "Please Choose One Built-in Electric Fireplace Built-in Gas Fireplace Built-in W…" at bounding box center [638, 328] width 410 height 14
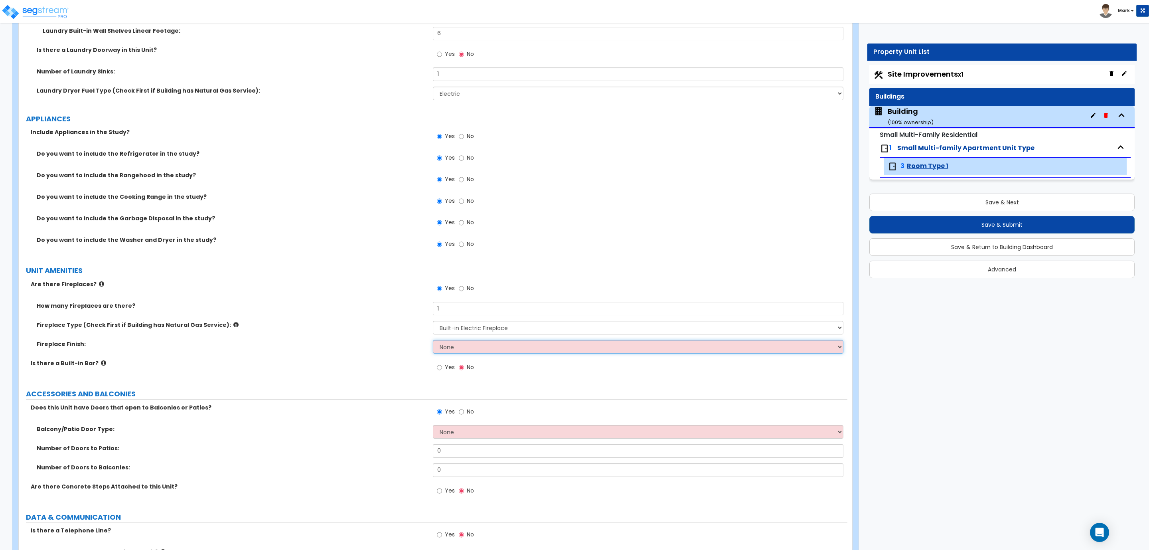
click at [456, 347] on select "None Brick Stone Tile Painted Molding" at bounding box center [638, 347] width 410 height 14
click at [433, 341] on select "None Brick Stone Tile Painted Molding" at bounding box center [638, 347] width 410 height 14
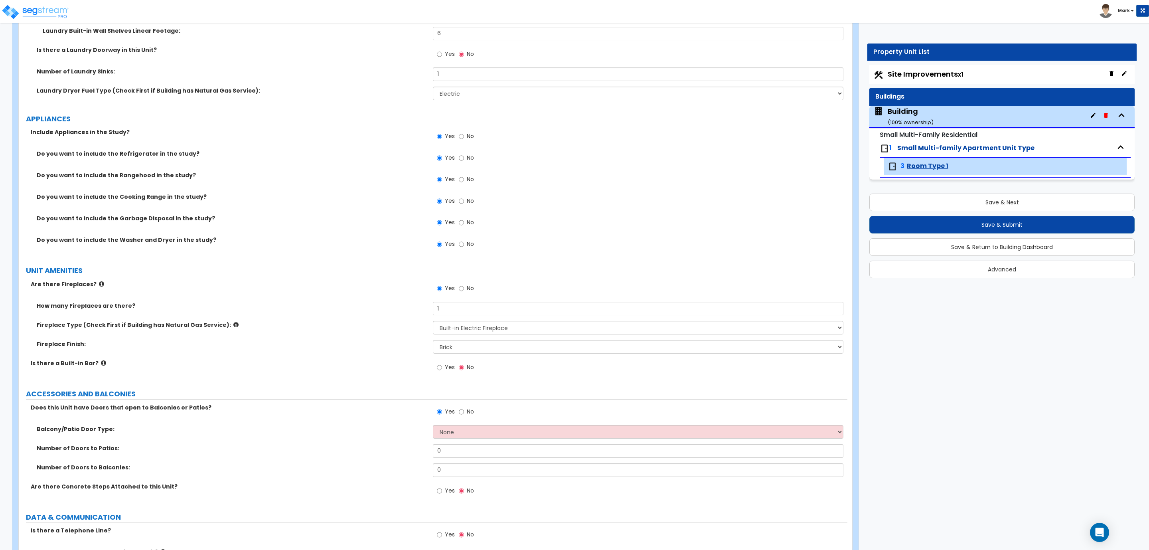
click at [454, 369] on span "Yes" at bounding box center [450, 367] width 10 height 8
click at [442, 369] on input "Yes" at bounding box center [439, 367] width 5 height 9
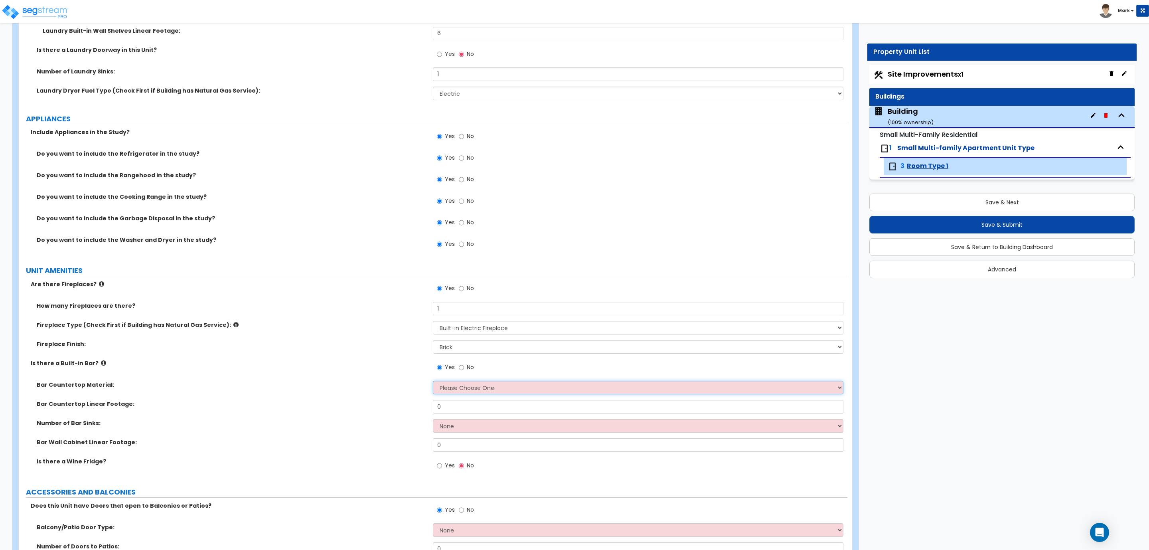
click at [480, 388] on select "Please Choose One Plastic Laminate Solid Surface Stone Quartz Marble Tile Wood …" at bounding box center [638, 388] width 410 height 14
click at [433, 381] on select "Please Choose One Plastic Laminate Solid Surface Stone Quartz Marble Tile Wood …" at bounding box center [638, 388] width 410 height 14
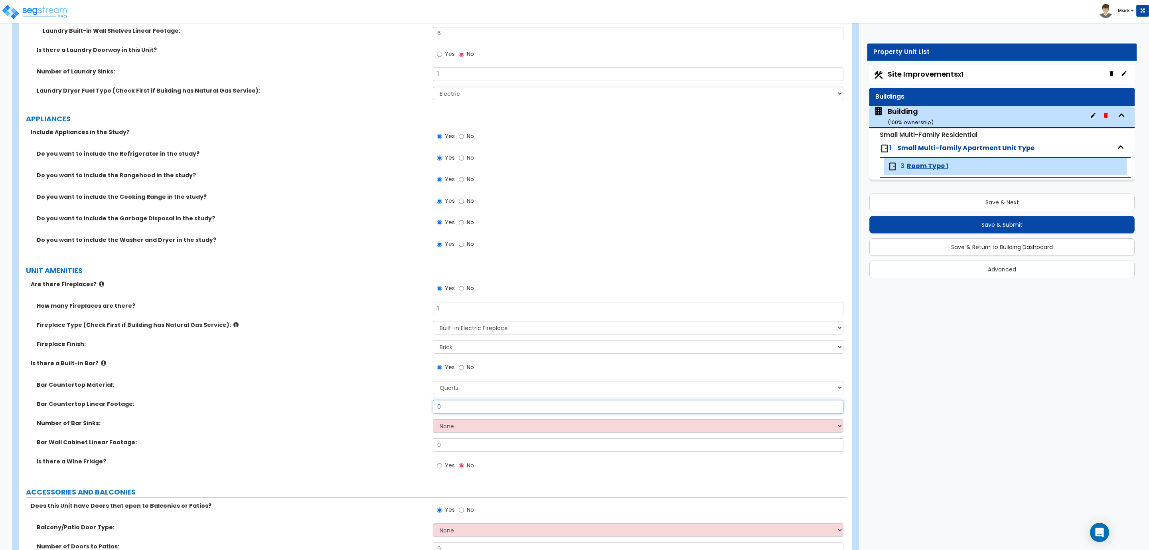
drag, startPoint x: 446, startPoint y: 406, endPoint x: 397, endPoint y: 403, distance: 48.4
click at [397, 403] on div "Bar Countertop Linear Footage: 0" at bounding box center [433, 409] width 829 height 19
drag, startPoint x: 454, startPoint y: 411, endPoint x: 430, endPoint y: 405, distance: 24.3
click at [430, 405] on div "Bar Countertop Linear Footage: 6" at bounding box center [433, 409] width 829 height 19
click at [354, 457] on div "Bar Wall Cabinet Linear Footage: 0" at bounding box center [433, 447] width 829 height 19
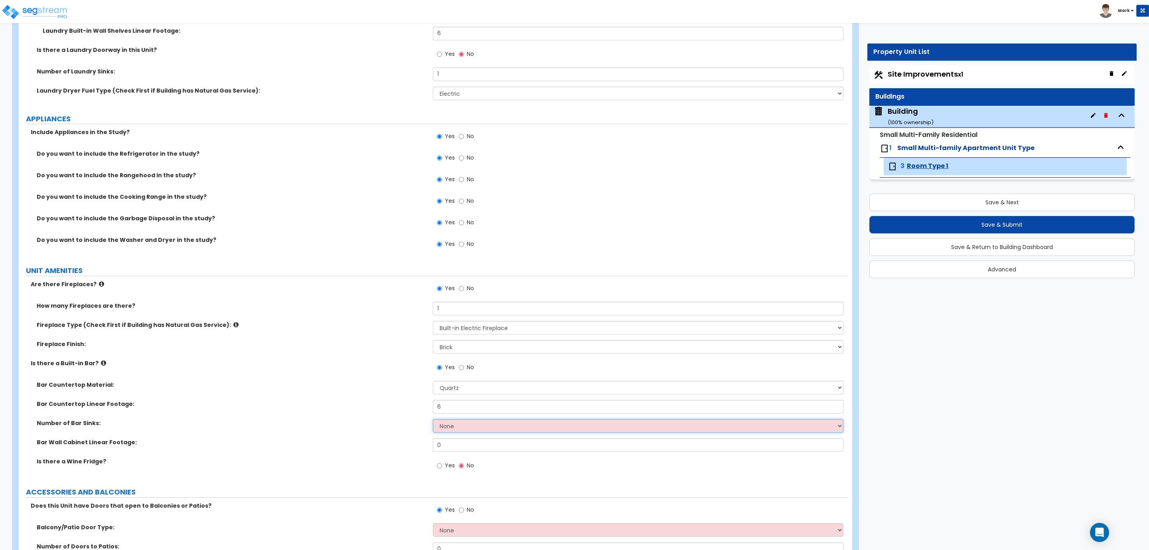
click at [469, 425] on select "None 1 2 3" at bounding box center [638, 426] width 410 height 14
click at [383, 445] on label "Bar Wall Cabinet Linear Footage:" at bounding box center [232, 442] width 390 height 8
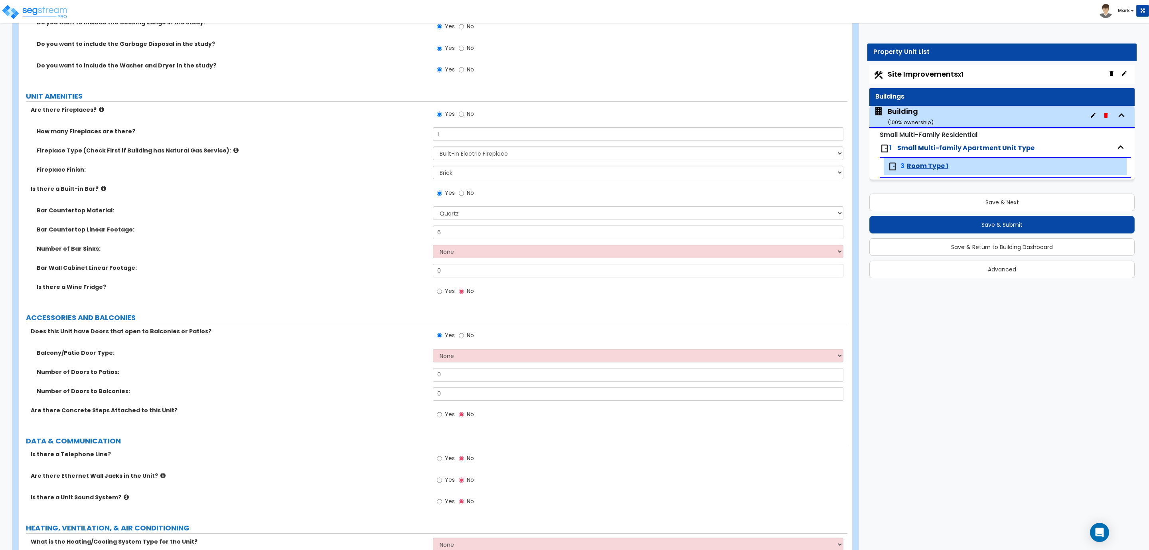
scroll to position [2297, 0]
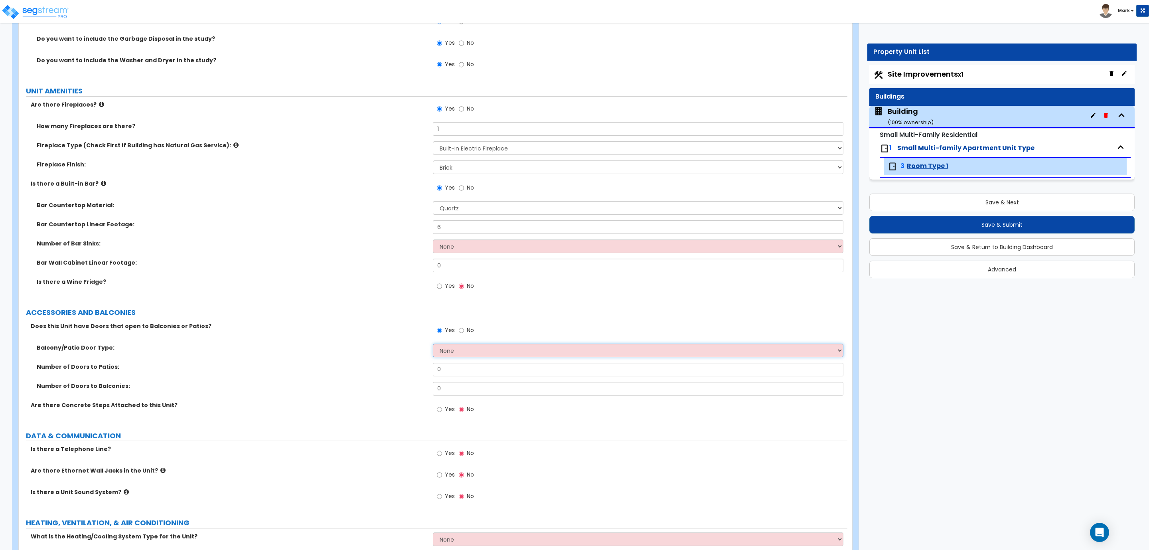
click at [482, 350] on select "None Single Hinged Doors Double Hinged Doors Single French Doors Double French …" at bounding box center [638, 351] width 410 height 14
click at [433, 344] on select "None Single Hinged Doors Double Hinged Doors Single French Doors Double French …" at bounding box center [638, 351] width 410 height 14
click at [473, 348] on select "None Single Hinged Doors Double Hinged Doors Single French Doors Double French …" at bounding box center [638, 351] width 410 height 14
click at [433, 344] on select "None Single Hinged Doors Double Hinged Doors Single French Doors Double French …" at bounding box center [638, 351] width 410 height 14
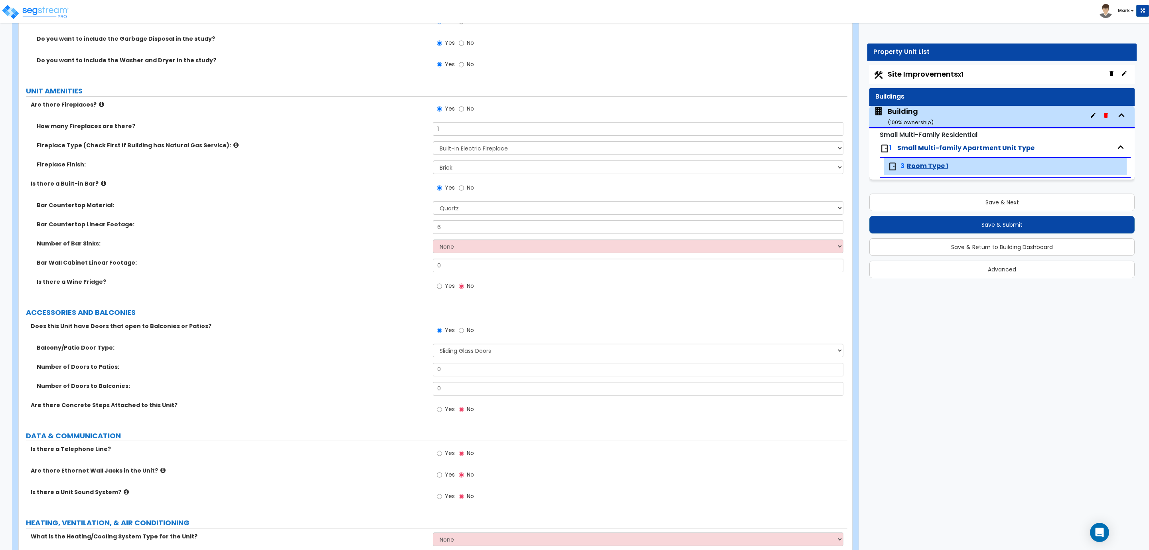
drag, startPoint x: 456, startPoint y: 379, endPoint x: 419, endPoint y: 370, distance: 37.9
click at [419, 370] on div "Number of Doors to Patios: 0" at bounding box center [433, 372] width 829 height 19
drag, startPoint x: 449, startPoint y: 386, endPoint x: 446, endPoint y: 372, distance: 13.8
click at [446, 375] on div "Balcony/Patio Door Type: None Single Hinged Doors Double Hinged Doors Single Fr…" at bounding box center [433, 372] width 817 height 57
drag, startPoint x: 458, startPoint y: 370, endPoint x: 435, endPoint y: 366, distance: 24.2
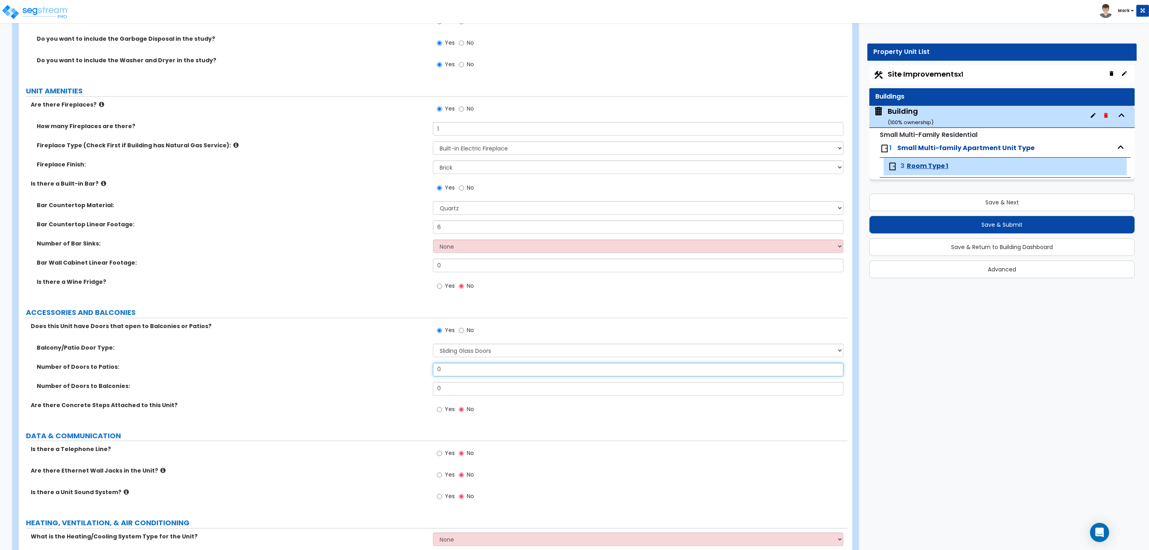
click at [435, 366] on input "0" at bounding box center [638, 370] width 410 height 14
drag, startPoint x: 450, startPoint y: 393, endPoint x: 432, endPoint y: 393, distance: 18.4
click at [432, 393] on div "Number of Doors to Balconies: 0" at bounding box center [433, 391] width 829 height 19
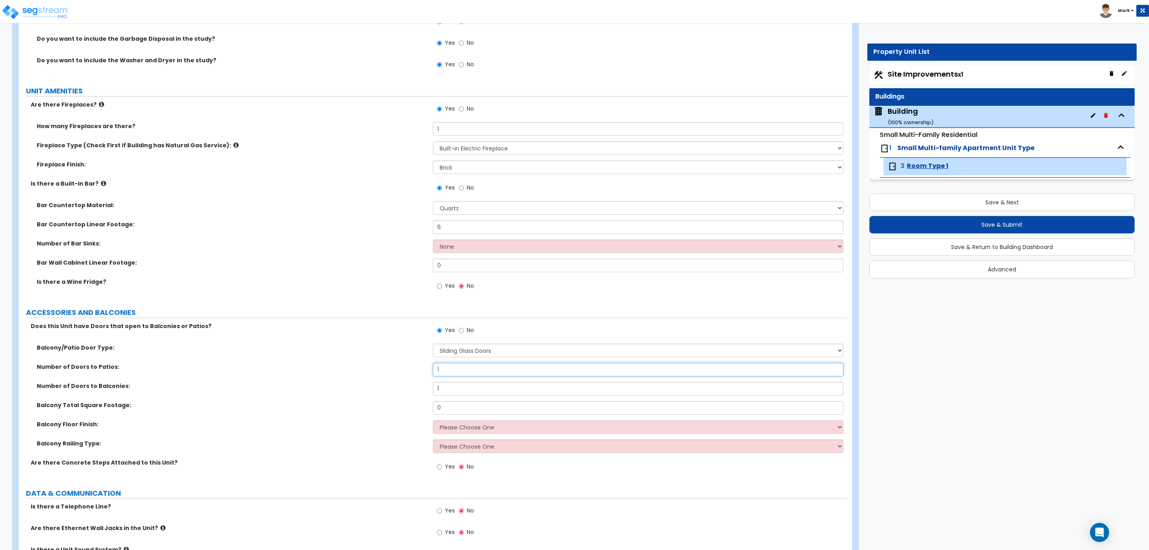
drag, startPoint x: 446, startPoint y: 376, endPoint x: 429, endPoint y: 375, distance: 18.0
click at [429, 375] on div "Number of Doors to Patios: 1" at bounding box center [433, 372] width 829 height 19
drag, startPoint x: 443, startPoint y: 393, endPoint x: 434, endPoint y: 391, distance: 9.7
click at [434, 391] on input "1" at bounding box center [638, 389] width 410 height 14
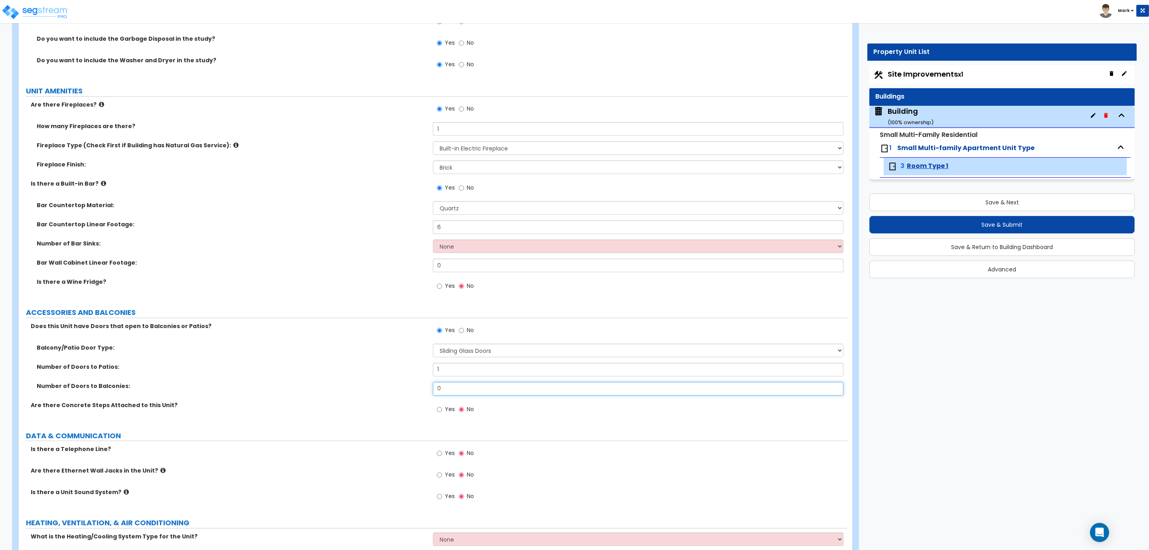
scroll to position [2338, 0]
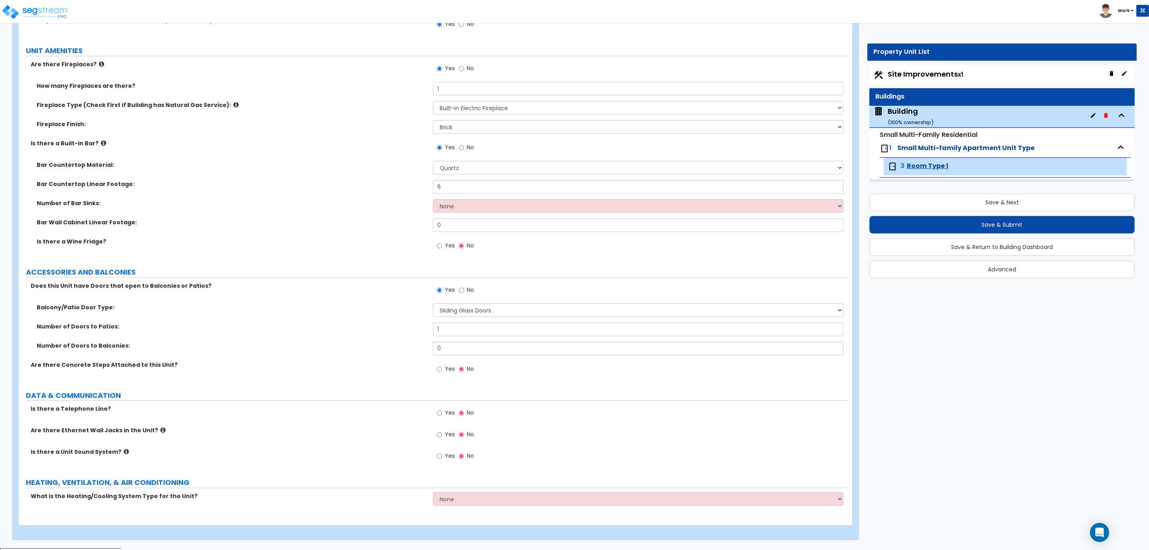
click at [450, 419] on label "Yes" at bounding box center [446, 414] width 18 height 14
click at [442, 417] on input "Yes" at bounding box center [439, 413] width 5 height 9
click at [450, 430] on label "Yes" at bounding box center [446, 436] width 18 height 14
click at [442, 430] on input "Yes" at bounding box center [439, 434] width 5 height 9
click at [446, 458] on span "Yes" at bounding box center [450, 456] width 10 height 8
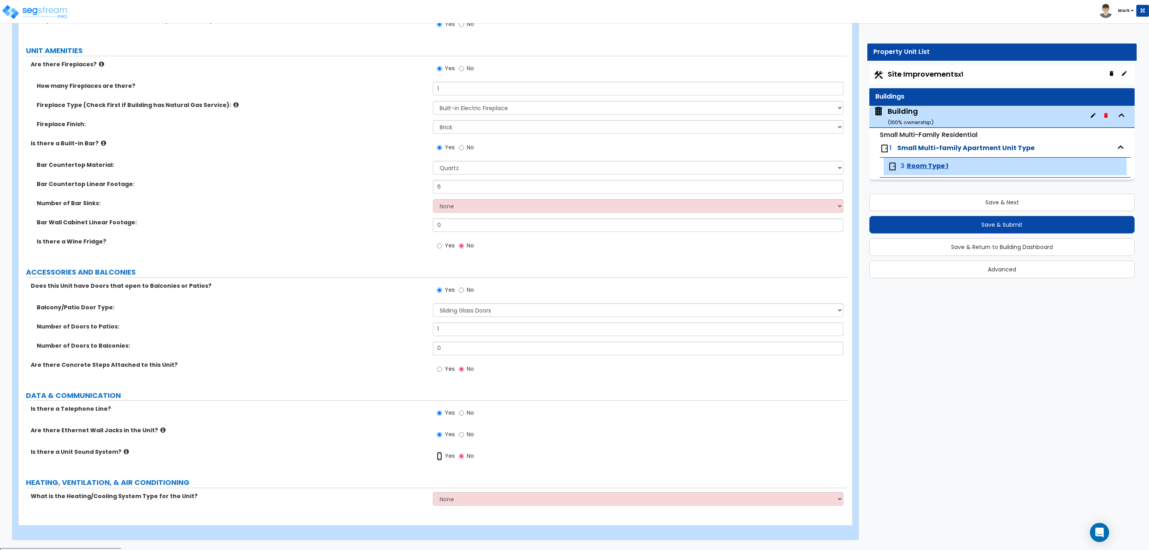
click at [442, 458] on input "Yes" at bounding box center [439, 456] width 5 height 9
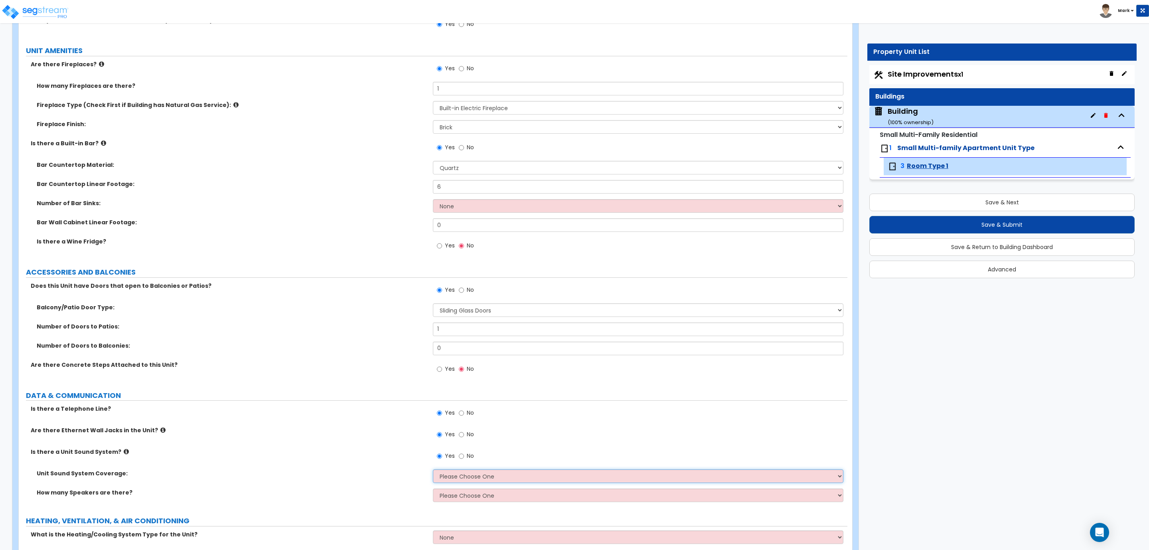
click at [457, 478] on select "Please Choose One All Areas Enter Percent Coverage" at bounding box center [638, 476] width 410 height 14
click at [433, 471] on select "Please Choose One All Areas Enter Percent Coverage" at bounding box center [638, 476] width 410 height 14
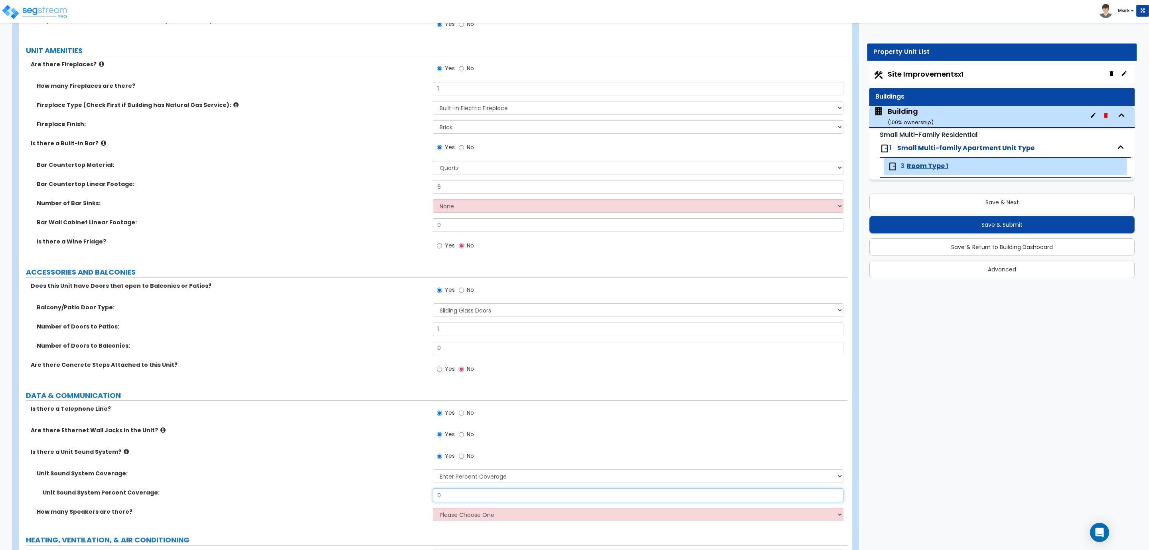
drag, startPoint x: 453, startPoint y: 498, endPoint x: 428, endPoint y: 499, distance: 25.1
click at [428, 488] on div "Unit Sound System Percent Coverage: 0" at bounding box center [433, 497] width 829 height 19
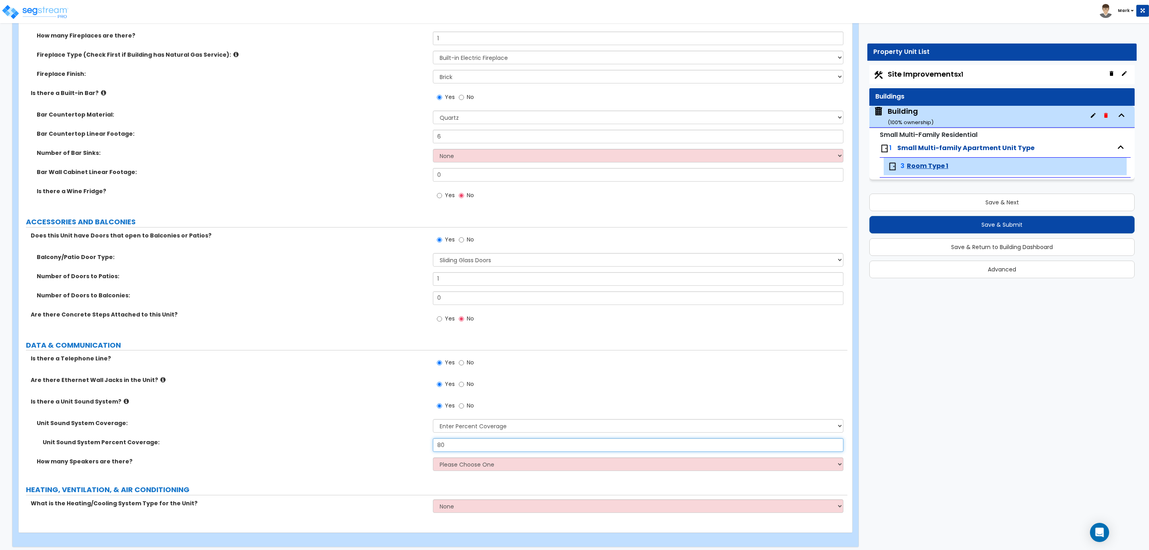
scroll to position [2395, 0]
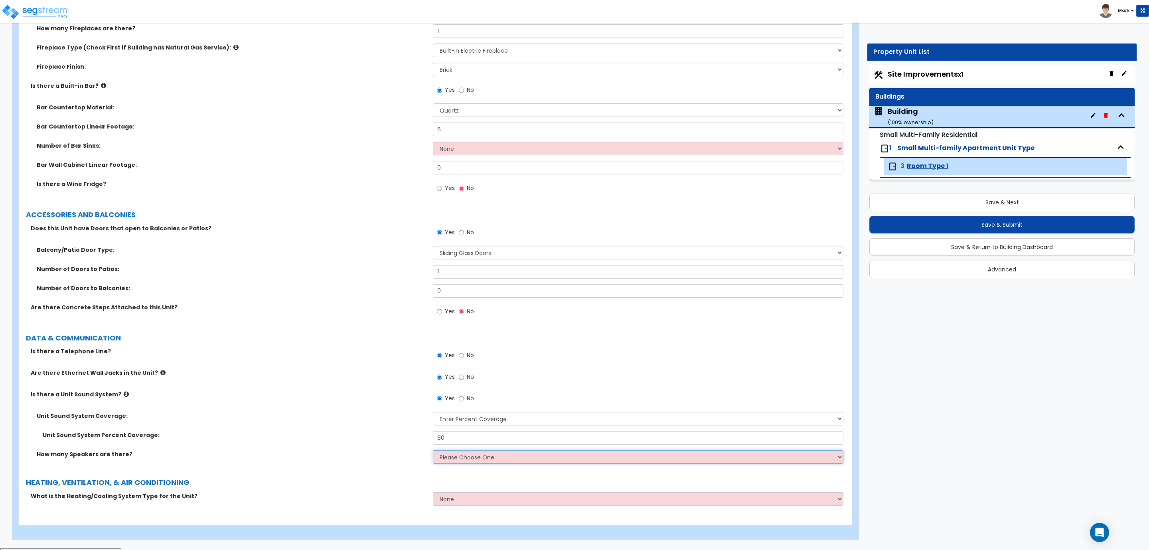
click at [464, 459] on select "Please Choose One Enter Number of Speakers Please Estimate for me" at bounding box center [638, 457] width 410 height 14
click at [433, 451] on select "Please Choose One Enter Number of Speakers Please Estimate for me" at bounding box center [638, 457] width 410 height 14
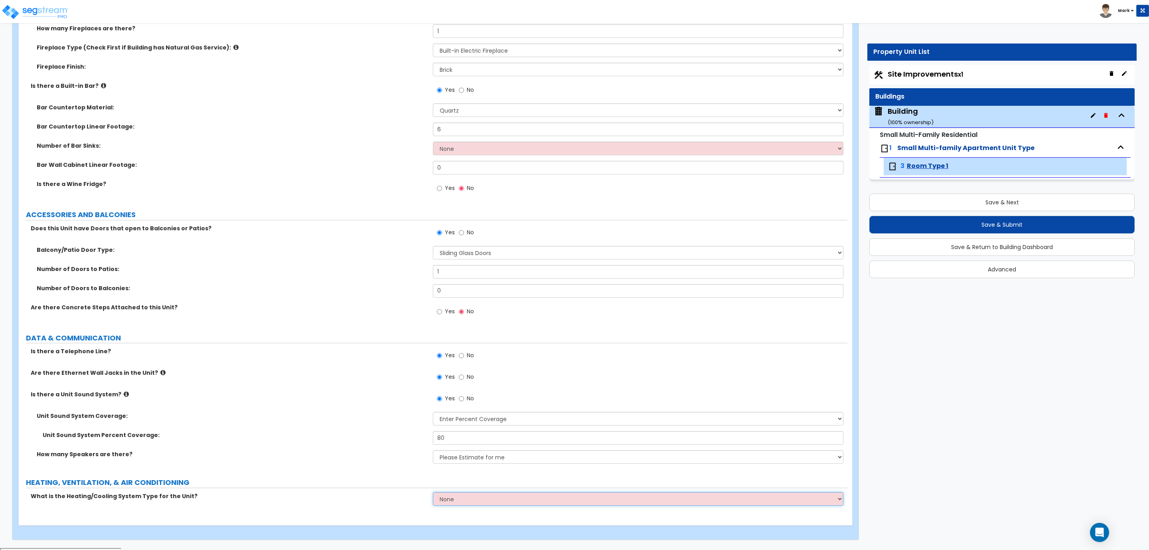
click at [451, 488] on select "None Heat Only Centralized Heating & Cooling Thru Wall Air Conditioners Mini Sp…" at bounding box center [638, 499] width 410 height 14
click at [433, 488] on select "None Heat Only Centralized Heating & Cooling Thru Wall Air Conditioners Mini Sp…" at bounding box center [638, 499] width 410 height 14
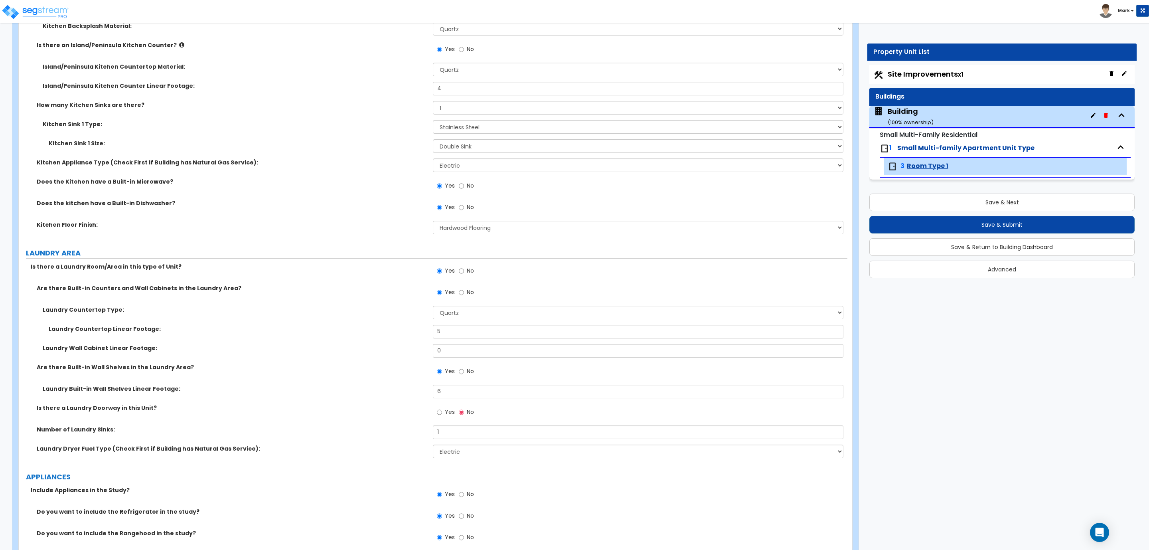
scroll to position [1737, 0]
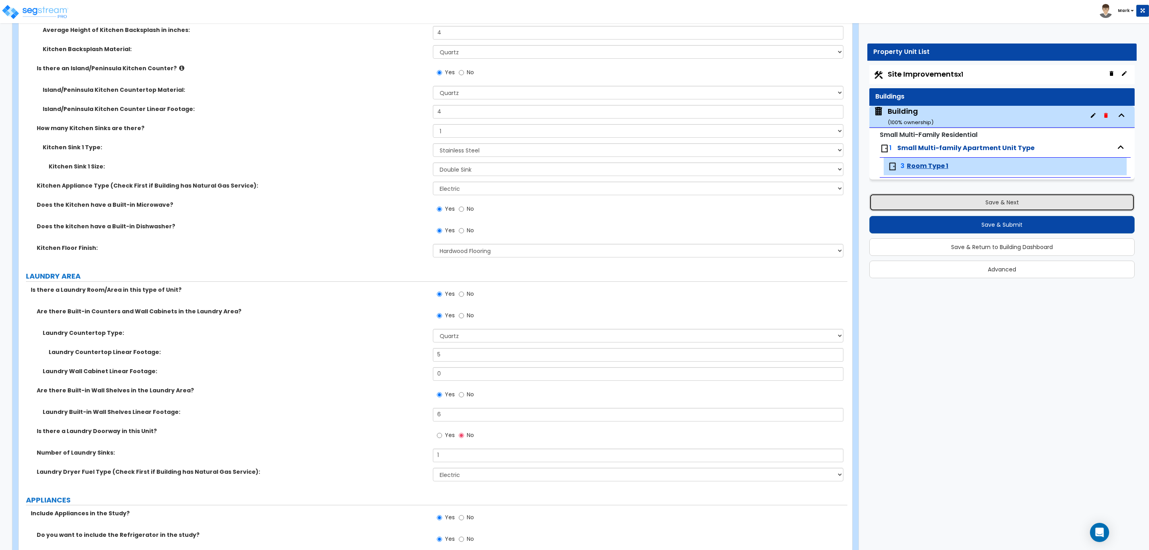
click at [1011, 199] on button "Save & Next" at bounding box center [1001, 203] width 265 height 18
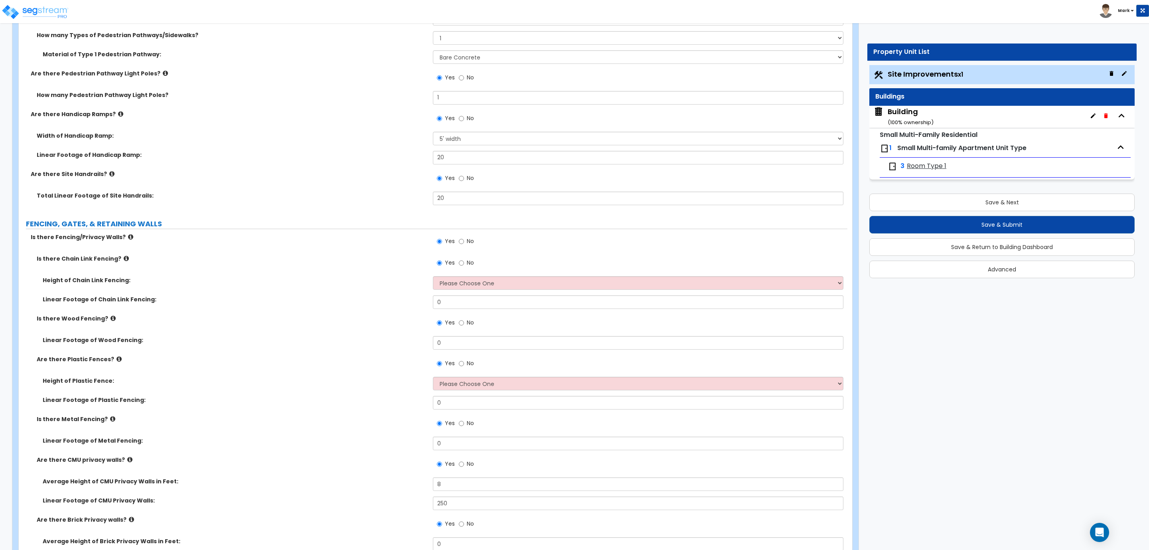
scroll to position [1676, 0]
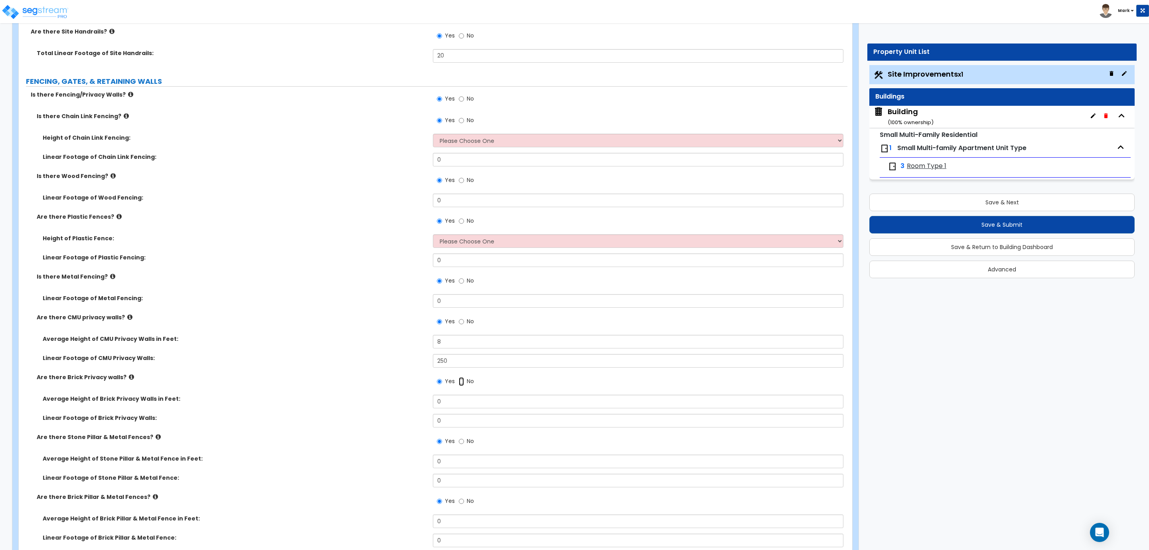
click at [462, 384] on input "No" at bounding box center [461, 381] width 5 height 9
click at [461, 282] on input "No" at bounding box center [461, 281] width 5 height 9
click at [468, 222] on span "No" at bounding box center [470, 221] width 7 height 8
click at [464, 222] on input "No" at bounding box center [461, 221] width 5 height 9
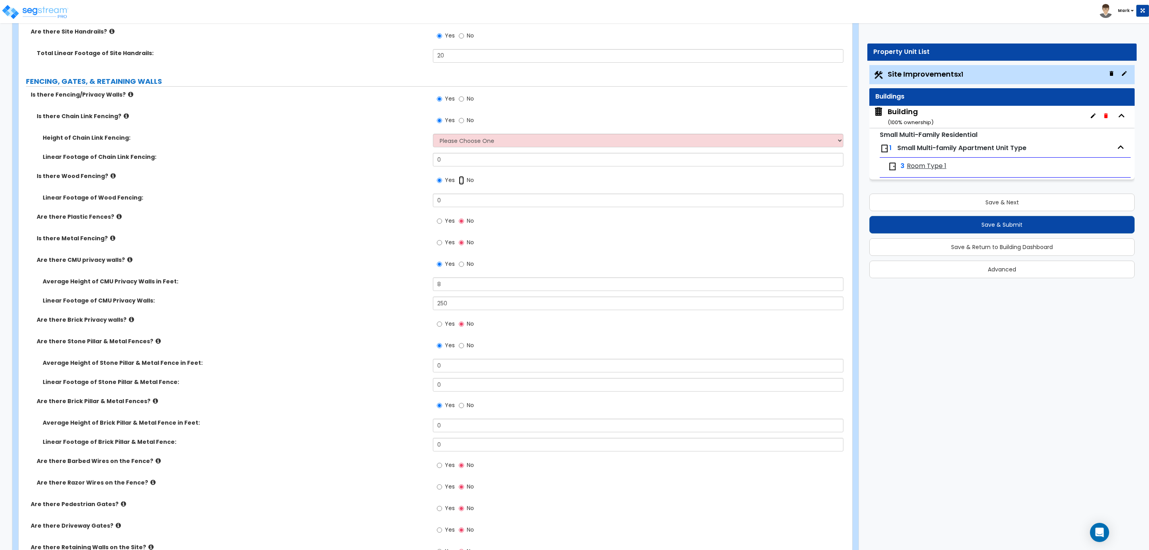
click at [459, 177] on input "No" at bounding box center [461, 180] width 5 height 9
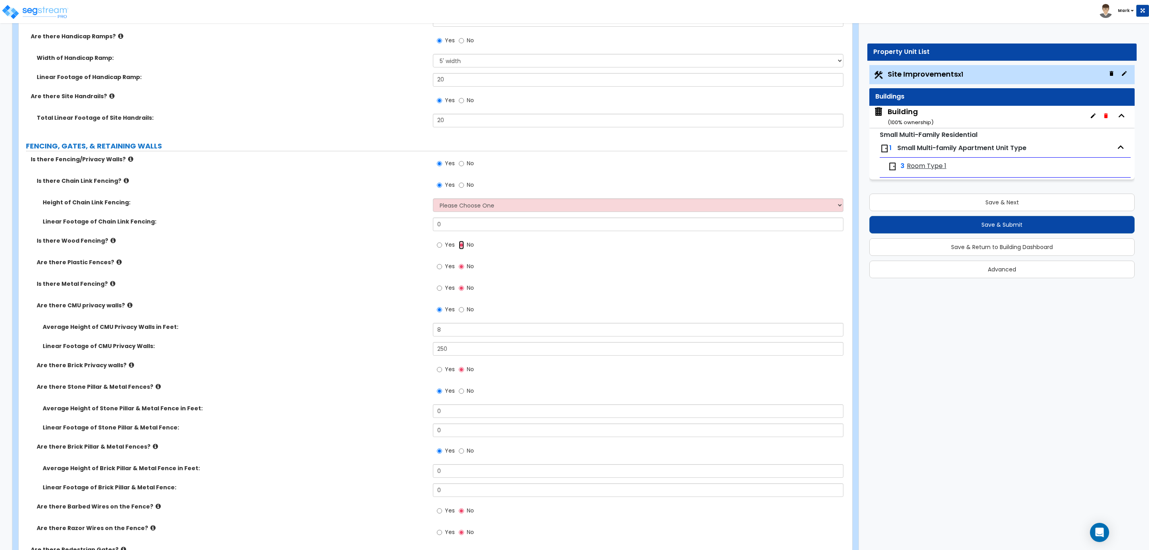
scroll to position [1556, 0]
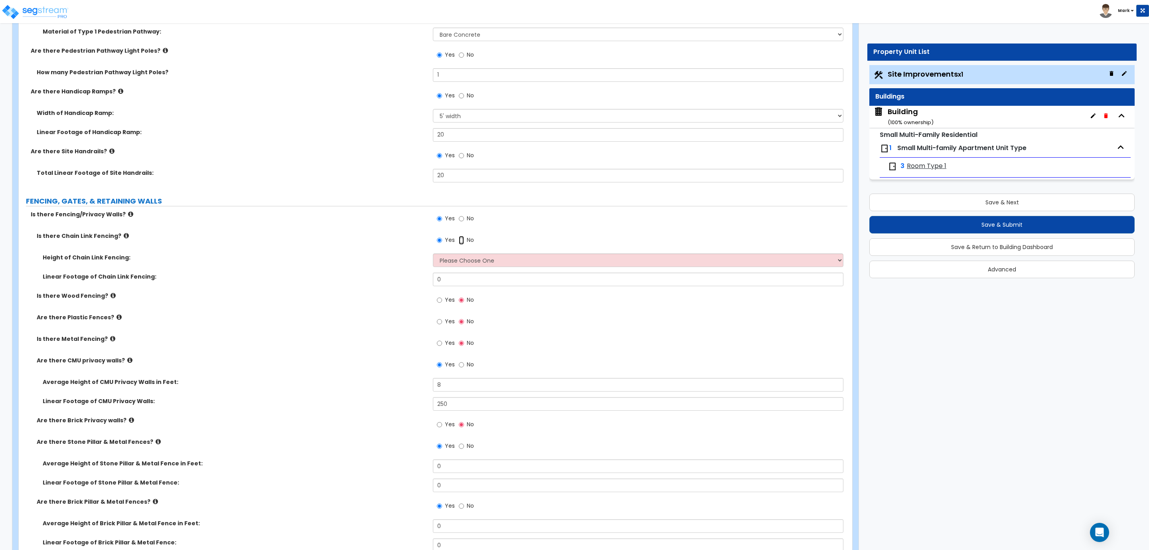
click at [462, 239] on input "No" at bounding box center [461, 240] width 5 height 9
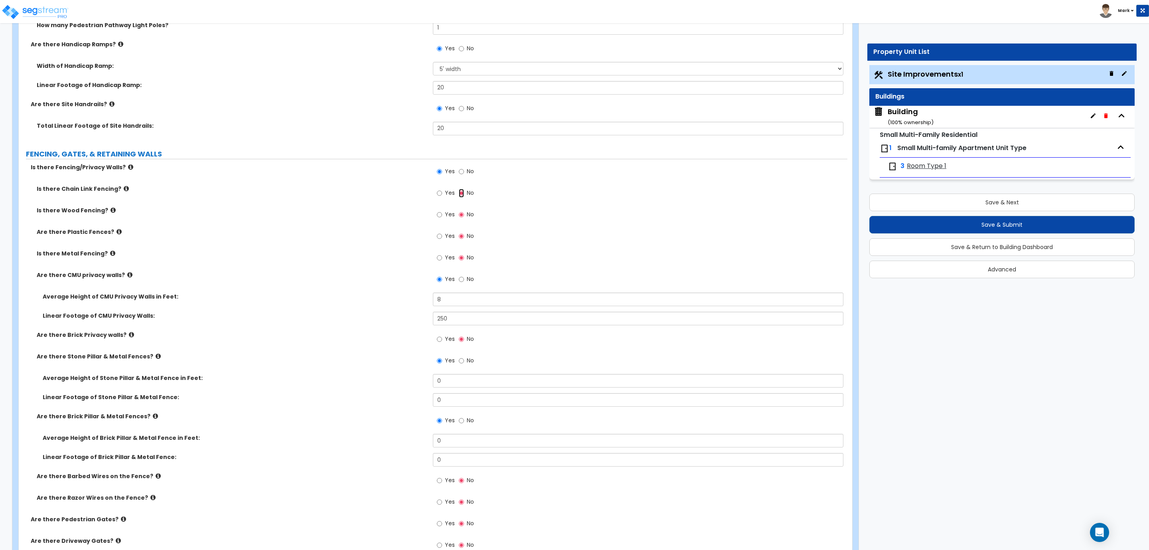
scroll to position [1616, 0]
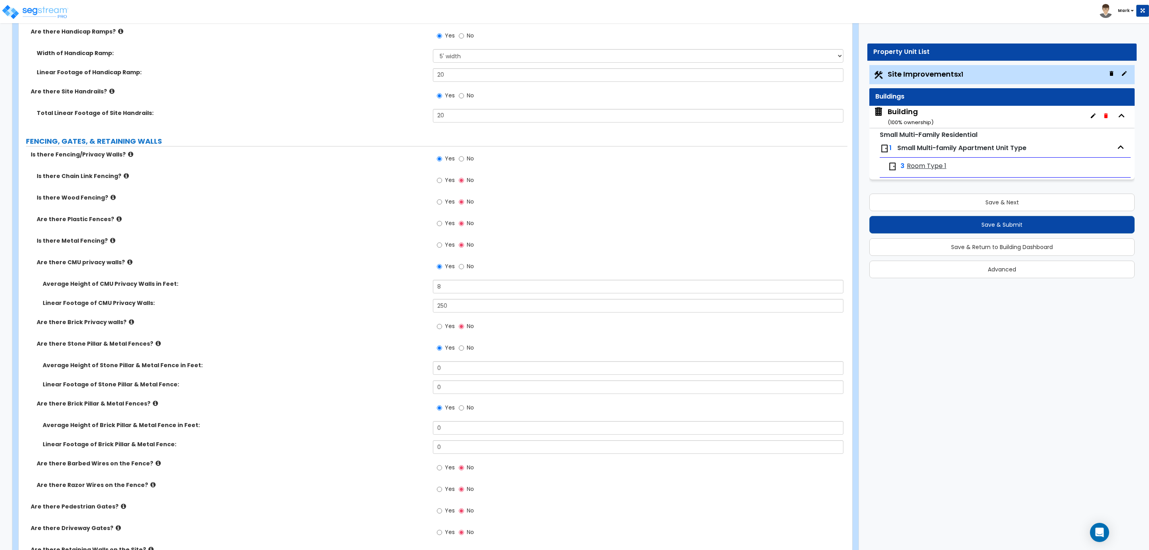
click at [464, 352] on label "No" at bounding box center [466, 349] width 15 height 14
click at [464, 352] on input "No" at bounding box center [461, 348] width 5 height 9
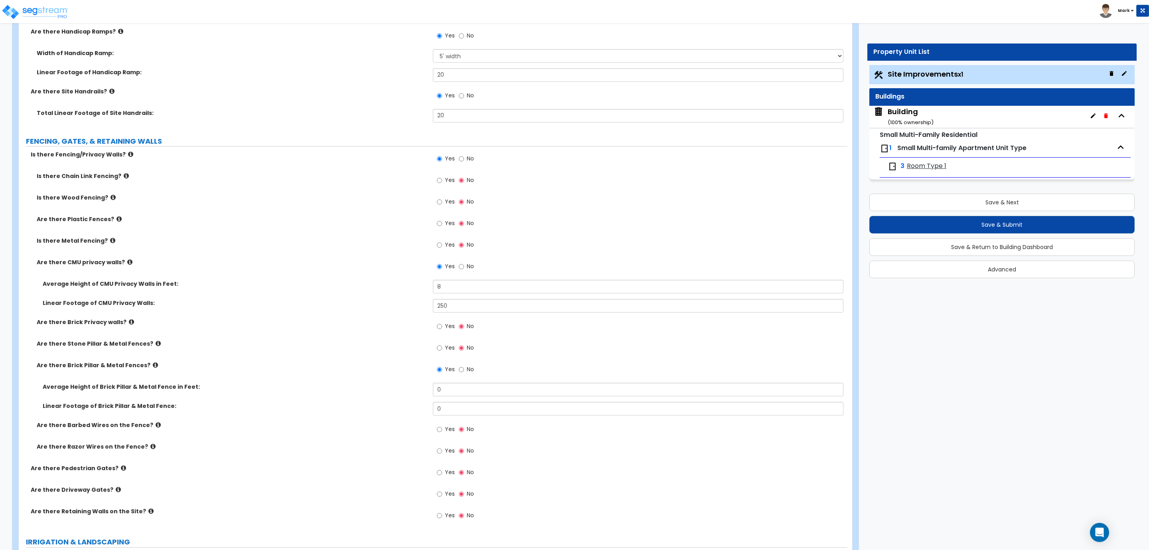
click at [464, 370] on label "No" at bounding box center [466, 370] width 15 height 14
click at [464, 370] on input "No" at bounding box center [461, 369] width 5 height 9
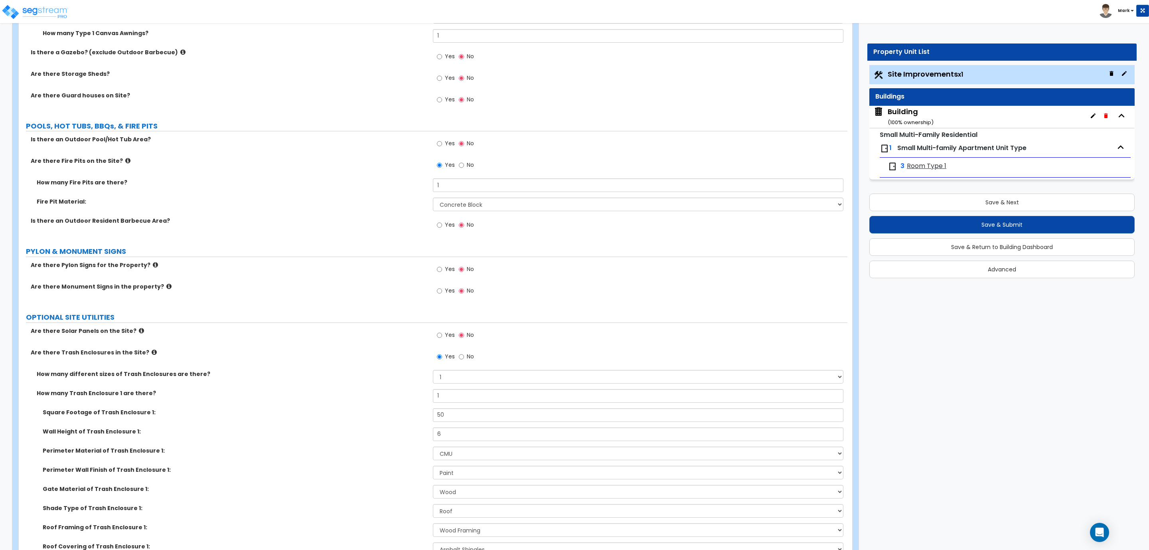
scroll to position [2334, 0]
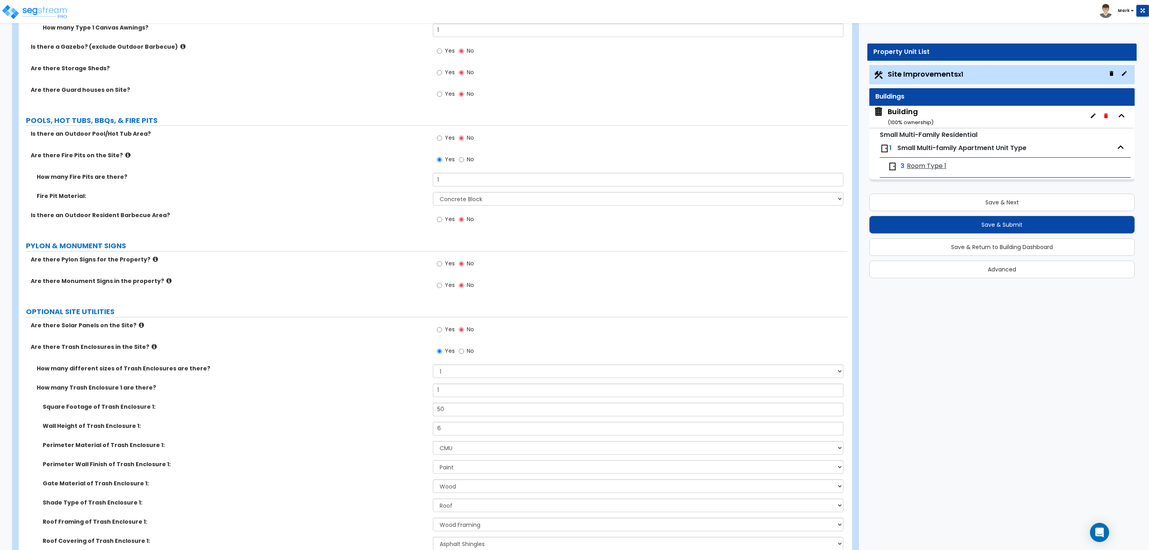
click at [448, 221] on span "Yes" at bounding box center [450, 219] width 10 height 8
click at [442, 221] on input "Yes" at bounding box center [439, 219] width 5 height 9
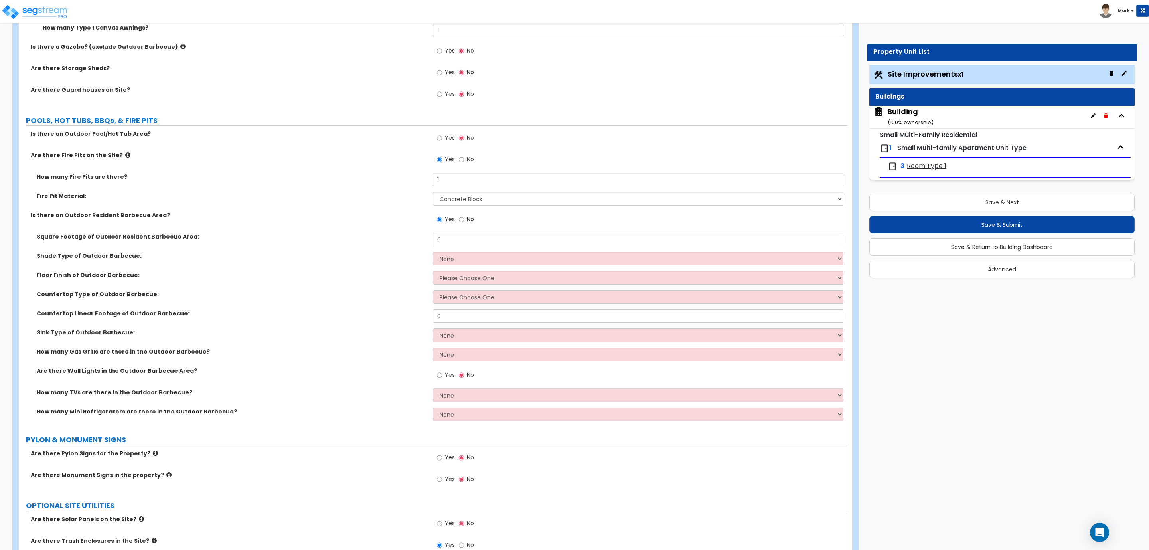
click at [248, 328] on div "Countertop Linear Footage of Outdoor Barbecue: 0" at bounding box center [433, 318] width 829 height 19
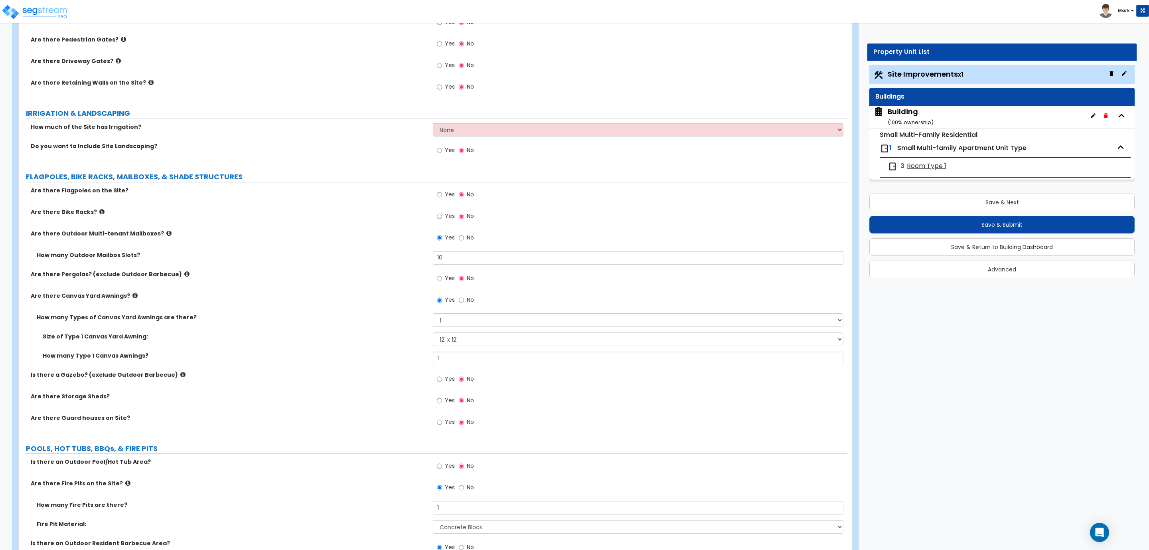
scroll to position [2297, 0]
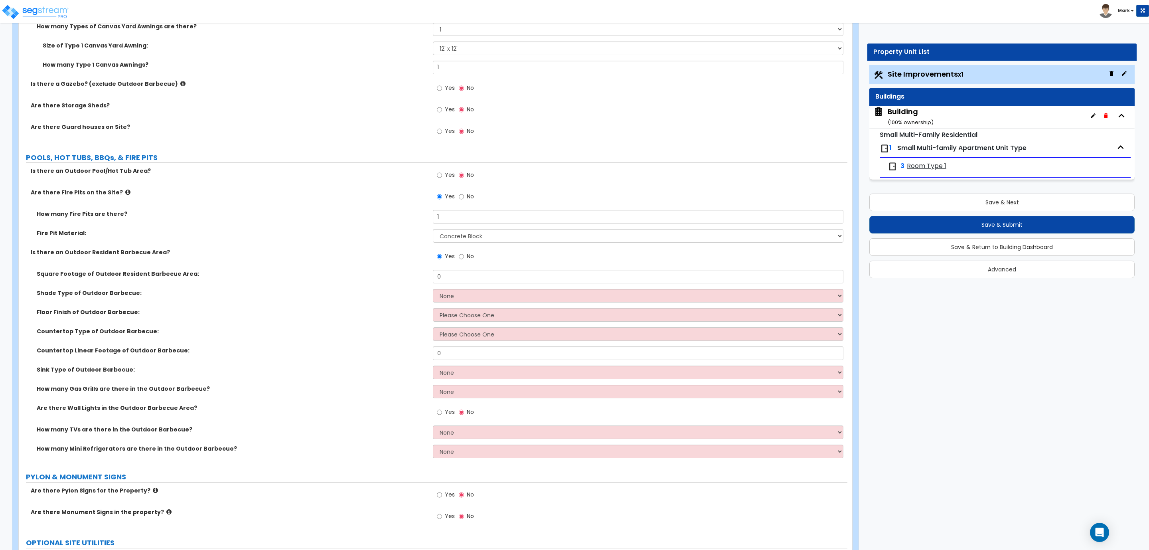
click at [326, 335] on label "Countertop Type of Outdoor Barbecue:" at bounding box center [232, 331] width 390 height 8
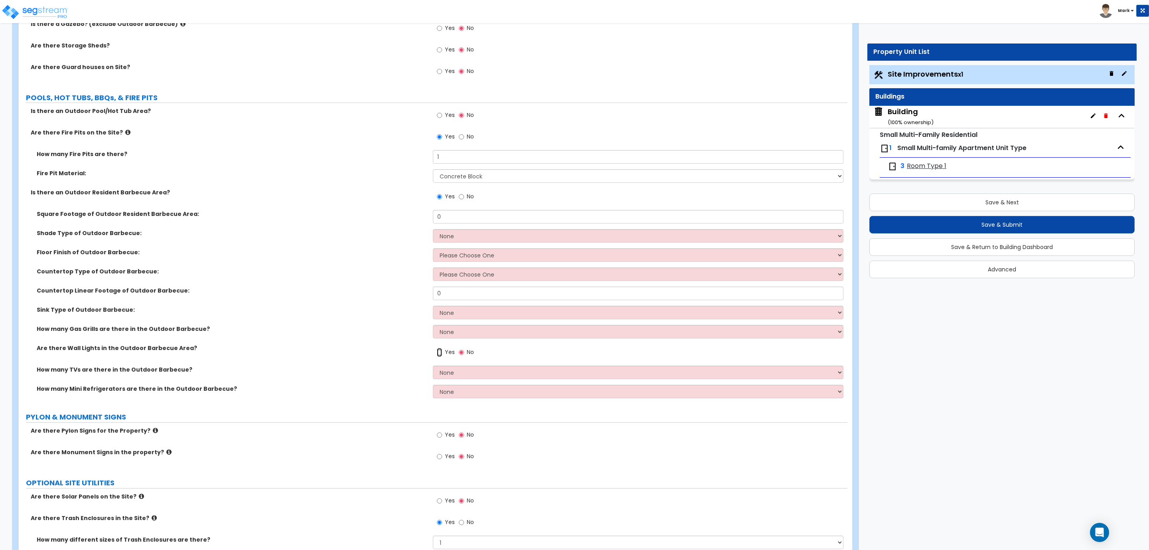
click at [439, 355] on input "Yes" at bounding box center [439, 352] width 5 height 9
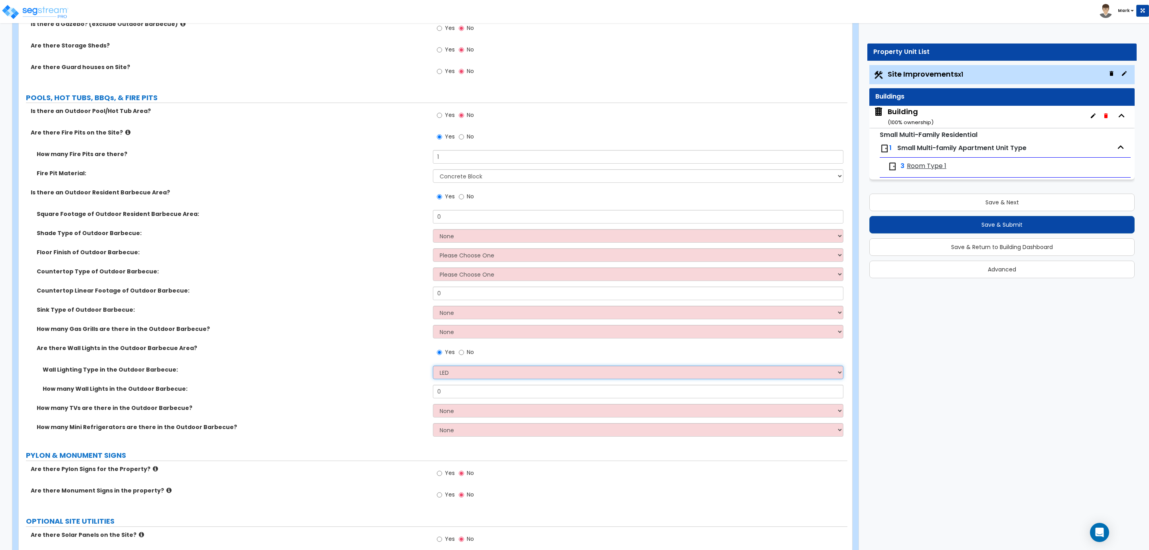
click at [460, 368] on select "LED Incandescent" at bounding box center [638, 372] width 410 height 14
click at [249, 348] on label "Are there Wall Lights in the Outdoor Barbecue Area?" at bounding box center [232, 348] width 390 height 8
click at [470, 134] on span "No" at bounding box center [470, 136] width 7 height 8
click at [464, 134] on input "No" at bounding box center [461, 136] width 5 height 9
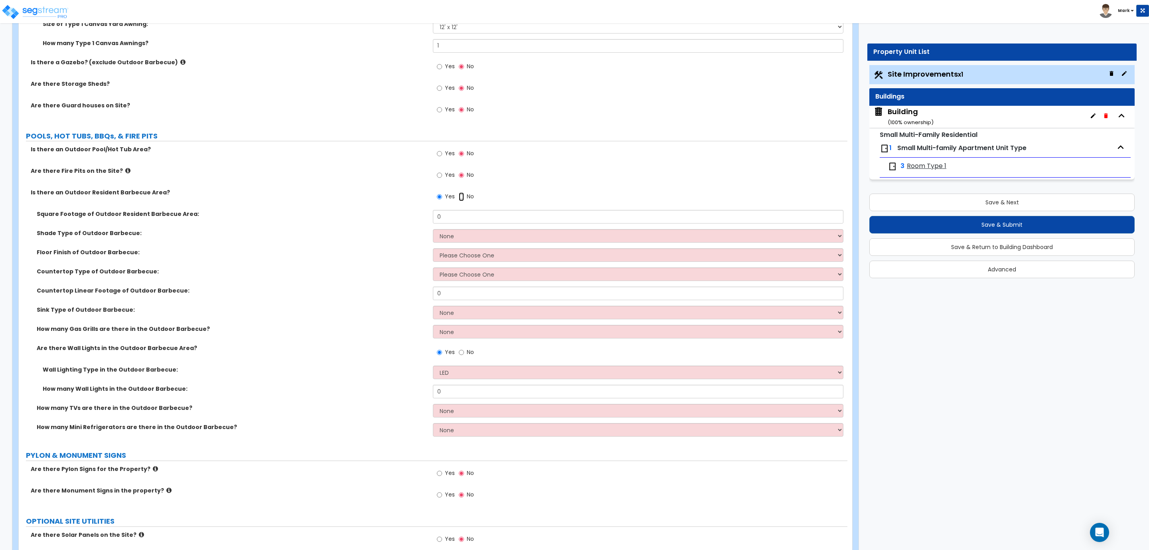
click at [463, 196] on input "No" at bounding box center [461, 196] width 5 height 9
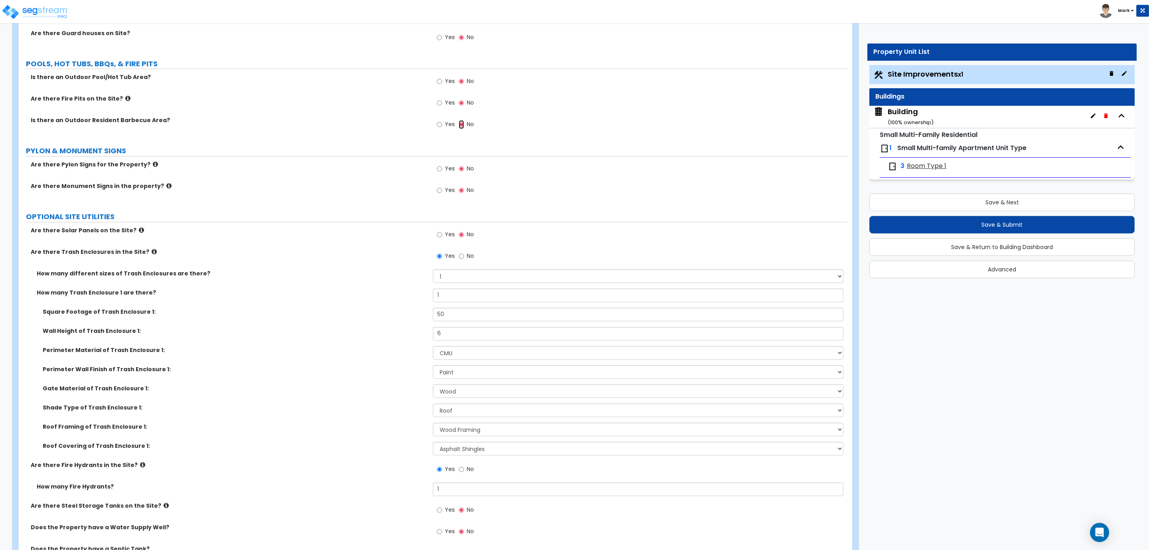
scroll to position [2385, 0]
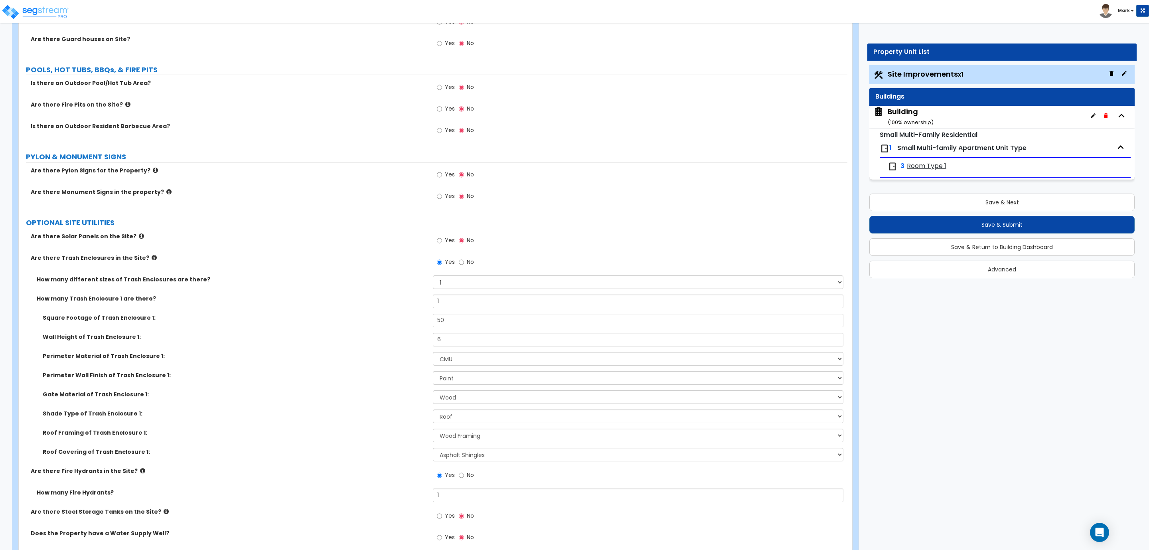
click at [442, 247] on label "Yes" at bounding box center [446, 242] width 18 height 14
click at [442, 245] on input "Yes" at bounding box center [439, 240] width 5 height 9
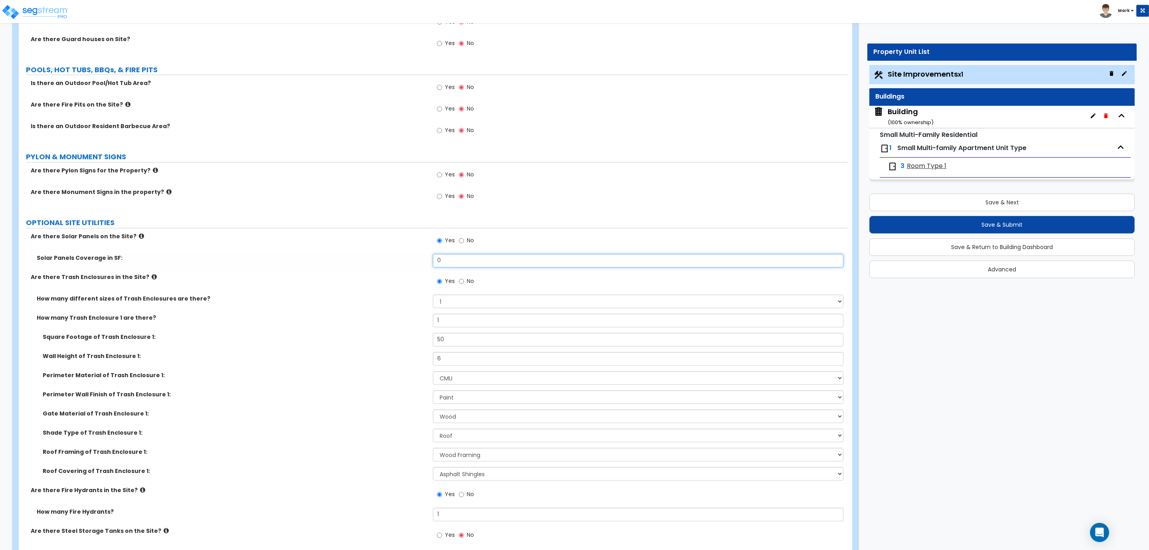
drag, startPoint x: 448, startPoint y: 260, endPoint x: 416, endPoint y: 267, distance: 33.0
click at [416, 267] on div "Solar Panels Coverage in SF: 0" at bounding box center [433, 263] width 829 height 19
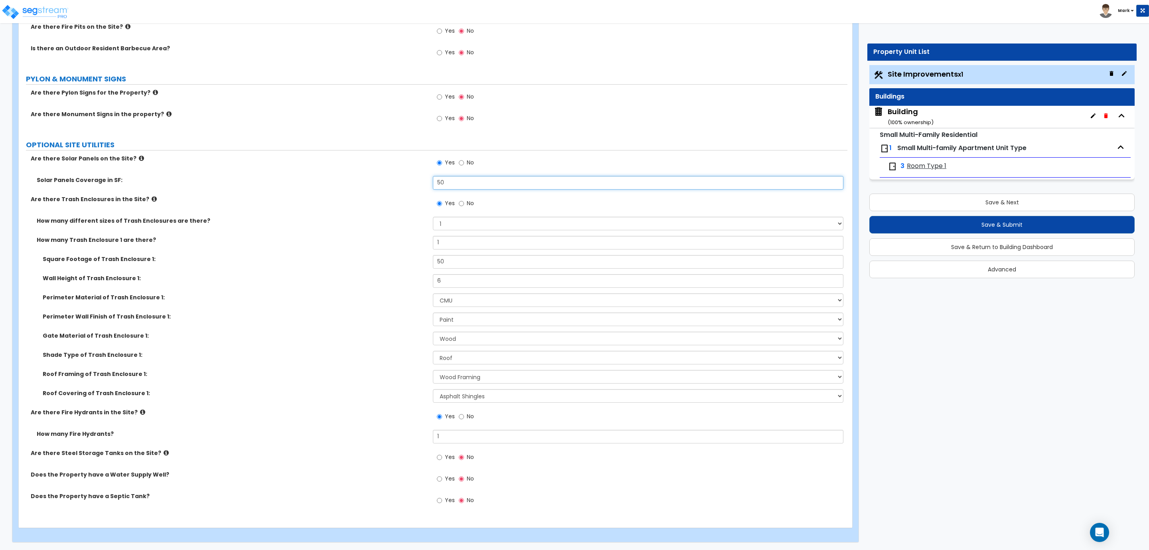
scroll to position [2464, 0]
click at [447, 458] on span "Yes" at bounding box center [450, 456] width 10 height 8
click at [442, 458] on input "Yes" at bounding box center [439, 456] width 5 height 9
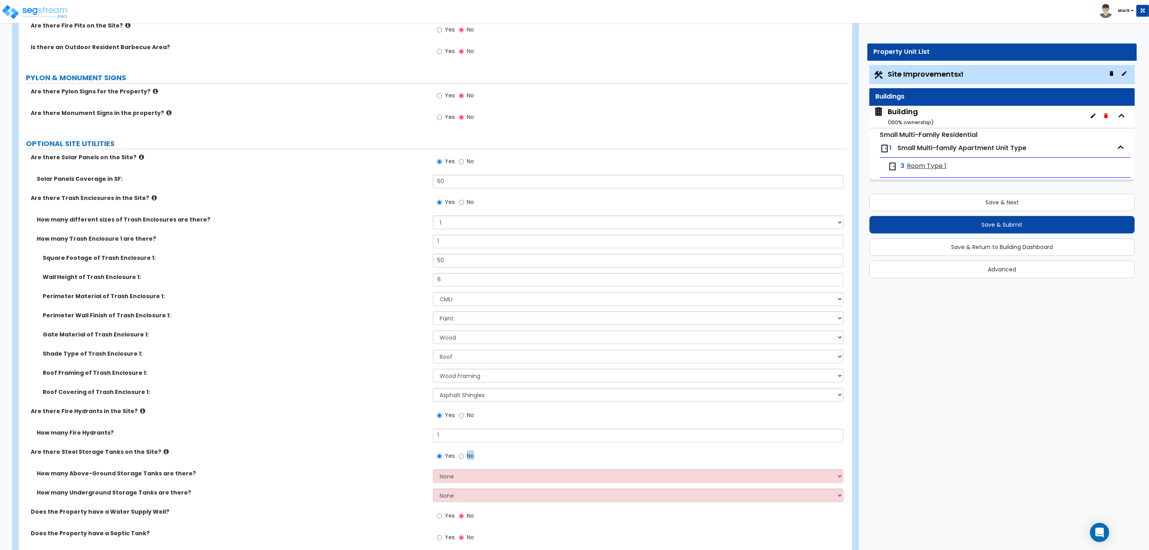
click at [459, 466] on div "Yes No" at bounding box center [455, 457] width 45 height 18
click at [464, 478] on select "None 1 2 3" at bounding box center [638, 476] width 410 height 14
click at [433, 470] on select "None 1 2 3" at bounding box center [638, 476] width 410 height 14
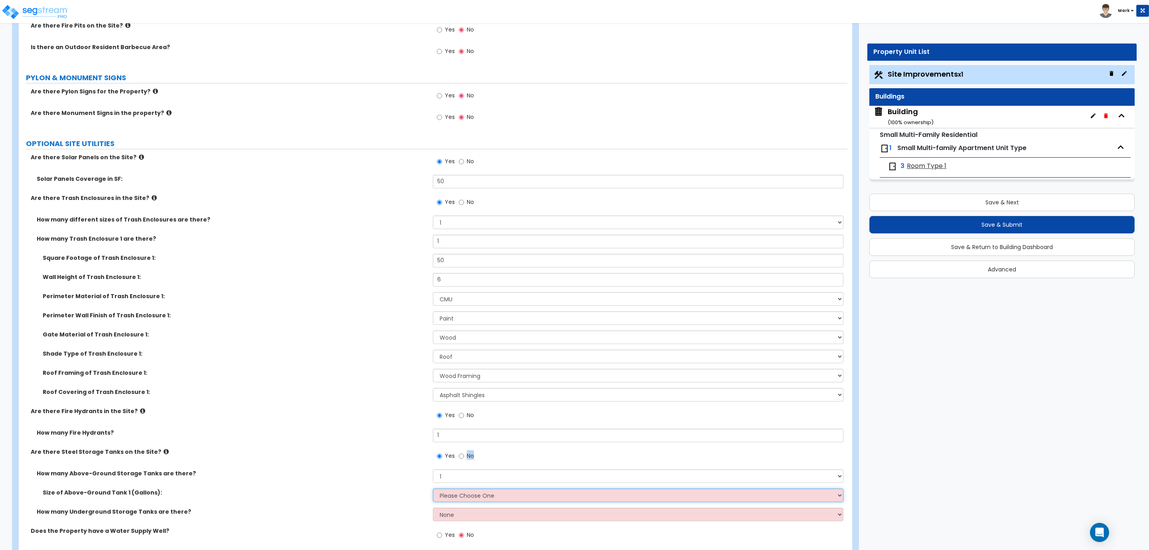
click at [465, 488] on select "Please Choose One 275 550 1,000 1,500 2,000 5,000 10,000 15,000 20,000 25,000 3…" at bounding box center [638, 495] width 410 height 14
click at [433, 488] on select "Please Choose One 275 550 1,000 1,500 2,000 5,000 10,000 15,000 20,000 25,000 3…" at bounding box center [638, 495] width 410 height 14
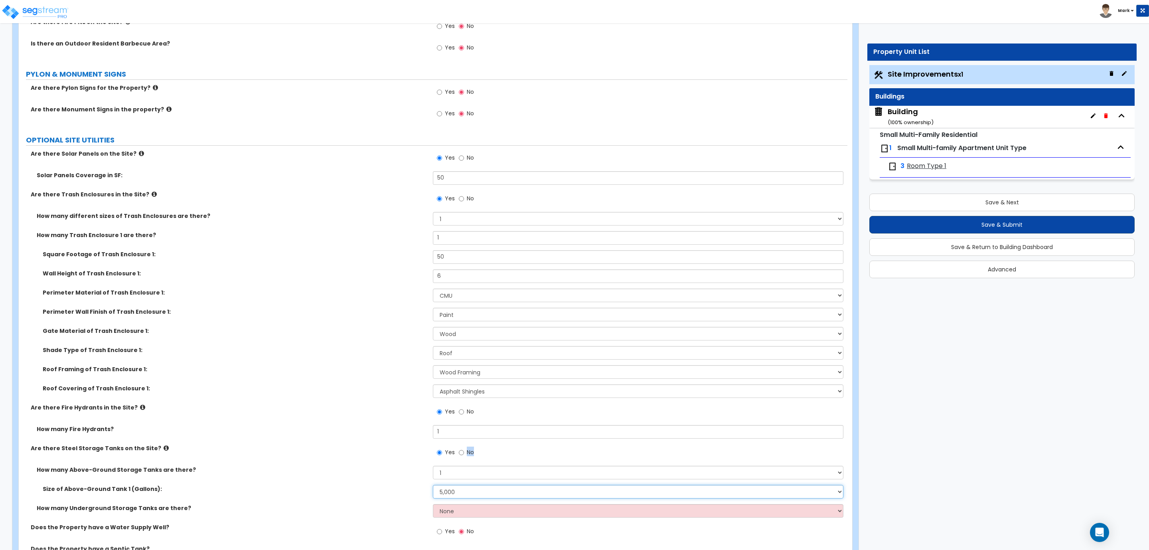
scroll to position [2461, 0]
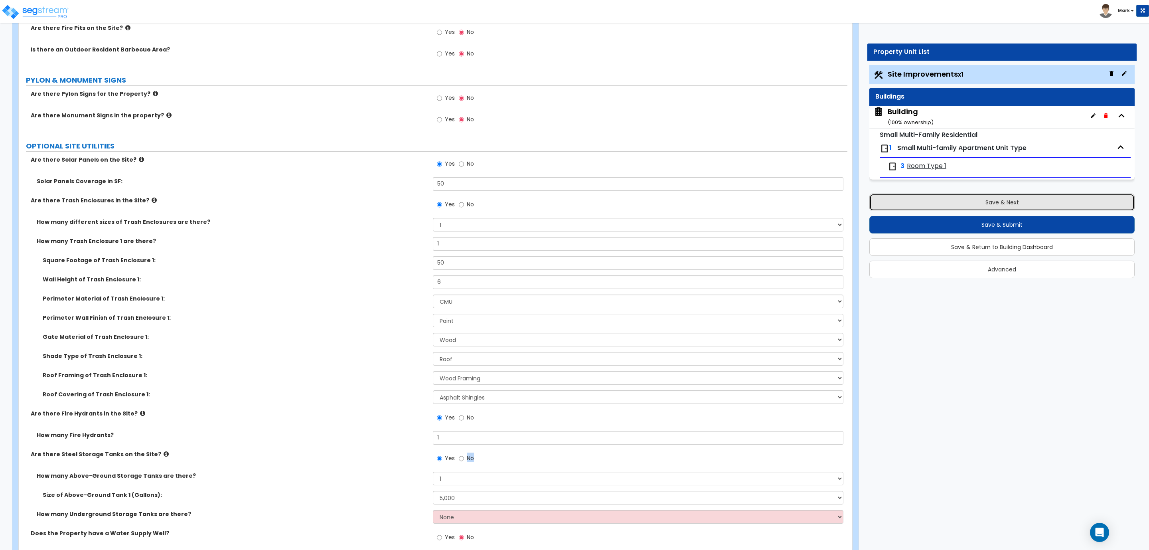
click at [964, 200] on button "Save & Next" at bounding box center [1001, 203] width 265 height 18
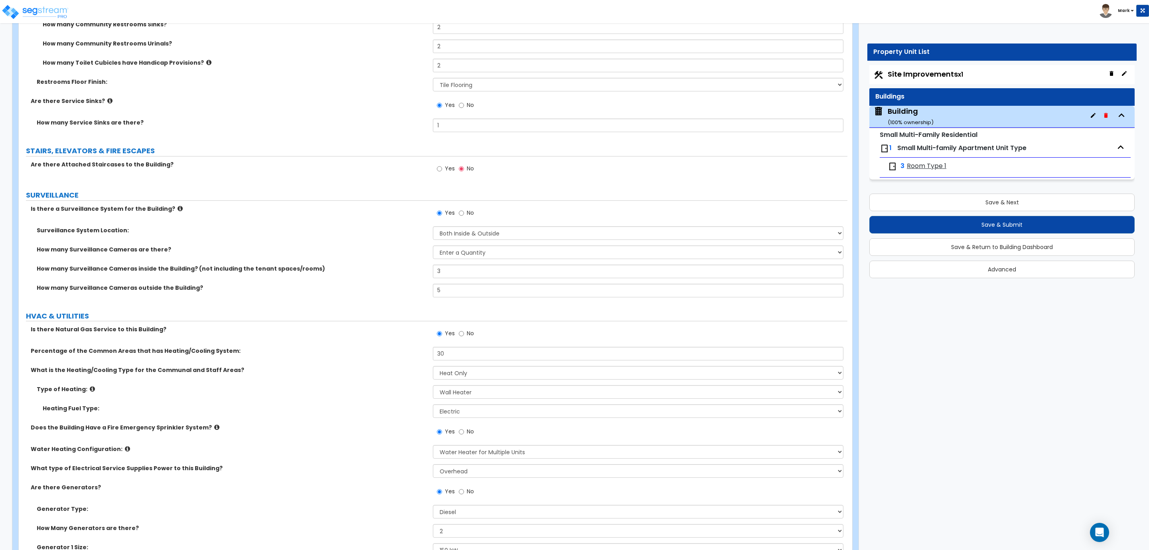
scroll to position [3781, 0]
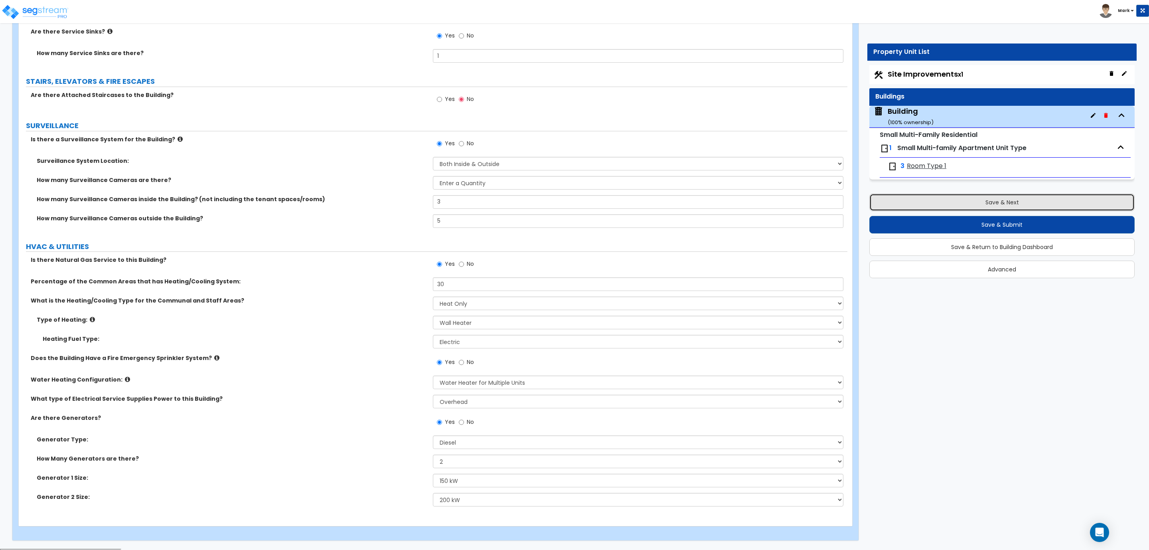
click at [997, 196] on button "Save & Next" at bounding box center [1001, 203] width 265 height 18
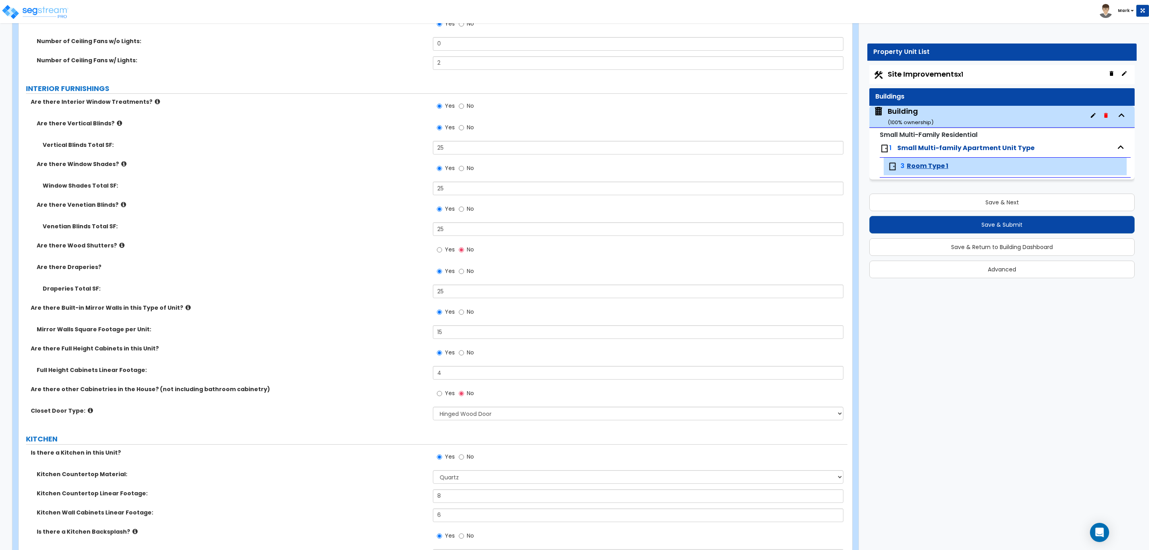
scroll to position [1019, 0]
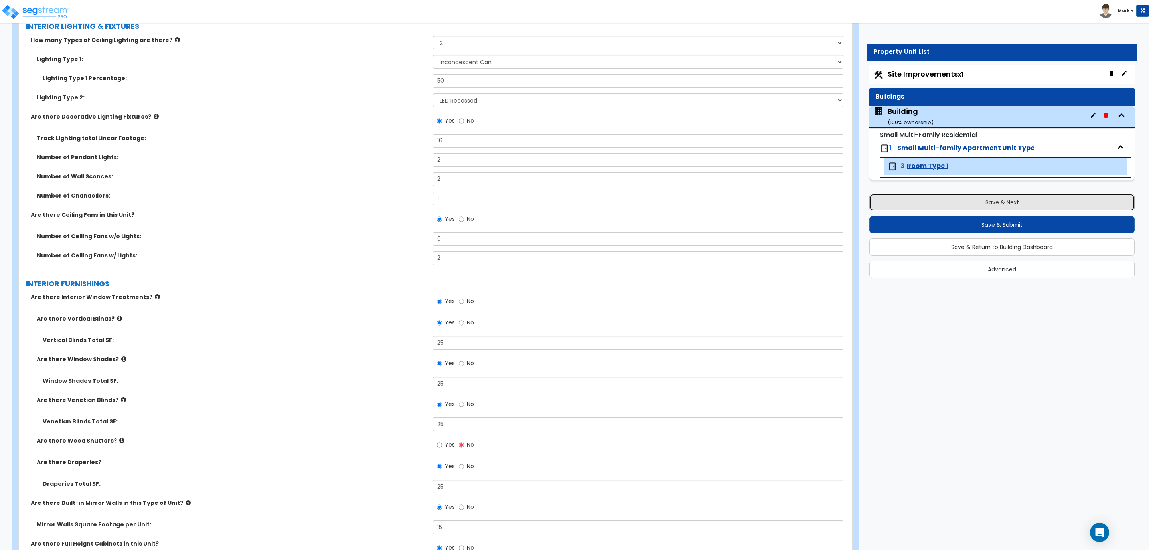
click at [981, 211] on button "Save & Next" at bounding box center [1001, 203] width 265 height 18
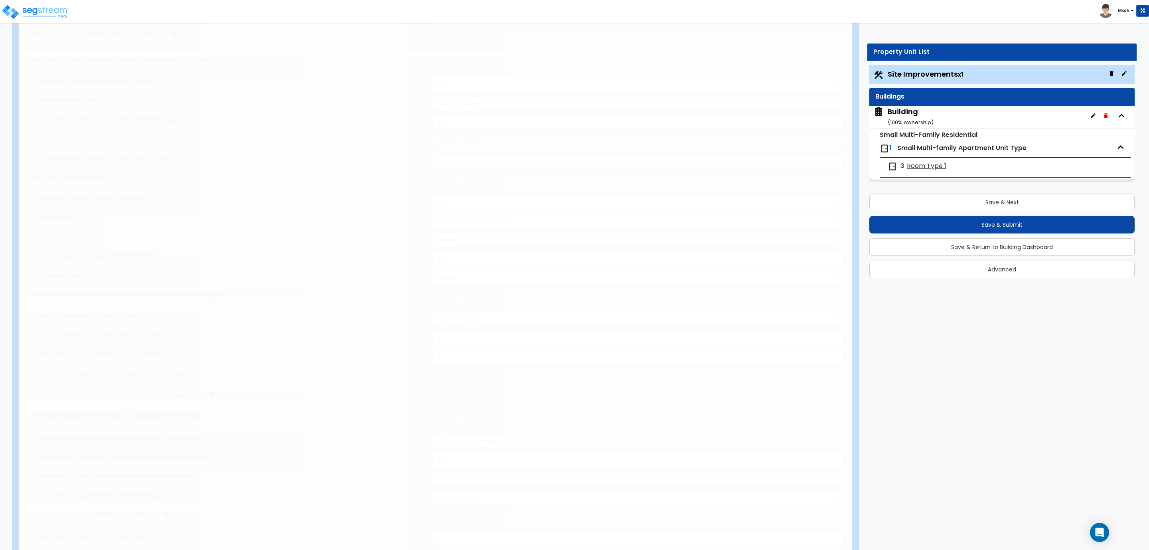
scroll to position [0, 0]
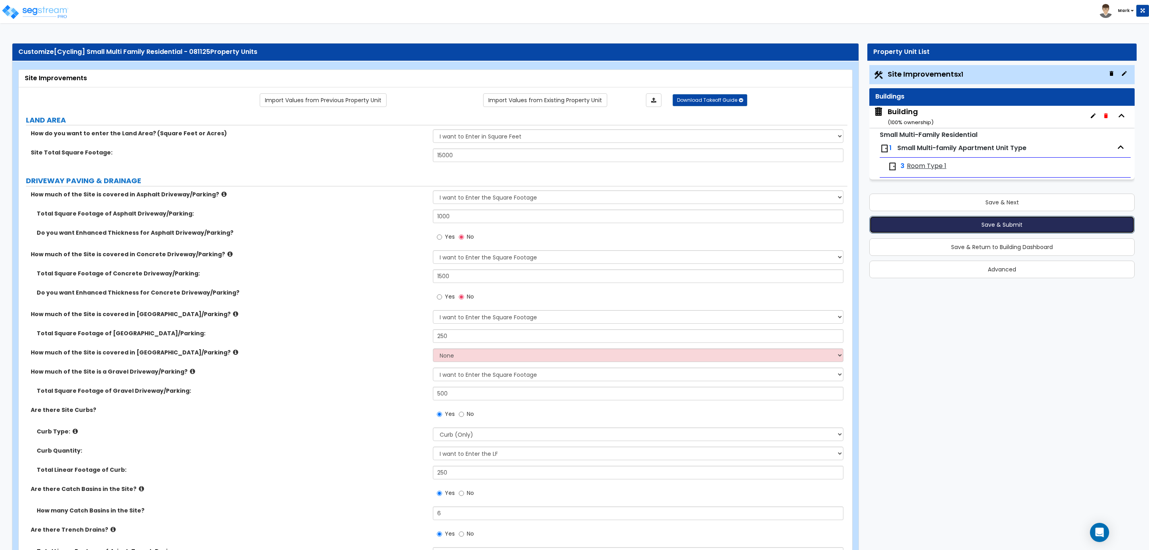
click at [999, 231] on button "Save & Submit" at bounding box center [1001, 225] width 265 height 18
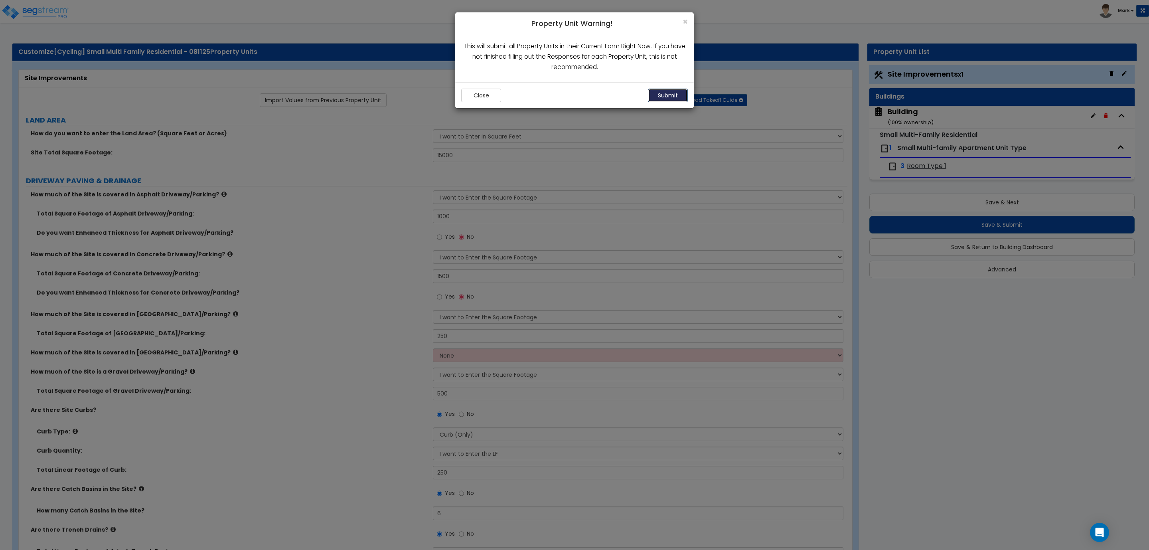
click at [666, 99] on button "Submit" at bounding box center [668, 96] width 40 height 14
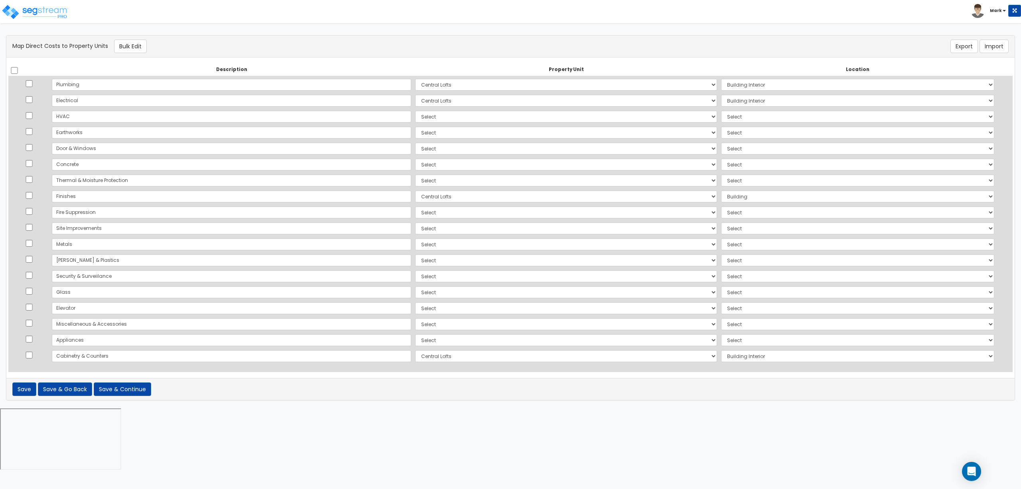
click at [26, 117] on td at bounding box center [28, 117] width 41 height 16
click at [33, 118] on input "checkbox" at bounding box center [29, 115] width 8 height 7
checkbox input "true"
click at [33, 132] on input "checkbox" at bounding box center [29, 131] width 8 height 7
checkbox input "true"
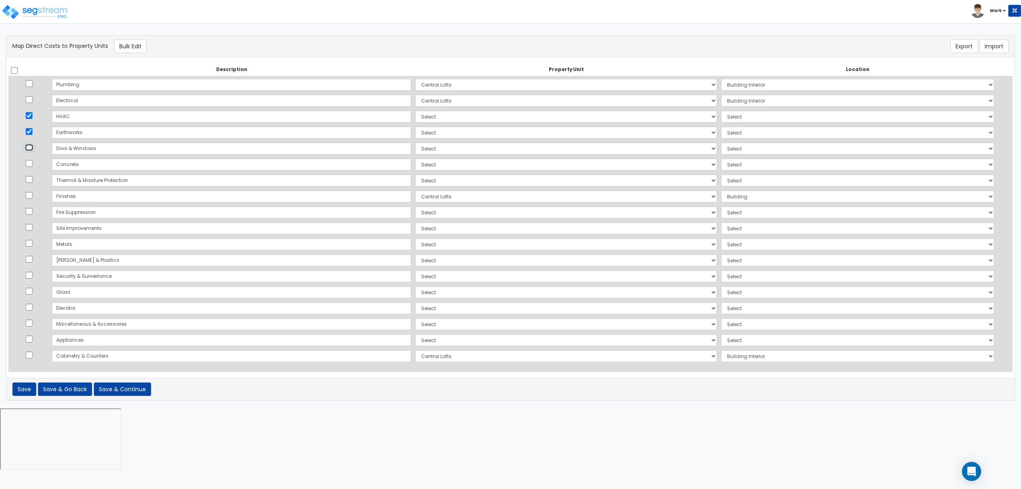
click at [32, 144] on input "checkbox" at bounding box center [29, 147] width 8 height 7
checkbox input "true"
click at [33, 164] on input "checkbox" at bounding box center [29, 163] width 8 height 7
checkbox input "true"
click at [34, 176] on td at bounding box center [28, 180] width 41 height 16
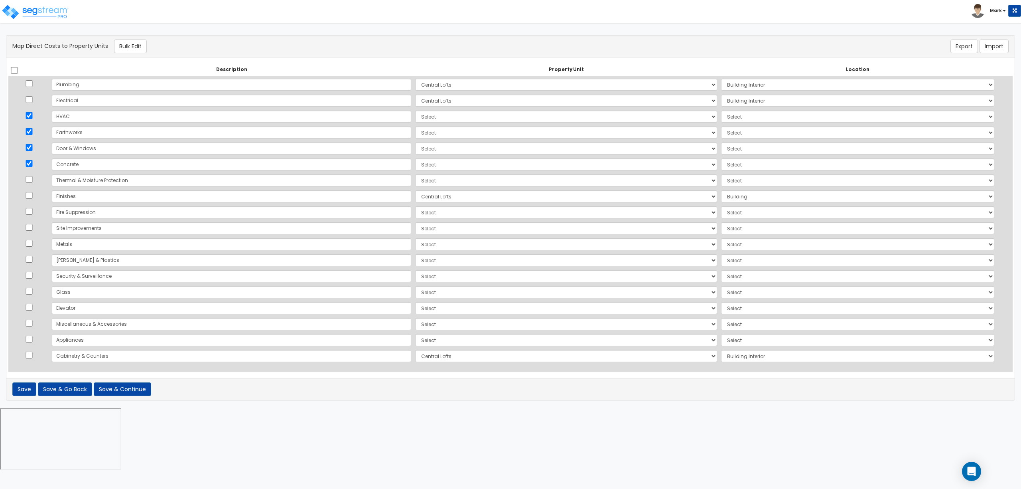
click at [30, 188] on td at bounding box center [28, 196] width 41 height 16
click at [31, 179] on input "checkbox" at bounding box center [29, 179] width 8 height 7
checkbox input "true"
click at [30, 192] on td at bounding box center [28, 196] width 41 height 16
click at [33, 197] on input "checkbox" at bounding box center [29, 195] width 8 height 7
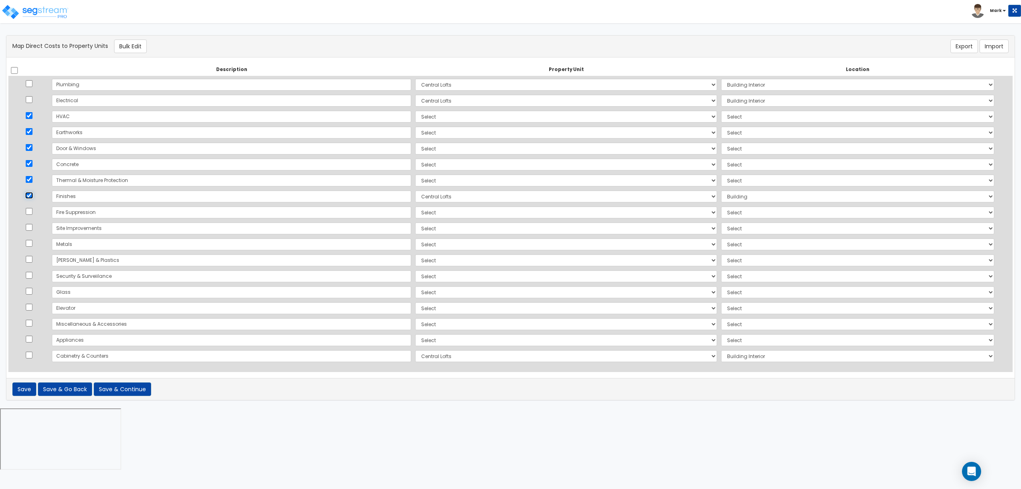
click at [33, 197] on input "checkbox" at bounding box center [29, 195] width 8 height 7
checkbox input "false"
click at [29, 220] on td at bounding box center [28, 228] width 41 height 16
click at [33, 213] on input "checkbox" at bounding box center [29, 211] width 8 height 7
checkbox input "true"
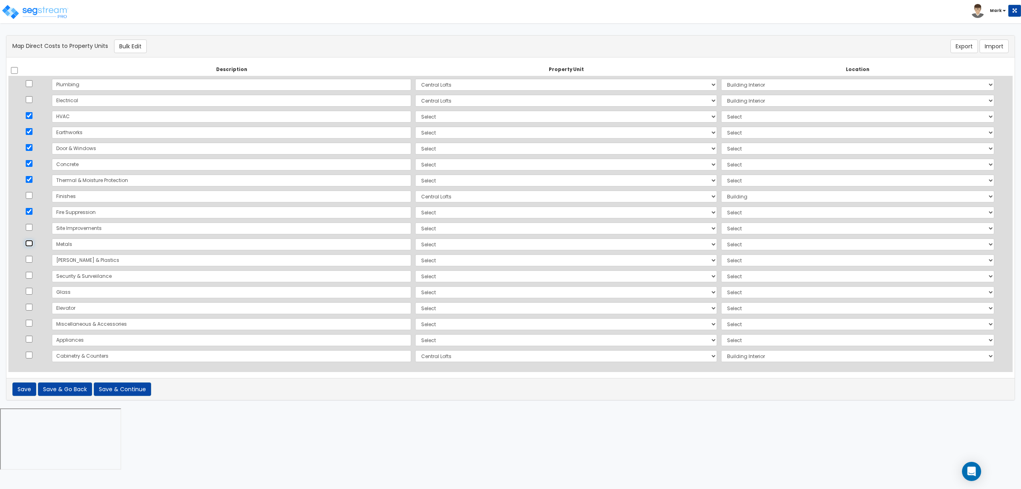
click at [33, 244] on input "checkbox" at bounding box center [29, 243] width 8 height 7
checkbox input "true"
click at [32, 259] on input "checkbox" at bounding box center [29, 259] width 8 height 7
checkbox input "true"
click at [31, 275] on input "checkbox" at bounding box center [29, 275] width 8 height 7
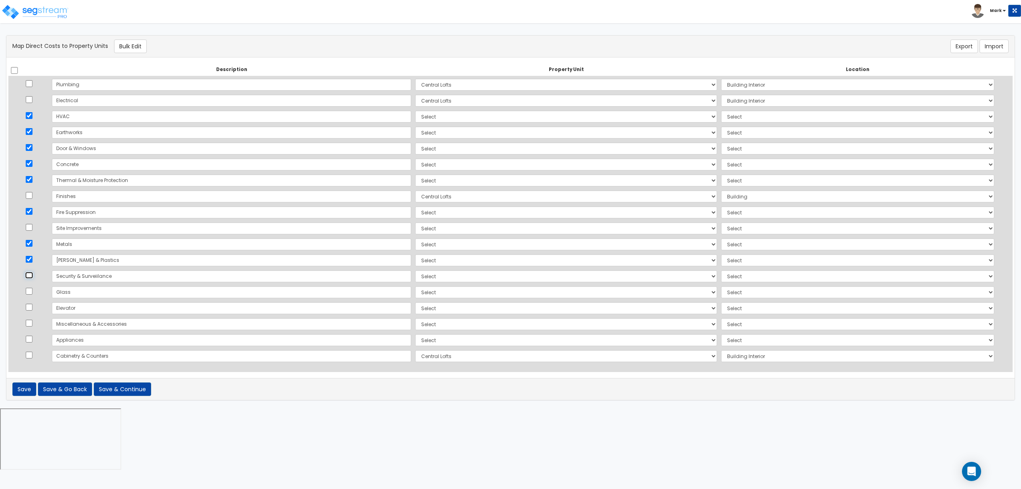
checkbox input "true"
click at [33, 291] on input "checkbox" at bounding box center [29, 291] width 8 height 7
checkbox input "true"
click at [37, 318] on td at bounding box center [28, 324] width 41 height 16
click at [33, 304] on input "checkbox" at bounding box center [29, 307] width 8 height 7
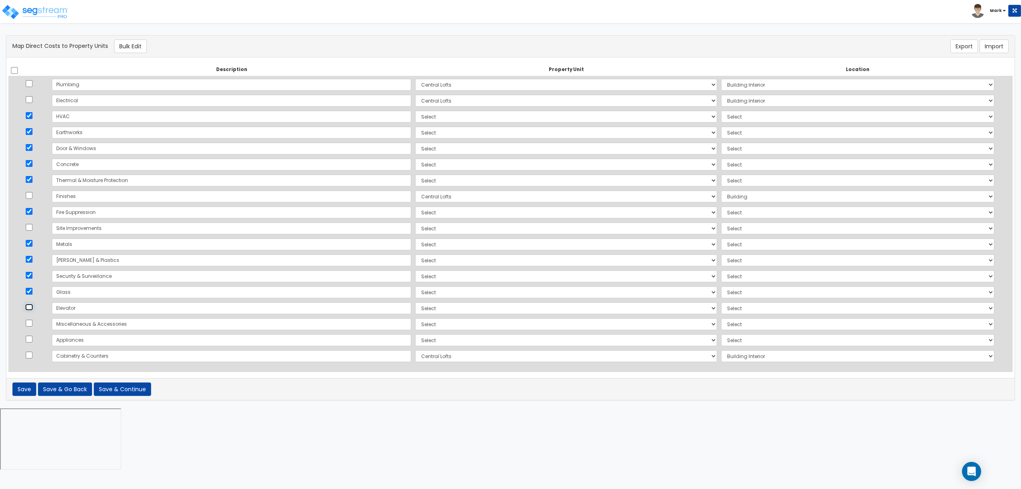
checkbox input "true"
click at [142, 45] on button "Bulk Edit" at bounding box center [130, 47] width 33 height 14
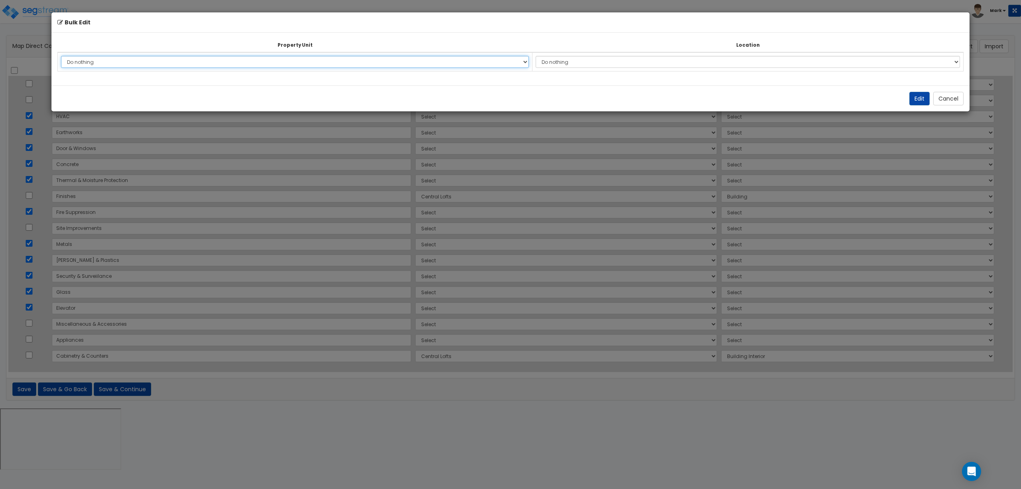
click at [373, 61] on select "Do nothing Central Lofts Site Improvements Add Additional Property Unit" at bounding box center [295, 62] width 468 height 12
select select "162347"
click at [61, 56] on select "Do nothing Central Lofts Site Improvements Add Additional Property Unit" at bounding box center [295, 62] width 468 height 12
click at [582, 68] on td "Do nothing Add Additional Location Building Building Interior Future Retail Fut…" at bounding box center [748, 61] width 431 height 19
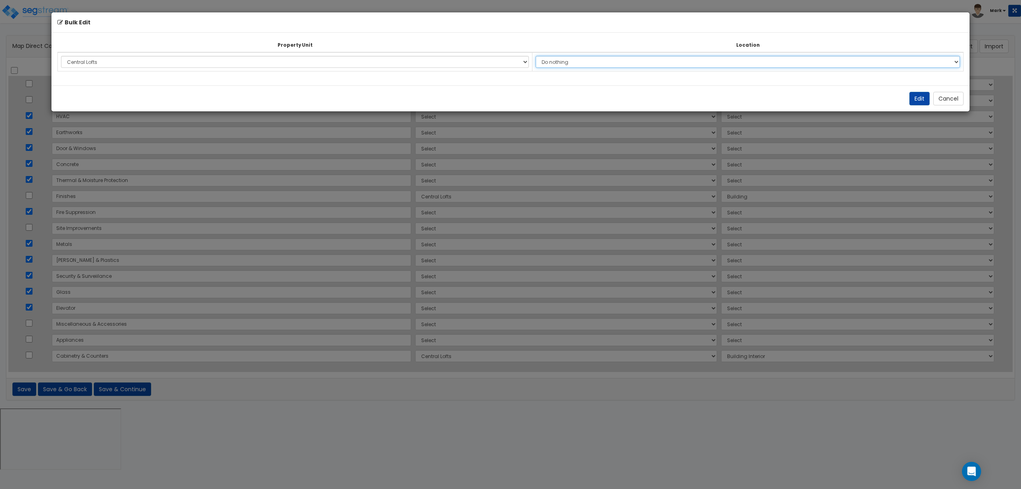
click at [580, 64] on select "Do nothing Add Additional Location Building Building Interior Future Retail Fut…" at bounding box center [748, 62] width 425 height 12
select select "6"
click at [540, 56] on select "Do nothing Add Additional Location Building Building Interior Future Retail Fut…" at bounding box center [748, 62] width 425 height 12
click at [917, 103] on button "Edit" at bounding box center [920, 99] width 20 height 14
select select "162347"
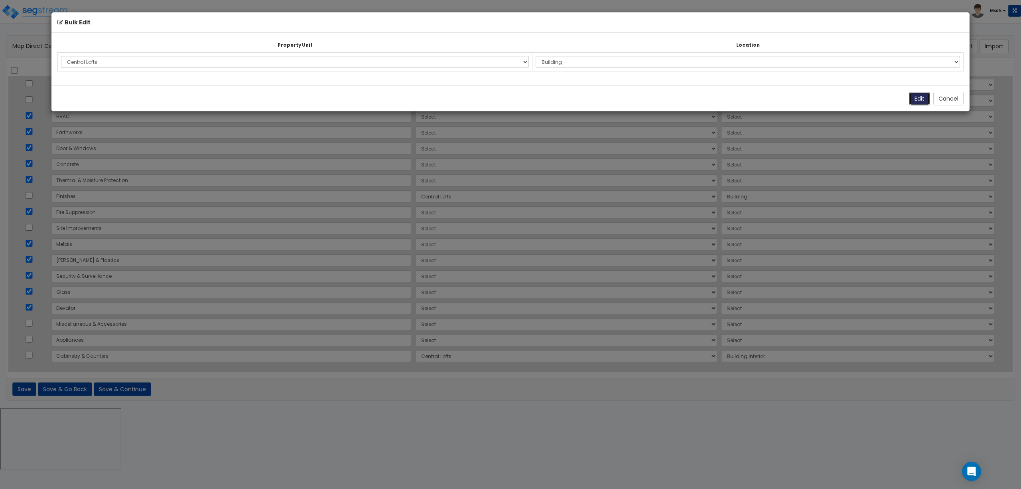
select select "162347"
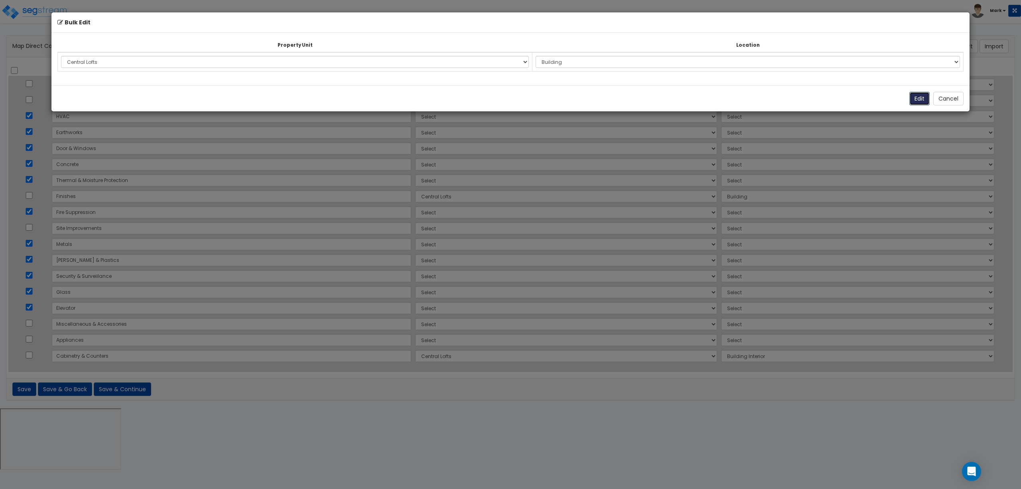
select select "162347"
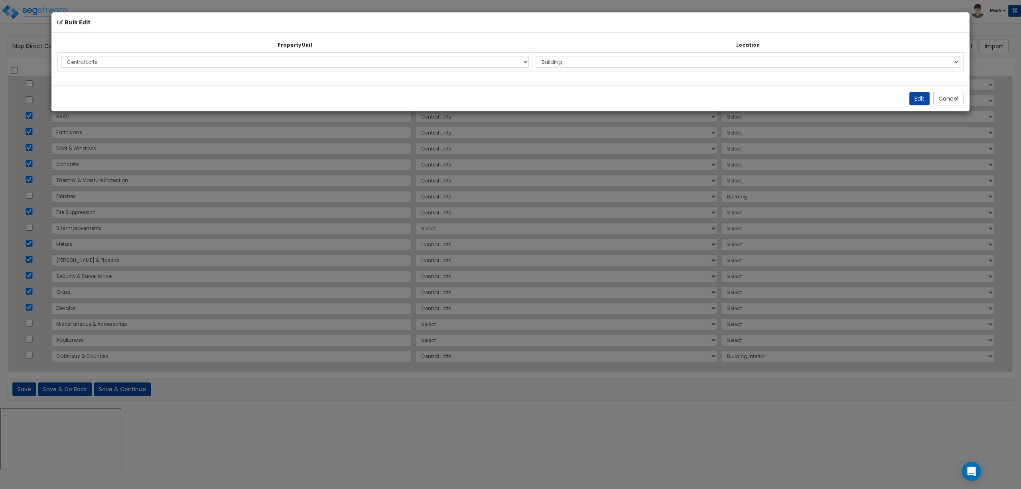
select select "6"
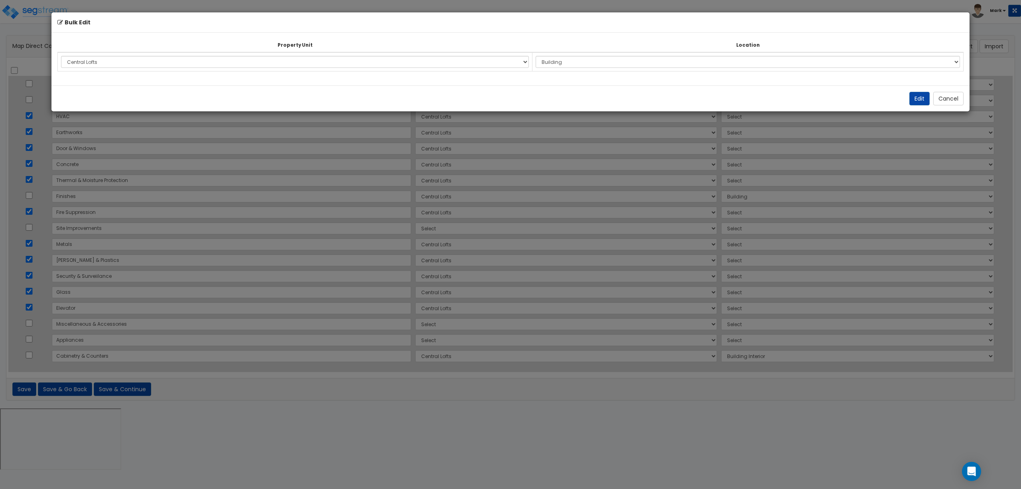
select select "6"
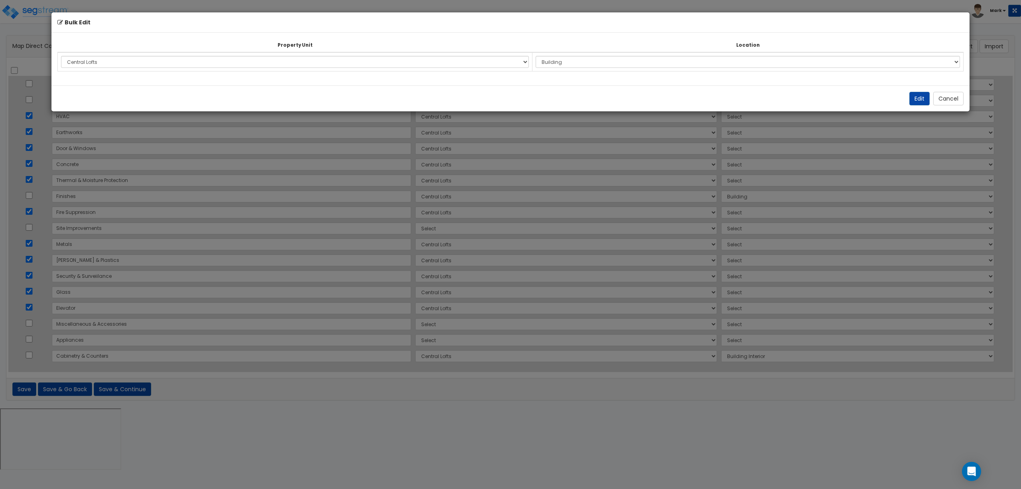
select select "6"
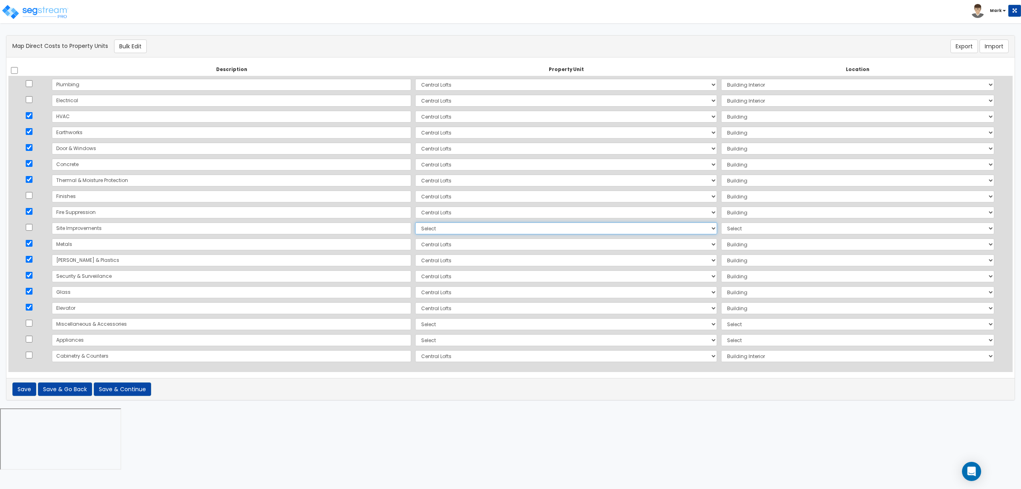
click at [415, 227] on select "Select Central Lofts Site Improvements Add Additional Property Unit" at bounding box center [566, 228] width 302 height 12
select select "162354"
click at [415, 222] on select "Select Central Lofts Site Improvements Add Additional Property Unit" at bounding box center [566, 228] width 302 height 12
select select "462"
click at [415, 320] on select "Select Central Lofts Site Improvements Add Additional Property Unit" at bounding box center [566, 324] width 302 height 12
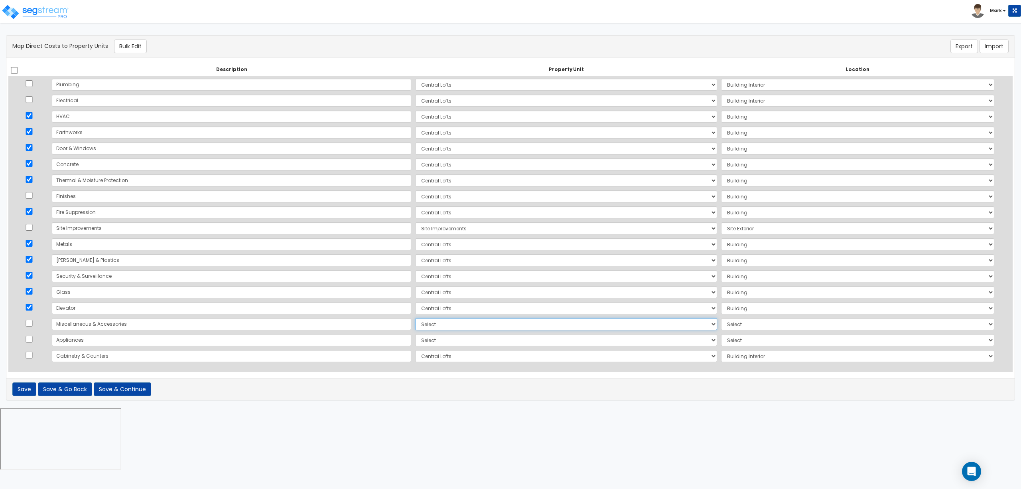
select select "162347"
click at [415, 318] on select "Select Central Lofts Site Improvements Add Additional Property Unit" at bounding box center [566, 324] width 302 height 12
select select "461"
click at [415, 339] on select "Select Central Lofts Site Improvements Add Additional Property Unit" at bounding box center [566, 340] width 302 height 12
select select "162347"
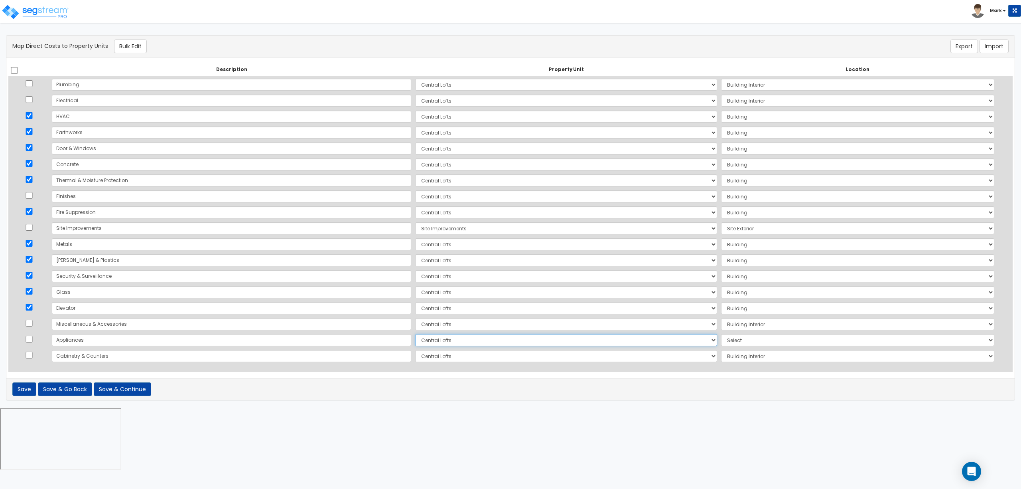
click at [415, 334] on select "Select Central Lofts Site Improvements Add Additional Property Unit" at bounding box center [566, 340] width 302 height 12
select select "461"
click at [728, 327] on select "Select Add Additional Location Building Building Interior Future Retail Future …" at bounding box center [857, 324] width 273 height 12
click at [620, 400] on div "There should be at least one direct cost with a cost source equal to one of the…" at bounding box center [510, 217] width 1009 height 365
click at [115, 393] on button "Save & Continue" at bounding box center [122, 389] width 57 height 14
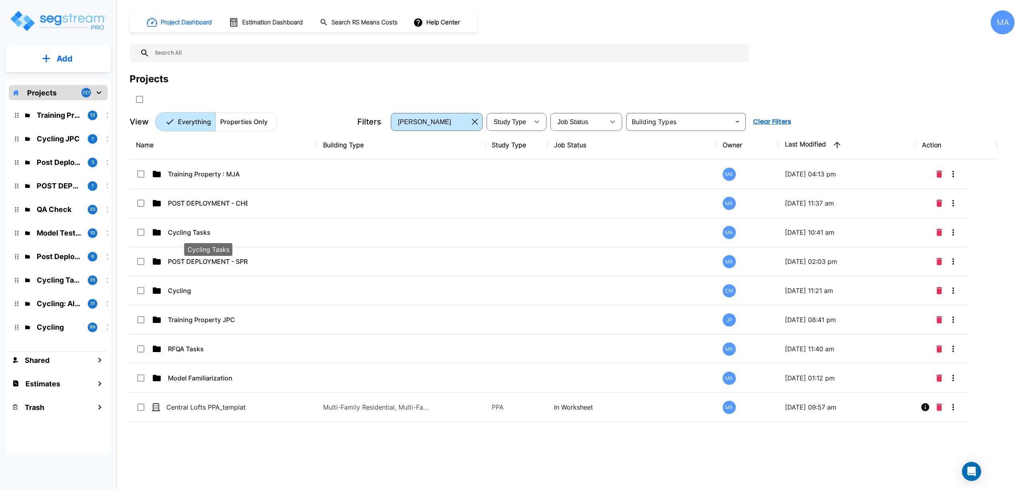
click at [231, 233] on p "Cycling Tasks" at bounding box center [208, 232] width 80 height 10
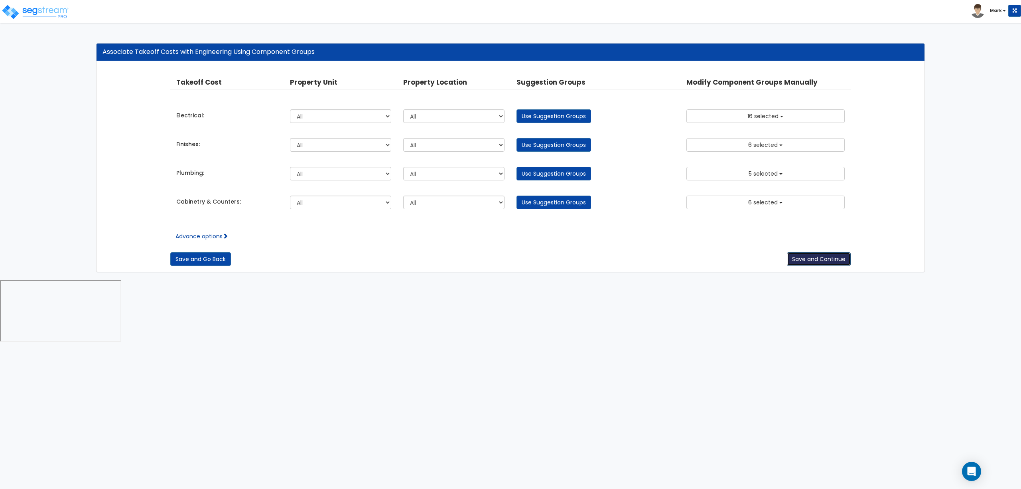
click at [816, 264] on button "Save and Continue" at bounding box center [819, 259] width 64 height 14
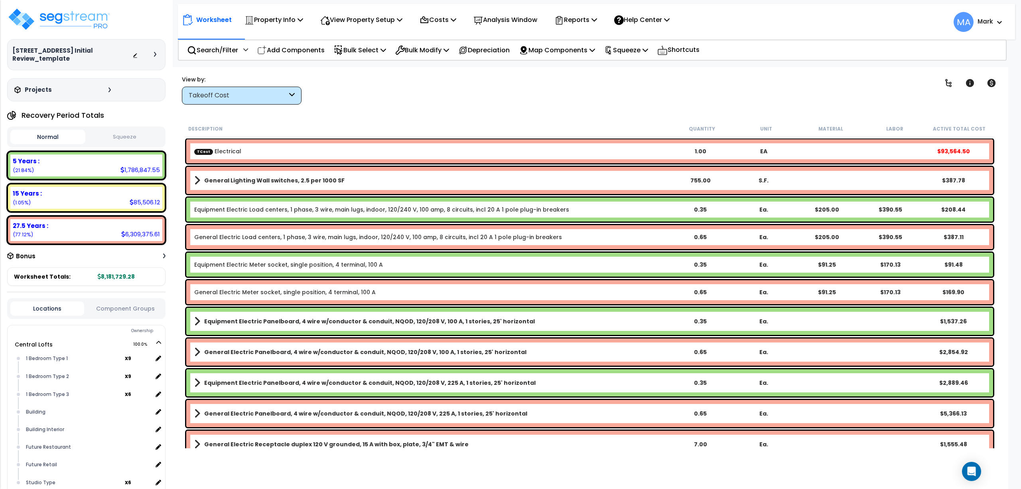
click at [246, 92] on div "Takeoff Cost" at bounding box center [238, 95] width 99 height 9
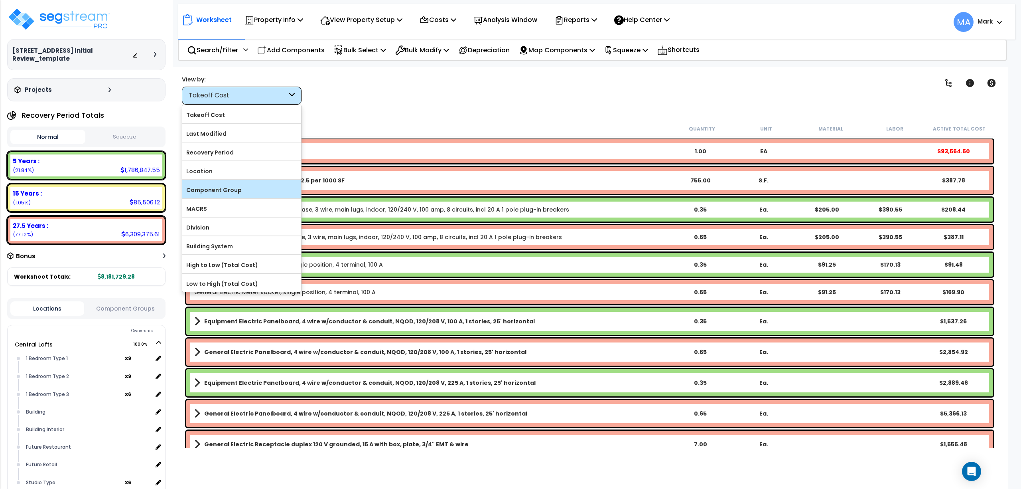
click at [227, 190] on label "Component Group" at bounding box center [241, 190] width 119 height 12
click at [0, 0] on input "Component Group" at bounding box center [0, 0] width 0 height 0
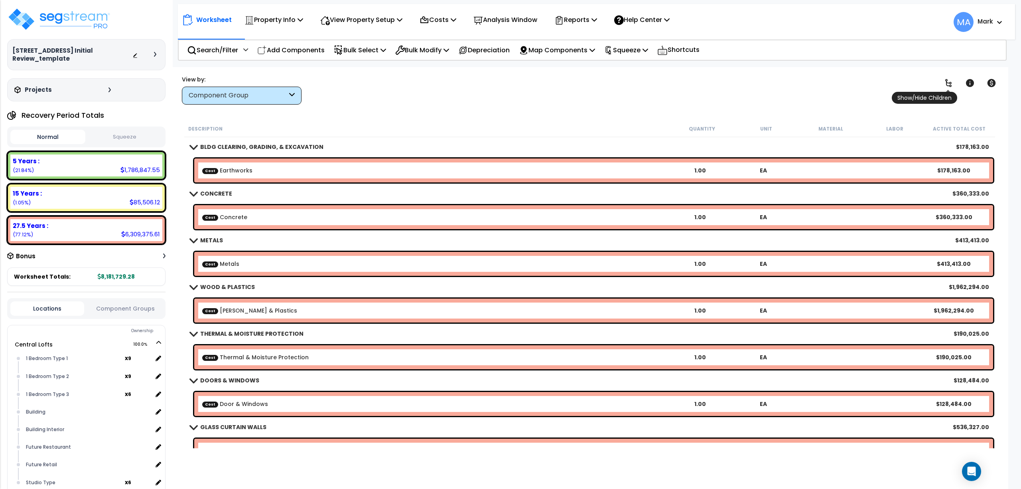
click at [944, 87] on link at bounding box center [949, 83] width 18 height 18
click at [944, 87] on icon at bounding box center [949, 83] width 10 height 10
click at [944, 88] on link at bounding box center [949, 83] width 18 height 18
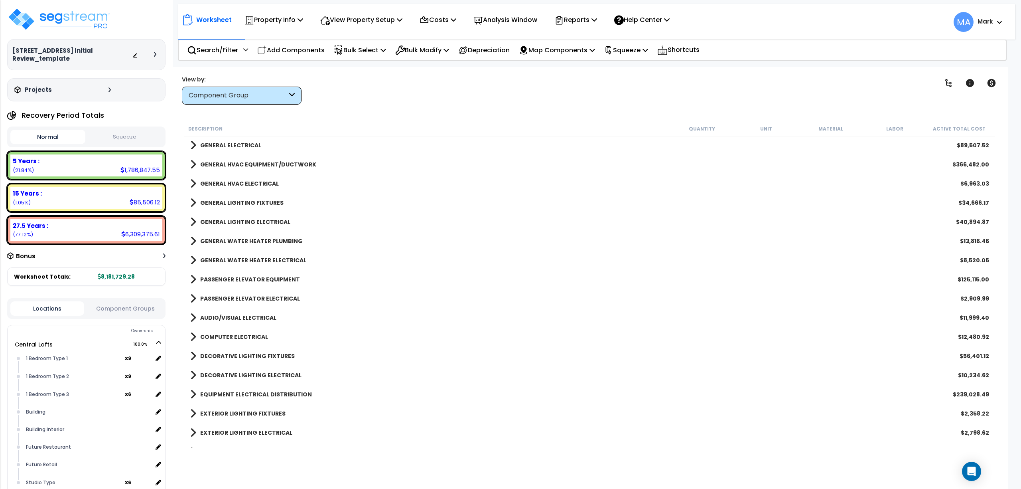
scroll to position [395, 0]
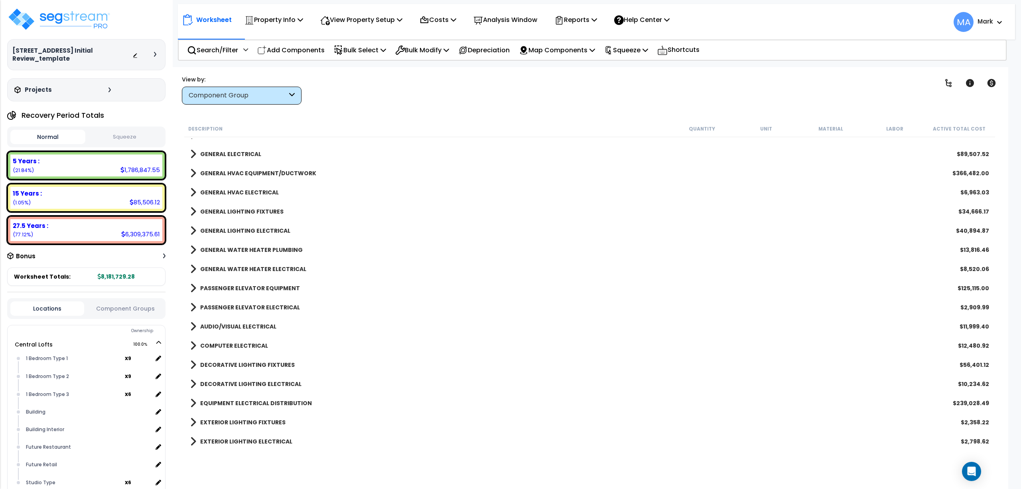
click at [281, 208] on div "GENERAL LIGHTING FIXTURES $34,666.17" at bounding box center [589, 211] width 807 height 19
click at [247, 211] on b "GENERAL LIGHTING FIXTURES" at bounding box center [241, 211] width 83 height 8
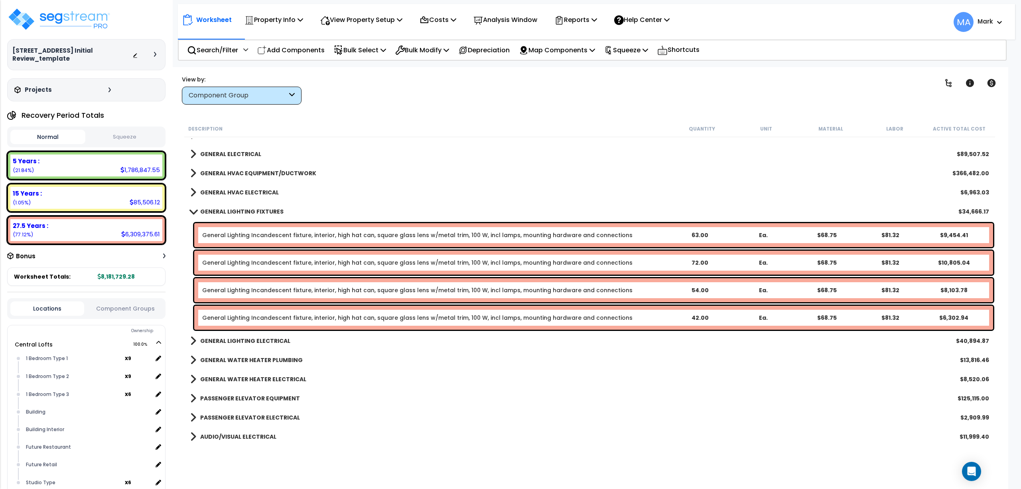
click at [269, 337] on b "GENERAL LIGHTING ELECTRICAL" at bounding box center [245, 341] width 90 height 8
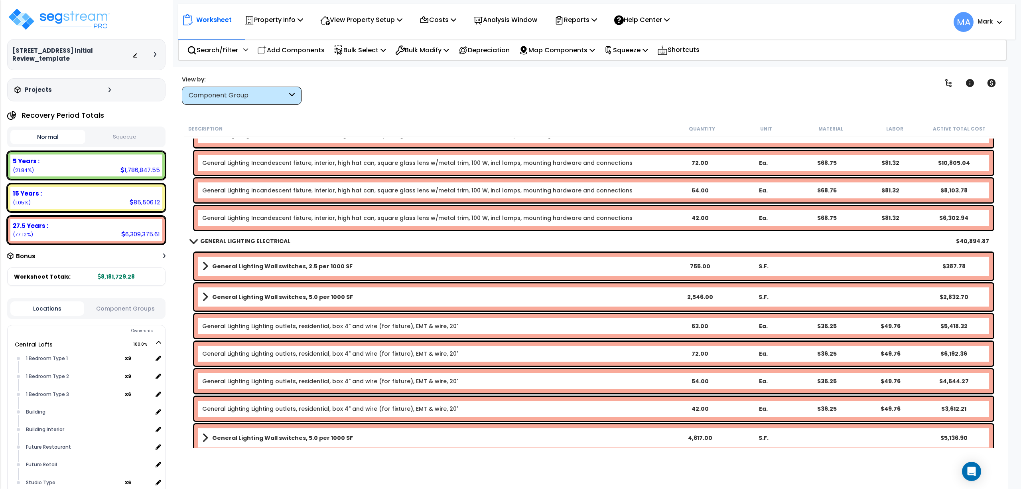
scroll to position [502, 0]
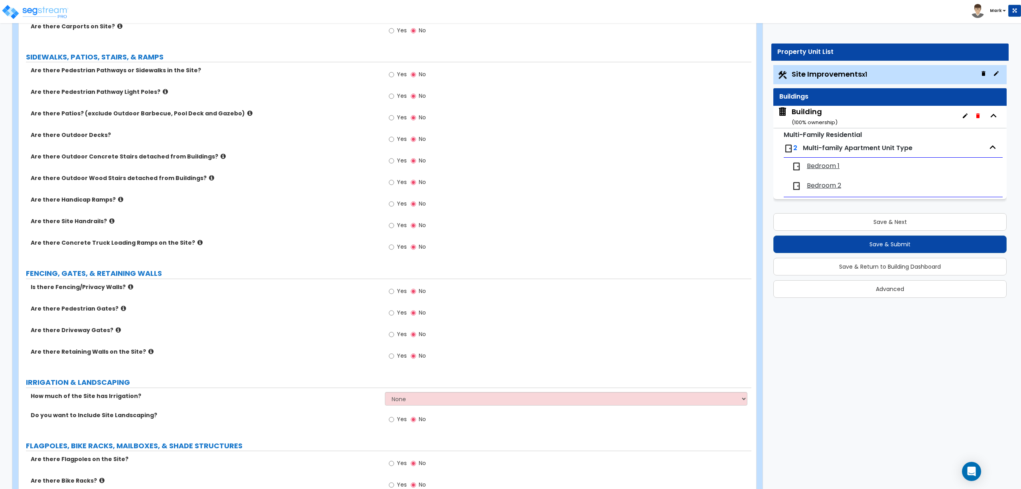
scroll to position [585, 0]
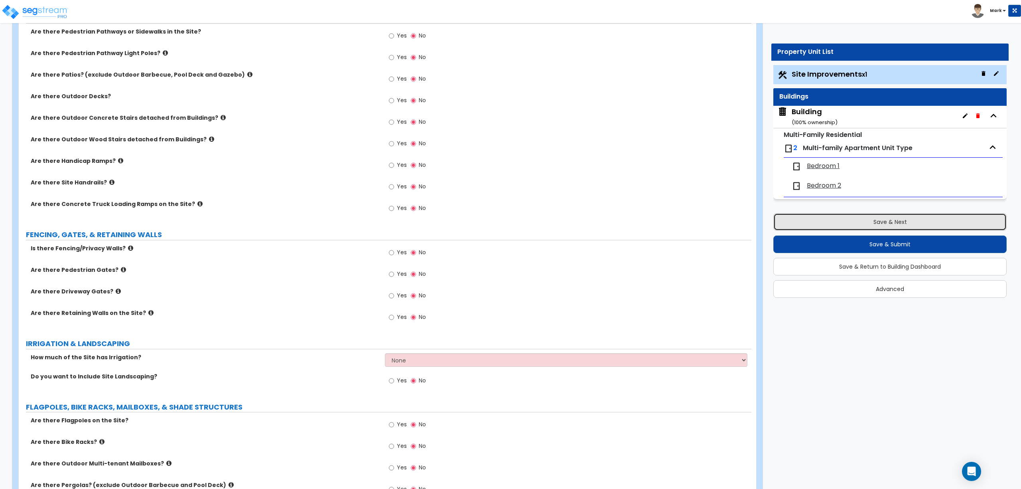
click at [855, 216] on button "Save & Next" at bounding box center [890, 222] width 233 height 18
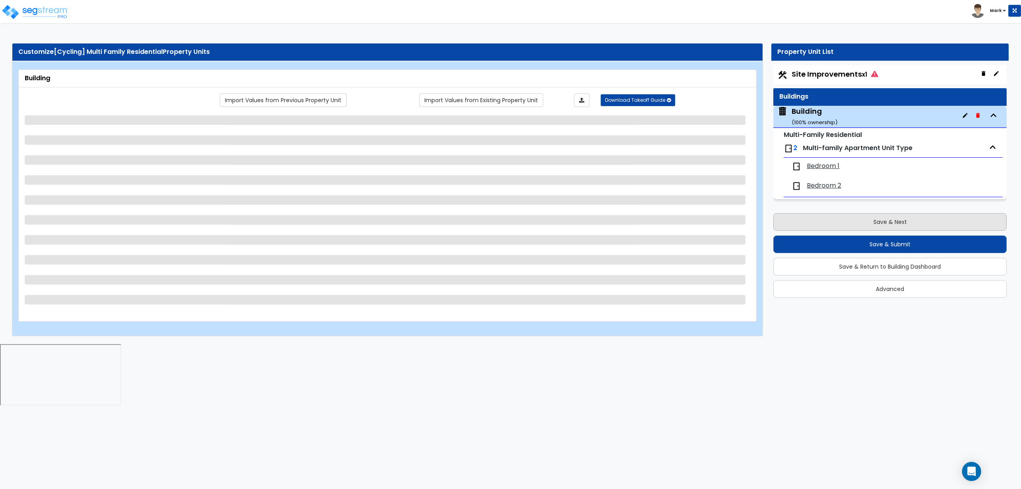
scroll to position [0, 0]
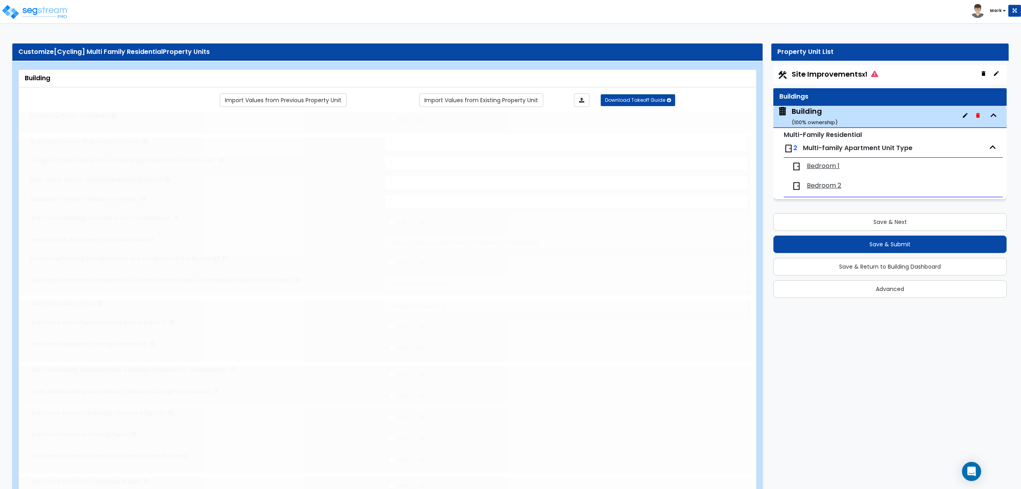
type input "1"
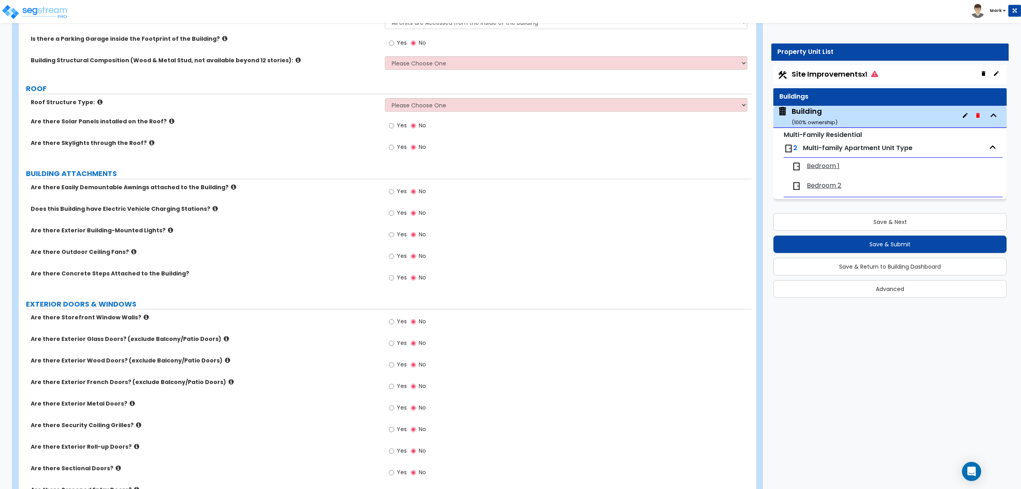
scroll to position [264, 0]
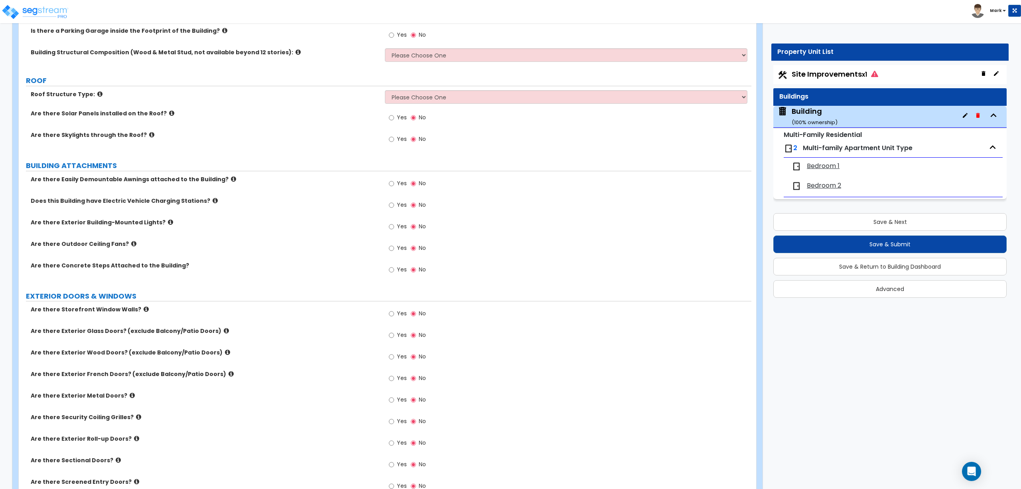
click at [400, 333] on span "Yes" at bounding box center [402, 335] width 10 height 8
click at [394, 333] on input "Yes" at bounding box center [391, 335] width 5 height 9
radio input "true"
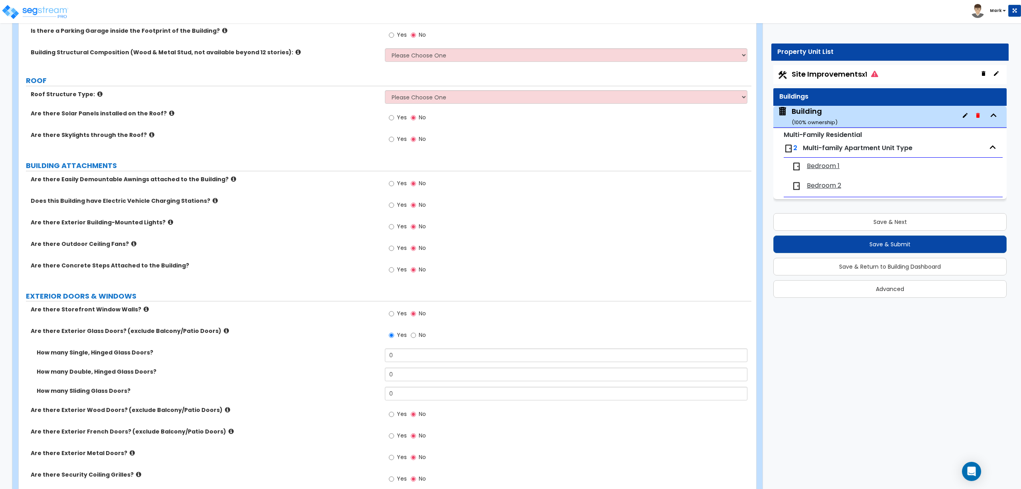
click at [407, 405] on div "How many Sliding Glass Doors? 0" at bounding box center [385, 396] width 733 height 19
click at [405, 399] on input "0" at bounding box center [566, 394] width 362 height 14
type input "2"
type input "1"
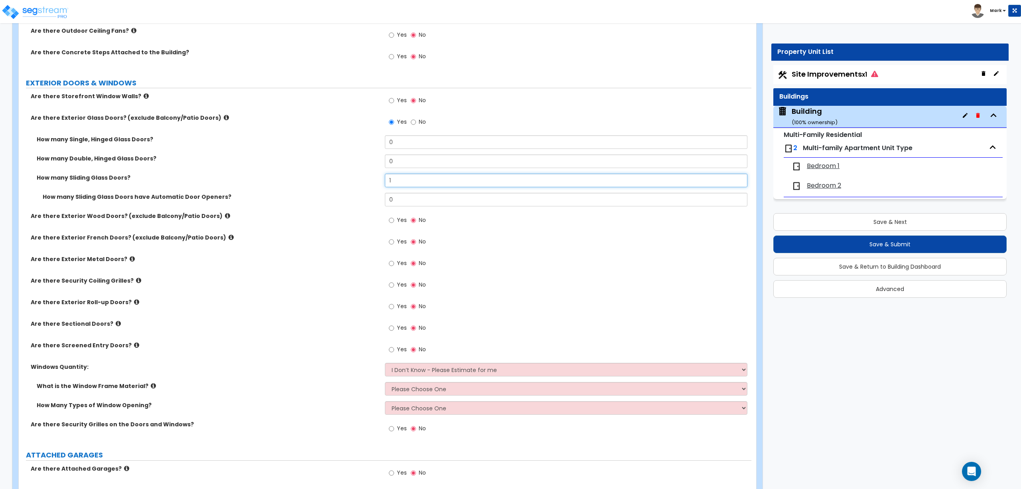
scroll to position [530, 0]
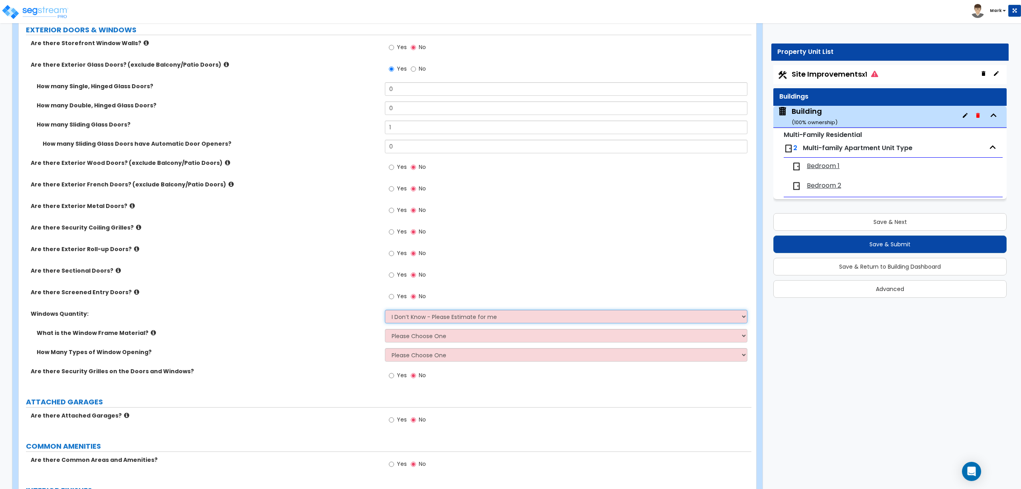
click at [409, 318] on select "I Don’t Know - Please Estimate for me I want to Enter the Quantity" at bounding box center [566, 317] width 362 height 14
select select "1"
click at [385, 311] on select "I Don’t Know - Please Estimate for me I want to Enter the Quantity" at bounding box center [566, 317] width 362 height 14
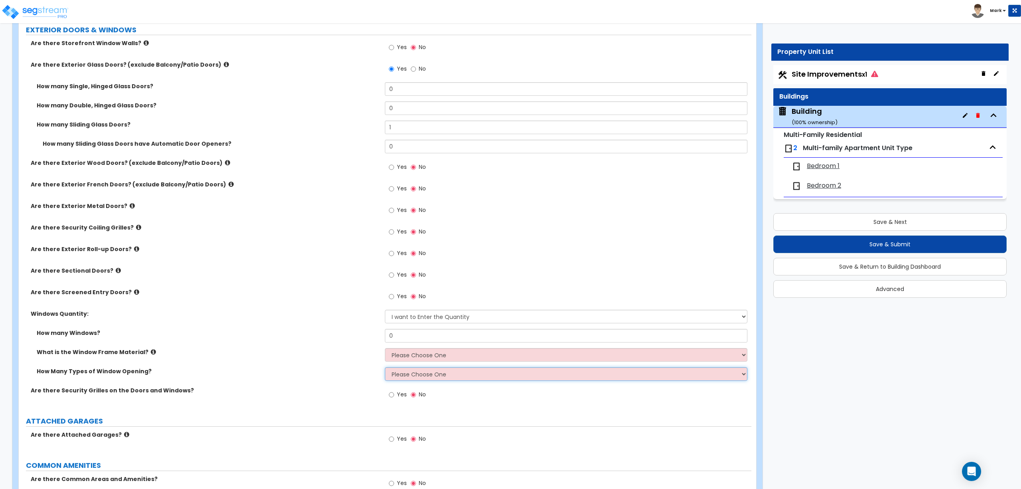
click at [397, 379] on select "Please Choose One 1 2 3 4" at bounding box center [566, 374] width 362 height 14
select select "1"
click at [385, 368] on select "Please Choose One 1 2 3 4" at bounding box center [566, 374] width 362 height 14
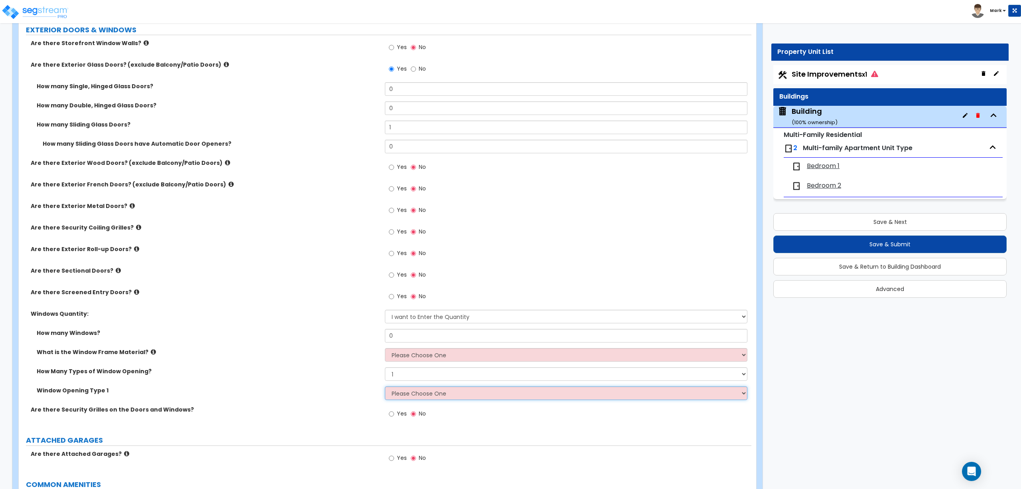
click at [408, 395] on select "Please Choose One Sliding Picture/Fixed Double/Single Hung Awning Swing" at bounding box center [566, 393] width 362 height 14
click at [338, 407] on label "Are there Security Grilles on the Doors and Windows?" at bounding box center [205, 409] width 348 height 8
click at [398, 336] on input "0" at bounding box center [566, 336] width 362 height 14
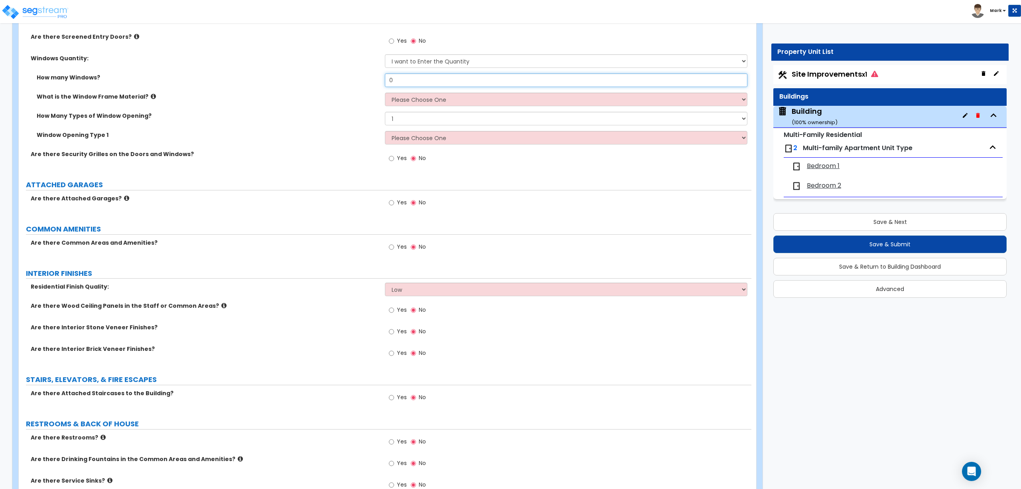
scroll to position [752, 0]
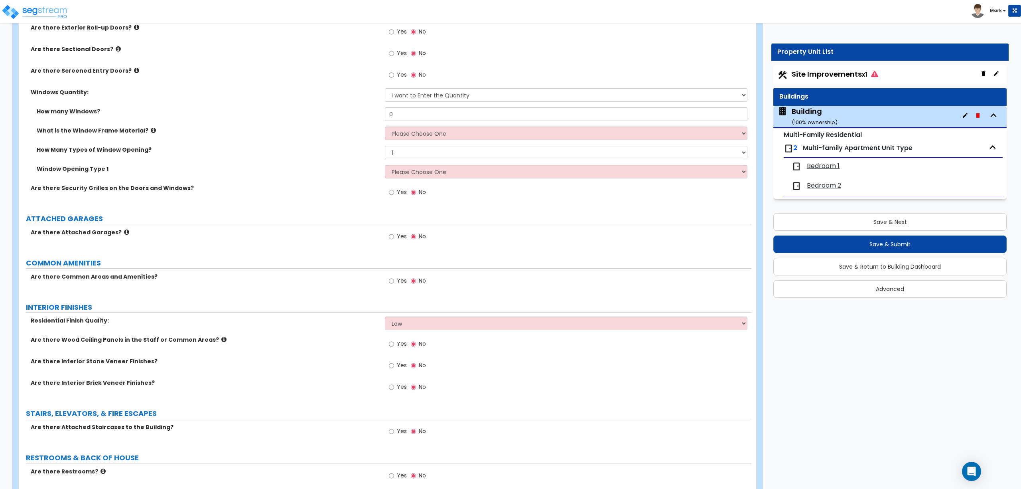
click at [401, 280] on span "Yes" at bounding box center [402, 281] width 10 height 8
click at [394, 280] on input "Yes" at bounding box center [391, 281] width 5 height 9
radio input "true"
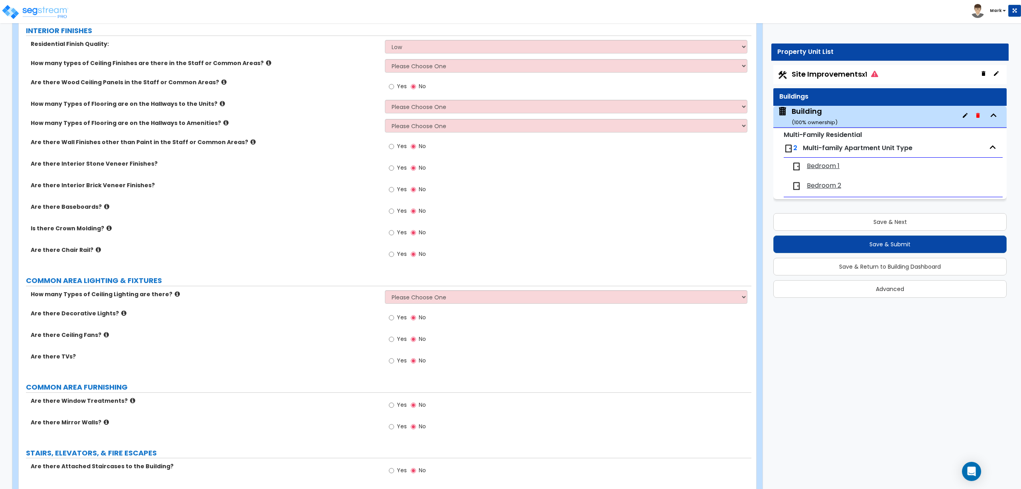
scroll to position [1124, 0]
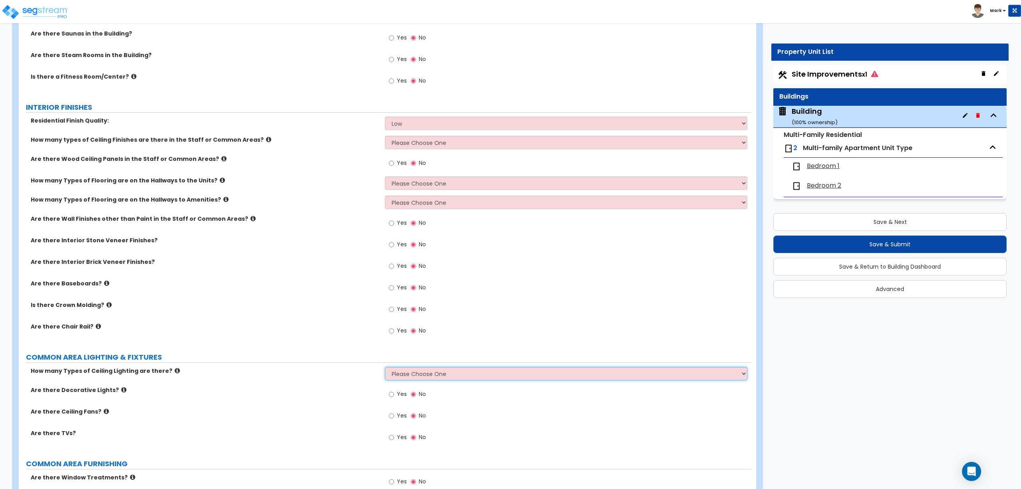
click at [436, 373] on select "Please Choose One 1 2 3" at bounding box center [566, 374] width 362 height 14
click at [342, 340] on div "Are there Chair Rail? Yes No" at bounding box center [385, 333] width 733 height 22
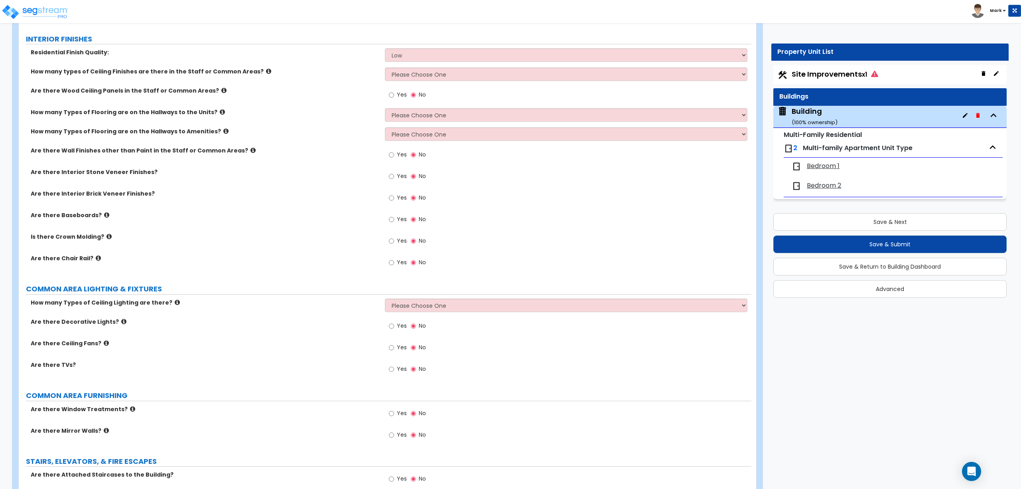
scroll to position [1231, 0]
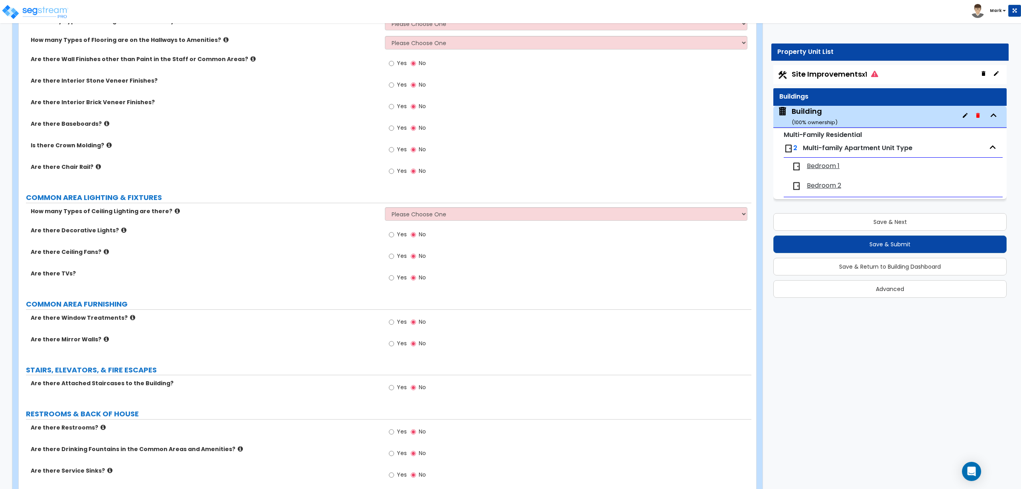
click at [271, 136] on div "Are there Baseboards? Yes No" at bounding box center [385, 131] width 733 height 22
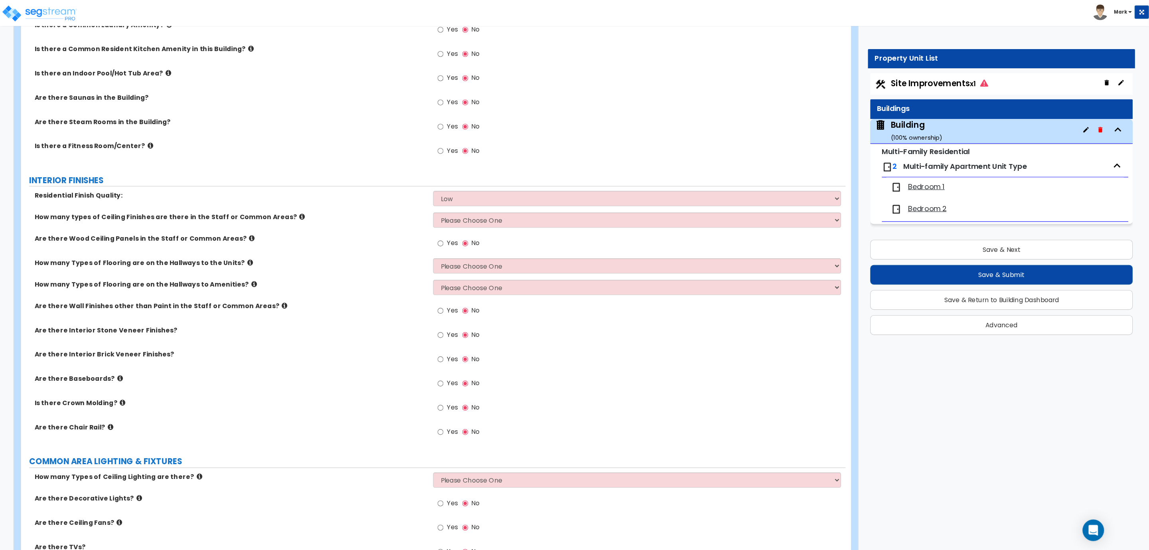
scroll to position [1071, 0]
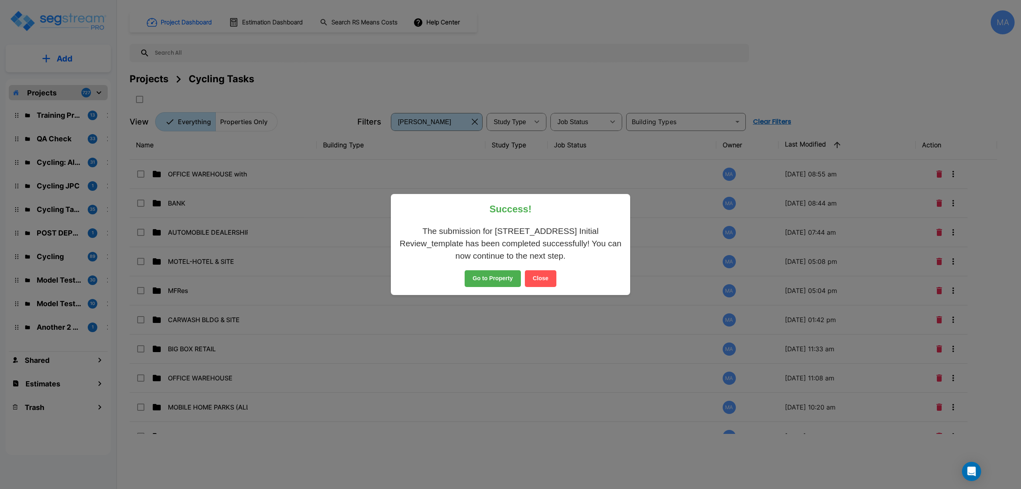
click at [543, 278] on button "Close" at bounding box center [541, 278] width 32 height 17
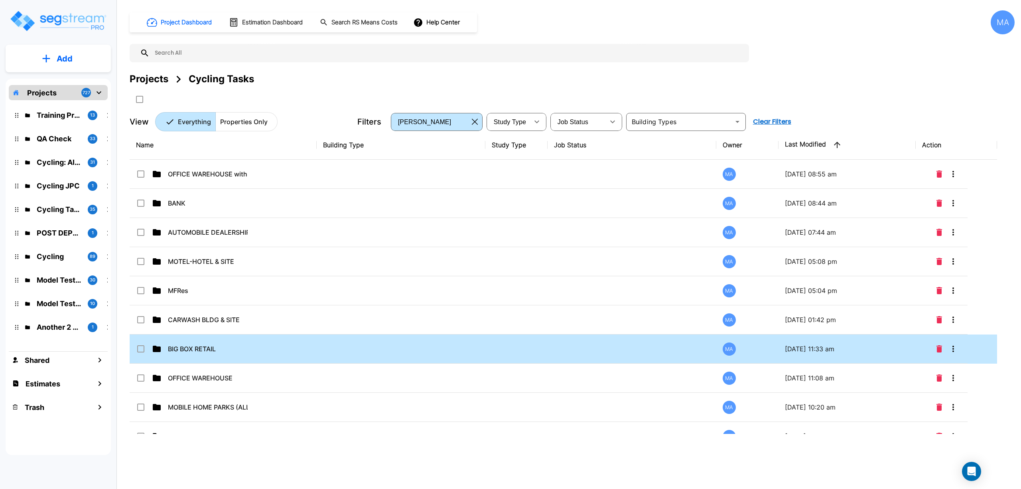
scroll to position [58, 0]
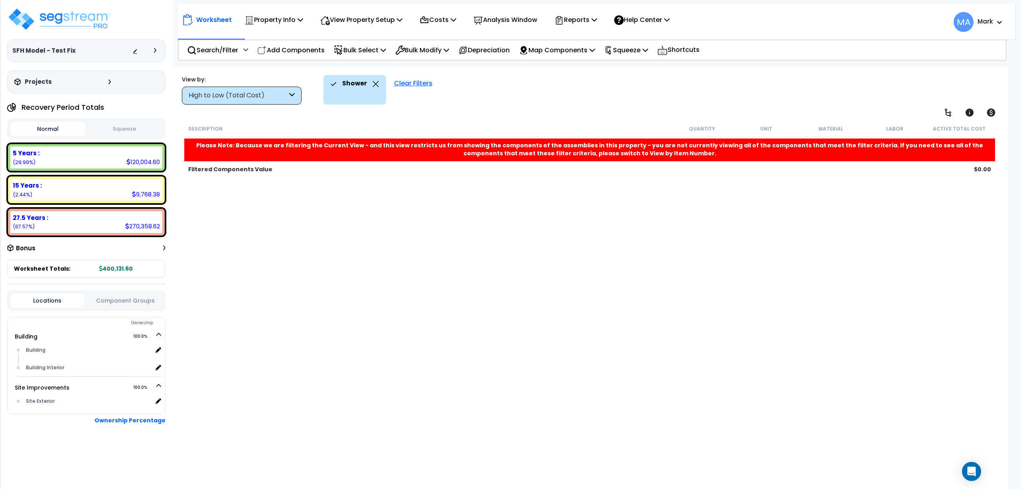
click at [373, 85] on icon at bounding box center [376, 84] width 6 height 6
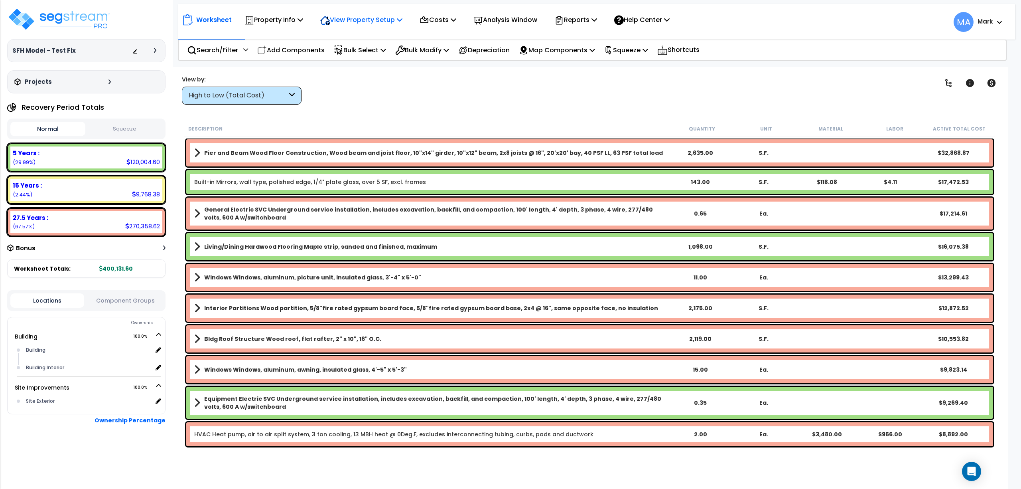
click at [303, 20] on p "View Property Setup" at bounding box center [274, 19] width 59 height 11
click at [356, 58] on link "View Questionnaire" at bounding box center [355, 55] width 79 height 16
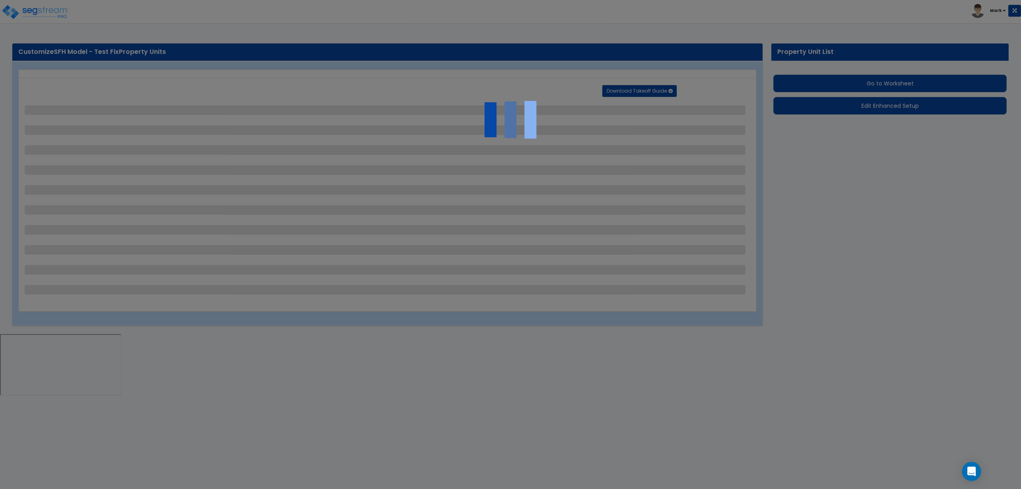
select select "2"
select select "1"
select select "3"
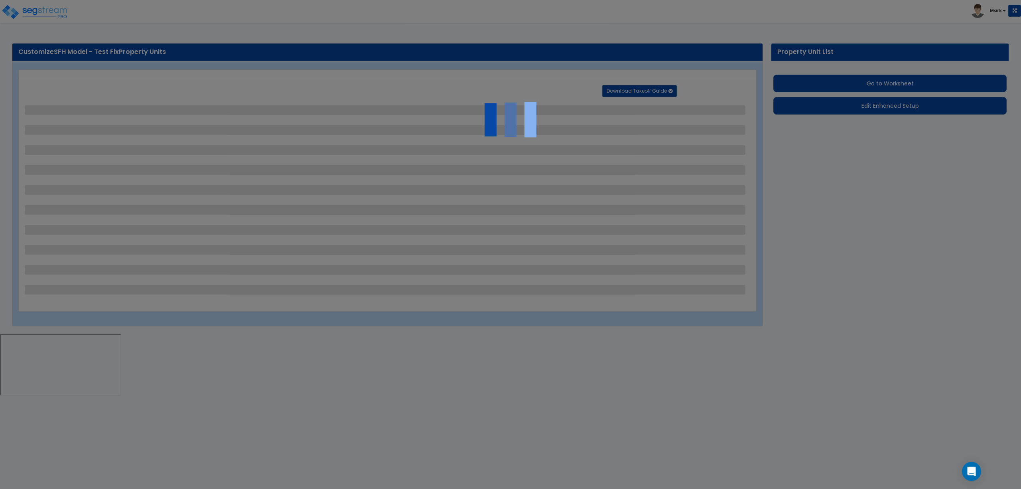
select select "2"
select select "1"
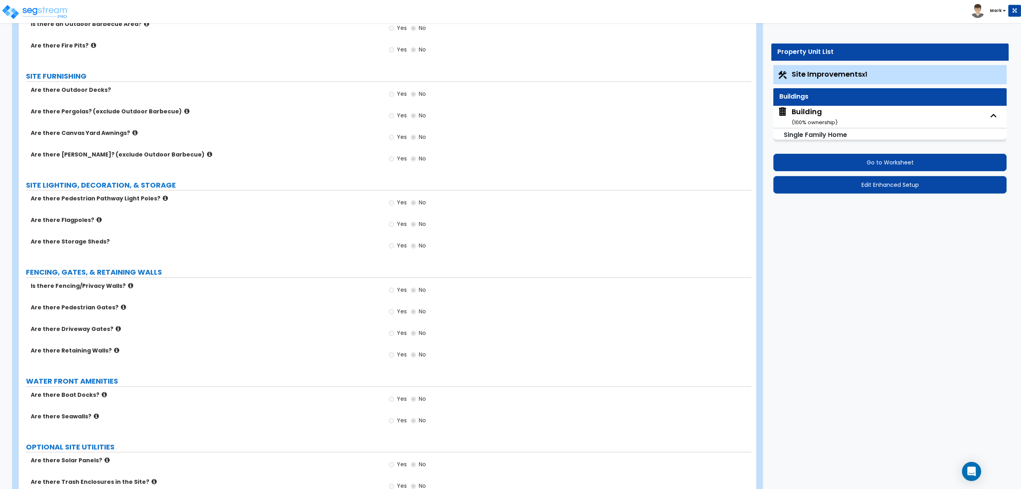
scroll to position [1139, 0]
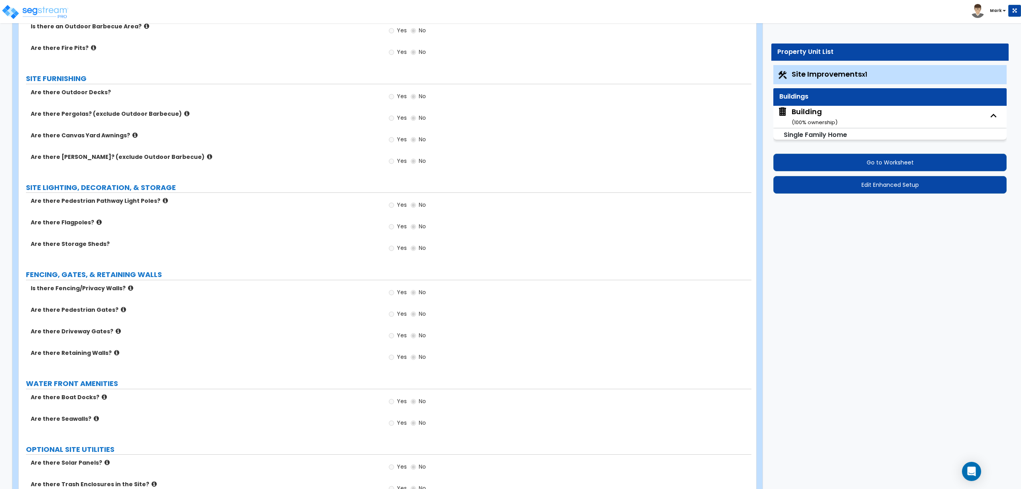
click at [815, 117] on div "Building ( 100 % ownership)" at bounding box center [815, 117] width 46 height 20
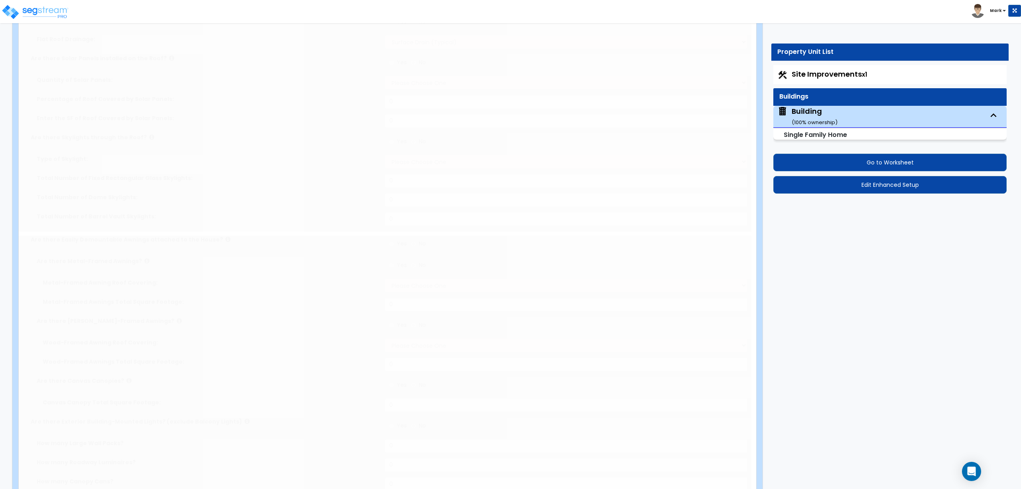
select select "2"
type input "2"
type input "20"
type input "2119"
type input "2635"
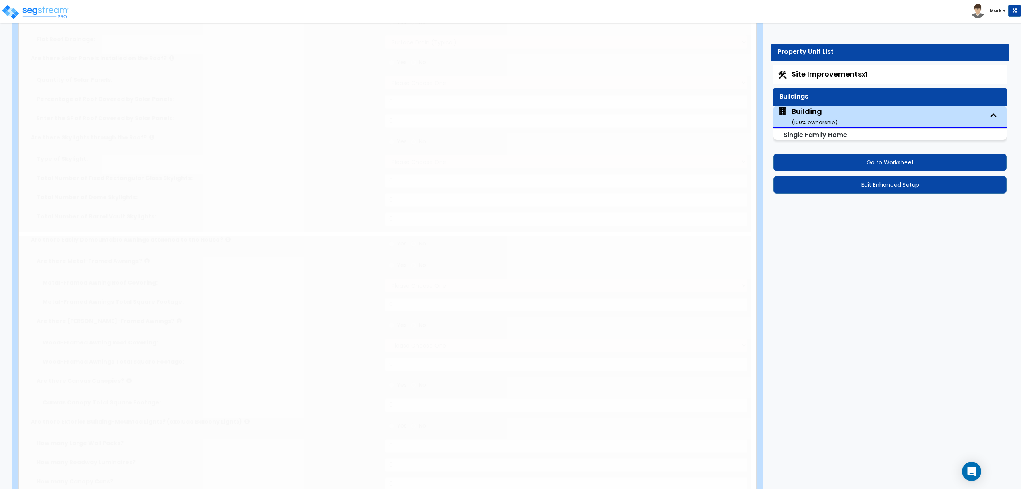
select select "7"
select select "2"
type input "3"
select select "3"
select select "1"
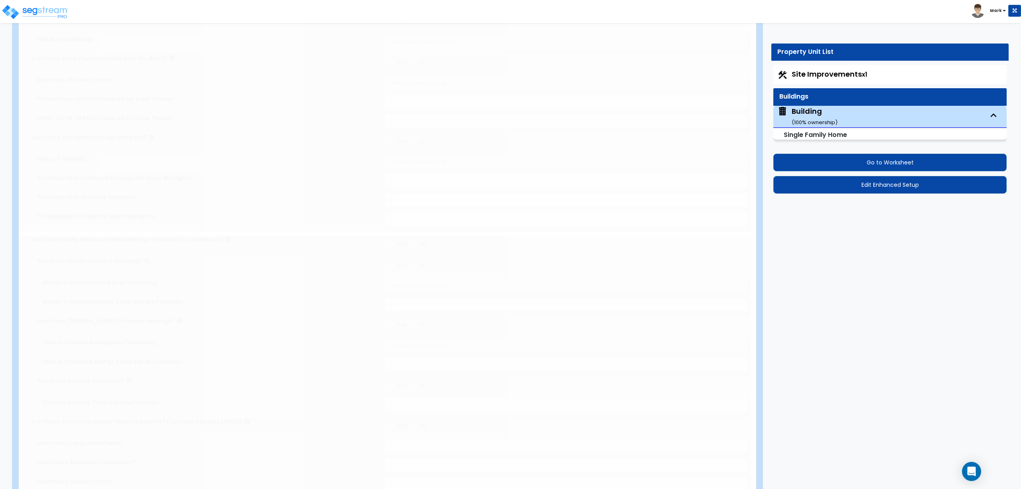
select select "2"
select select "10"
type input "70"
select select "4"
select select "2"
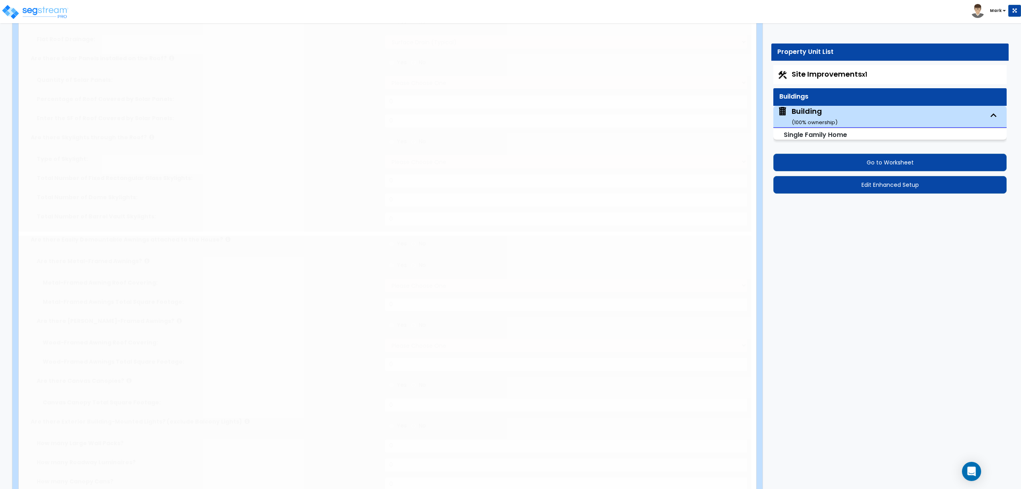
select select "1"
radio input "true"
select select "1"
type input "96"
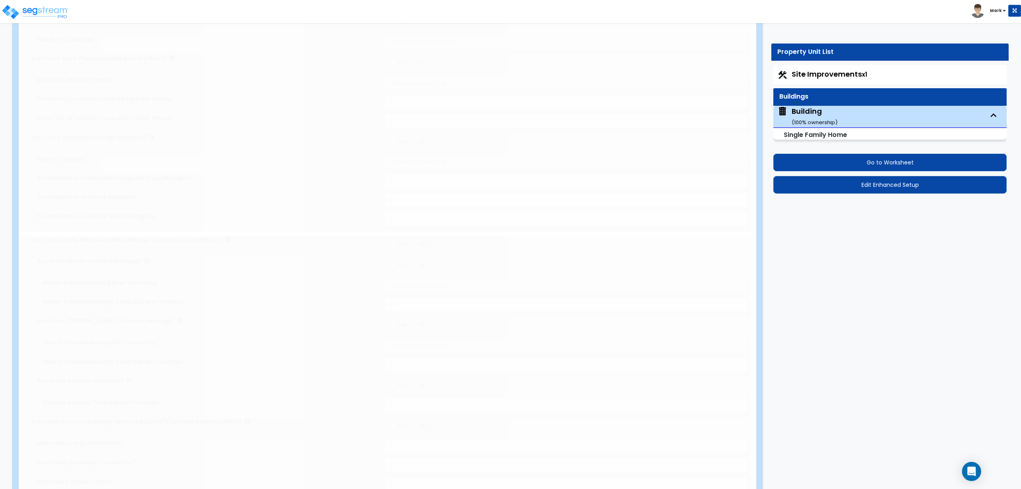
radio input "true"
type input "2"
radio input "true"
select select "2"
select select "1"
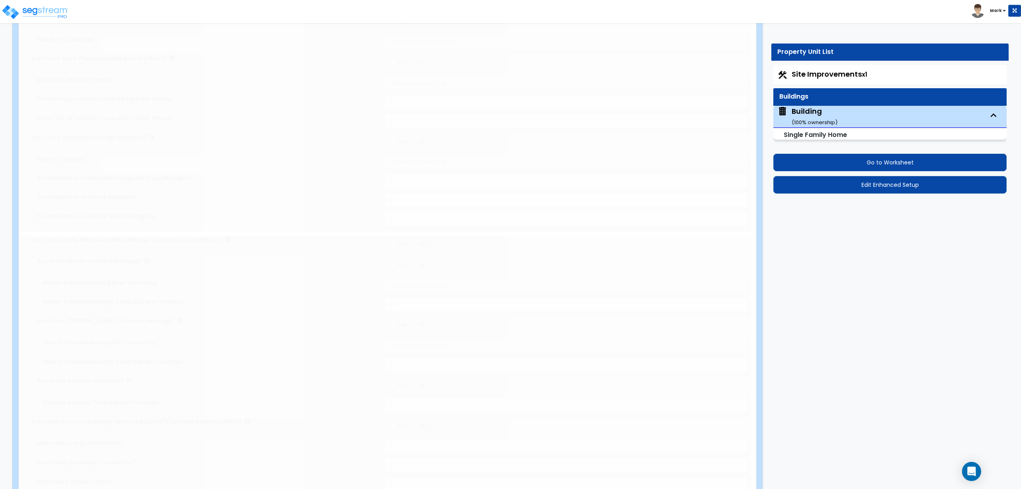
select select "1"
type input "473"
radio input "true"
type input "565"
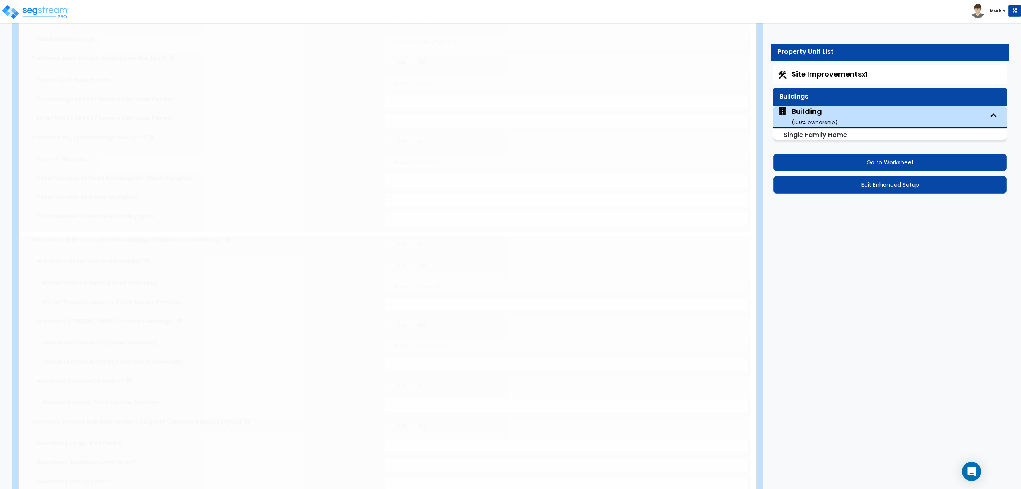
select select "1"
radio input "true"
select select "2"
type input "183"
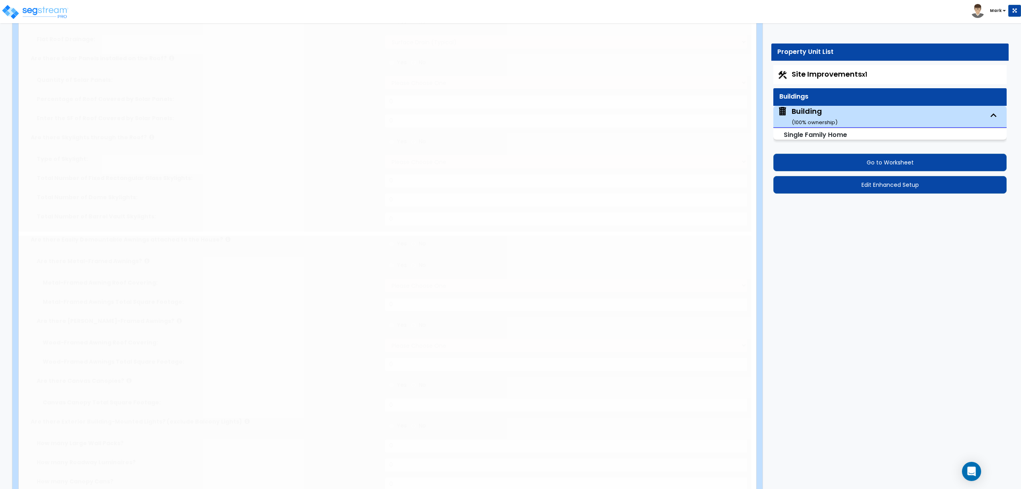
select select "5"
select select "3"
select select "1"
radio input "true"
type input "1"
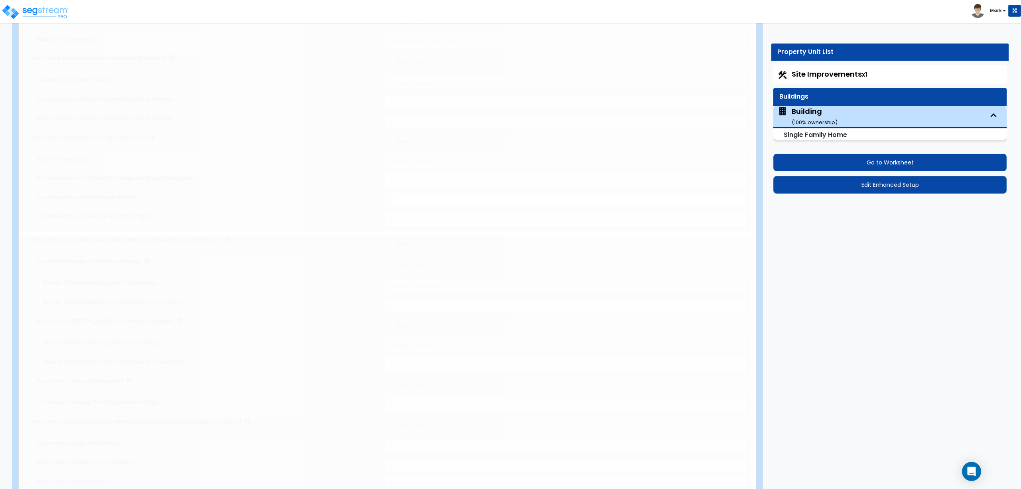
type input "2"
select select "2"
radio input "true"
type input "11"
radio input "true"
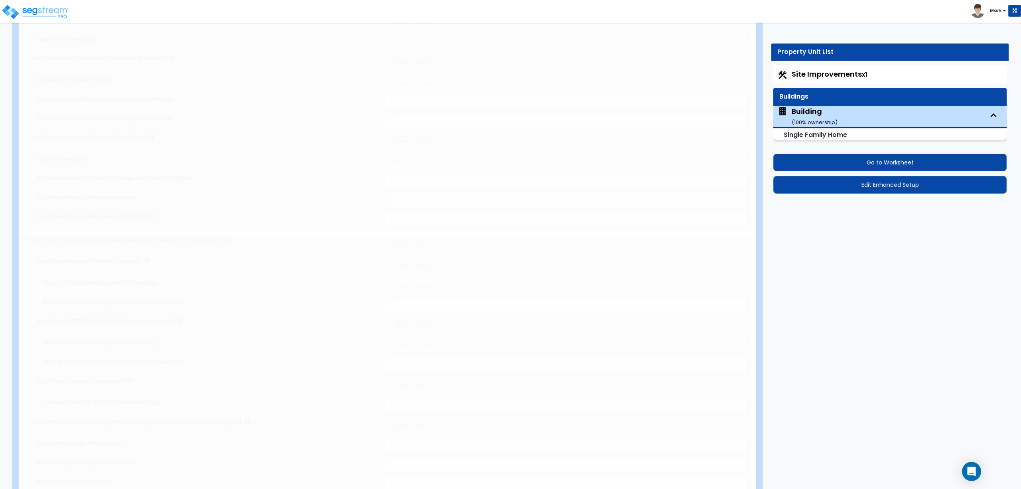
type input "15"
select select "1"
radio input "true"
type input "30"
radio input "true"
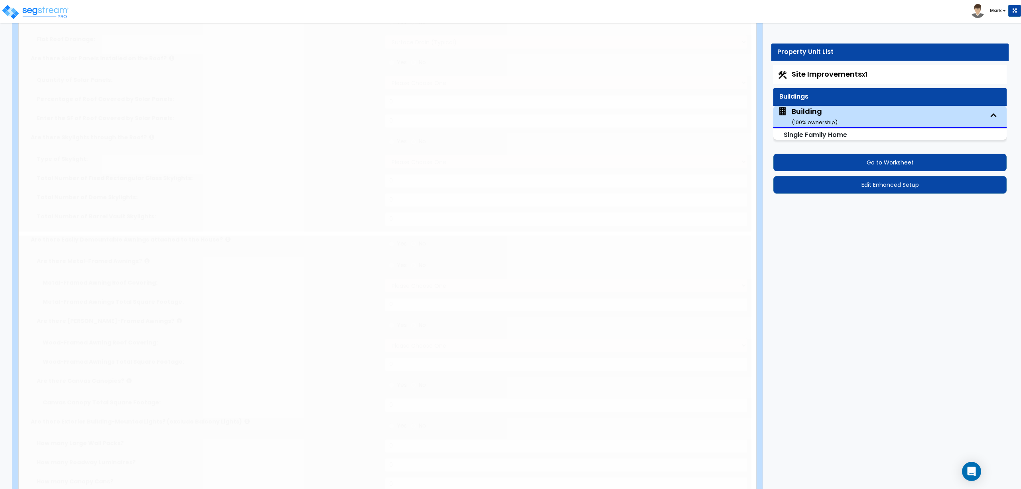
radio input "true"
select select "5"
type input "404"
radio input "true"
type input "339"
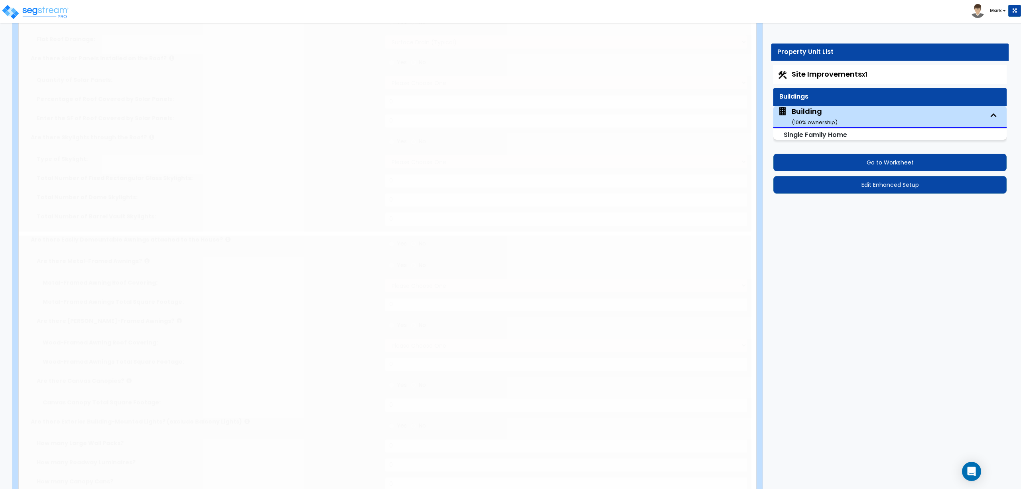
radio input "true"
select select "6"
type input "131"
radio input "true"
select select "1"
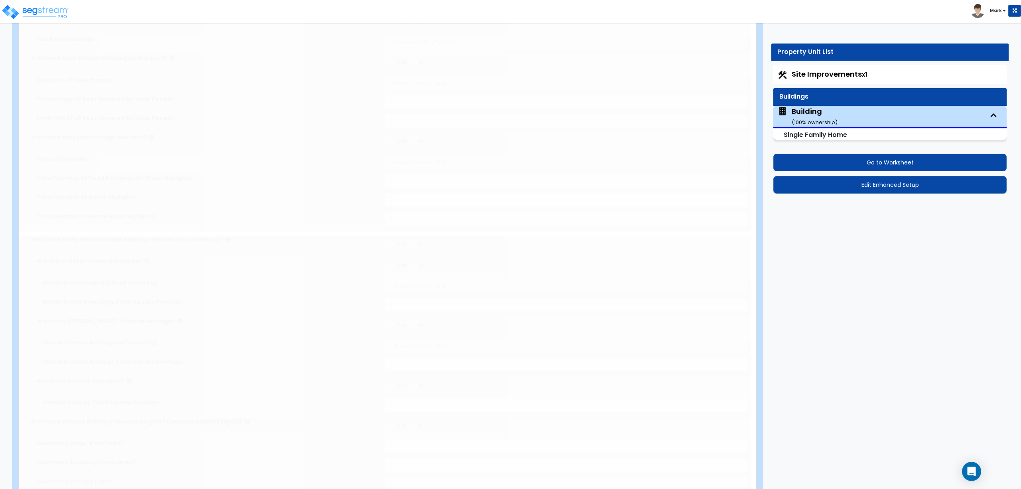
select select "1"
type input "201"
select select "1"
select select "2"
select select "5"
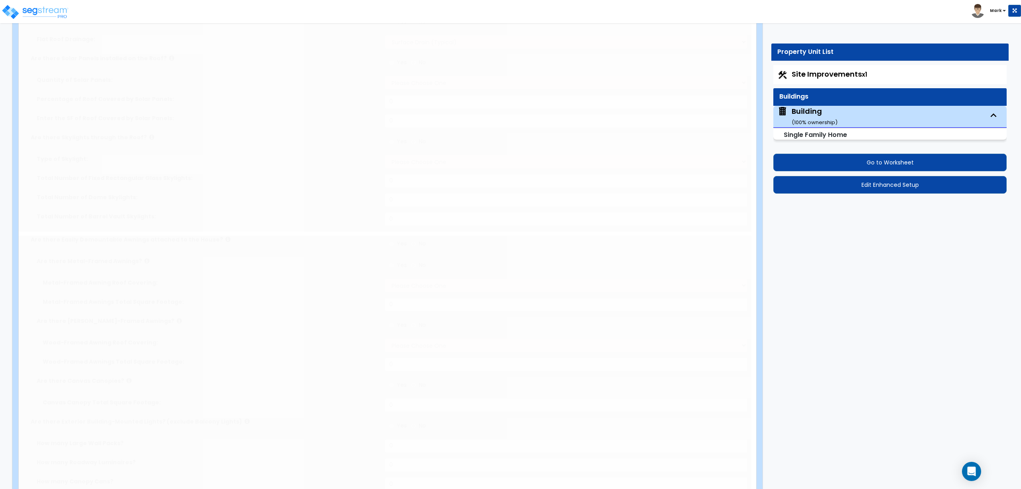
select select "2"
type input "95"
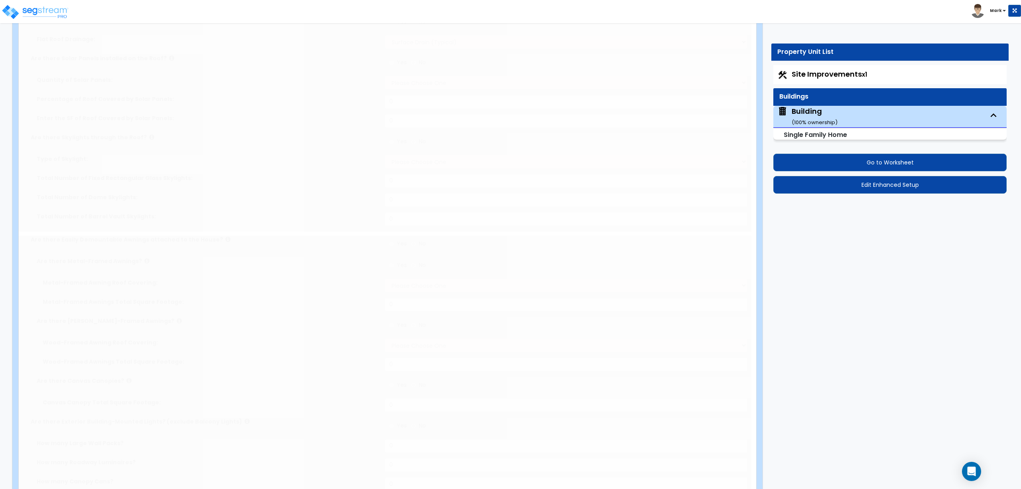
select select "4"
radio input "true"
type input "4"
radio input "true"
type input "112"
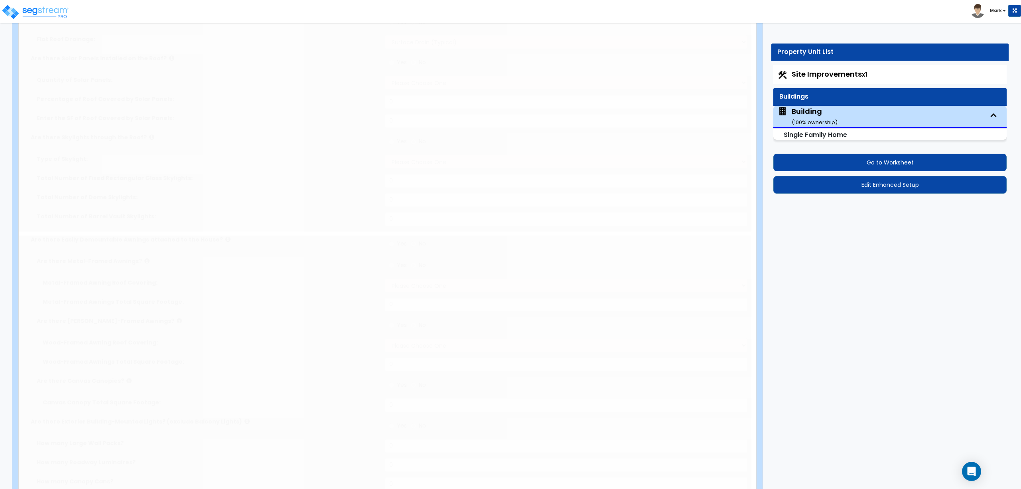
type input "67"
type input "98"
radio input "true"
type input "143"
radio input "true"
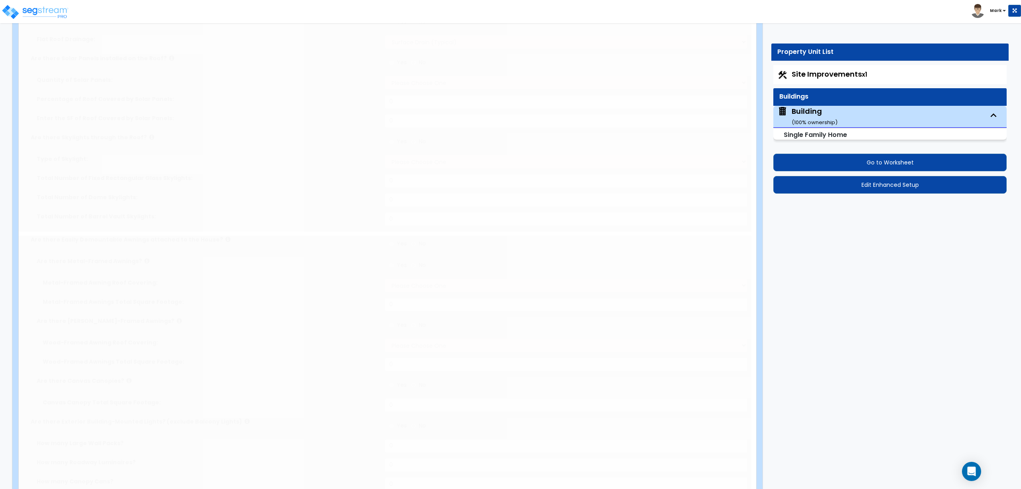
type input "21"
select select "2"
radio input "true"
type input "1"
select select "2"
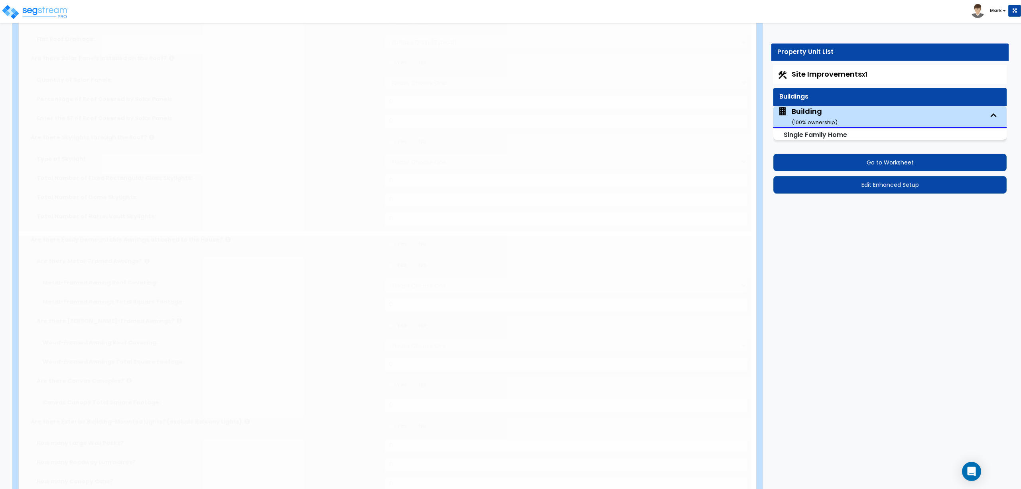
radio input "true"
type input "1"
select select "4"
select select "2"
type input "19"
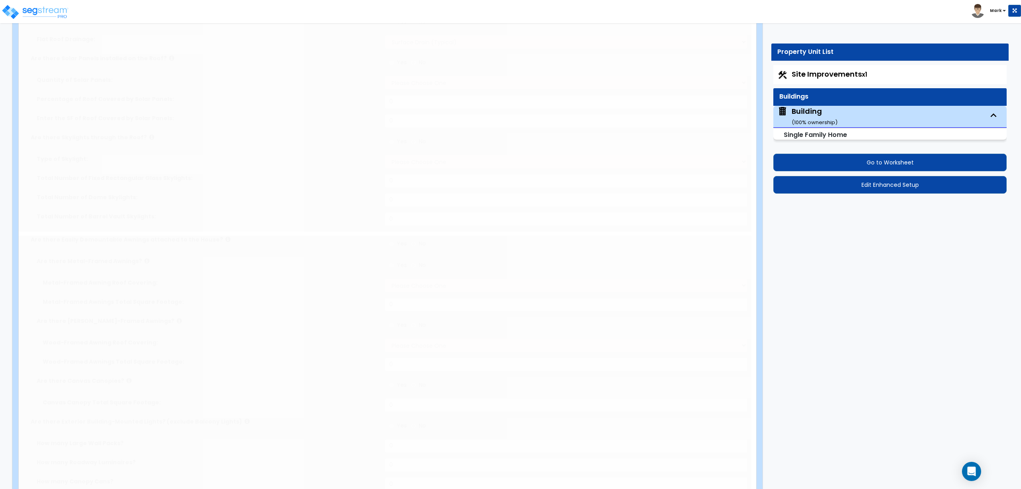
type input "15"
select select "4"
radio input "true"
select select "4"
type input "14"
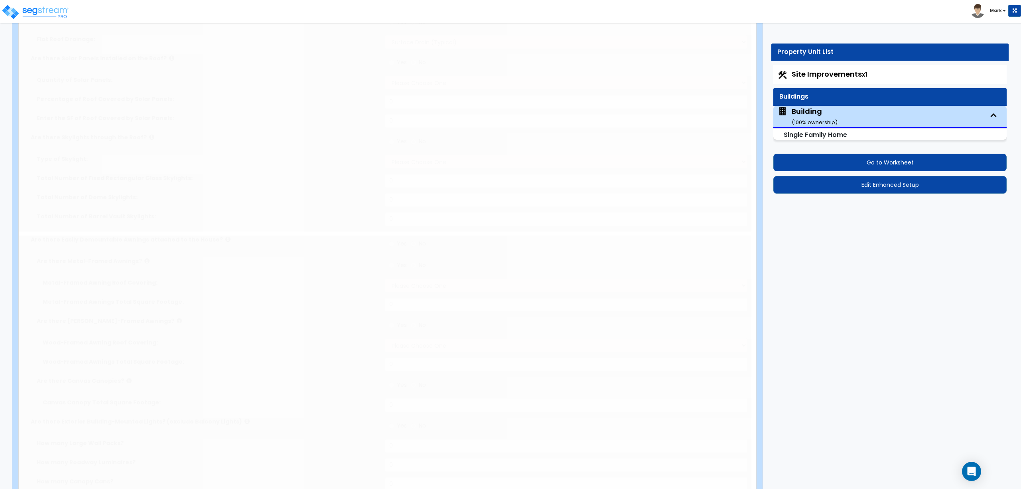
select select "2"
select select "1"
select select "2"
select select "1"
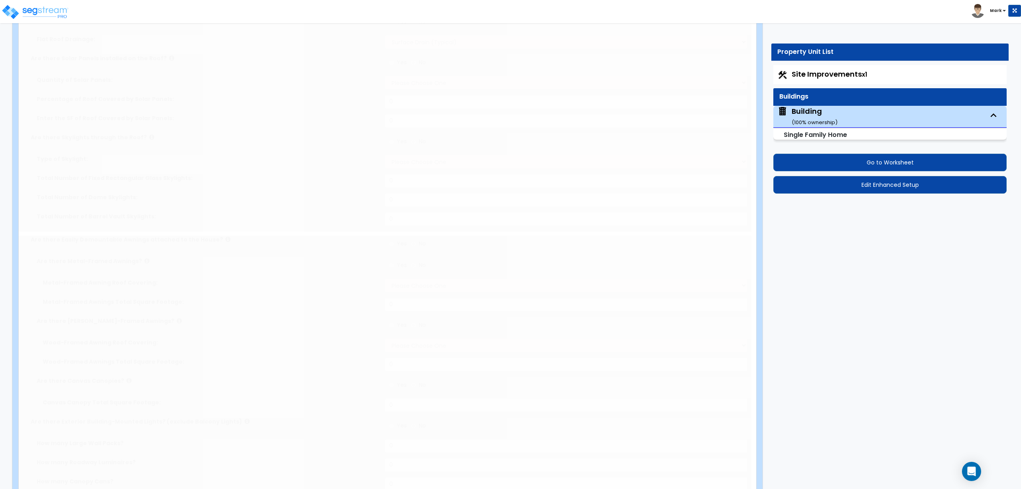
select select "1"
radio input "true"
select select "1"
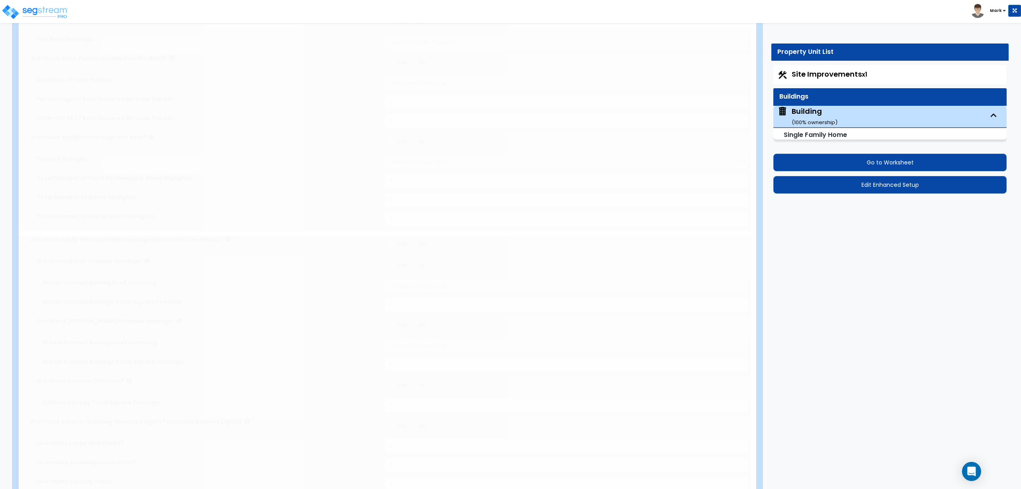
radio input "true"
select select "1"
radio input "true"
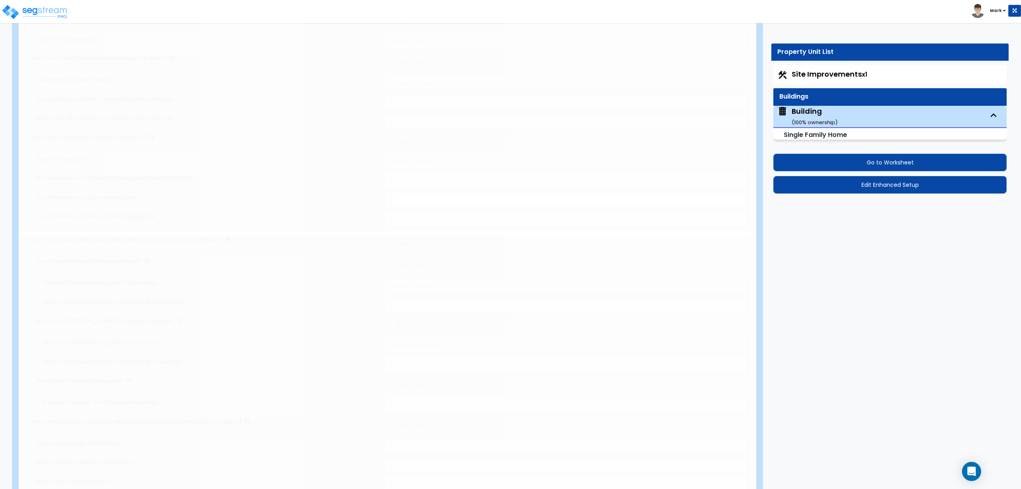
select select "1"
radio input "true"
select select "7"
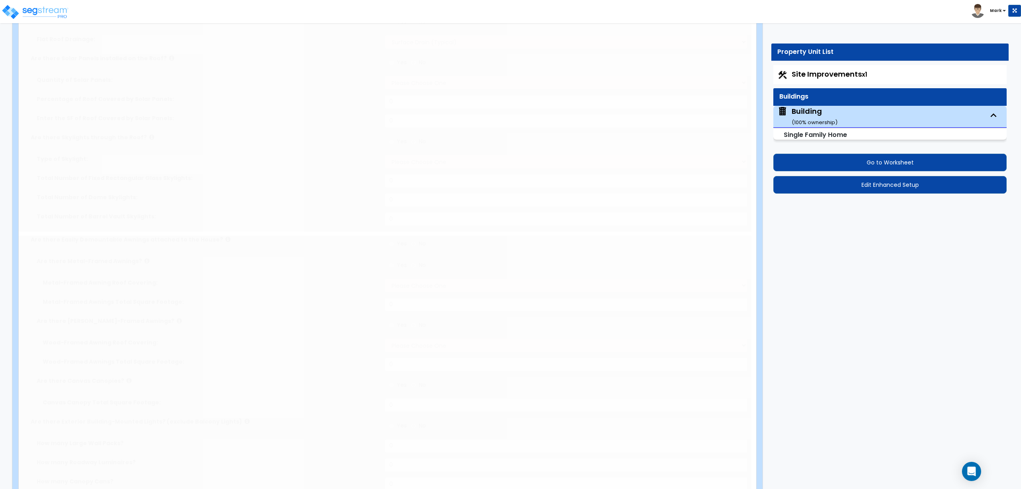
radio input "true"
type input "9"
select select "1"
radio input "true"
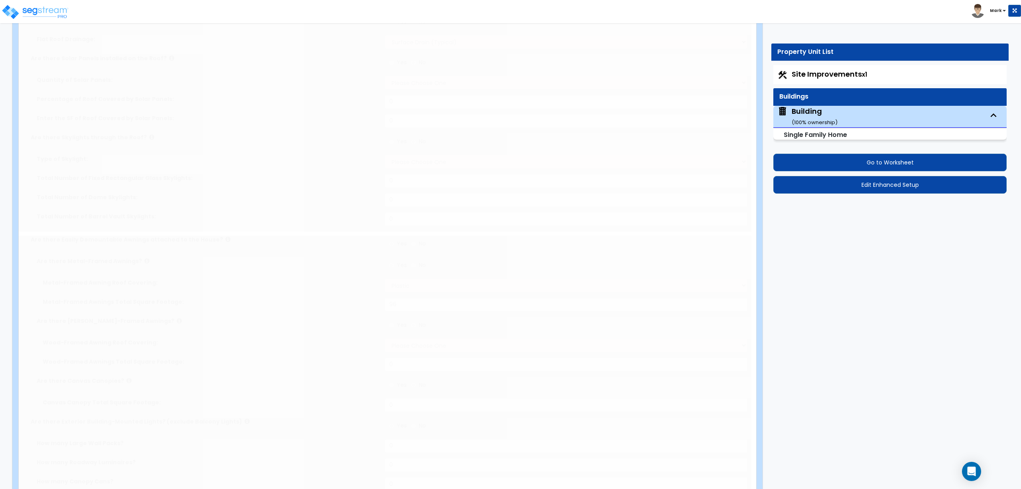
select select "2"
type input "70"
select select "1"
type input "14"
radio input "true"
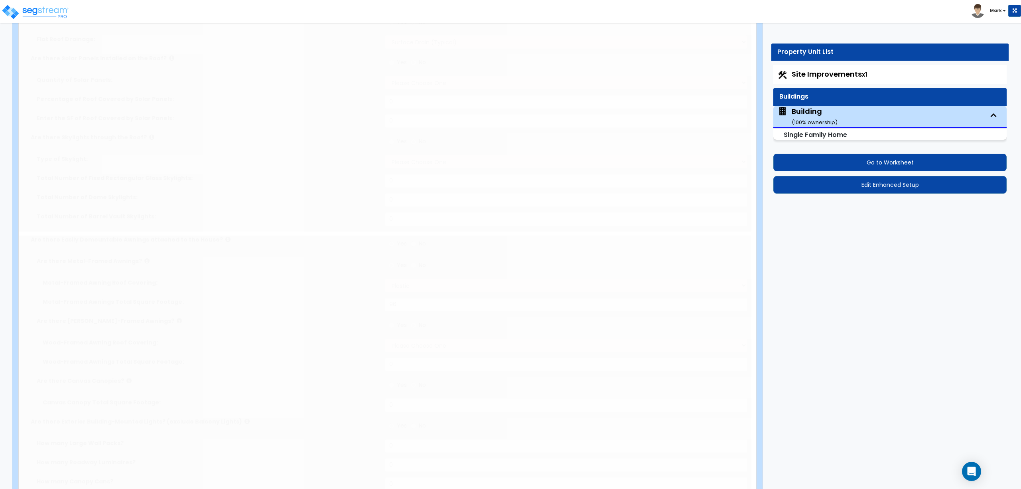
select select "2"
radio input "true"
select select "1"
select select "2"
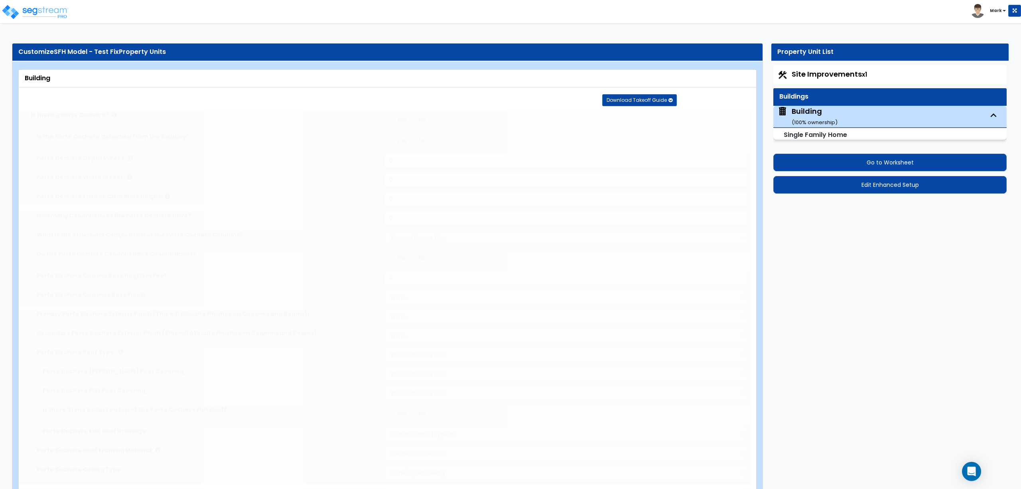
select select "1"
select select "2"
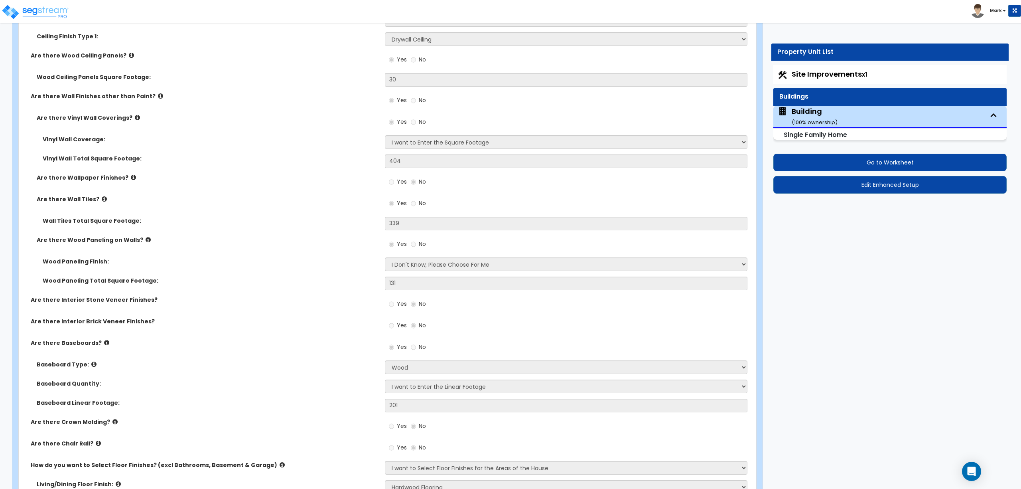
scroll to position [2021, 0]
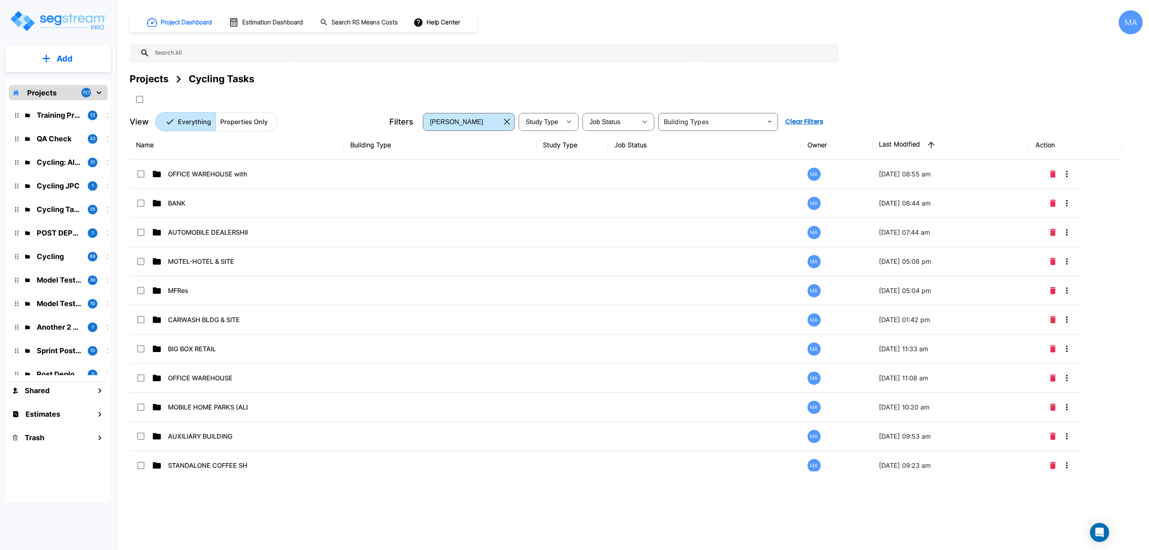
scroll to position [59, 0]
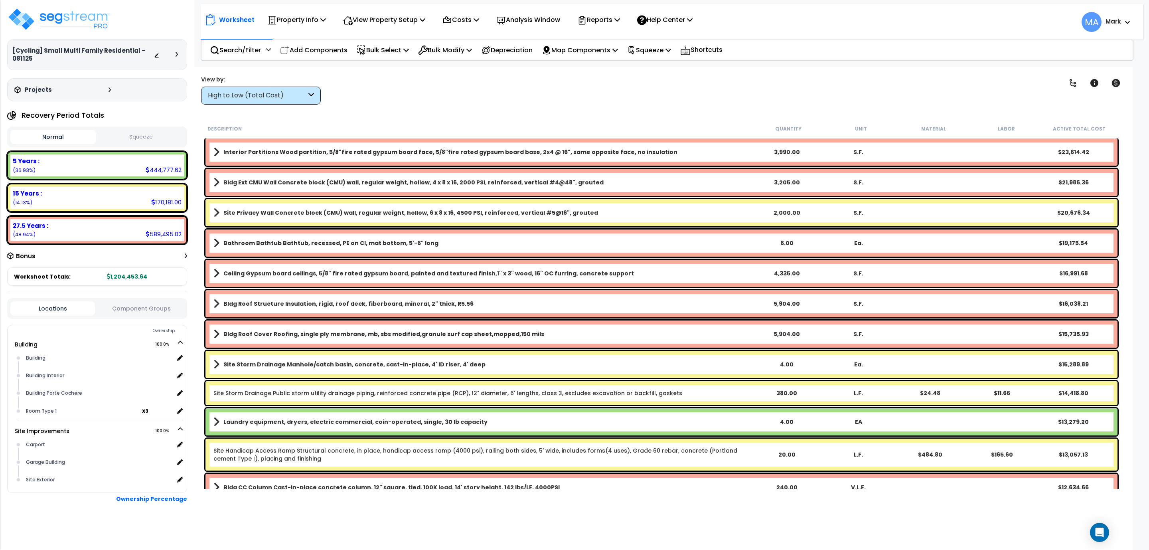
scroll to position [239, 0]
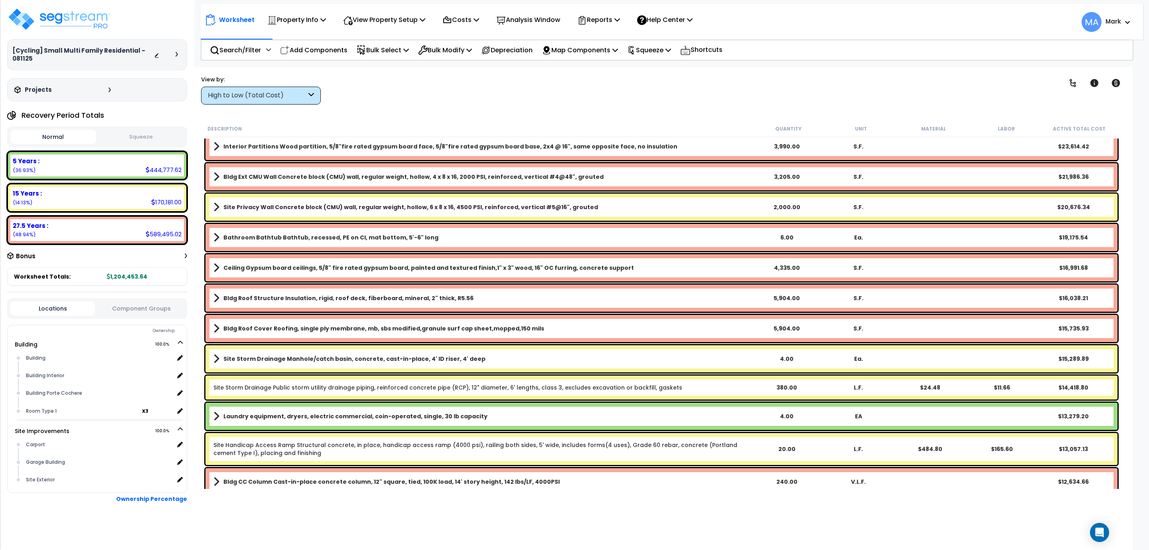
click at [284, 95] on div "High to Low (Total Cost)" at bounding box center [257, 95] width 99 height 9
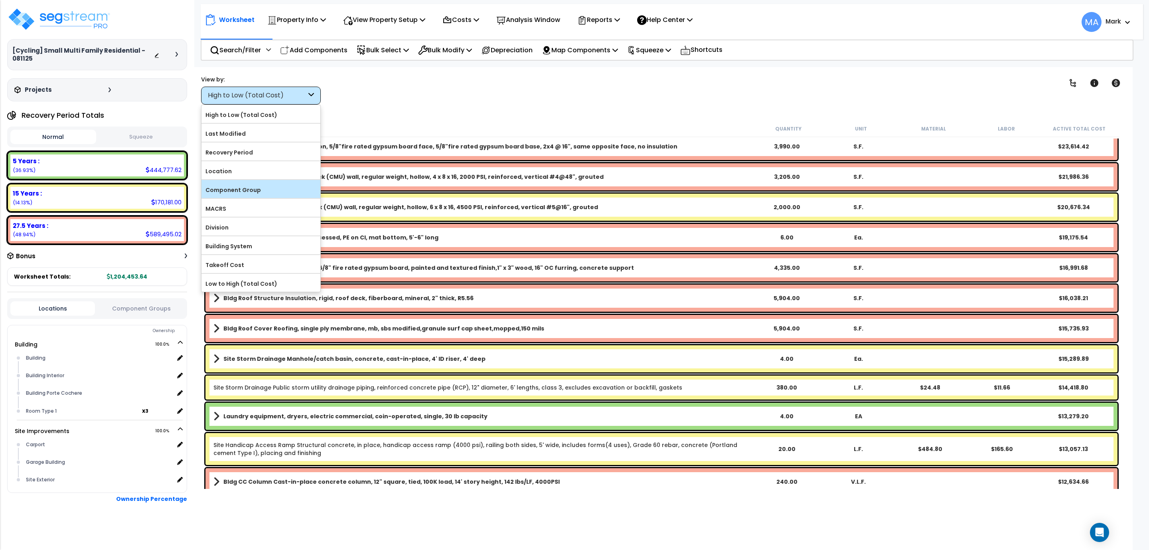
click at [271, 190] on label "Component Group" at bounding box center [260, 190] width 119 height 12
click at [0, 0] on input "Component Group" at bounding box center [0, 0] width 0 height 0
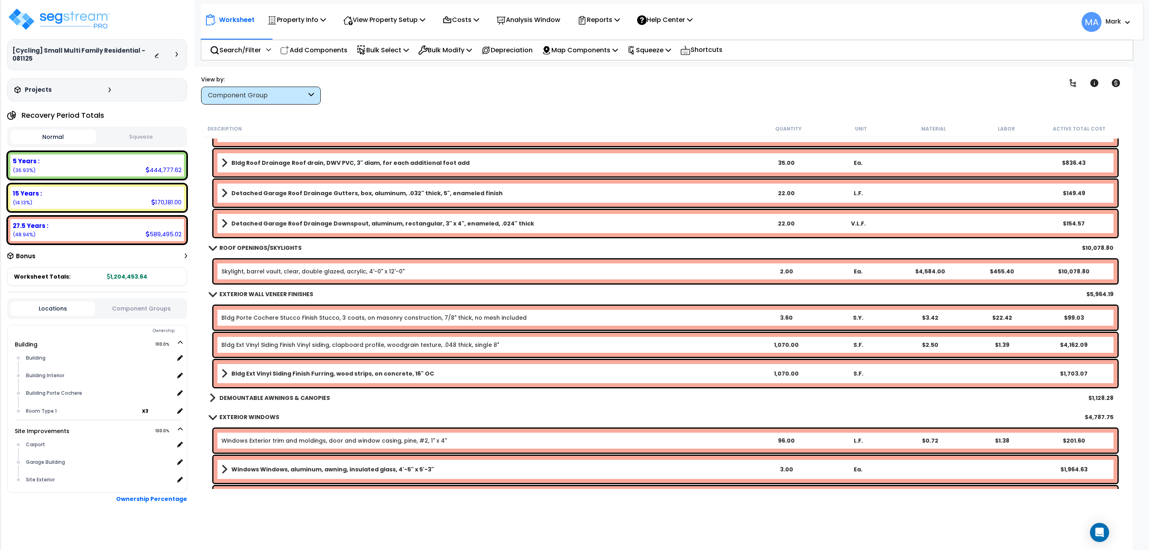
scroll to position [1017, 0]
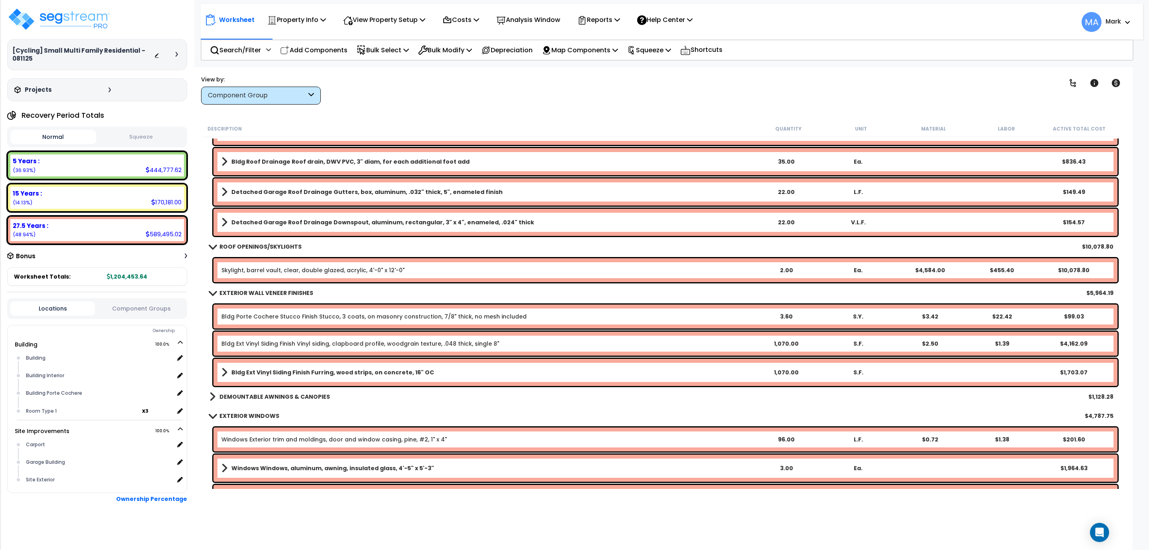
click at [290, 397] on b "DEMOUNTABLE AWNINGS & CANOPIES" at bounding box center [274, 397] width 111 height 8
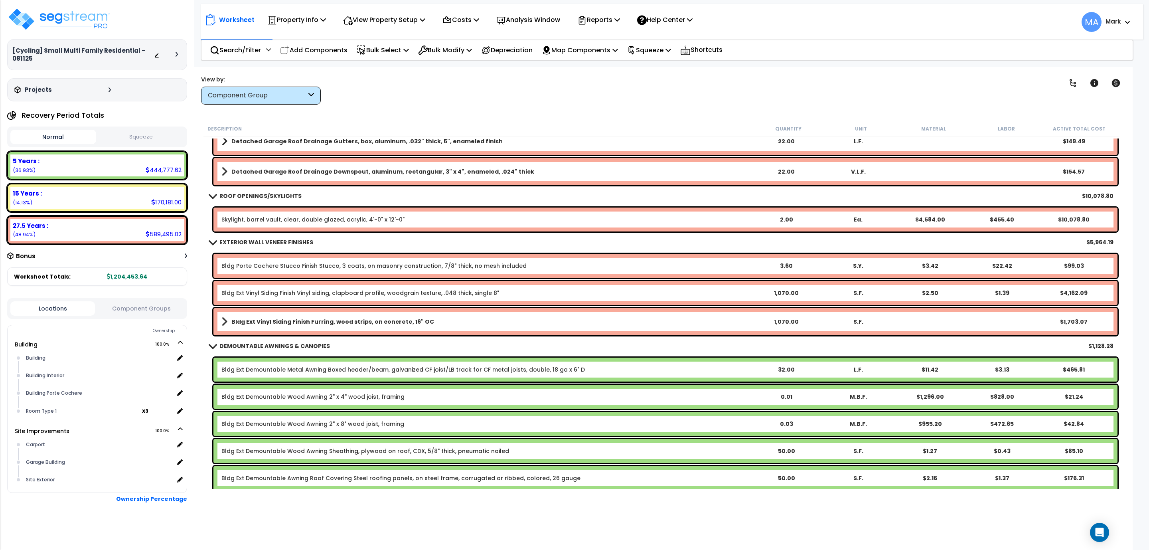
scroll to position [1077, 0]
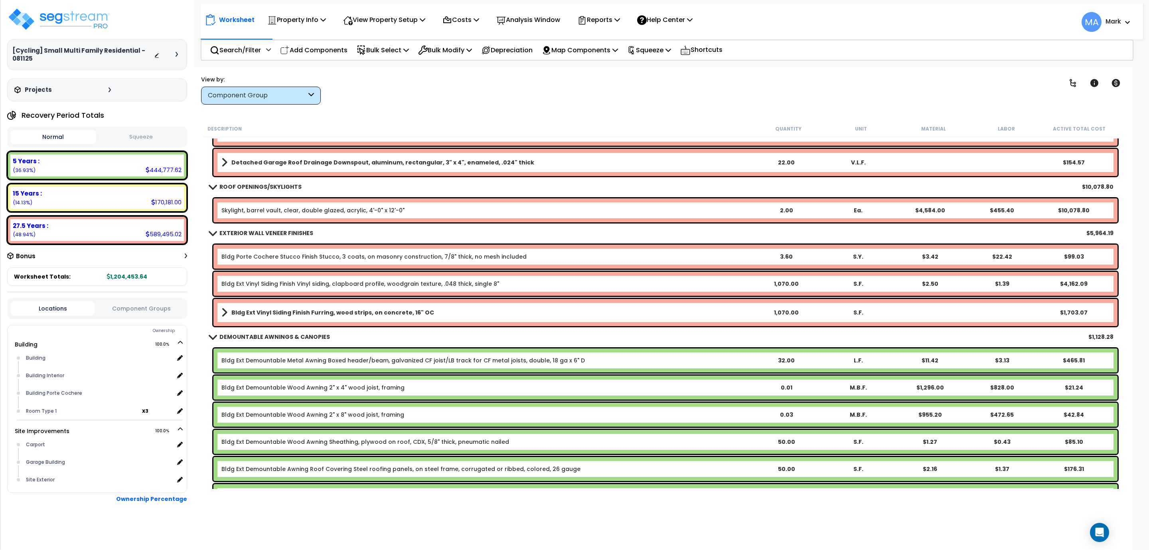
click at [284, 338] on b "DEMOUNTABLE AWNINGS & CANOPIES" at bounding box center [274, 337] width 111 height 8
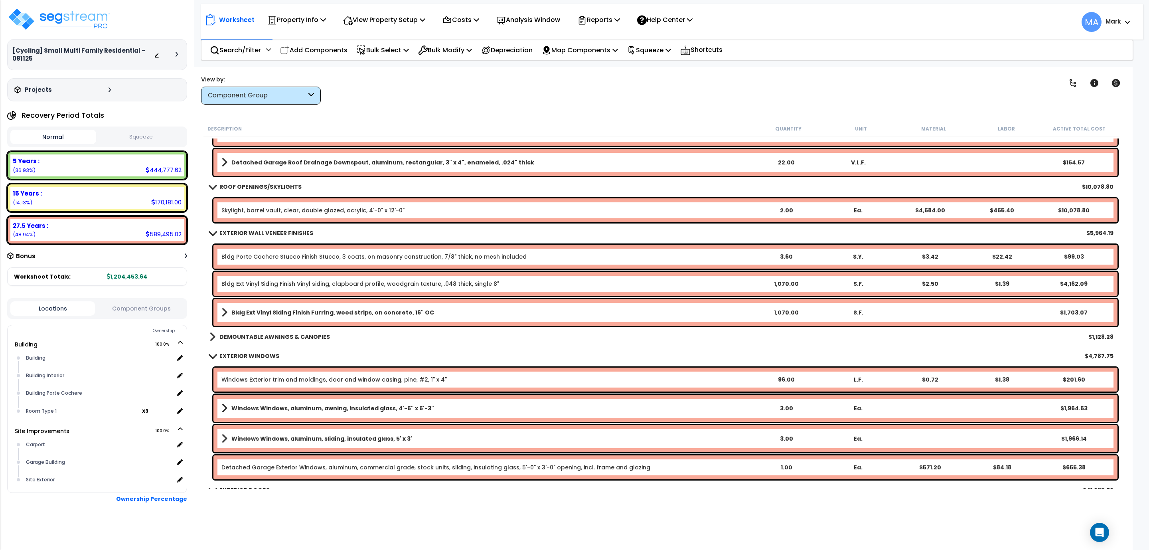
click at [308, 333] on b "DEMOUNTABLE AWNINGS & CANOPIES" at bounding box center [274, 337] width 111 height 8
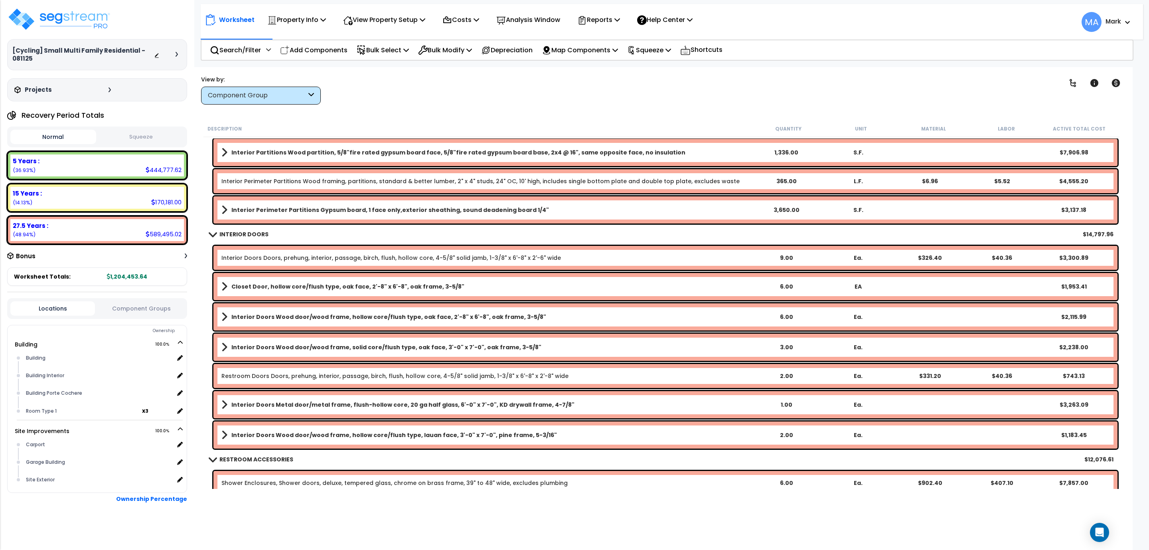
scroll to position [2095, 0]
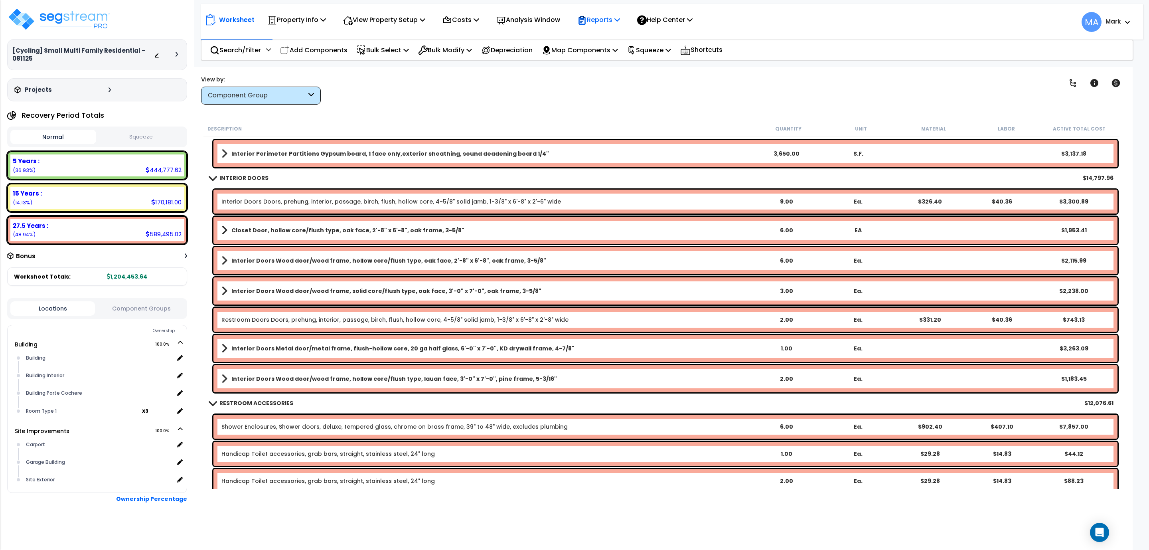
click at [606, 14] on p "Reports" at bounding box center [598, 19] width 43 height 11
click at [535, 71] on div "Worksheet Property Info Property Setup Add Property Unit Template property Clon…" at bounding box center [661, 342] width 942 height 550
click at [472, 18] on p "Costs" at bounding box center [460, 19] width 37 height 11
click at [533, 113] on div "Worksheet Property Info Property Setup Add Property Unit Template property Clon…" at bounding box center [661, 342] width 942 height 550
click at [326, 24] on p "View Property Setup" at bounding box center [296, 19] width 59 height 11
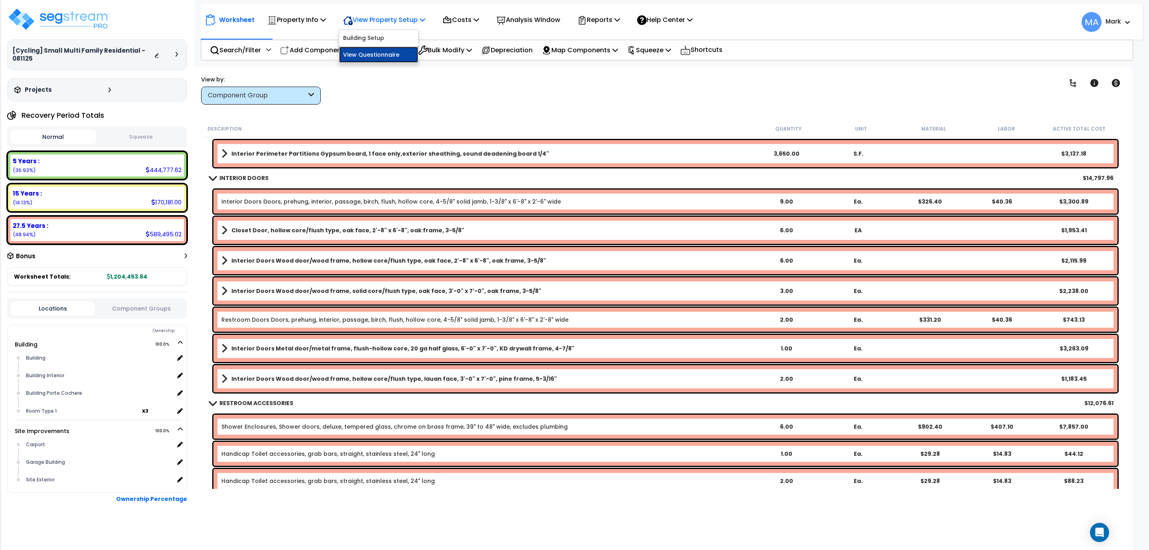
click at [407, 57] on link "View Questionnaire" at bounding box center [378, 55] width 79 height 16
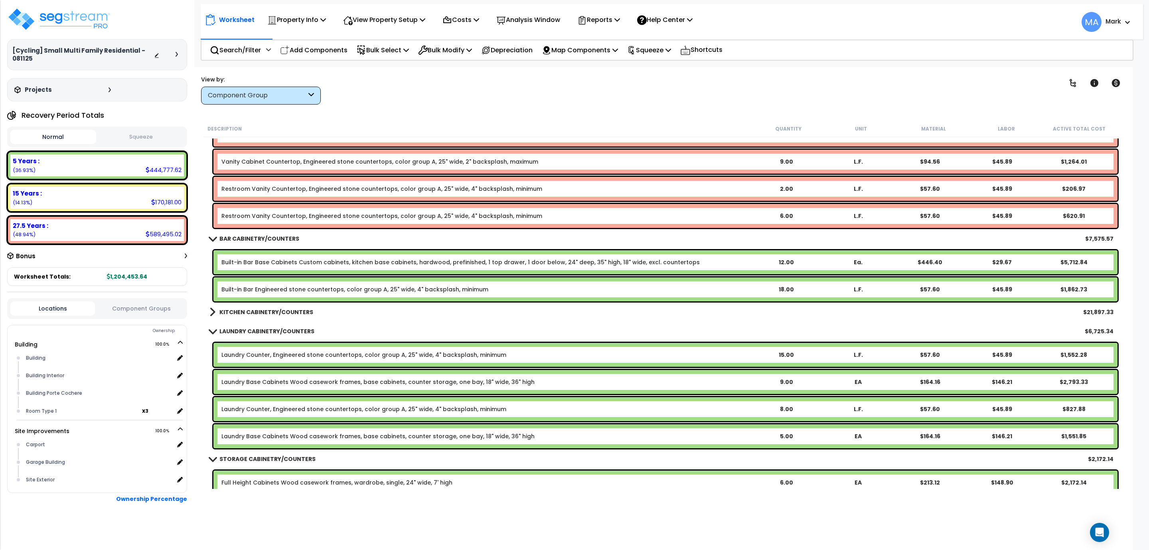
scroll to position [2693, 0]
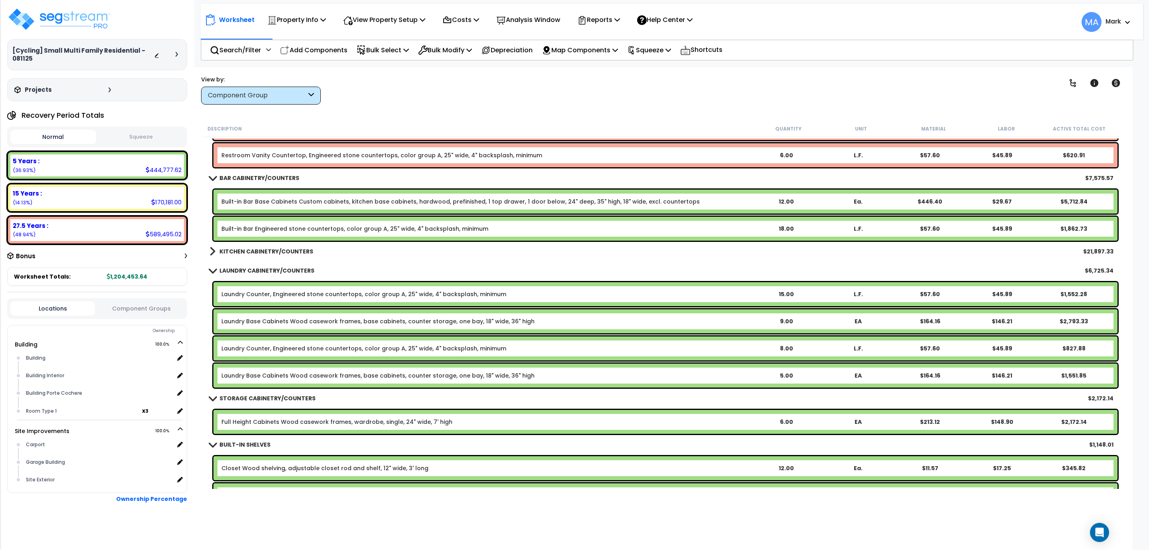
click at [284, 250] on b "KITCHEN CABINETRY/COUNTERS" at bounding box center [266, 251] width 94 height 8
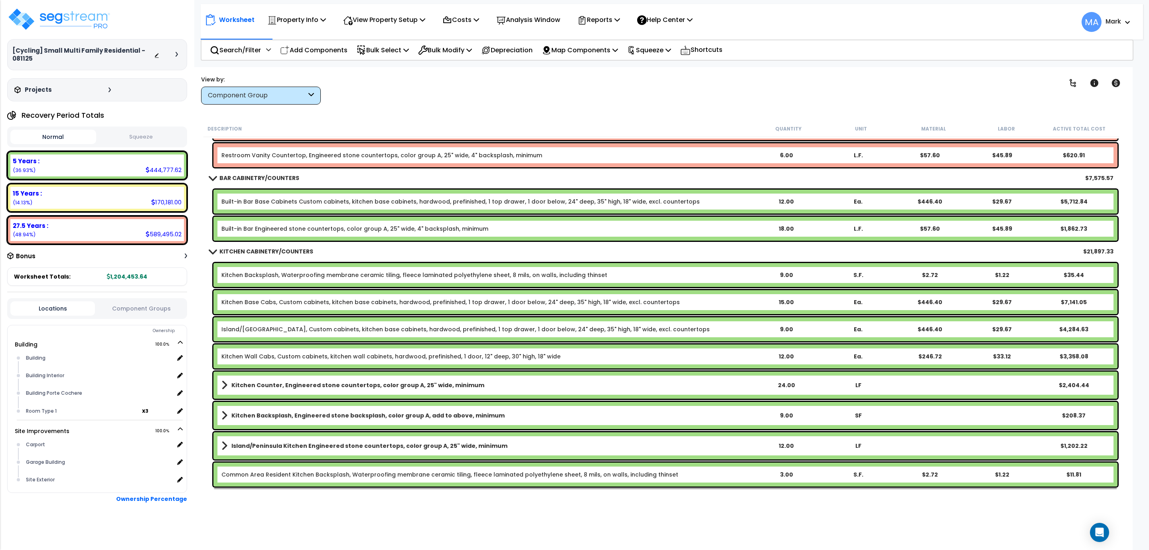
click at [284, 251] on b "KITCHEN CABINETRY/COUNTERS" at bounding box center [266, 251] width 94 height 8
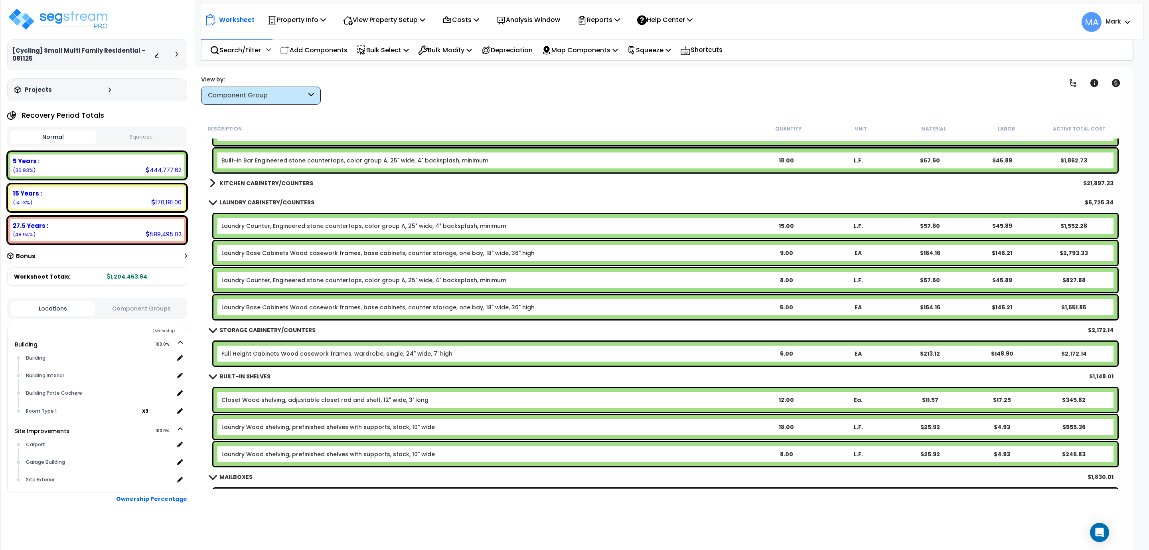
scroll to position [2813, 0]
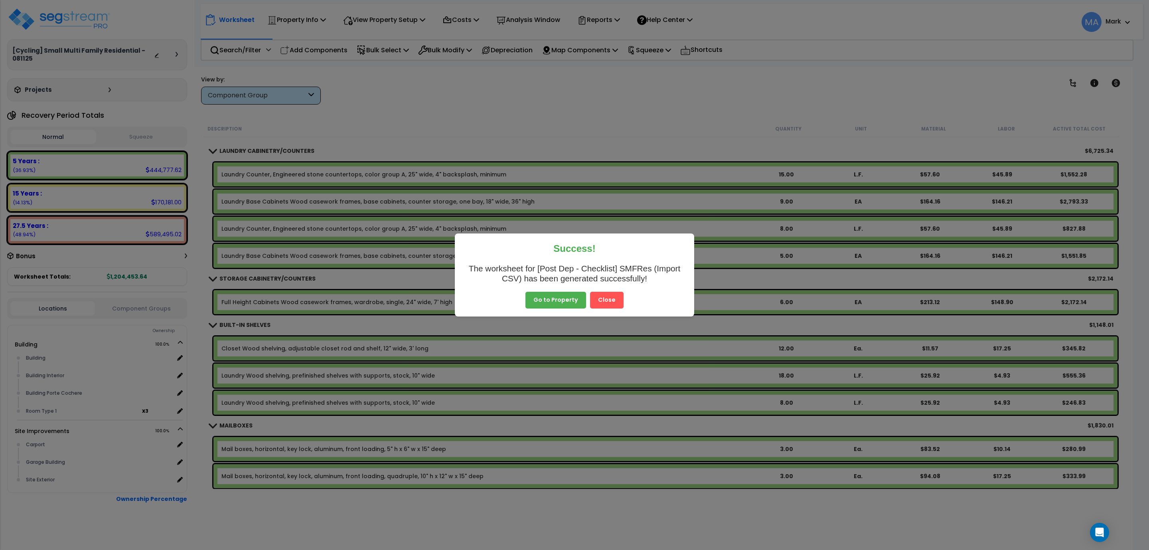
click at [600, 301] on button "Close" at bounding box center [607, 300] width 34 height 17
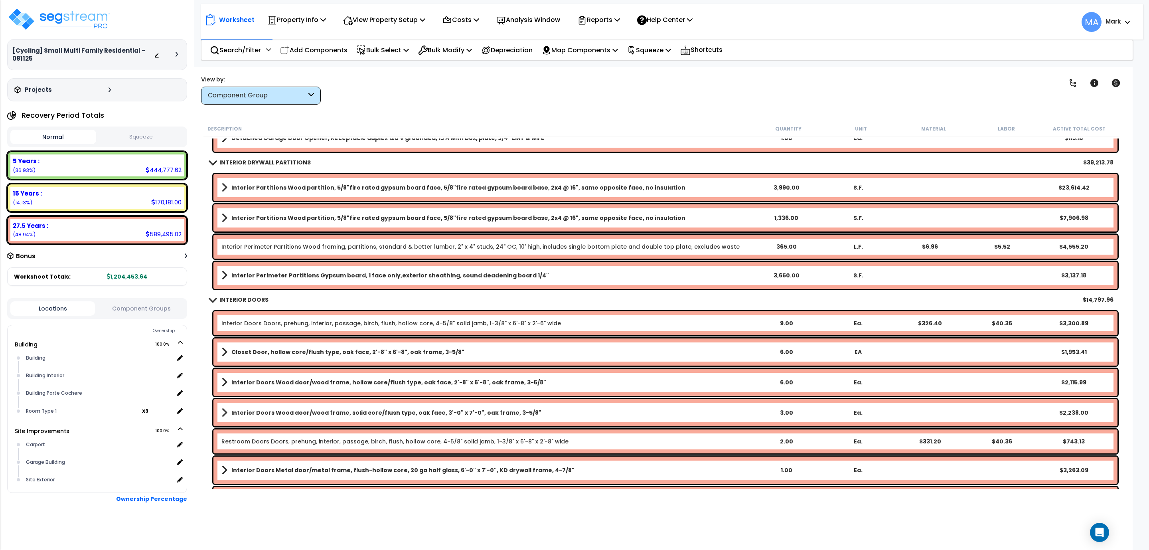
scroll to position [1975, 0]
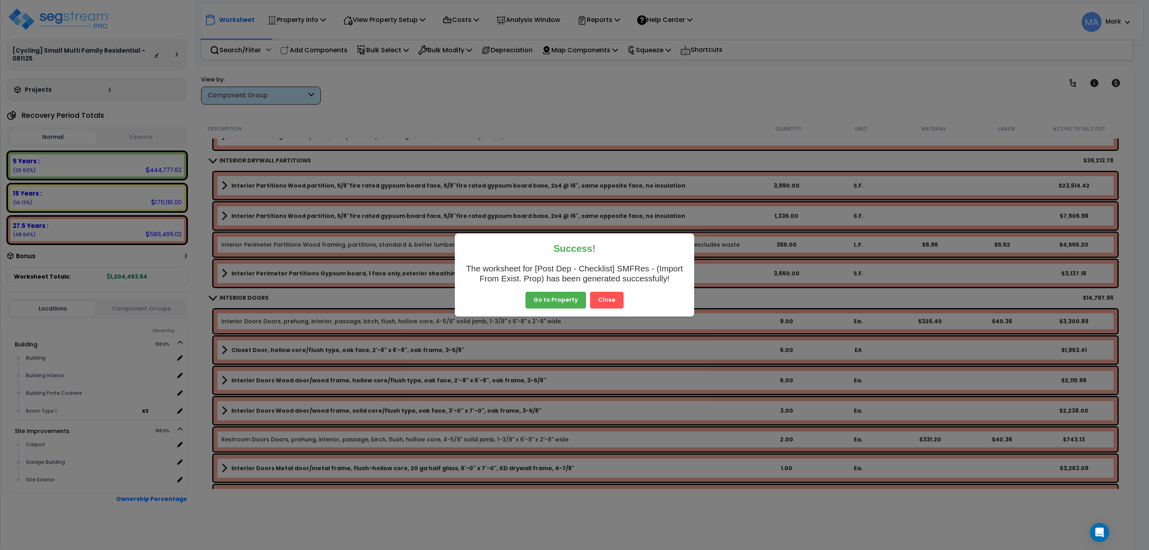
click at [607, 298] on button "Close" at bounding box center [607, 300] width 34 height 17
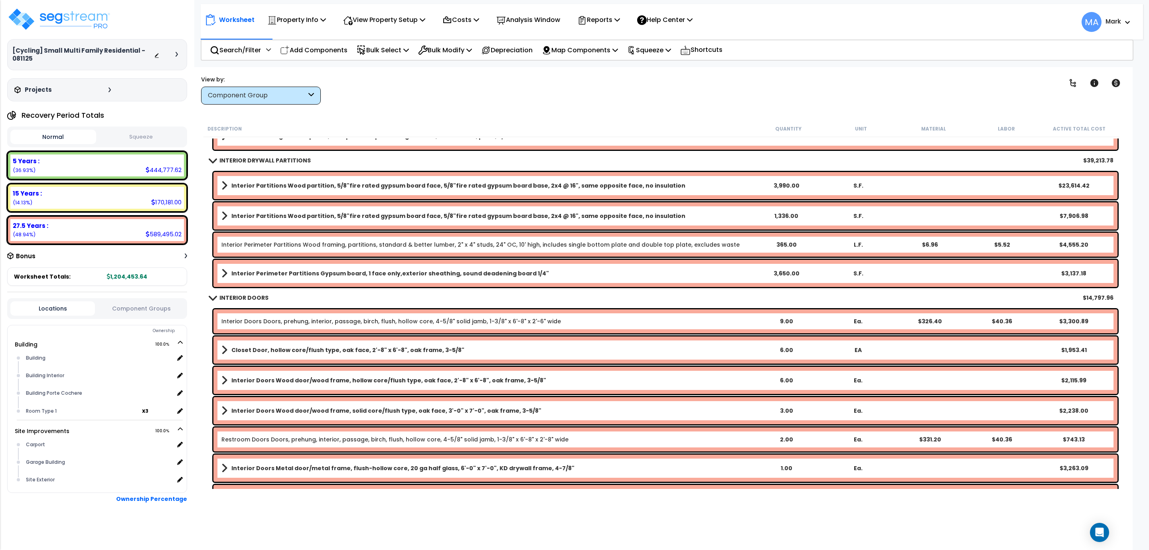
click at [315, 121] on div "Description Quantity Unit Material Labor Active Total Cost" at bounding box center [661, 128] width 916 height 17
drag, startPoint x: 358, startPoint y: 122, endPoint x: 350, endPoint y: 142, distance: 20.9
click at [358, 124] on div "Description Quantity Unit Material Labor Active Total Cost" at bounding box center [661, 128] width 916 height 17
click at [255, 45] on p "Search/Filter" at bounding box center [235, 50] width 51 height 11
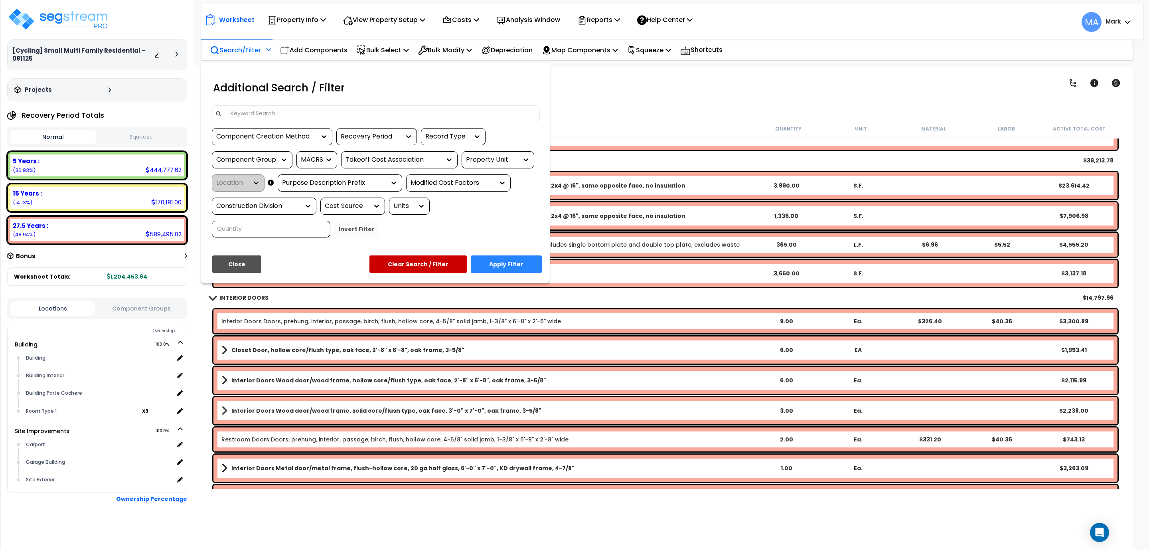
click at [258, 111] on input at bounding box center [381, 114] width 310 height 12
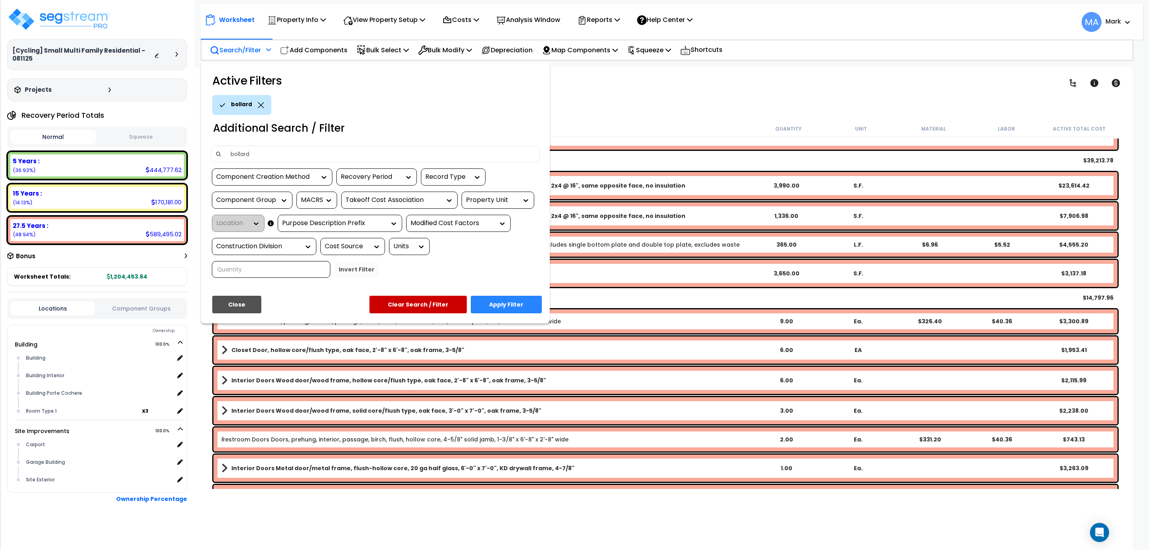
type input "bollard"
click at [523, 304] on button "Apply Filter" at bounding box center [506, 305] width 71 height 18
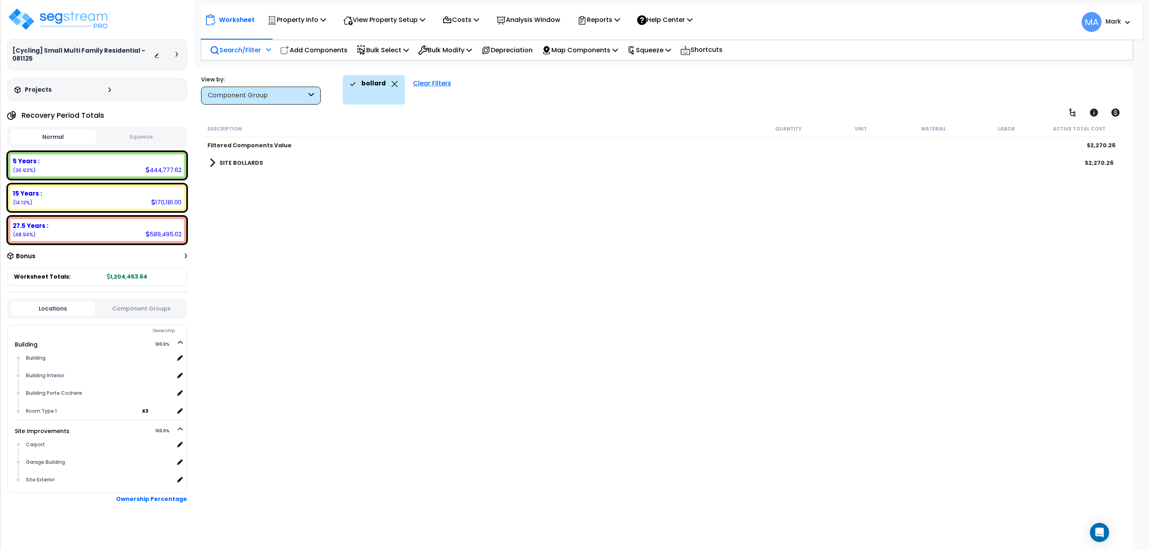
click at [274, 160] on div "SITE BOLLARDS $2,270.26" at bounding box center [661, 162] width 912 height 19
click at [253, 165] on b "SITE BOLLARDS" at bounding box center [240, 163] width 43 height 8
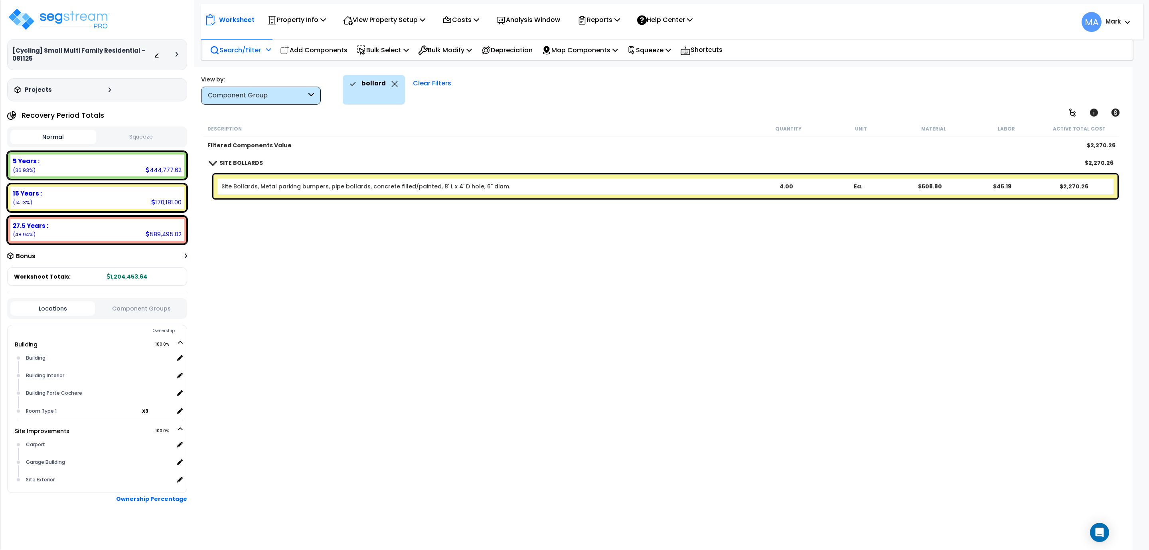
click at [298, 91] on div "Component Group" at bounding box center [261, 96] width 120 height 18
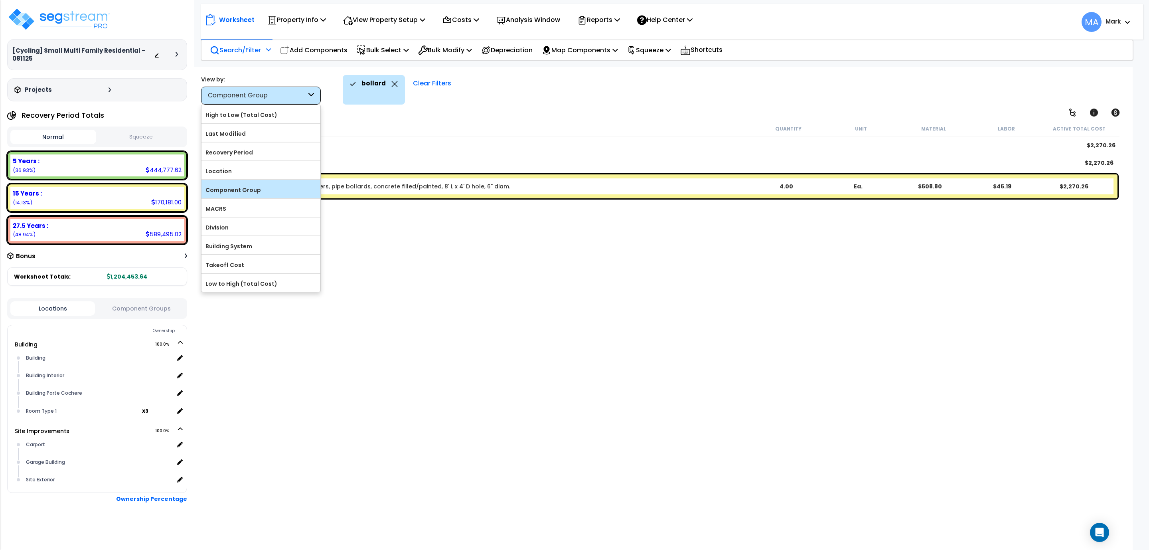
click at [282, 187] on label "Component Group" at bounding box center [260, 190] width 119 height 12
click at [0, 0] on input "Component Group" at bounding box center [0, 0] width 0 height 0
click at [282, 187] on label "Component Group" at bounding box center [260, 190] width 119 height 12
click at [0, 0] on input "Component Group" at bounding box center [0, 0] width 0 height 0
click at [285, 190] on label "Component Group" at bounding box center [260, 190] width 119 height 12
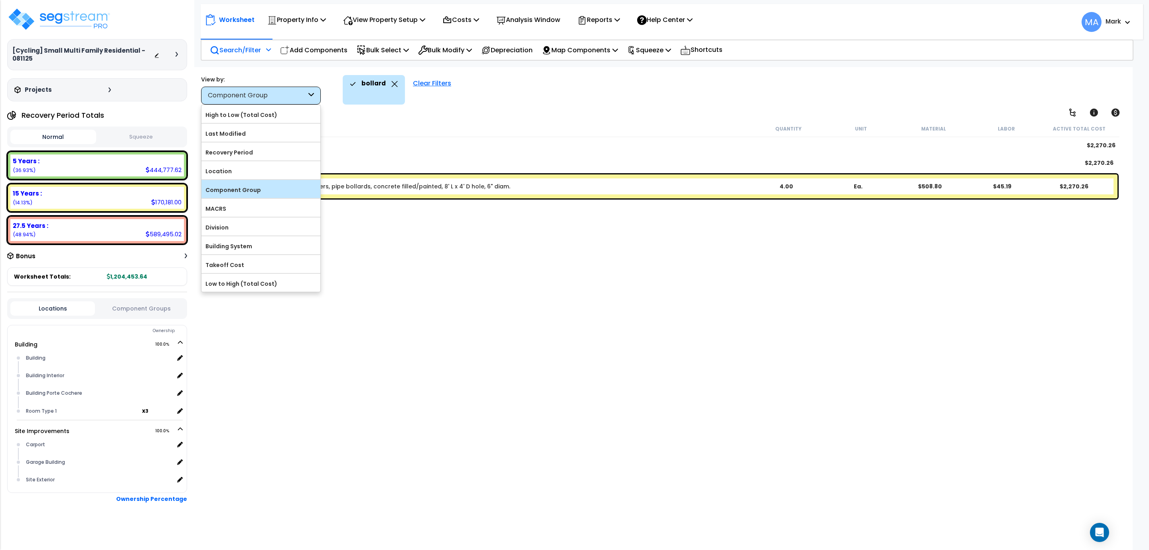
click at [0, 0] on input "Component Group" at bounding box center [0, 0] width 0 height 0
click at [395, 84] on icon at bounding box center [394, 84] width 6 height 6
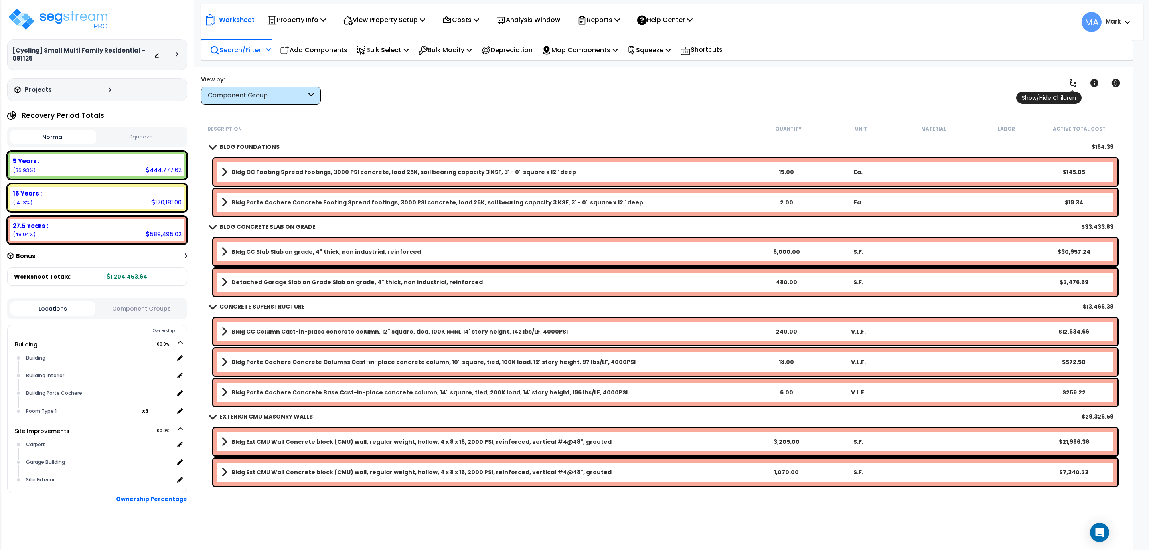
click at [1081, 83] on link at bounding box center [1073, 83] width 18 height 18
click at [1075, 77] on link at bounding box center [1073, 83] width 18 height 18
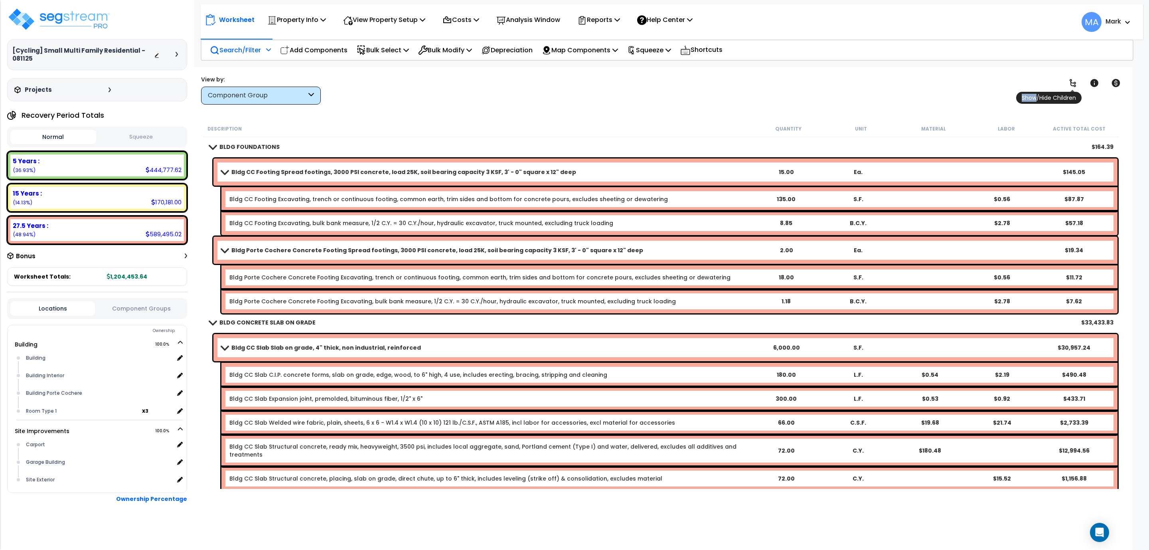
click at [1075, 77] on link at bounding box center [1073, 83] width 18 height 18
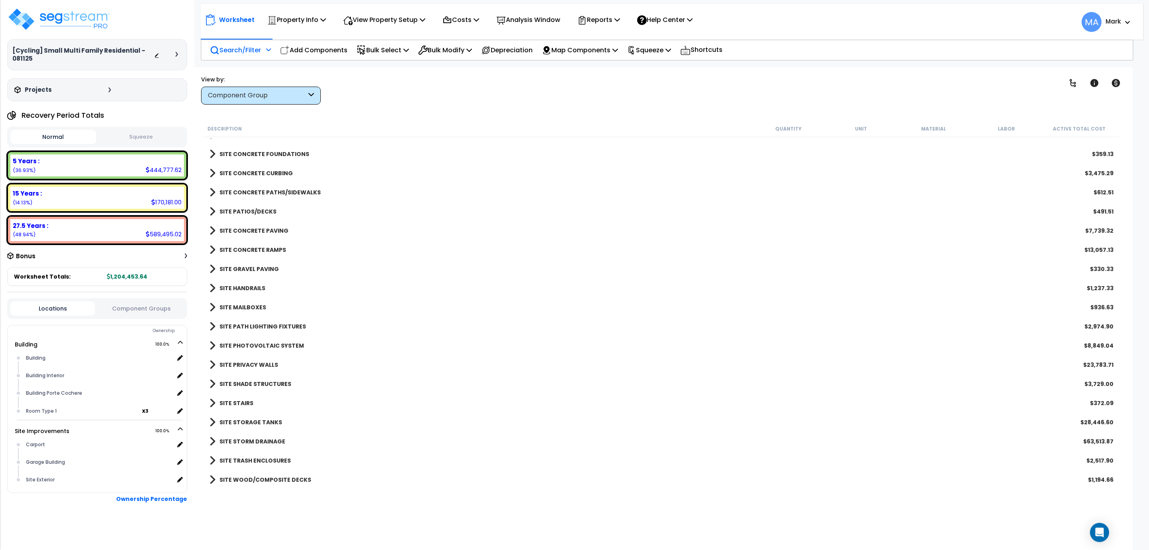
scroll to position [35, 0]
click at [385, 164] on div "SITE CONCRETE CURBING $3,475.29" at bounding box center [661, 173] width 912 height 19
click at [236, 53] on p "Search/Filter" at bounding box center [235, 50] width 51 height 11
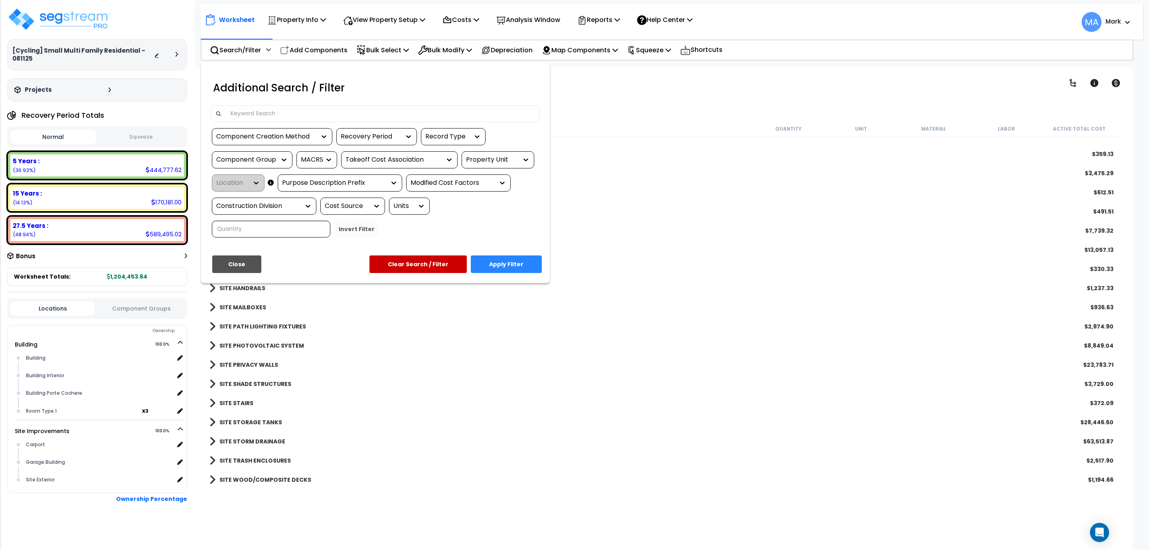
click at [289, 108] on input at bounding box center [381, 114] width 310 height 12
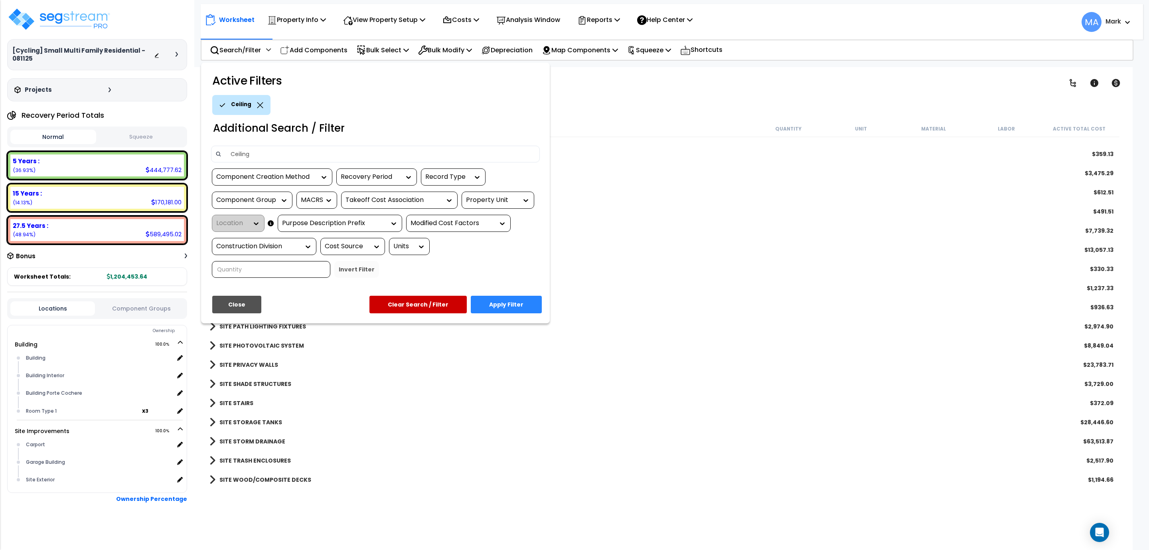
type input "Ceiling"
click at [526, 306] on button "Apply Filter" at bounding box center [506, 305] width 71 height 18
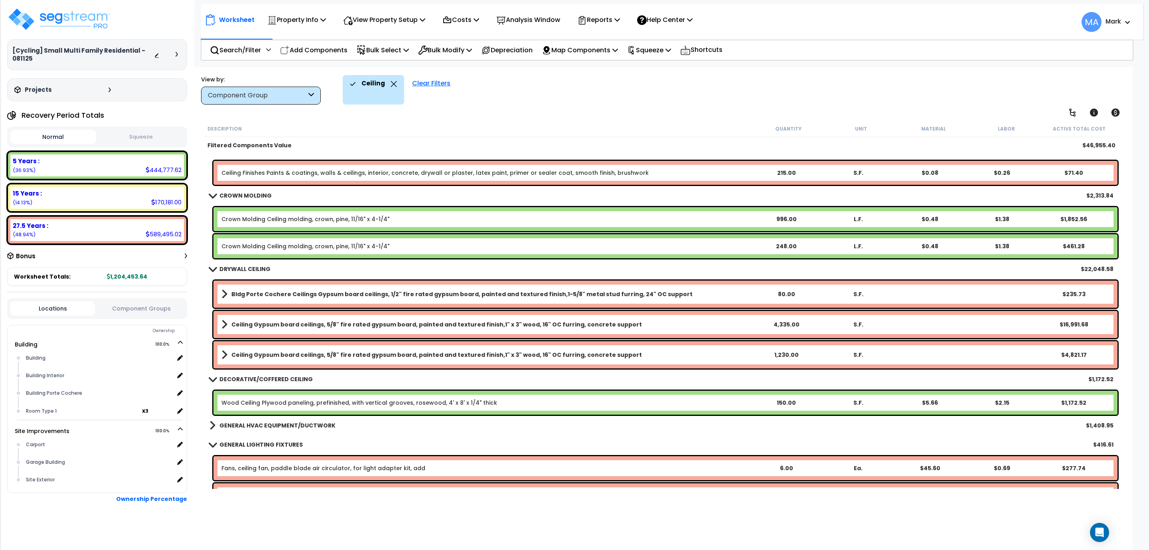
scroll to position [120, 0]
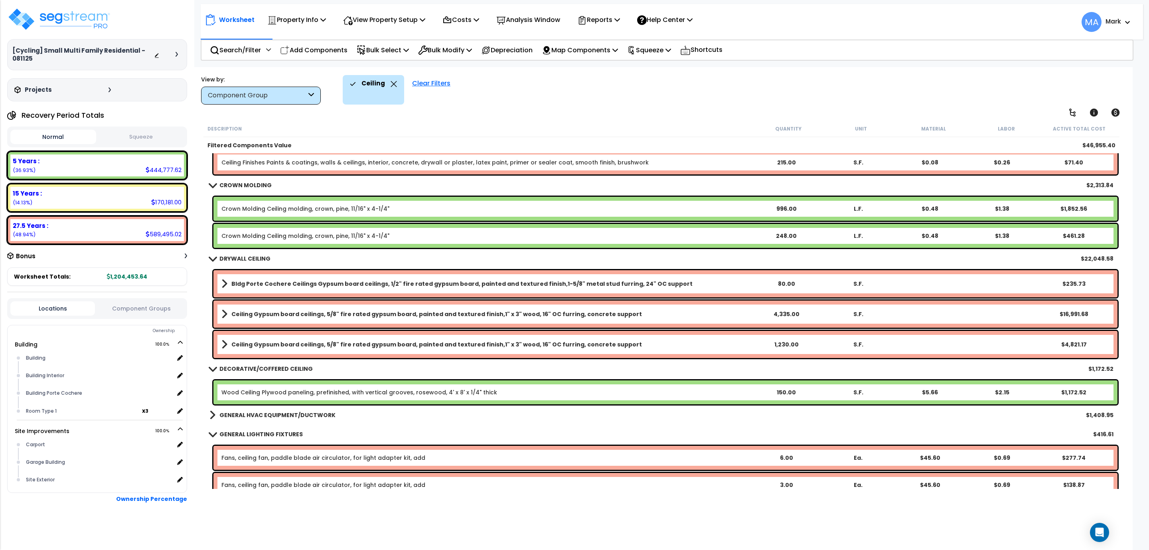
click at [288, 417] on b "GENERAL HVAC EQUIPMENT/DUCTWORK" at bounding box center [277, 415] width 116 height 8
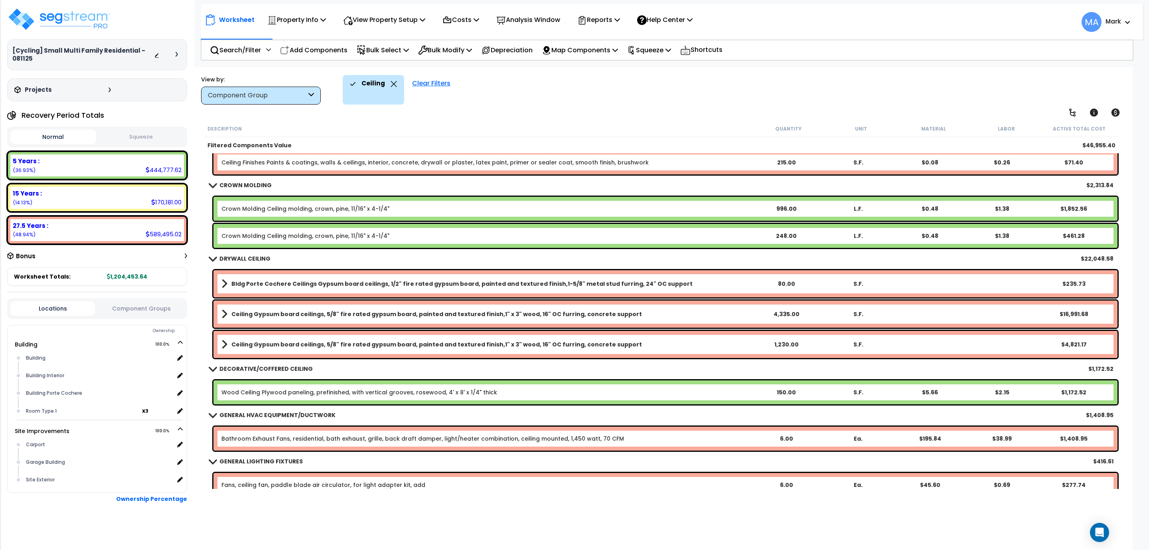
click at [409, 344] on b "Ceiling Gypsum board ceilings, 5/8" fire rated gypsum board, painted and textur…" at bounding box center [436, 344] width 411 height 8
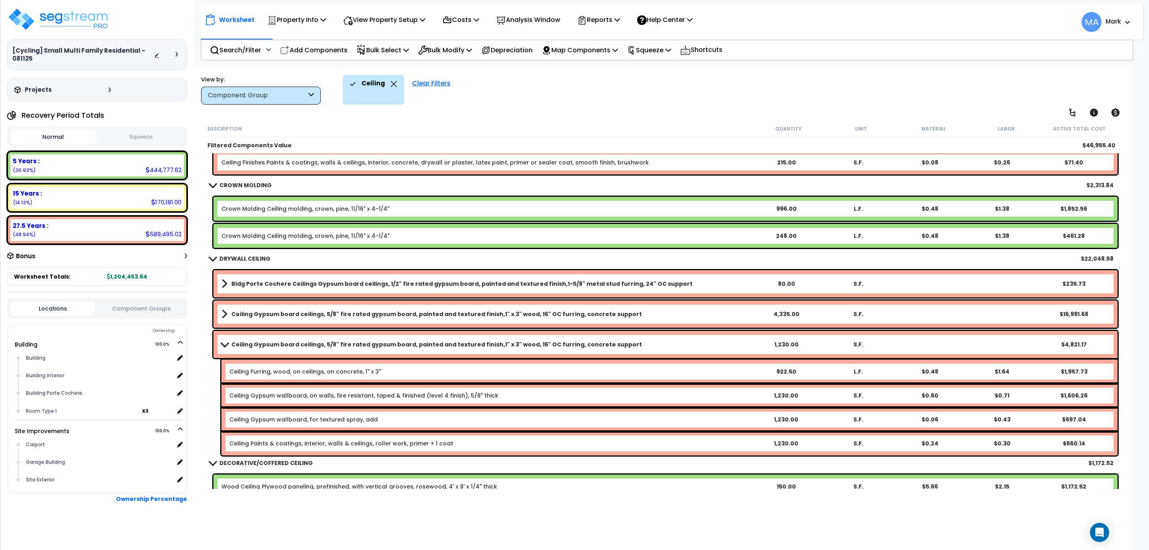
click at [358, 308] on link "Ceiling Gypsum board ceilings, 5/8" fire rated gypsum board, painted and textur…" at bounding box center [485, 313] width 529 height 11
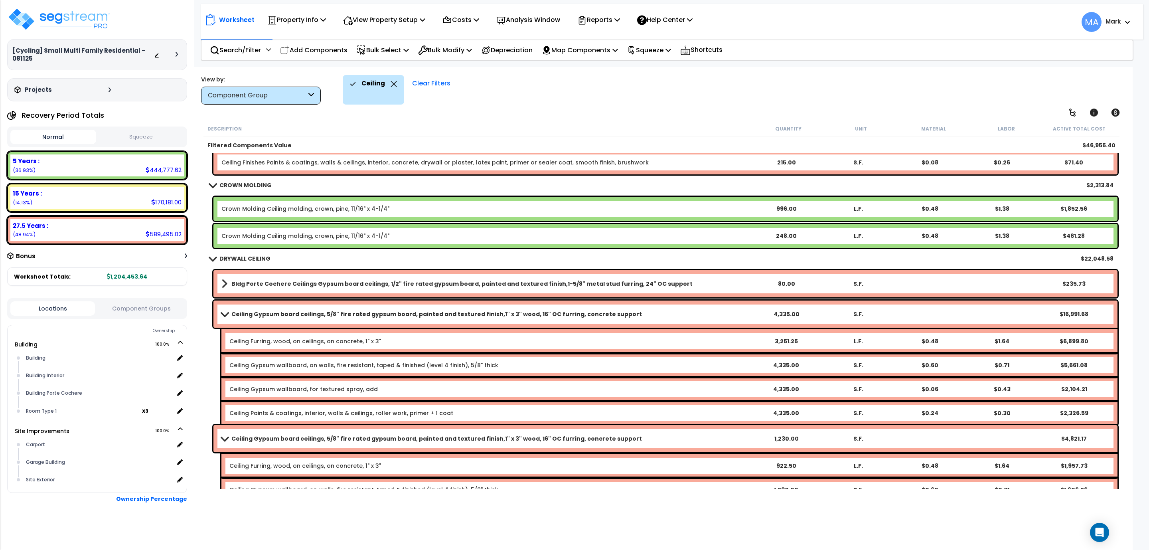
click at [376, 274] on div "Bldg Porte Cochere Ceilings Gypsum board ceilings, 1/2" fire rated gypsum board…" at bounding box center [665, 283] width 904 height 27
click at [387, 278] on link "Bldg Porte Cochere Ceilings Gypsum board ceilings, 1/2" fire rated gypsum board…" at bounding box center [485, 283] width 529 height 11
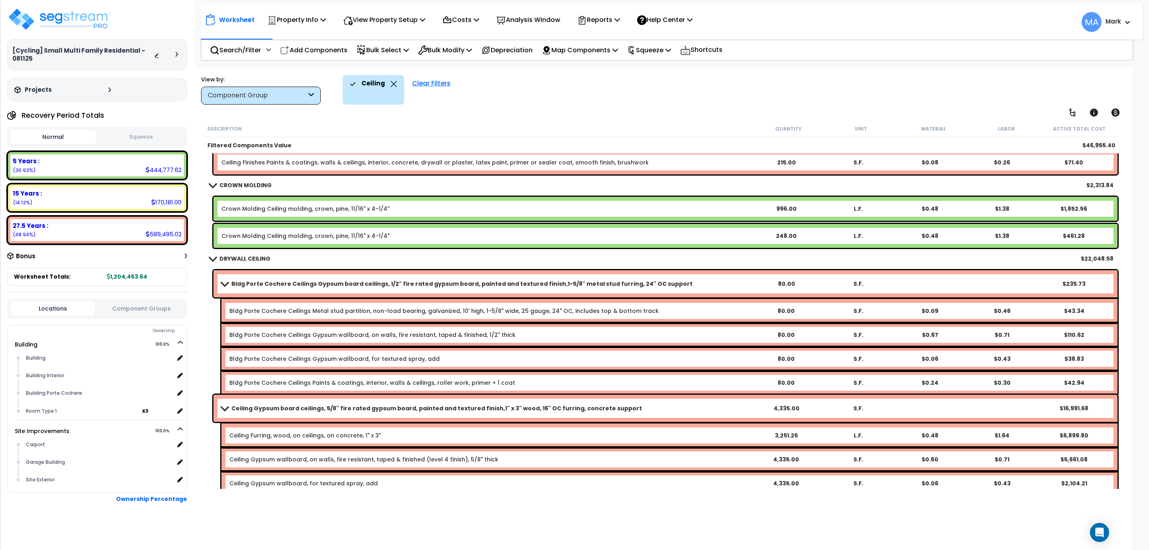
click at [387, 278] on link "Bldg Porte Cochere Ceilings Gypsum board ceilings, 1/2" fire rated gypsum board…" at bounding box center [485, 283] width 529 height 11
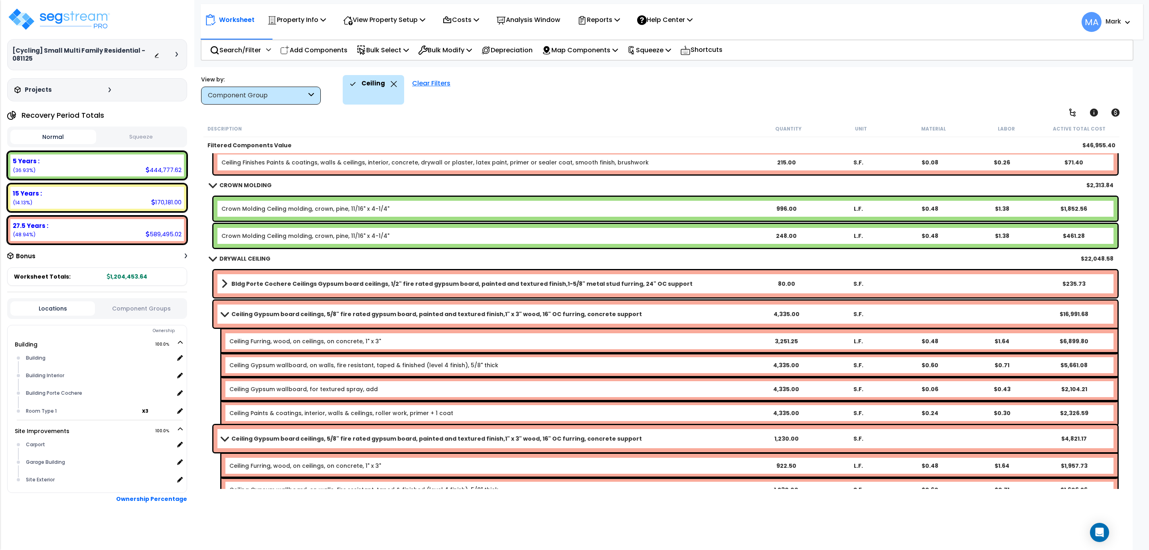
click at [420, 316] on b "Ceiling Gypsum board ceilings, 5/8" fire rated gypsum board, painted and textur…" at bounding box center [436, 314] width 411 height 8
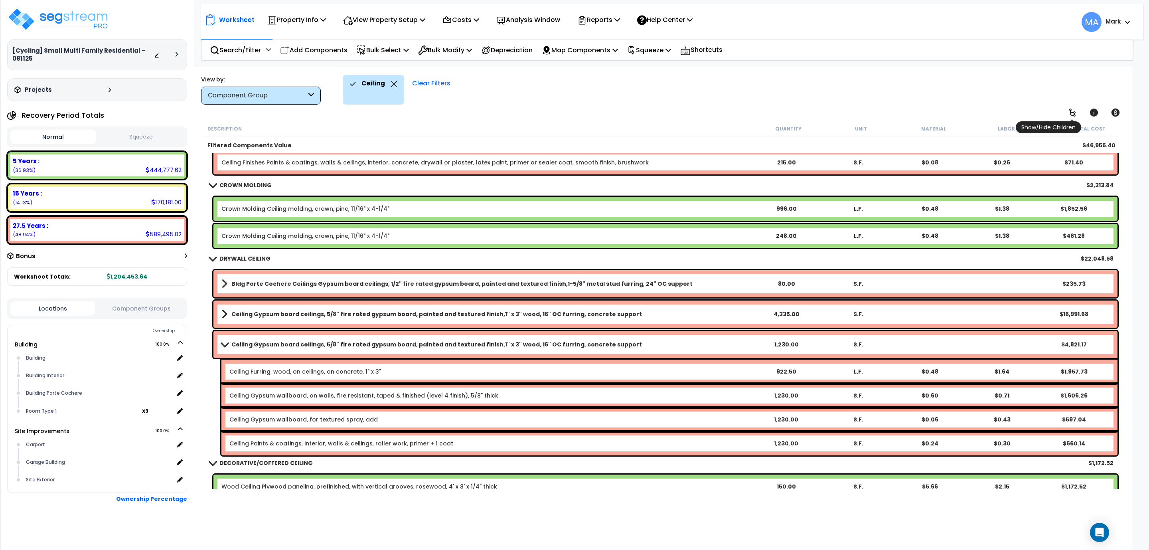
click at [1074, 111] on icon at bounding box center [1073, 113] width 10 height 10
click at [1088, 113] on link at bounding box center [1094, 113] width 18 height 18
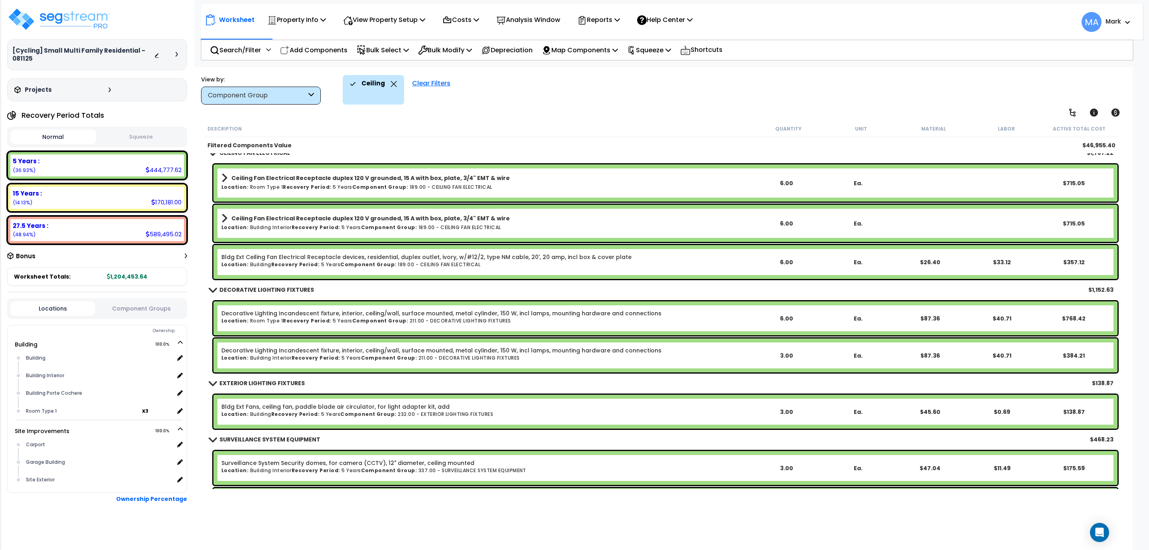
scroll to position [1051, 0]
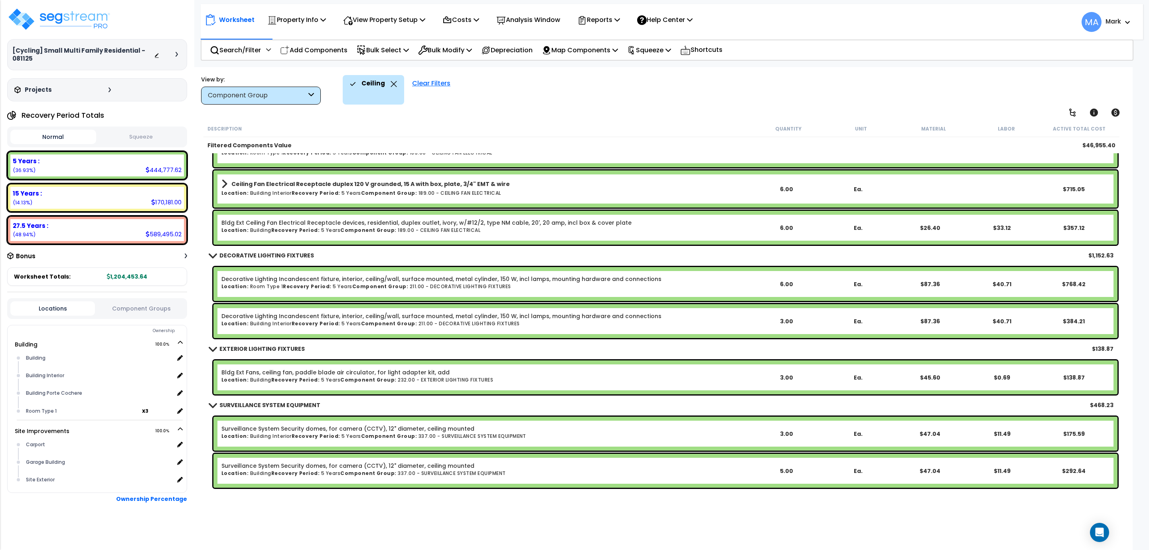
drag, startPoint x: 396, startPoint y: 78, endPoint x: 394, endPoint y: 82, distance: 4.1
click at [395, 80] on div "Ceiling" at bounding box center [373, 90] width 61 height 30
click at [393, 83] on icon at bounding box center [394, 84] width 6 height 6
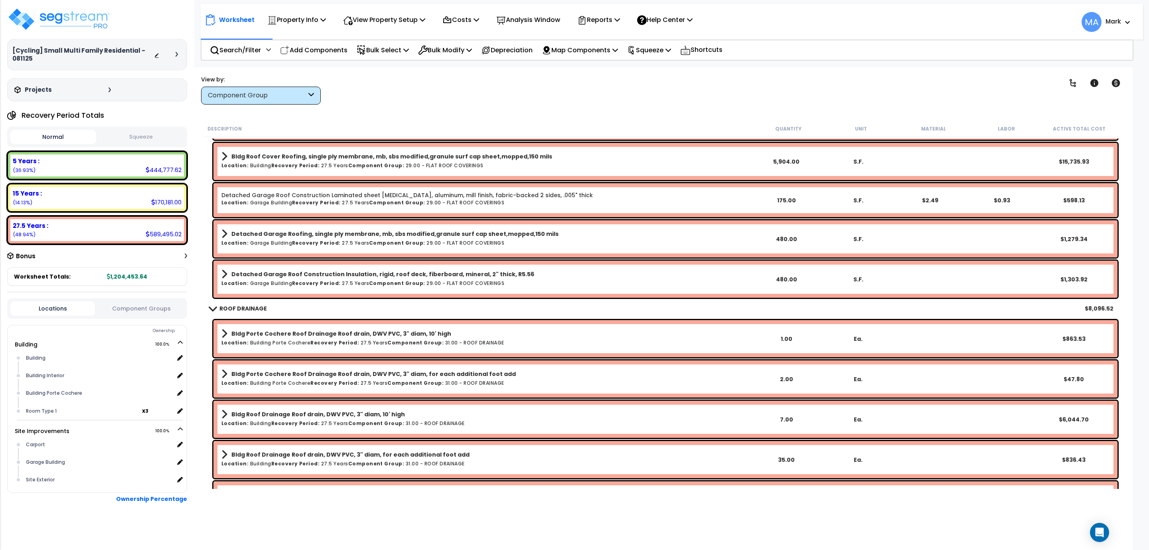
click at [306, 99] on div "Component Group" at bounding box center [261, 96] width 120 height 18
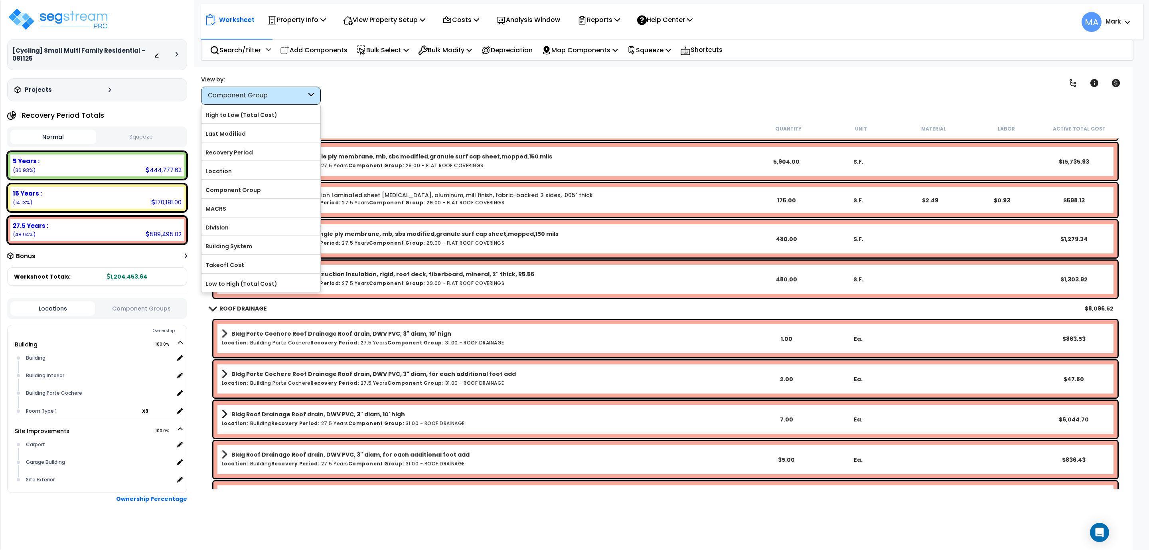
click at [278, 78] on div "View by:" at bounding box center [261, 79] width 120 height 8
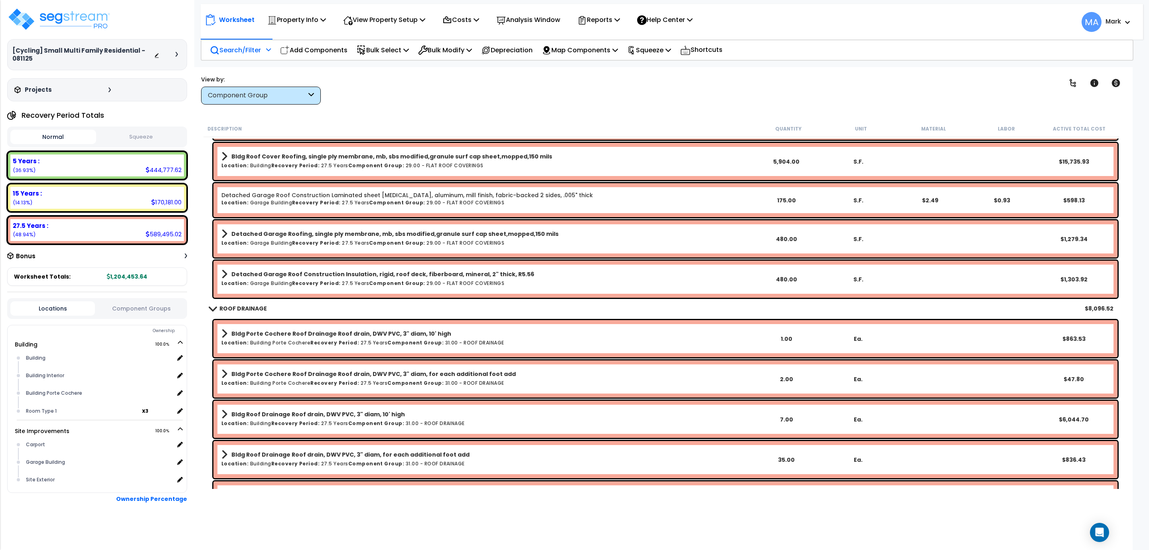
click at [240, 54] on p "Search/Filter" at bounding box center [235, 50] width 51 height 11
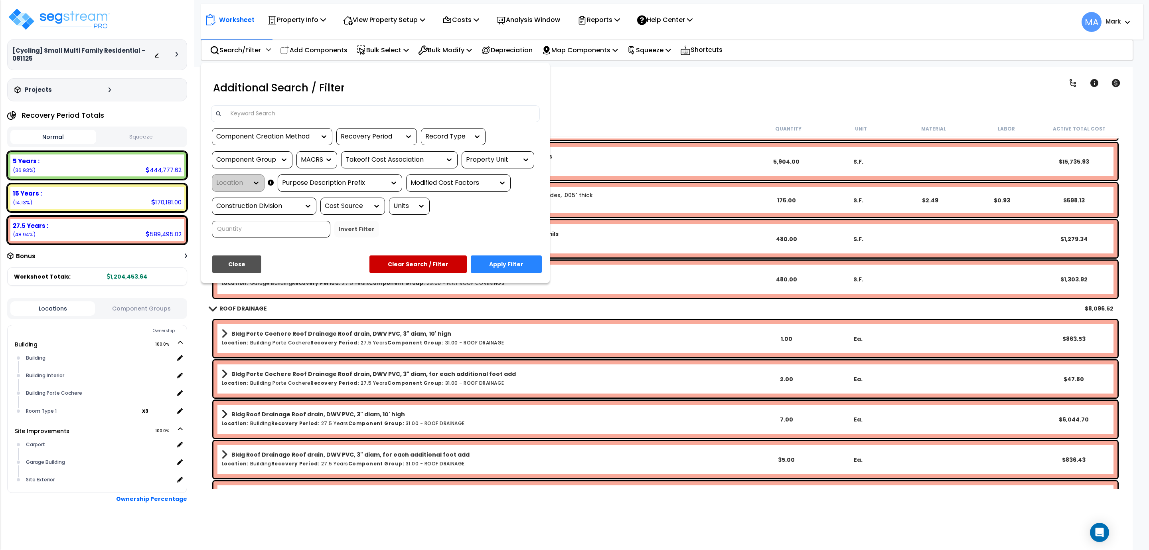
click at [274, 116] on input at bounding box center [381, 114] width 310 height 12
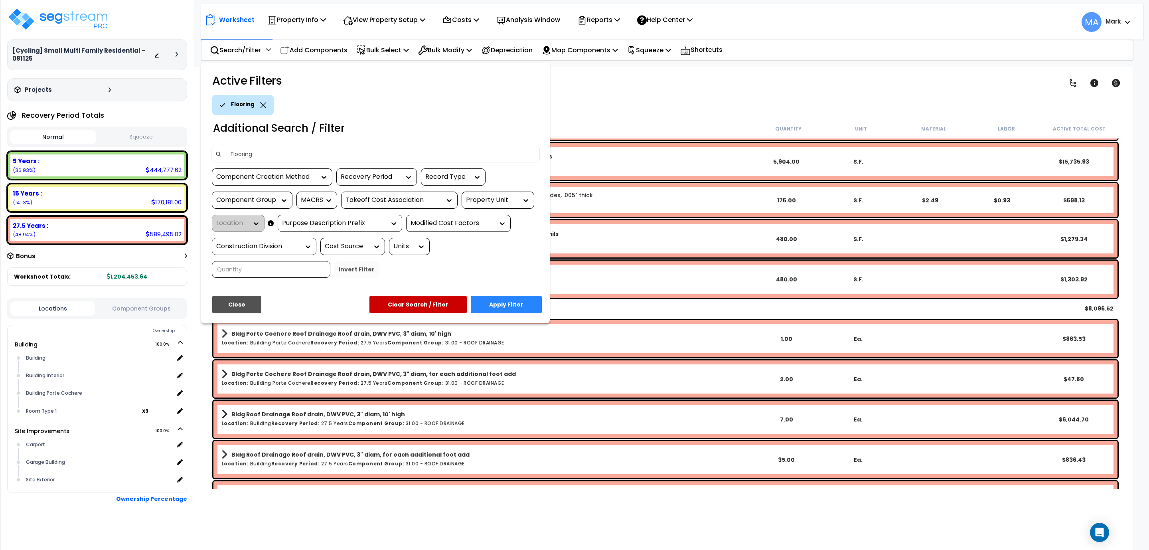
type input "Flooring"
click at [514, 298] on button "Apply Filter" at bounding box center [506, 305] width 71 height 18
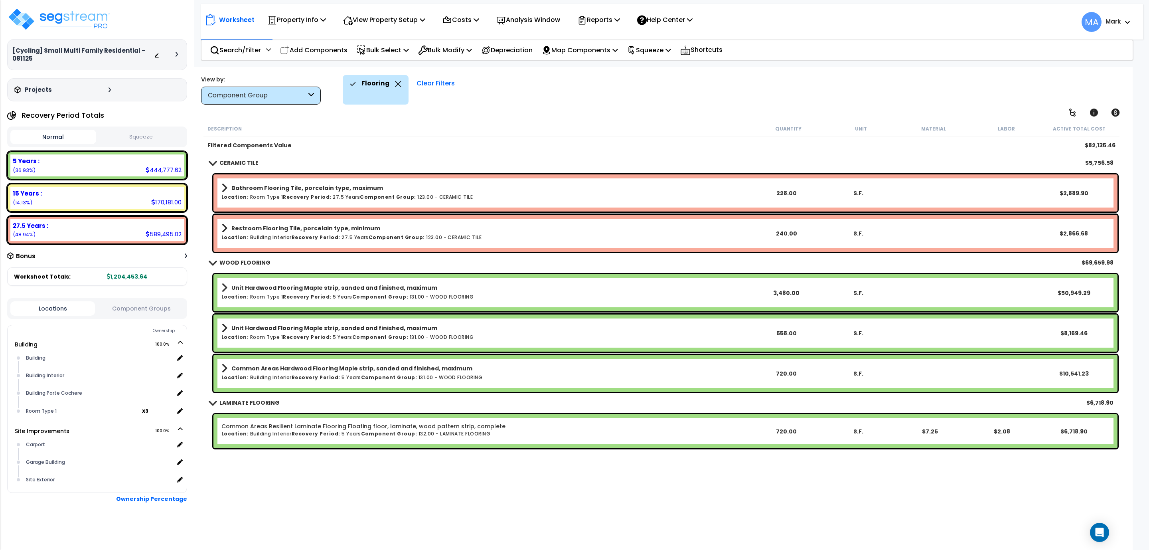
click at [534, 94] on div "Flooring Clear Filters" at bounding box center [713, 90] width 741 height 30
click at [389, 77] on div "Flooring" at bounding box center [375, 84] width 51 height 18
click at [395, 78] on div "Flooring" at bounding box center [375, 84] width 51 height 18
click at [397, 83] on icon at bounding box center [398, 84] width 6 height 6
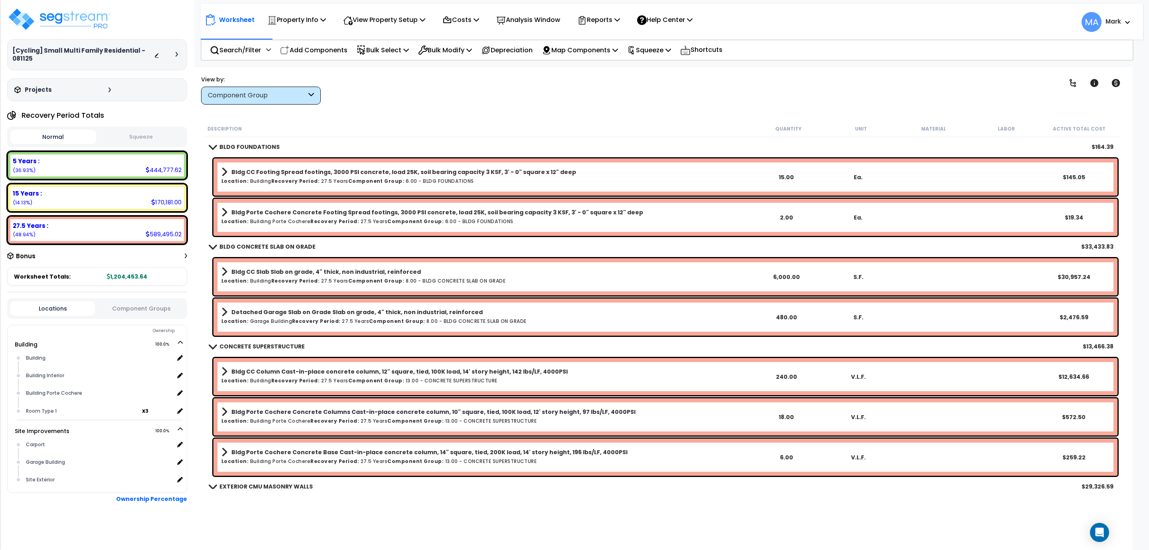
click at [409, 131] on div "Description" at bounding box center [479, 128] width 545 height 8
click at [1073, 81] on icon at bounding box center [1073, 83] width 10 height 10
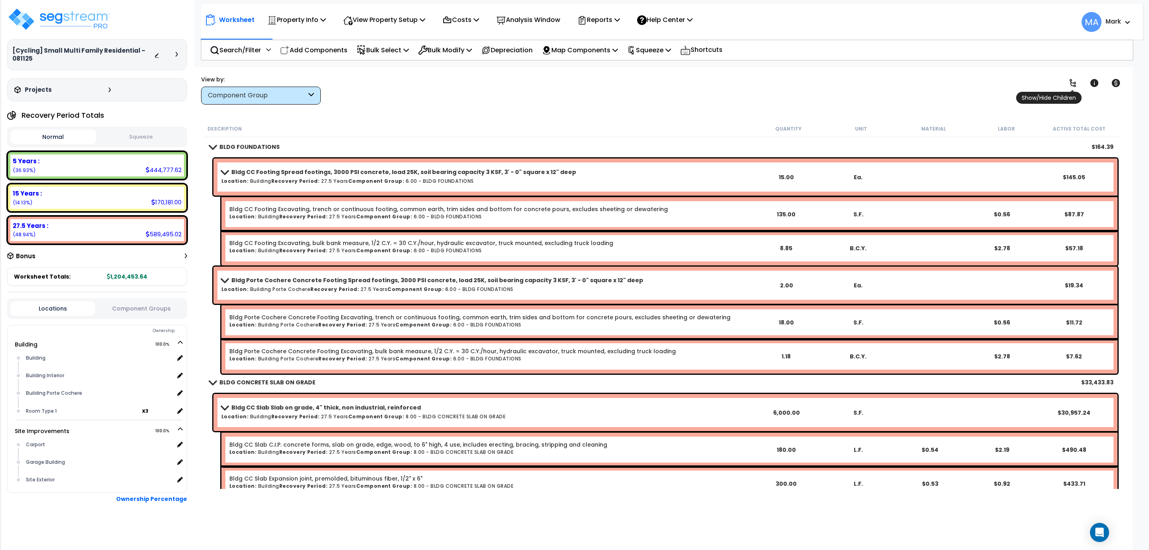
click at [1073, 81] on icon at bounding box center [1073, 83] width 10 height 10
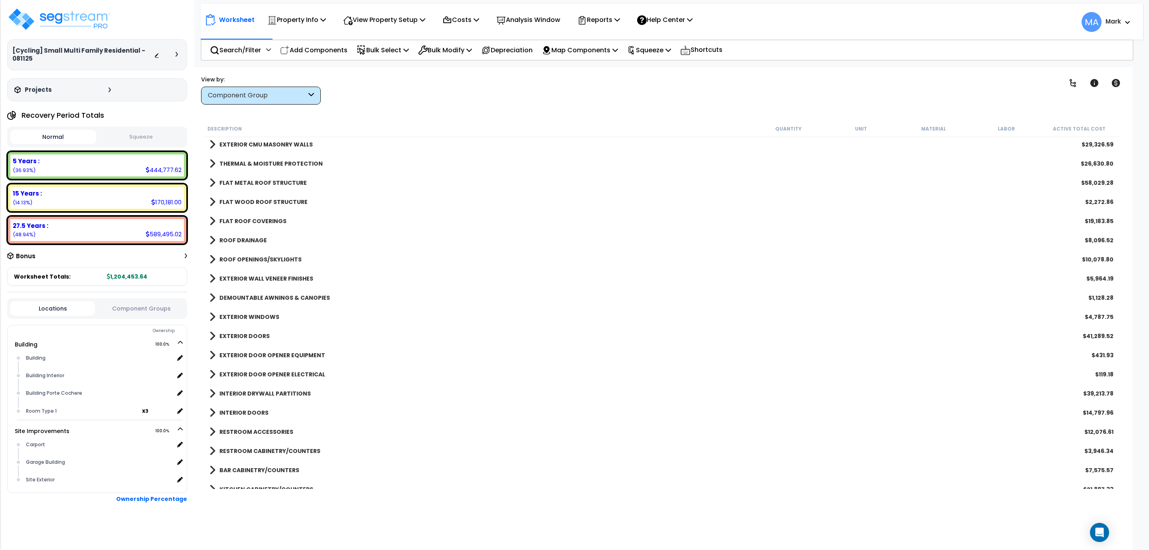
scroll to position [120, 0]
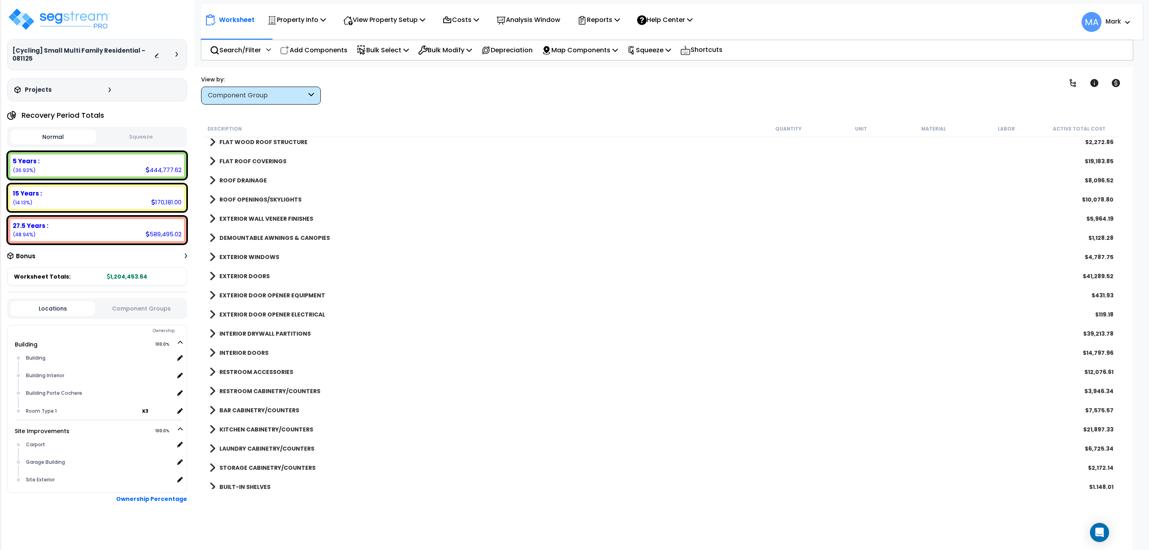
click at [318, 388] on div "RESTROOM CABINETRY/COUNTERS $3,946.34" at bounding box center [661, 390] width 912 height 19
click at [298, 388] on b "RESTROOM CABINETRY/COUNTERS" at bounding box center [269, 391] width 101 height 8
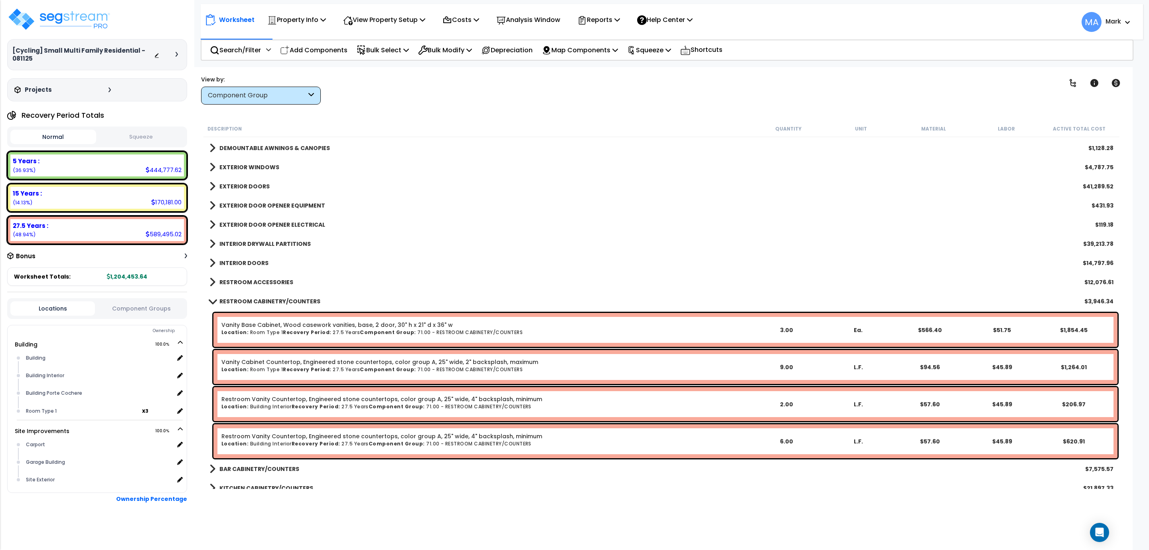
scroll to position [239, 0]
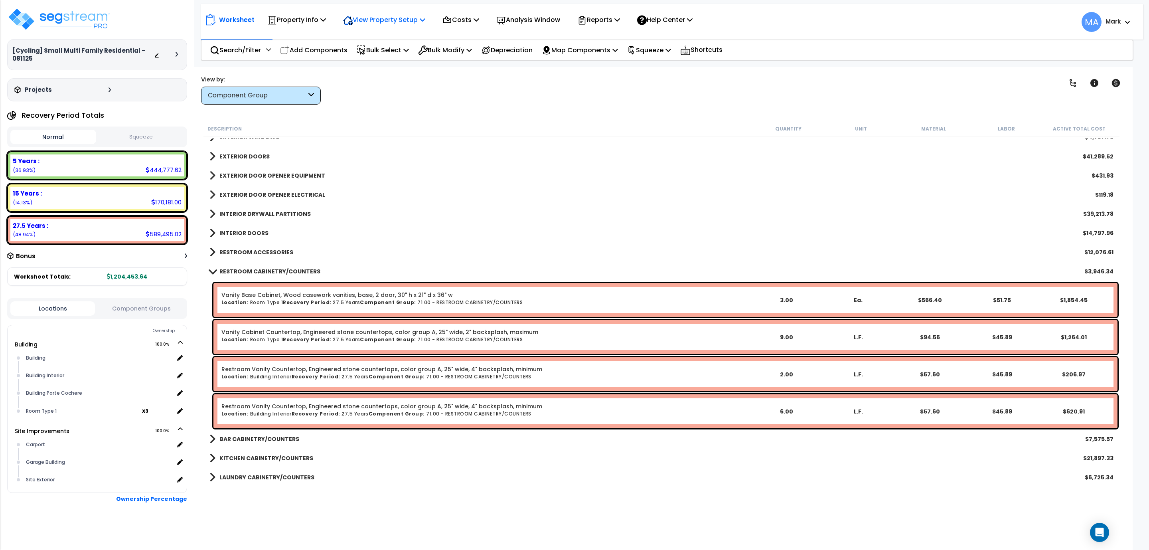
click at [326, 27] on div "View Property Setup" at bounding box center [296, 19] width 59 height 19
click at [368, 56] on link "View Questionnaire" at bounding box center [378, 55] width 79 height 16
click at [1067, 85] on link at bounding box center [1073, 83] width 18 height 18
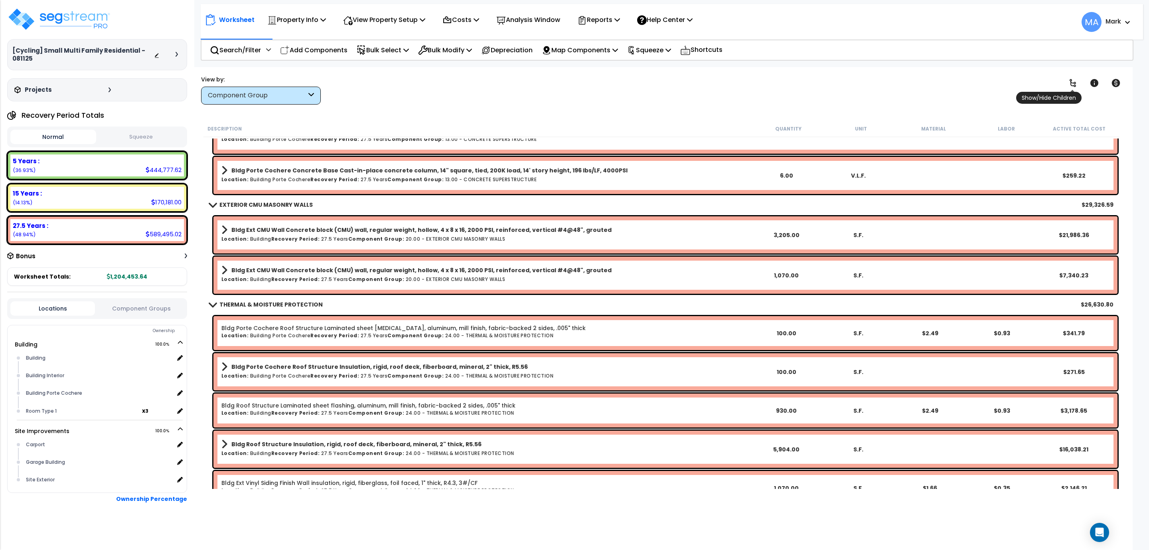
click at [1068, 85] on icon at bounding box center [1073, 83] width 10 height 10
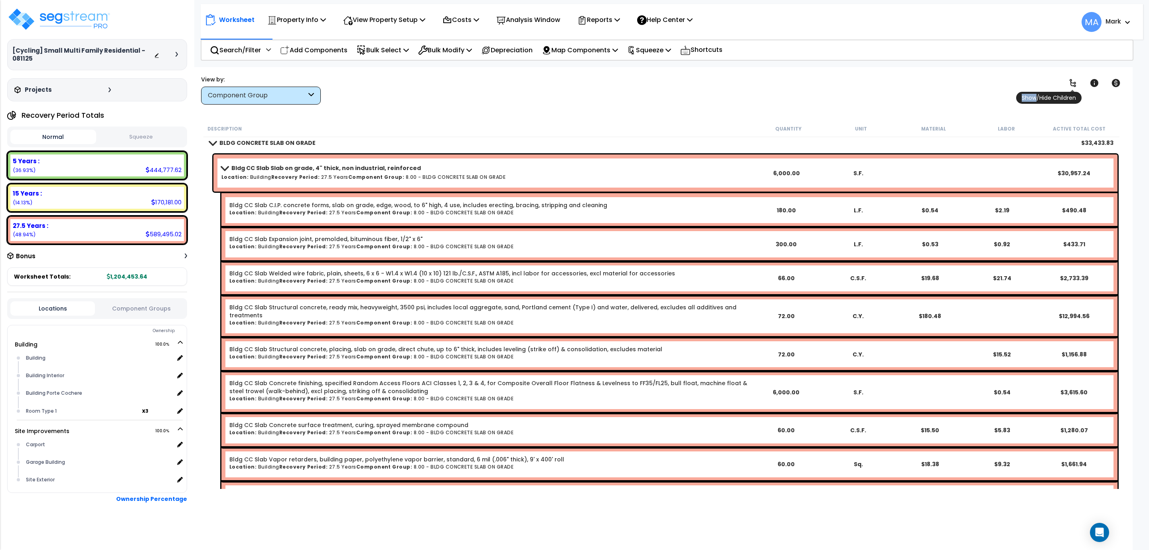
click at [1068, 85] on icon at bounding box center [1073, 83] width 10 height 10
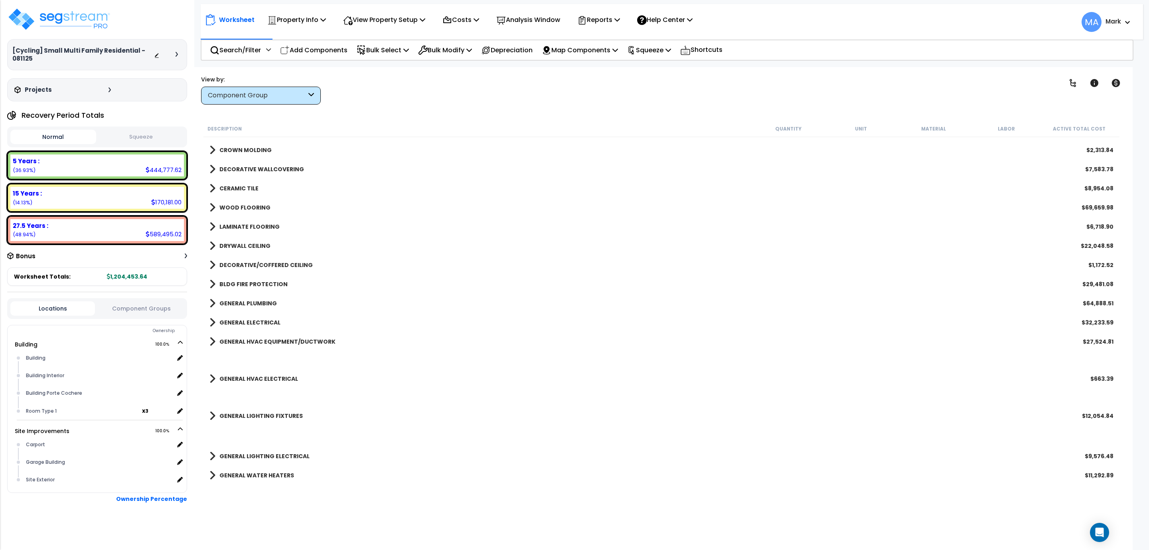
scroll to position [658, 0]
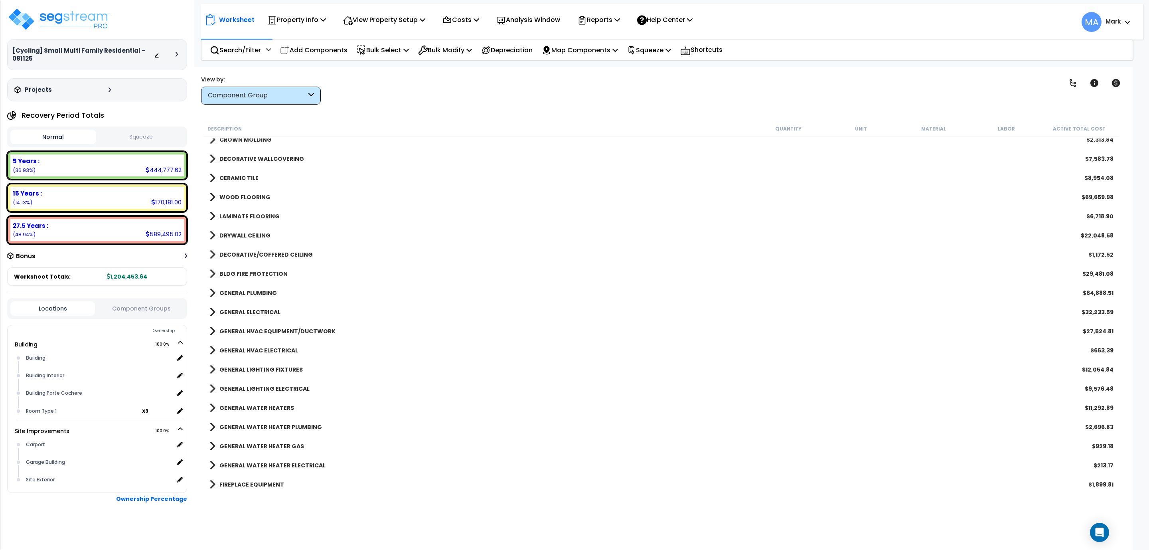
click at [286, 365] on b "GENERAL LIGHTING FIXTURES" at bounding box center [260, 369] width 83 height 8
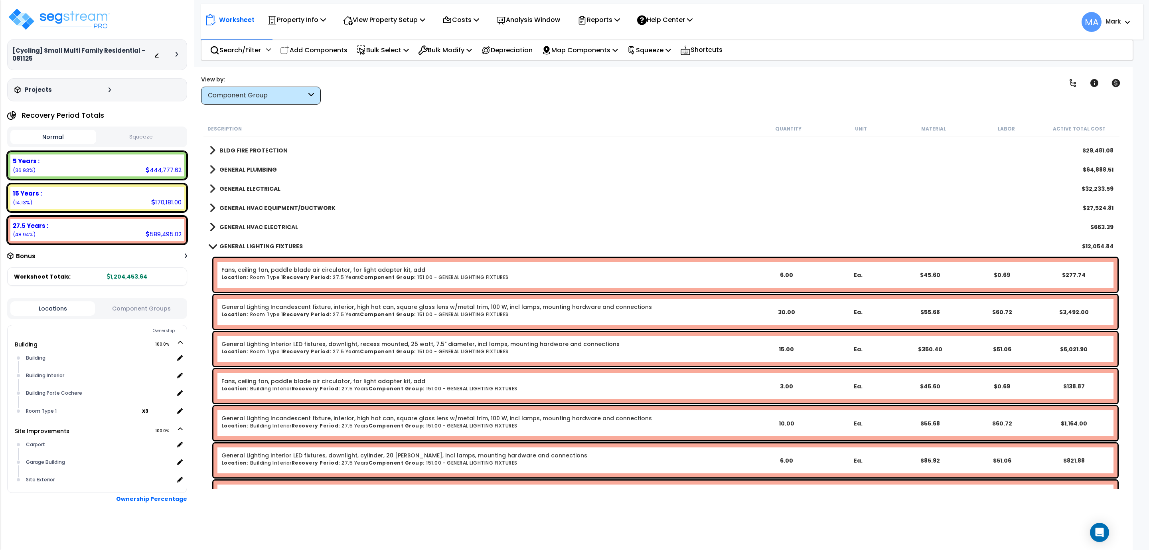
scroll to position [778, 0]
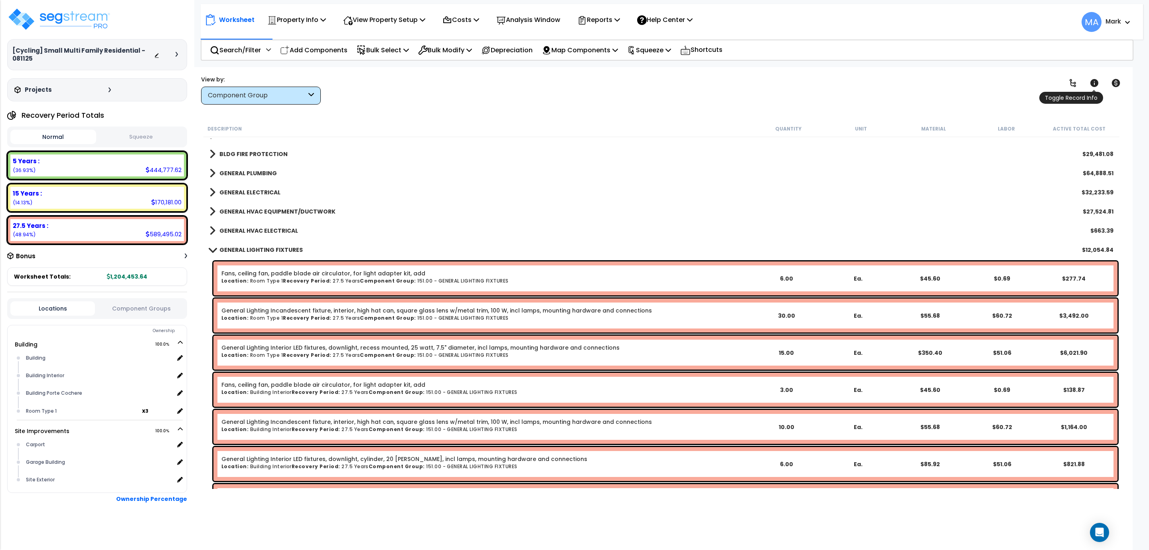
click at [1093, 82] on icon at bounding box center [1094, 83] width 8 height 8
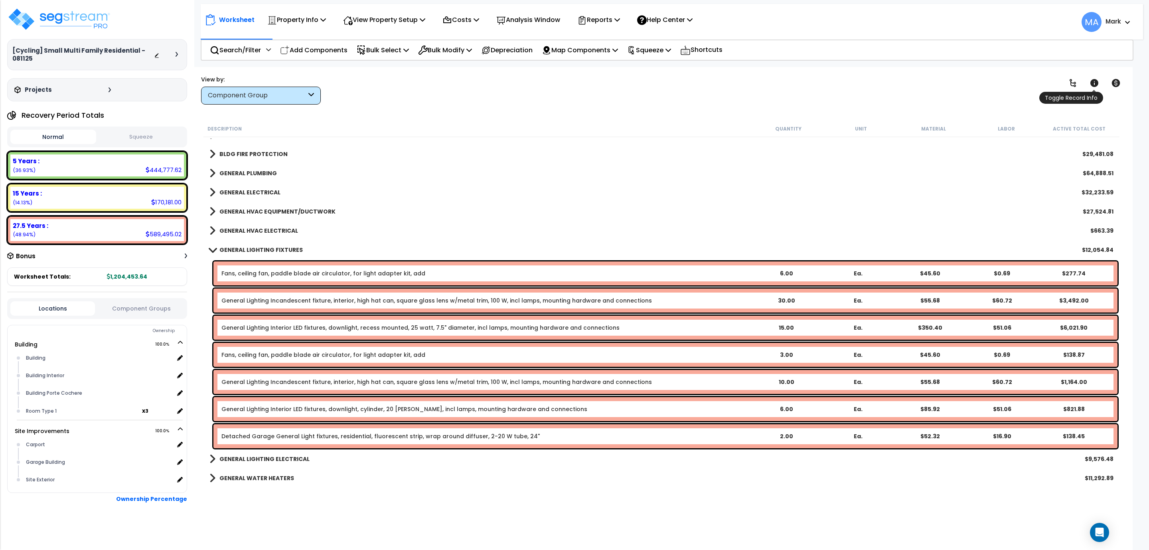
click at [1093, 92] on span "Toggle Record Info" at bounding box center [1071, 98] width 64 height 12
click at [1090, 83] on icon at bounding box center [1094, 83] width 8 height 8
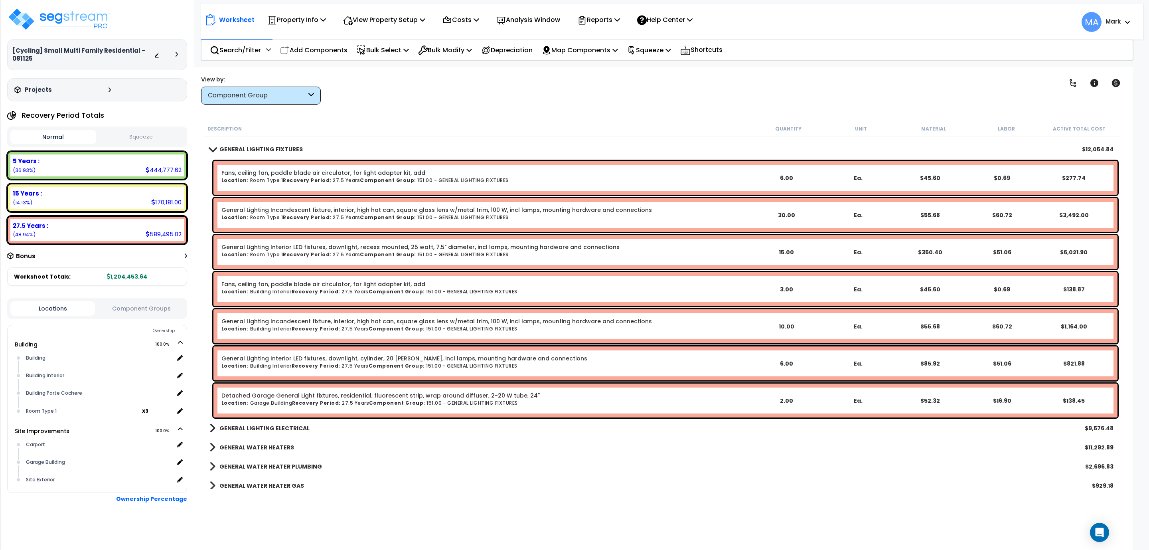
scroll to position [838, 0]
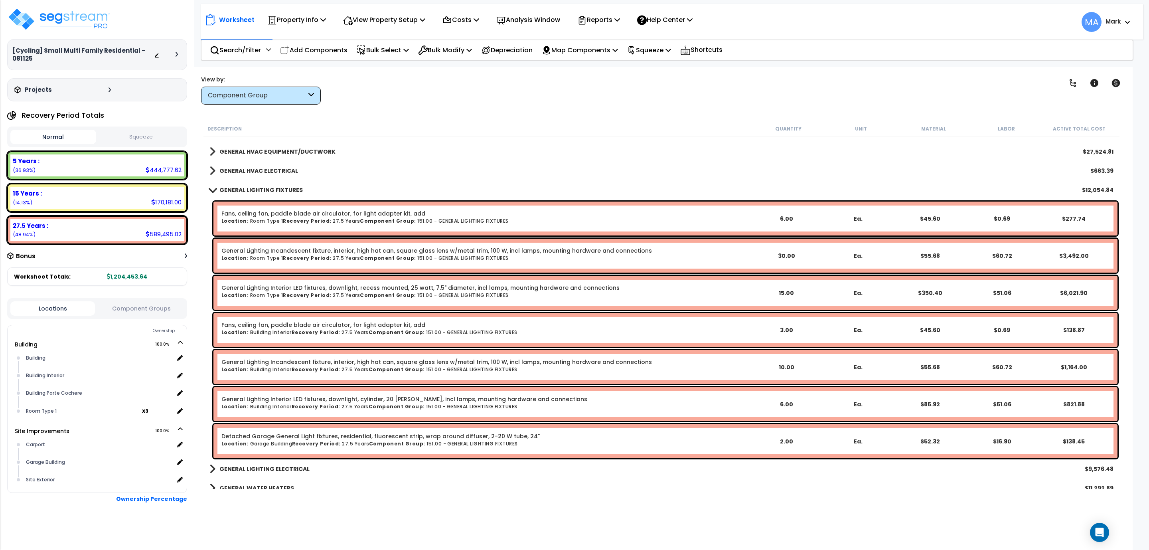
click at [804, 81] on div "Clear Filters" at bounding box center [693, 90] width 710 height 30
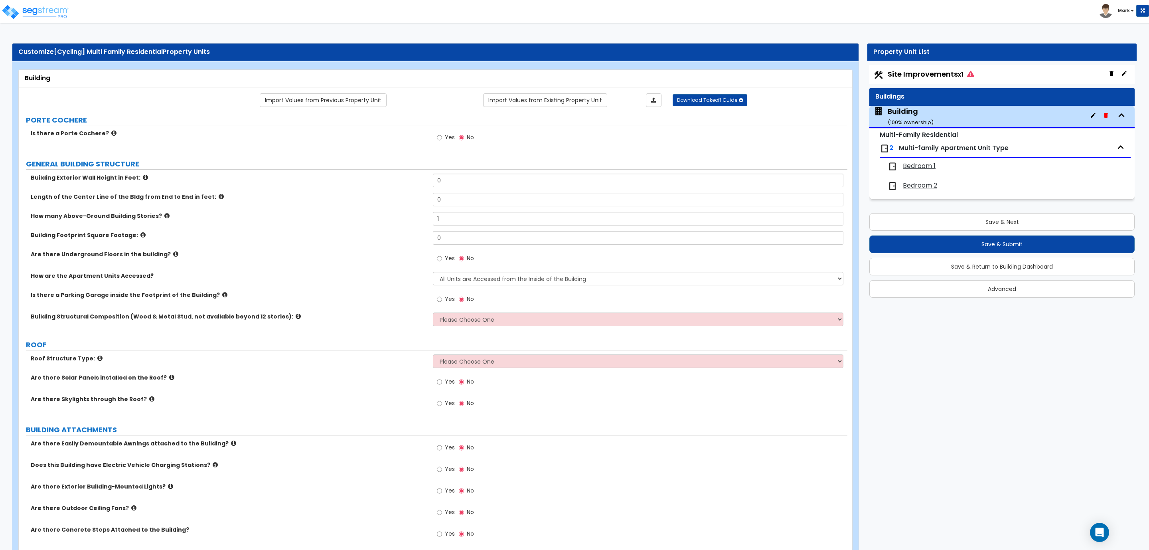
select select "1"
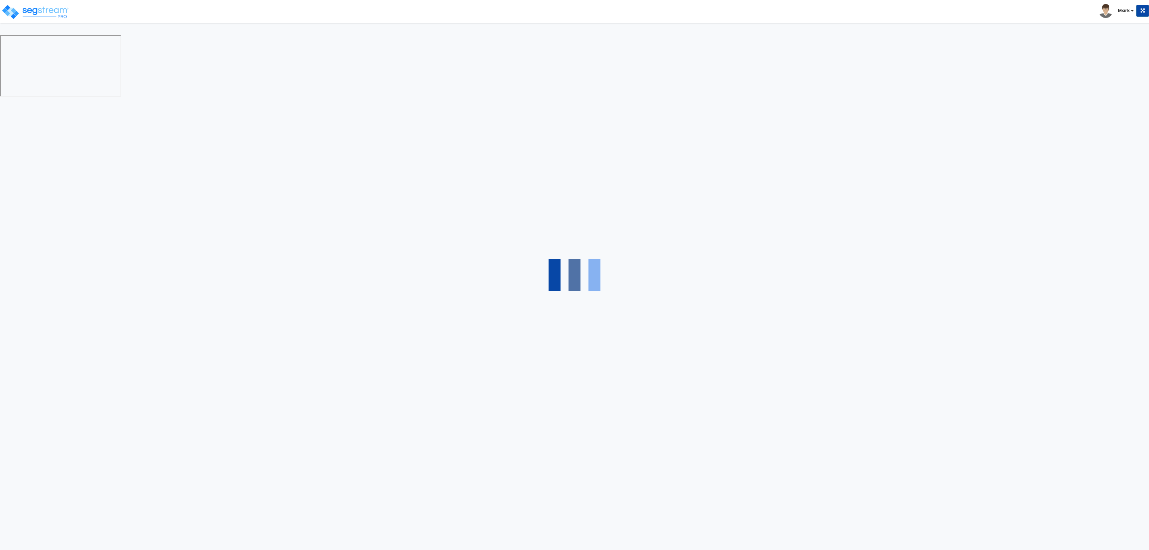
select select "2"
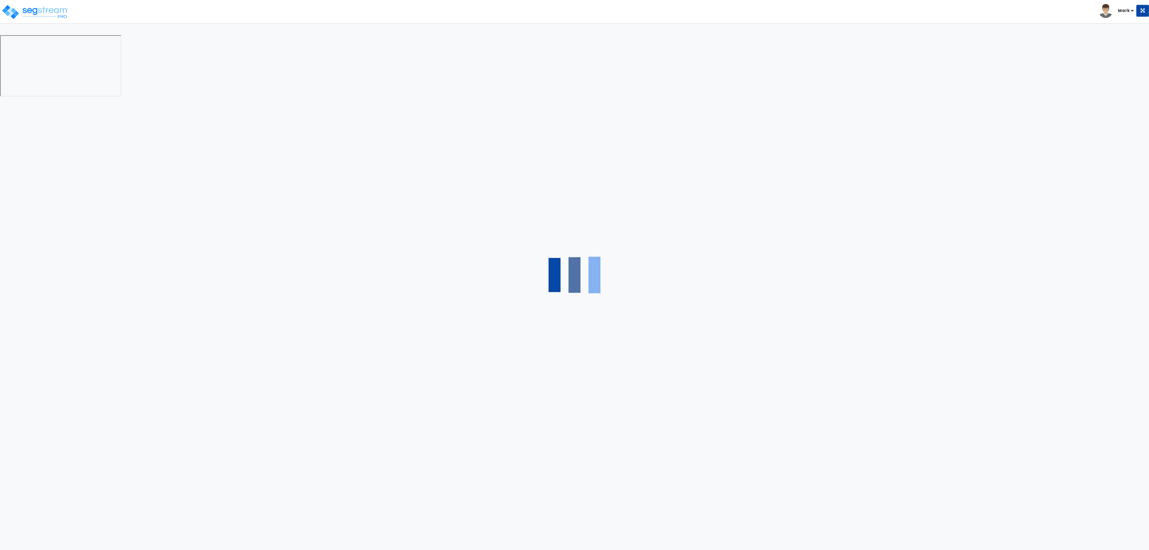
select select "1"
select select "2"
select select "1"
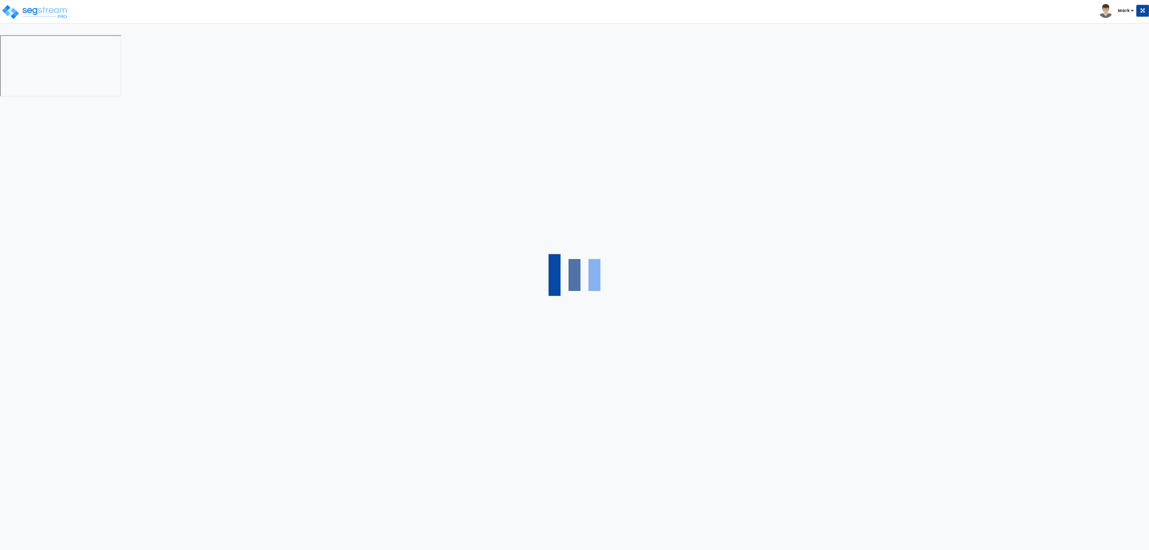
select select "1"
select select "2"
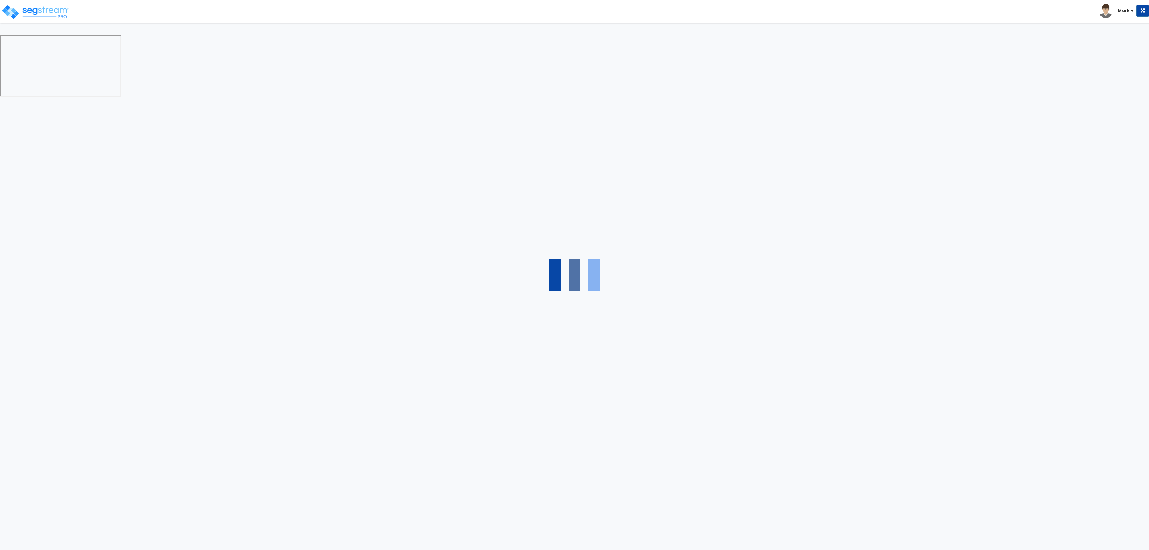
select select "2"
select select "1"
select select "2"
select select "1"
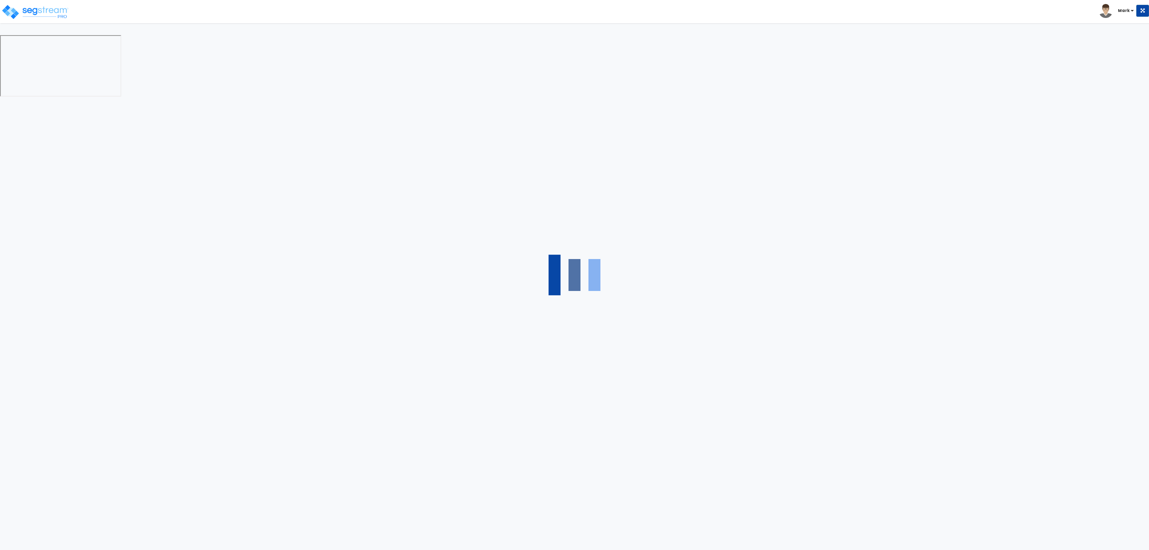
select select "1"
select select "2"
select select "1"
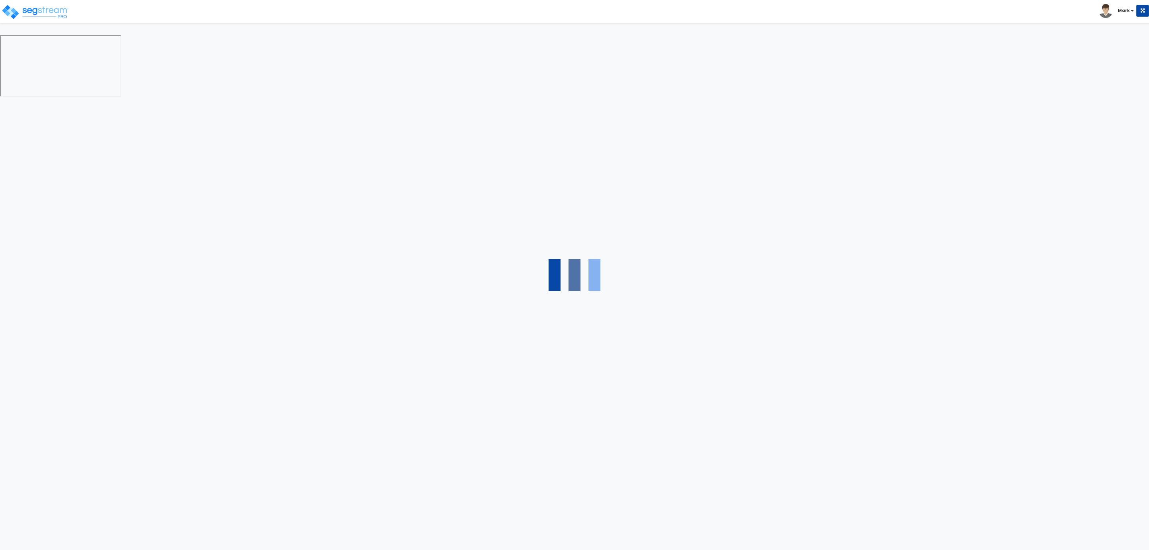
select select "2"
select select "1"
select select "4"
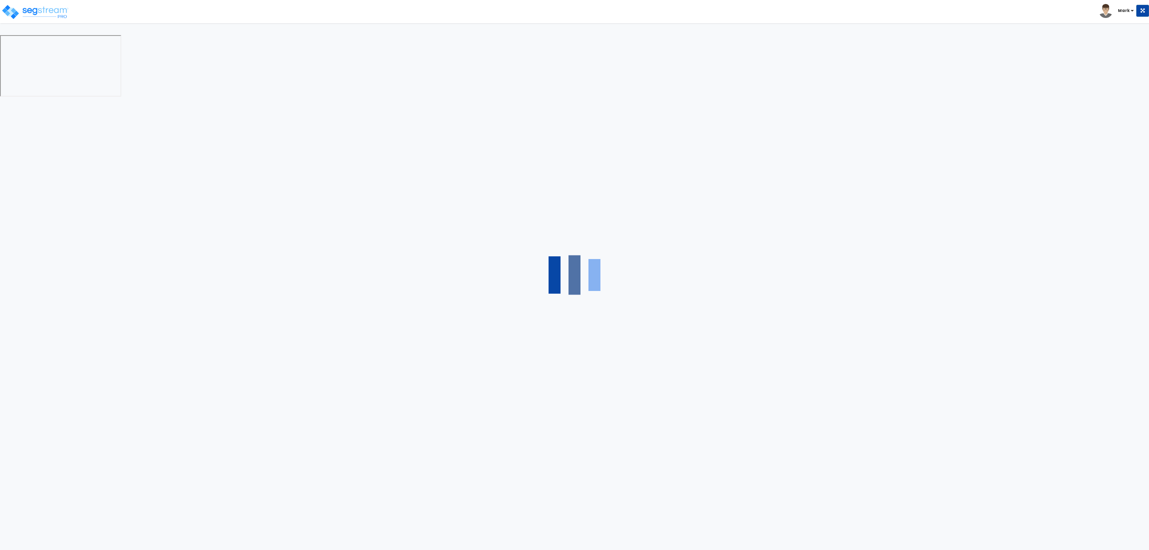
select select "4"
select select "1"
select select "2"
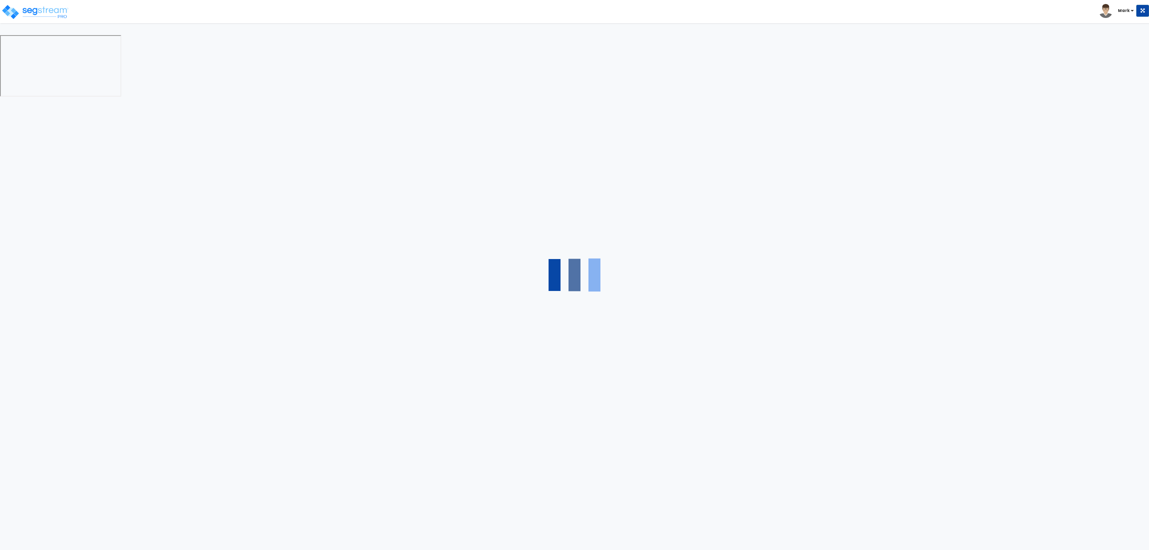
select select "1"
select select "6"
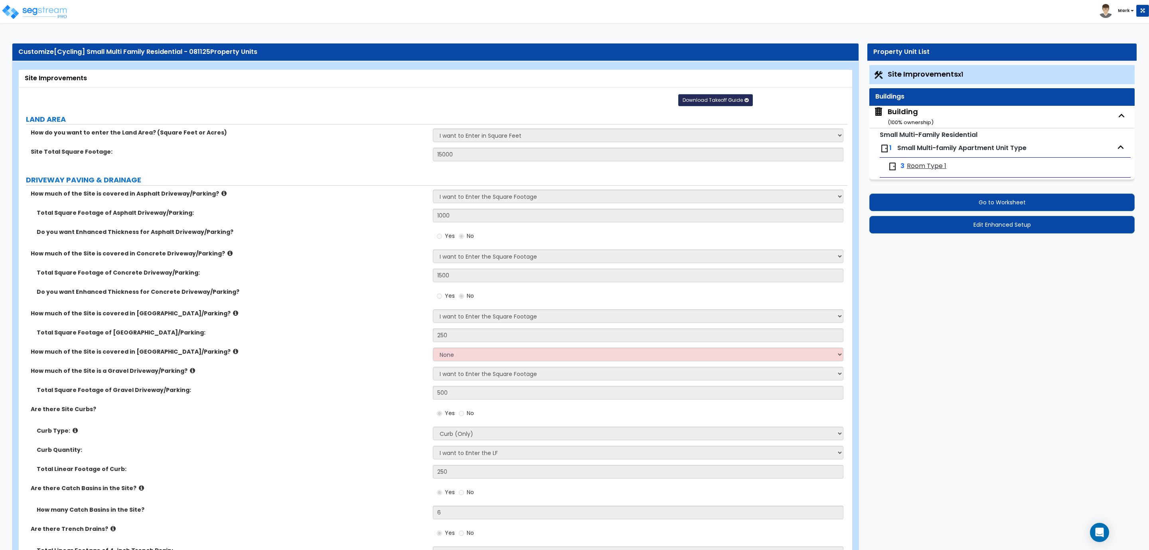
click at [694, 102] on span "Download Takeoff Guide" at bounding box center [713, 100] width 60 height 7
click at [681, 142] on link "Download for the complete property (.xlsx)" at bounding box center [716, 138] width 108 height 19
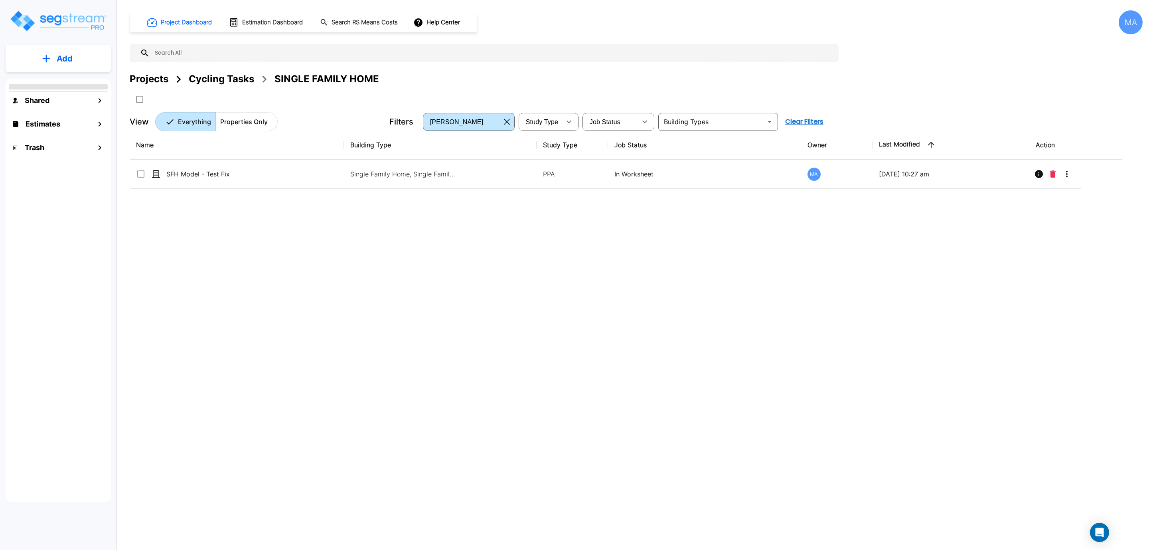
click at [149, 77] on div "Projects" at bounding box center [149, 79] width 39 height 14
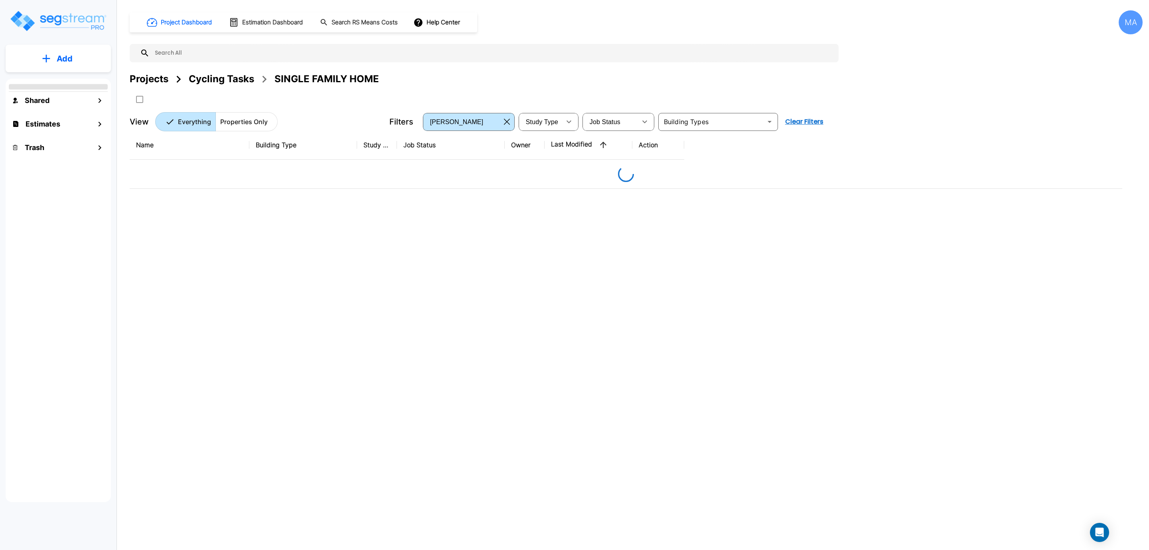
click at [149, 77] on div "Projects" at bounding box center [149, 79] width 39 height 14
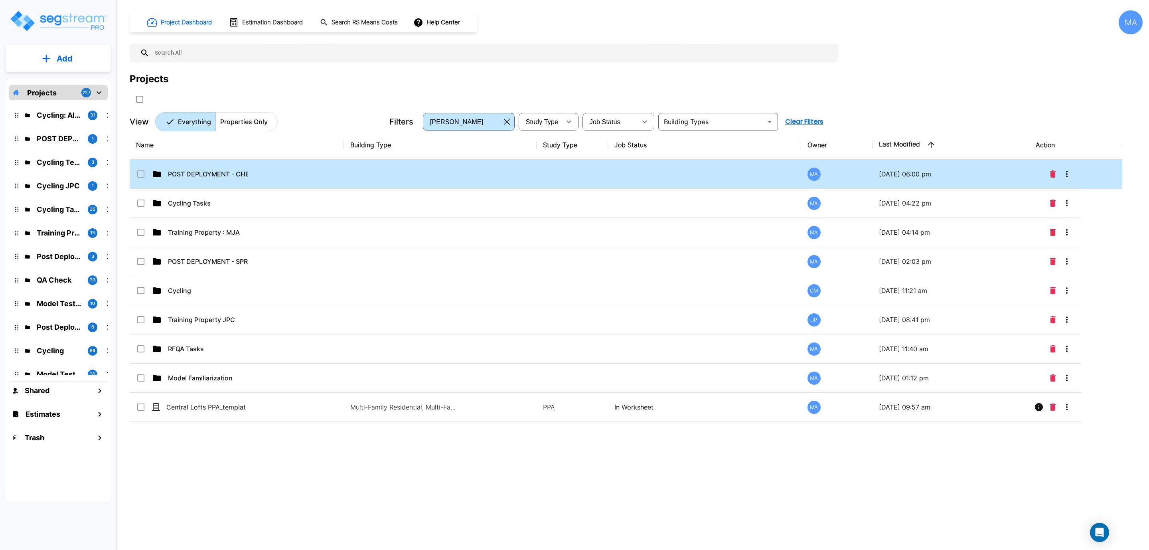
click at [265, 177] on td "POST DEPLOYMENT - CHECKLISTS" at bounding box center [237, 174] width 214 height 29
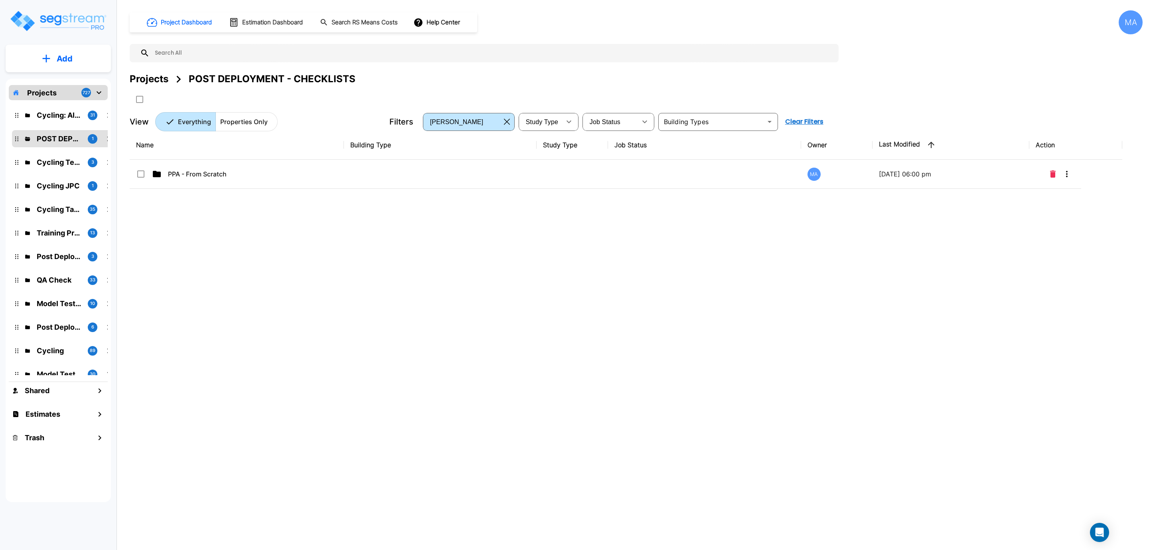
click at [231, 235] on div "Name Building Type Study Type Job Status Owner Last Modified Action PPA - From …" at bounding box center [626, 300] width 993 height 341
click at [256, 225] on div "Name Building Type Study Type Job Status Owner Last Modified Action PPA - From …" at bounding box center [626, 300] width 993 height 341
click at [53, 62] on button "Add" at bounding box center [58, 58] width 105 height 23
click at [70, 87] on button "Add Folder" at bounding box center [58, 81] width 51 height 16
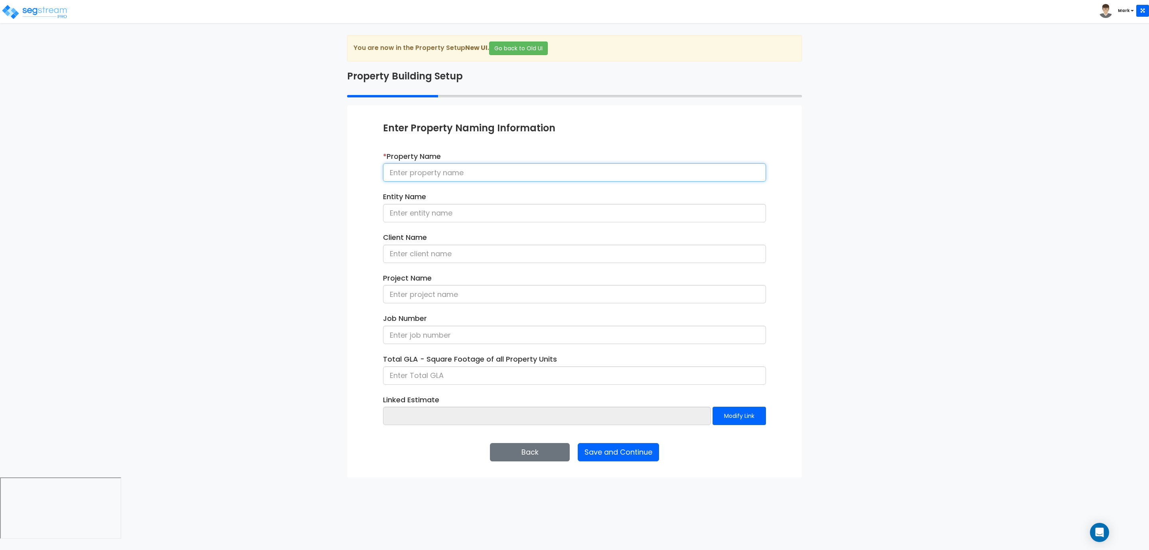
click at [439, 176] on input at bounding box center [574, 172] width 383 height 18
type input "[Post Dep - Checklist] SMFRes (Import CSV)"
click at [484, 382] on input at bounding box center [574, 375] width 383 height 18
type input "6"
click at [631, 458] on button "Save and Continue" at bounding box center [618, 452] width 81 height 18
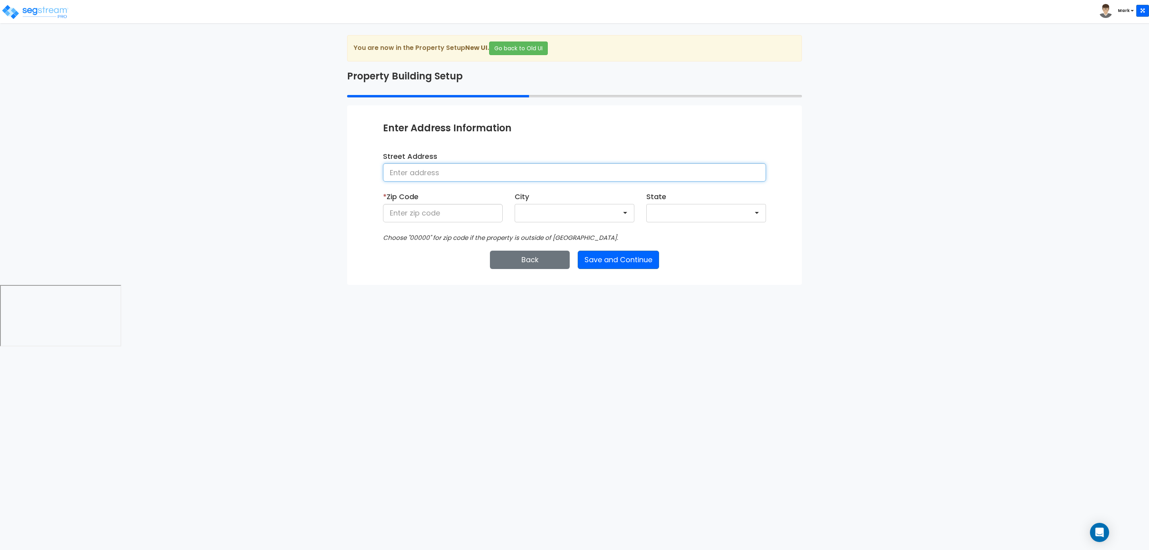
click at [432, 172] on input at bounding box center [574, 172] width 383 height 18
type input "[STREET_ADDRESS]"
click at [444, 209] on input at bounding box center [443, 213] width 120 height 18
type input "28602"
click at [639, 262] on button "Save and Continue" at bounding box center [618, 260] width 81 height 18
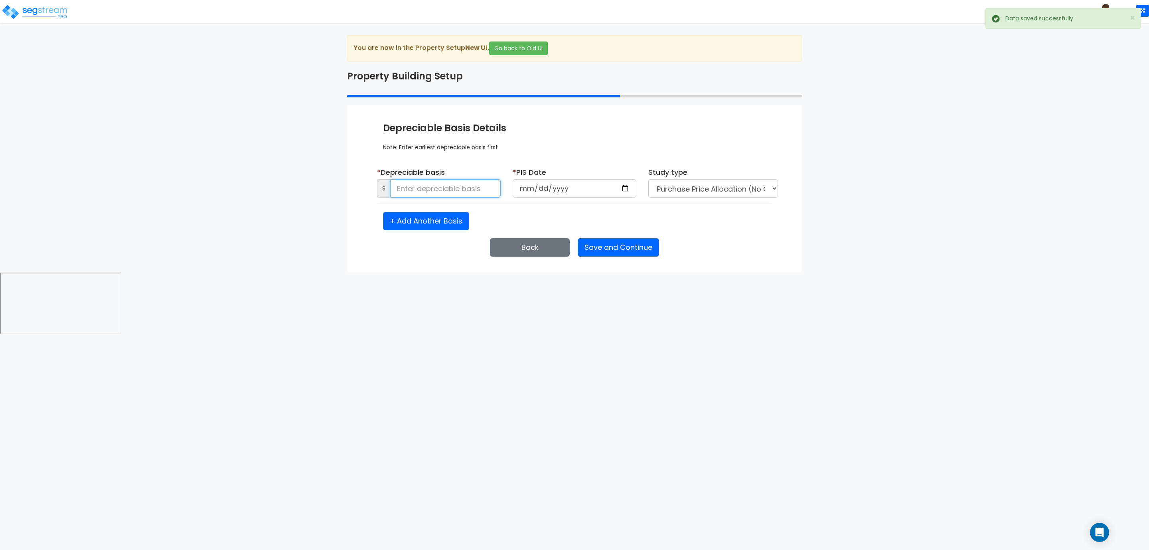
drag, startPoint x: 449, startPoint y: 196, endPoint x: 446, endPoint y: 200, distance: 6.0
click at [449, 199] on div "* Depreciable basis $" at bounding box center [439, 185] width 136 height 37
type input "50,000"
drag, startPoint x: 579, startPoint y: 193, endPoint x: 573, endPoint y: 204, distance: 12.7
click at [579, 193] on input "date" at bounding box center [575, 188] width 124 height 18
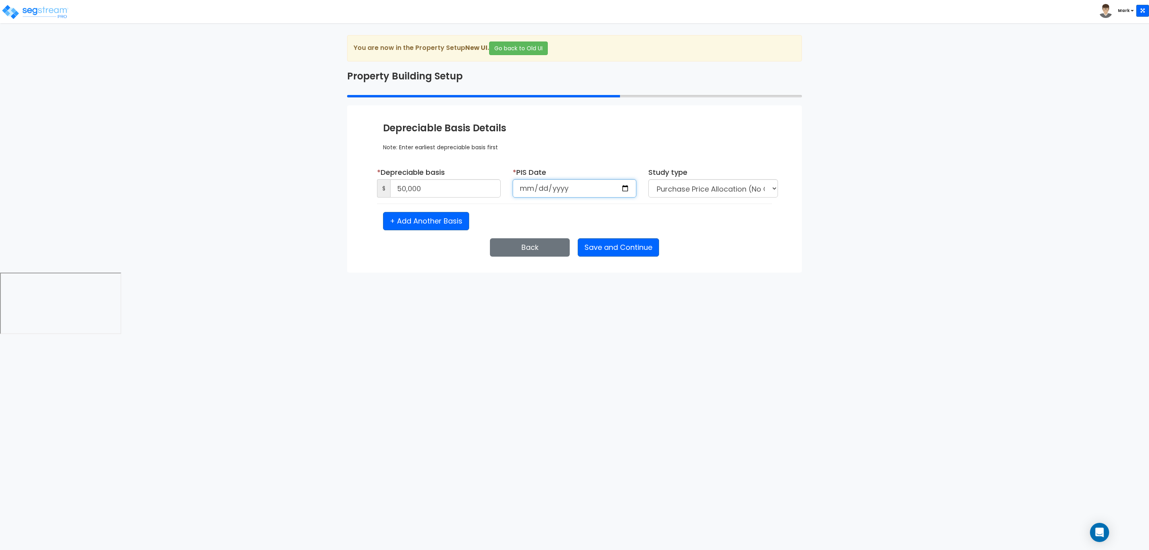
click at [626, 192] on input "date" at bounding box center [575, 188] width 124 height 18
type input "2025-08-11"
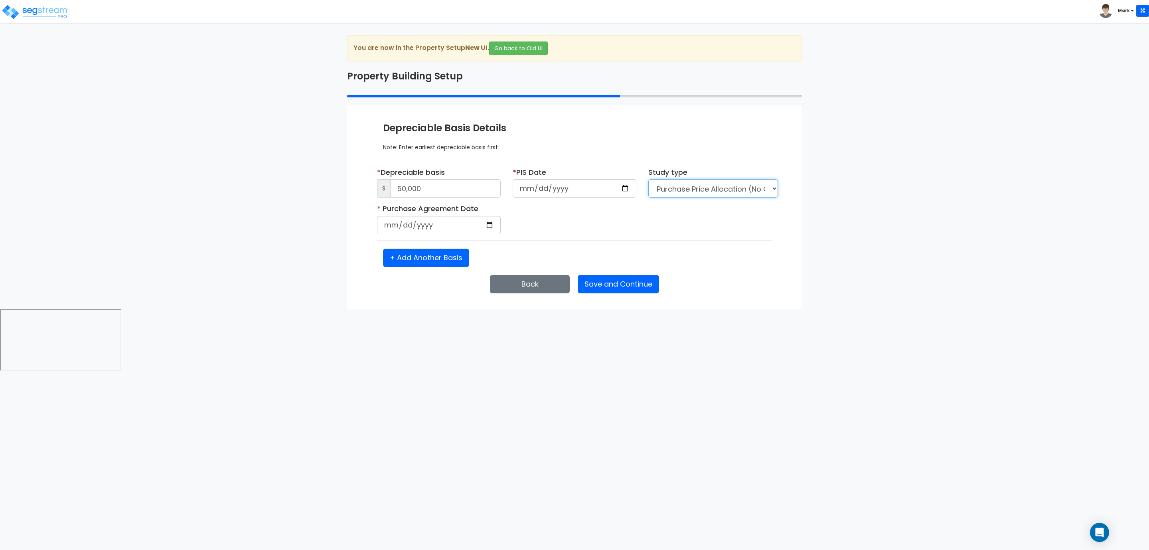
select select "2025"
click at [703, 186] on select "Purchase Price Allocation (No Given Costs) New Construction / Reno / TI's (Give…" at bounding box center [713, 188] width 130 height 18
click at [543, 234] on div "* Purchase Agreement Date Is it a renovation on an existing building?" at bounding box center [574, 221] width 407 height 37
click at [489, 229] on input "date" at bounding box center [439, 225] width 124 height 18
type input "2025-08-11"
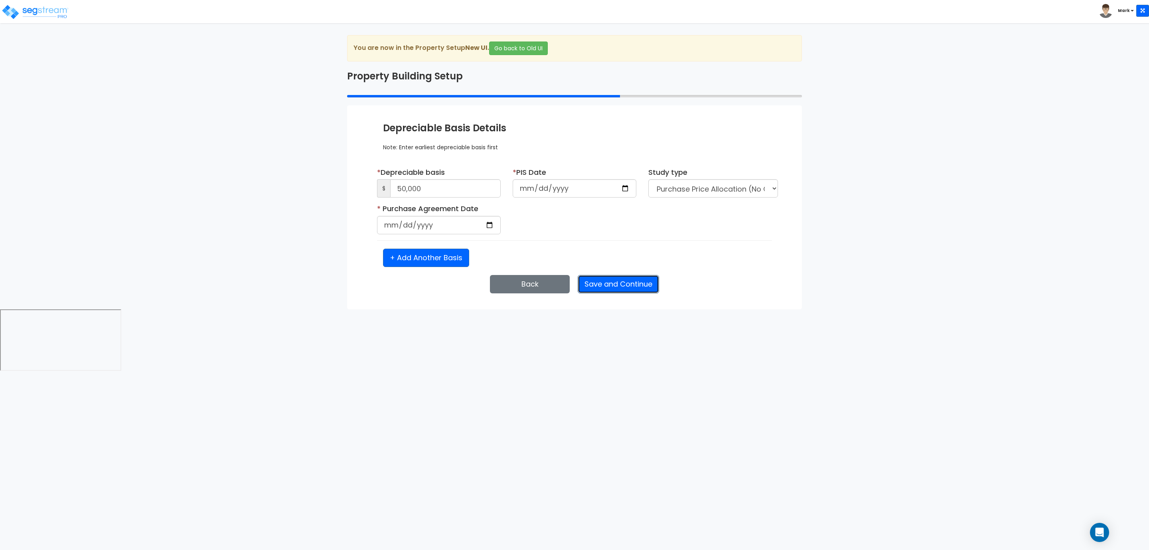
click at [628, 284] on button "Save and Continue" at bounding box center [618, 284] width 81 height 18
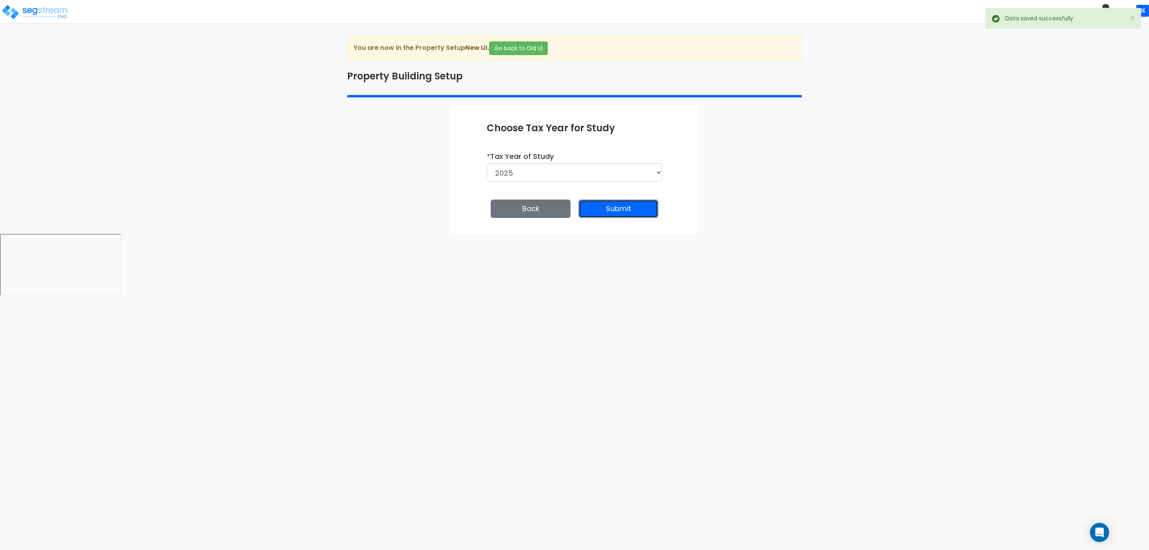
click at [610, 212] on button "Submit" at bounding box center [619, 208] width 80 height 18
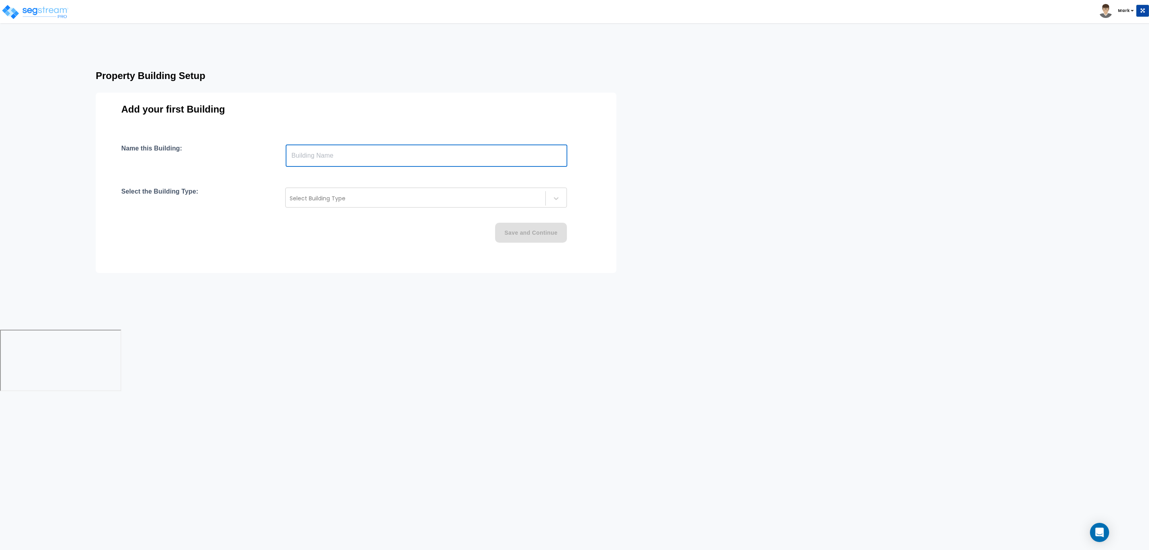
click at [379, 151] on input "text" at bounding box center [427, 155] width 282 height 22
type input "B"
type input "S"
type input "Building"
click at [368, 191] on div "Select Building Type" at bounding box center [426, 198] width 282 height 20
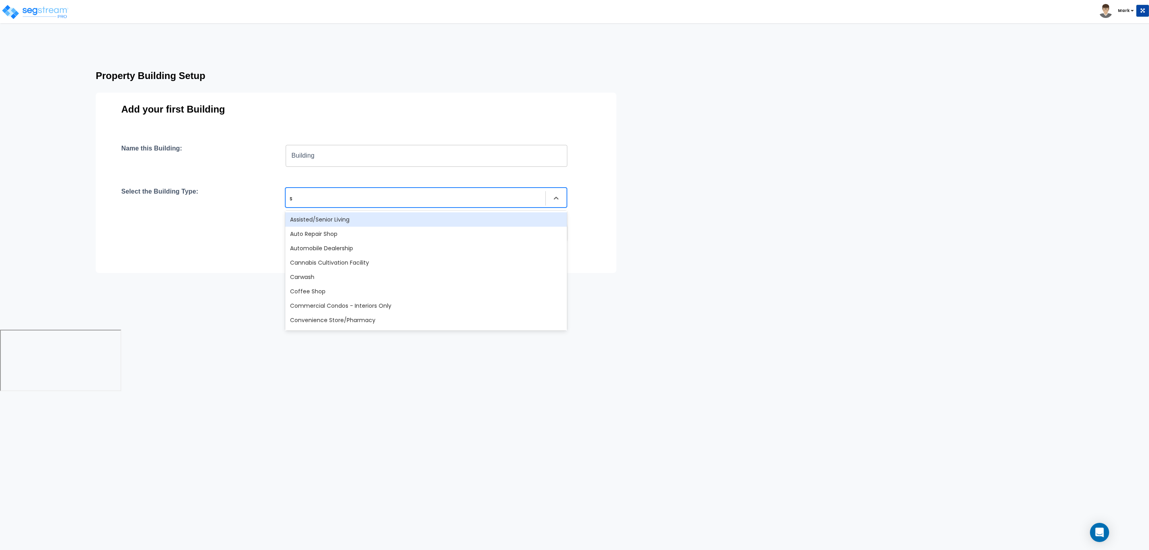
type input "sm"
click at [379, 218] on div "Small Multi-Family Residential" at bounding box center [426, 219] width 282 height 14
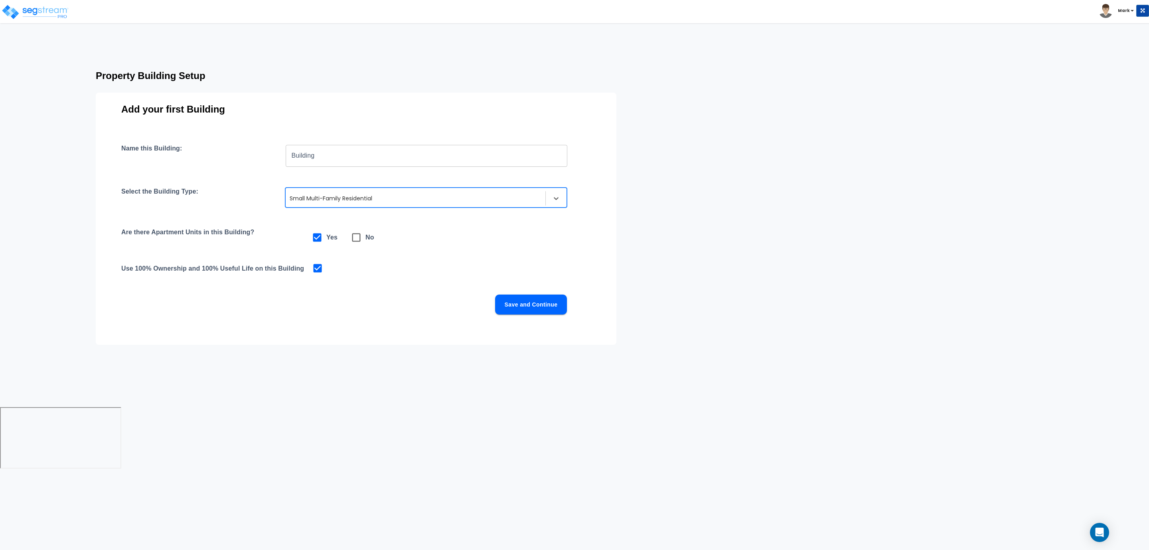
click at [551, 312] on button "Save and Continue" at bounding box center [531, 304] width 72 height 20
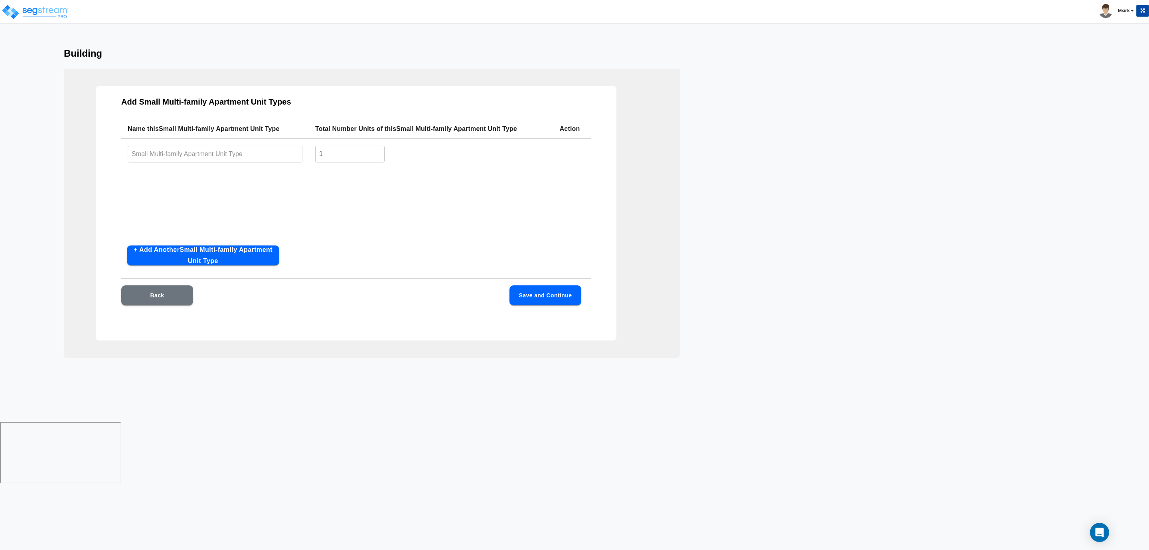
click at [190, 154] on input "text" at bounding box center [215, 153] width 175 height 17
type input "Room Type 1"
drag, startPoint x: 332, startPoint y: 151, endPoint x: 308, endPoint y: 152, distance: 24.0
click at [308, 151] on tr "Room Type 1 ​ 1 ​" at bounding box center [356, 153] width 470 height 31
type input "3"
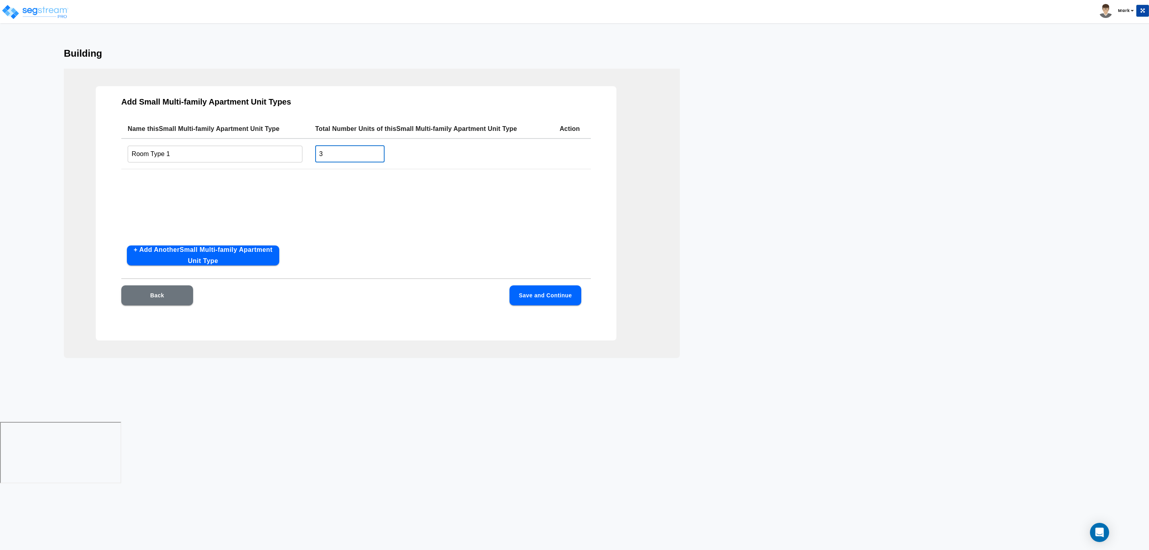
click at [536, 302] on button "Save and Continue" at bounding box center [546, 295] width 72 height 20
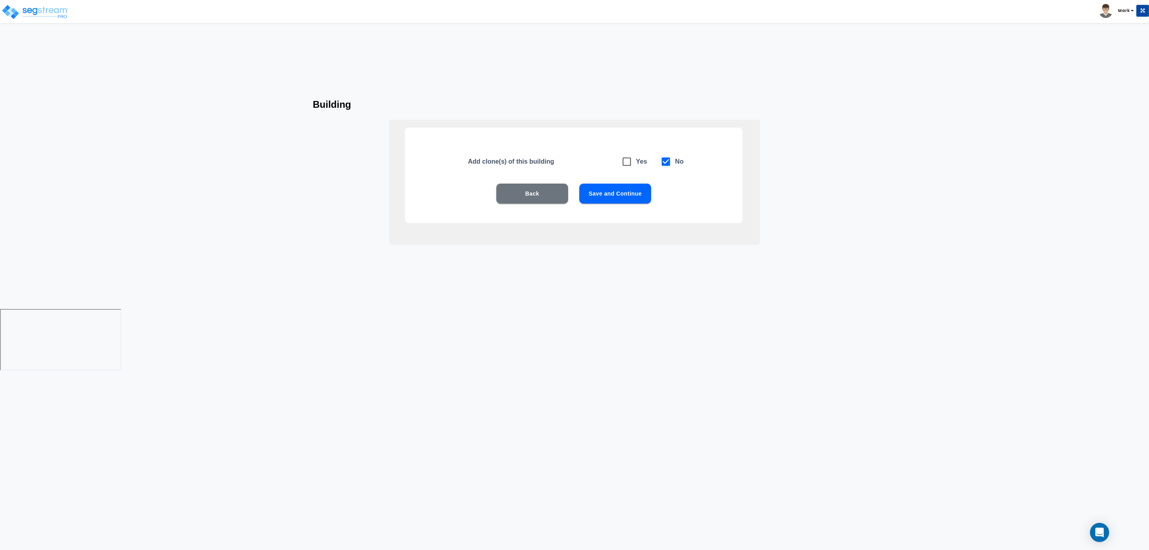
click at [634, 197] on button "Save and Continue" at bounding box center [615, 194] width 72 height 20
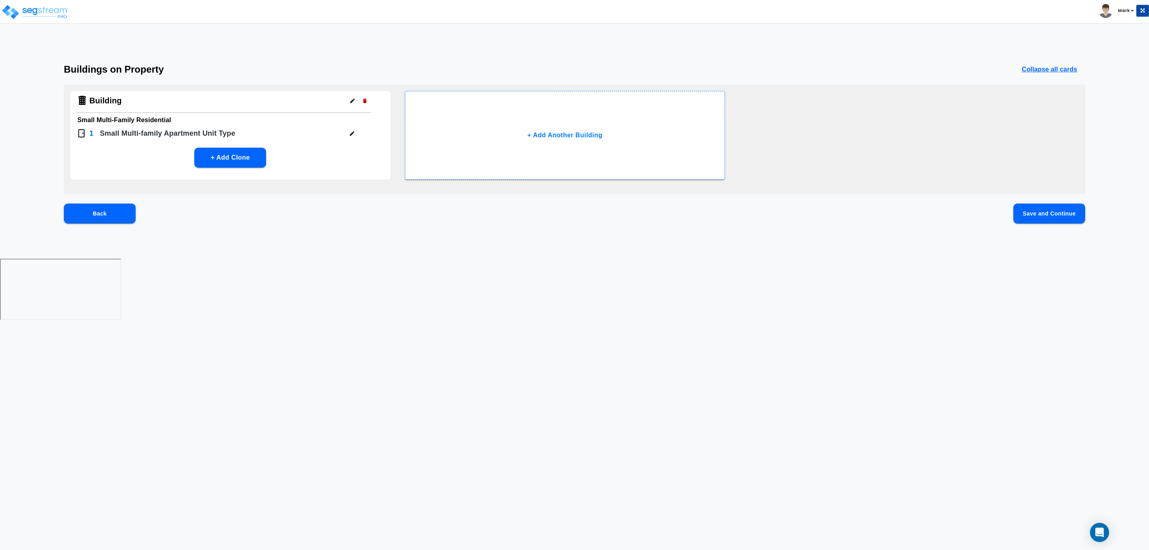
click at [1031, 218] on button "Save and Continue" at bounding box center [1049, 213] width 72 height 20
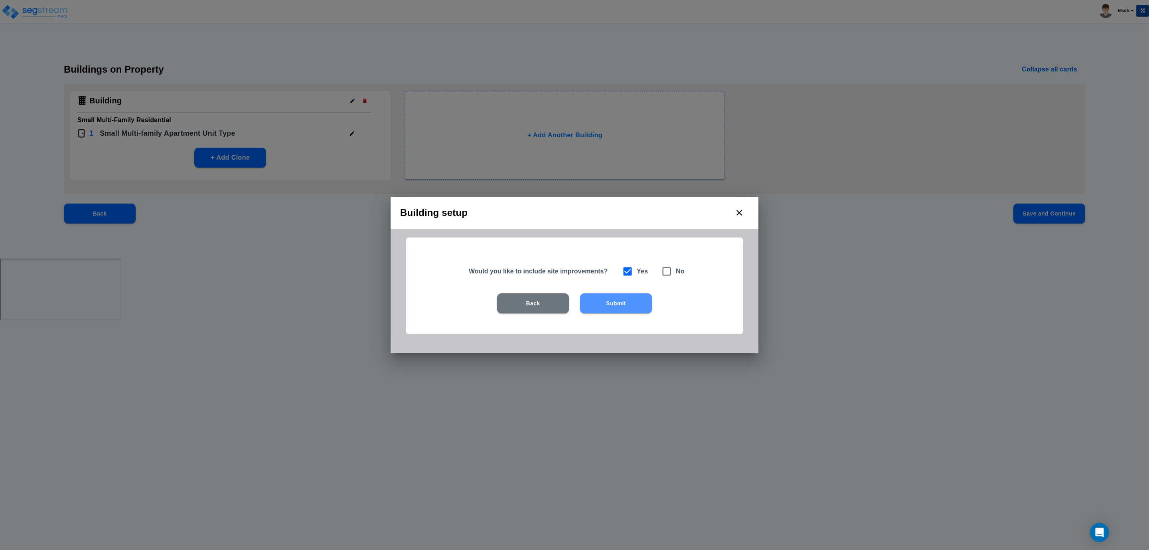
click at [619, 305] on button "Submit" at bounding box center [616, 303] width 72 height 20
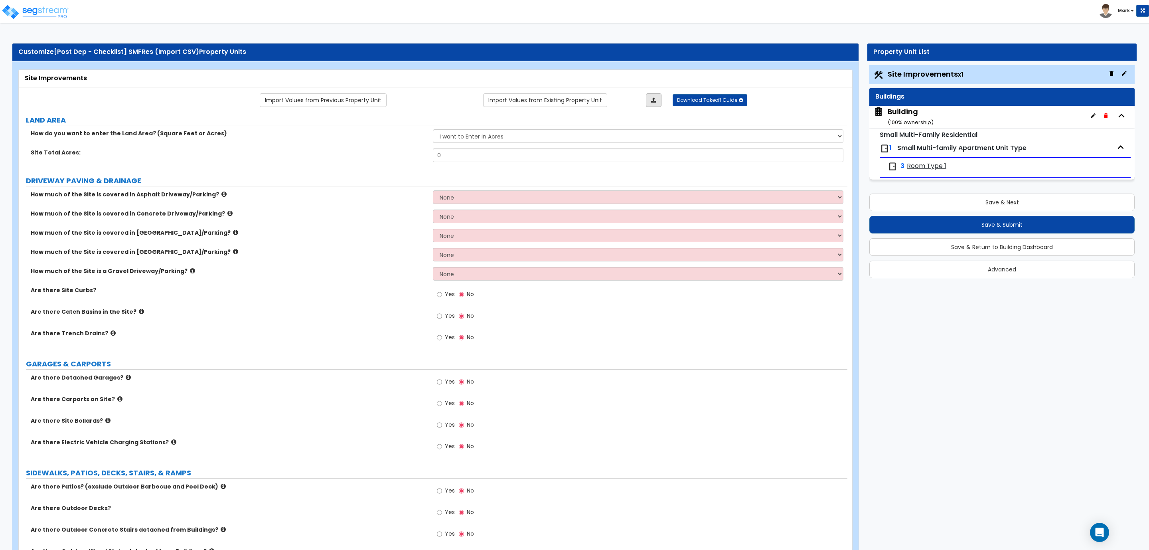
click at [652, 101] on icon at bounding box center [653, 100] width 5 height 6
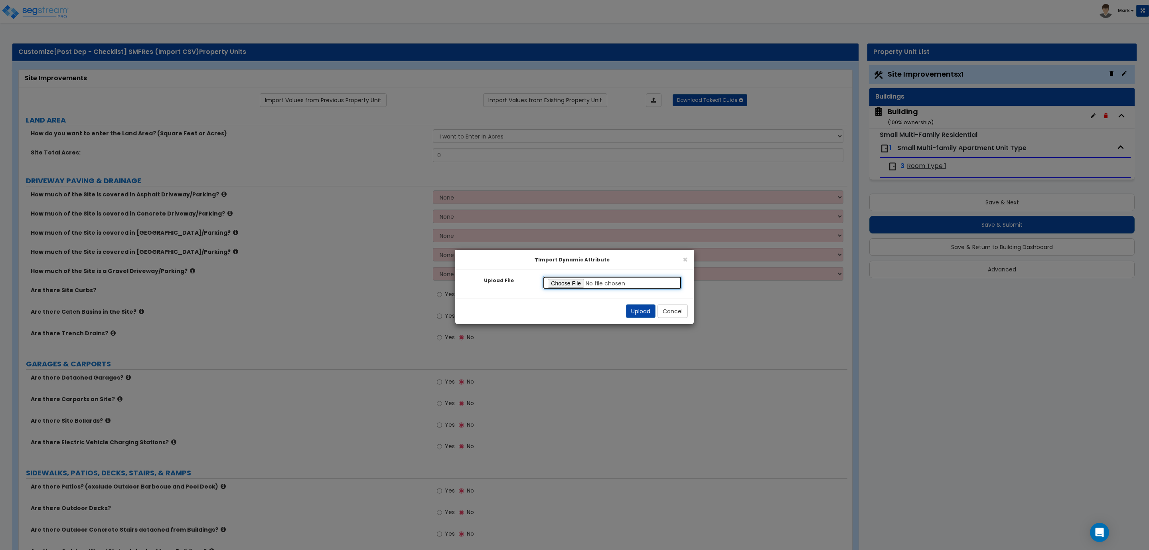
click at [571, 285] on input "Upload File" at bounding box center [612, 283] width 139 height 14
type input "C:\fakepath\SegStream Takeoff Guide - [Cycling] Small Multi Family Residential …"
click at [635, 312] on button "Upload" at bounding box center [641, 311] width 30 height 14
select select "2"
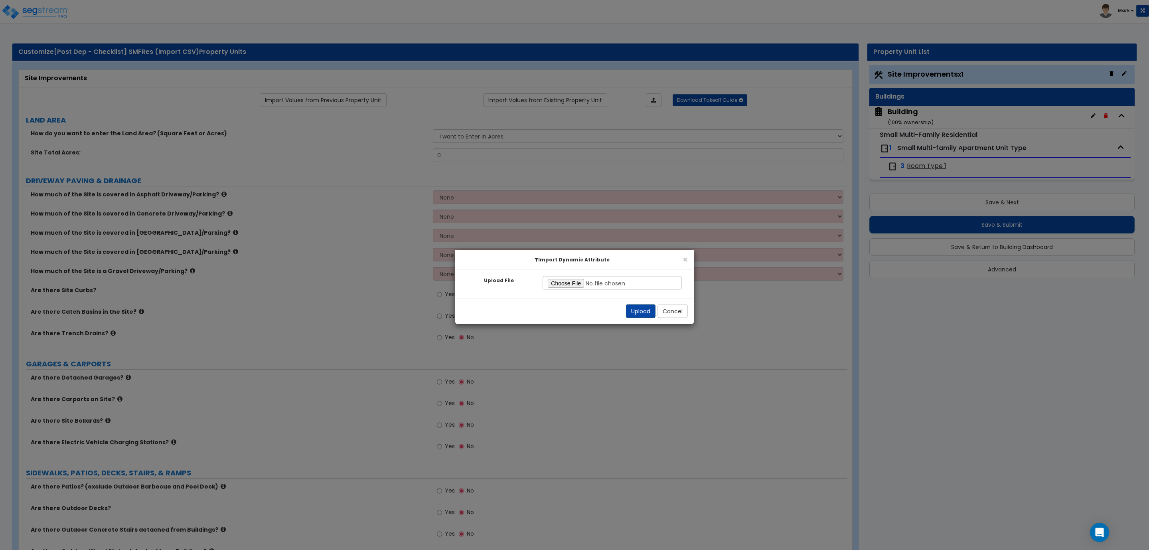
select select "2"
radio input "true"
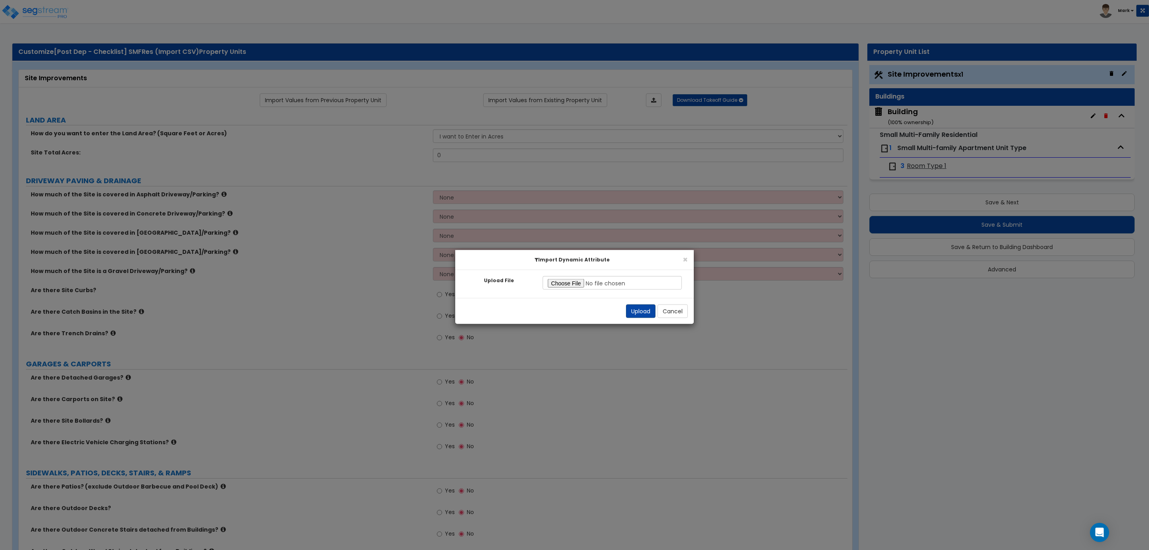
radio input "true"
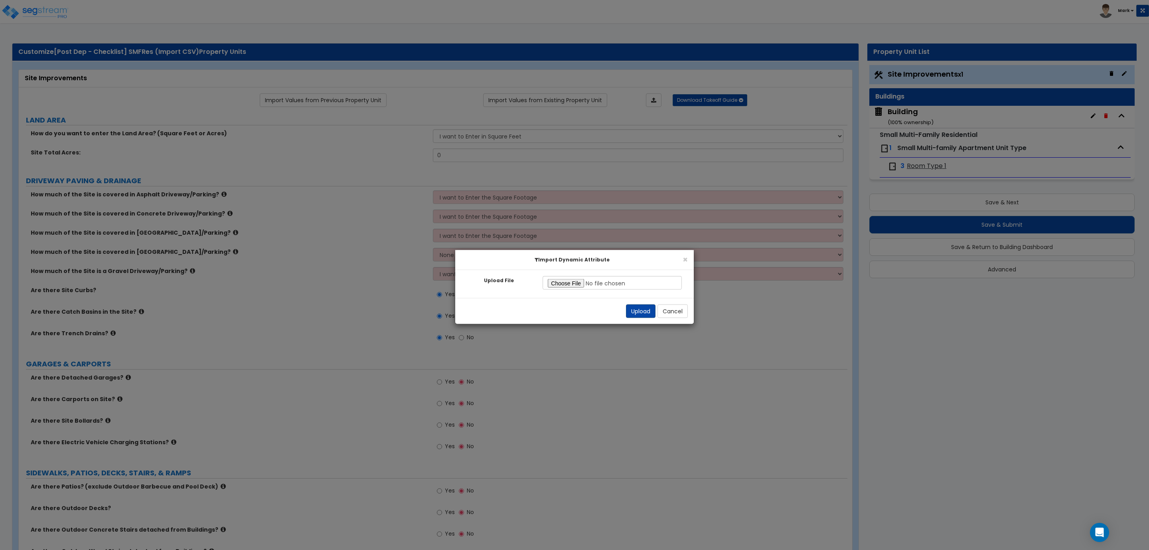
radio input "true"
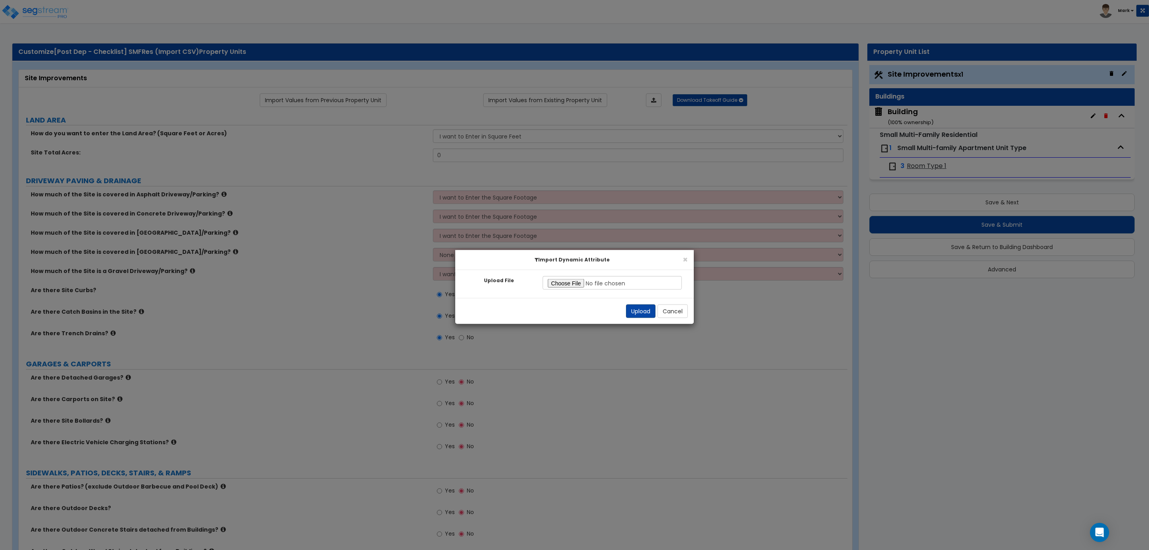
radio input "true"
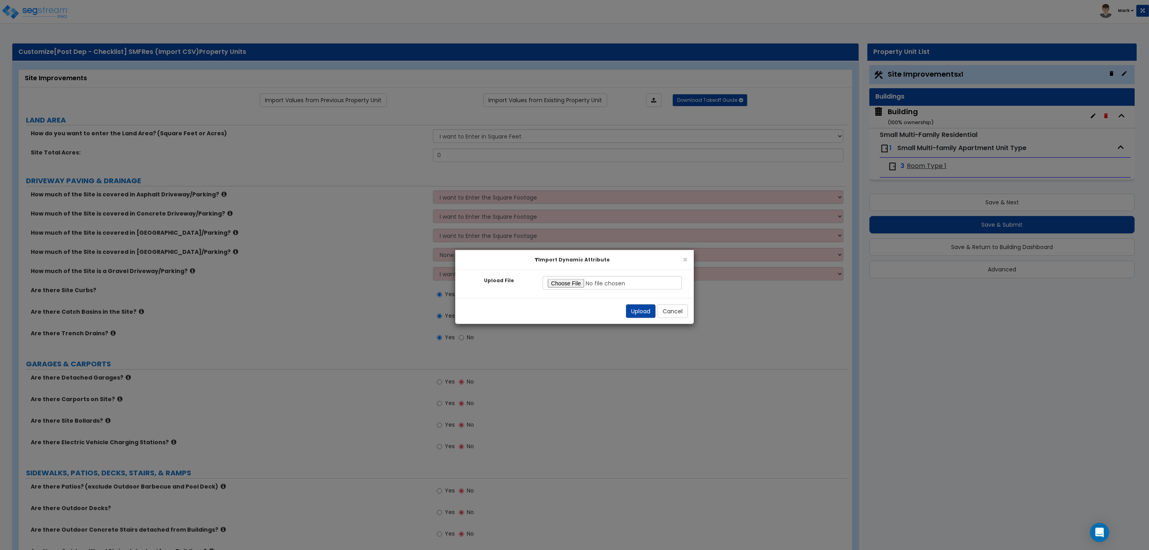
radio input "true"
select select "1"
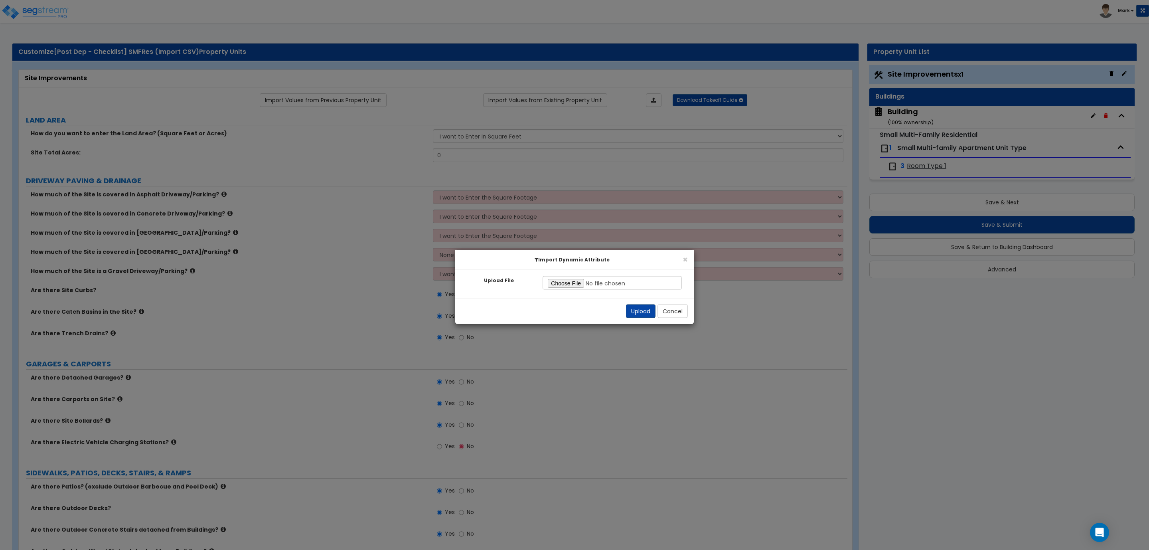
select select "1"
select select "2"
select select "1"
select select "2"
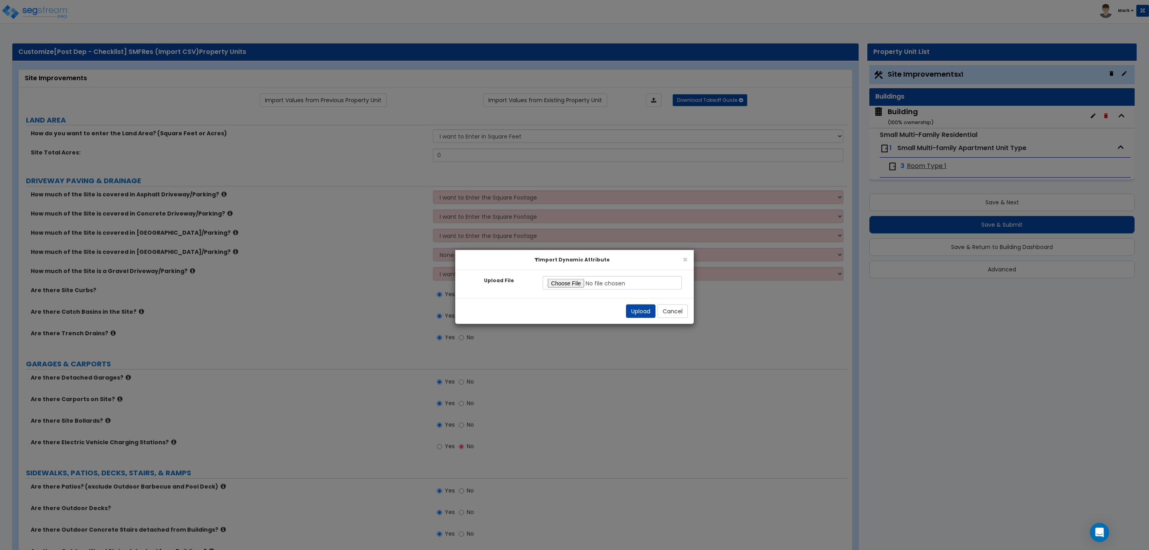
select select "2"
select select "1"
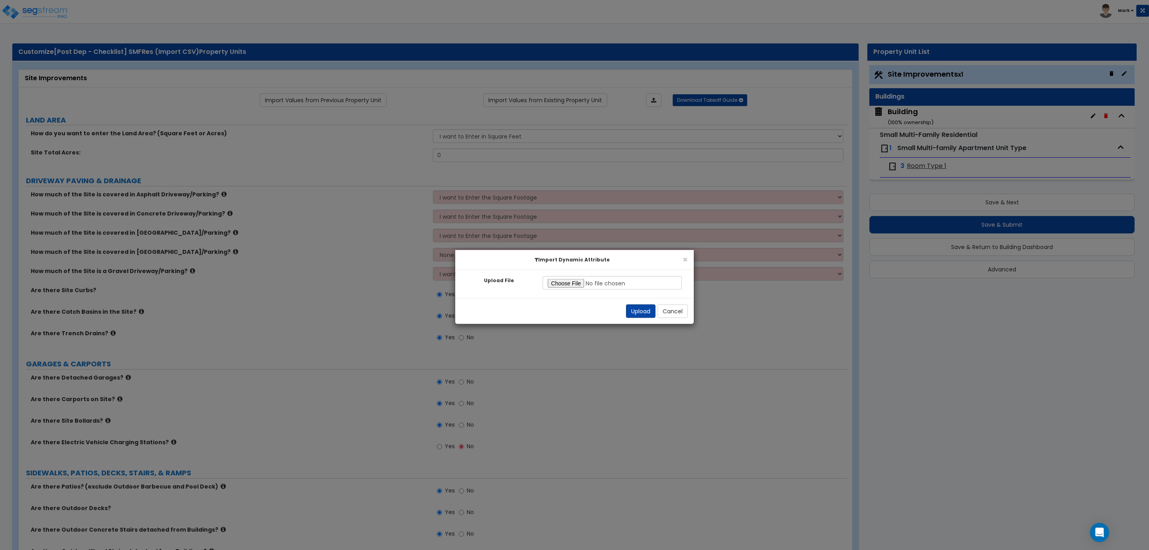
select select "1"
select select "2"
select select "1"
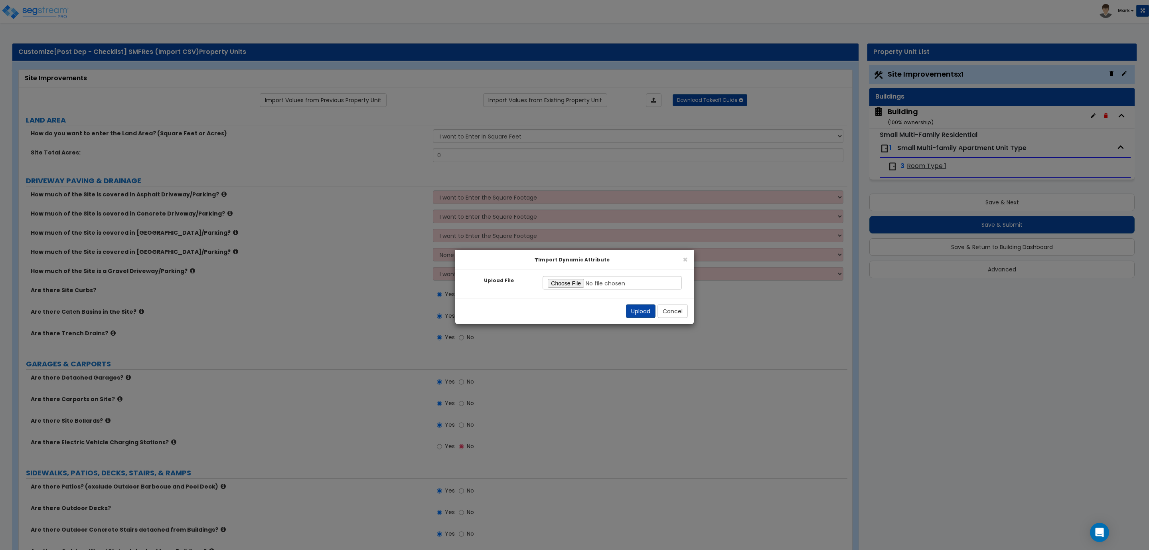
select select "2"
select select "1"
select select "2"
select select "1"
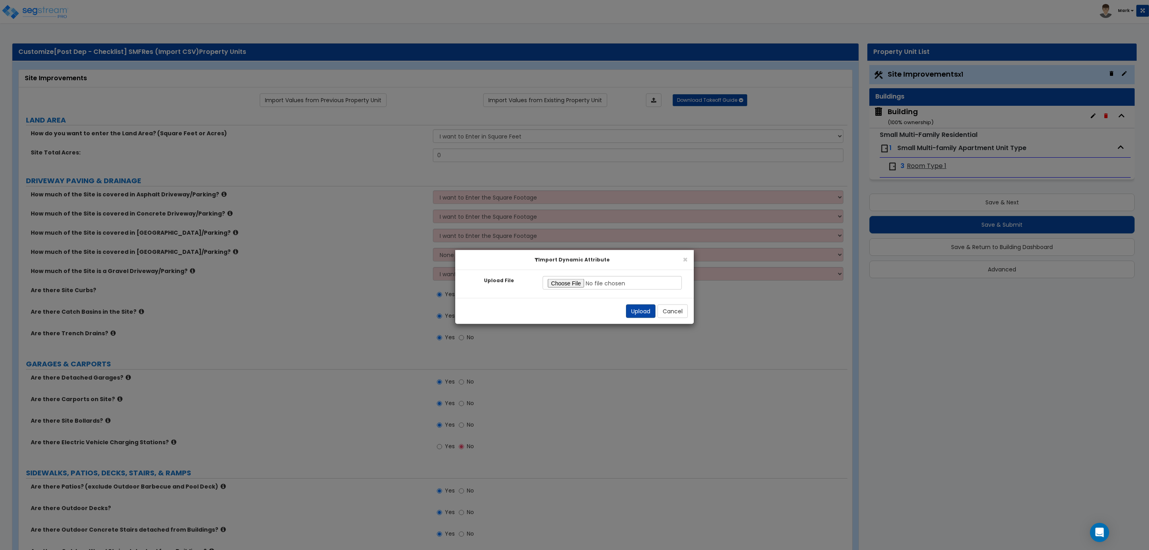
select select "1"
select select "4"
select select "1"
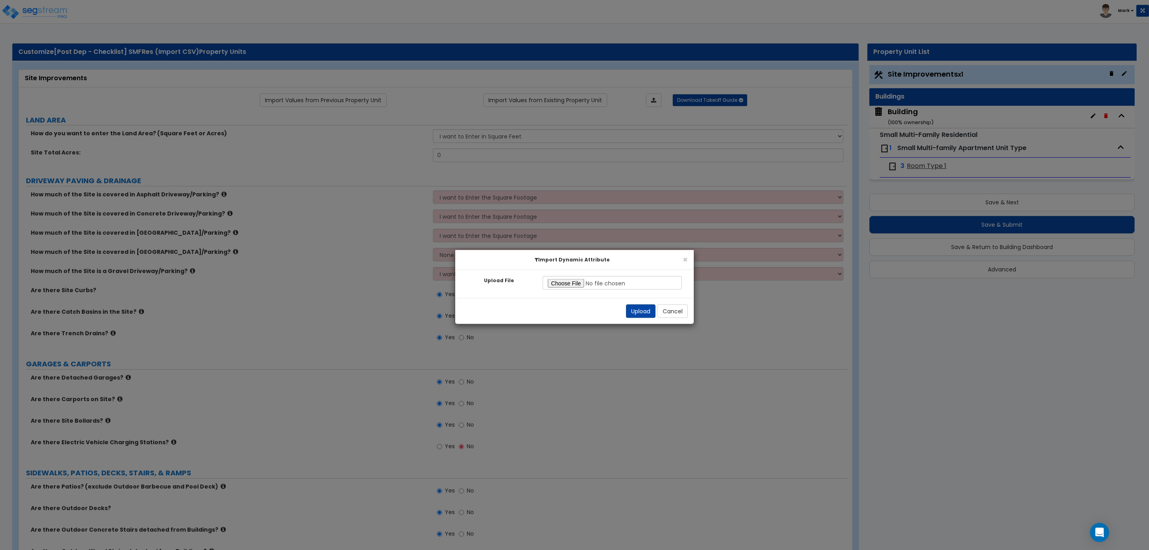
select select "1"
select select "2"
select select "1"
select select "6"
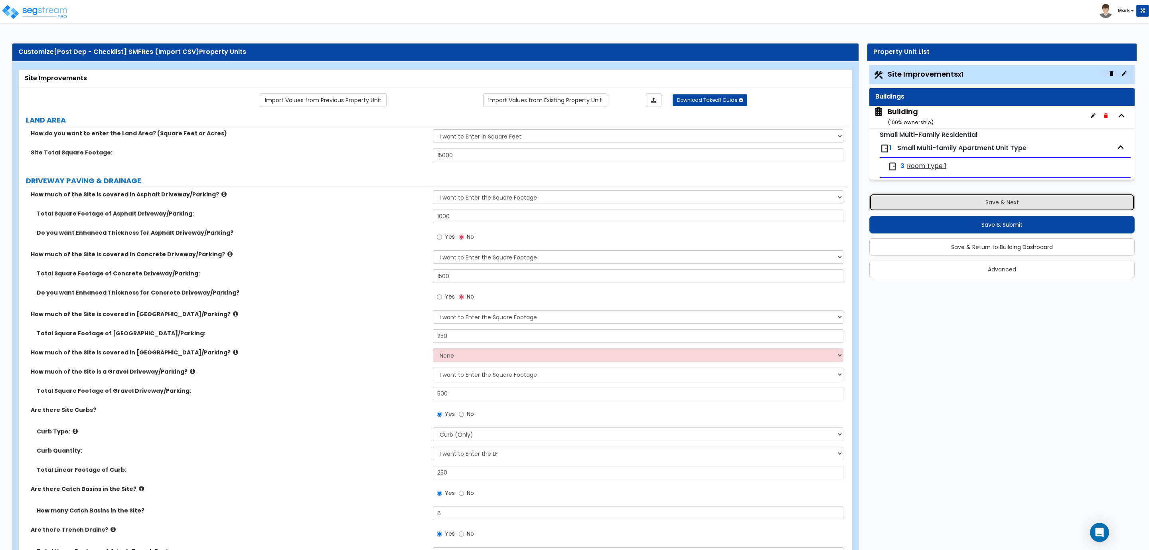
click at [956, 210] on button "Save & Next" at bounding box center [1001, 203] width 265 height 18
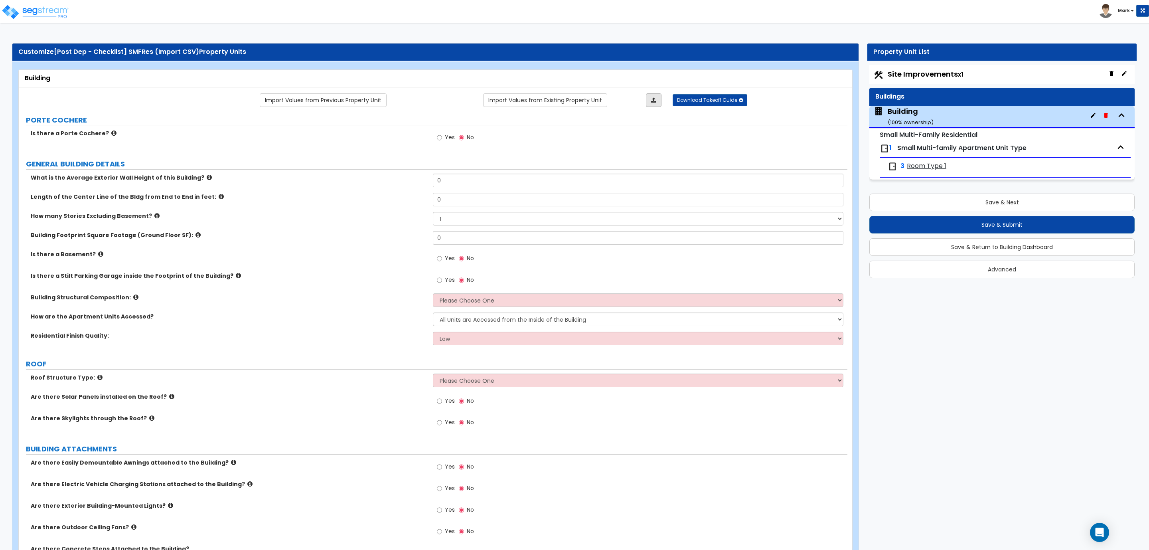
click at [647, 103] on link at bounding box center [654, 100] width 16 height 14
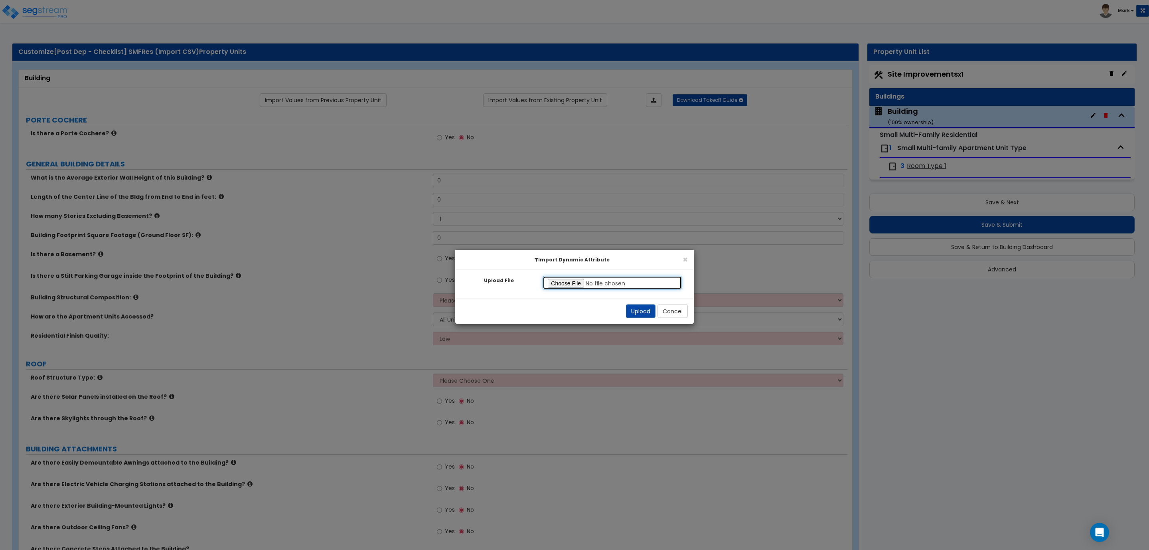
click at [567, 282] on input "Upload File" at bounding box center [612, 283] width 139 height 14
type input "C:\fakepath\SegStream Takeoff Guide - [Cycling] Small Multi Family Residential …"
click at [632, 310] on button "Upload" at bounding box center [641, 311] width 30 height 14
radio input "true"
type input "15"
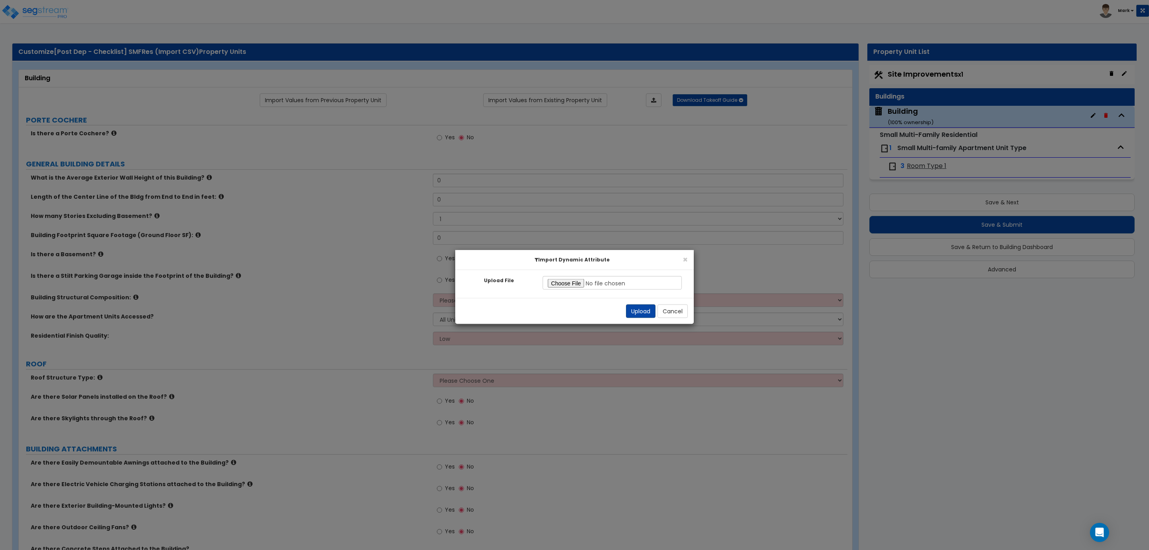
type input "80"
type input "6000"
select select "3"
select select "2"
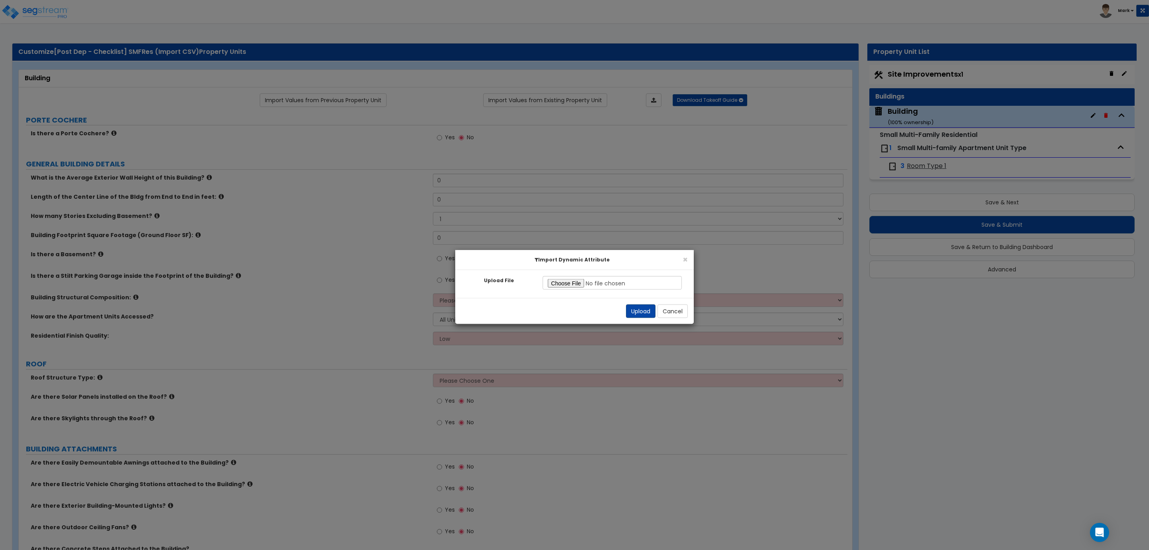
radio input "true"
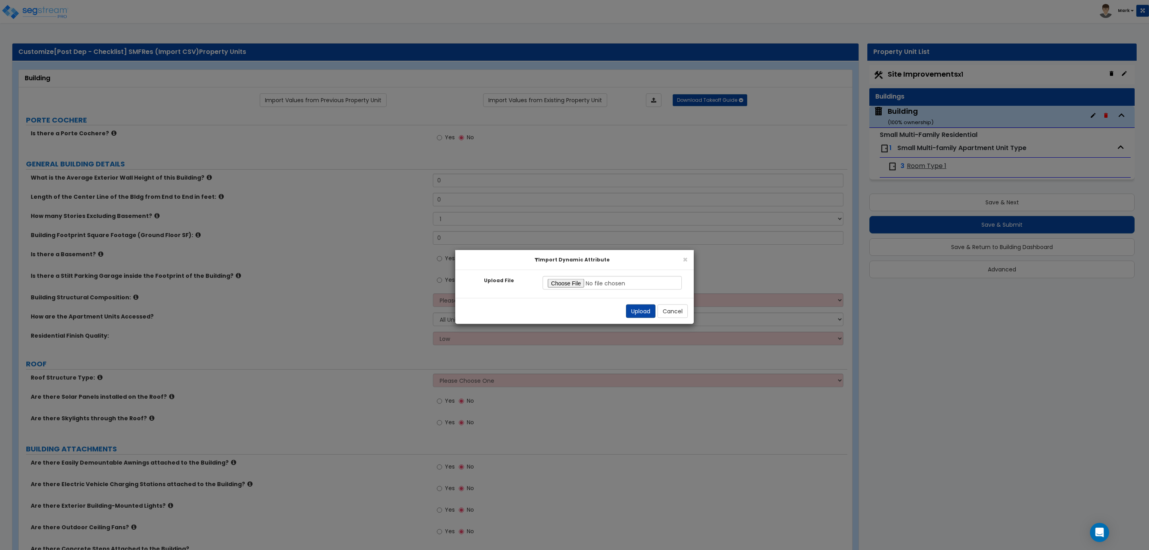
radio input "true"
select select "2"
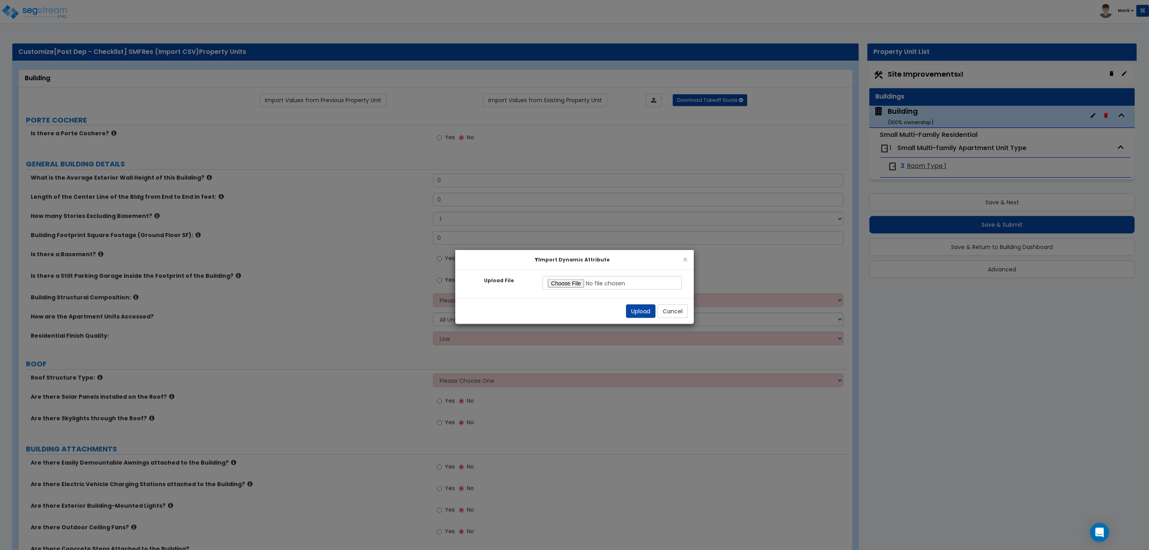
radio input "true"
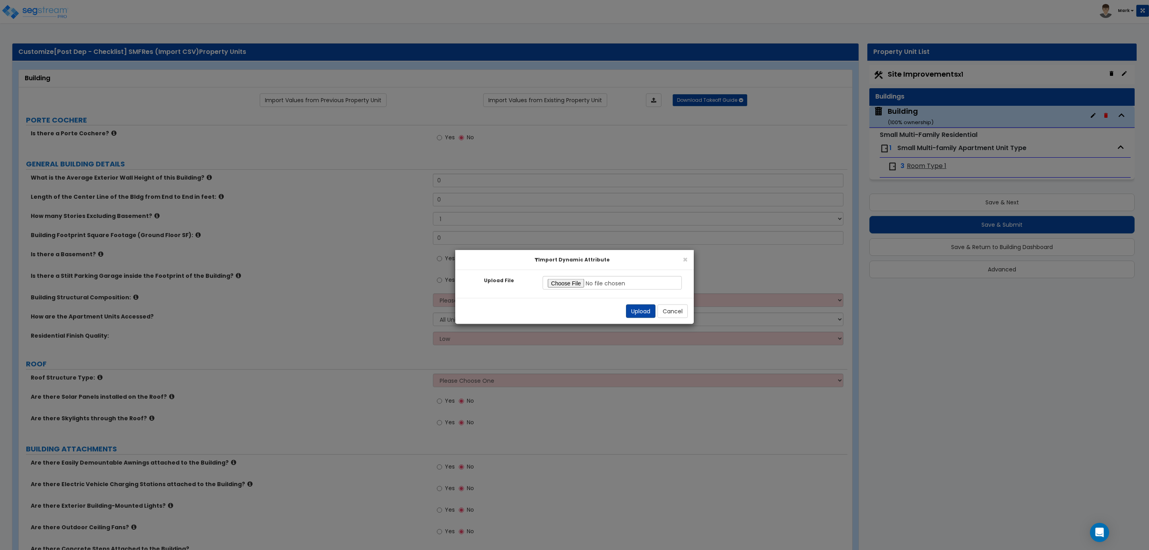
radio input "true"
type input "30"
radio input "true"
select select "1"
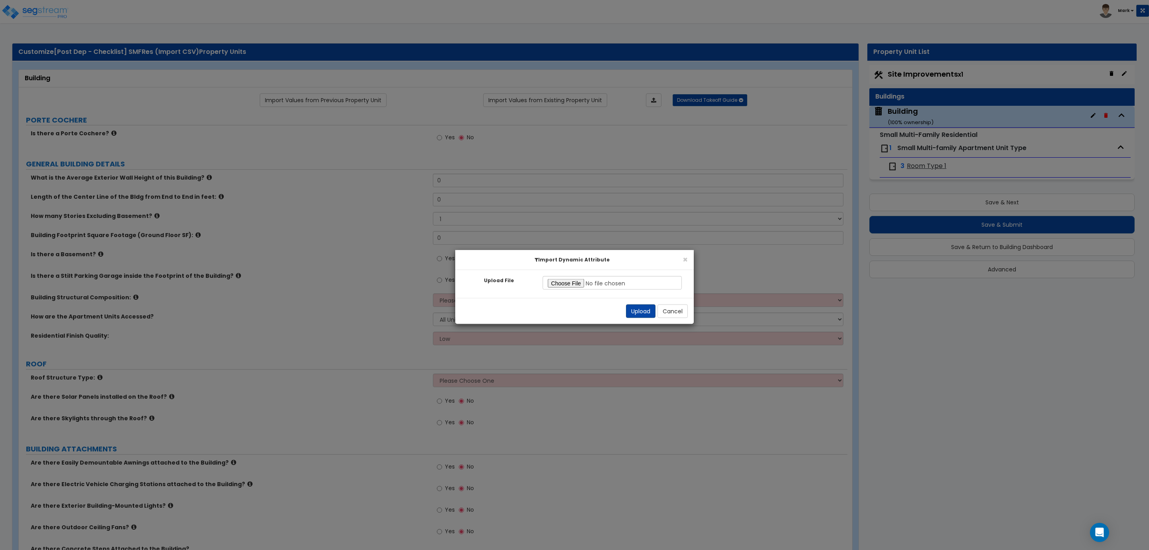
radio input "true"
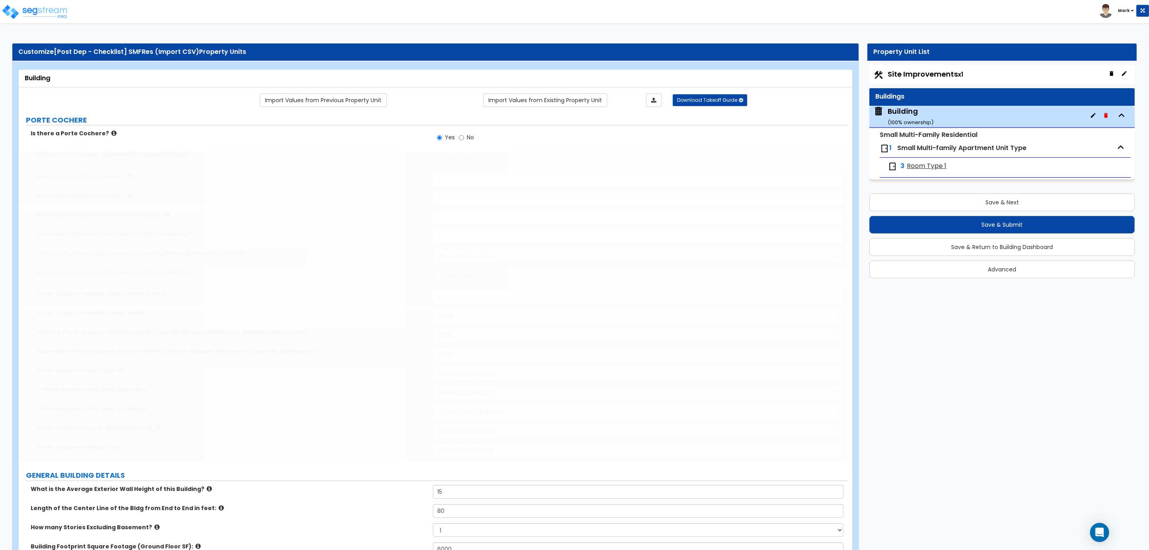
type input "10"
type input "12"
type input "2"
select select "3"
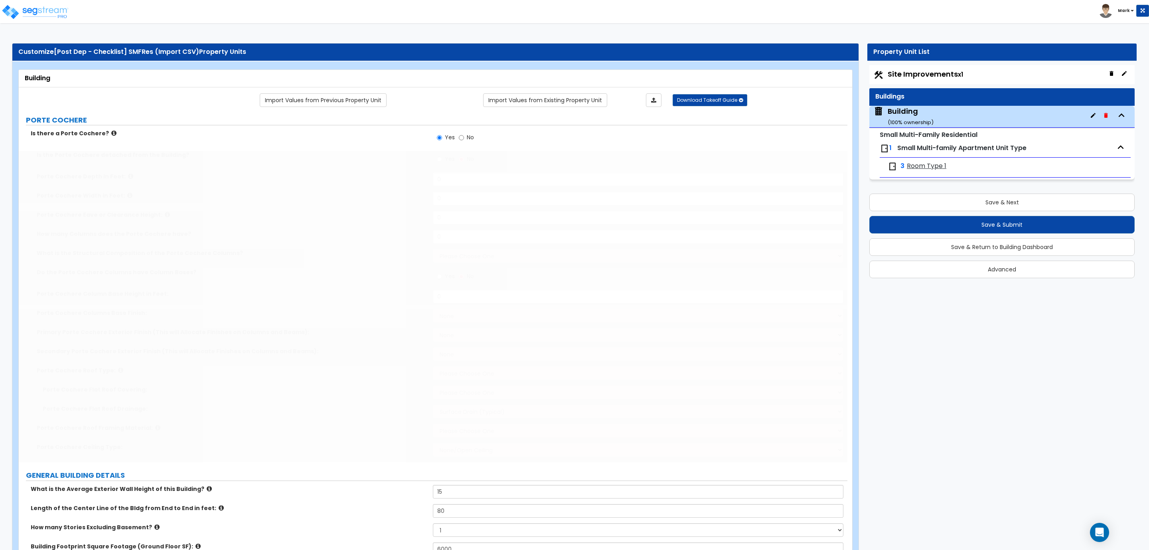
radio input "true"
type input "3"
select select "2"
select select "1"
select select "2"
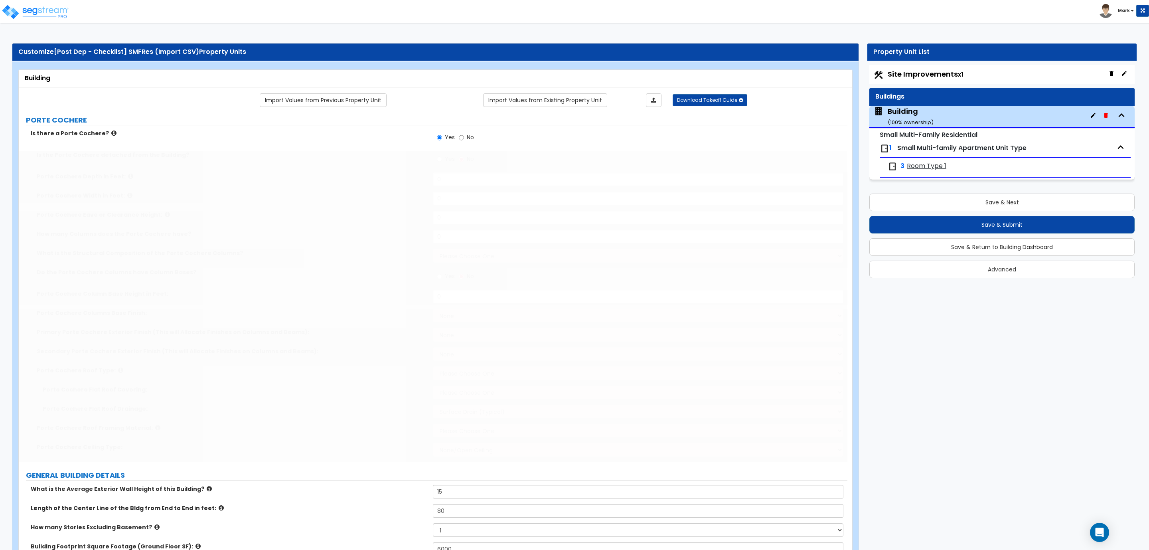
select select "2"
select select "1"
select select "2"
select select "1"
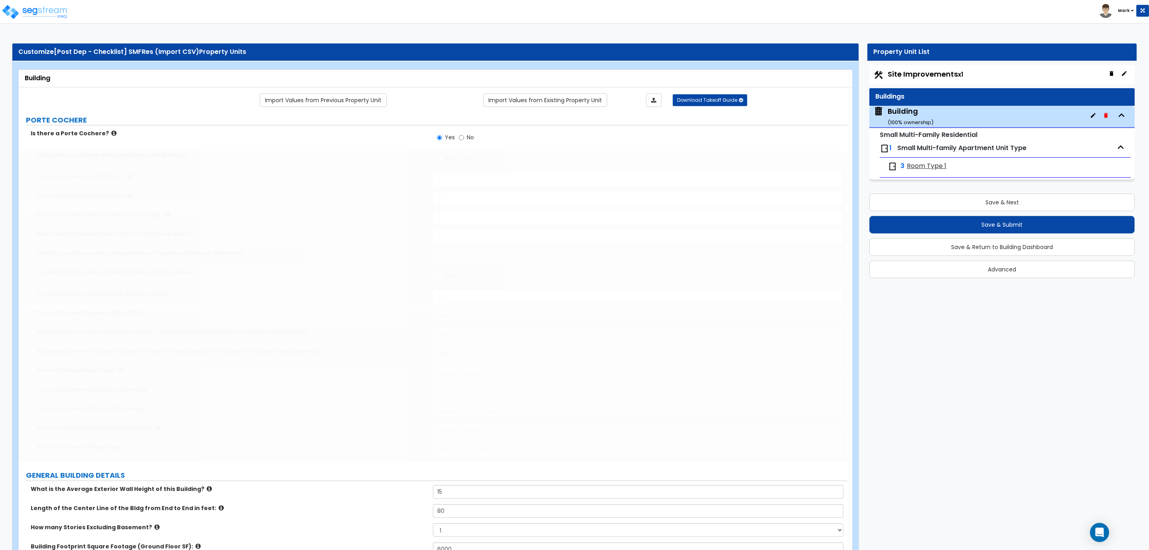
select select "10"
type input "75"
select select "5"
select select "1"
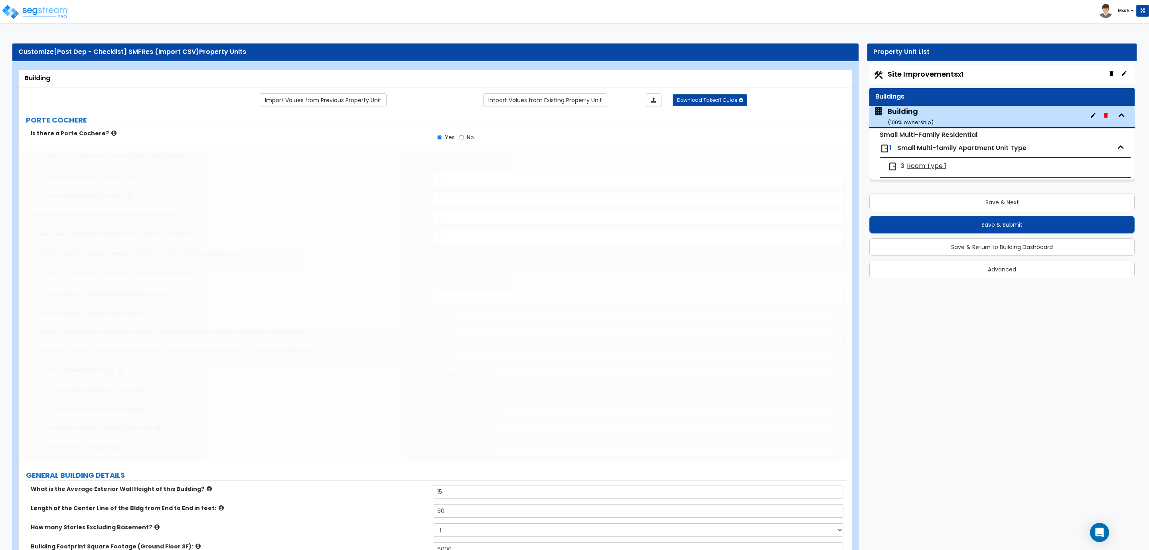
select select "1"
type input "15"
select select "3"
type input "2"
radio input "true"
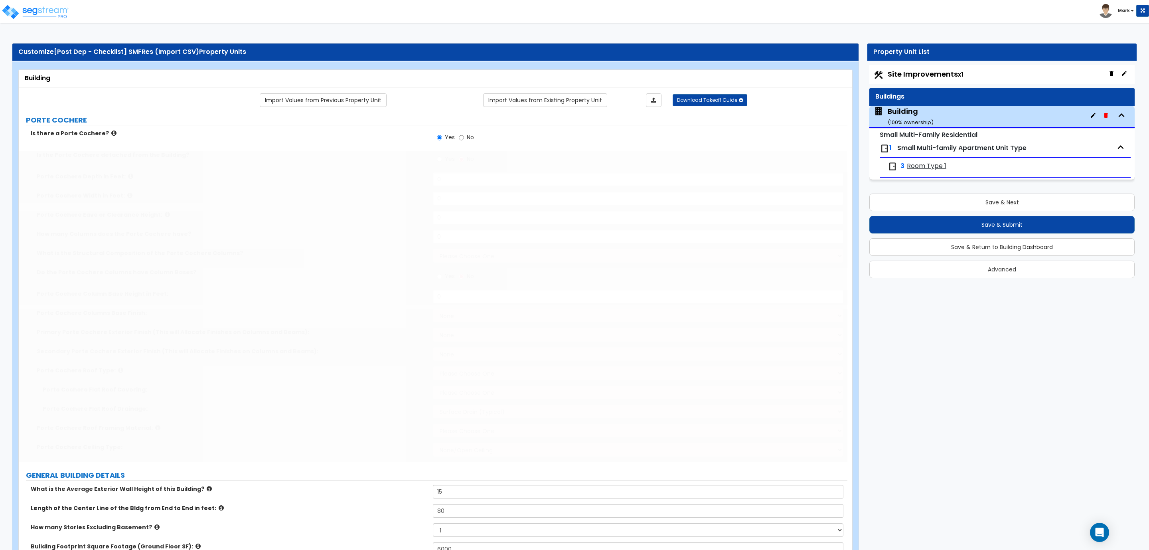
radio input "true"
select select "2"
type input "50"
select select "3"
type input "50"
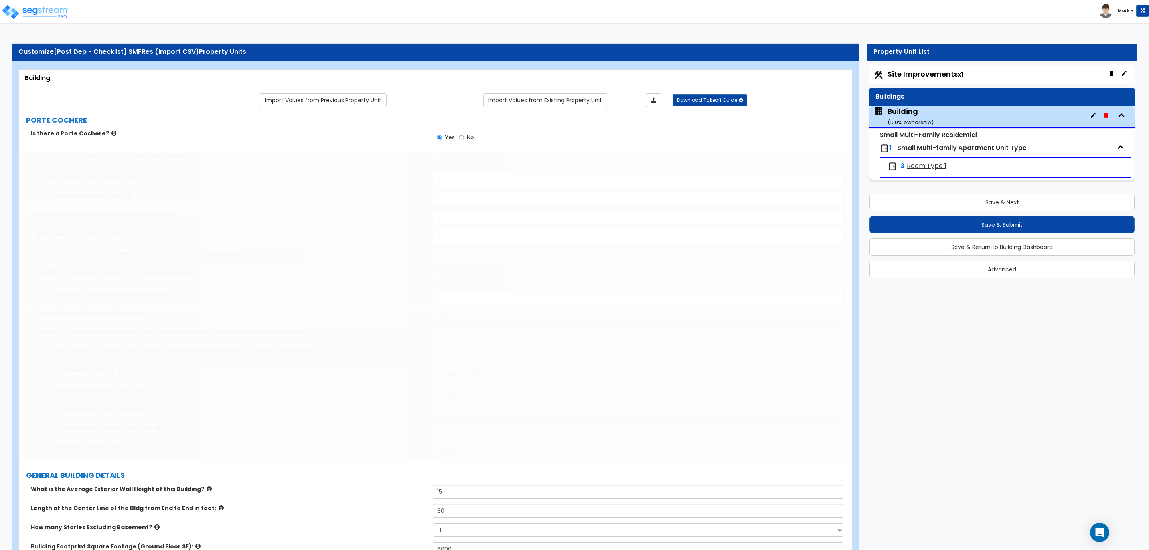
type input "2"
type input "4"
type input "1"
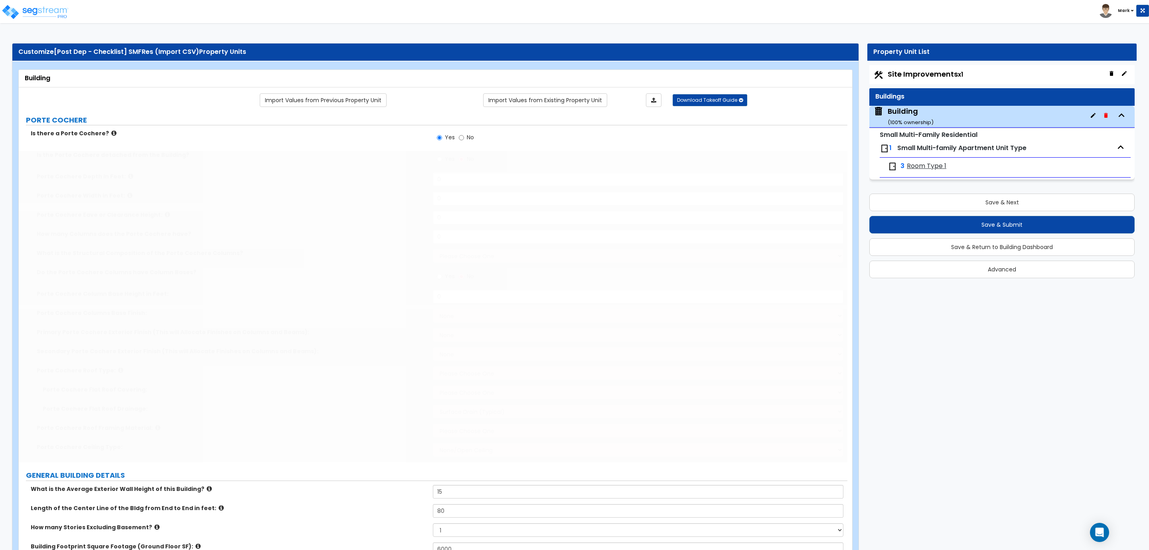
type input "1"
type input "3"
type input "1"
type input "3"
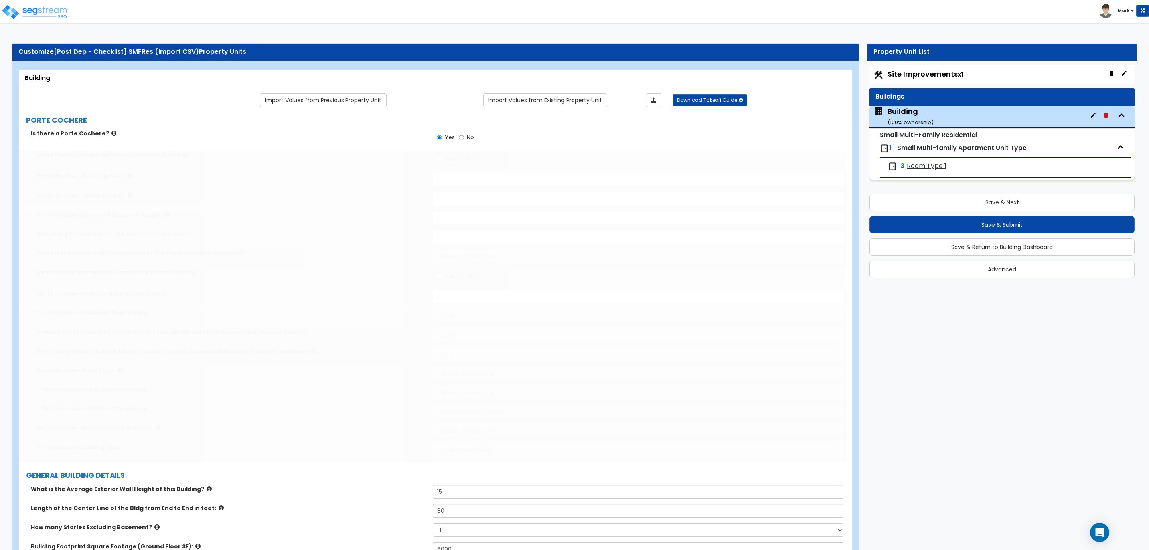
type input "3"
type input "4"
type input "1"
type input "2"
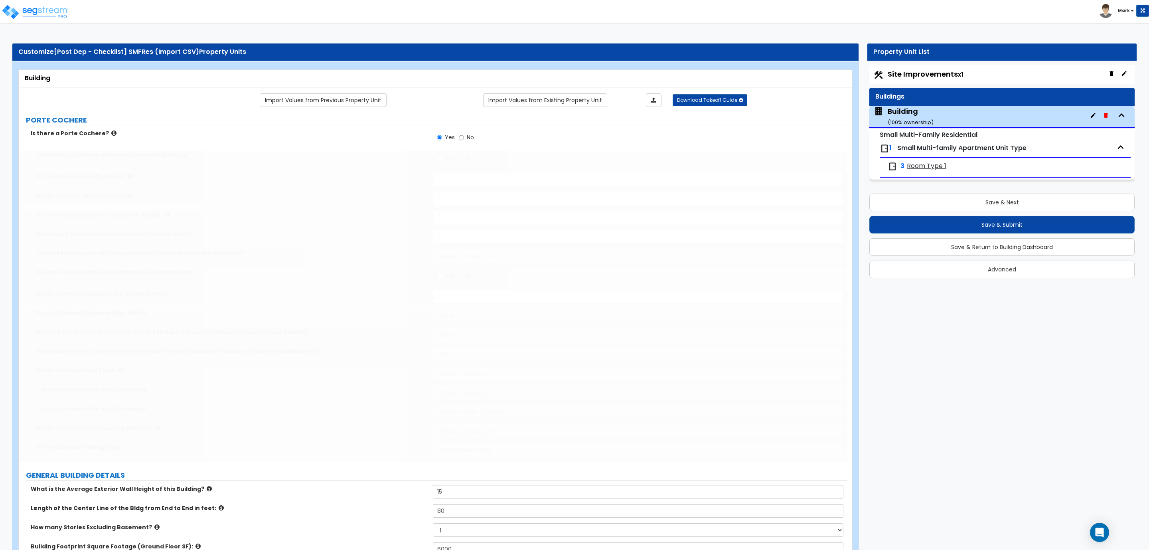
type input "2"
type input "1"
type input "3"
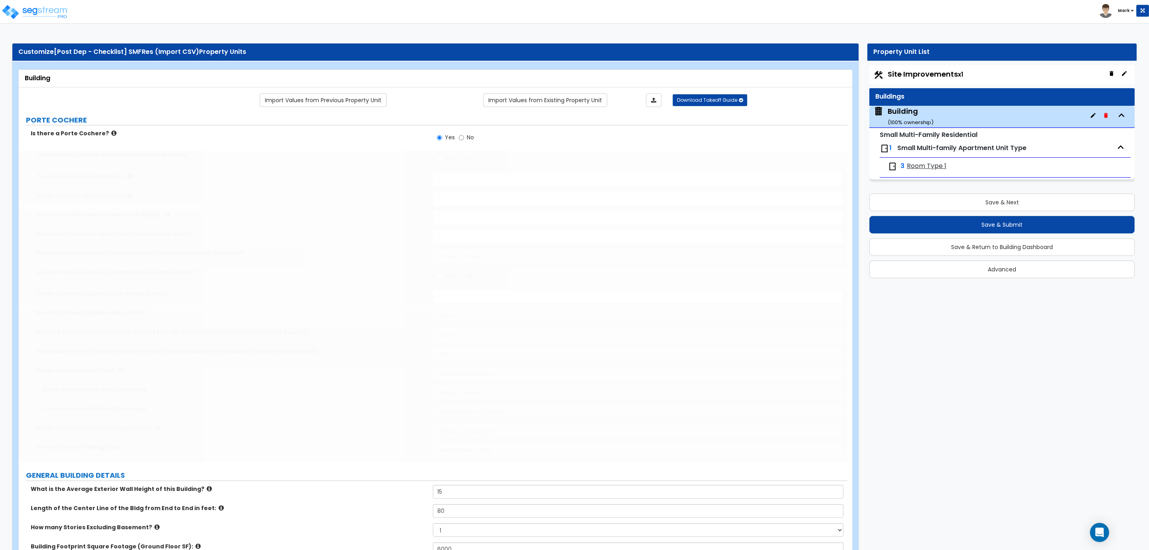
radio input "true"
type input "15"
type input "10"
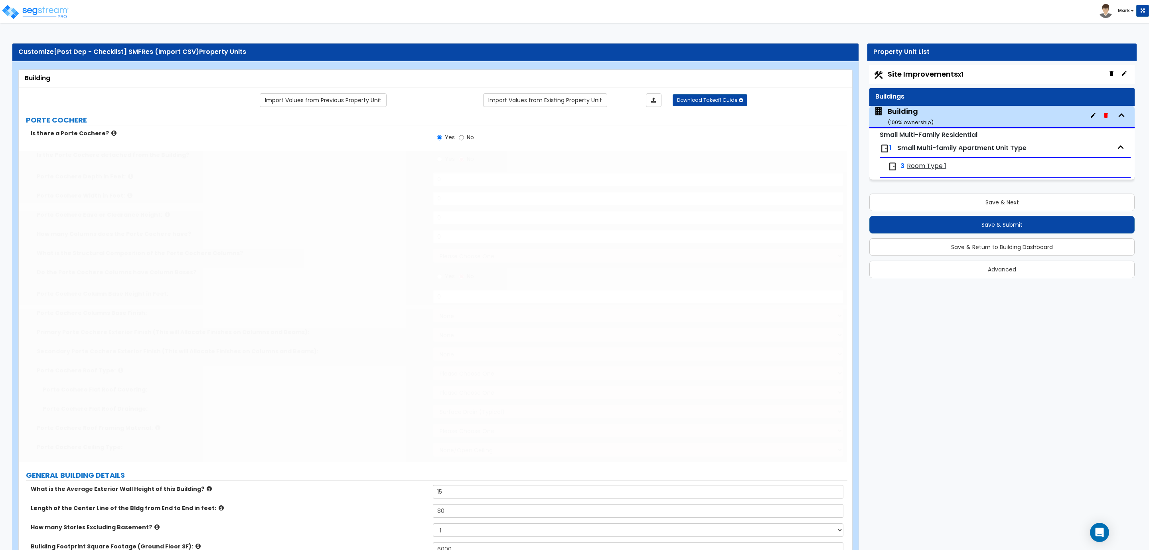
type input "4"
select select "2"
select select "4"
type input "8"
radio input "true"
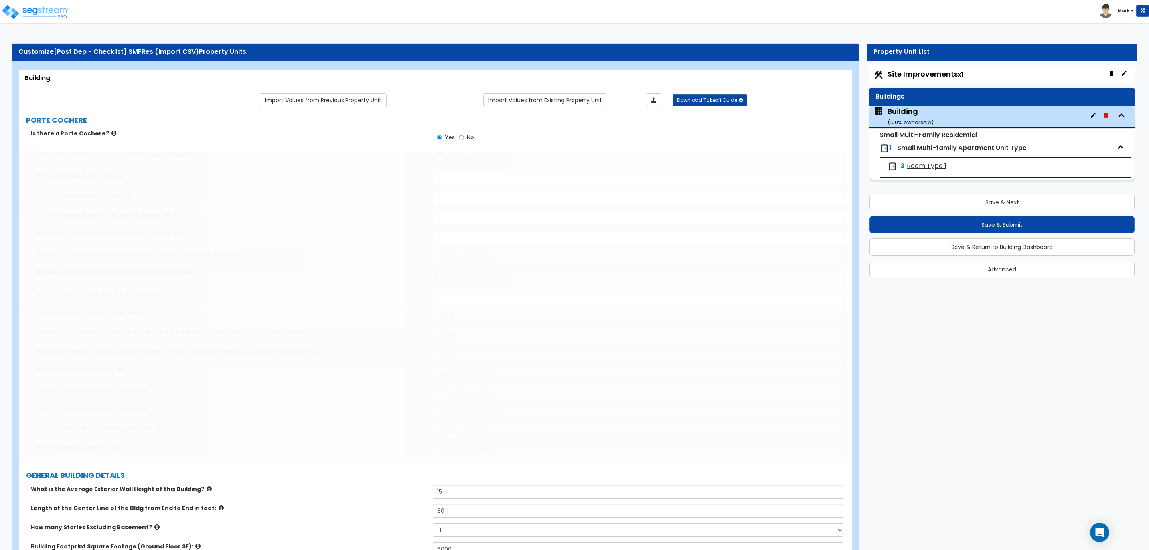
type input "2"
radio input "true"
type input "8"
select select "4"
type input "8"
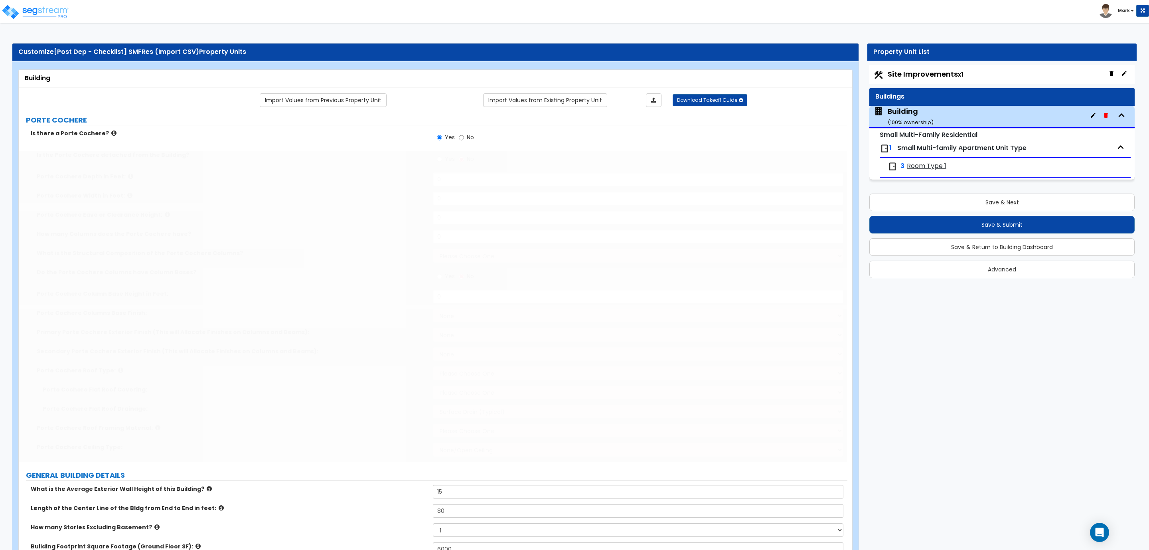
radio input "true"
type input "4"
select select "4"
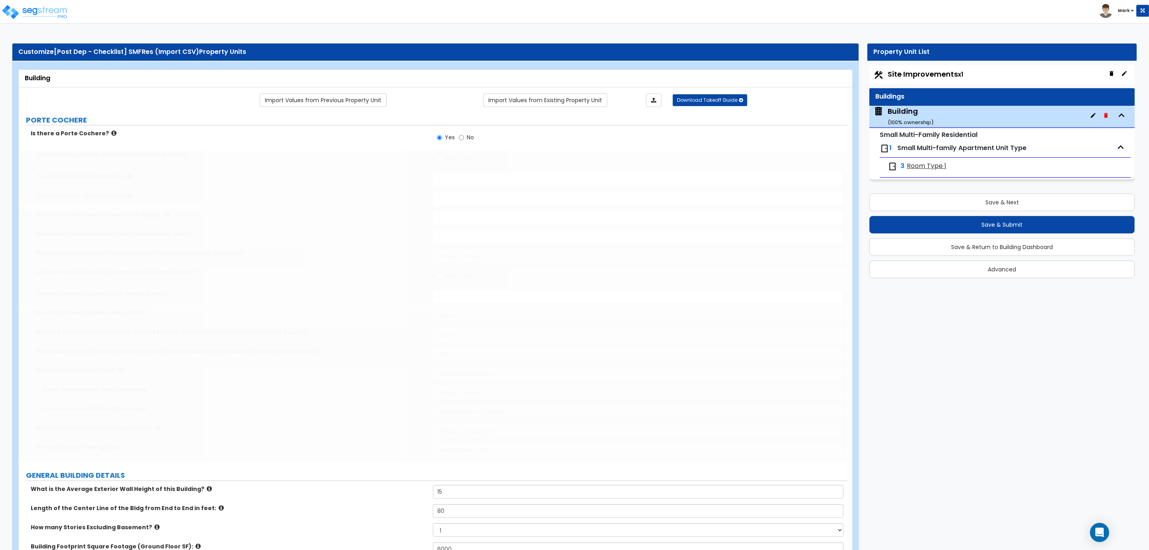
select select "1"
select select "2"
radio input "true"
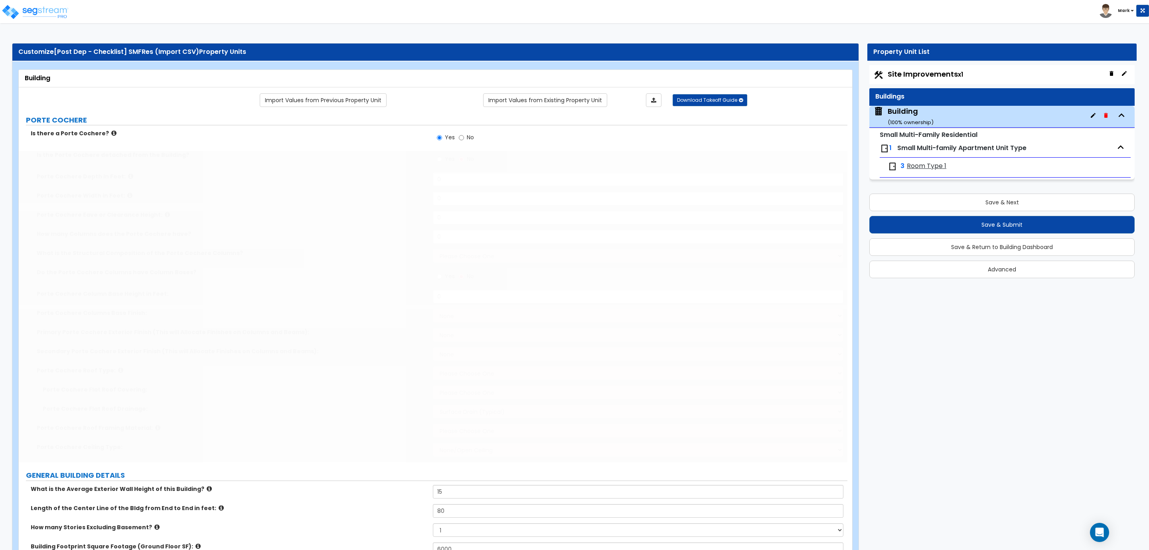
radio input "true"
select select "2"
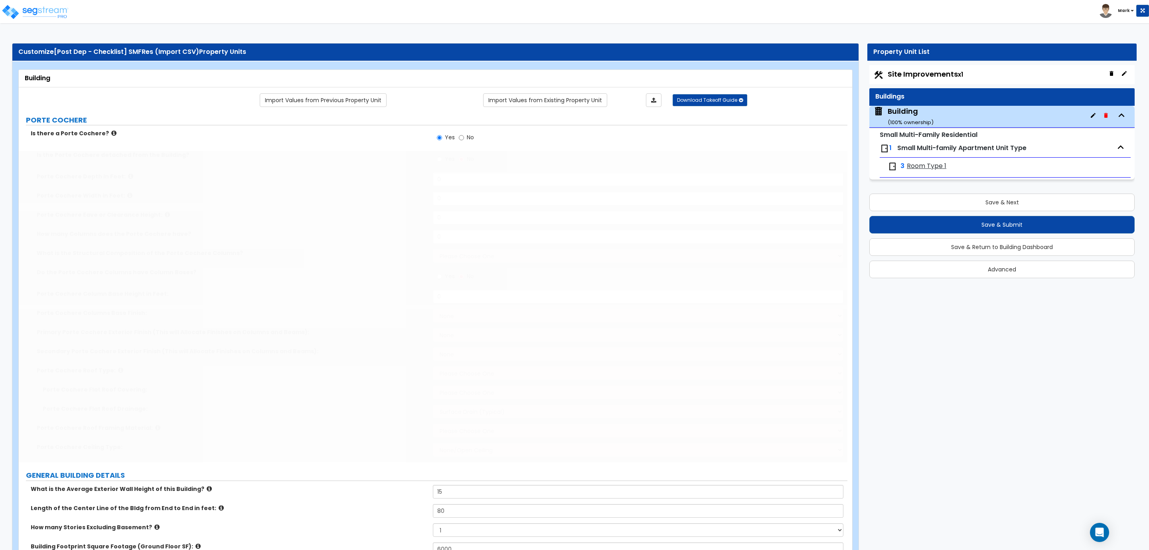
select select "1"
type input "85"
select select "2"
type input "50"
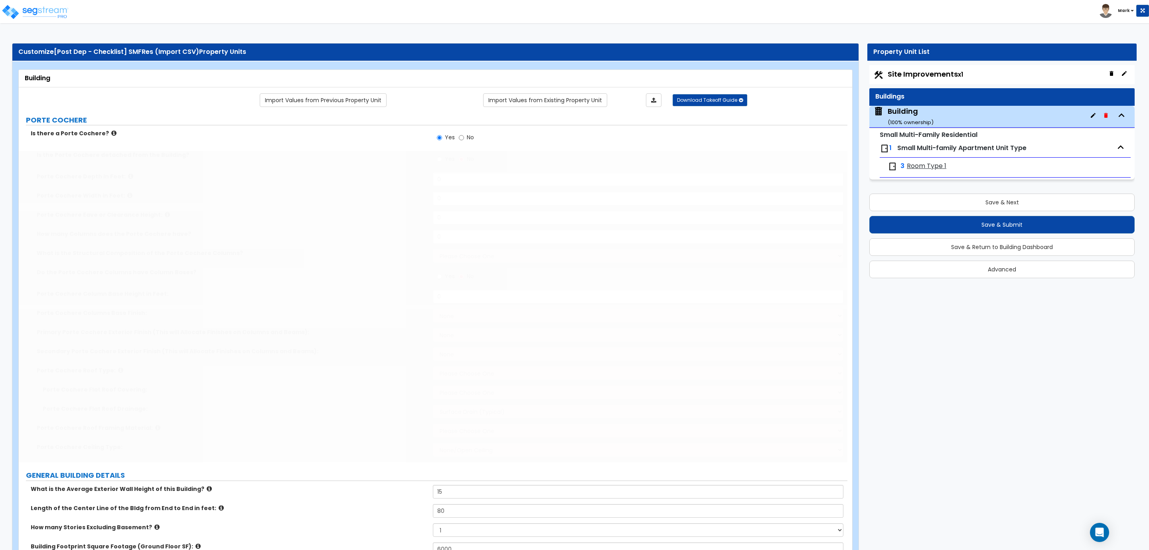
select select "2"
type input "50"
select select "3"
select select "2"
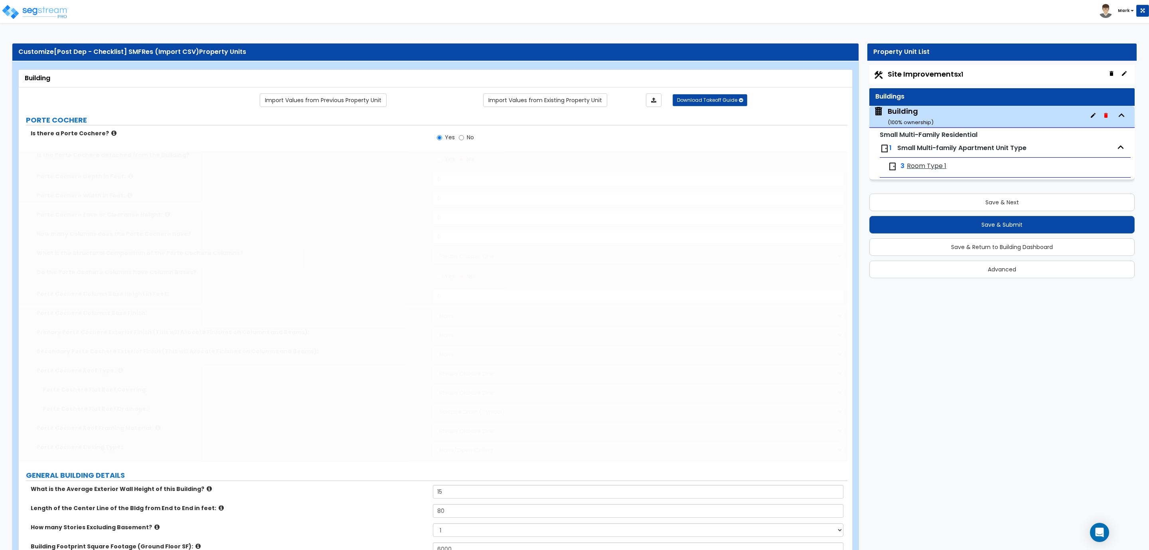
radio input "true"
select select "5"
select select "1"
type input "50"
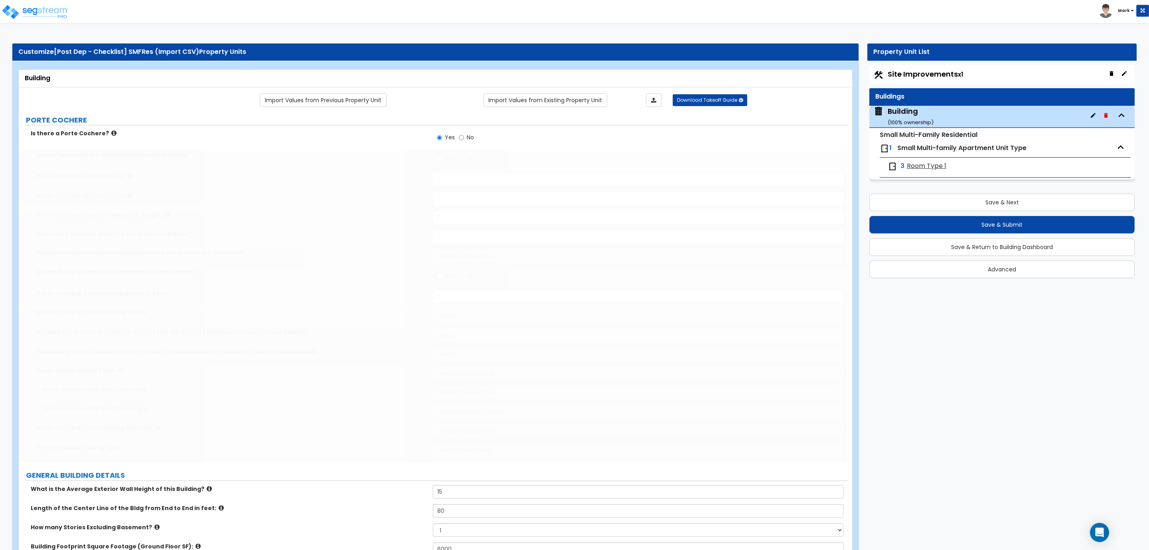
type input "16"
type input "3"
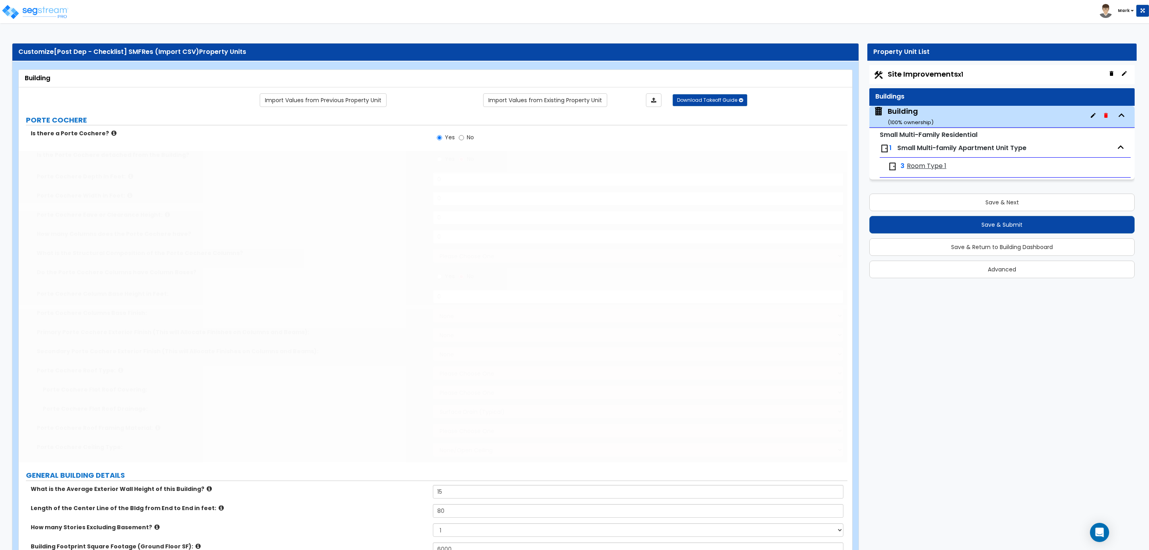
type input "3"
radio input "true"
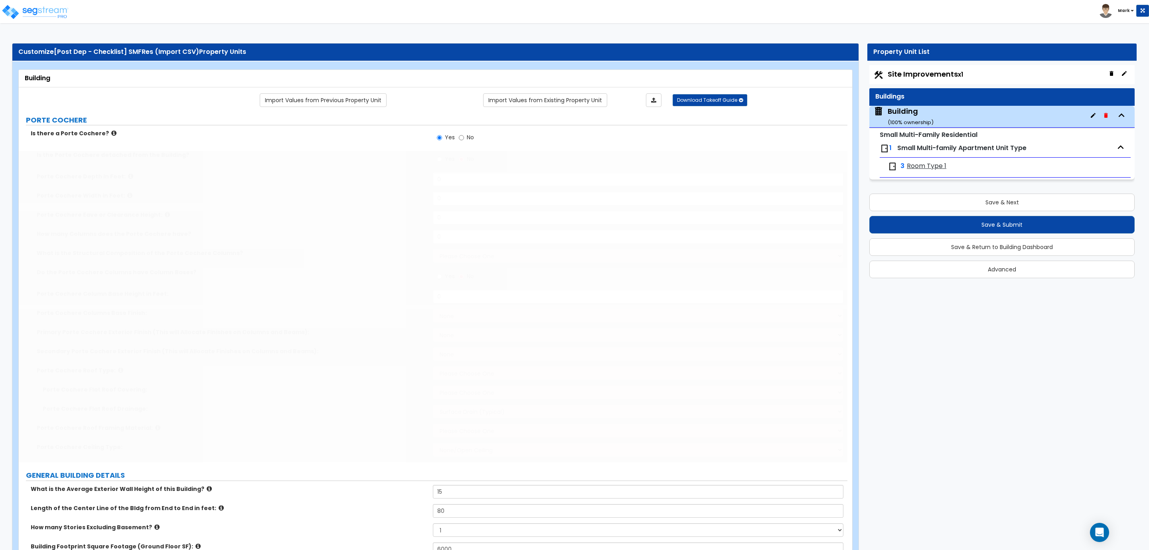
radio input "true"
type input "50"
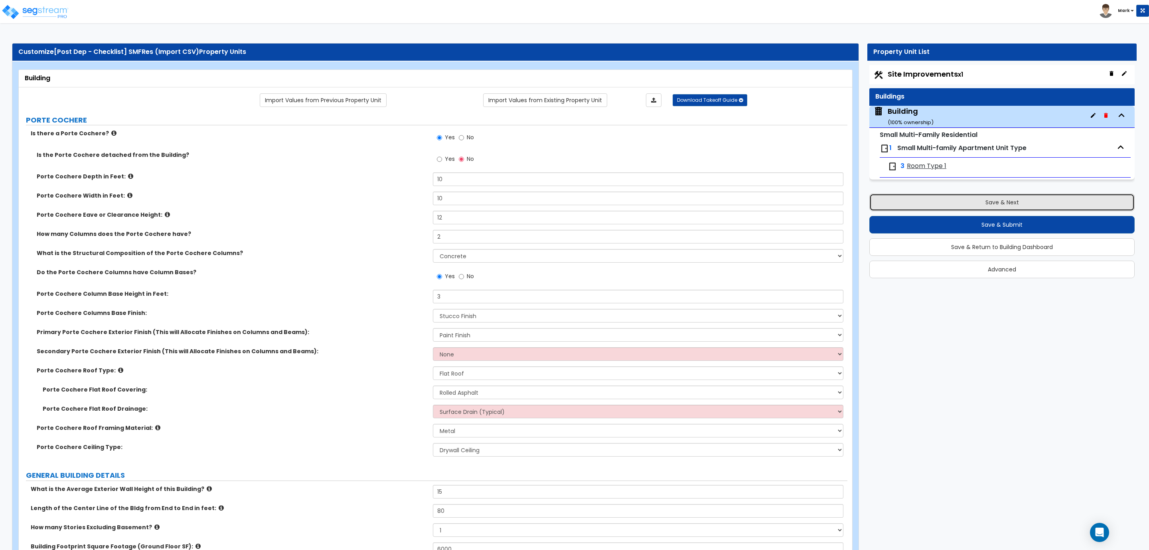
click at [962, 198] on button "Save & Next" at bounding box center [1001, 203] width 265 height 18
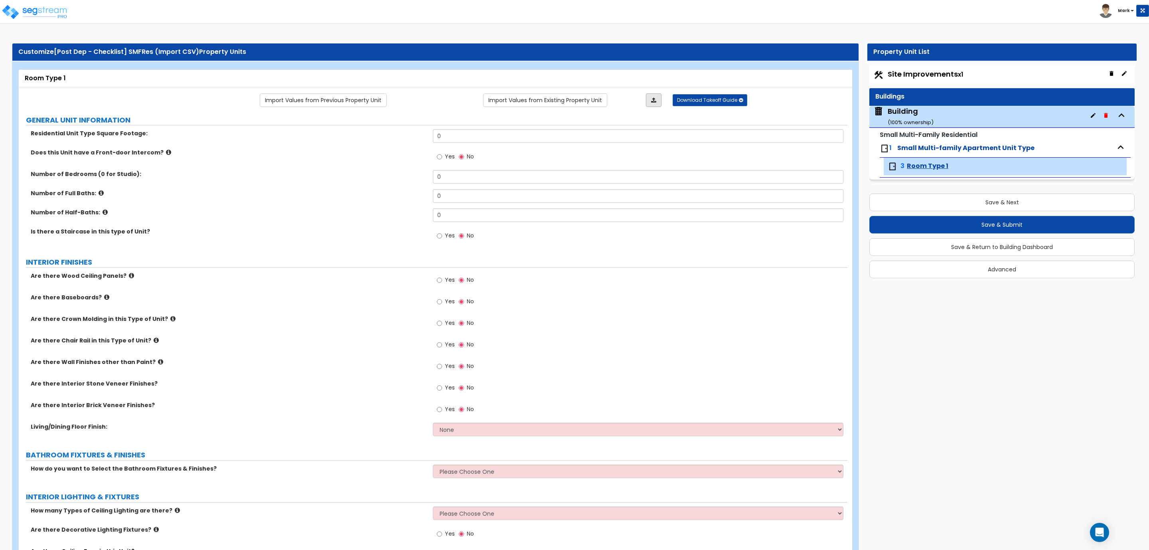
click at [652, 103] on link at bounding box center [654, 100] width 16 height 14
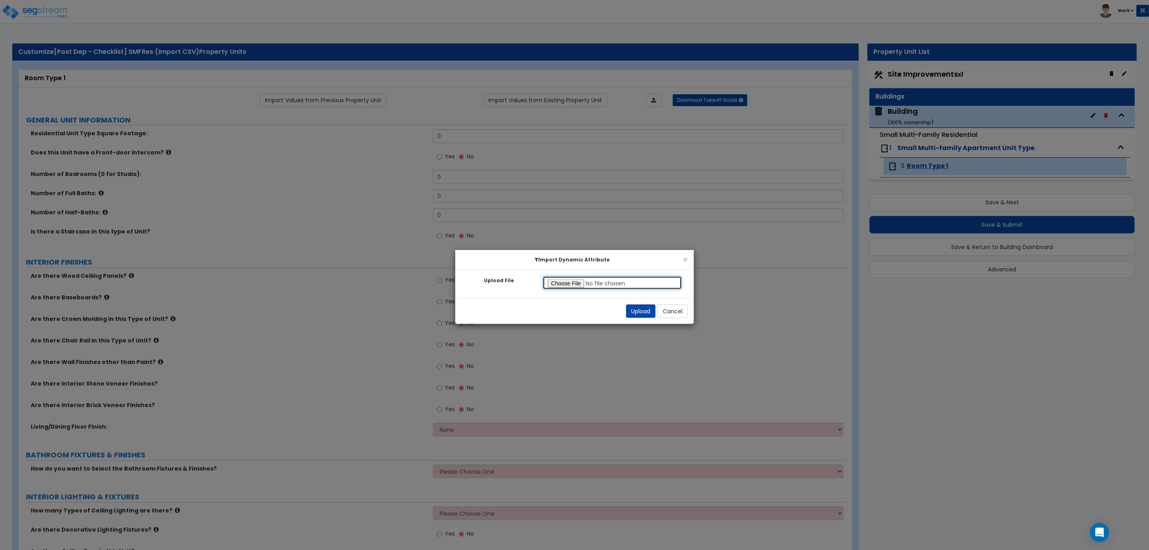
click at [574, 282] on input "Upload File" at bounding box center [612, 283] width 139 height 14
click at [631, 312] on button "Upload" at bounding box center [641, 311] width 30 height 14
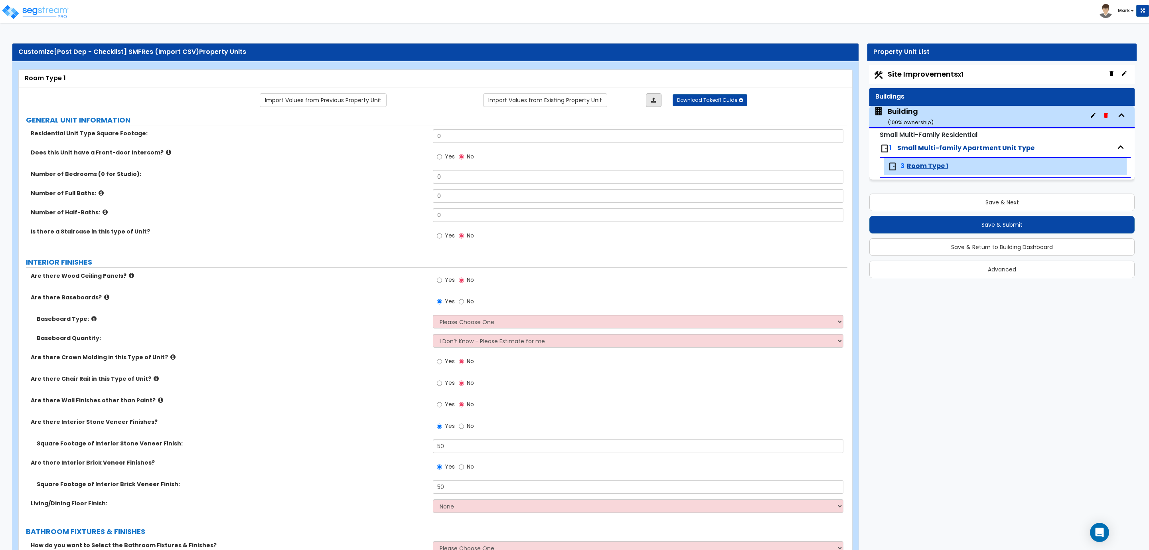
click at [657, 97] on link at bounding box center [654, 100] width 16 height 14
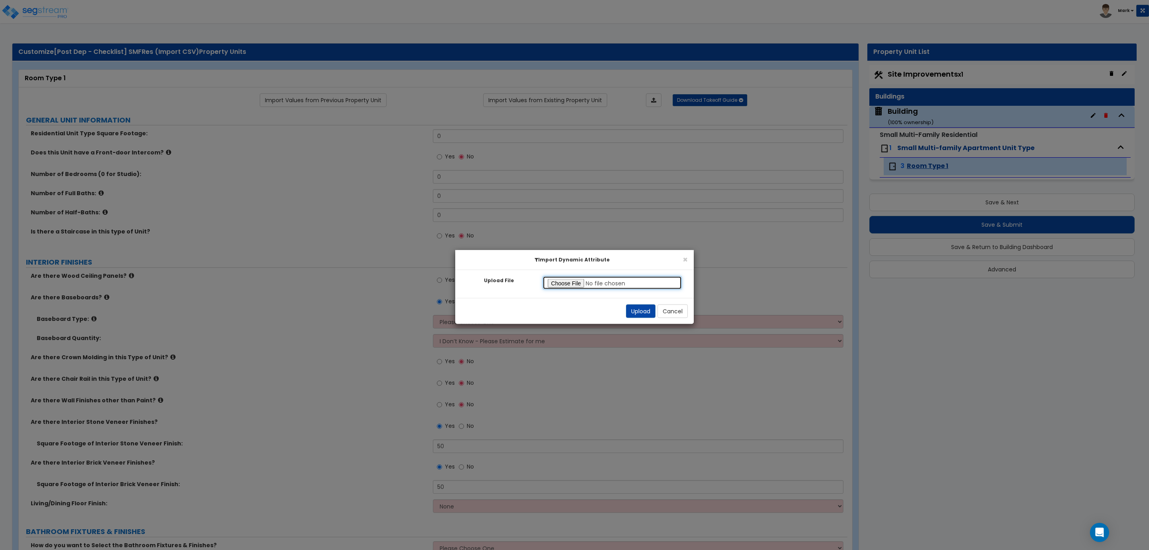
click at [565, 284] on input "Upload File" at bounding box center [612, 283] width 139 height 14
click at [639, 314] on button "Upload" at bounding box center [641, 311] width 30 height 14
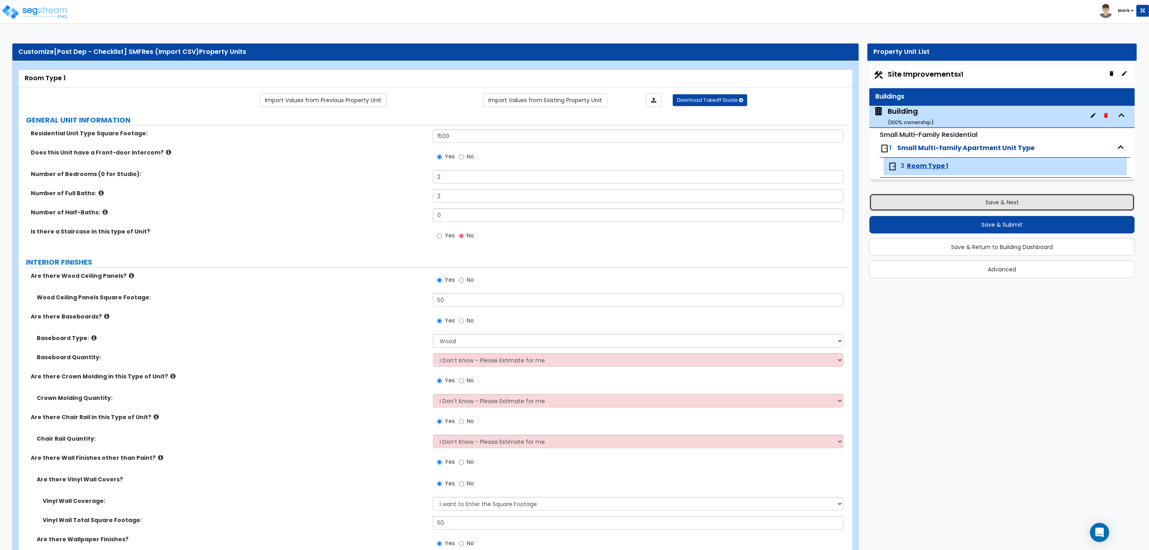
click at [1007, 202] on button "Save & Next" at bounding box center [1001, 203] width 265 height 18
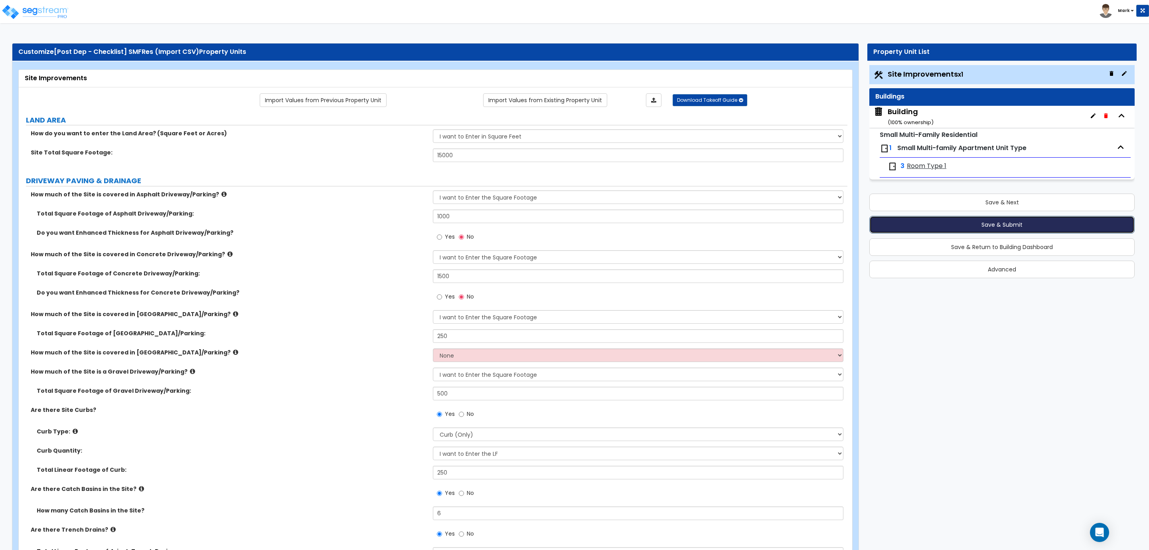
click at [966, 218] on button "Save & Submit" at bounding box center [1001, 225] width 265 height 18
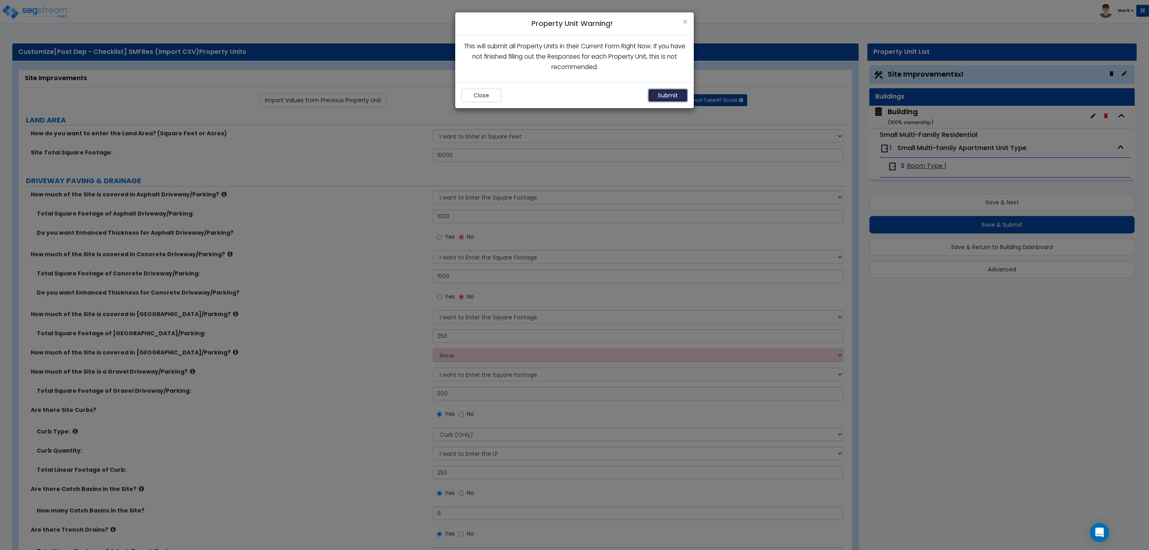
click at [666, 95] on button "Submit" at bounding box center [668, 96] width 40 height 14
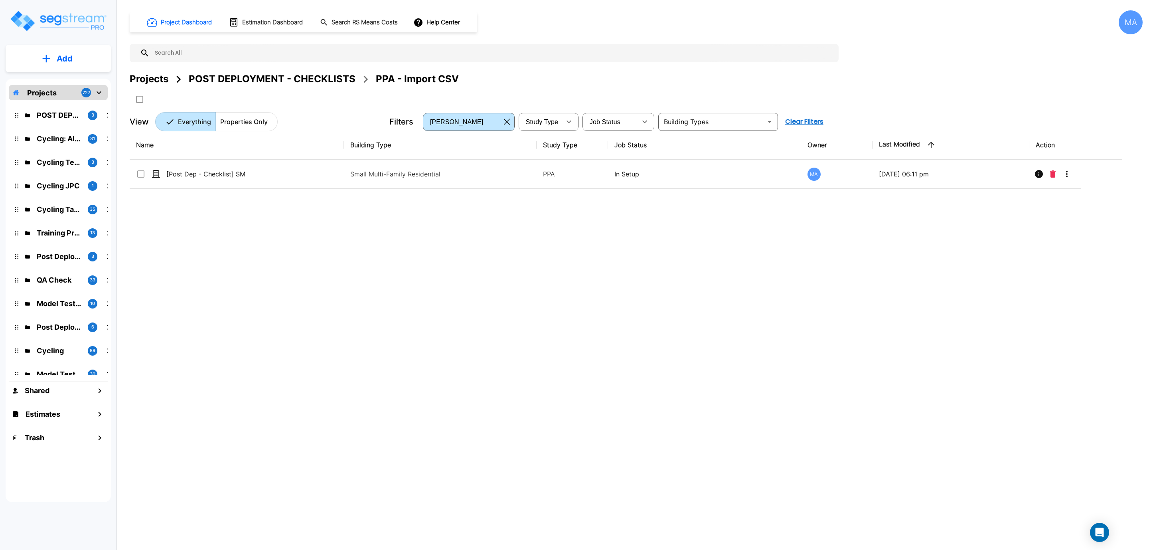
click at [330, 84] on div "POST DEPLOYMENT - CHECKLISTS" at bounding box center [272, 79] width 167 height 14
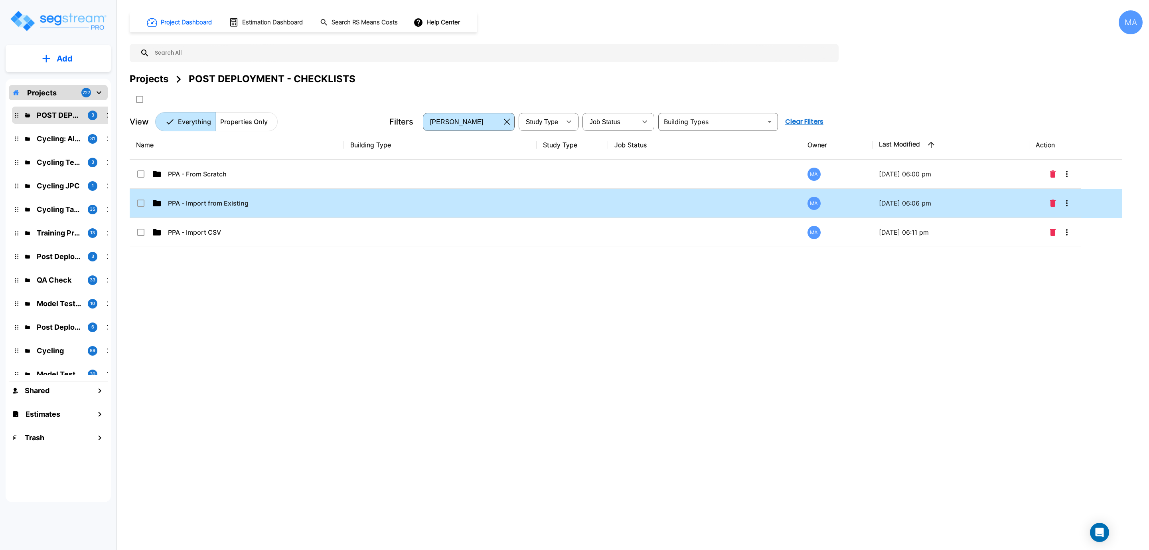
click at [252, 205] on div "PPA - Import from Existing Property" at bounding box center [196, 203] width 120 height 10
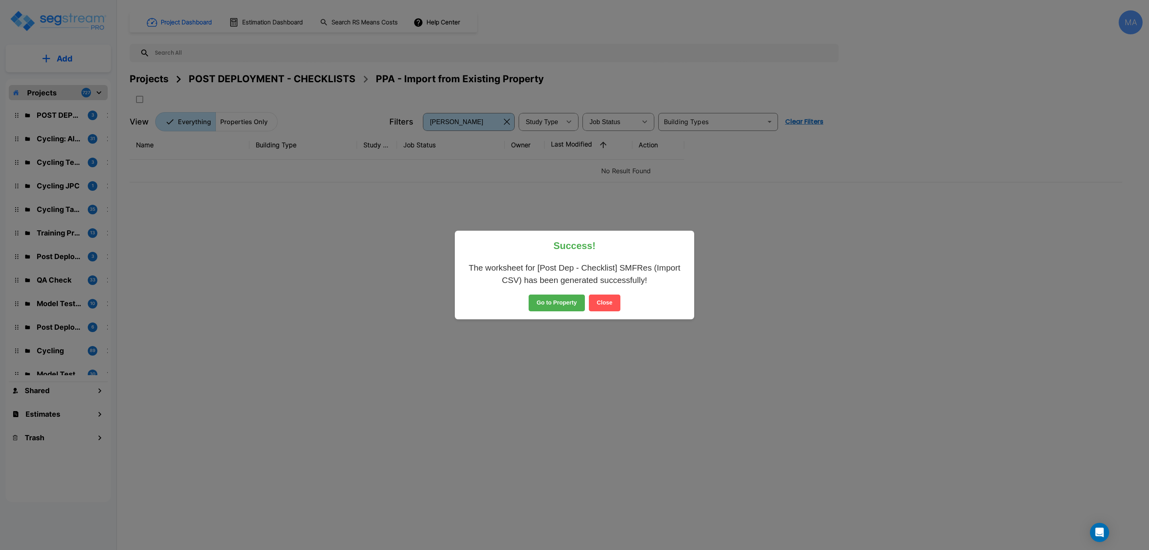
click at [614, 300] on button "Close" at bounding box center [605, 302] width 32 height 17
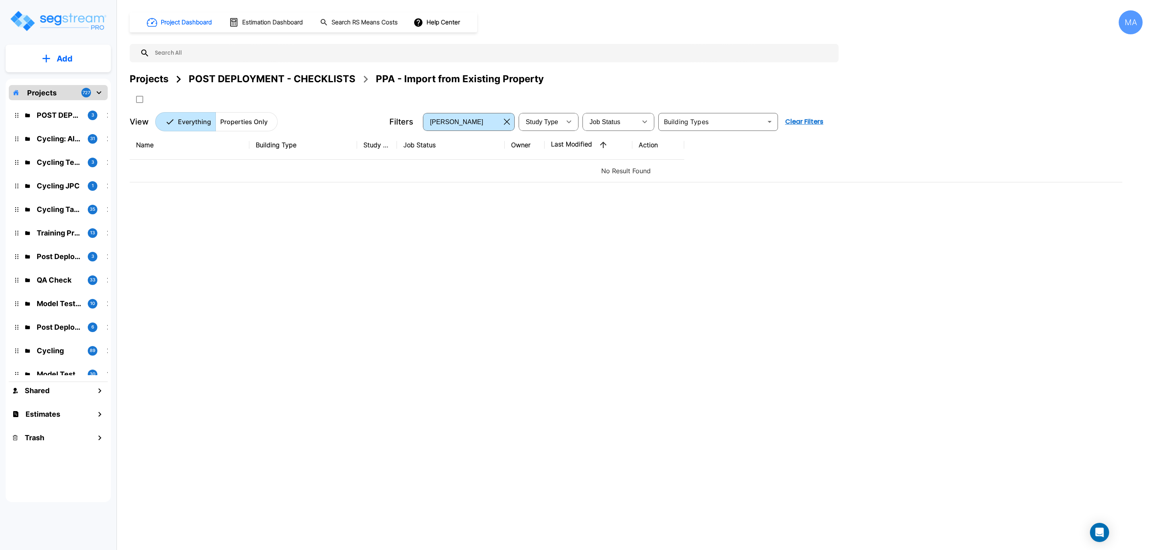
click at [55, 57] on button "Add" at bounding box center [58, 58] width 105 height 23
click at [72, 99] on p "Add Property" at bounding box center [63, 104] width 41 height 10
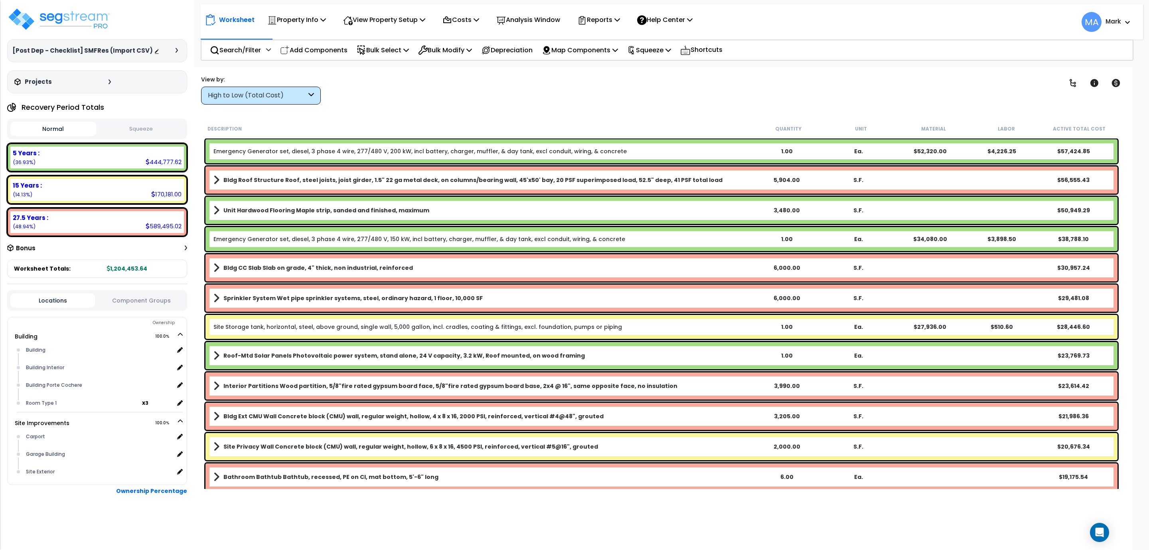
click at [294, 95] on div "High to Low (Total Cost)" at bounding box center [257, 95] width 99 height 9
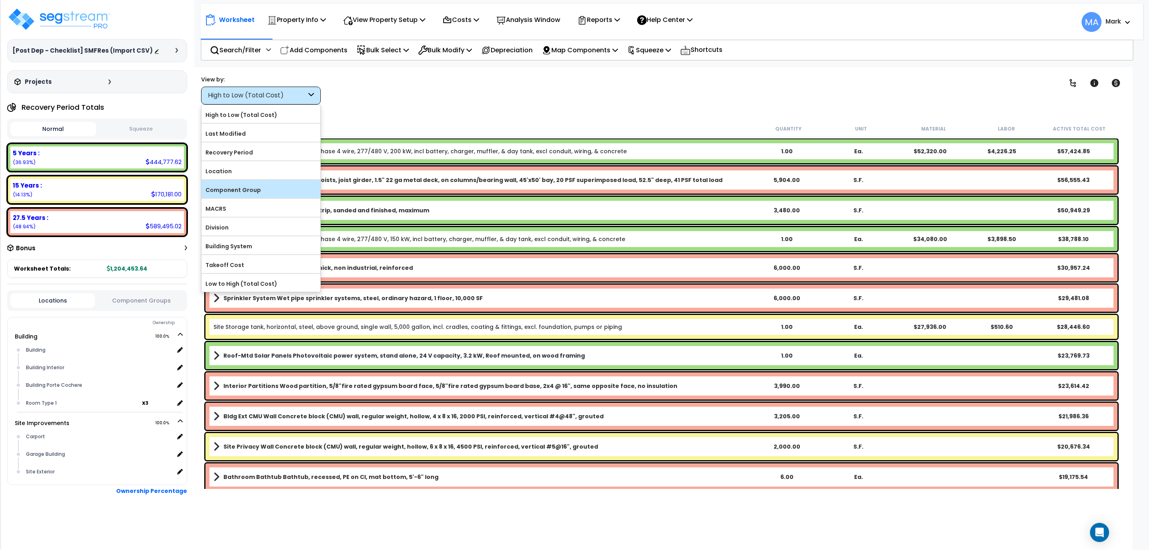
click at [254, 191] on label "Component Group" at bounding box center [260, 190] width 119 height 12
click at [0, 0] on input "Component Group" at bounding box center [0, 0] width 0 height 0
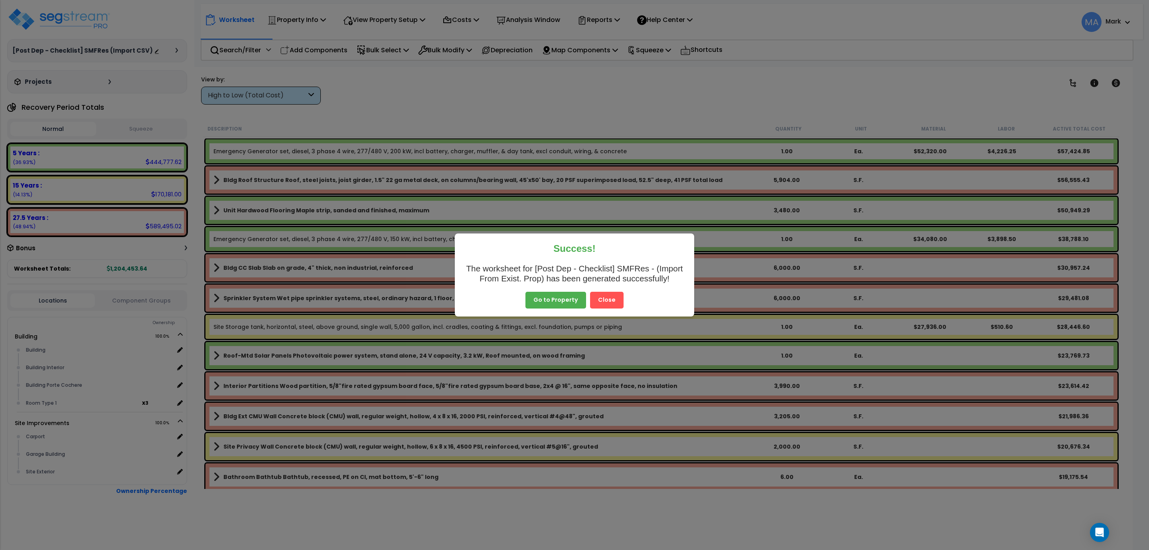
click at [609, 304] on button "Close" at bounding box center [607, 300] width 34 height 17
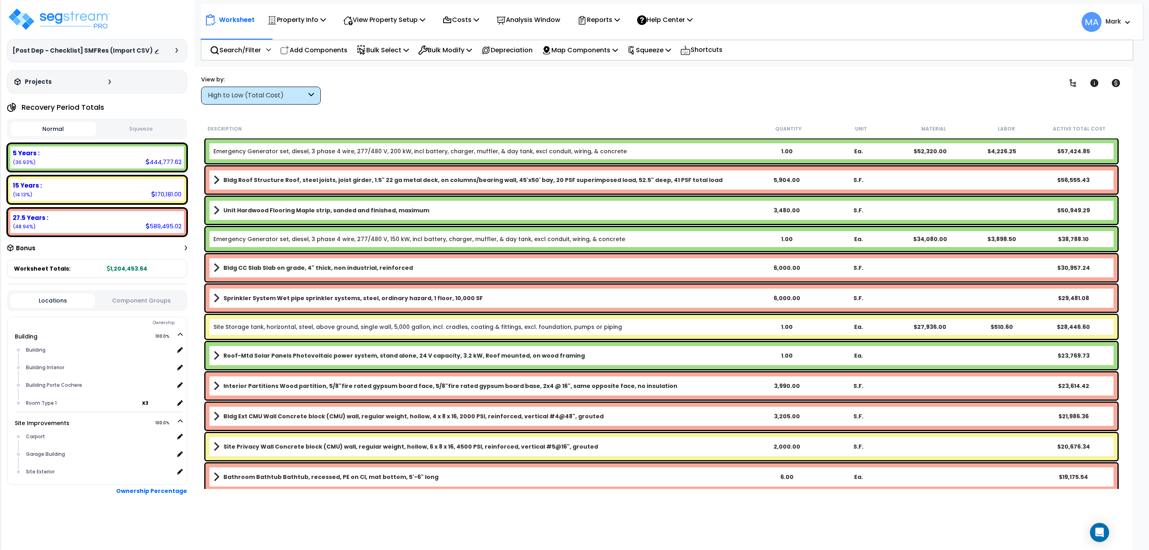
click at [276, 107] on div "Worksheet Property Info Property Setup Add Property Unit Template property Clon…" at bounding box center [661, 342] width 942 height 550
click at [270, 95] on div "High to Low (Total Cost)" at bounding box center [257, 95] width 99 height 9
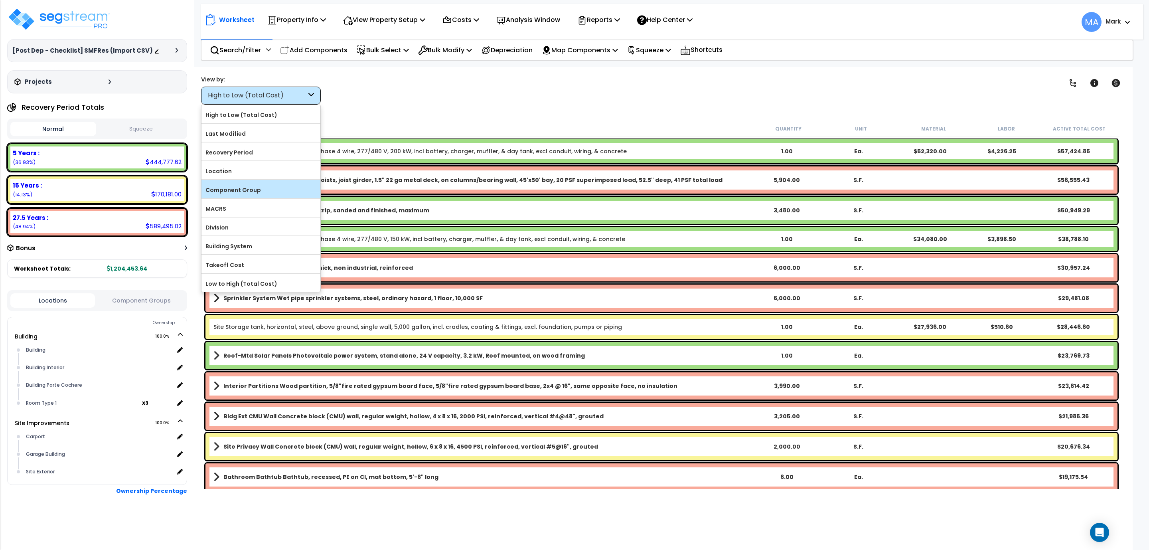
click at [264, 190] on label "Component Group" at bounding box center [260, 190] width 119 height 12
click at [0, 0] on input "Component Group" at bounding box center [0, 0] width 0 height 0
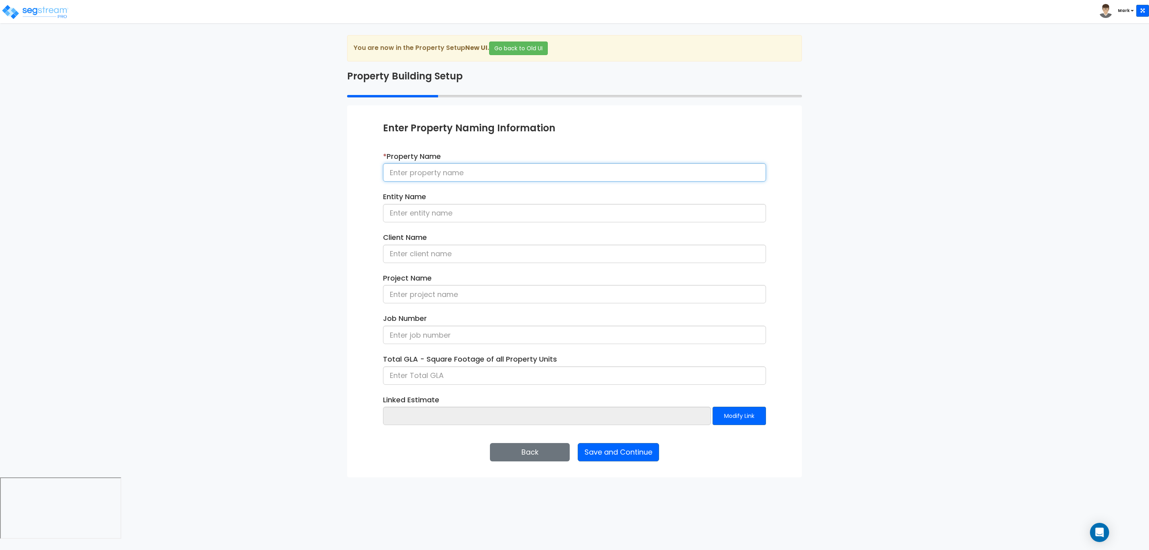
click at [492, 181] on input at bounding box center [574, 172] width 383 height 18
type input "[Post Dep - Checklist] SMFRes - (Import From Exist. Prop)"
click at [636, 450] on button "Save and Continue" at bounding box center [618, 452] width 81 height 18
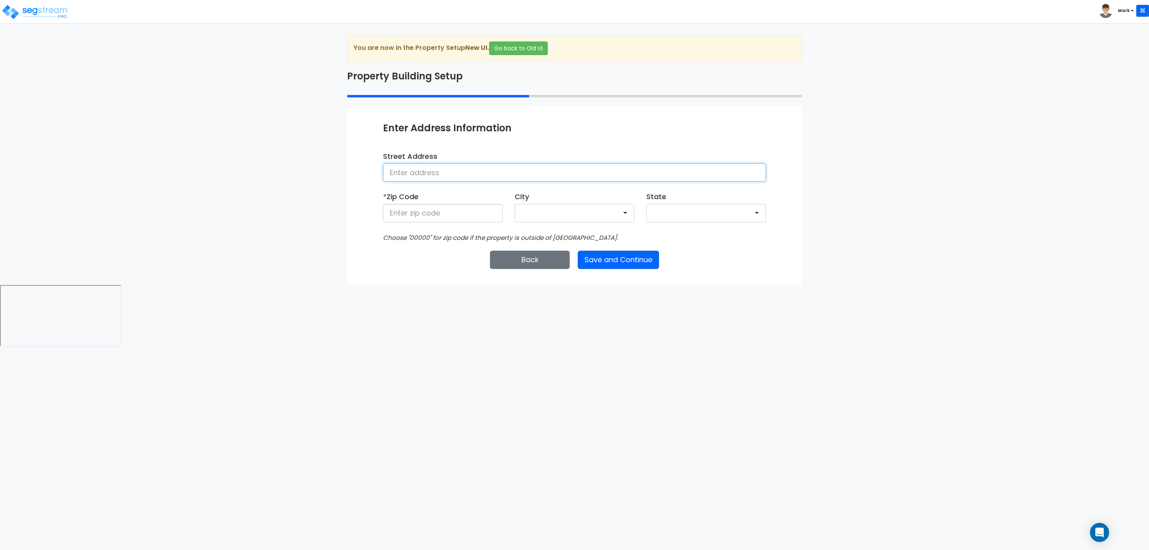
click at [449, 176] on input at bounding box center [574, 172] width 383 height 18
click at [448, 212] on input at bounding box center [443, 213] width 120 height 18
click at [508, 170] on input "[STREET_ADDRESS]" at bounding box center [574, 172] width 383 height 18
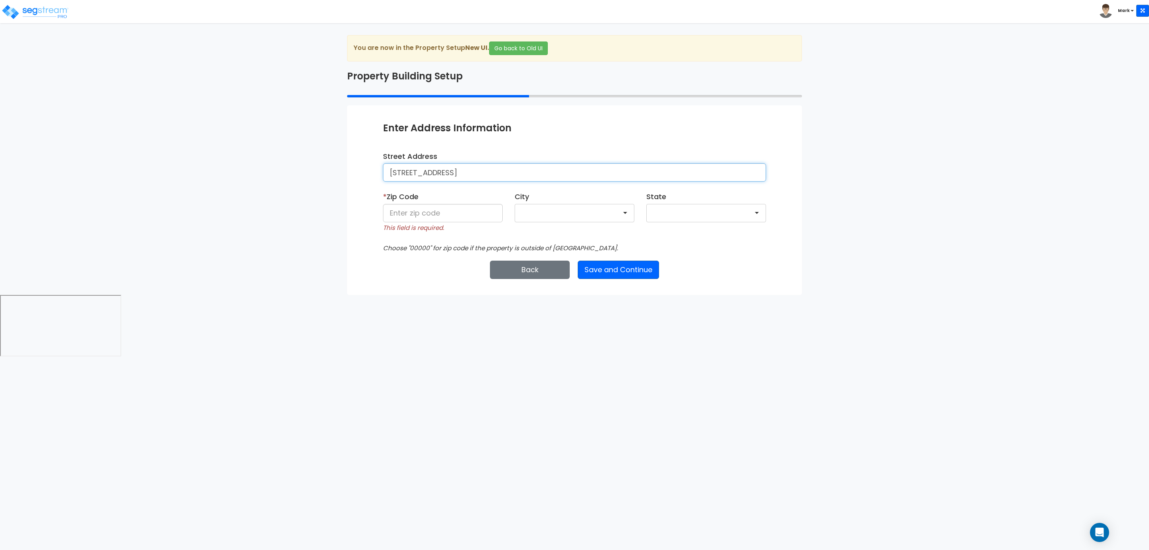
type input "[STREET_ADDRESS]"
click at [462, 209] on input at bounding box center [443, 213] width 120 height 18
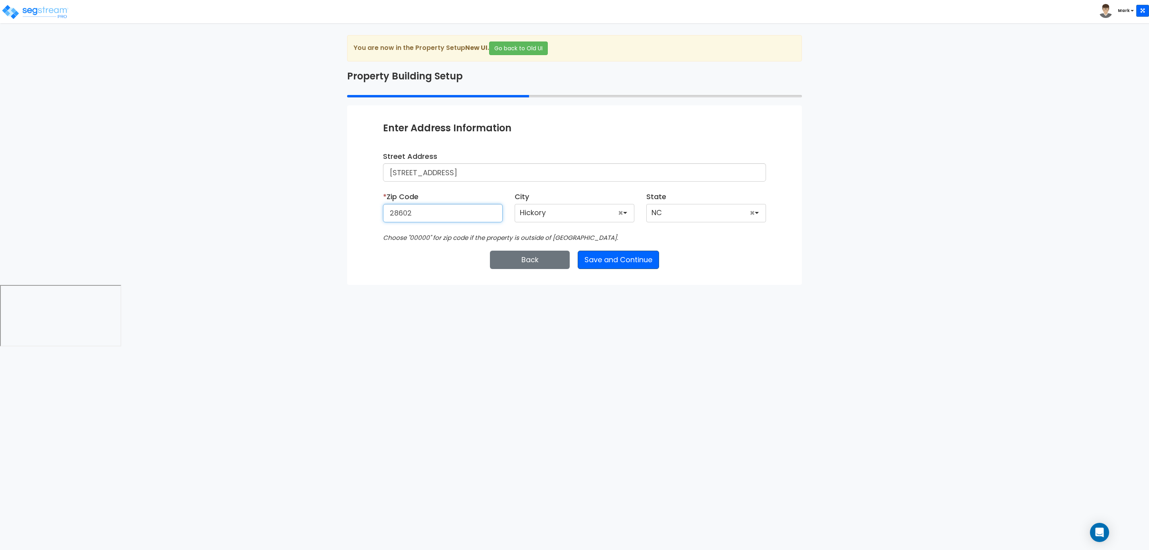
type input "28602"
click at [631, 261] on button "Save and Continue" at bounding box center [618, 260] width 81 height 18
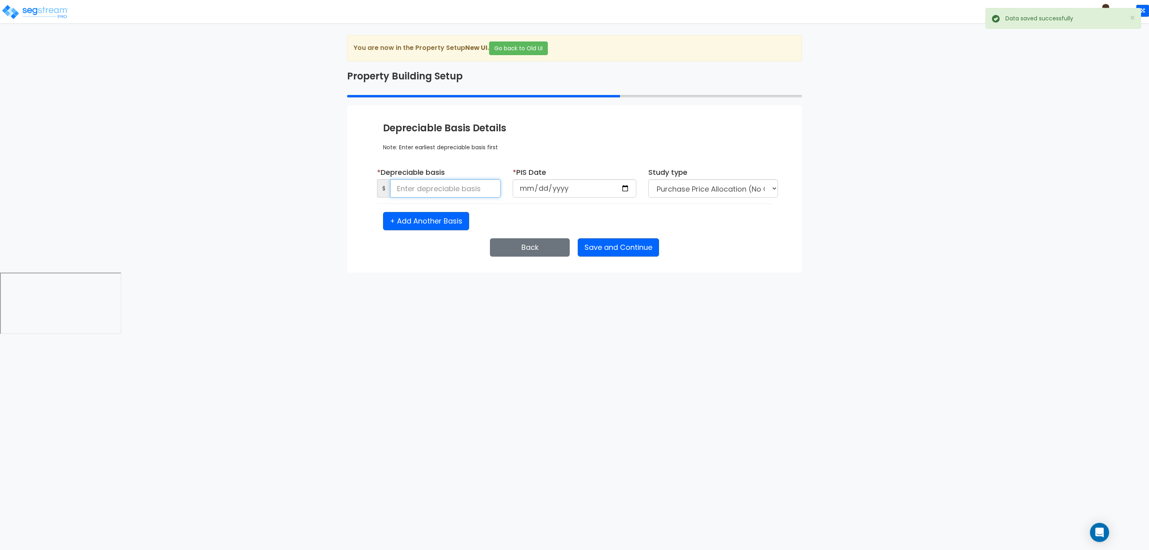
click at [446, 187] on input at bounding box center [445, 188] width 111 height 18
type input "50,000"
click at [559, 191] on input "date" at bounding box center [575, 188] width 124 height 18
click at [626, 190] on input "date" at bounding box center [575, 188] width 124 height 18
type input "[DATE]"
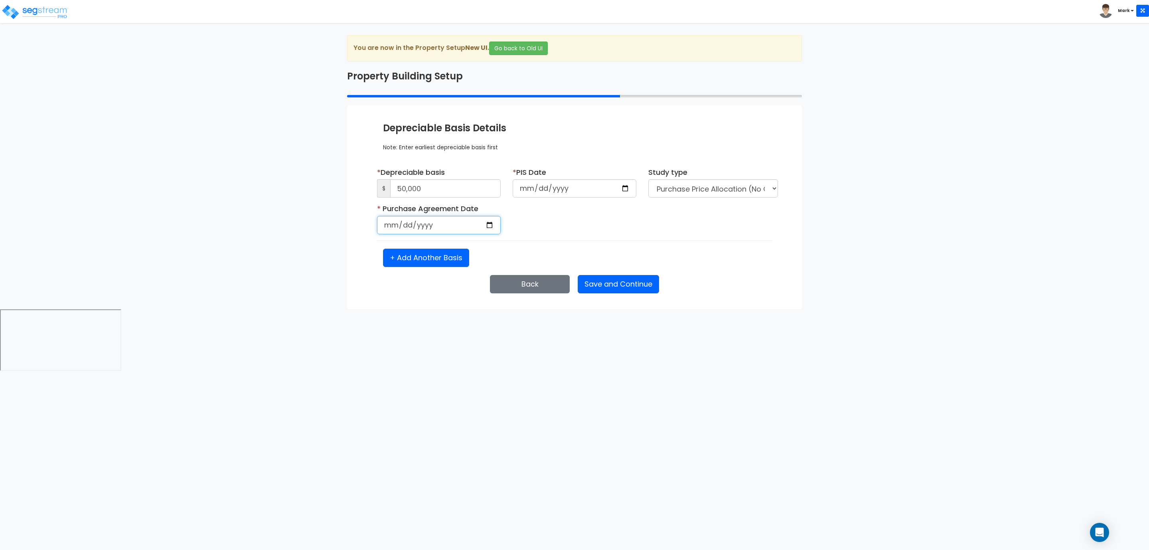
click at [491, 223] on input "date" at bounding box center [439, 225] width 124 height 18
type input "[DATE]"
click at [622, 290] on button "Save and Continue" at bounding box center [618, 284] width 81 height 18
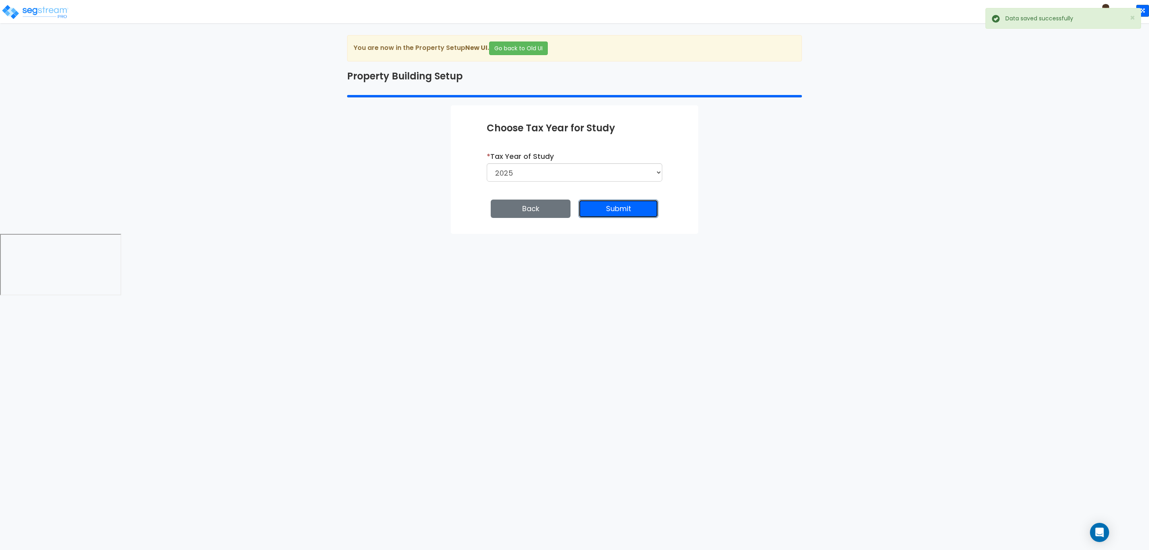
click at [616, 209] on button "Submit" at bounding box center [619, 208] width 80 height 18
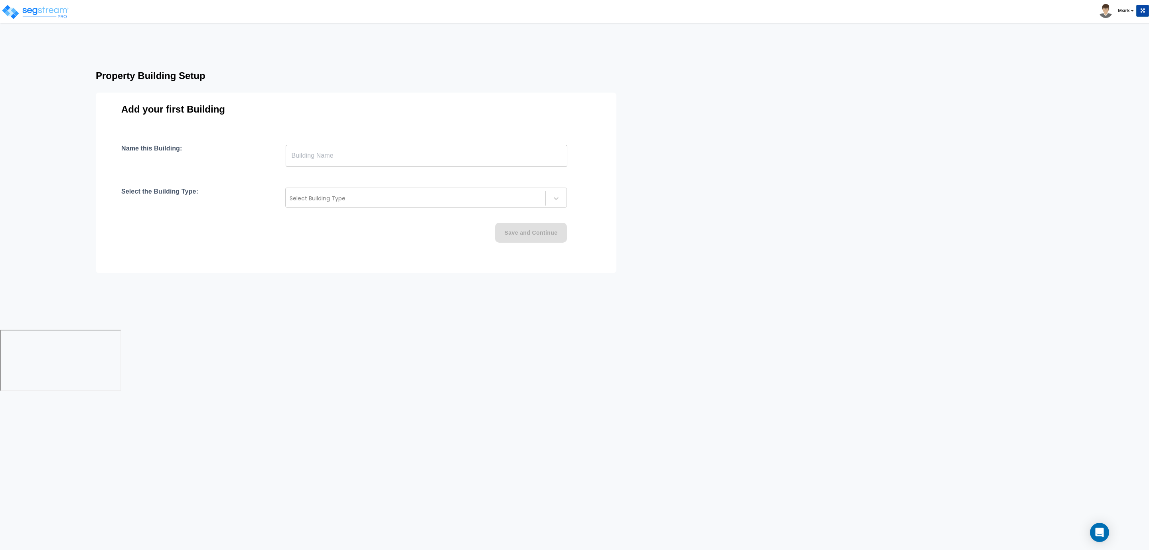
click at [491, 156] on input "text" at bounding box center [427, 155] width 282 height 22
type input "Building"
click at [356, 198] on div at bounding box center [416, 199] width 252 height 10
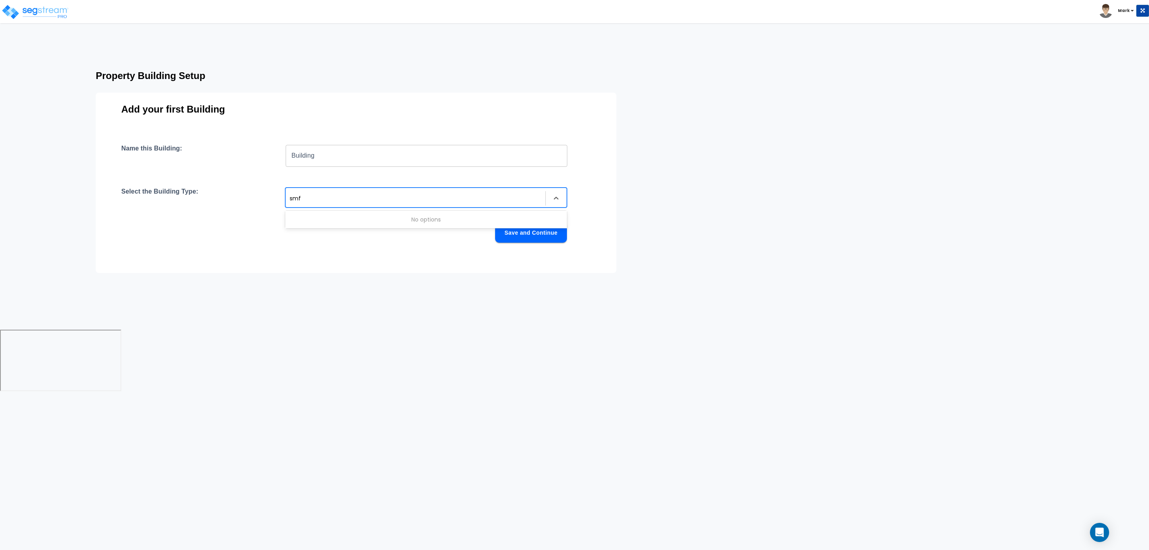
type input "sm"
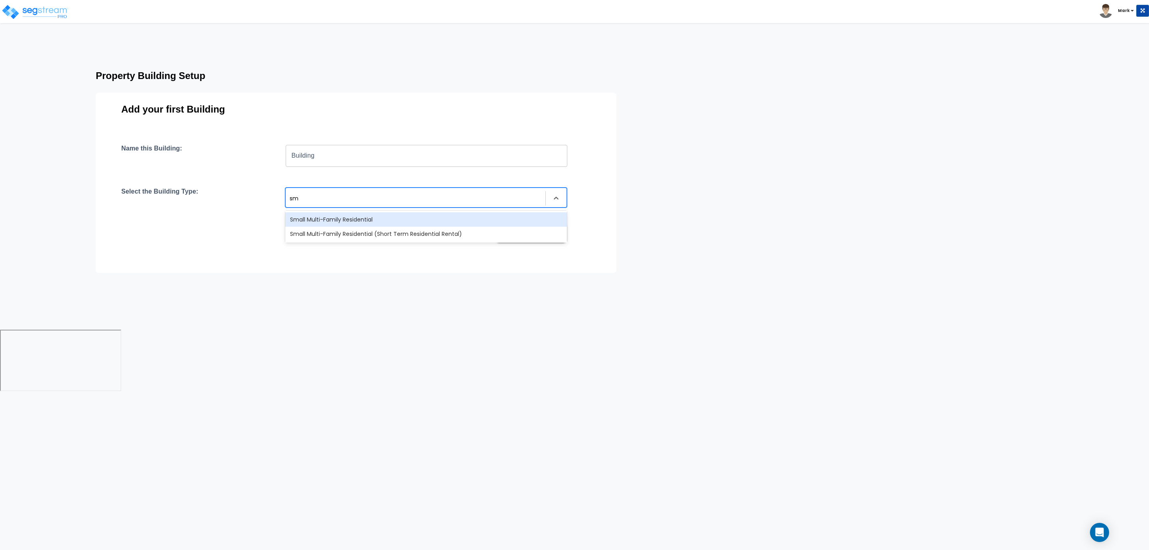
click at [365, 221] on div "Small Multi-Family Residential" at bounding box center [426, 219] width 282 height 14
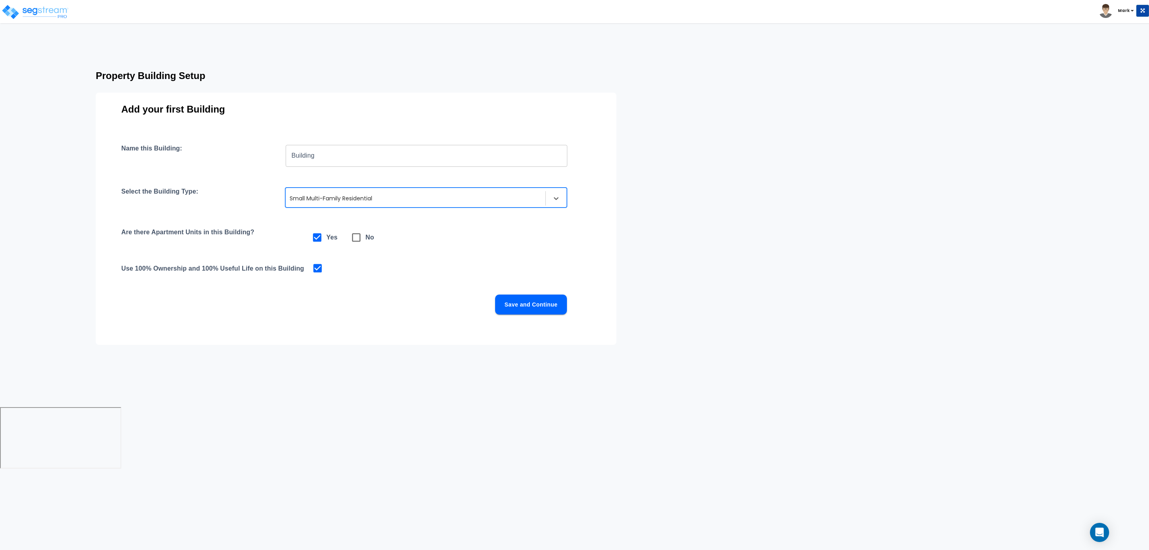
click at [526, 310] on button "Save and Continue" at bounding box center [531, 304] width 72 height 20
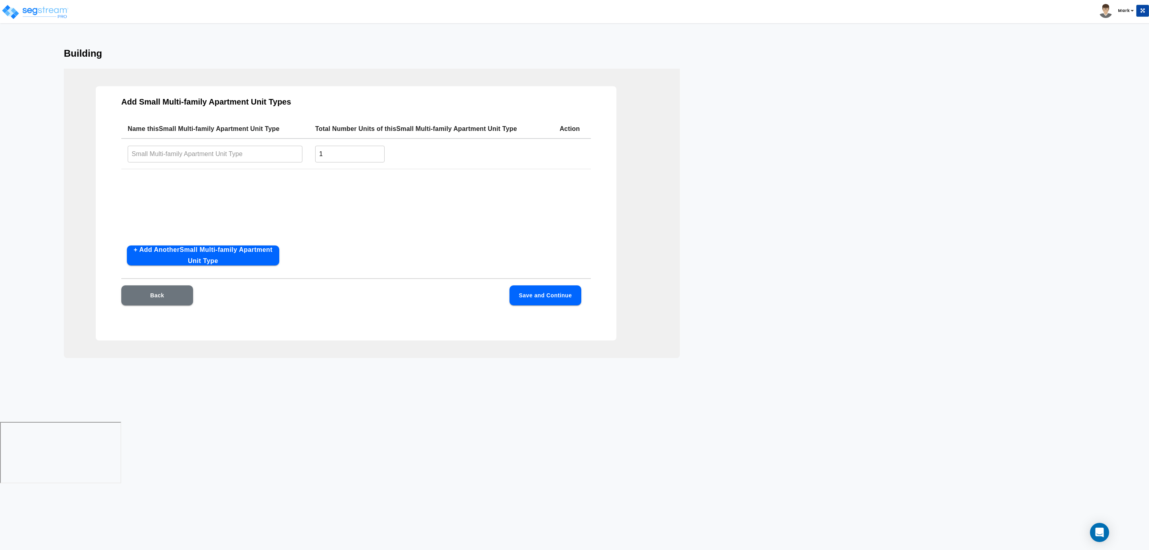
click at [205, 143] on td "​" at bounding box center [215, 153] width 188 height 31
click at [205, 144] on td "​" at bounding box center [215, 153] width 188 height 31
click at [207, 146] on input "text" at bounding box center [215, 153] width 175 height 17
type input "Room Type 1"
drag, startPoint x: 338, startPoint y: 157, endPoint x: 272, endPoint y: 155, distance: 66.3
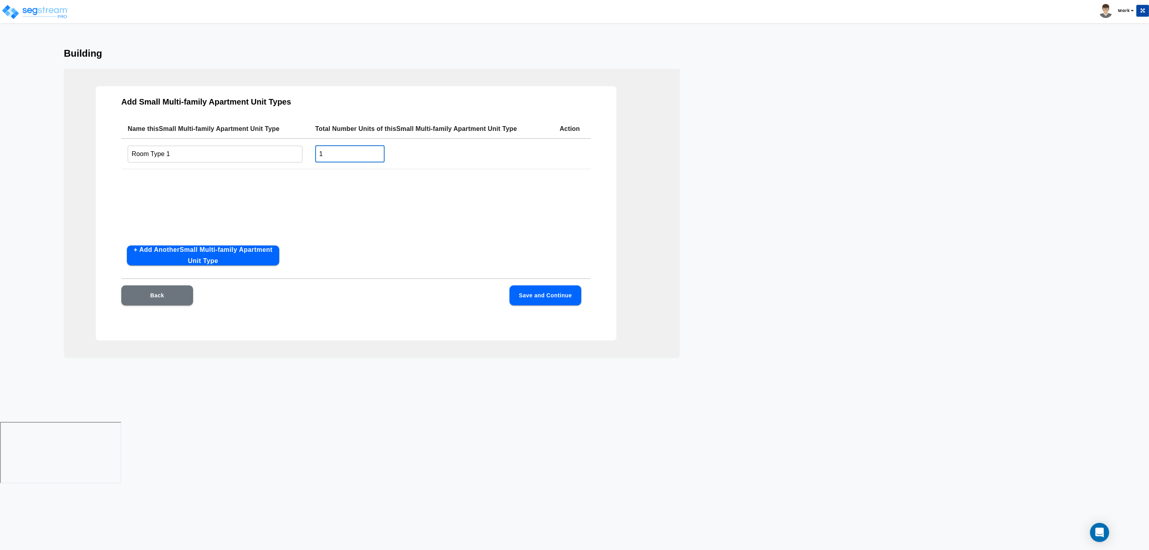
click at [272, 155] on tr "Room Type 1 ​ 1 ​" at bounding box center [356, 153] width 470 height 31
type input "3"
click at [522, 290] on button "Save and Continue" at bounding box center [546, 295] width 72 height 20
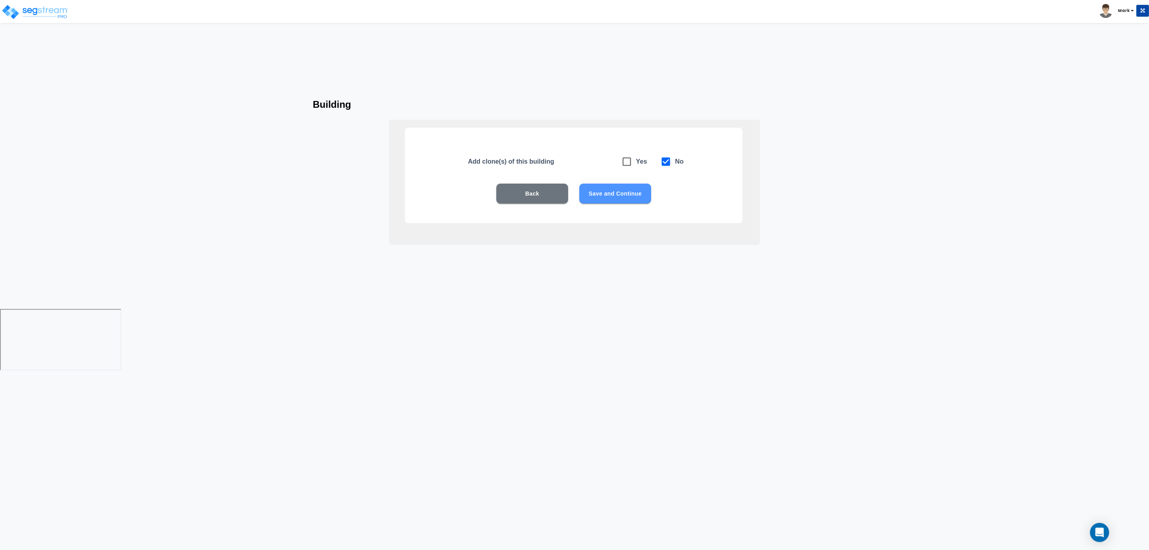
click at [642, 192] on button "Save and Continue" at bounding box center [615, 194] width 72 height 20
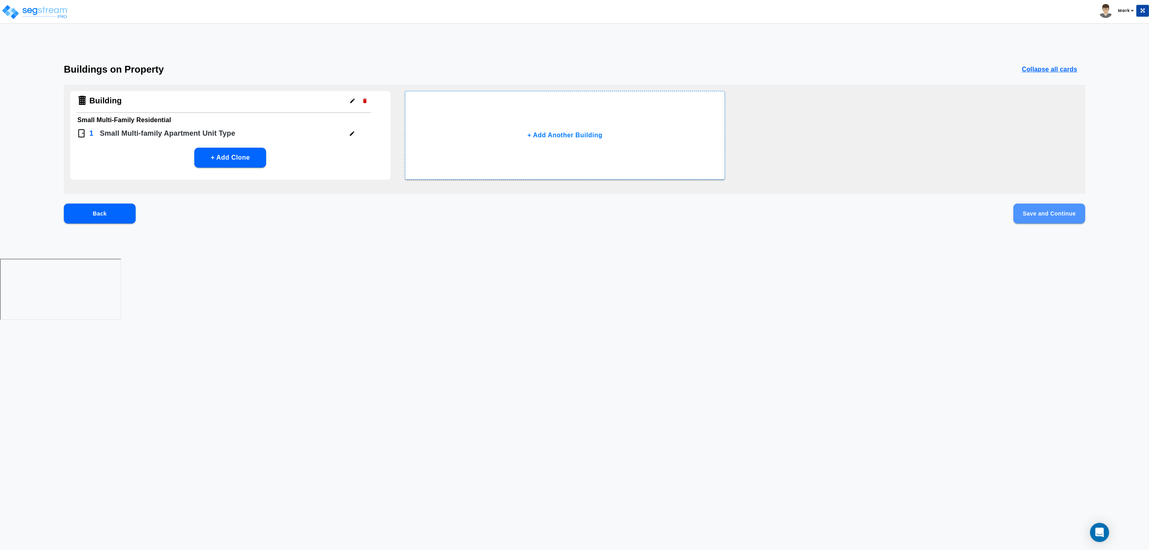
click at [1043, 218] on button "Save and Continue" at bounding box center [1049, 213] width 72 height 20
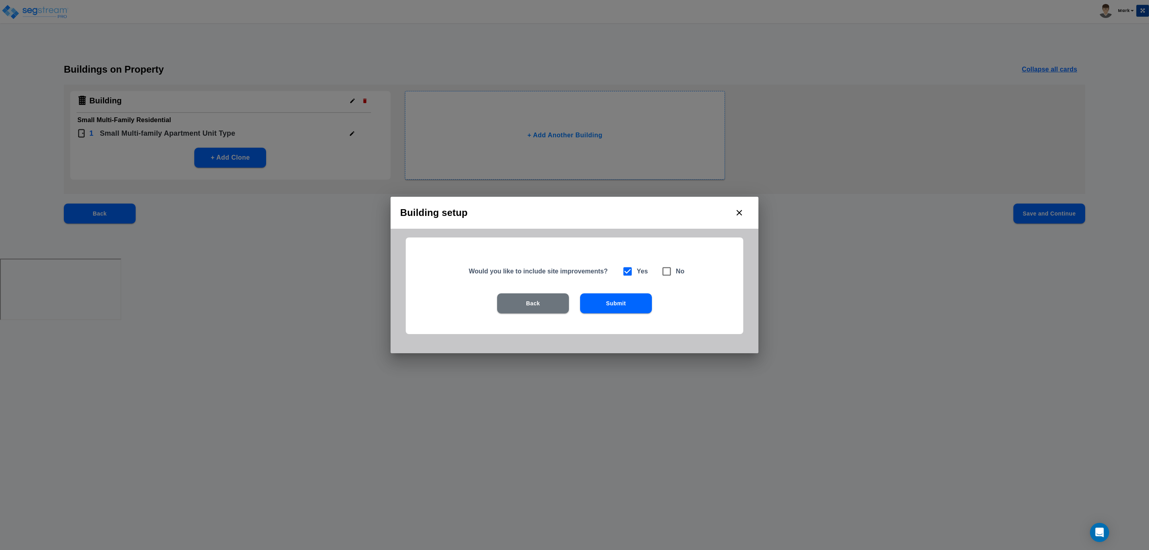
click at [609, 299] on button "Submit" at bounding box center [616, 303] width 72 height 20
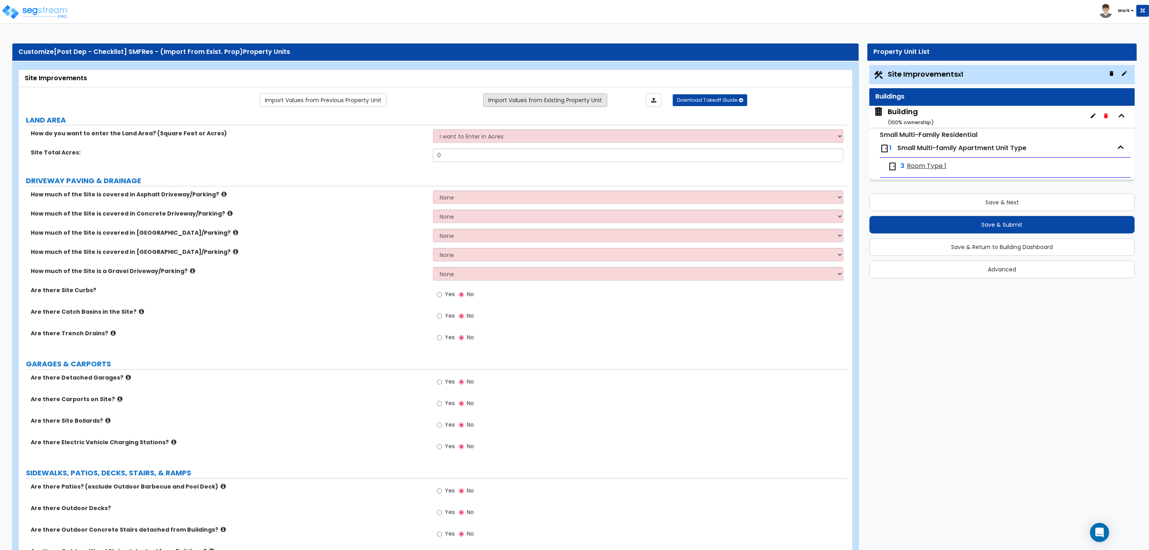
click at [555, 97] on link "Import Values from Existing Property Unit" at bounding box center [545, 100] width 124 height 14
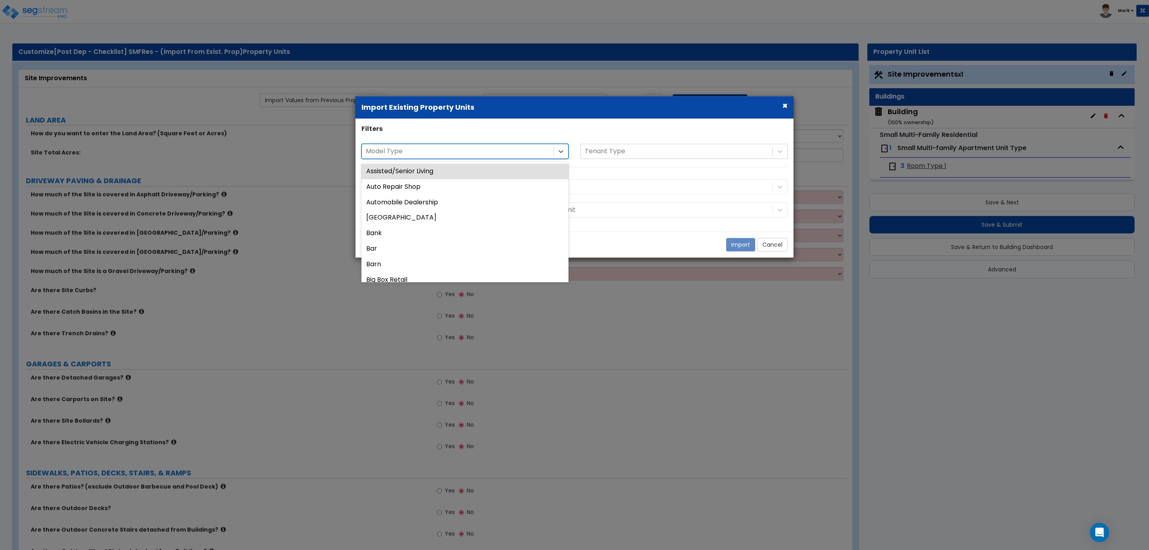
click at [492, 154] on div at bounding box center [458, 151] width 184 height 11
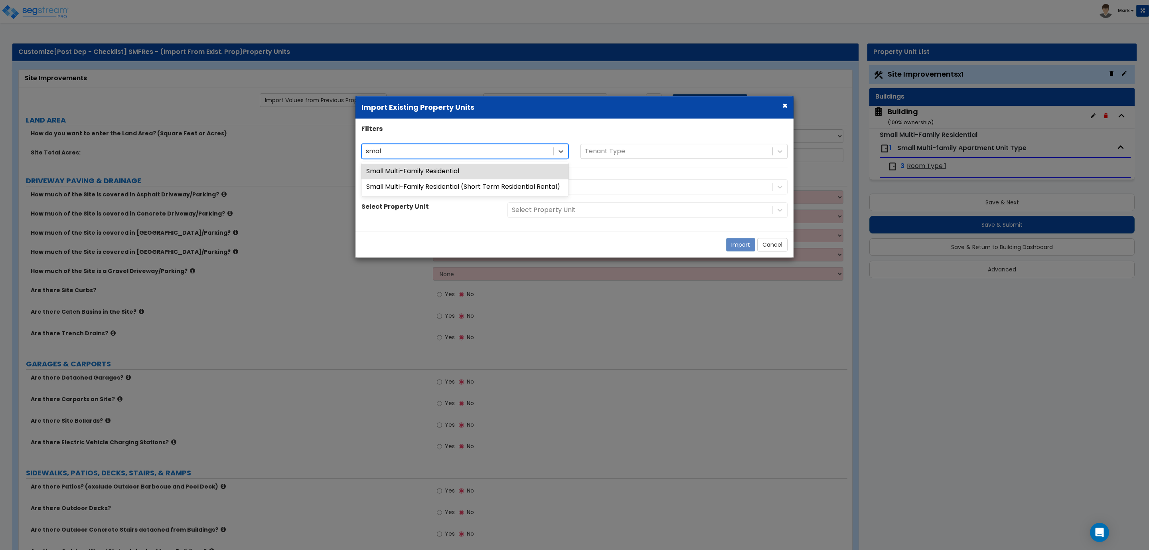
type input "small"
click at [484, 164] on div "Small Multi-Family Residential" at bounding box center [464, 172] width 207 height 16
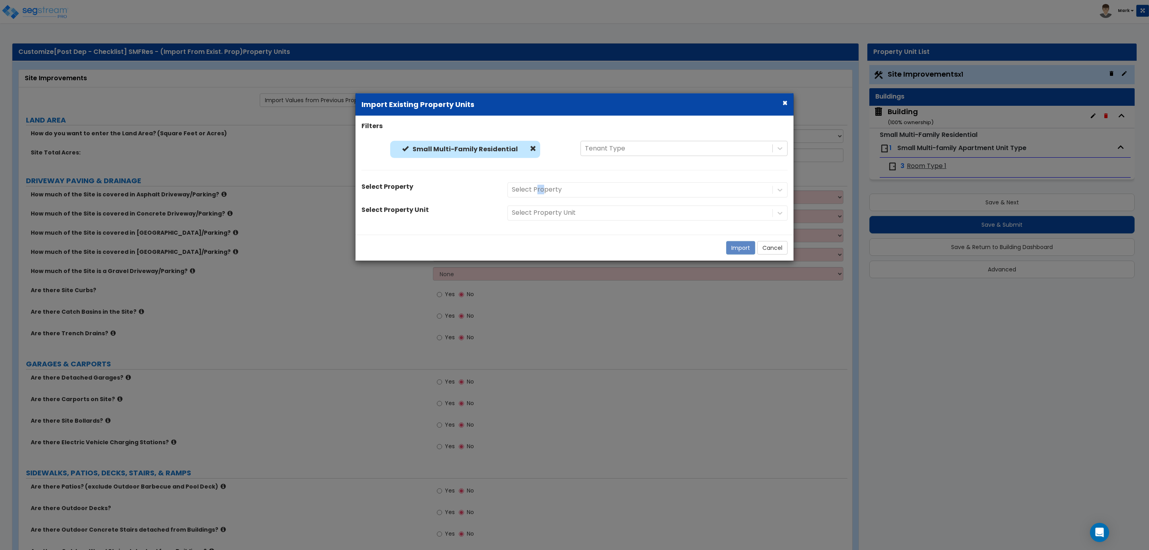
drag, startPoint x: 540, startPoint y: 183, endPoint x: 546, endPoint y: 182, distance: 5.6
click at [545, 182] on div "Select Property" at bounding box center [648, 189] width 292 height 15
click at [549, 187] on div "Select Property" at bounding box center [648, 189] width 292 height 15
click at [559, 197] on div "Select Property" at bounding box center [648, 189] width 292 height 15
click at [558, 195] on div "Select Property" at bounding box center [640, 190] width 265 height 14
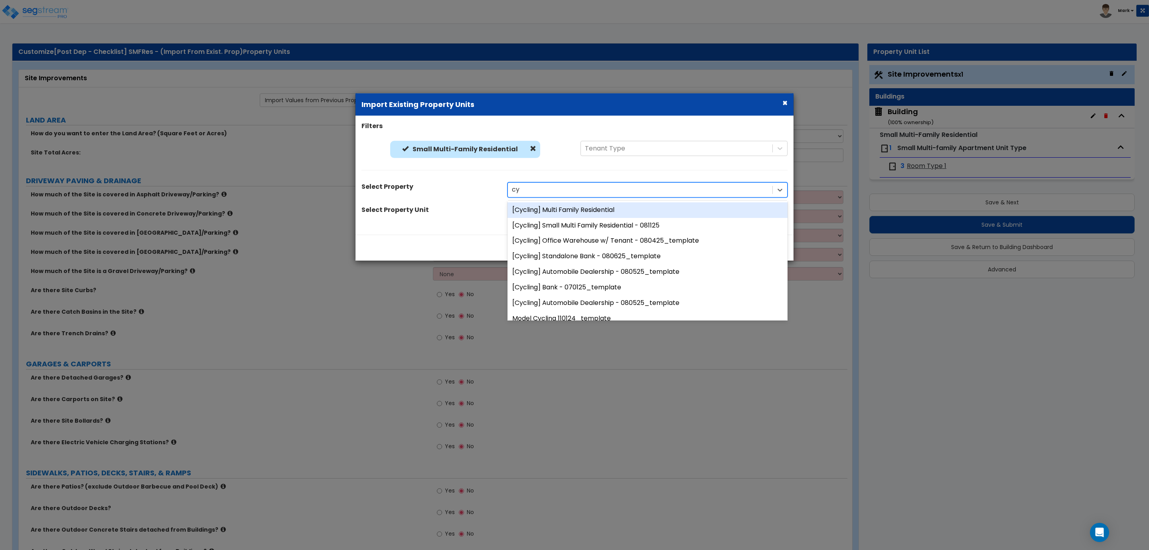
type input "cyc"
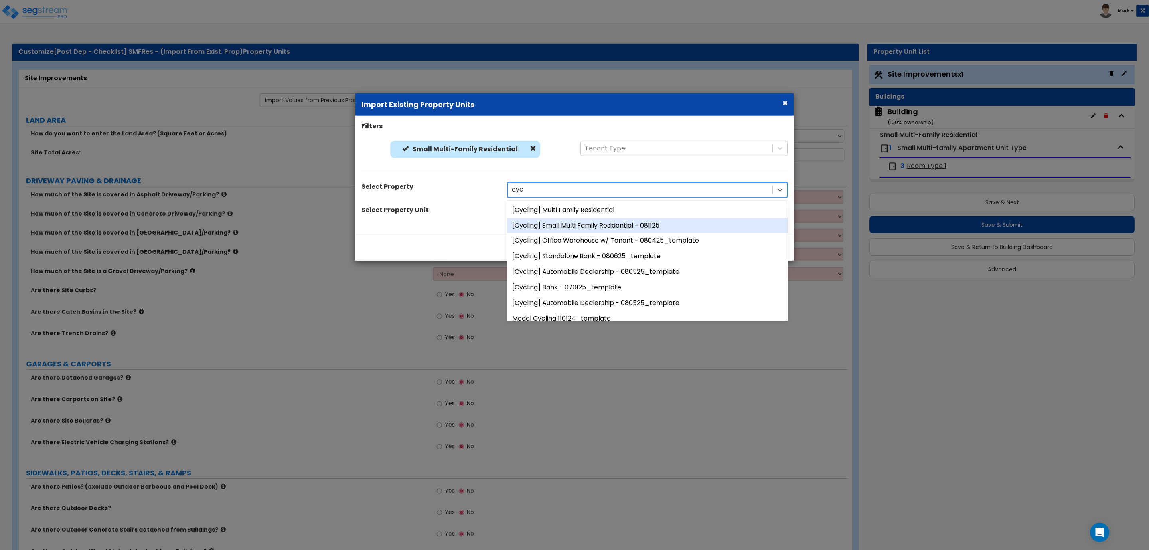
click at [601, 224] on div "[Cycling] Small Multi Family Residential - 081125" at bounding box center [648, 225] width 280 height 16
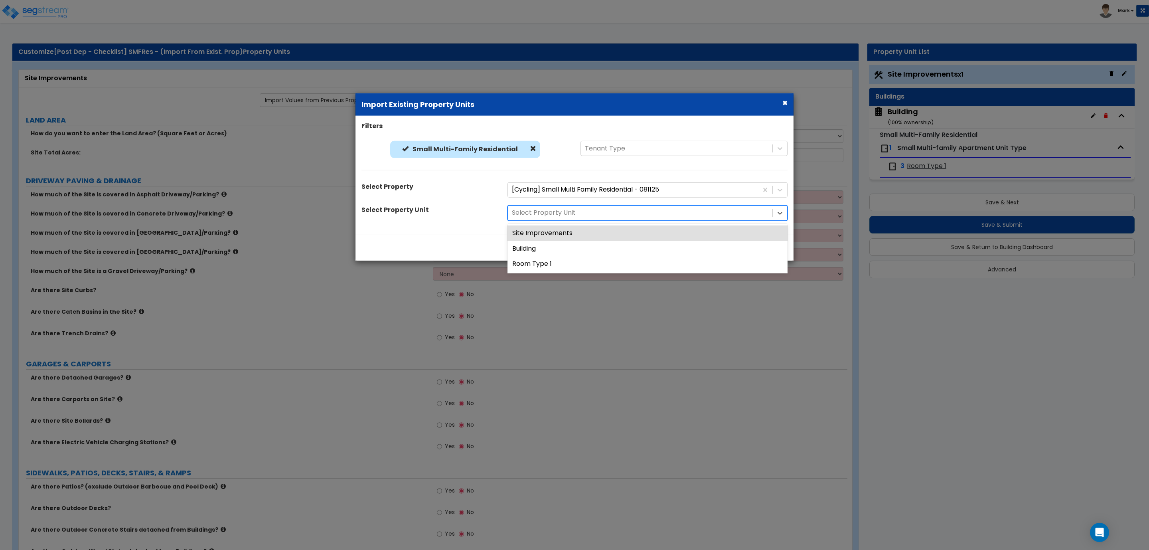
click at [567, 213] on div at bounding box center [640, 212] width 257 height 11
click at [559, 236] on div "Site Improvements" at bounding box center [648, 233] width 280 height 16
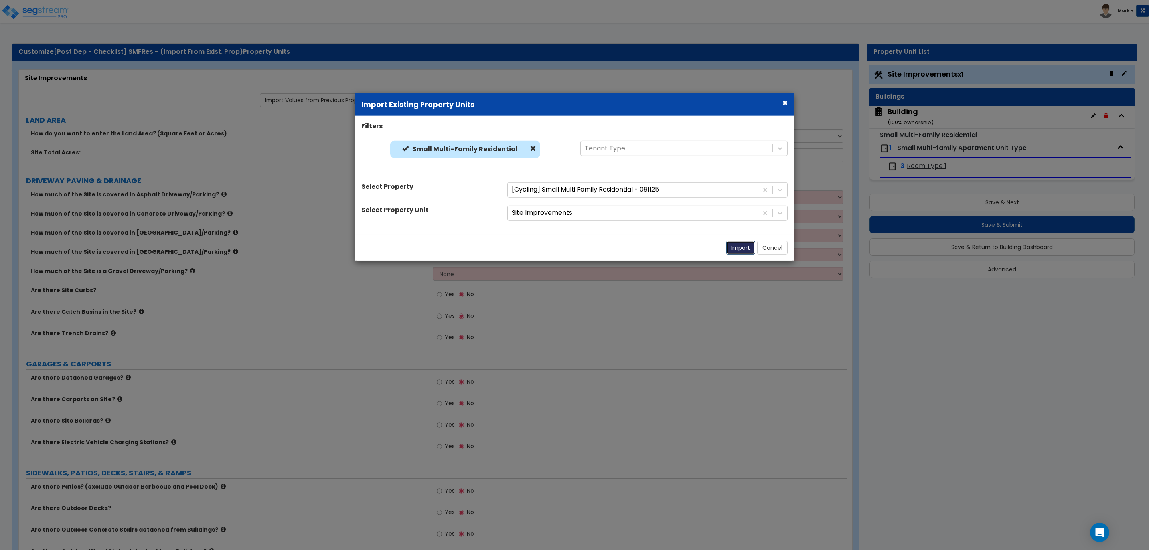
click at [740, 253] on button "Import" at bounding box center [740, 248] width 29 height 14
select select "2"
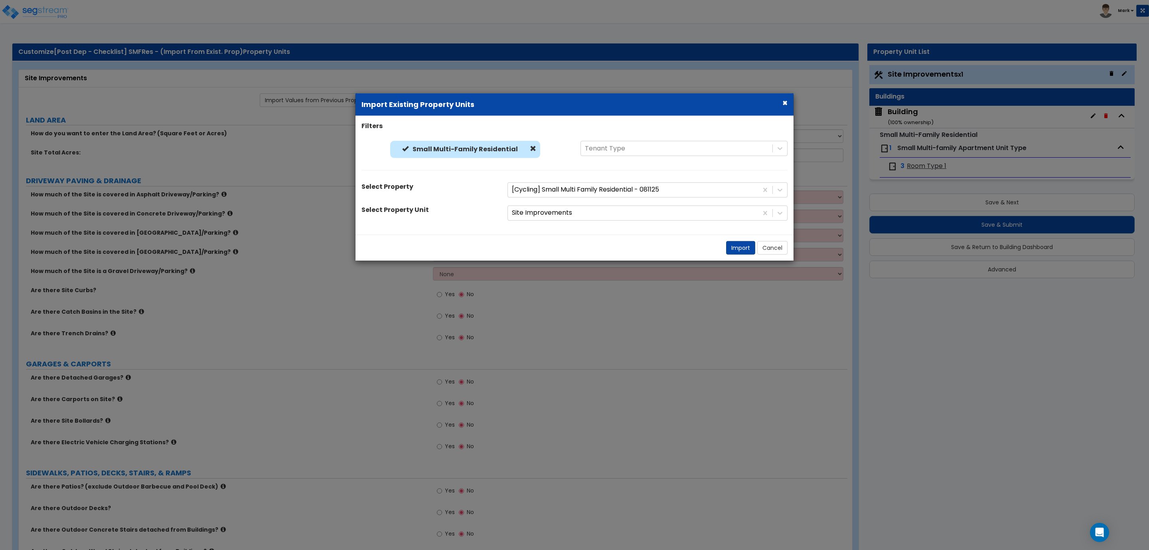
select select "2"
radio input "true"
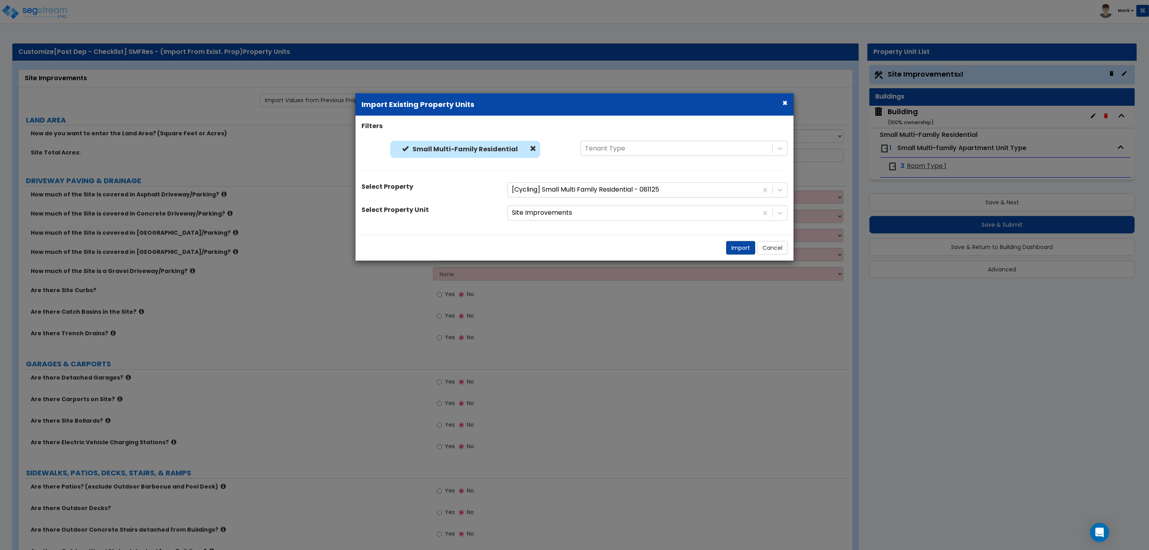
radio input "true"
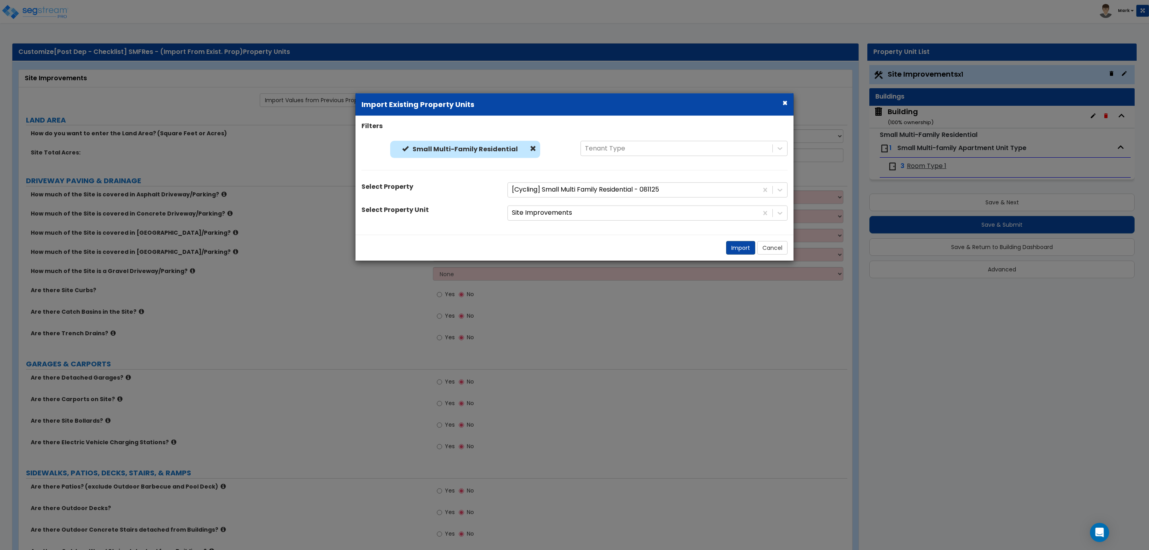
radio input "true"
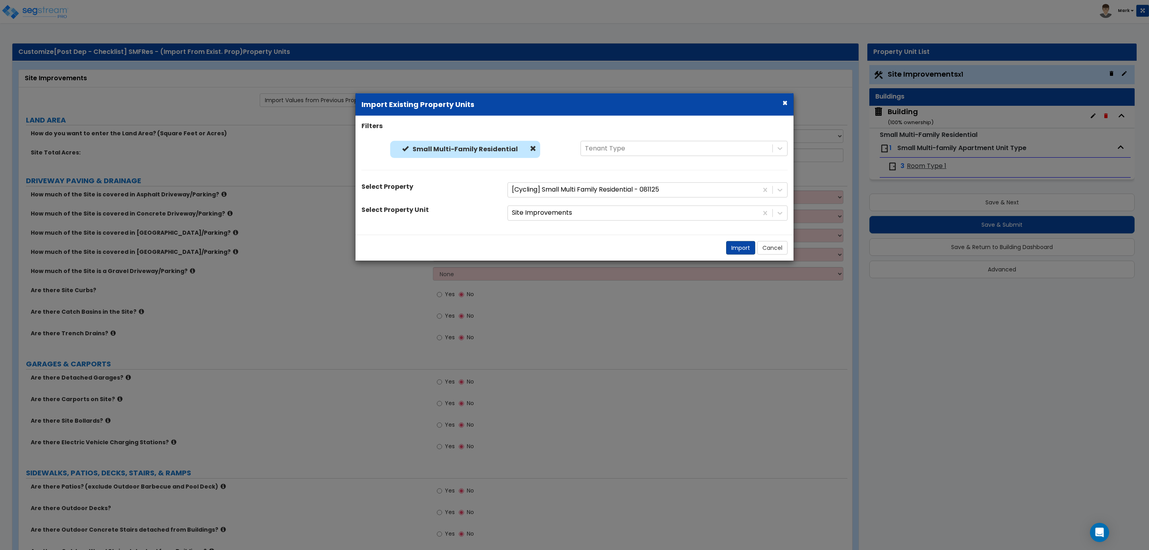
radio input "true"
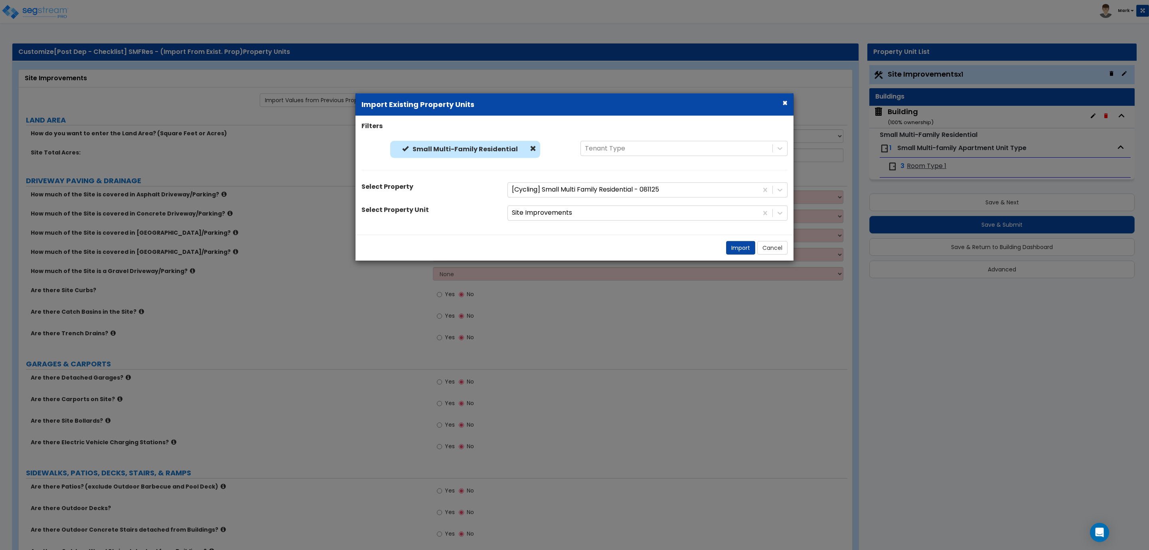
radio input "true"
select select "1"
select select "2"
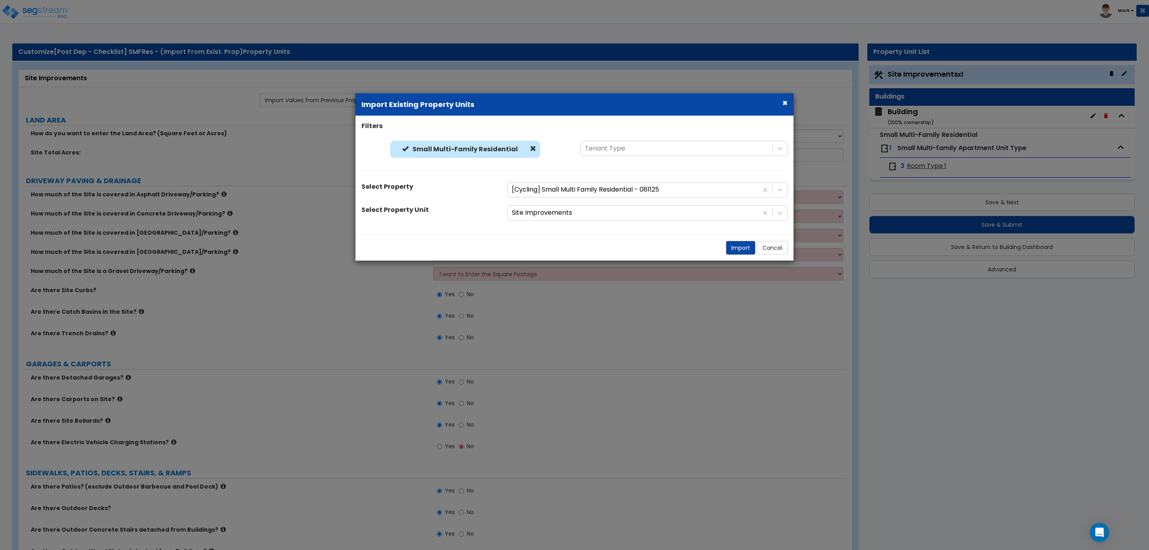
select select "1"
select select "2"
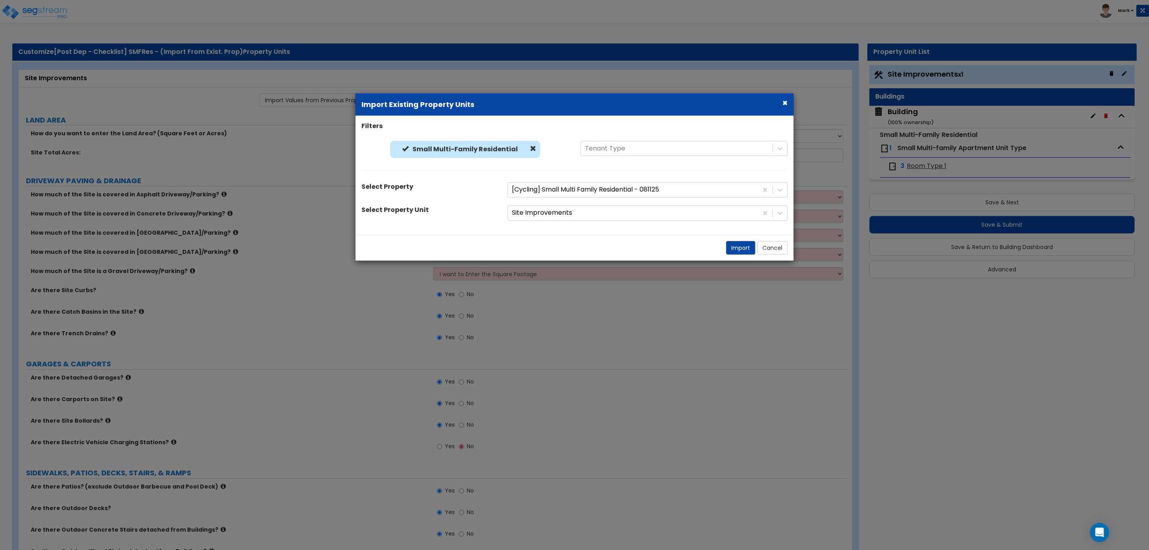
select select "2"
select select "1"
select select "2"
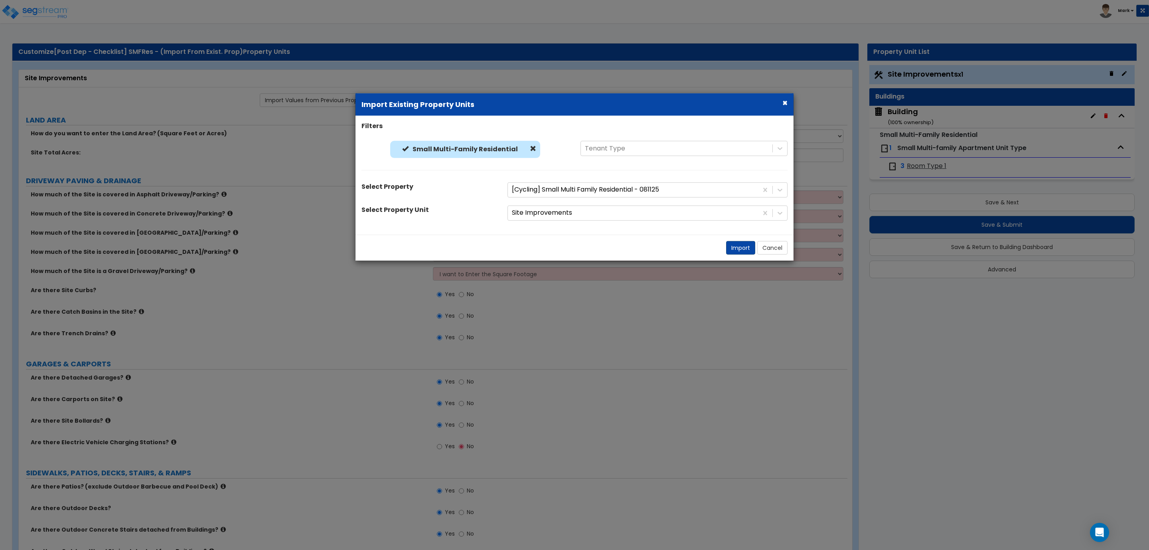
select select "1"
select select "2"
select select "1"
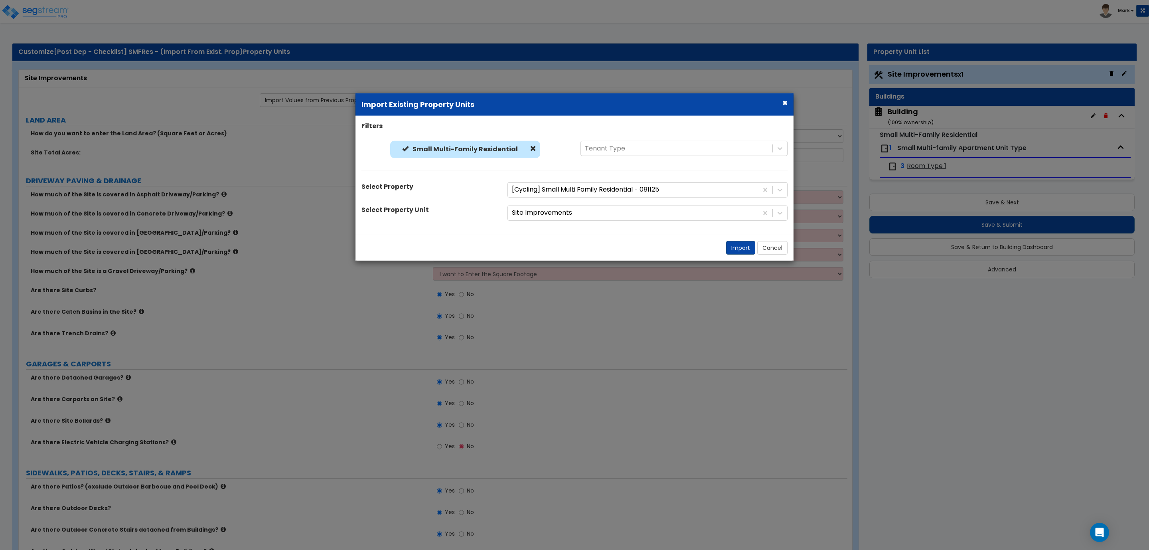
select select "1"
select select "2"
select select "1"
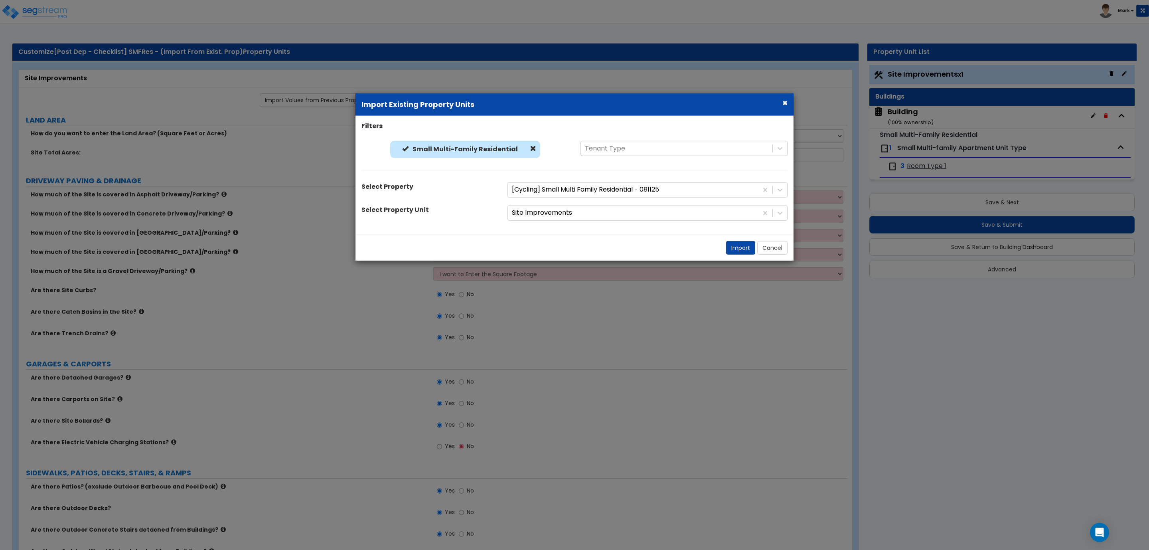
select select "4"
select select "1"
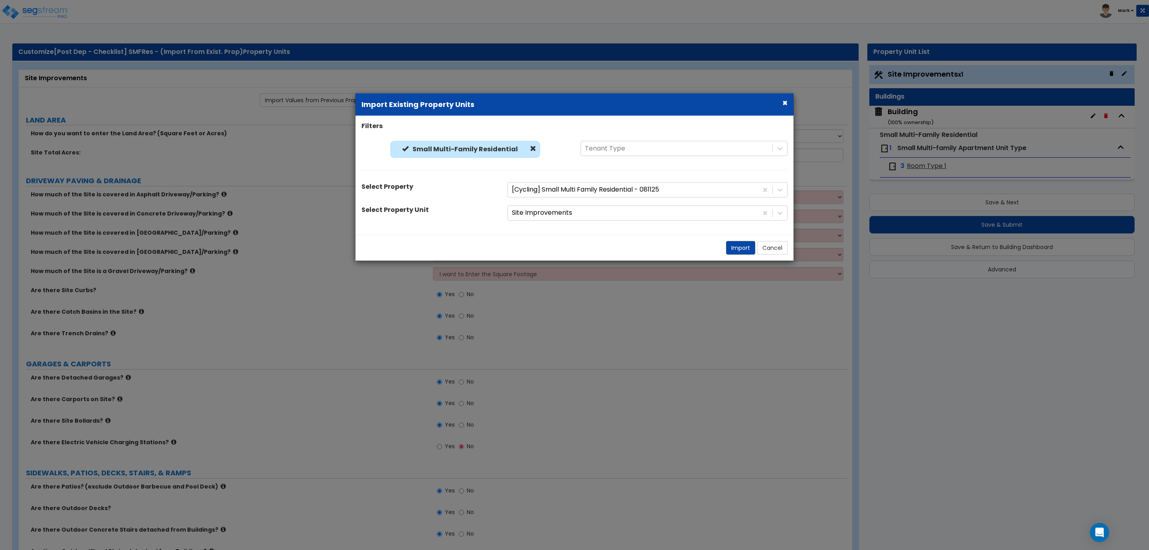
select select "2"
select select "1"
select select "6"
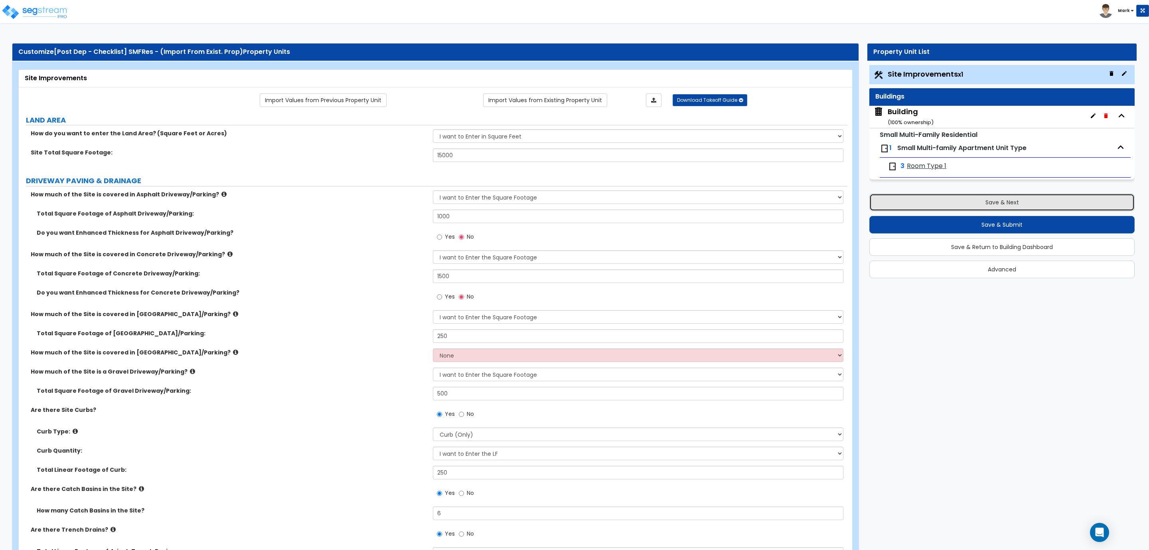
click at [974, 201] on button "Save & Next" at bounding box center [1001, 203] width 265 height 18
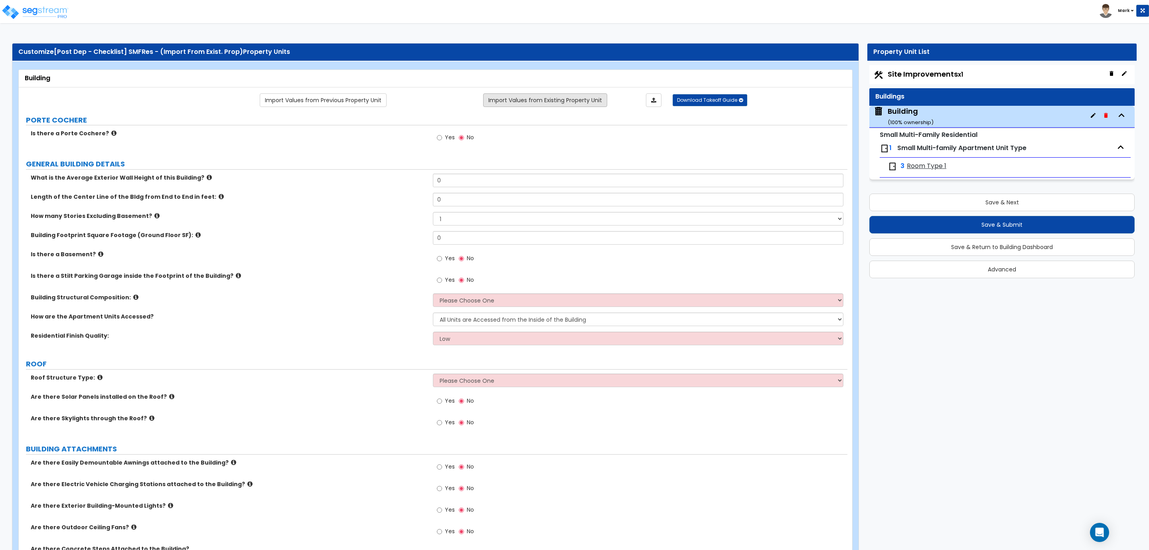
click at [539, 103] on link "Import Values from Existing Property Unit" at bounding box center [545, 100] width 124 height 14
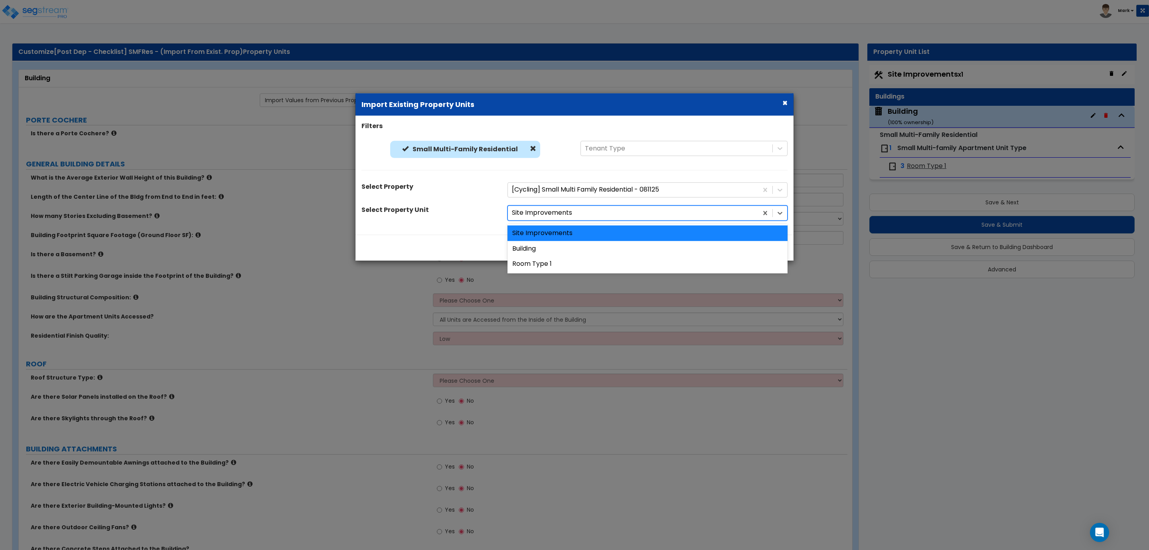
click at [552, 208] on div at bounding box center [633, 212] width 242 height 11
click at [552, 248] on div "Building" at bounding box center [648, 249] width 280 height 16
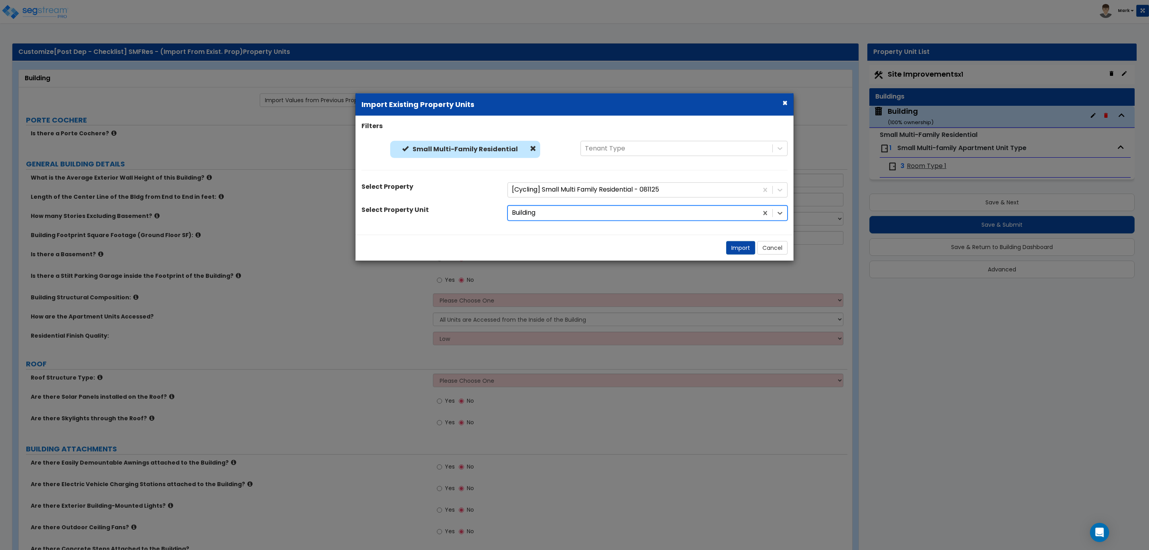
click at [737, 255] on div "Import Cancel" at bounding box center [575, 248] width 438 height 26
click at [735, 250] on button "Import" at bounding box center [740, 248] width 29 height 14
radio input "true"
type input "15"
type input "80"
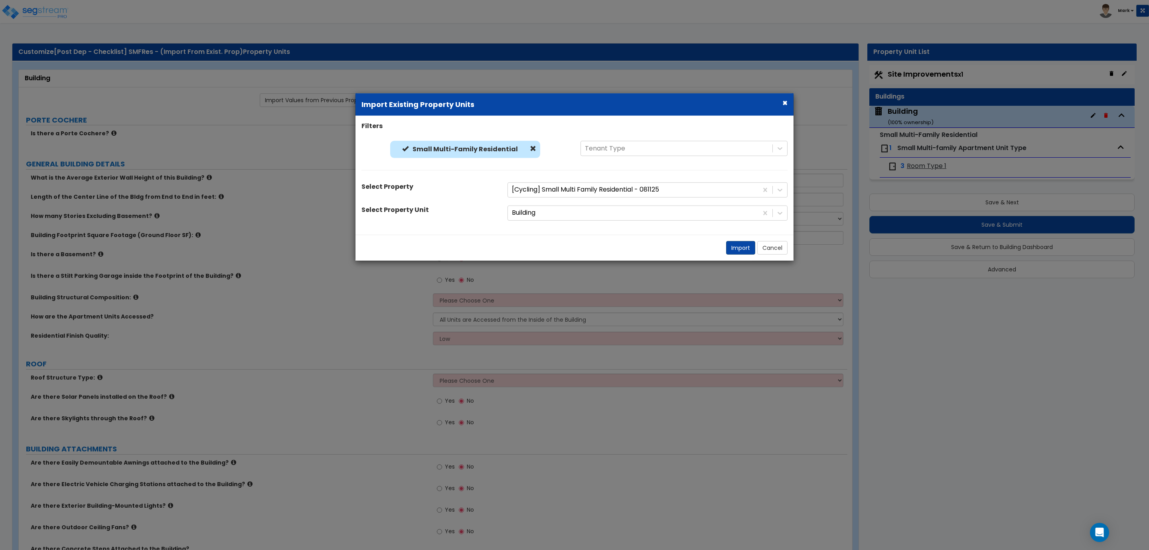
type input "6000"
select select "3"
select select "2"
radio input "true"
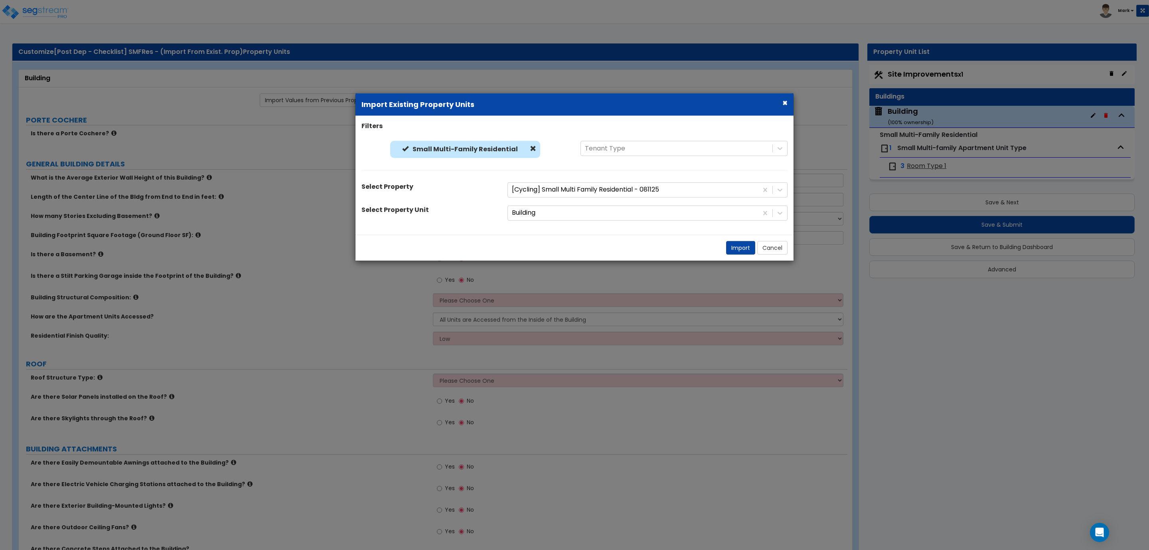
radio input "true"
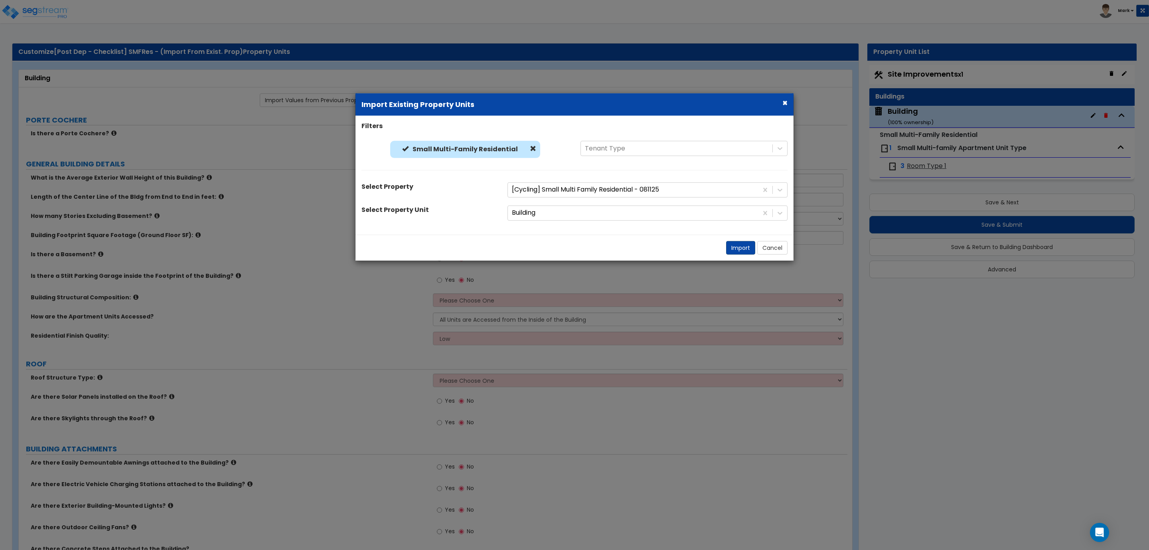
radio input "true"
select select "2"
radio input "true"
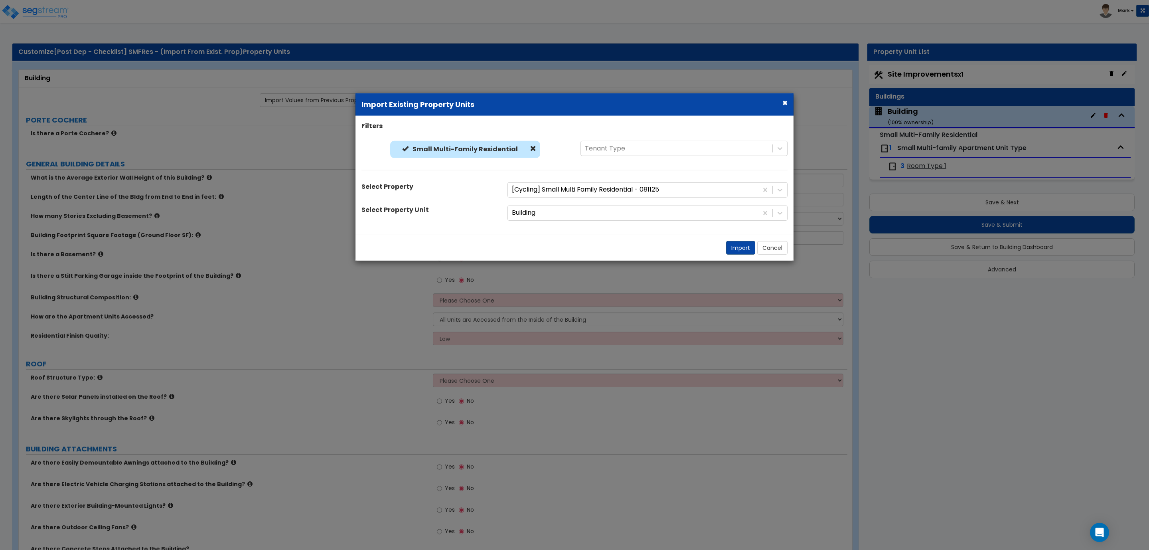
radio input "true"
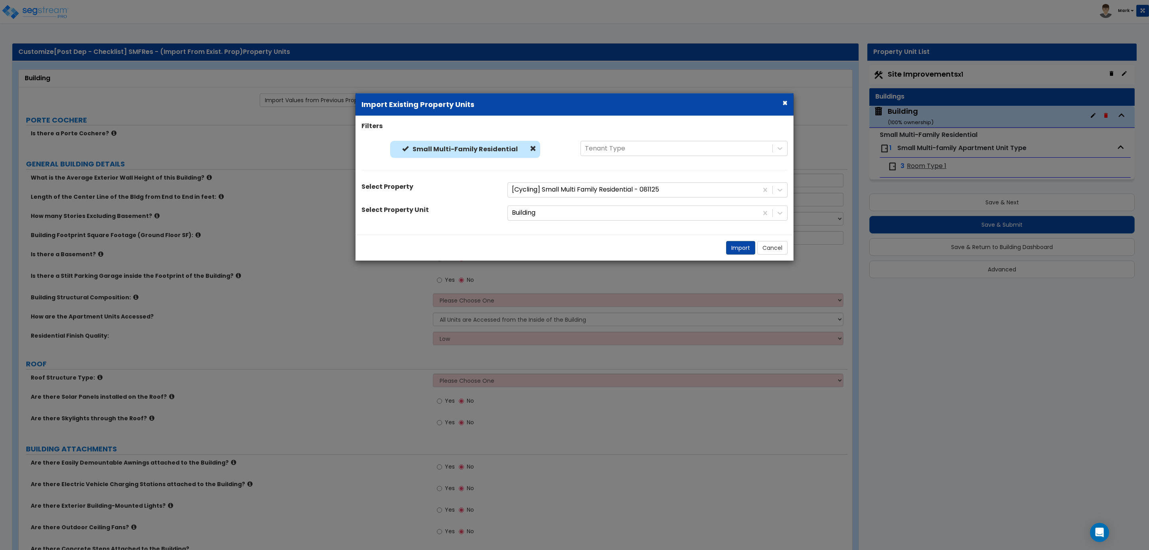
type input "30"
radio input "true"
select select "1"
radio input "true"
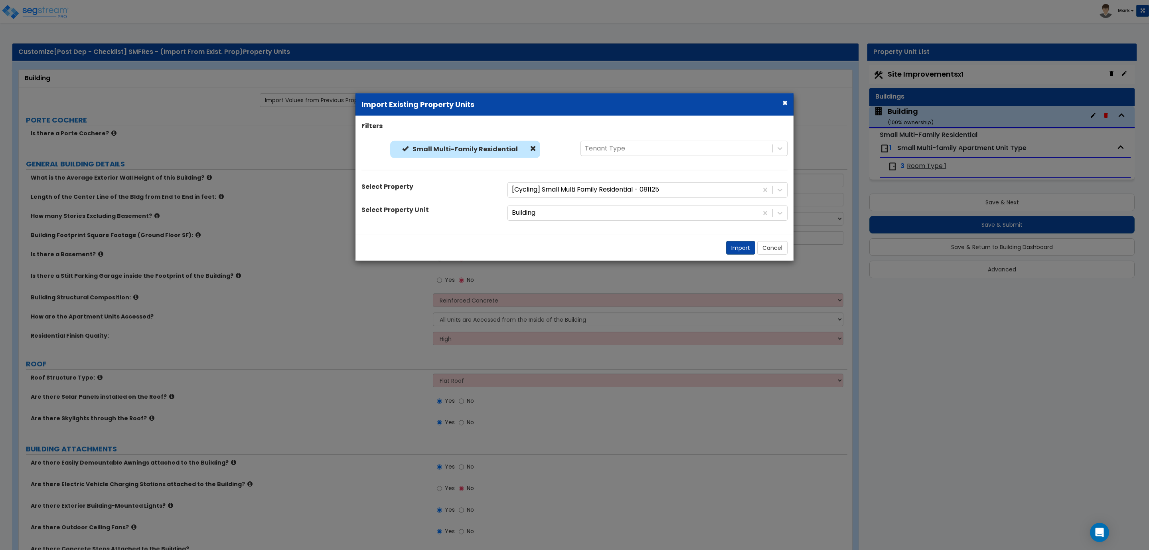
select select "3"
select select "2"
select select "1"
select select "2"
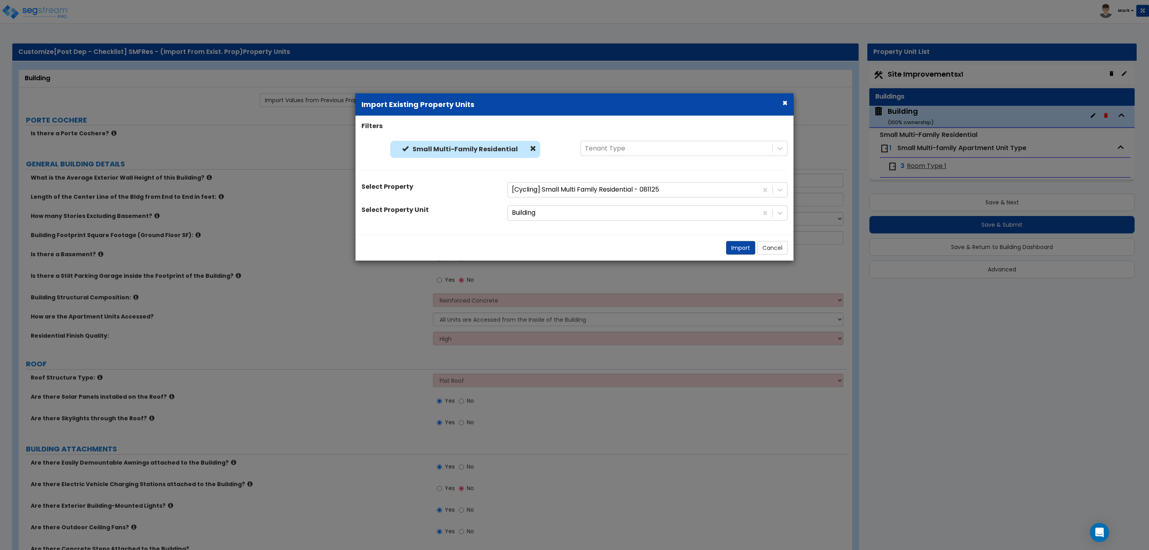
select select "1"
select select "2"
select select "1"
select select "10"
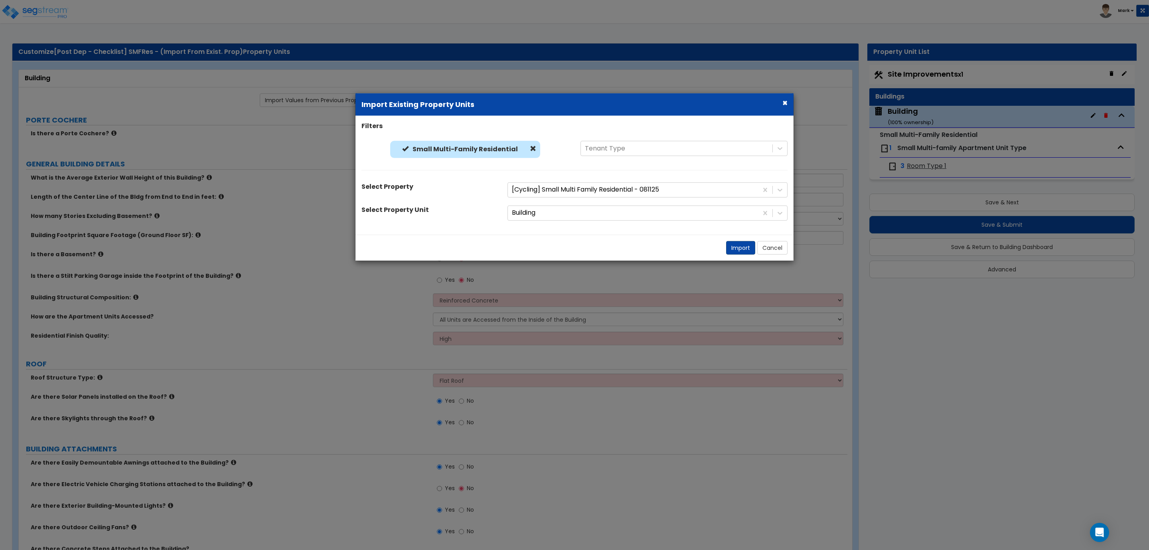
select select "5"
select select "1"
select select "3"
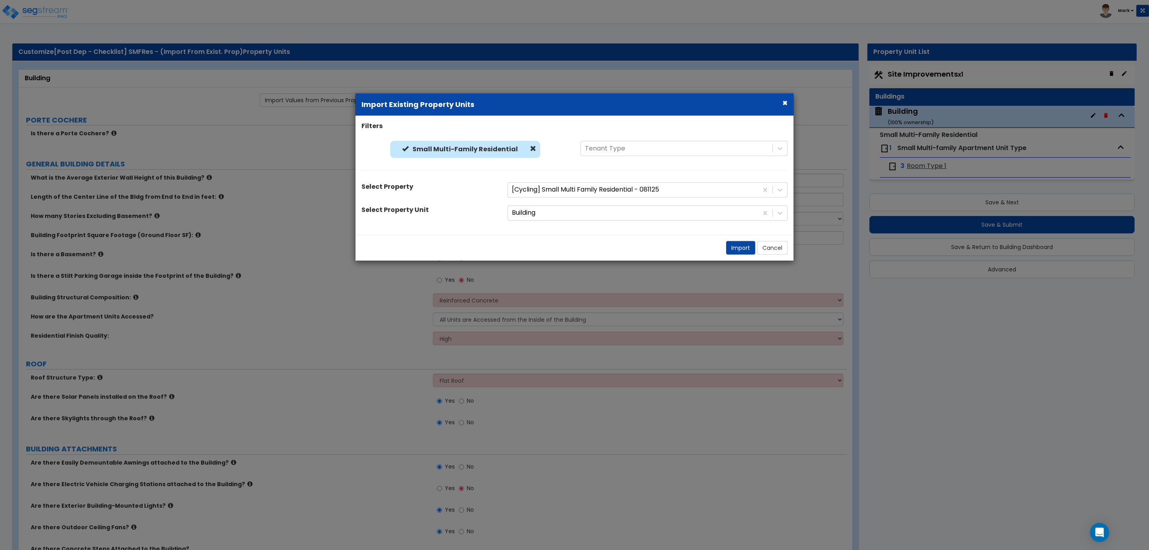
select select "2"
select select "3"
select select "2"
select select "4"
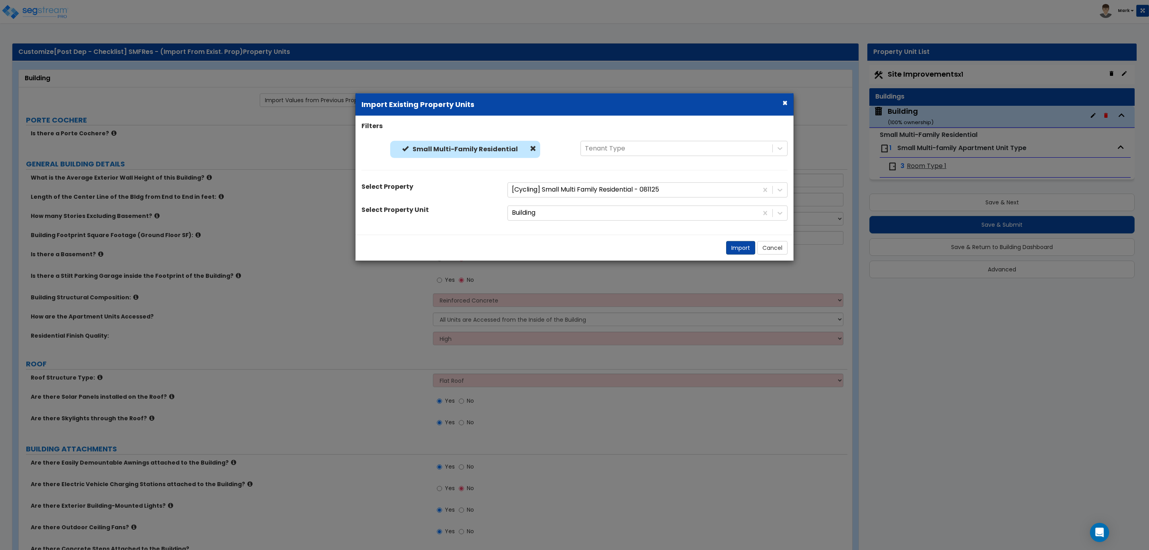
select select "4"
select select "1"
select select "2"
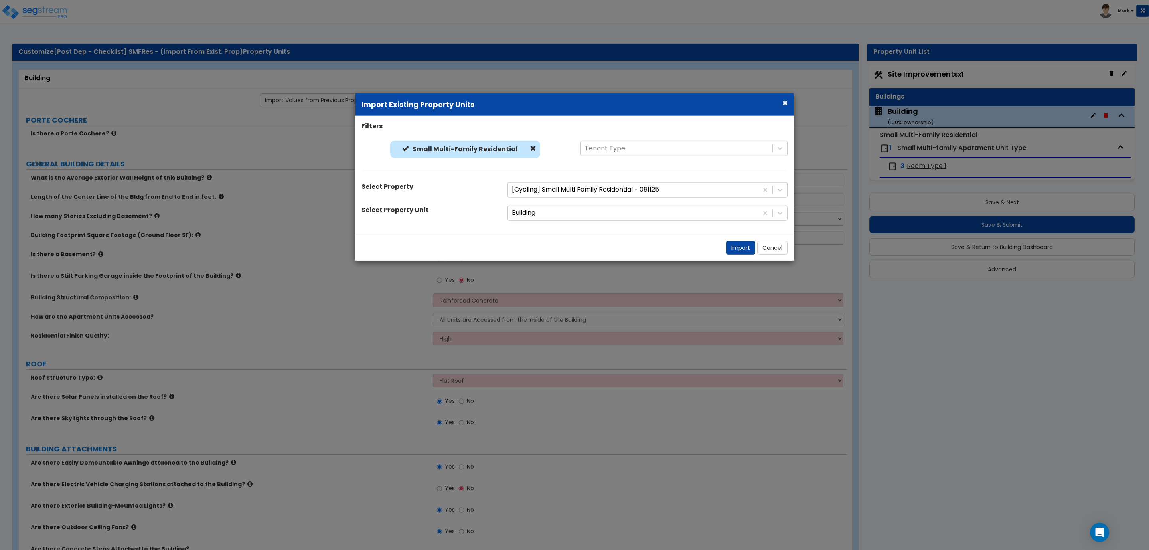
select select "2"
select select "1"
select select "2"
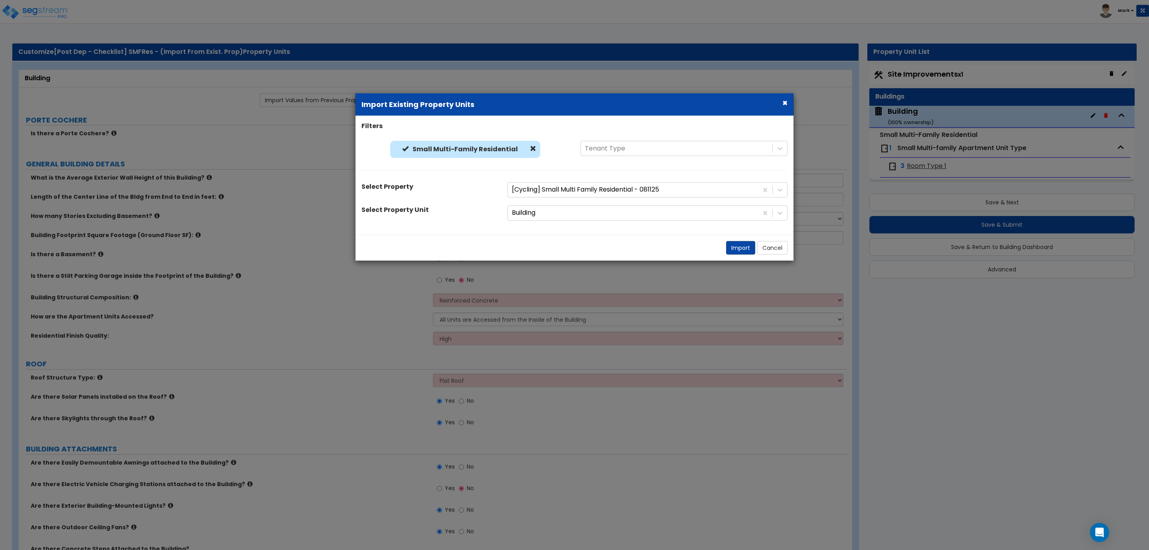
select select "3"
select select "2"
select select "5"
select select "1"
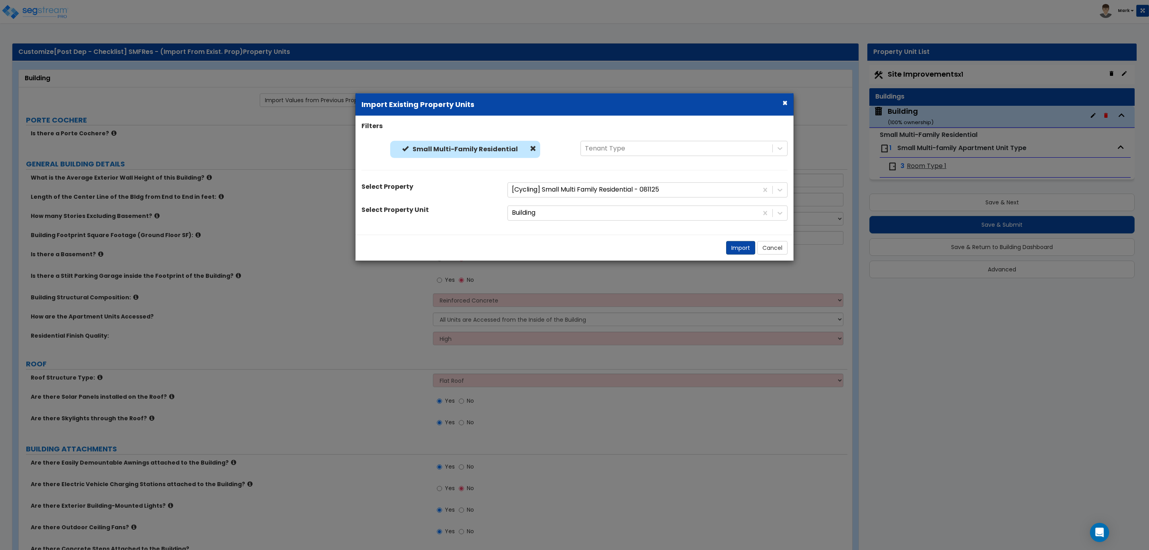
select select "2"
select select "4"
select select "3"
select select "4"
select select "1"
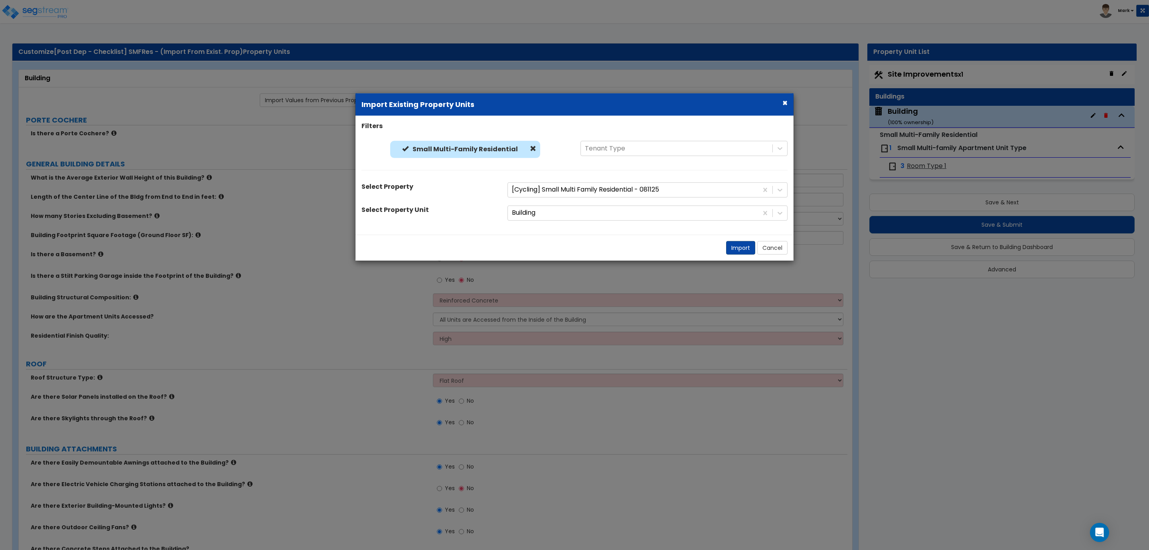
select select "1"
select select "2"
select select "6"
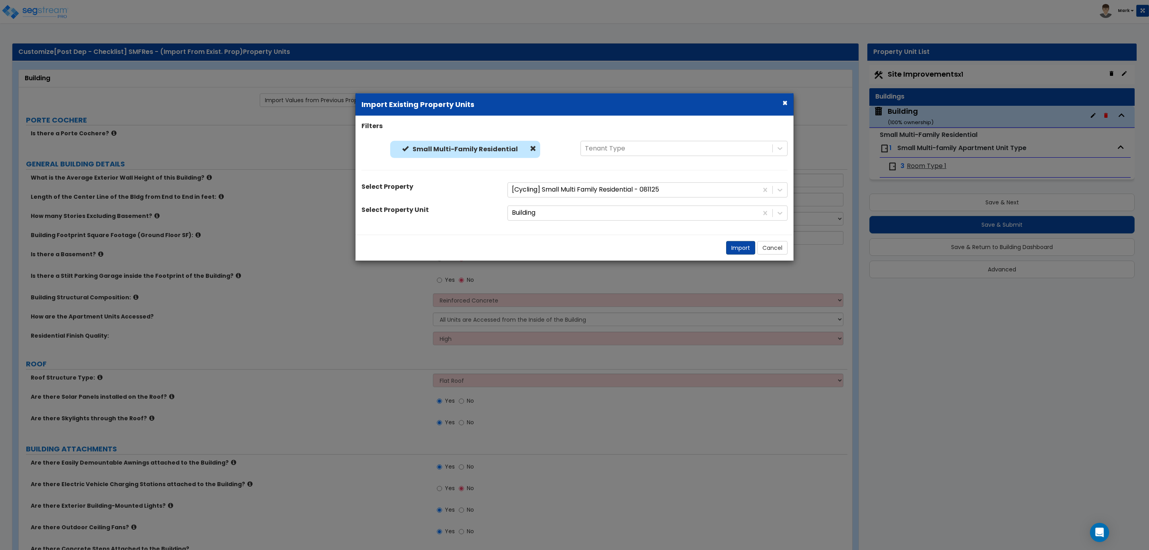
select select "8"
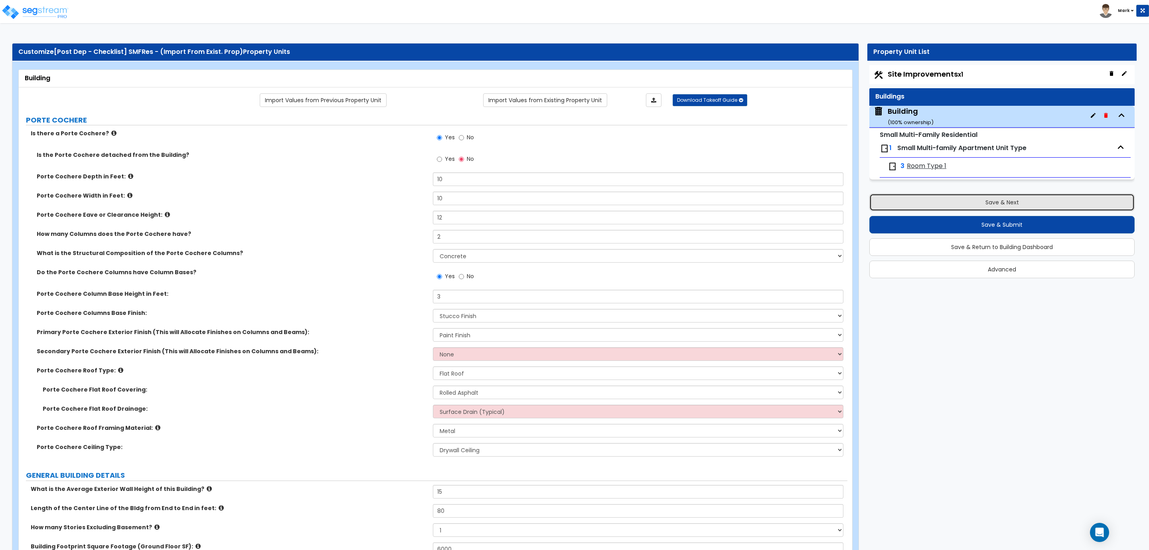
click at [938, 205] on button "Save & Next" at bounding box center [1001, 203] width 265 height 18
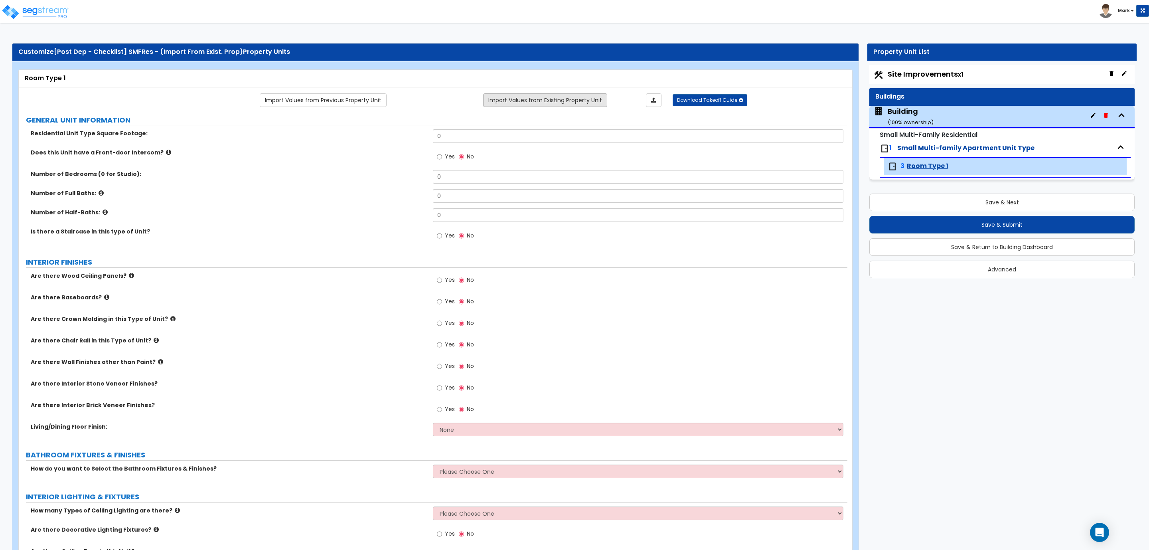
click at [543, 98] on link "Import Values from Existing Property Unit" at bounding box center [545, 100] width 124 height 14
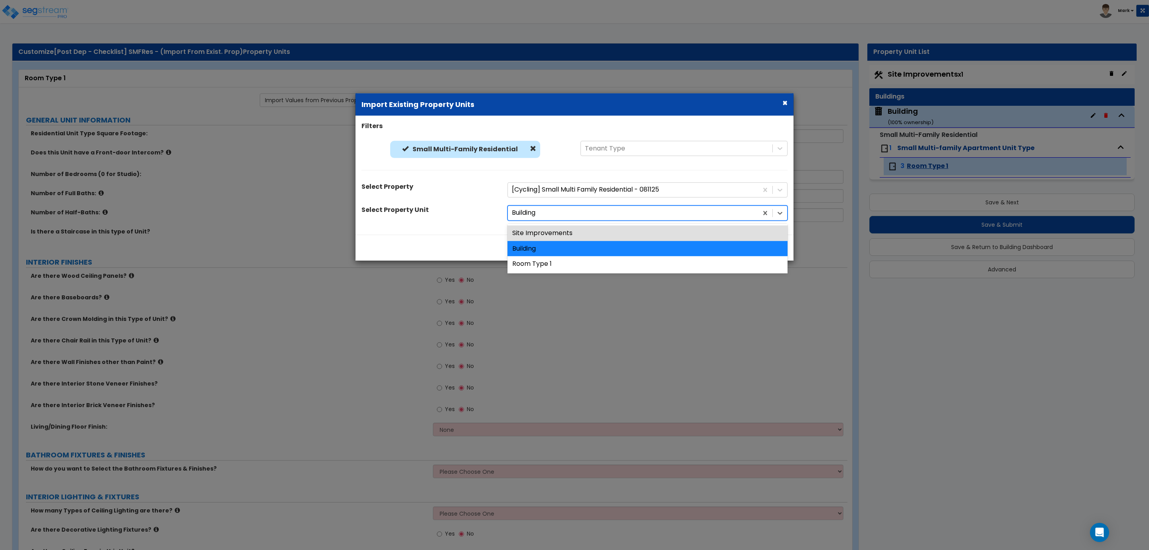
click at [540, 210] on div at bounding box center [633, 212] width 242 height 11
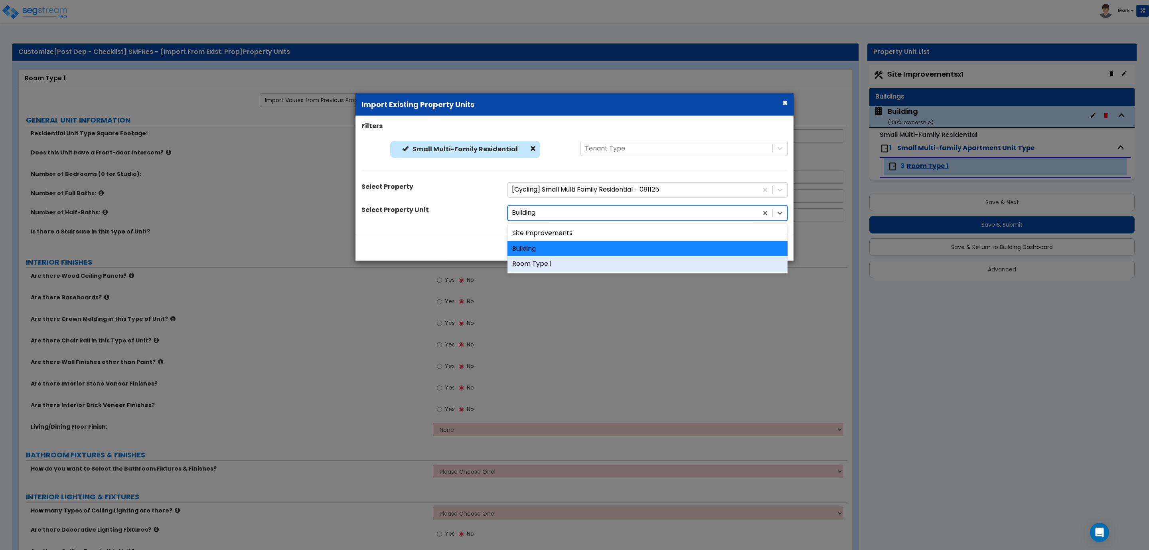
click at [550, 263] on div "Room Type 1" at bounding box center [648, 264] width 280 height 16
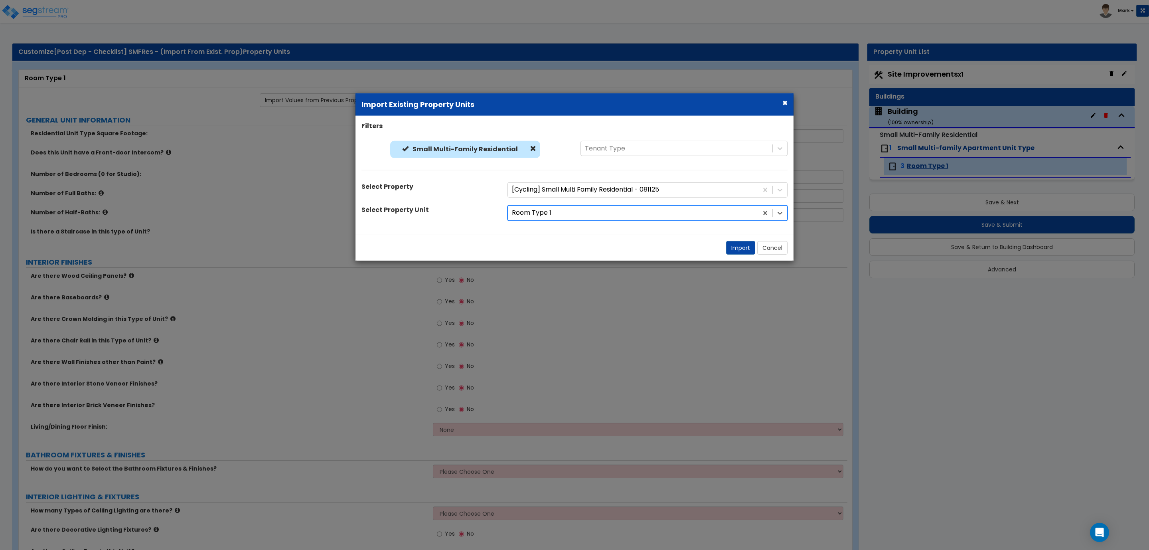
click at [743, 255] on div "Import Cancel" at bounding box center [575, 248] width 438 height 26
click at [739, 250] on button "Import" at bounding box center [740, 248] width 29 height 14
type input "1500"
radio input "true"
type input "2"
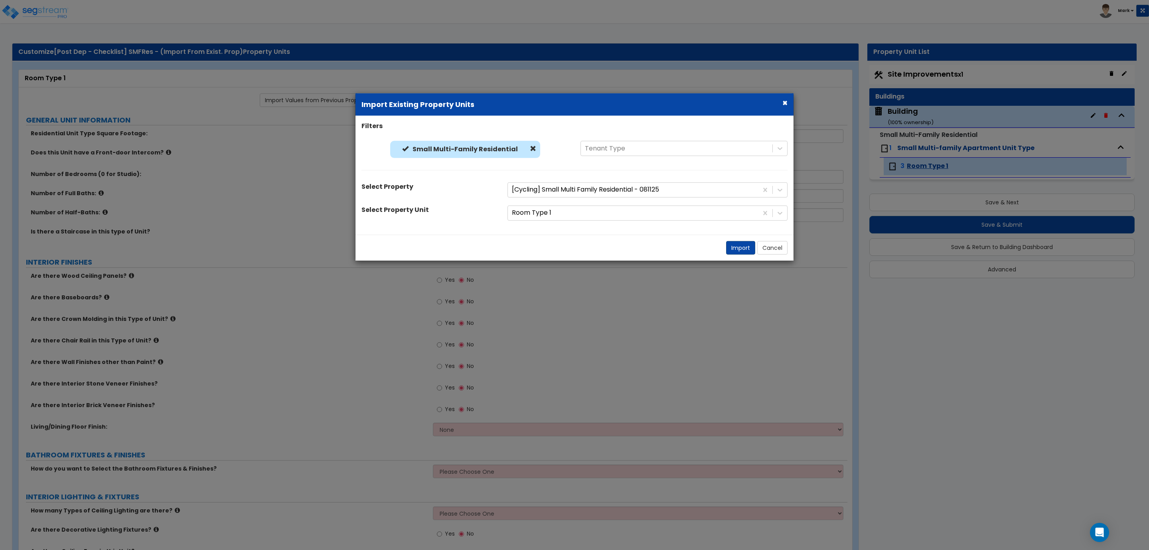
type input "2"
radio input "true"
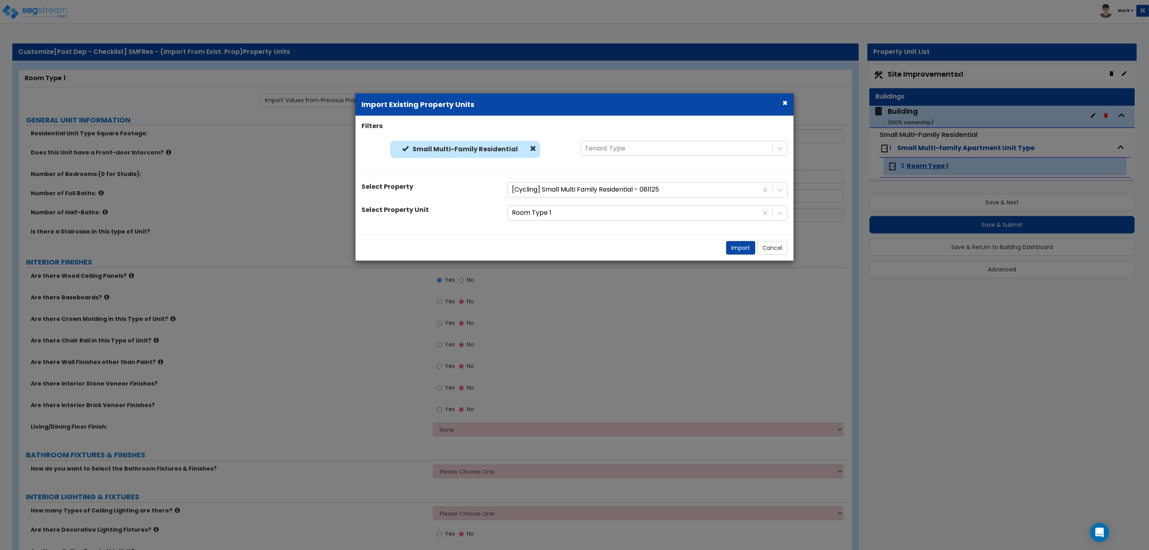
radio input "true"
select select "2"
select select "1"
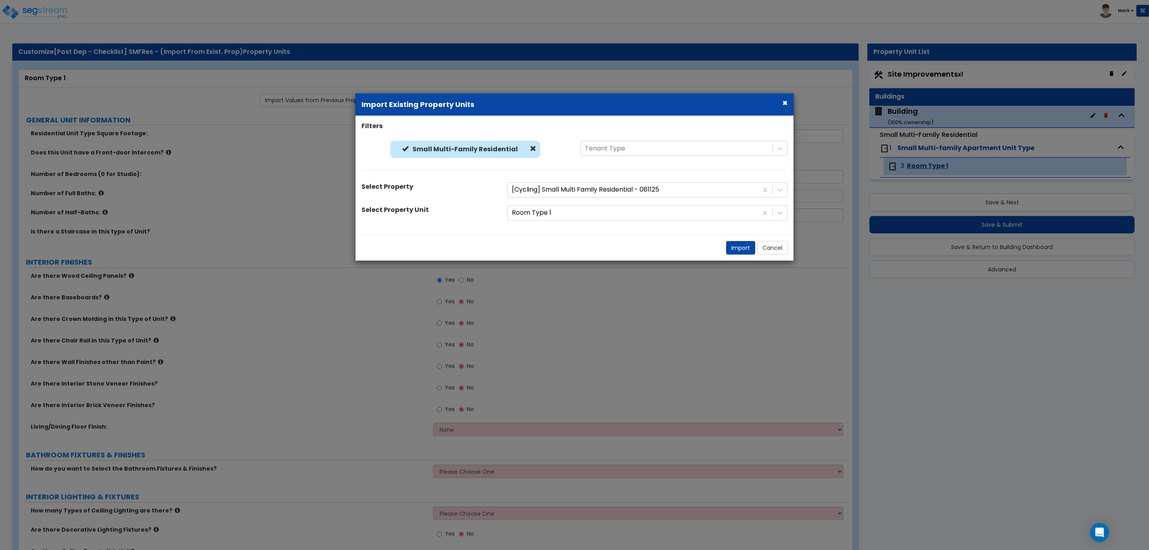
select select "2"
radio input "true"
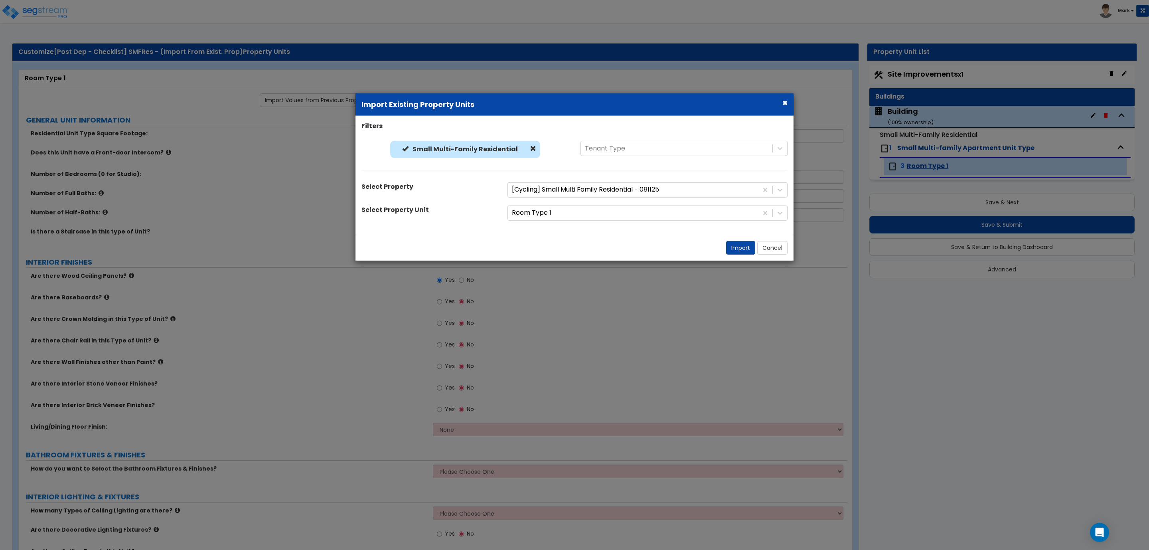
radio input "true"
select select "3"
radio input "true"
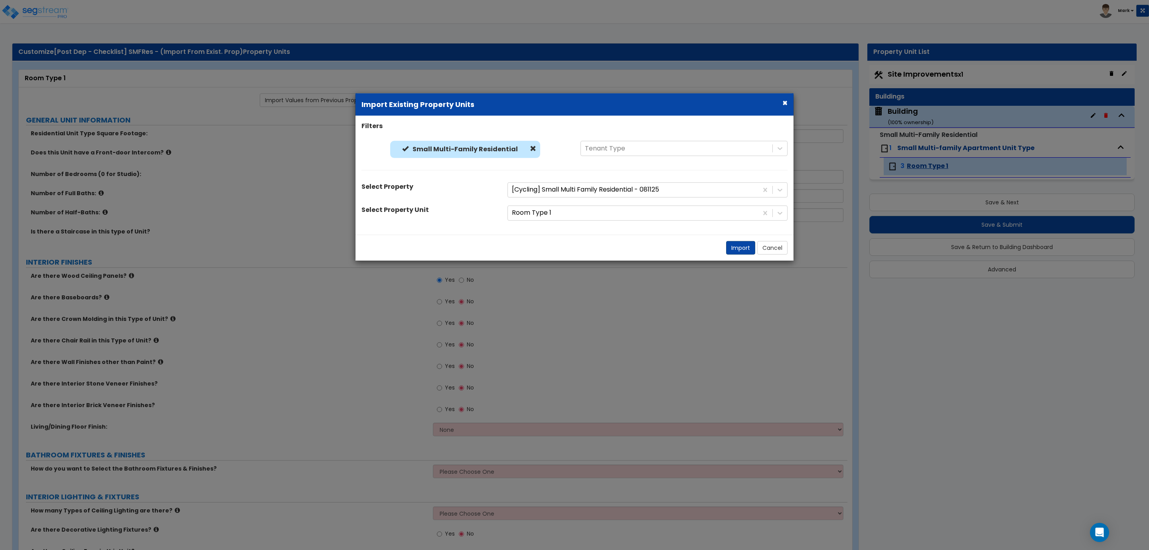
radio input "true"
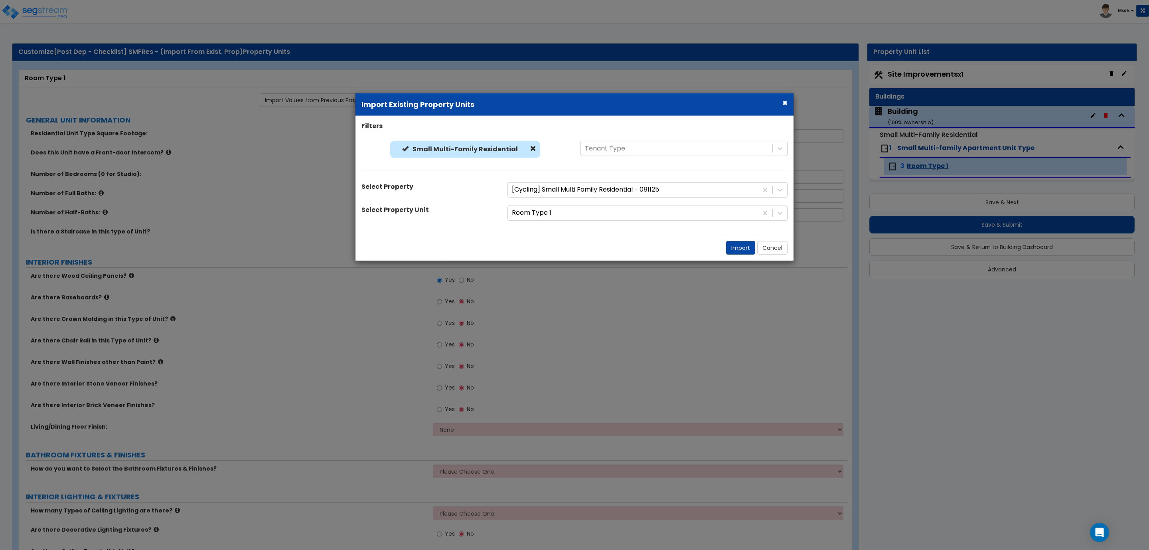
radio input "true"
select select "4"
select select "2"
select select "1"
select select "5"
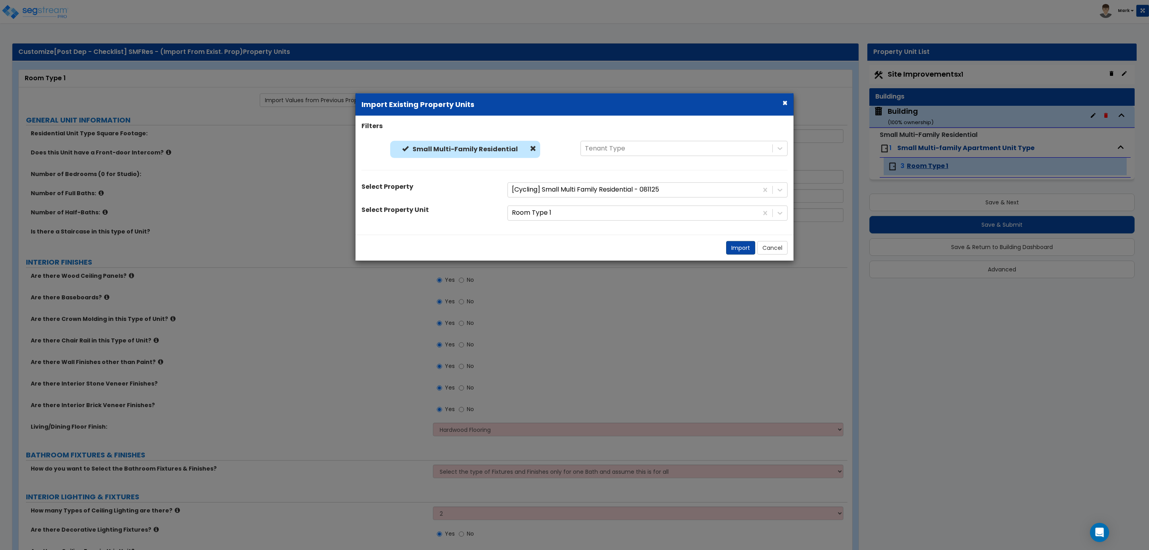
select select "5"
select select "2"
select select "3"
select select "4"
select select "1"
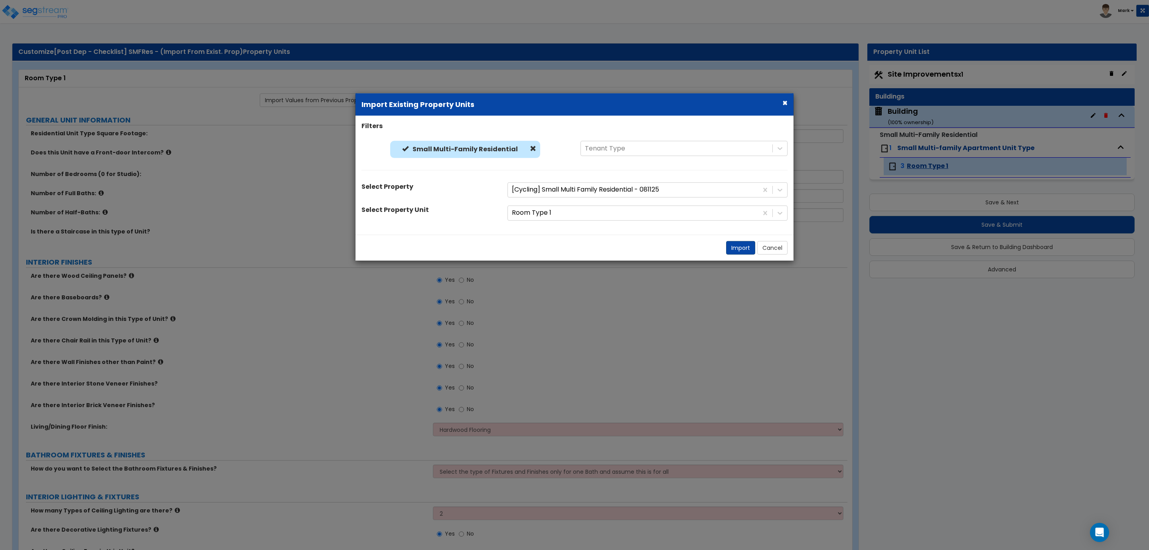
select select "1"
select select "2"
select select "3"
select select "2"
select select "5"
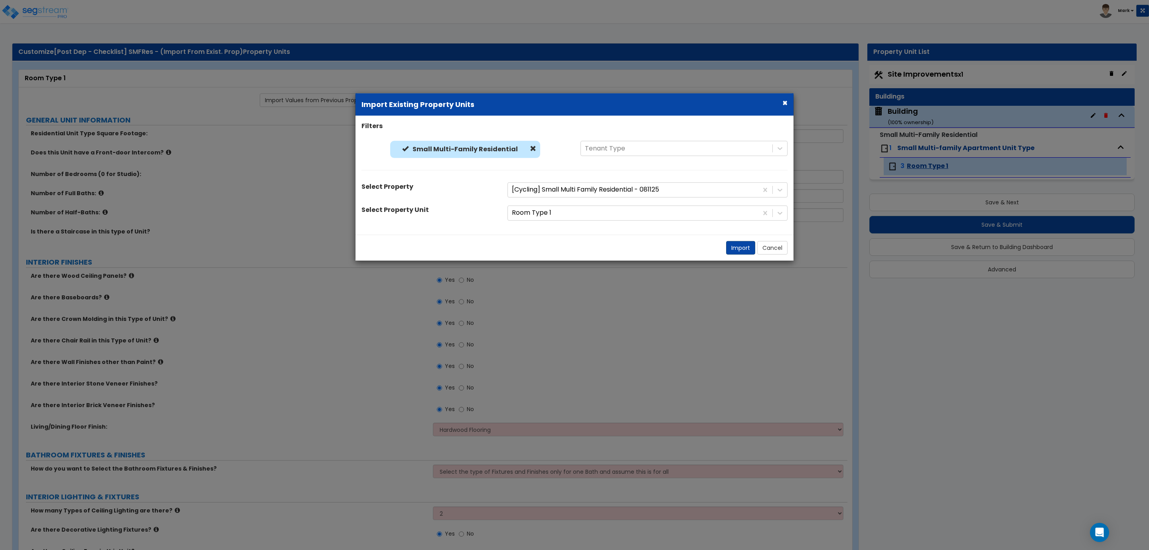
select select "2"
select select "4"
select select "1"
select select "2"
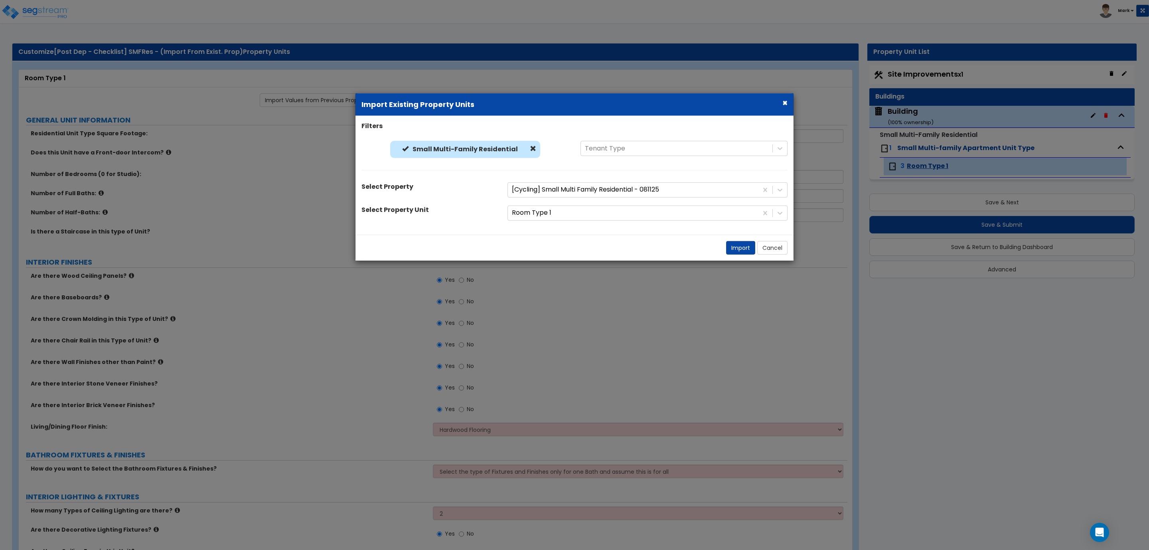
select select "4"
select select "1"
select select "2"
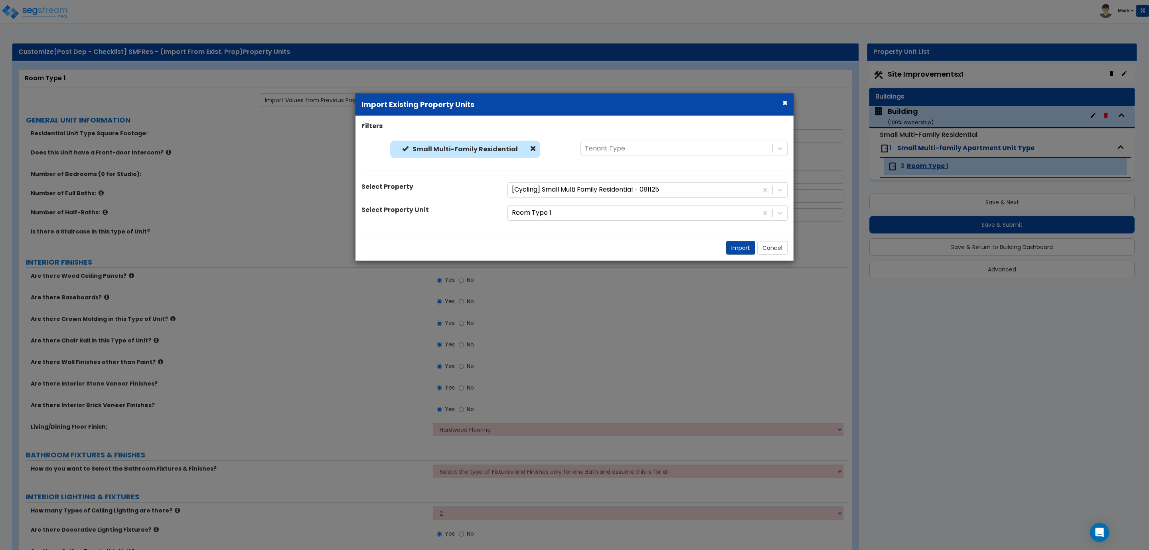
select select "4"
select select "1"
select select "4"
select select "5"
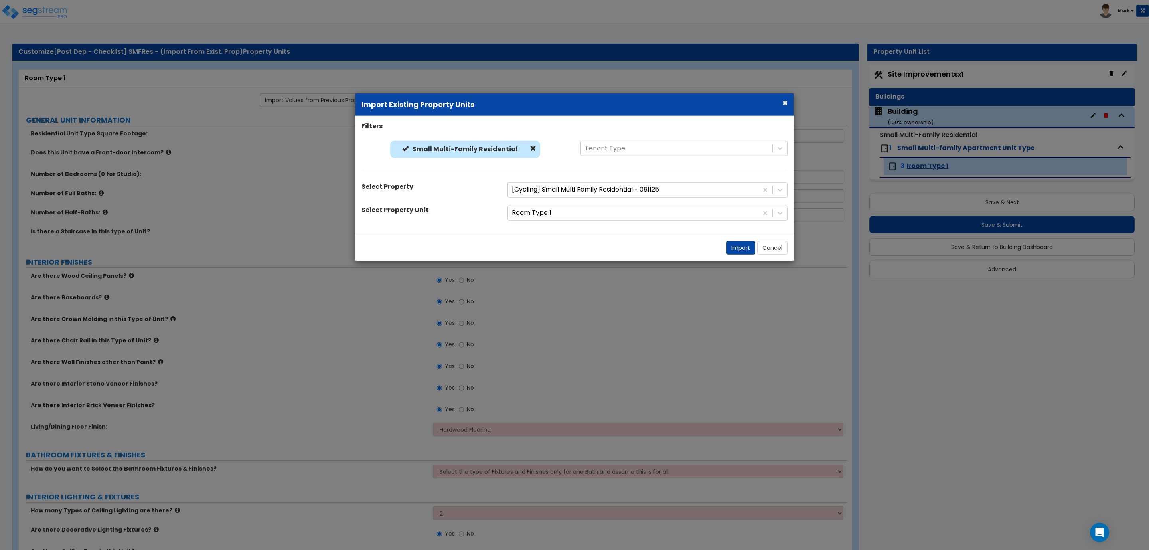
select select "2"
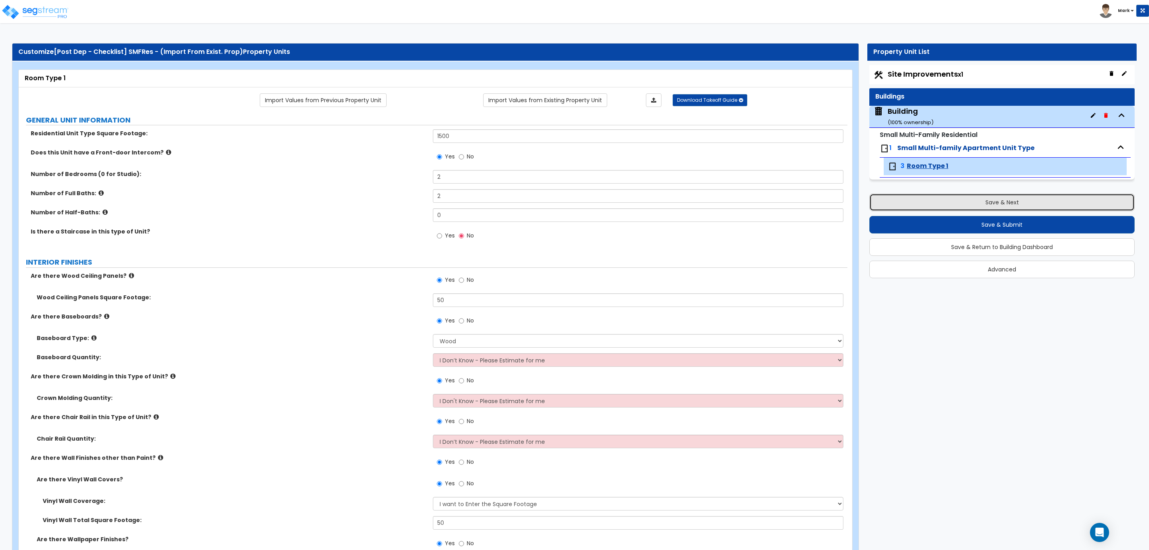
click at [923, 205] on button "Save & Next" at bounding box center [1001, 203] width 265 height 18
select select "2"
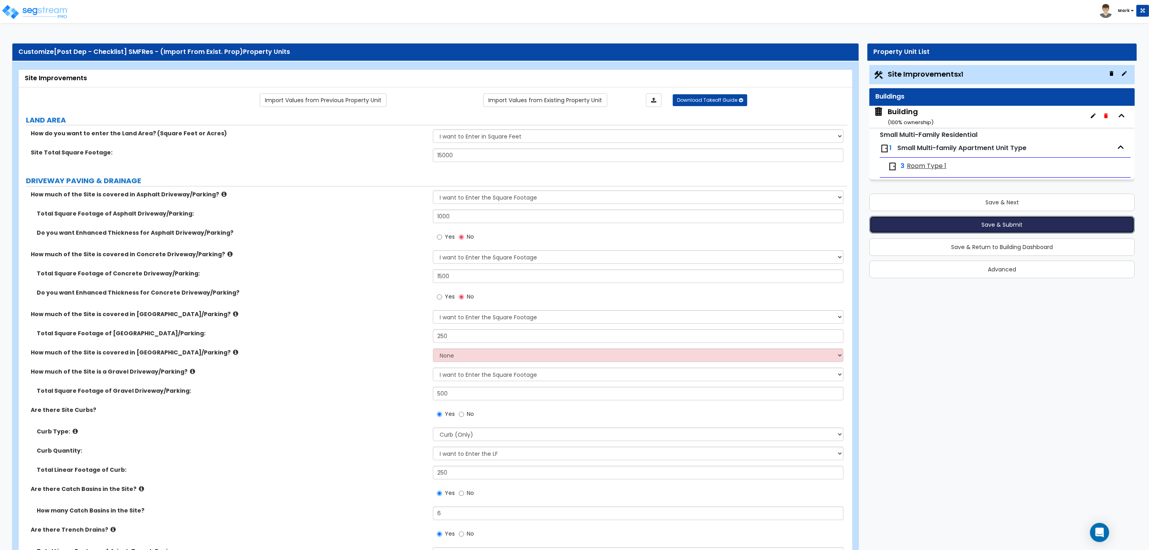
click at [979, 227] on button "Save & Submit" at bounding box center [1001, 225] width 265 height 18
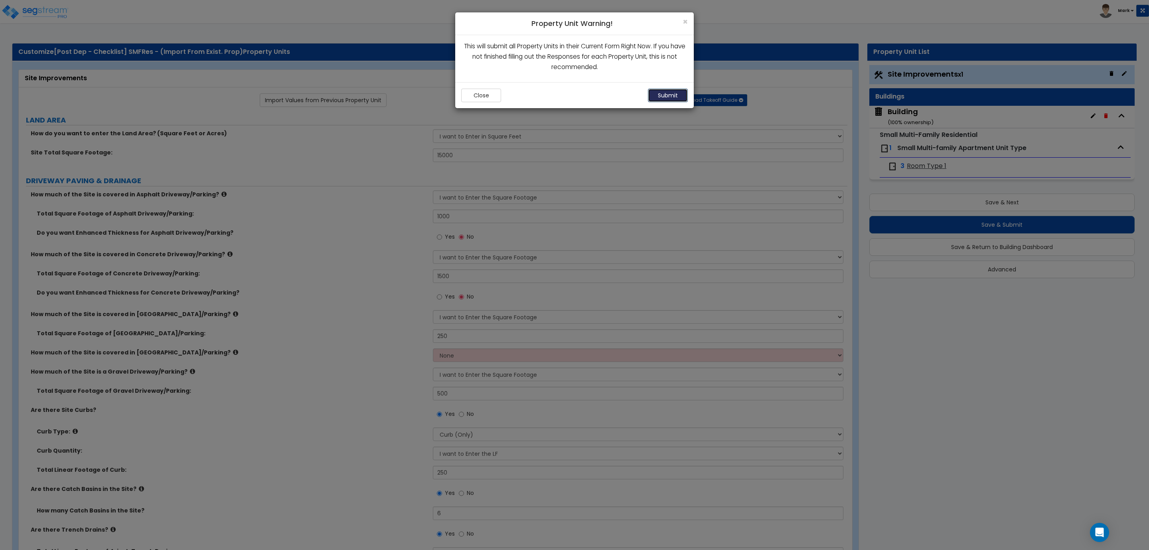
click at [660, 96] on button "Submit" at bounding box center [668, 96] width 40 height 14
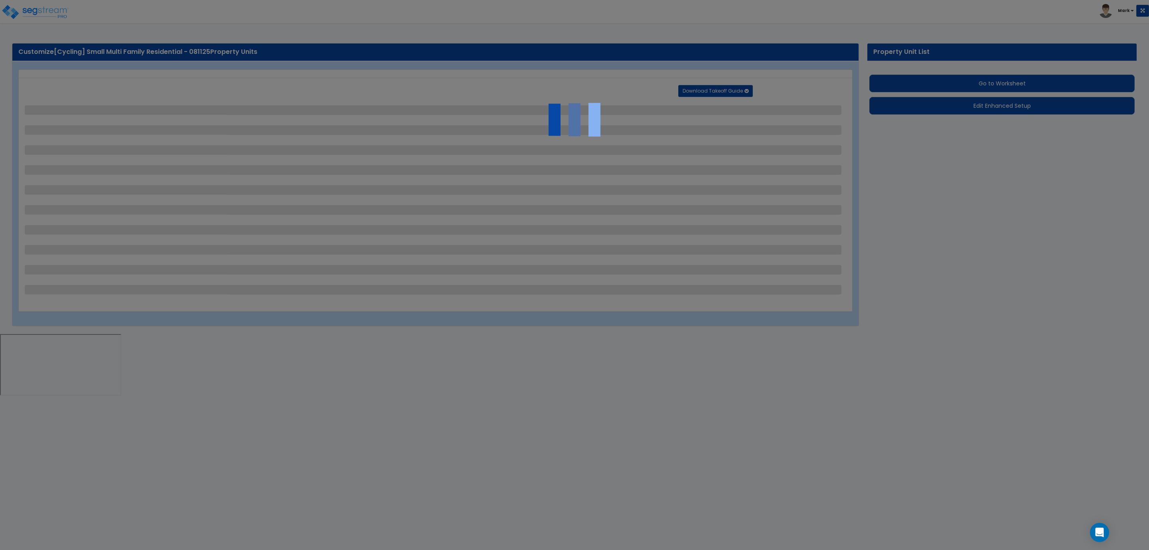
select select "2"
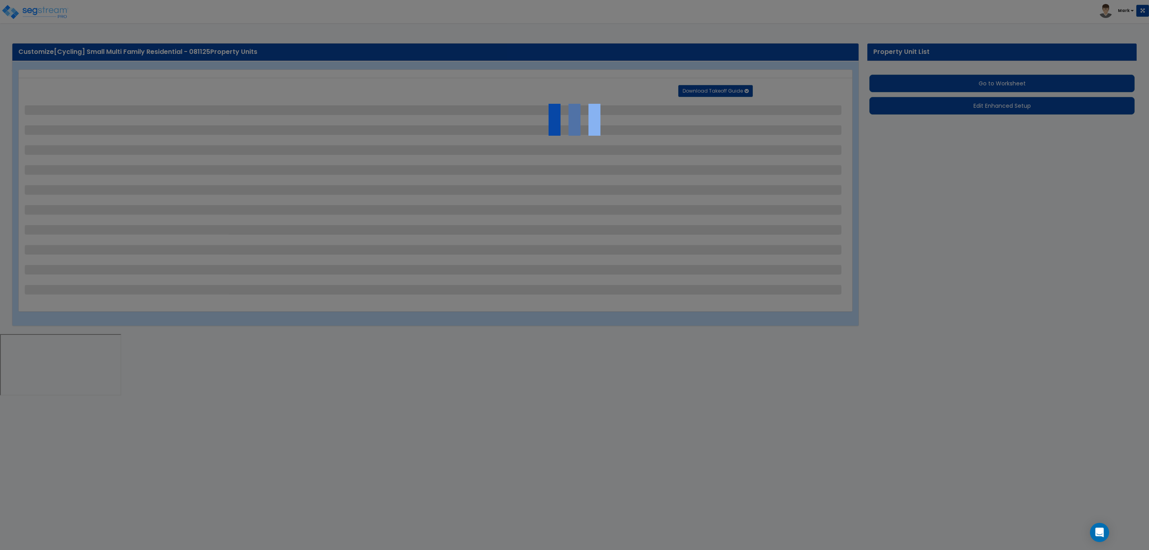
select select "1"
select select "2"
select select "1"
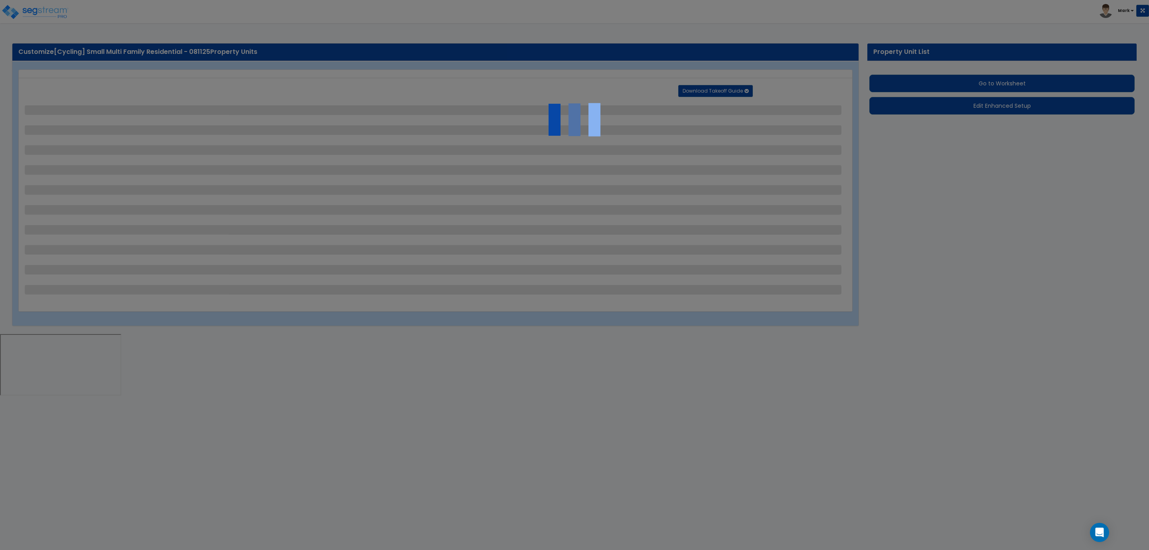
select select "1"
select select "2"
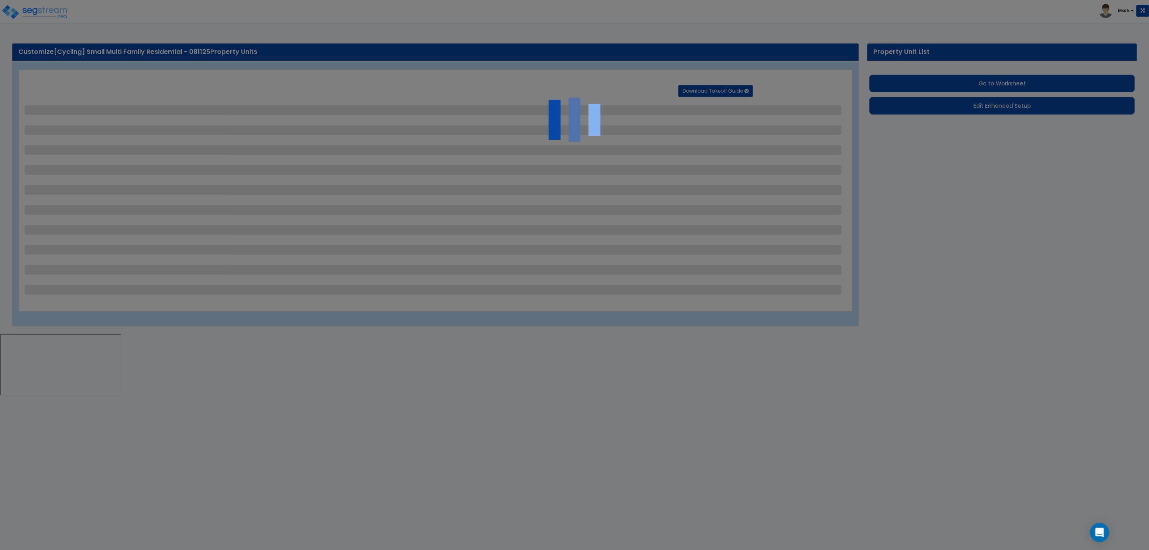
select select "2"
select select "1"
select select "2"
select select "1"
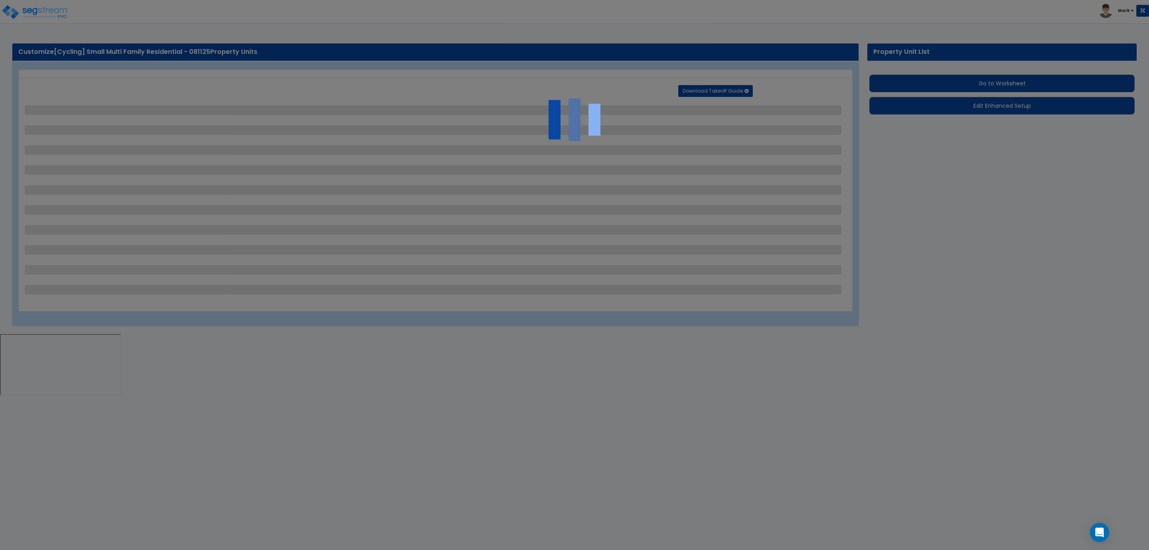
select select "1"
select select "2"
select select "1"
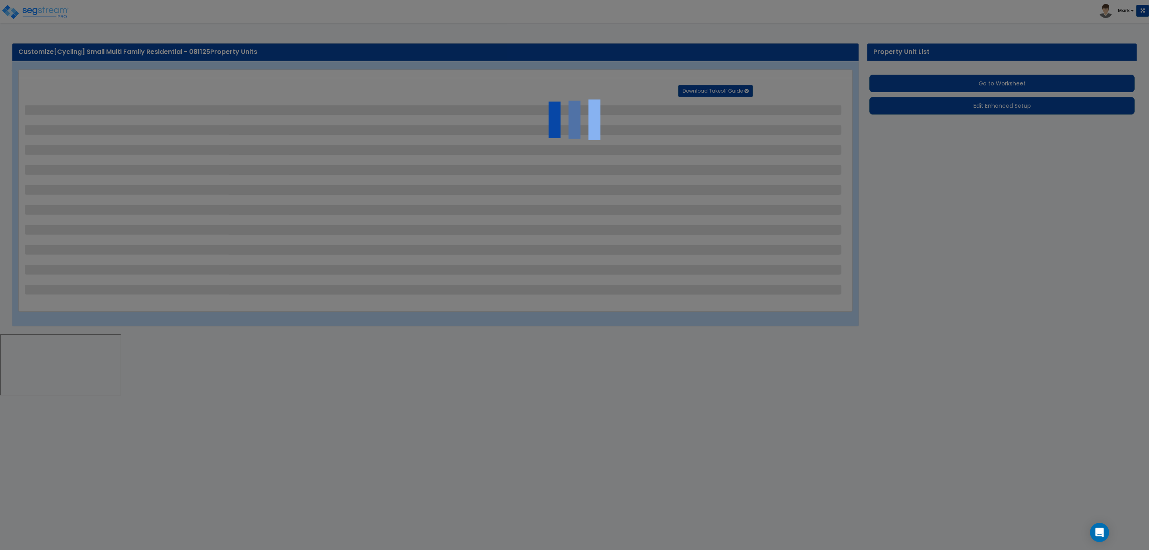
select select "2"
select select "1"
select select "4"
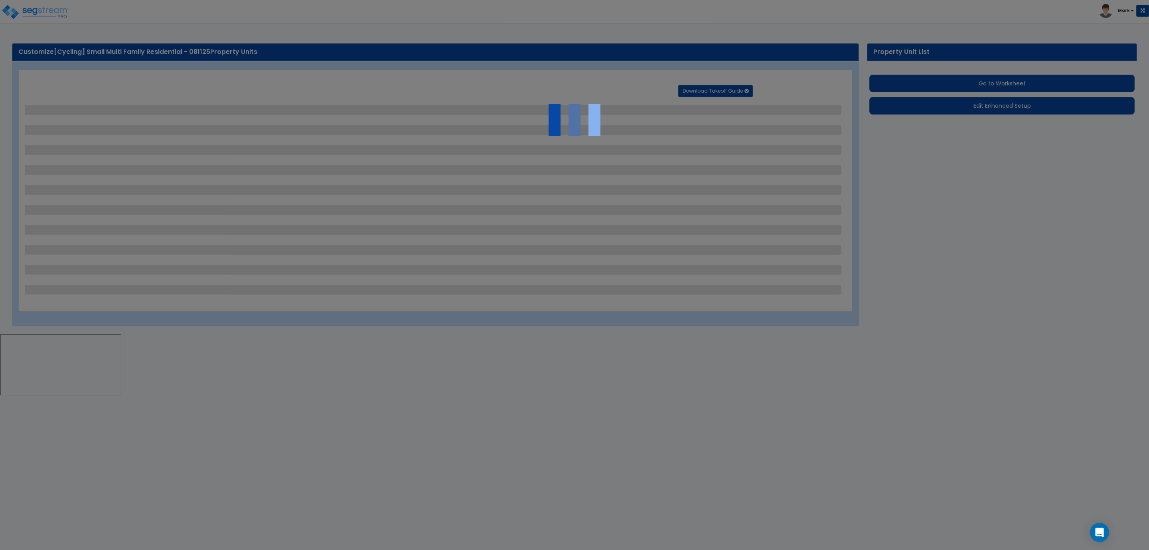
select select "4"
select select "1"
select select "2"
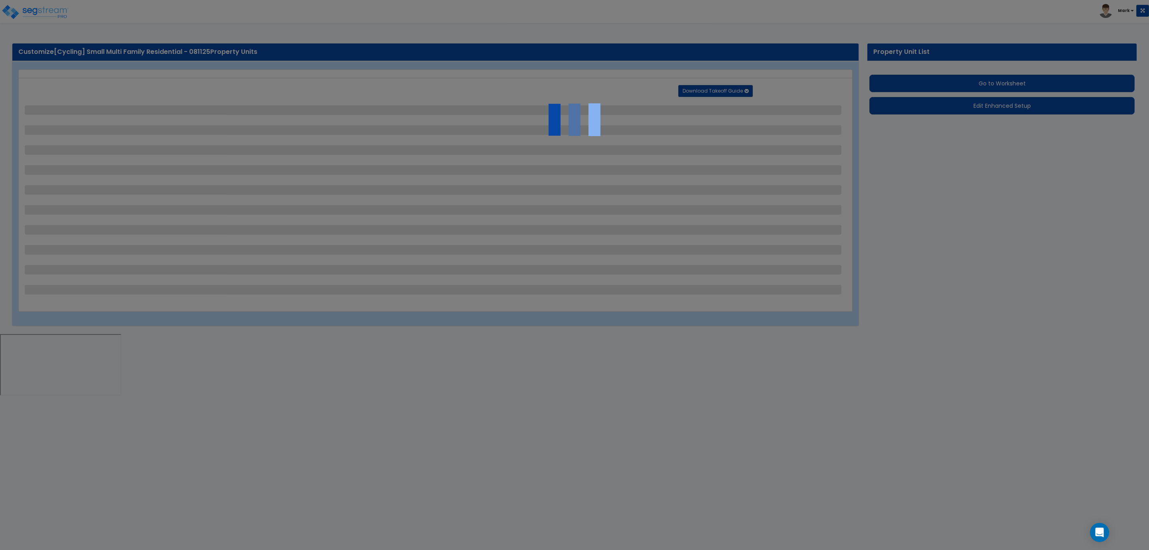
select select "1"
select select "6"
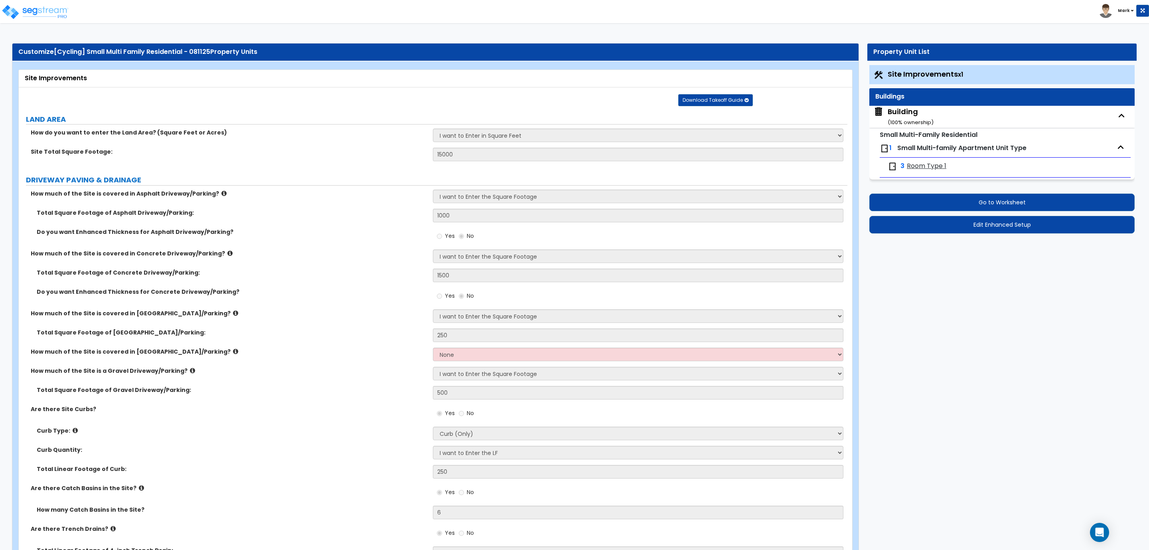
click at [899, 120] on small "( 100 % ownership)" at bounding box center [911, 123] width 46 height 8
select select "3"
select select "2"
select select "1"
select select "2"
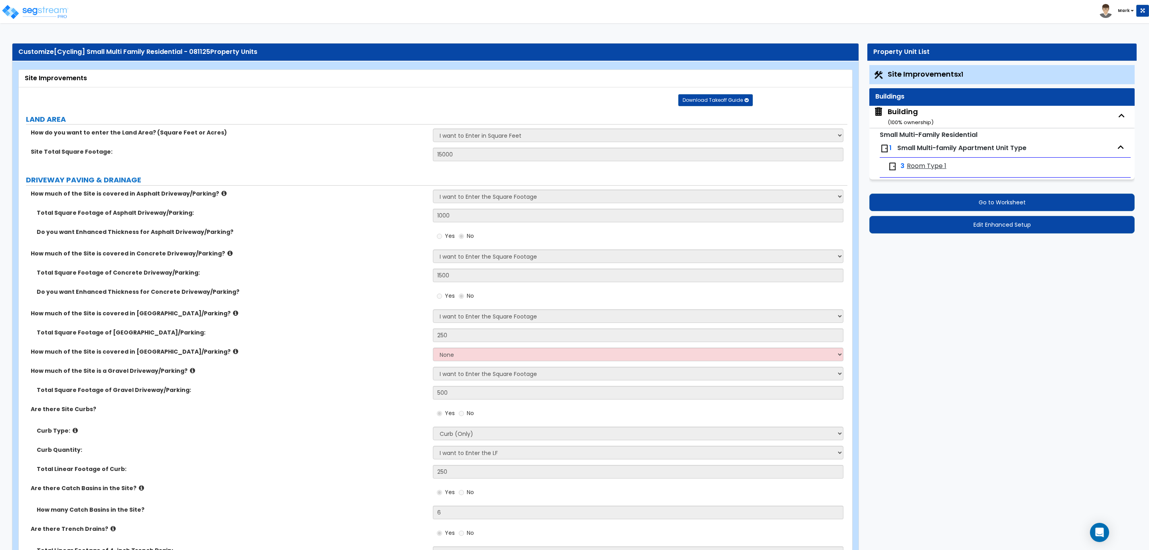
select select "1"
select select "2"
select select "1"
select select "3"
select select "2"
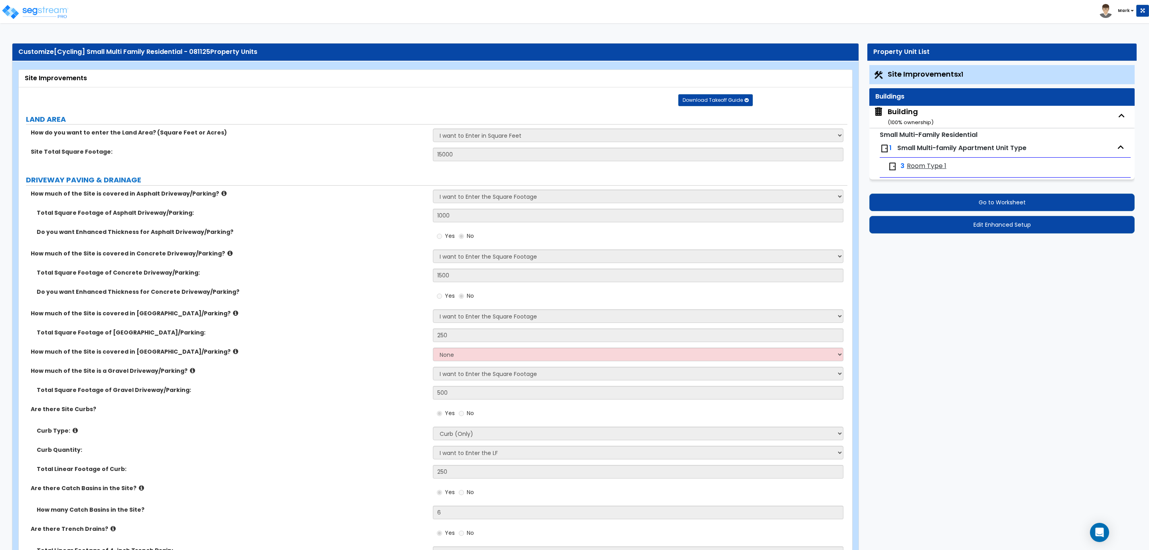
select select "2"
select select "1"
select select "10"
select select "5"
select select "2"
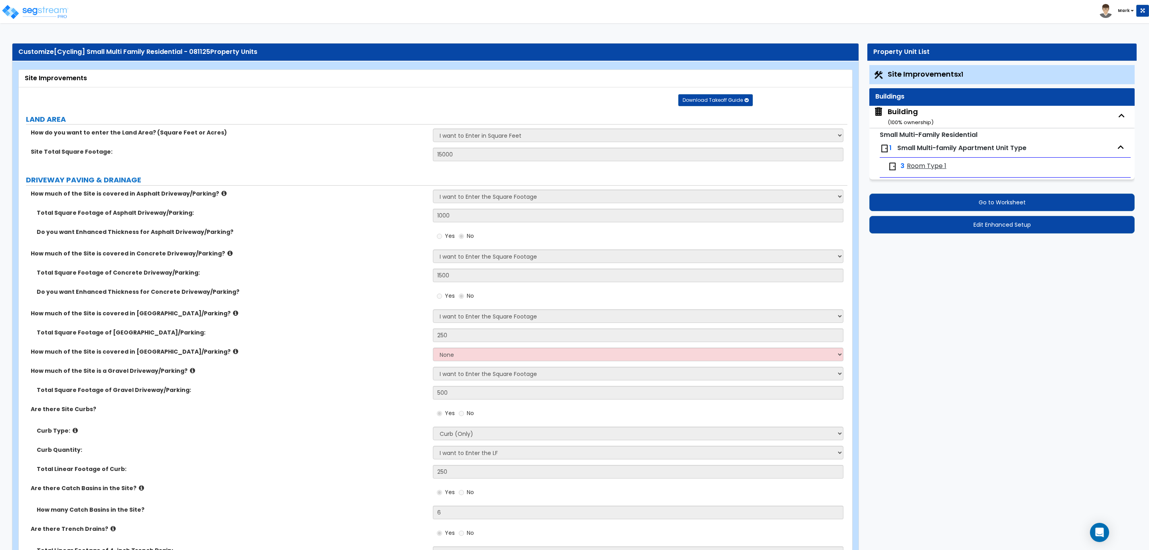
select select "1"
select select "3"
select select "2"
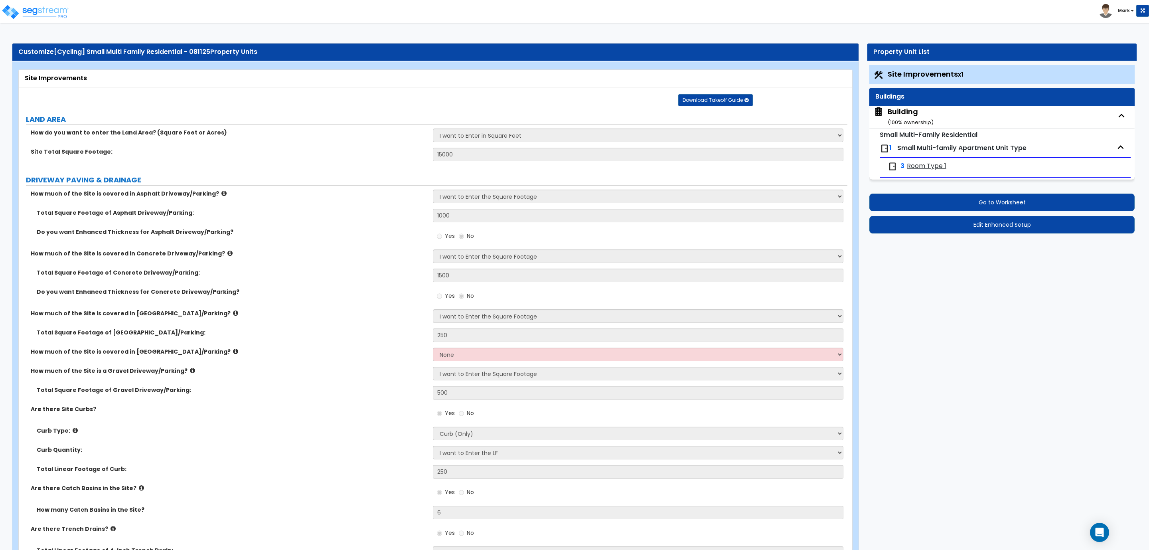
select select "3"
select select "2"
select select "4"
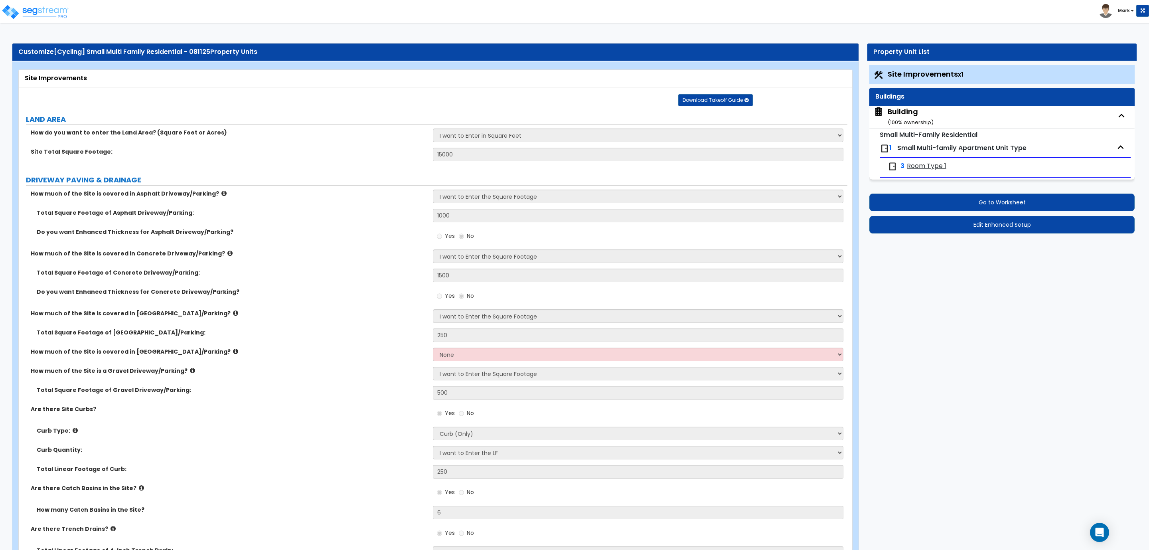
select select "4"
select select "1"
select select "2"
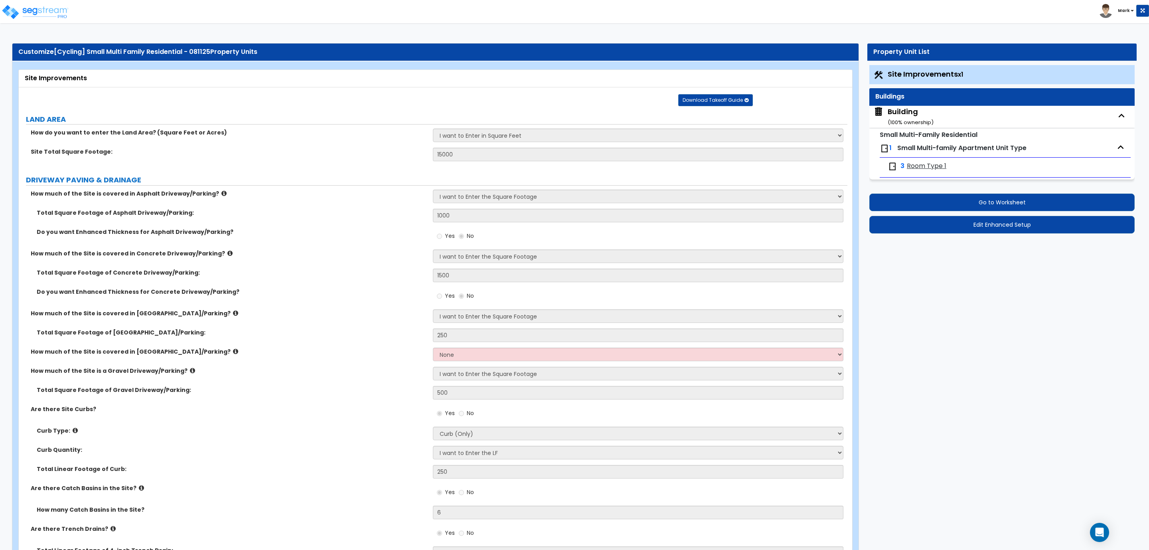
select select "1"
select select "2"
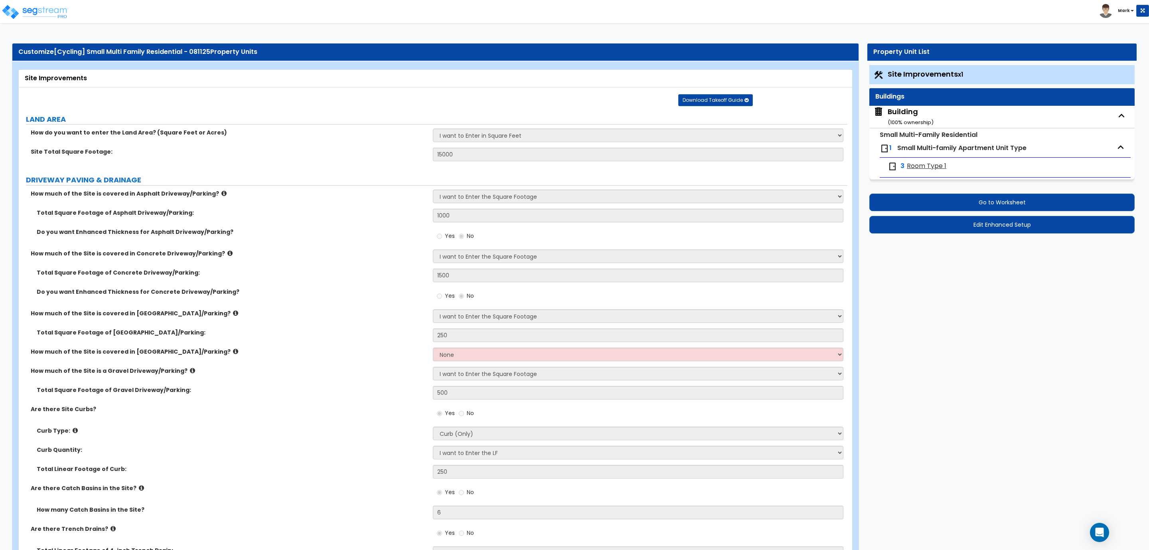
select select "3"
select select "2"
select select "5"
select select "1"
select select "2"
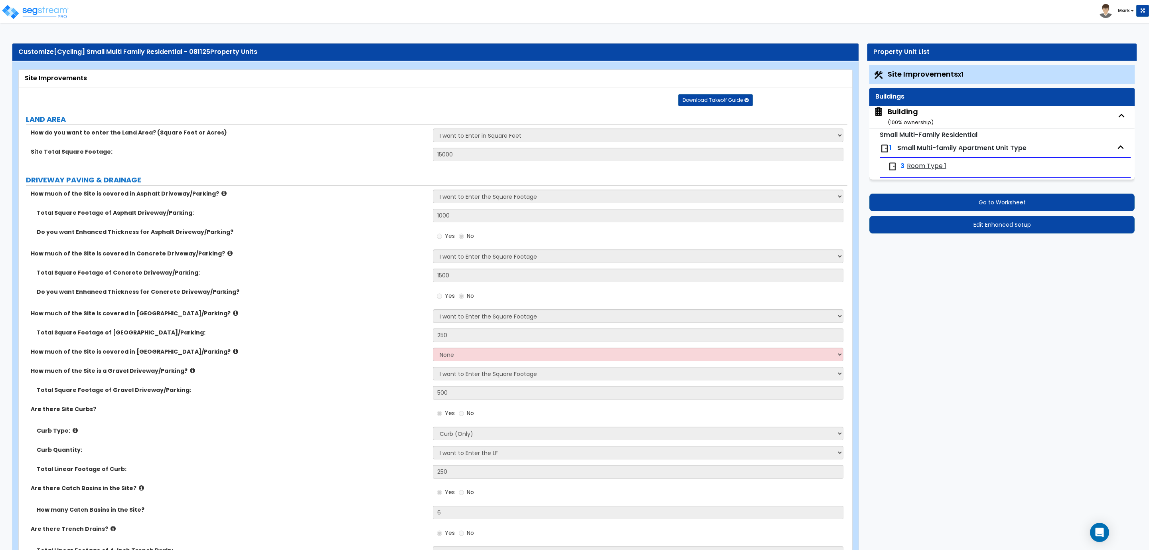
select select "4"
select select "1"
select select "3"
select select "4"
select select "1"
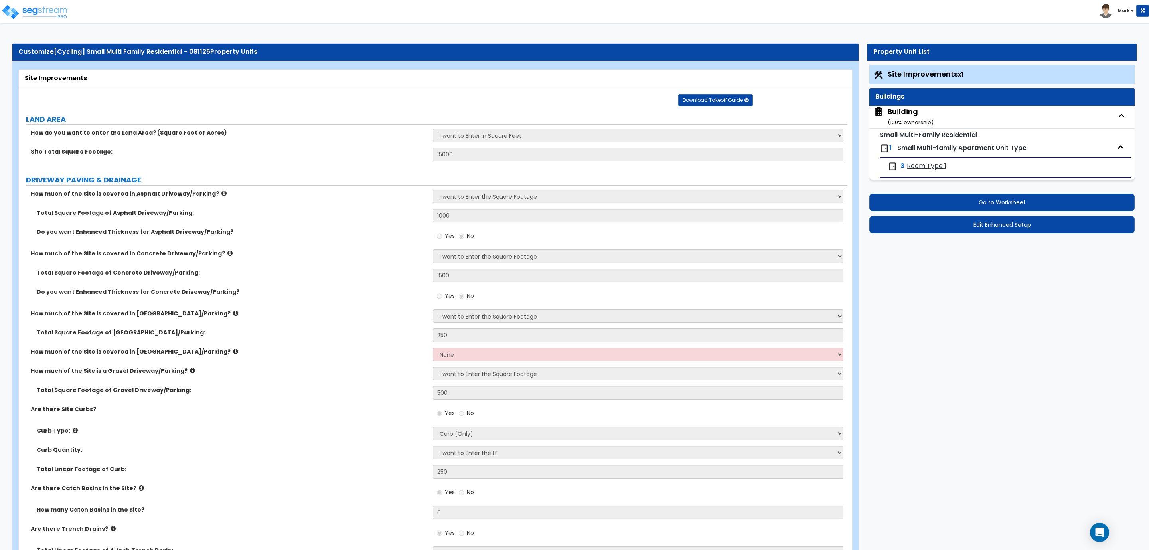
select select "1"
select select "2"
select select "1"
select select "2"
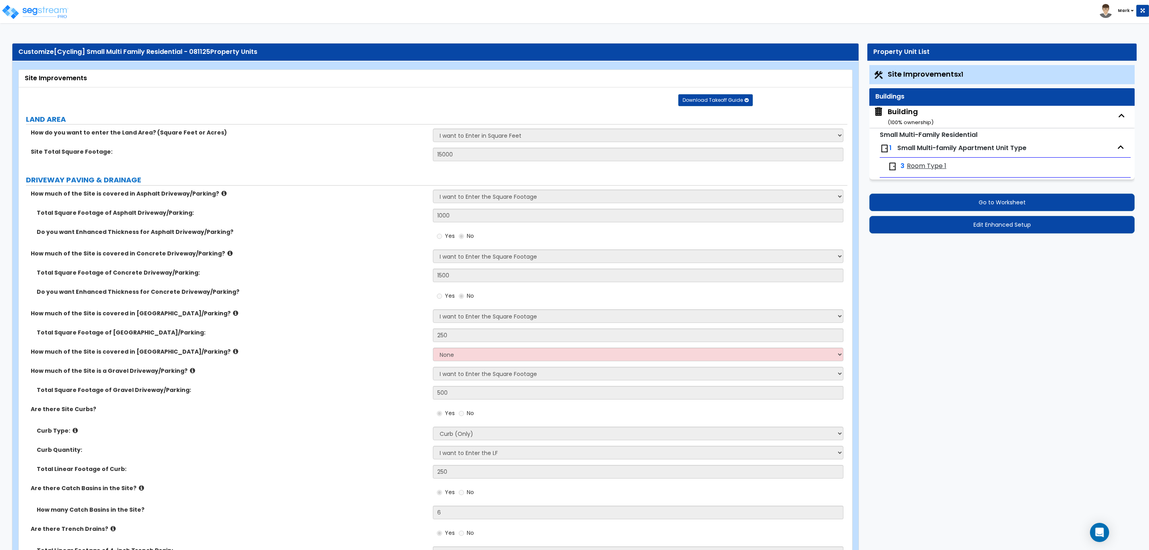
select select "2"
select select "6"
select select "8"
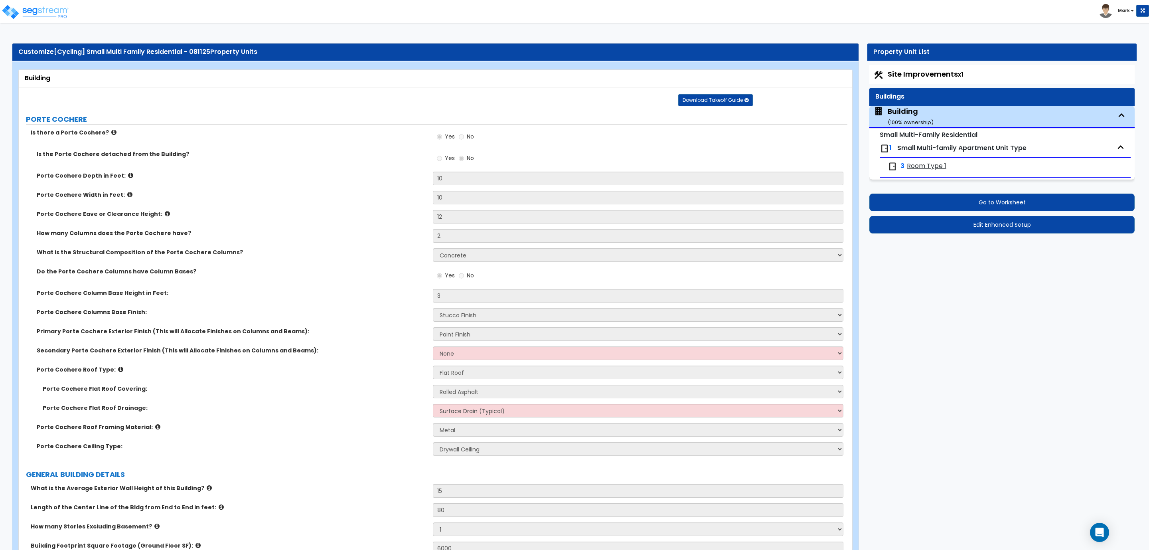
click at [376, 209] on div "Porte Cochere Width in Feet: 10" at bounding box center [433, 200] width 829 height 19
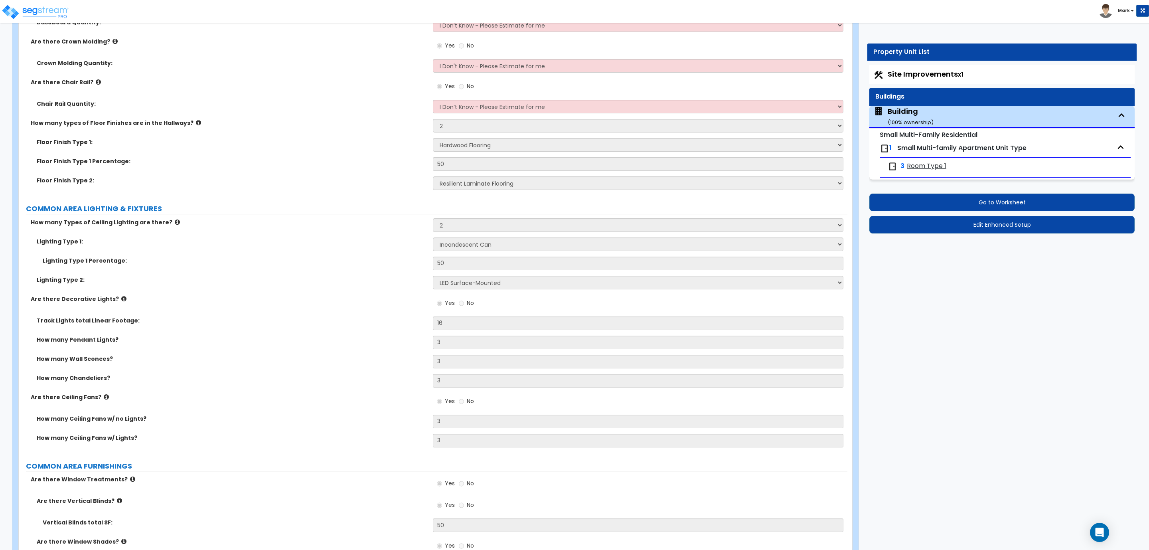
scroll to position [2823, 0]
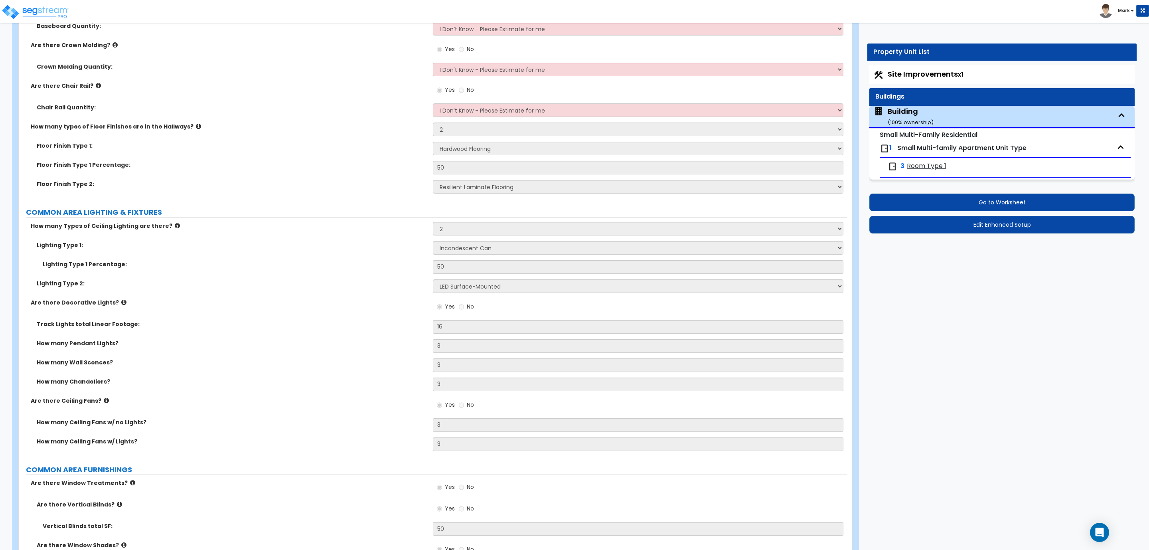
click at [280, 295] on div "Lighting Type 2: Please Choose One LED Surface-Mounted LED Recessed Fluorescent…" at bounding box center [433, 288] width 829 height 19
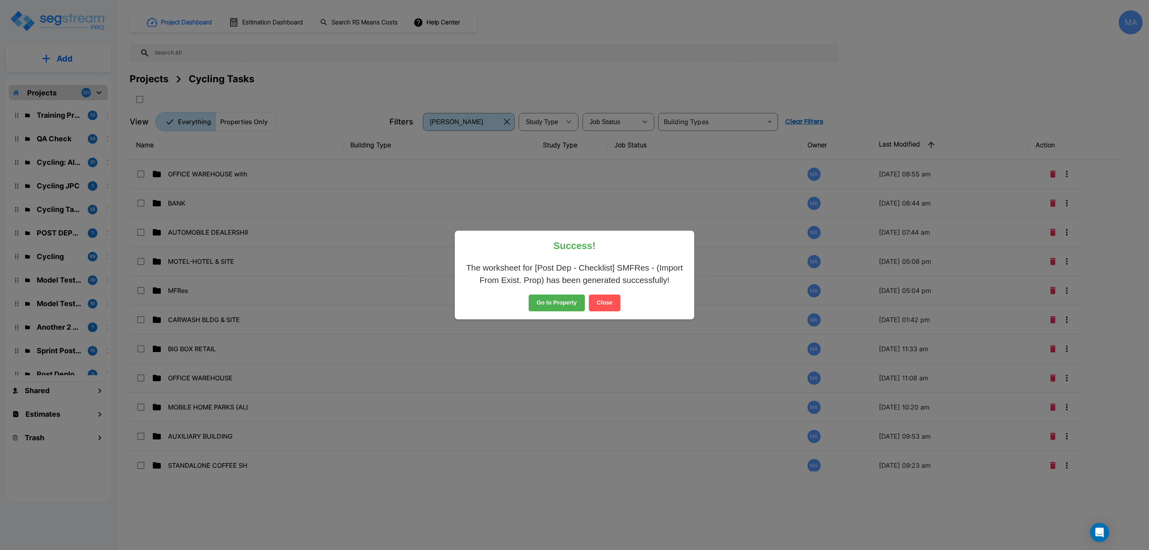
scroll to position [59, 0]
click at [611, 297] on button "Close" at bounding box center [605, 302] width 32 height 17
